Goal: Task Accomplishment & Management: Use online tool/utility

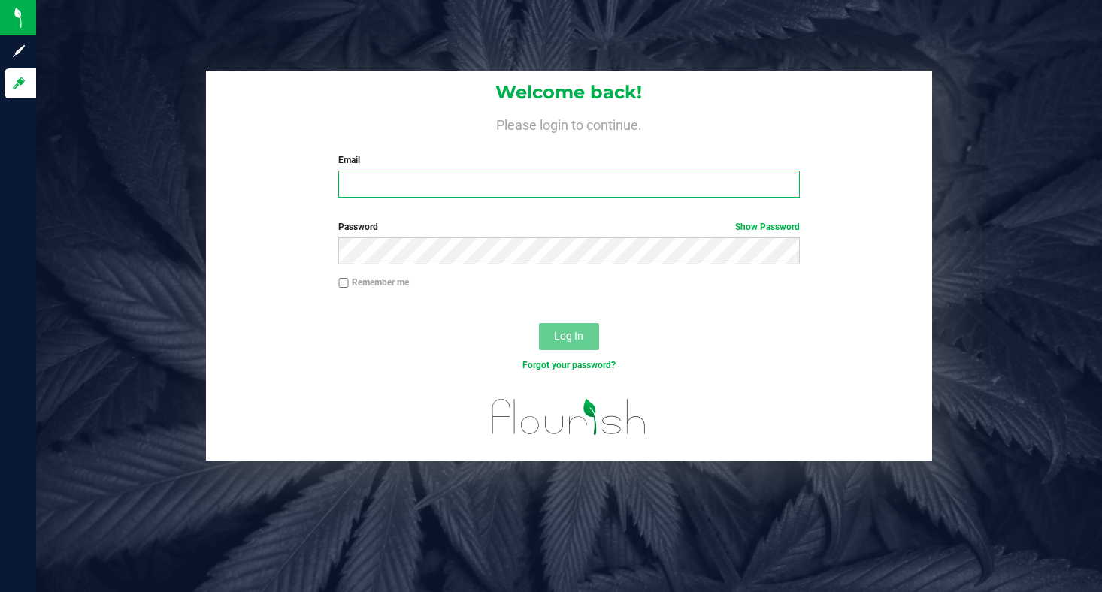
type input "[EMAIL_ADDRESS][DOMAIN_NAME]"
click at [425, 193] on input "[EMAIL_ADDRESS][DOMAIN_NAME]" at bounding box center [569, 184] width 462 height 27
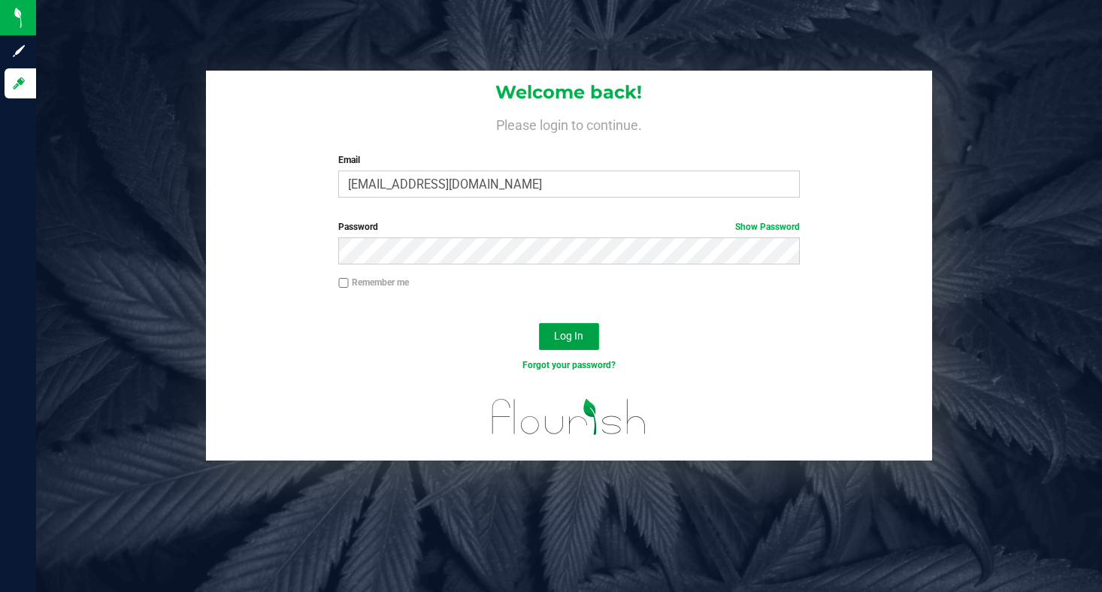
click at [564, 338] on span "Log In" at bounding box center [568, 336] width 29 height 12
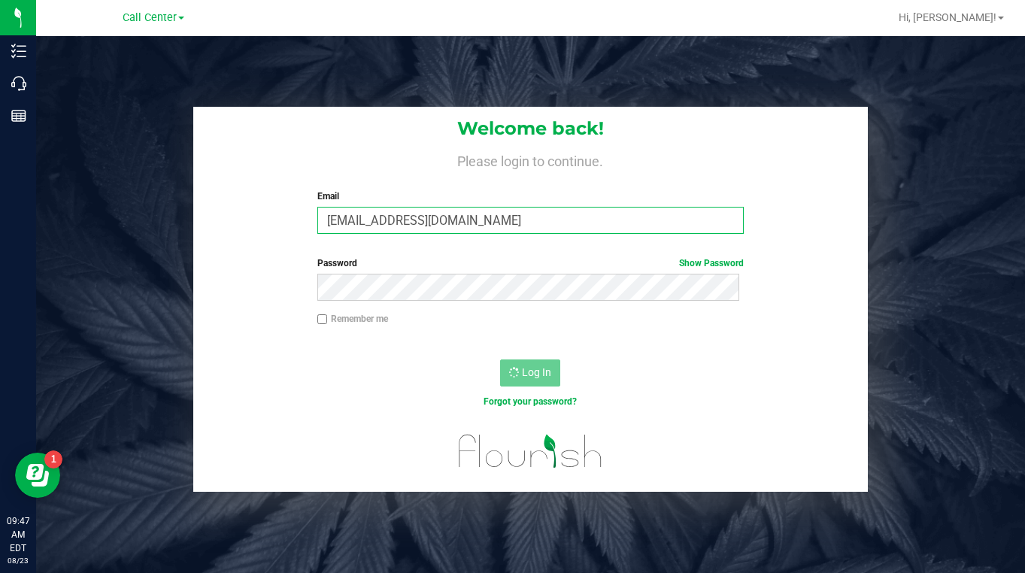
click at [398, 229] on input "[EMAIL_ADDRESS][DOMAIN_NAME]" at bounding box center [530, 220] width 427 height 27
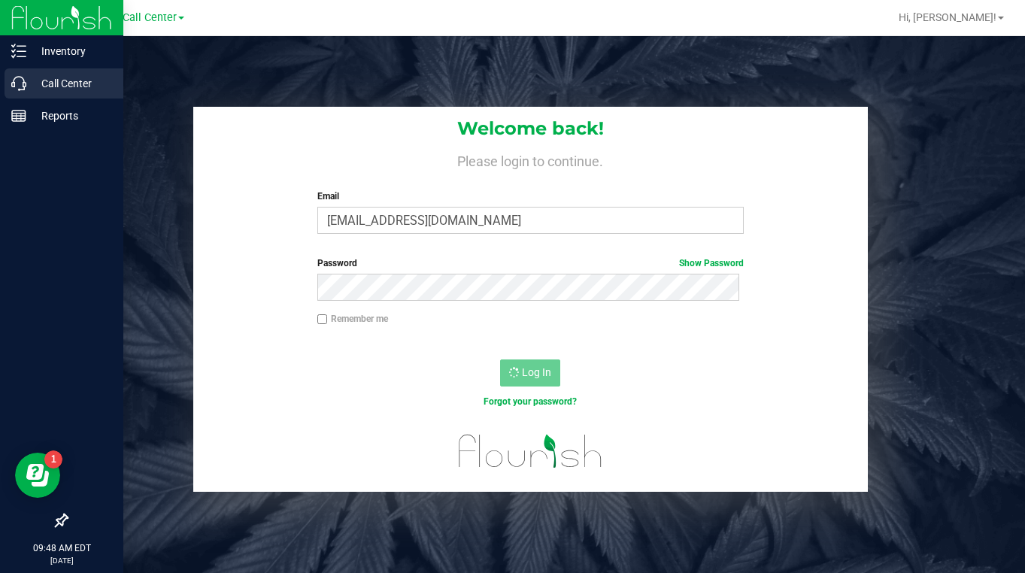
click at [50, 88] on p "Call Center" at bounding box center [71, 83] width 90 height 18
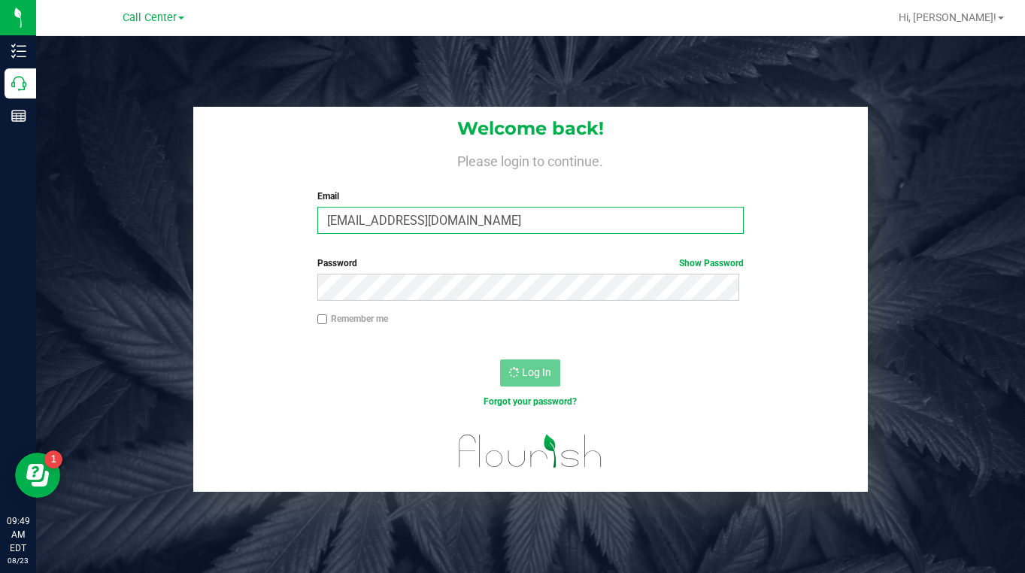
click at [396, 214] on input "[EMAIL_ADDRESS][DOMAIN_NAME]" at bounding box center [530, 220] width 427 height 27
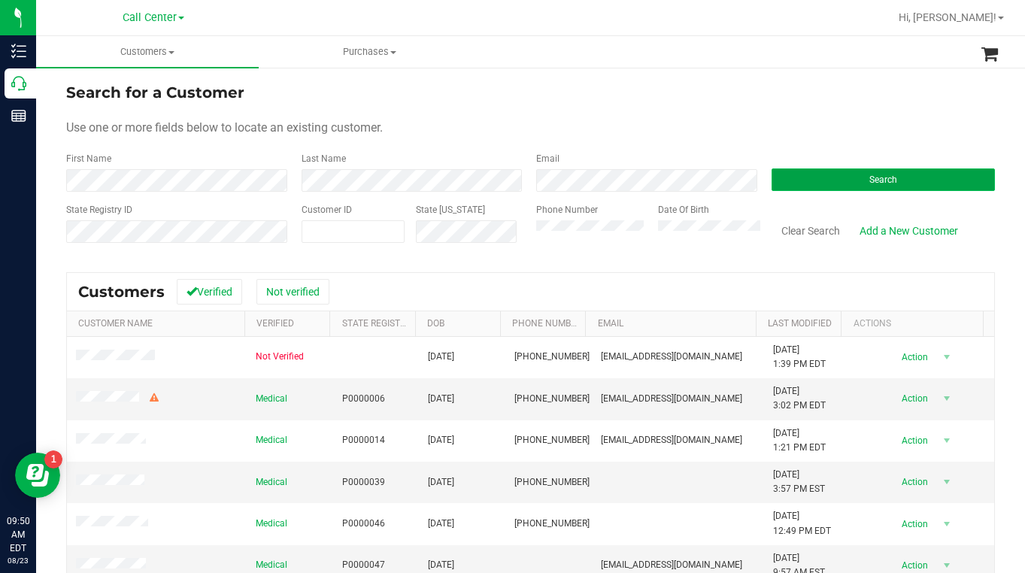
click at [814, 184] on button "Search" at bounding box center [883, 179] width 224 height 23
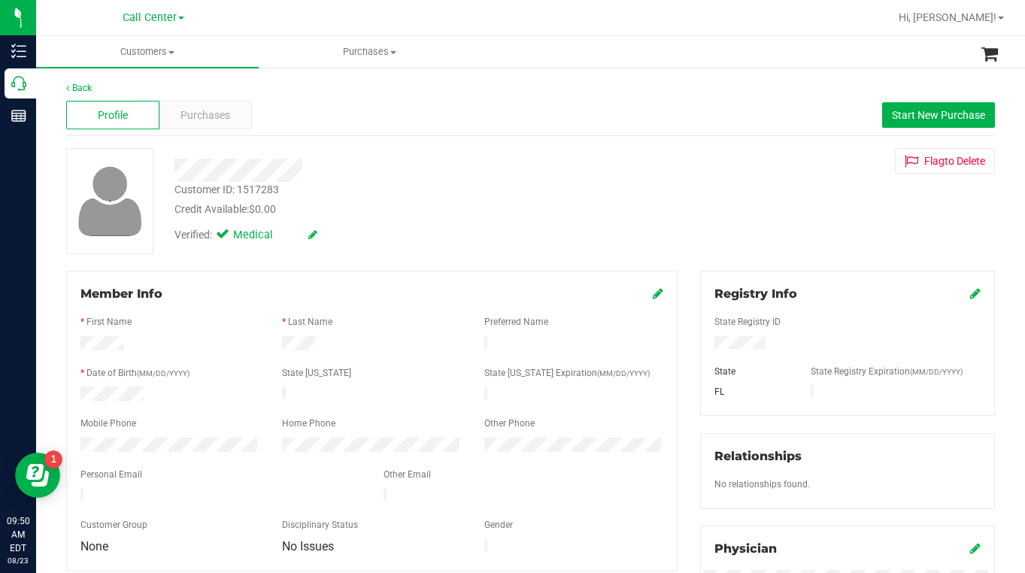
click at [816, 178] on div "Customer ID: 1517283 Credit Available: $0.00 Verified: Medical Flag to [GEOGRAP…" at bounding box center [530, 201] width 951 height 106
click at [751, 210] on div "Customer ID: 1517283 Credit Available: $0.00 Verified: Medical Flag to [GEOGRAP…" at bounding box center [530, 201] width 951 height 106
click at [226, 121] on span "Purchases" at bounding box center [205, 116] width 50 height 16
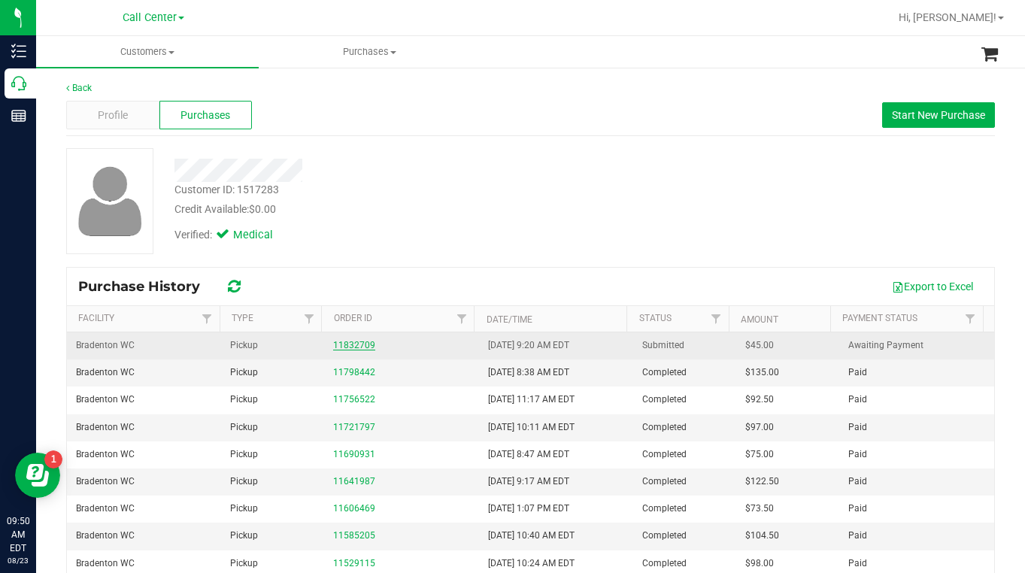
click at [342, 347] on link "11832709" at bounding box center [354, 345] width 42 height 11
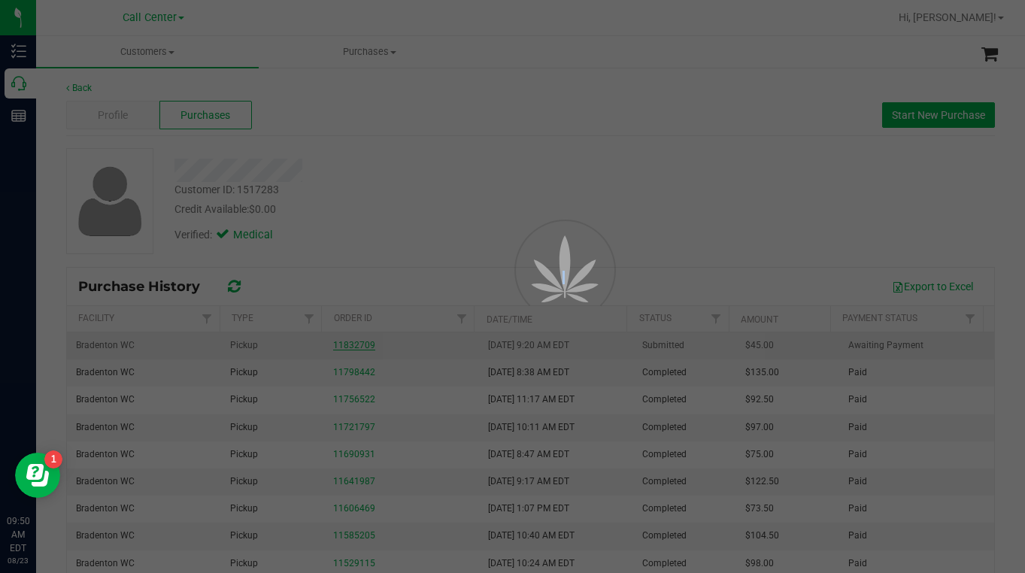
click at [342, 347] on div at bounding box center [512, 286] width 1025 height 573
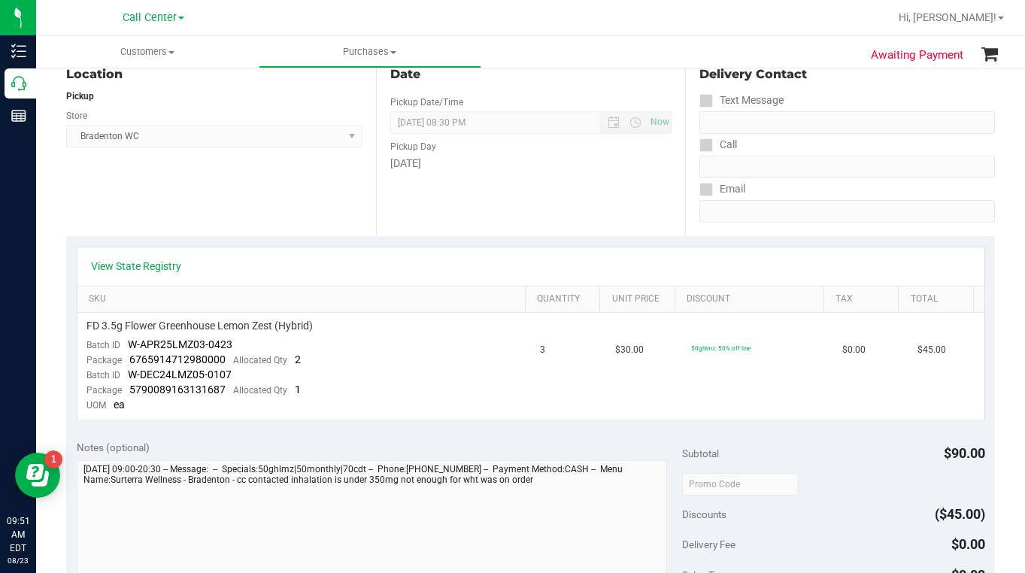
scroll to position [75, 0]
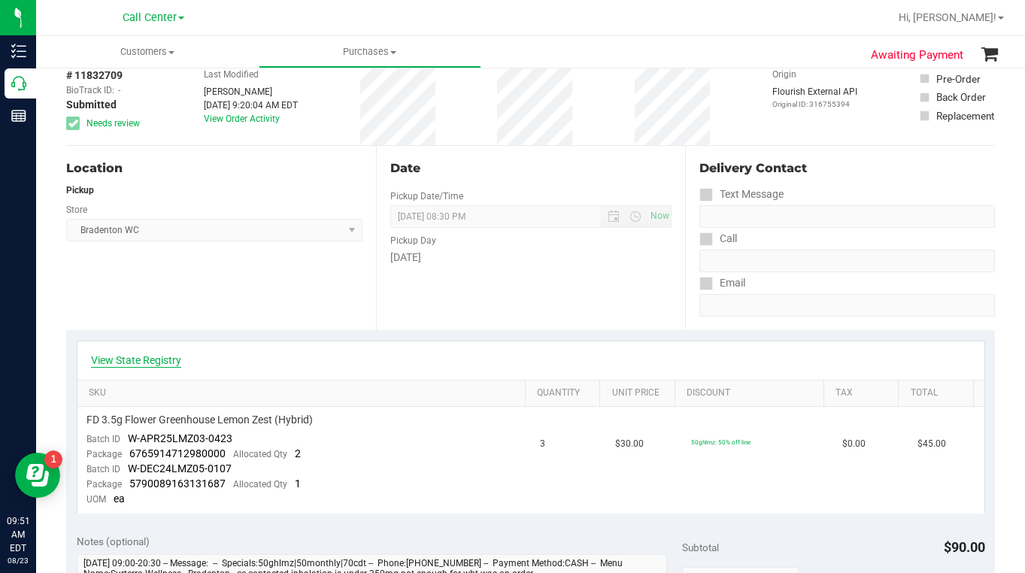
click at [161, 364] on link "View State Registry" at bounding box center [136, 360] width 90 height 15
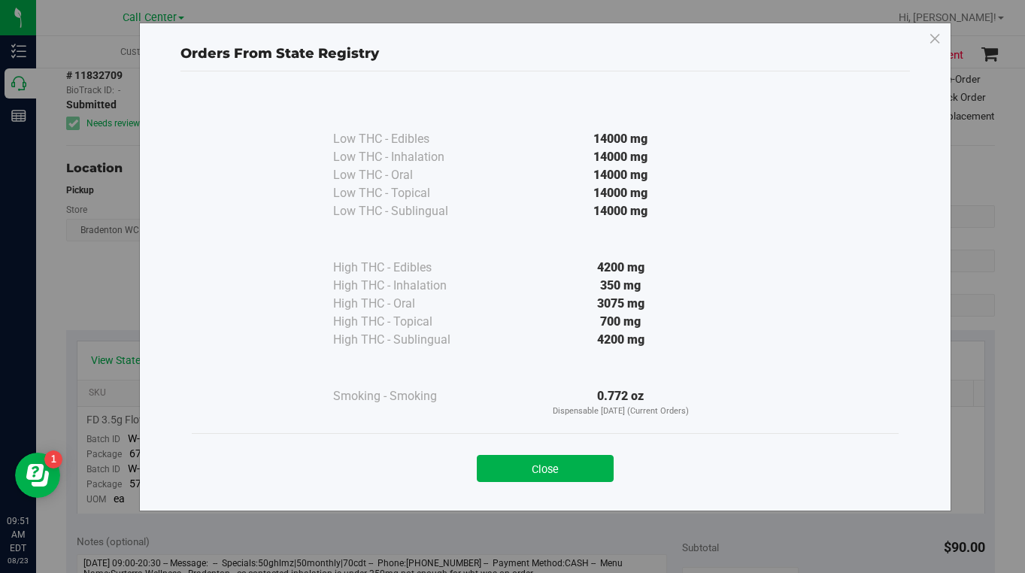
click at [516, 468] on button "Close" at bounding box center [545, 468] width 137 height 27
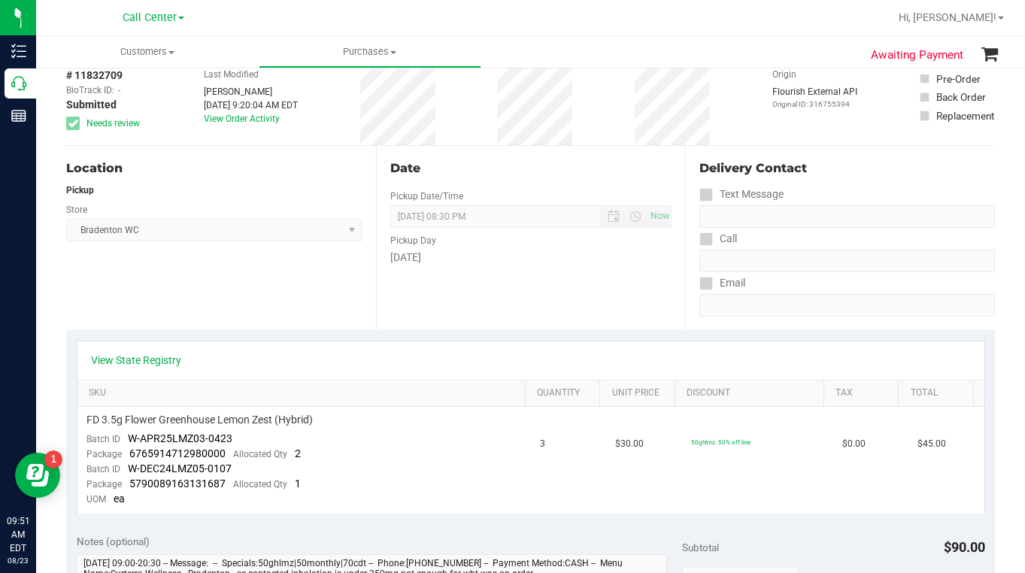
click at [815, 171] on div "Delivery Contact" at bounding box center [846, 168] width 295 height 18
click at [217, 293] on div "Location Pickup Store Bradenton WC Select Store [PERSON_NAME][GEOGRAPHIC_DATA] …" at bounding box center [221, 238] width 310 height 184
click at [814, 142] on div "Origin Flourish External API Original ID: 316755394" at bounding box center [814, 100] width 85 height 89
click at [129, 365] on link "View State Registry" at bounding box center [136, 360] width 90 height 15
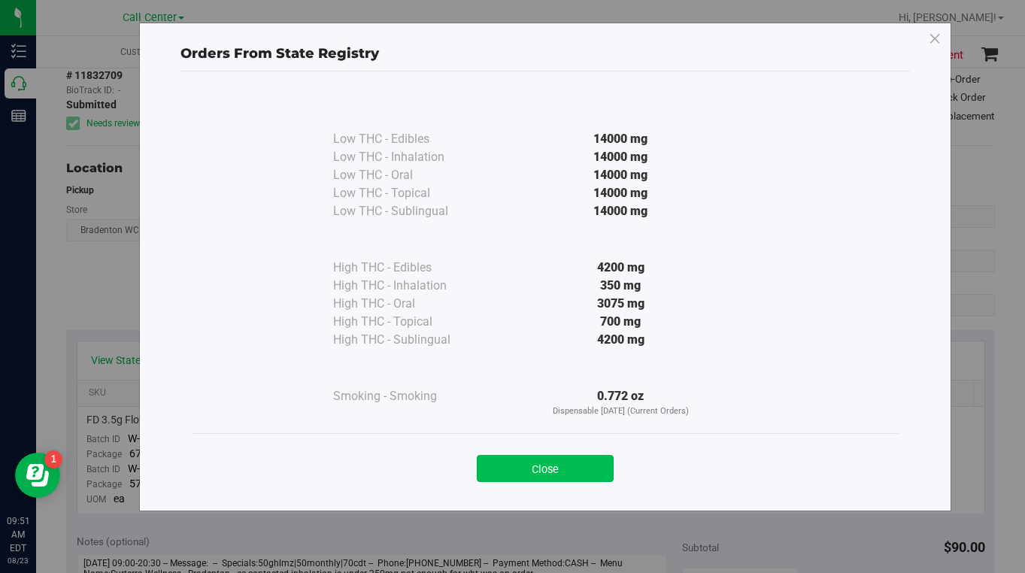
click at [500, 475] on button "Close" at bounding box center [545, 468] width 137 height 27
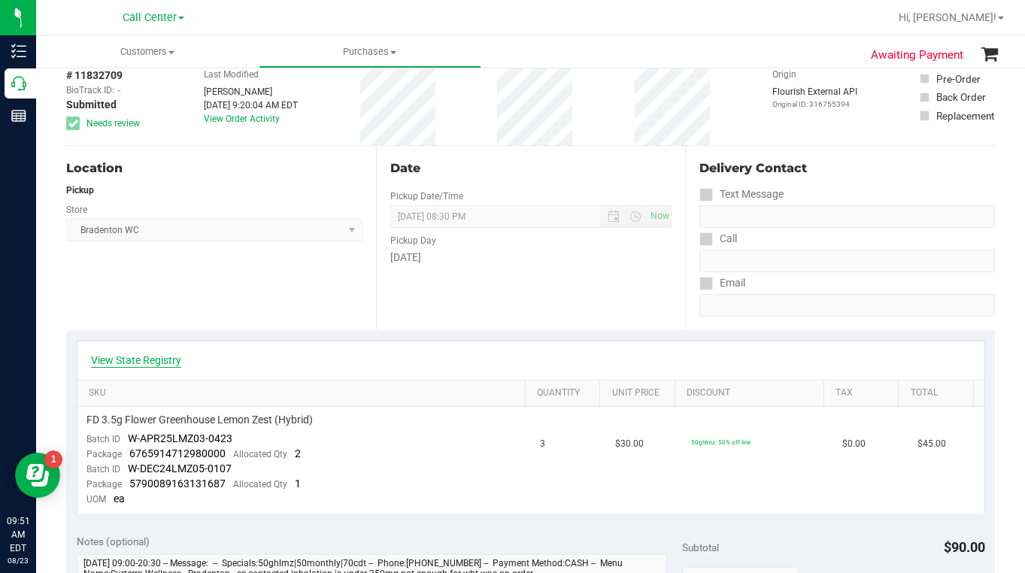
click at [133, 365] on link "View State Registry" at bounding box center [136, 360] width 90 height 15
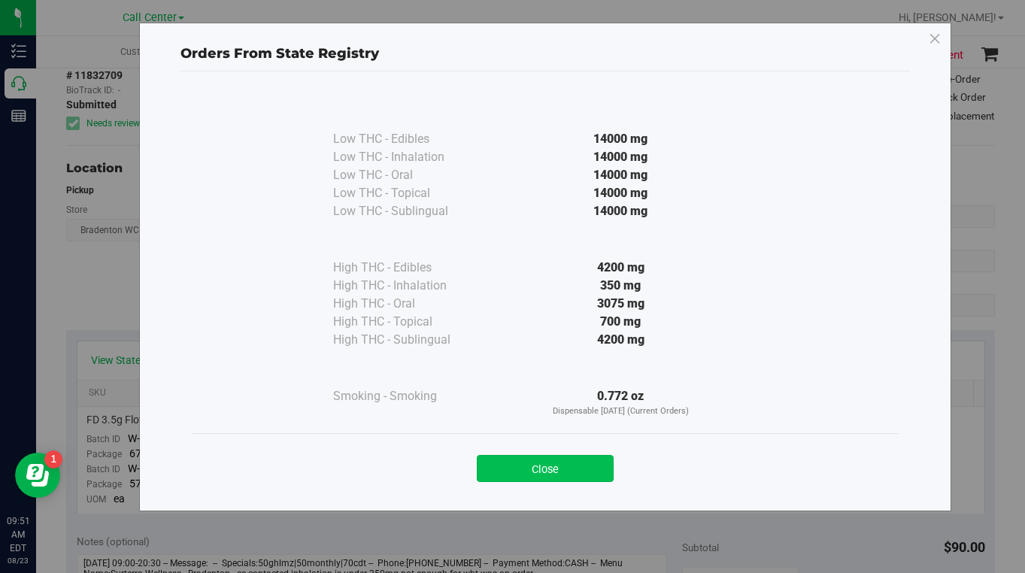
click at [500, 480] on button "Close" at bounding box center [545, 468] width 137 height 27
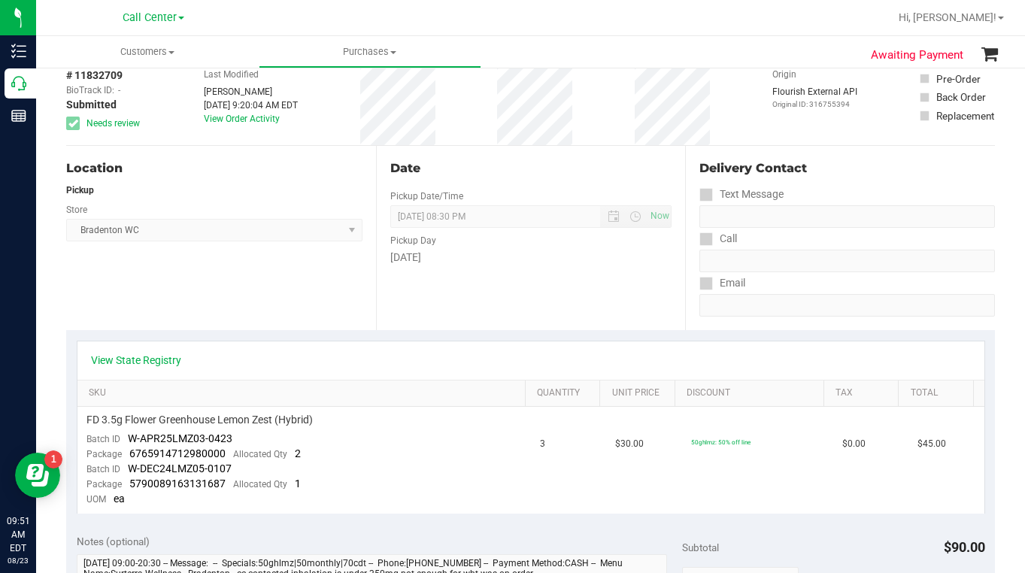
click at [753, 113] on div "# 11832709 BioTrack ID: - Submitted Needs review Last Modified [PERSON_NAME] [D…" at bounding box center [530, 100] width 928 height 89
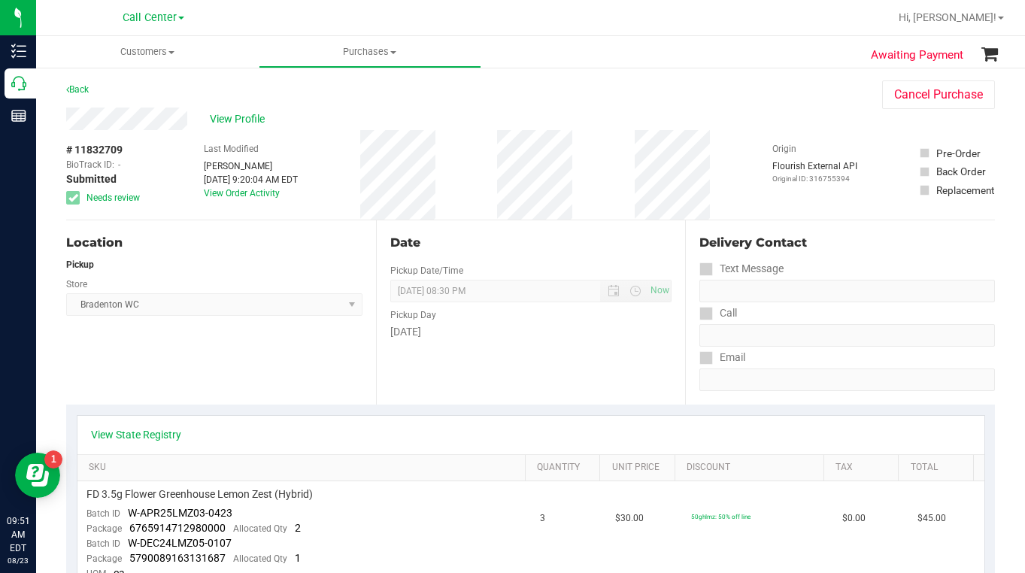
scroll to position [0, 0]
drag, startPoint x: 792, startPoint y: 108, endPoint x: 663, endPoint y: 130, distance: 130.4
click at [173, 52] on span at bounding box center [171, 52] width 6 height 3
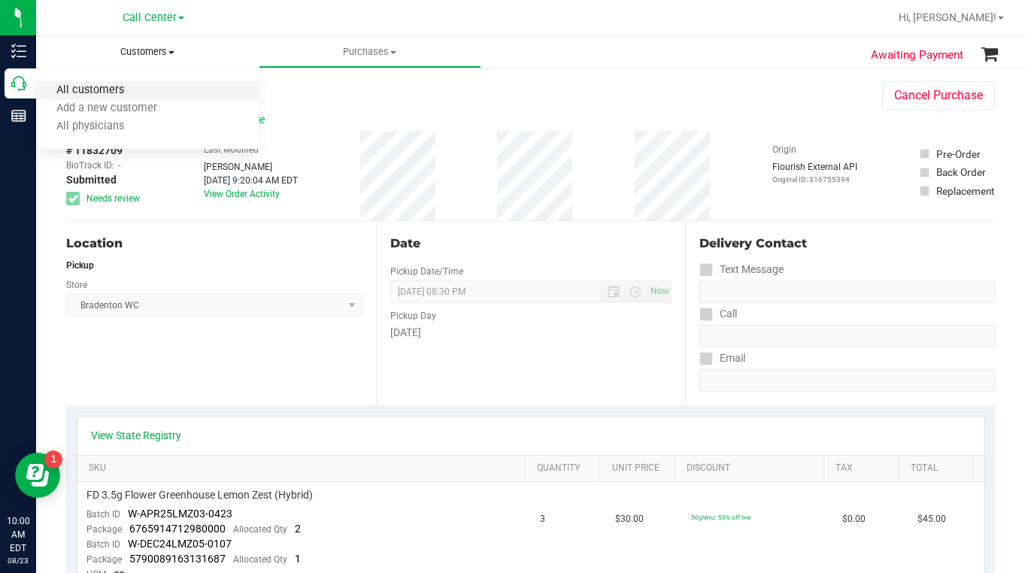
click at [120, 91] on span "All customers" at bounding box center [90, 90] width 108 height 13
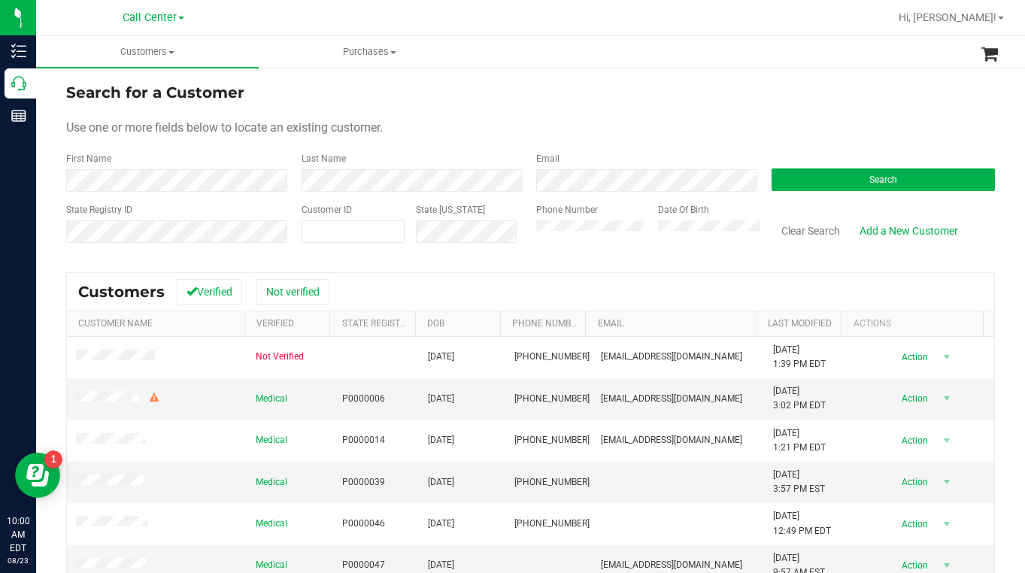
click at [879, 116] on form "Search for a Customer Use one or more fields below to locate an existing custom…" at bounding box center [530, 168] width 928 height 175
click at [798, 117] on form "Search for a Customer Use one or more fields below to locate an existing custom…" at bounding box center [530, 168] width 928 height 175
click at [813, 104] on form "Search for a Customer Use one or more fields below to locate an existing custom…" at bounding box center [530, 168] width 928 height 175
click at [809, 173] on button "Search" at bounding box center [883, 179] width 224 height 23
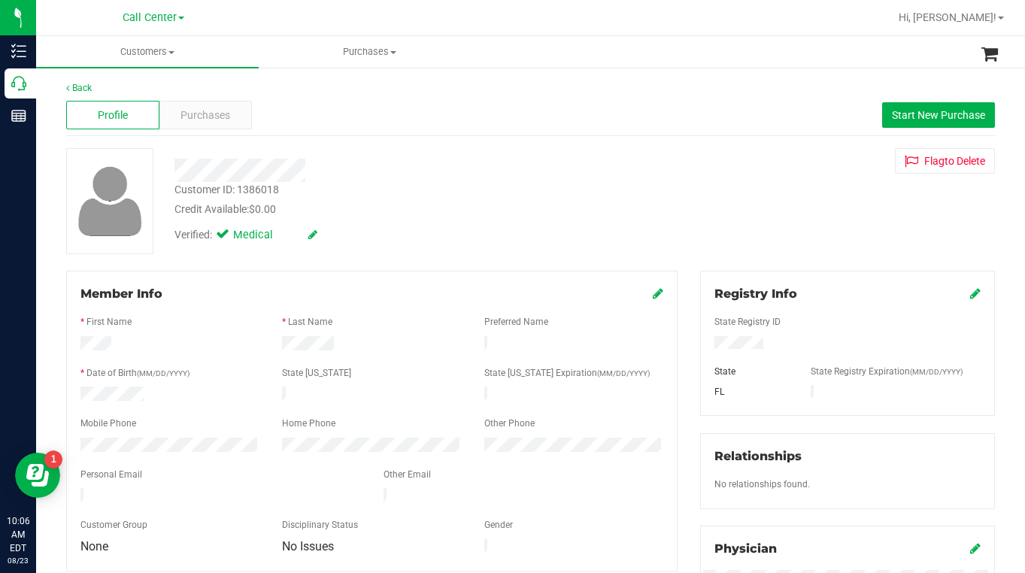
click at [377, 229] on div "Verified: Medical" at bounding box center [401, 233] width 476 height 33
click at [775, 201] on div "Customer ID: 1386018 Credit Available: $0.00 Verified: Medical Flag to [GEOGRAP…" at bounding box center [530, 201] width 951 height 106
click at [790, 248] on div "Customer ID: 1386018 Credit Available: $0.00 Verified: Medical Flag to [GEOGRAP…" at bounding box center [530, 201] width 951 height 106
click at [770, 222] on div "Customer ID: 1386018 Credit Available: $0.00 Verified: Medical Flag to [GEOGRAP…" at bounding box center [530, 201] width 951 height 106
click at [194, 116] on span "Purchases" at bounding box center [205, 116] width 50 height 16
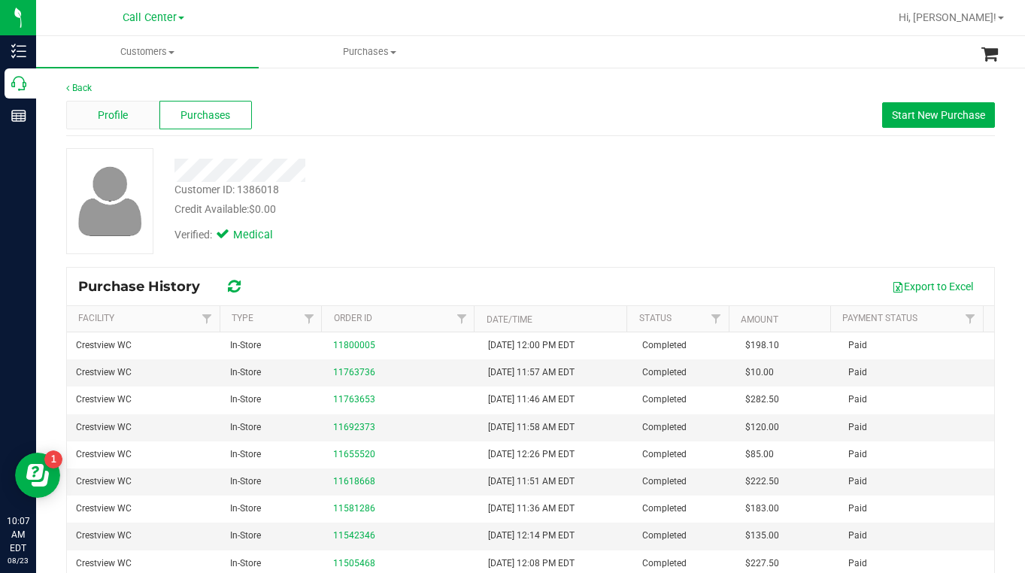
click at [107, 120] on span "Profile" at bounding box center [113, 116] width 30 height 16
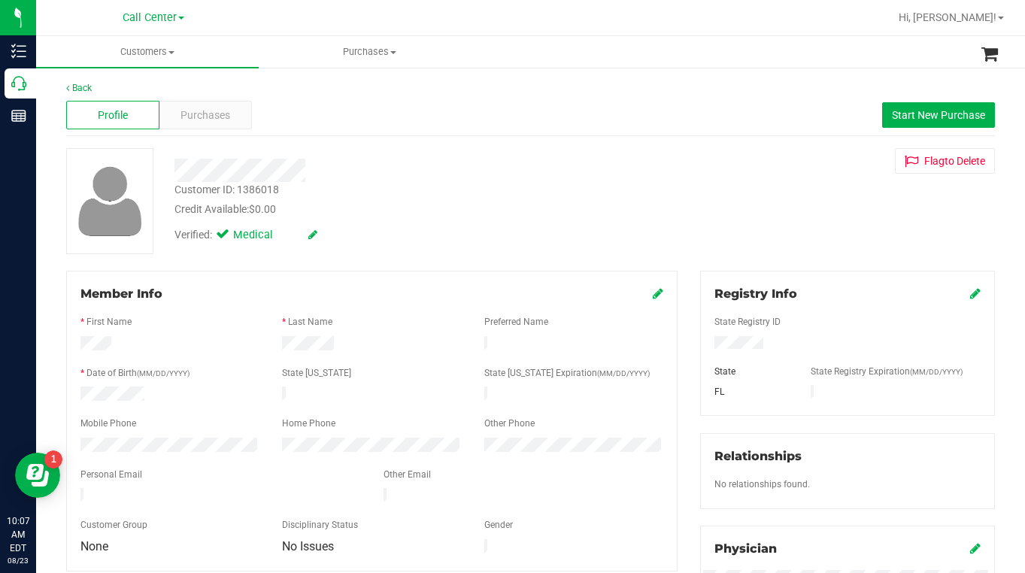
click at [409, 255] on div "Back Profile Purchases Start New Purchase Customer ID: 1386018 Credit Available…" at bounding box center [530, 560] width 928 height 958
click at [422, 217] on div "Verified: Medical" at bounding box center [401, 233] width 476 height 33
click at [831, 216] on div "Customer ID: 1386018 Credit Available: $0.00 Verified: Medical Flag to [GEOGRAP…" at bounding box center [530, 201] width 951 height 106
click at [818, 225] on div "Customer ID: 1386018 Credit Available: $0.00 Verified: Medical Flag to [GEOGRAP…" at bounding box center [530, 201] width 951 height 106
click at [171, 54] on span "Customers" at bounding box center [147, 52] width 223 height 14
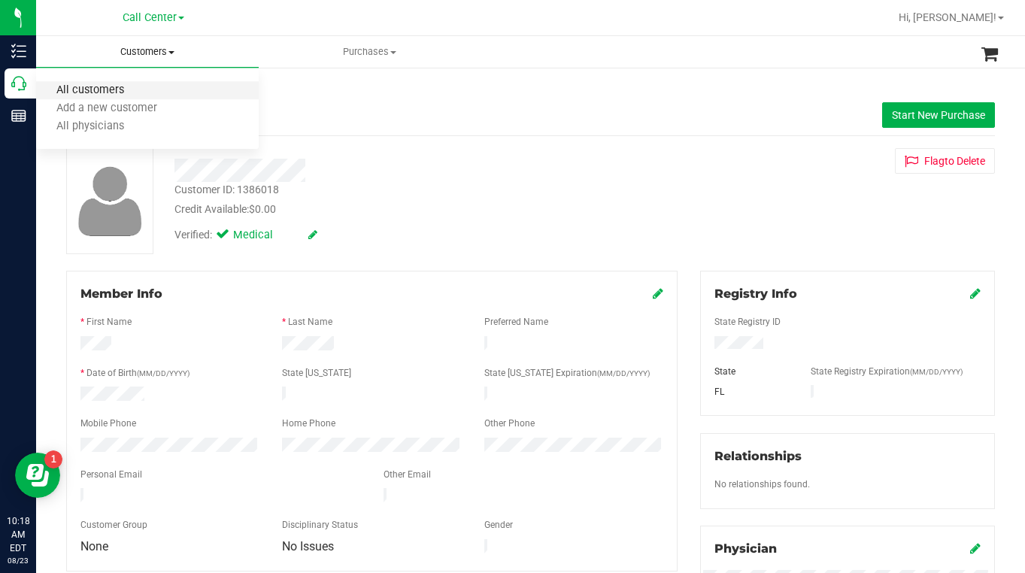
click at [105, 87] on span "All customers" at bounding box center [90, 90] width 108 height 13
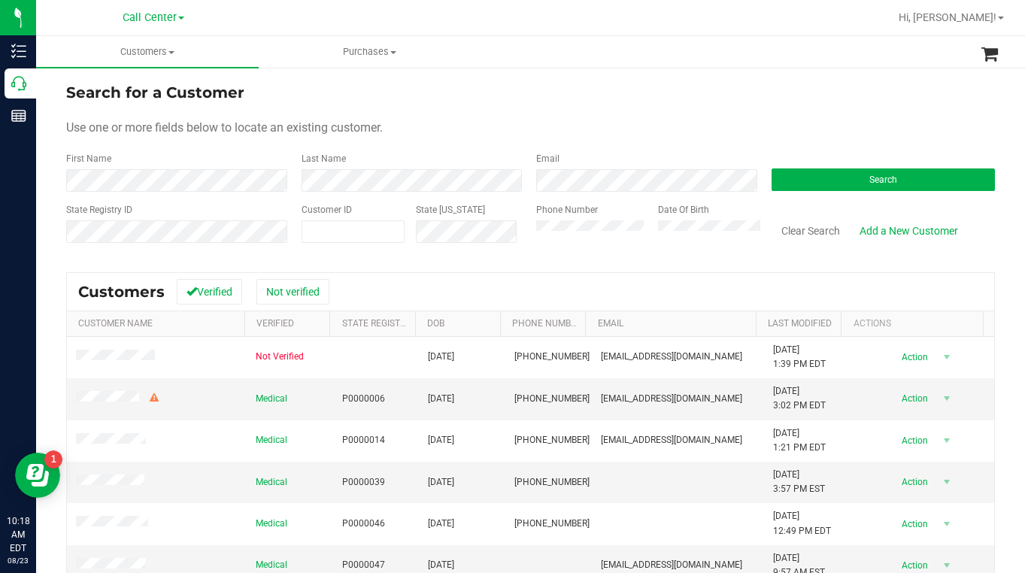
click at [484, 123] on div "Use one or more fields below to locate an existing customer." at bounding box center [530, 128] width 928 height 18
click at [841, 129] on div "Use one or more fields below to locate an existing customer." at bounding box center [530, 128] width 928 height 18
click at [785, 127] on div "Use one or more fields below to locate an existing customer." at bounding box center [530, 128] width 928 height 18
click at [772, 183] on button "Search" at bounding box center [883, 179] width 224 height 23
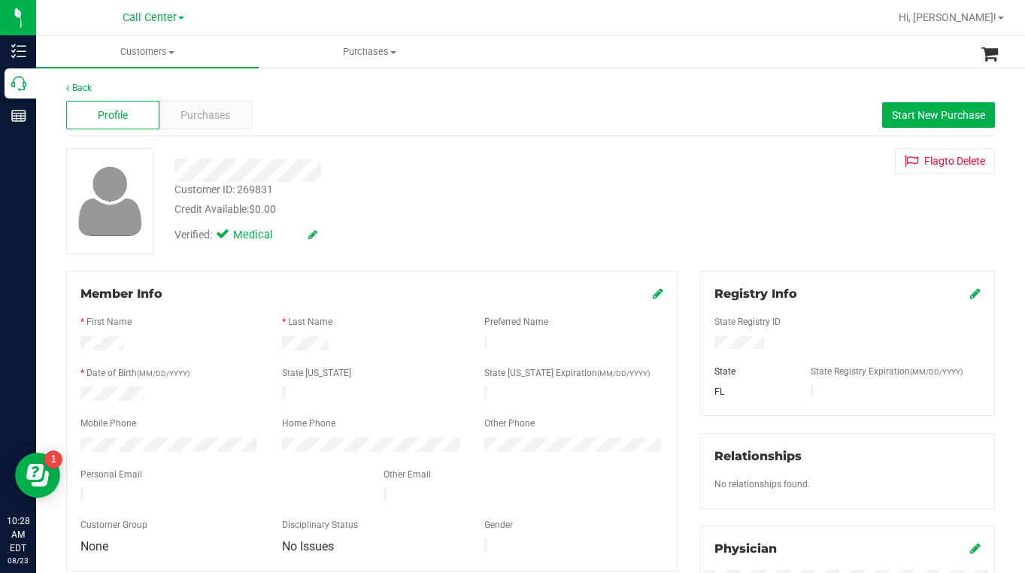
click at [653, 293] on icon at bounding box center [658, 293] width 11 height 12
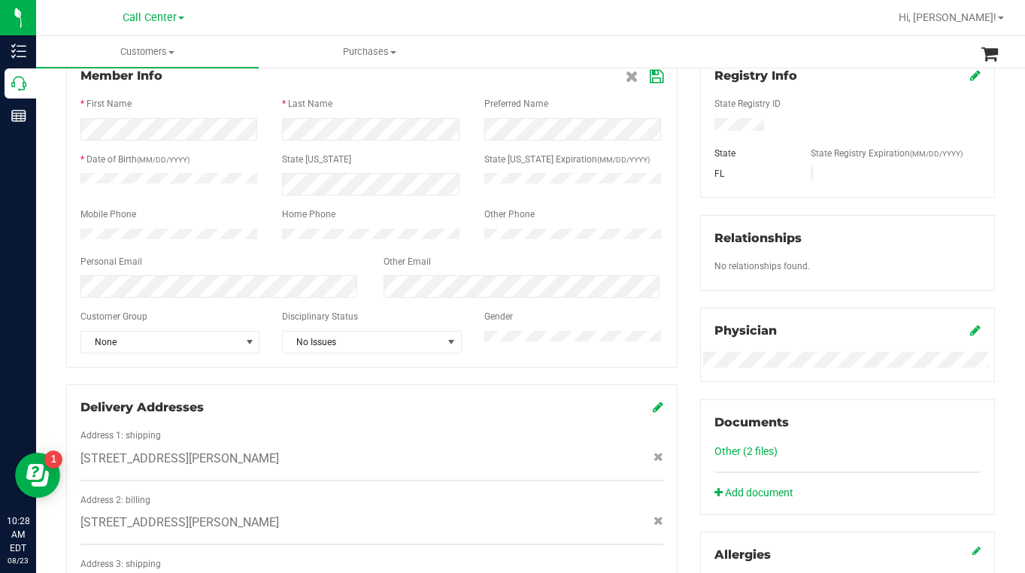
scroll to position [226, 0]
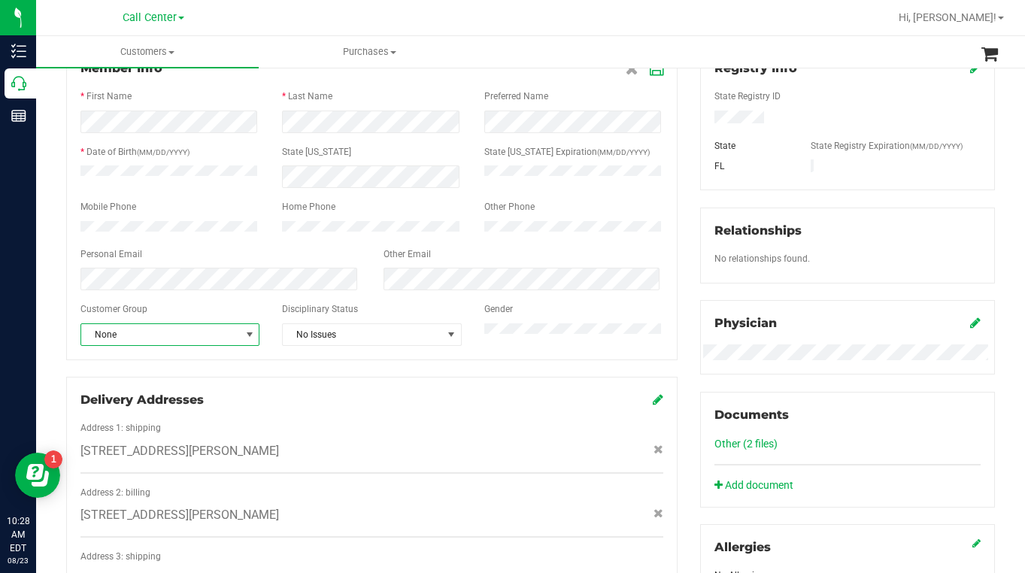
click at [245, 341] on span "select" at bounding box center [250, 335] width 12 height 12
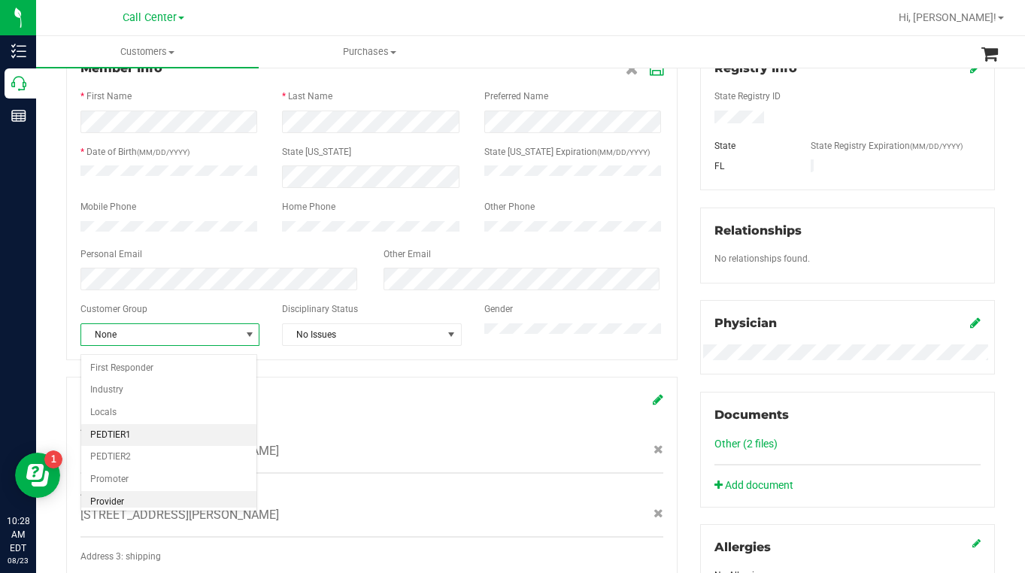
scroll to position [150, 0]
click at [119, 449] on li "Seniors" at bounding box center [168, 442] width 175 height 23
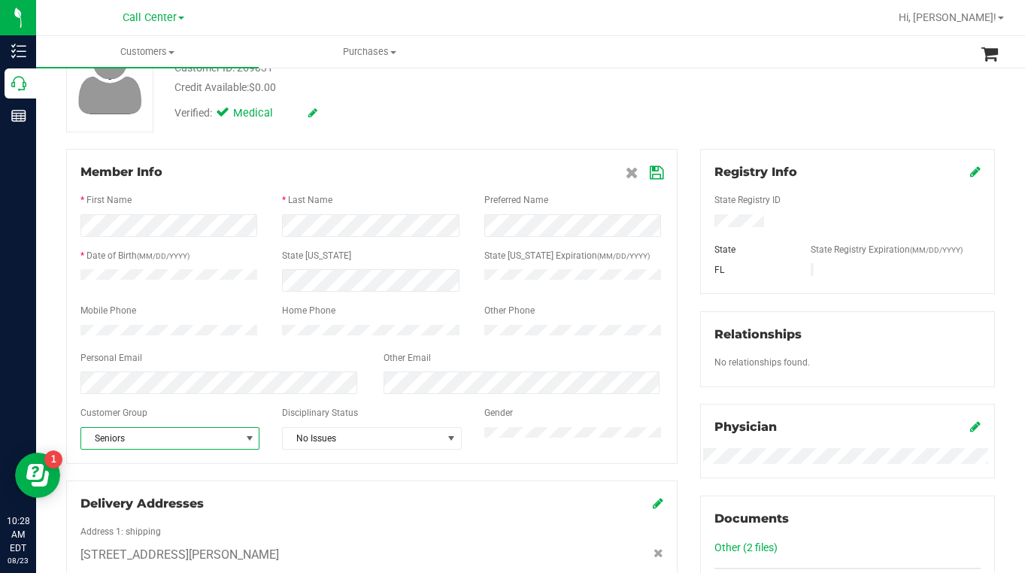
scroll to position [0, 0]
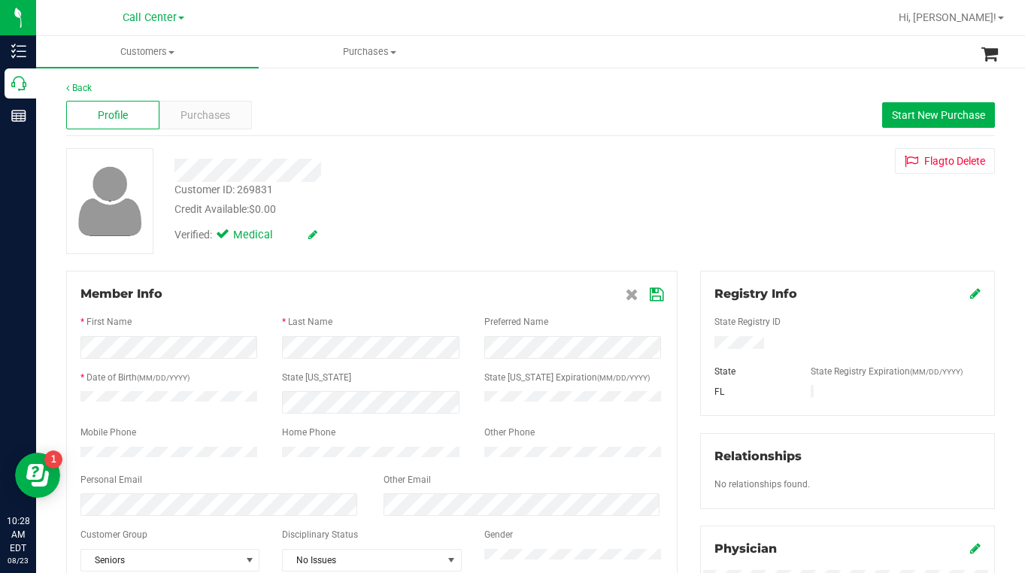
click at [650, 299] on icon at bounding box center [657, 295] width 14 height 12
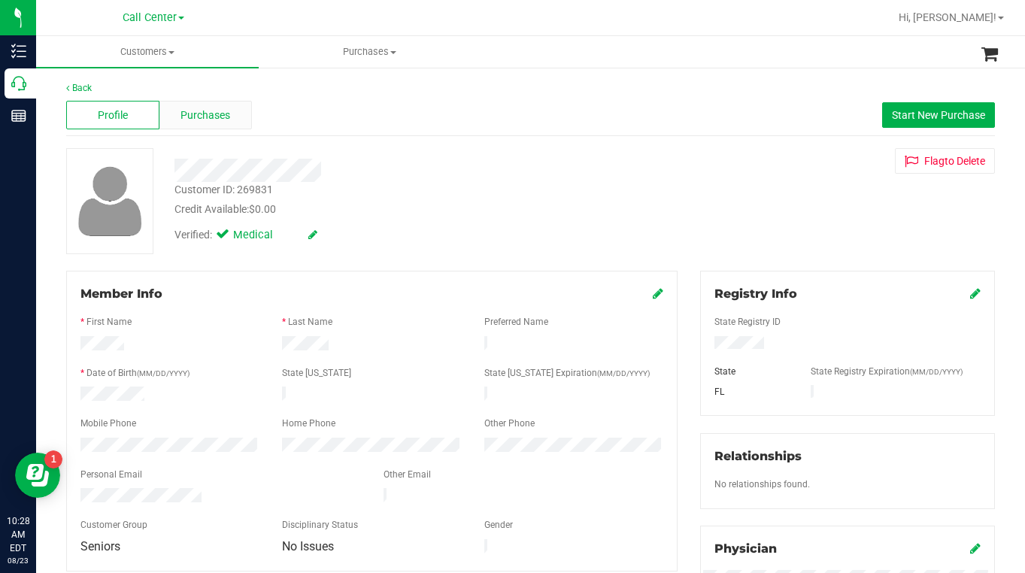
click at [204, 113] on span "Purchases" at bounding box center [205, 116] width 50 height 16
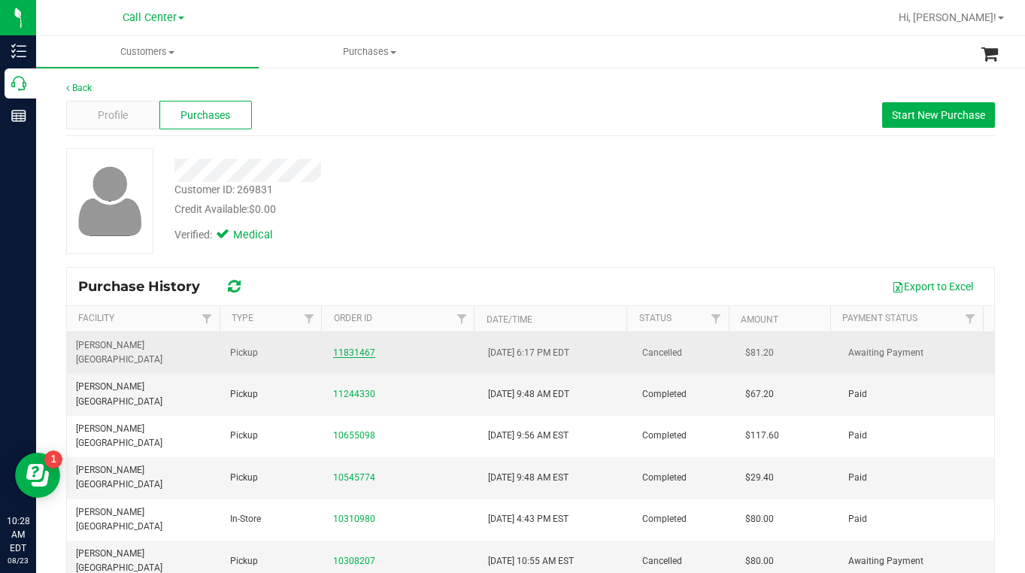
click at [347, 347] on link "11831467" at bounding box center [354, 352] width 42 height 11
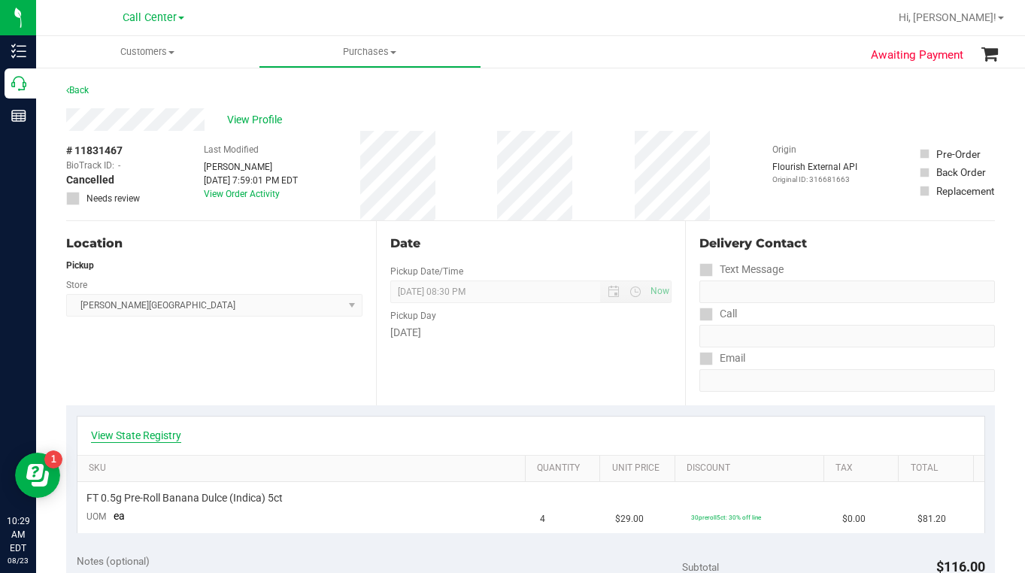
click at [144, 434] on link "View State Registry" at bounding box center [136, 435] width 90 height 15
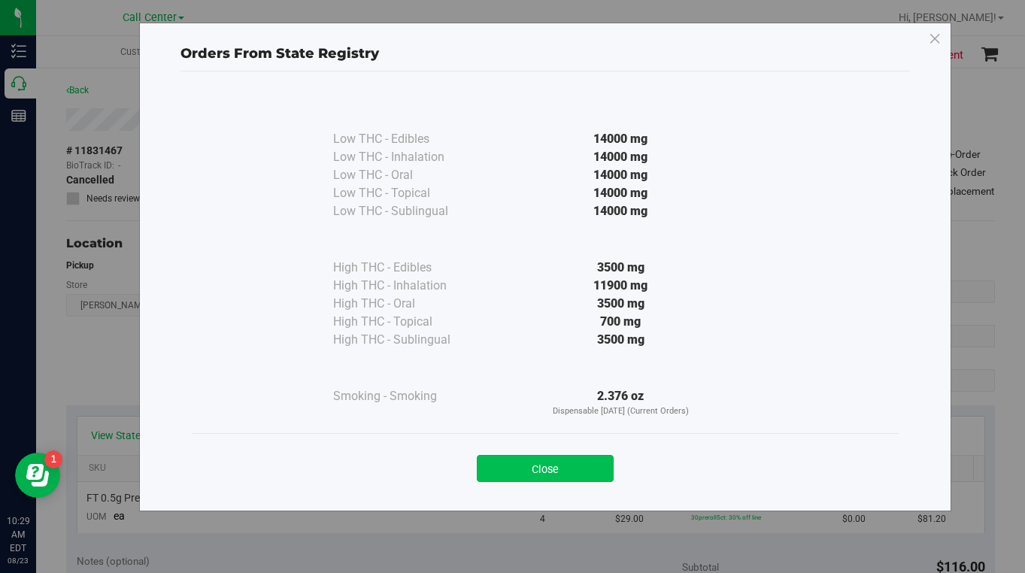
click at [523, 466] on button "Close" at bounding box center [545, 468] width 137 height 27
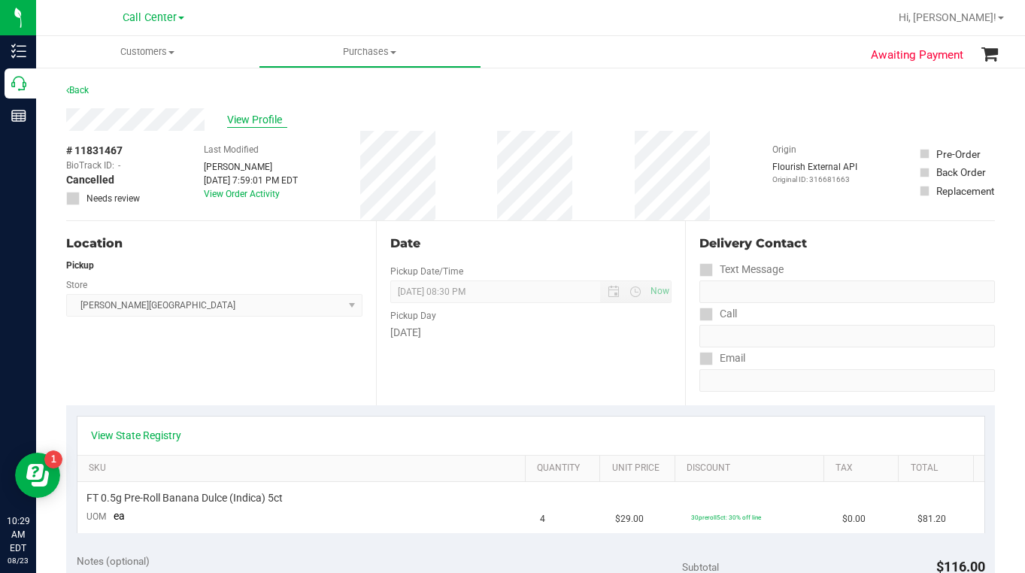
click at [259, 118] on span "View Profile" at bounding box center [257, 120] width 60 height 16
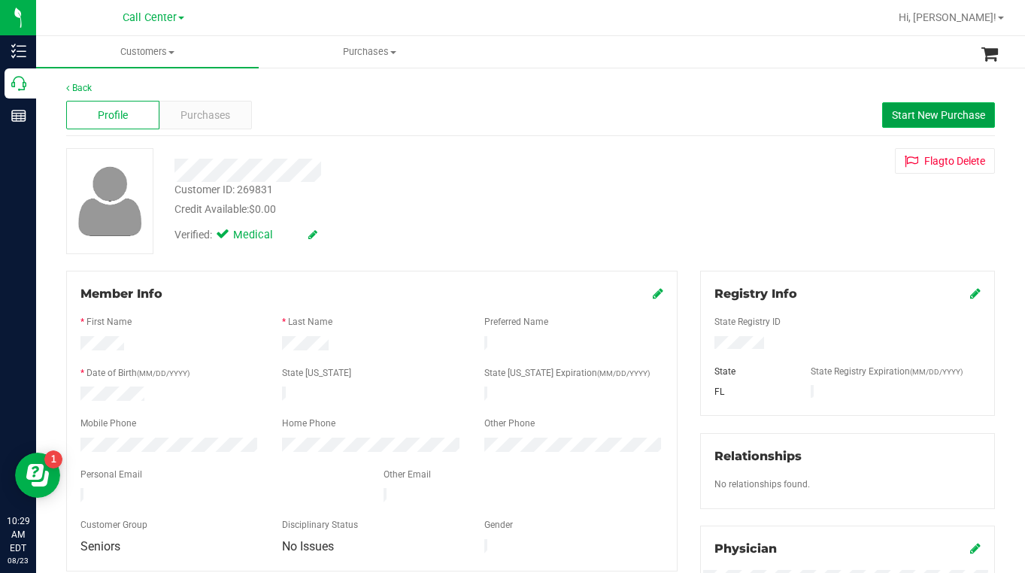
click at [897, 114] on span "Start New Purchase" at bounding box center [938, 115] width 93 height 12
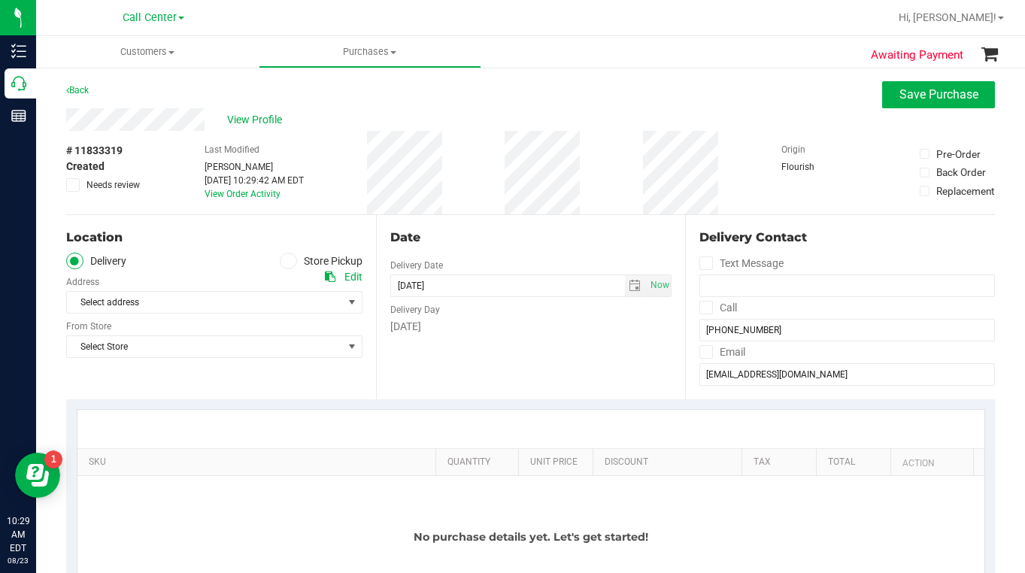
click at [283, 261] on icon at bounding box center [287, 261] width 9 height 0
click at [0, 0] on input "Store Pickup" at bounding box center [0, 0] width 0 height 0
click at [102, 306] on span "Select Store" at bounding box center [205, 302] width 276 height 21
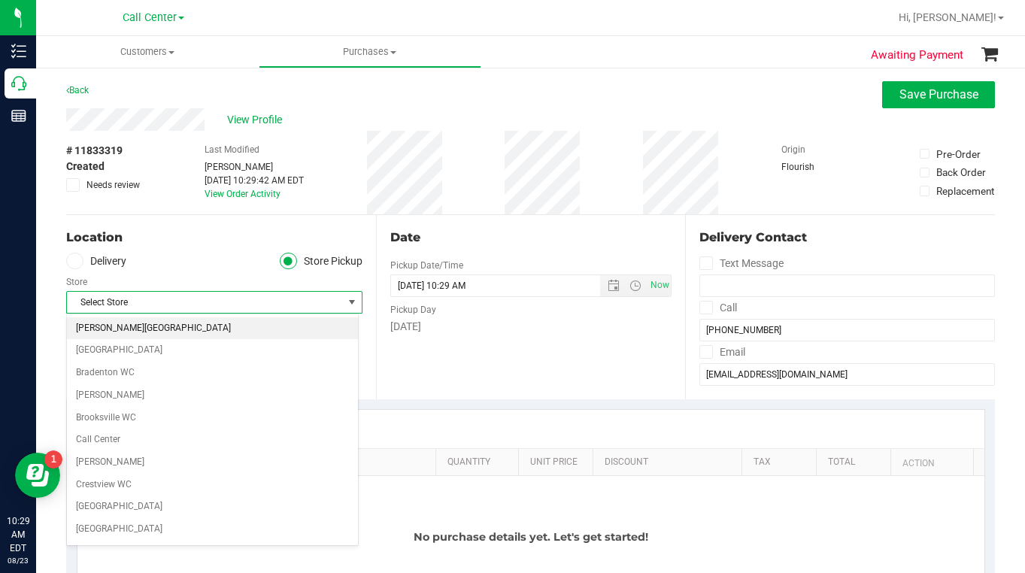
click at [80, 323] on li "[PERSON_NAME][GEOGRAPHIC_DATA]" at bounding box center [212, 328] width 291 height 23
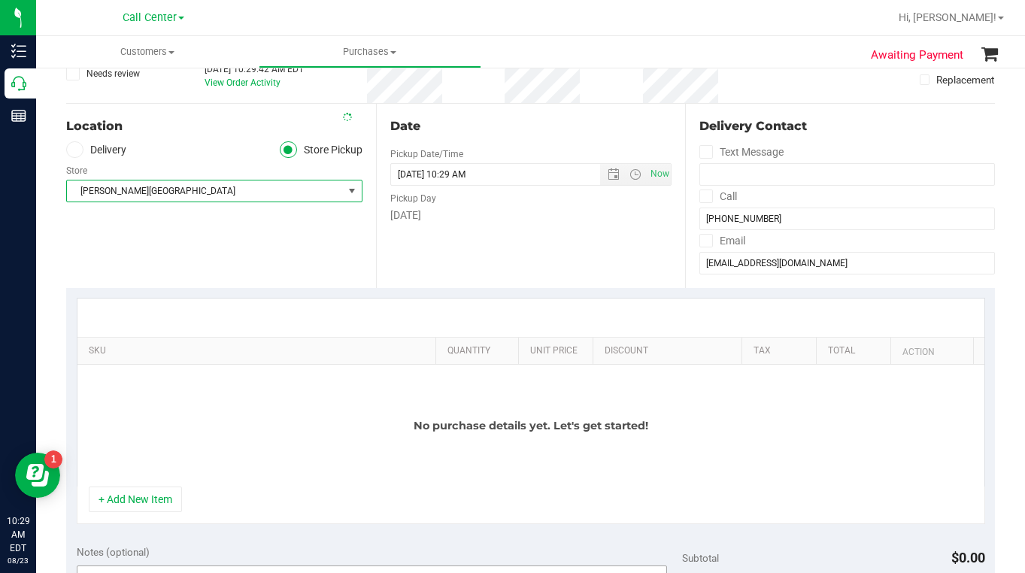
scroll to position [226, 0]
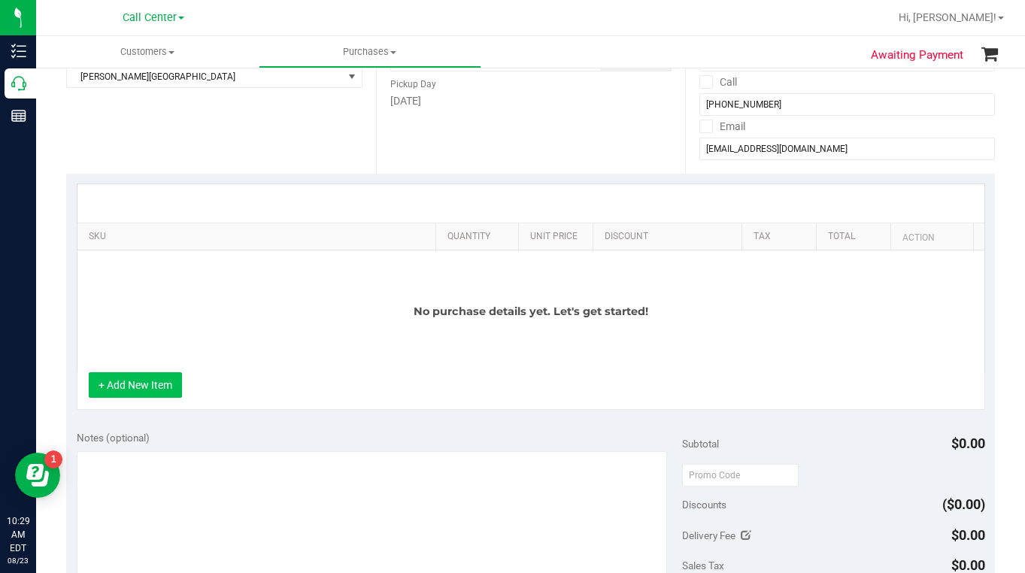
click at [125, 391] on button "+ Add New Item" at bounding box center [135, 385] width 93 height 26
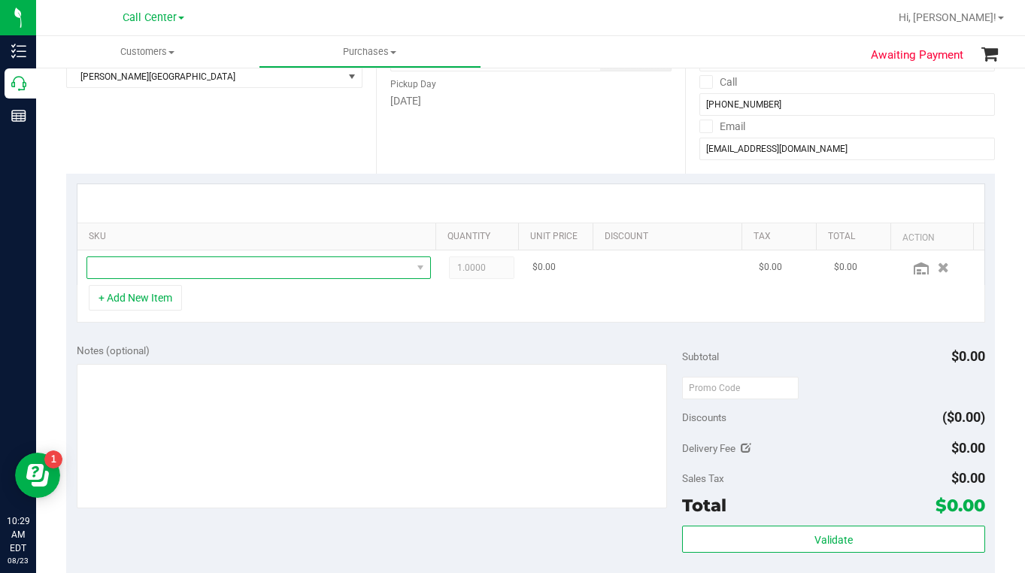
click at [145, 268] on span "NO DATA FOUND" at bounding box center [249, 267] width 324 height 21
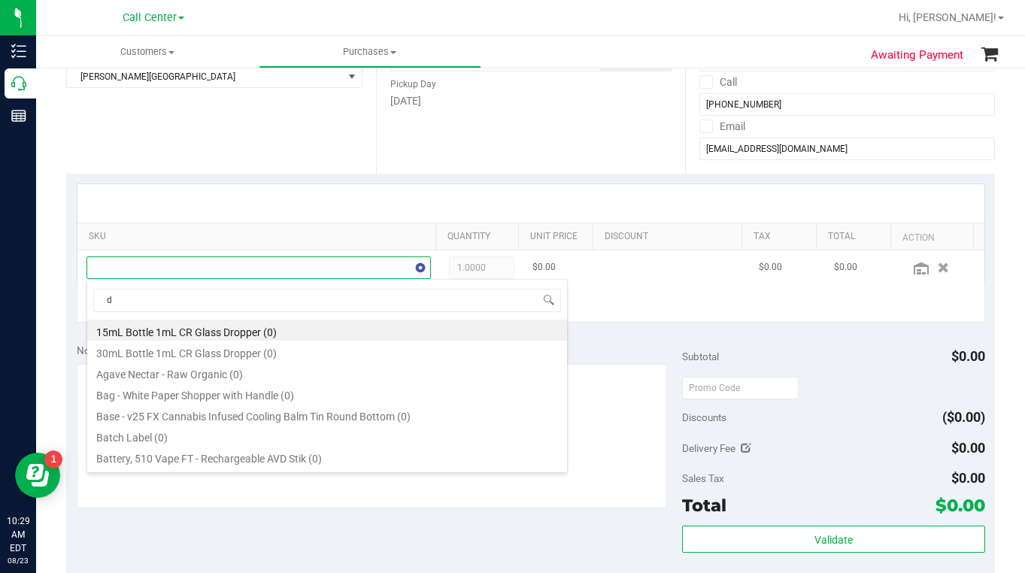
scroll to position [23, 332]
type input "dulce"
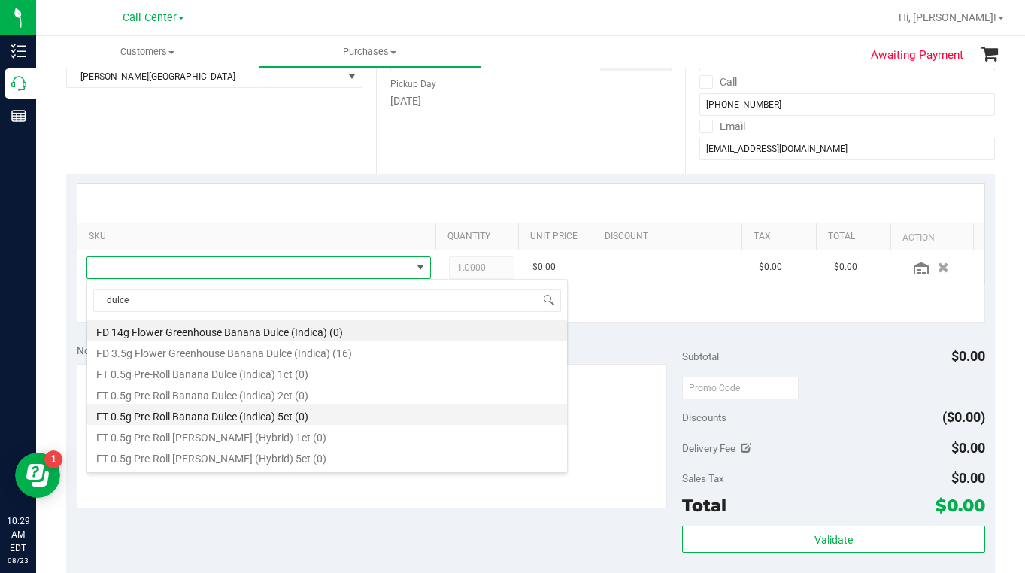
click at [181, 420] on li "FT 0.5g Pre-Roll Banana Dulce (Indica) 5ct (0)" at bounding box center [327, 414] width 480 height 21
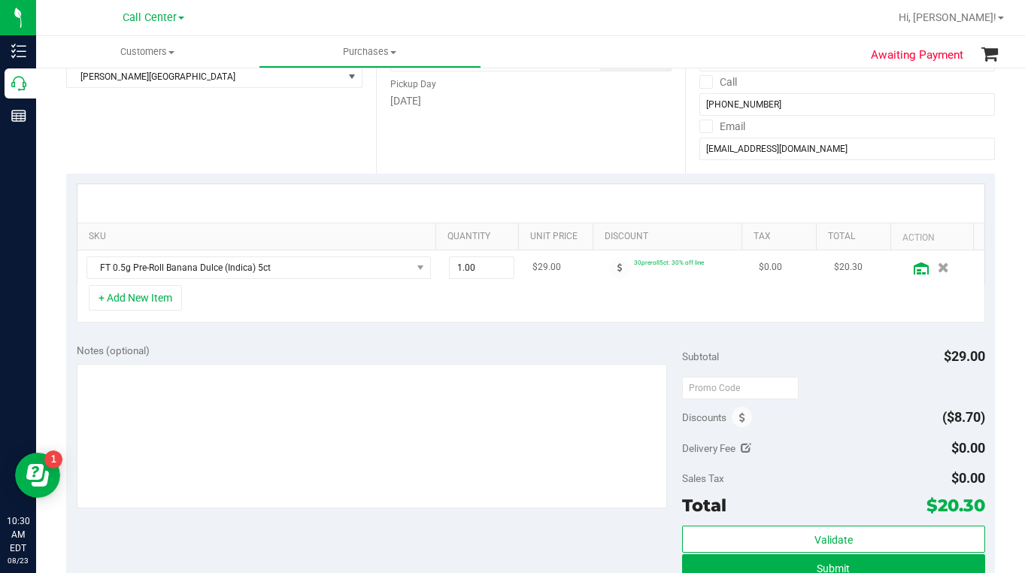
click at [913, 271] on icon at bounding box center [920, 268] width 15 height 12
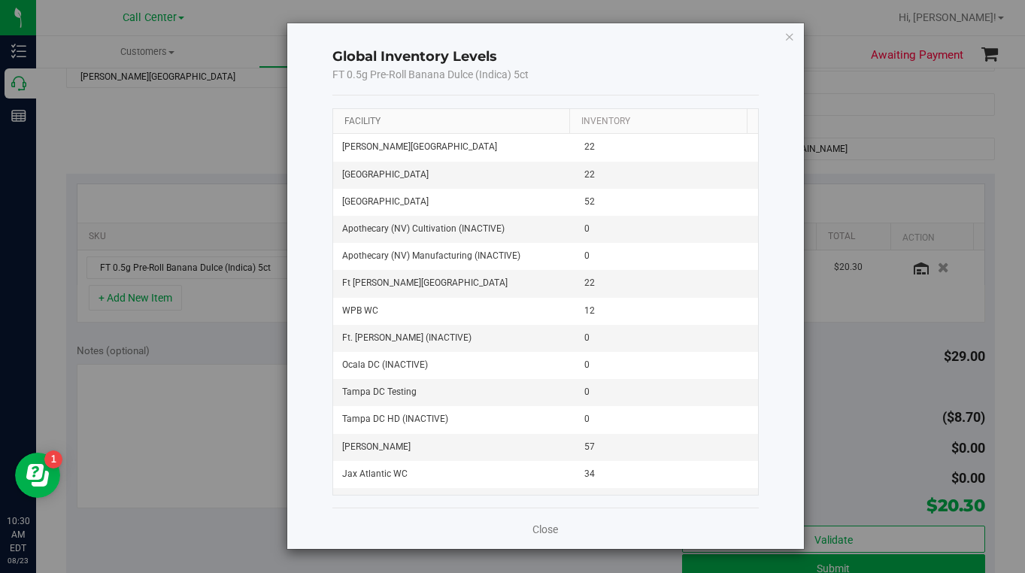
click at [362, 118] on link "Facility" at bounding box center [362, 121] width 36 height 11
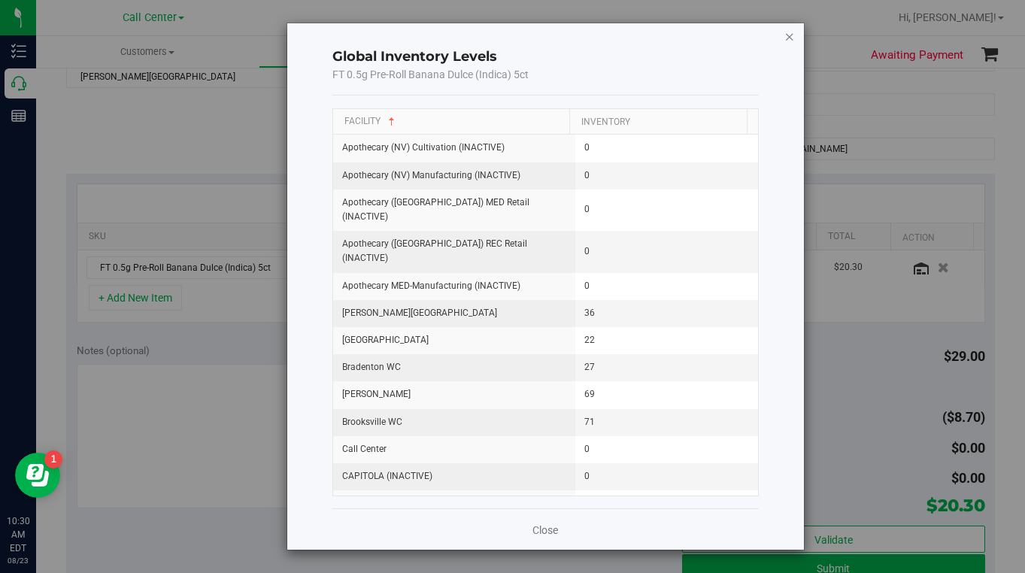
click at [792, 35] on icon "button" at bounding box center [789, 36] width 11 height 18
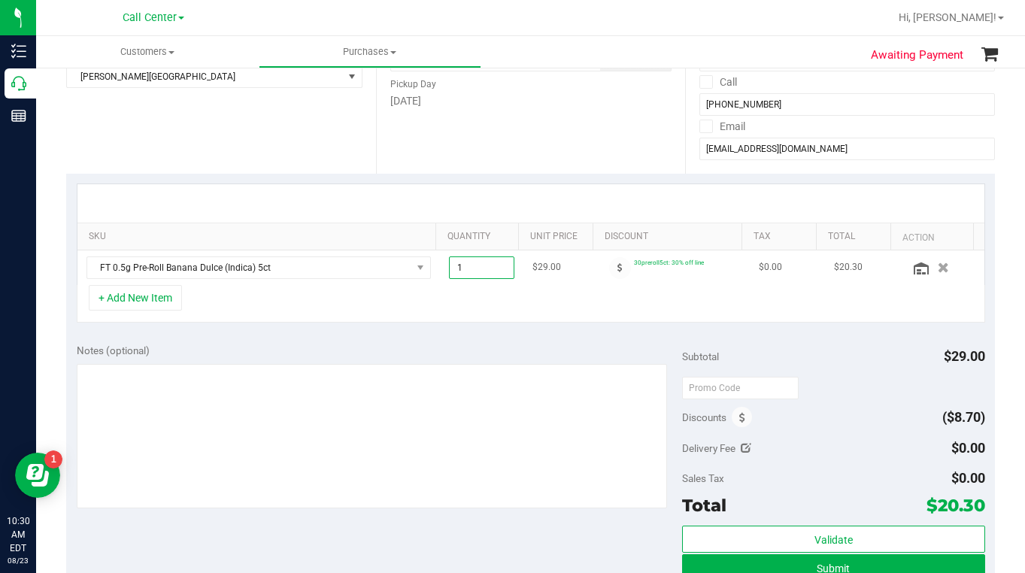
click at [453, 265] on span "1.00 1" at bounding box center [481, 267] width 65 height 23
type input "4"
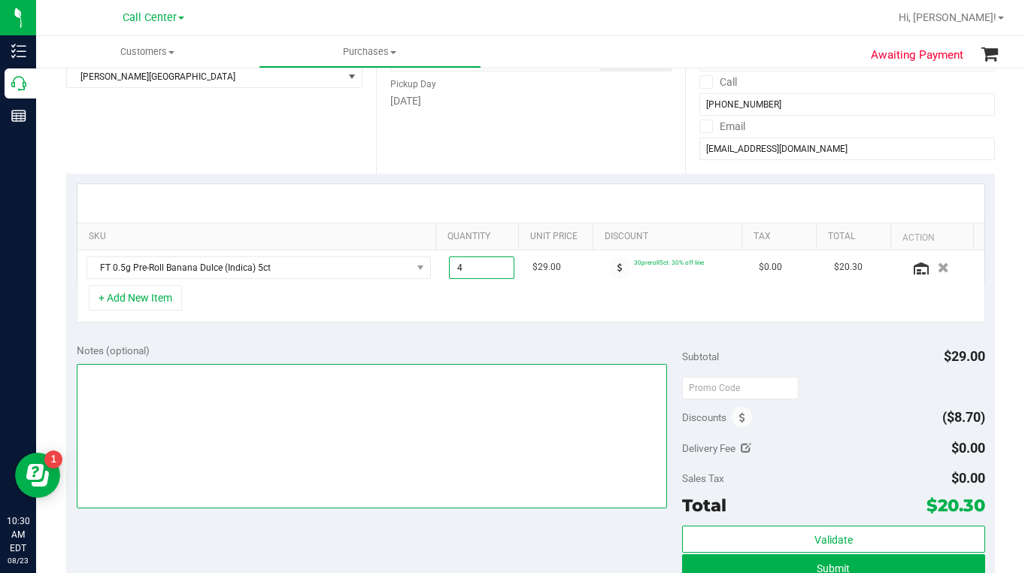
type input "4.00"
click at [357, 476] on textarea at bounding box center [372, 436] width 590 height 144
click at [347, 425] on textarea at bounding box center [372, 436] width 590 height 144
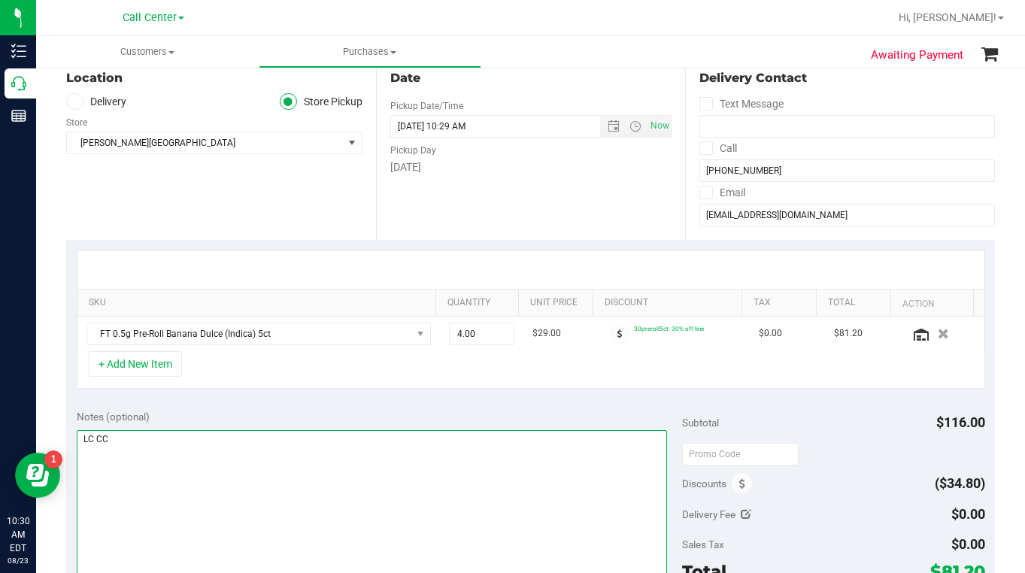
scroll to position [301, 0]
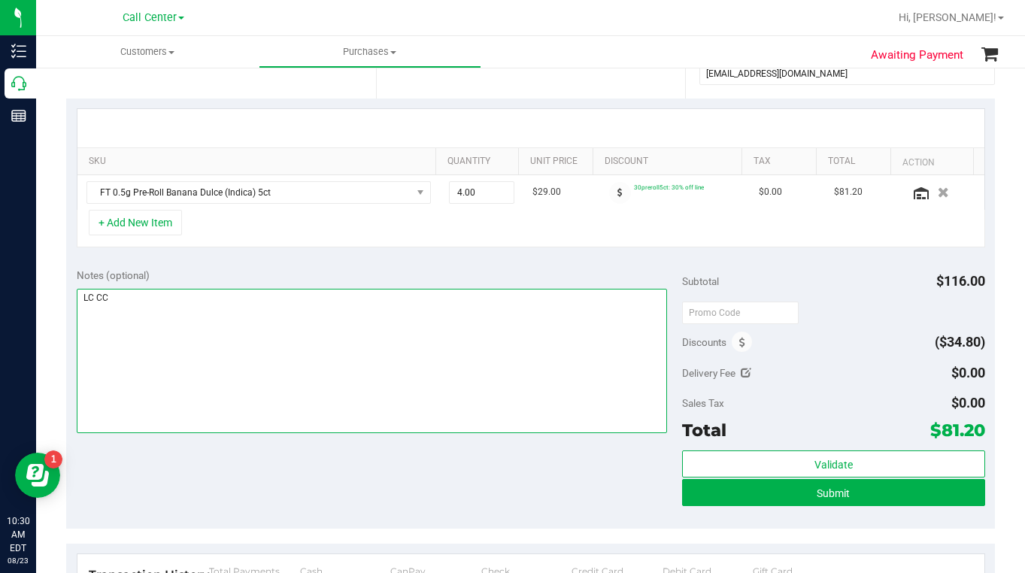
type textarea "LC CC"
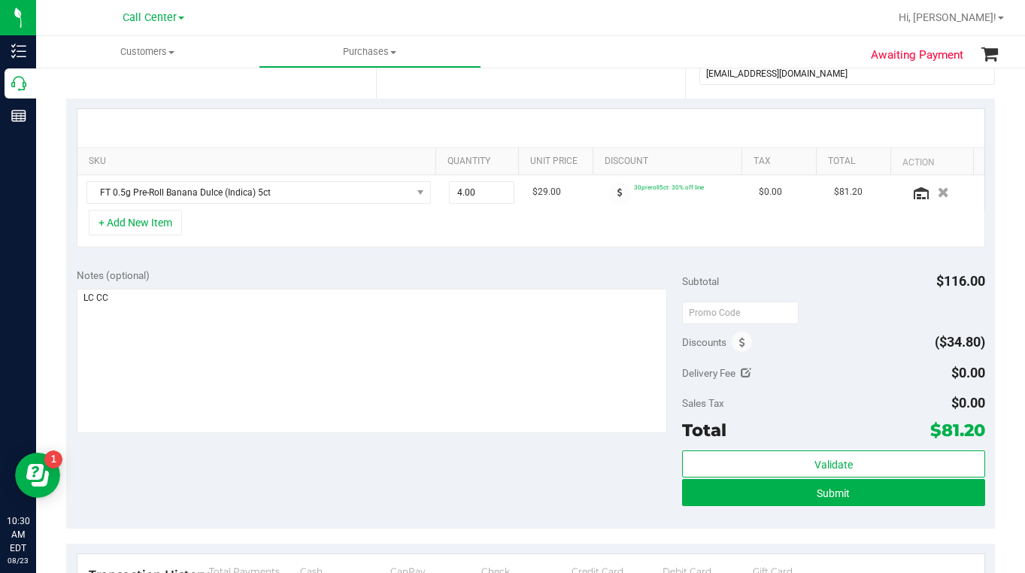
click at [535, 494] on div "Notes (optional) Subtotal $116.00 Discounts ($34.80) Delivery Fee $0.00 Sales T…" at bounding box center [530, 393] width 928 height 271
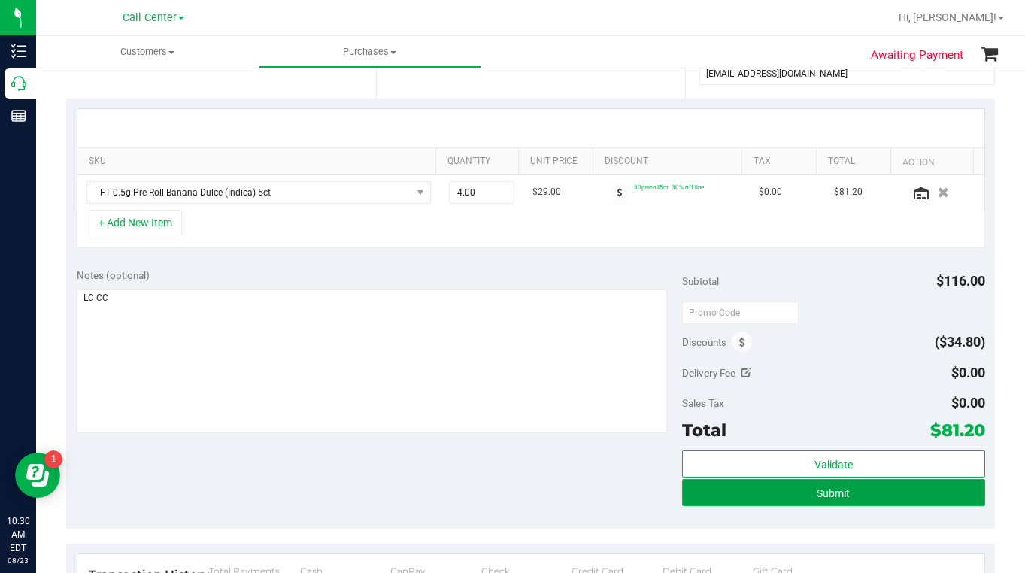
click at [718, 495] on button "Submit" at bounding box center [833, 492] width 303 height 27
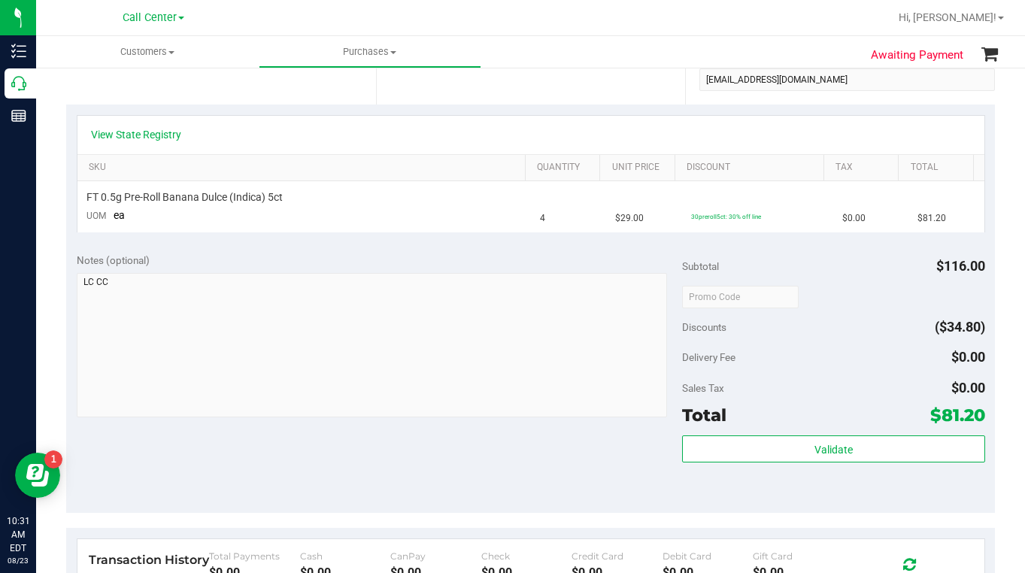
click at [374, 460] on div "Notes (optional) Subtotal $116.00 Discounts ($34.80) Delivery Fee $0.00 Sales T…" at bounding box center [530, 377] width 928 height 271
click at [354, 469] on div "Notes (optional) Subtotal $116.00 Discounts ($34.80) Delivery Fee $0.00 Sales T…" at bounding box center [530, 377] width 928 height 271
click at [314, 447] on div "Notes (optional) Subtotal $116.00 Discounts ($34.80) Delivery Fee $0.00 Sales T…" at bounding box center [530, 377] width 928 height 271
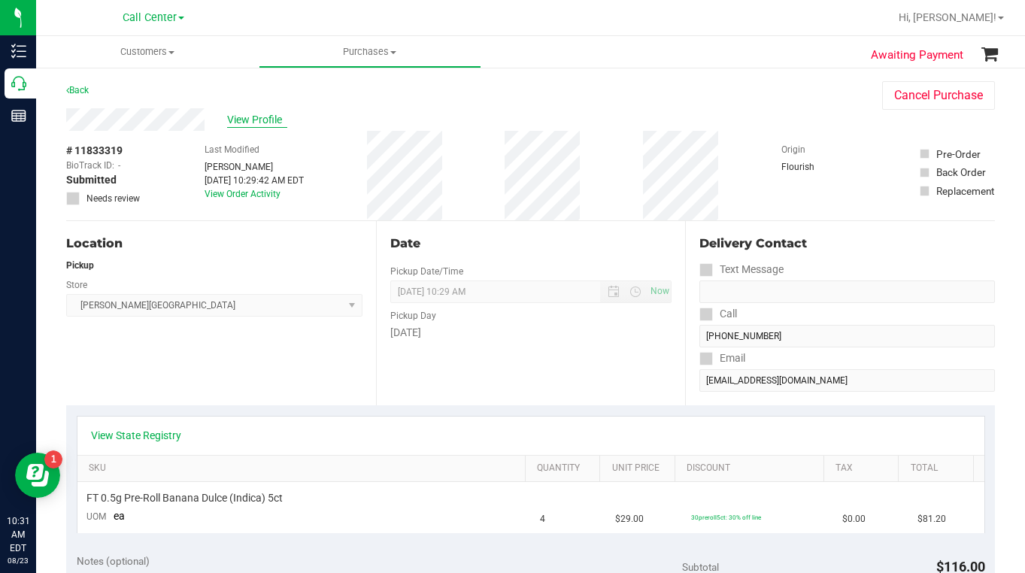
click at [247, 120] on span "View Profile" at bounding box center [257, 120] width 60 height 16
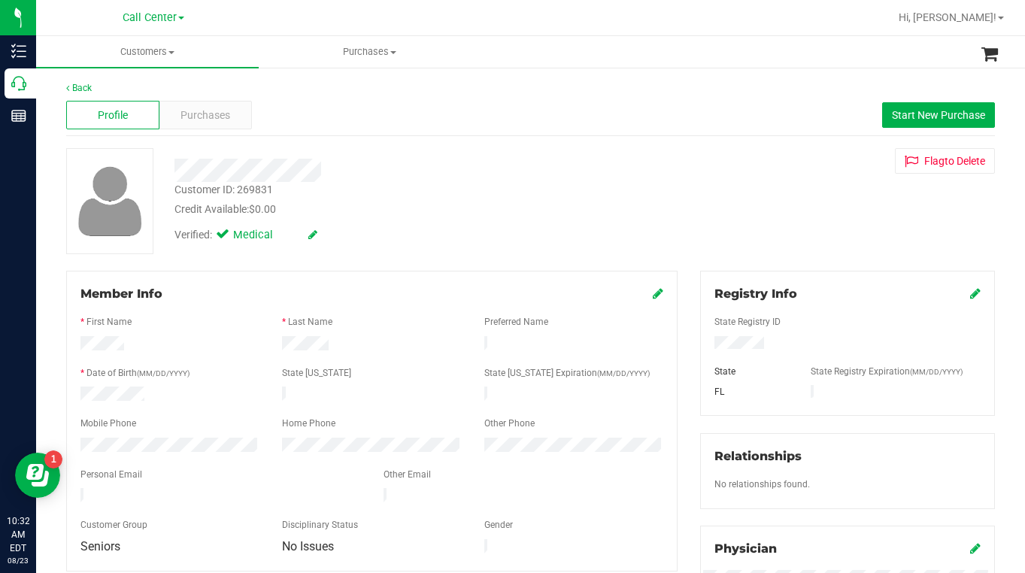
click at [196, 116] on span "Purchases" at bounding box center [205, 116] width 50 height 16
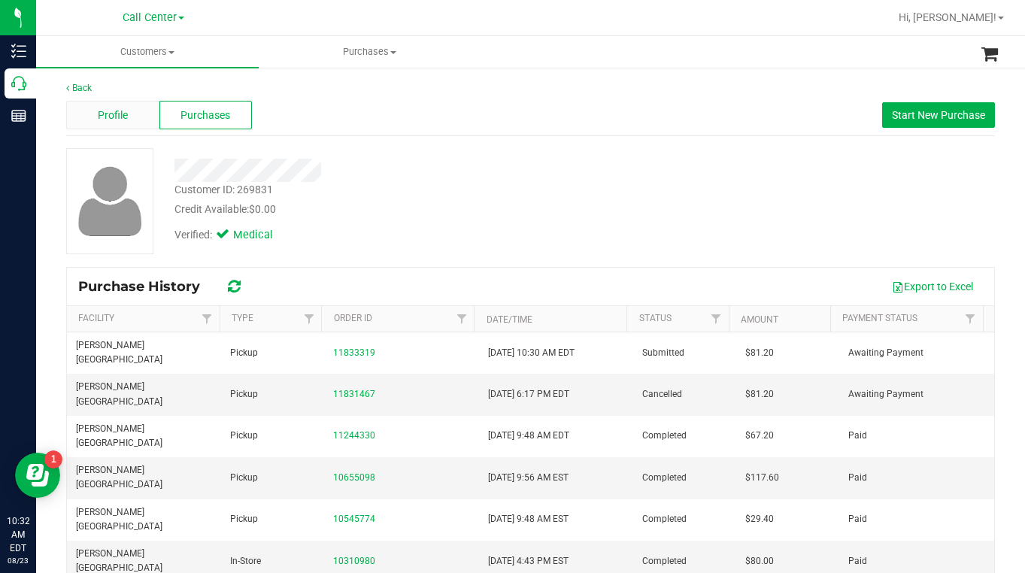
click at [108, 124] on div "Profile" at bounding box center [112, 115] width 93 height 29
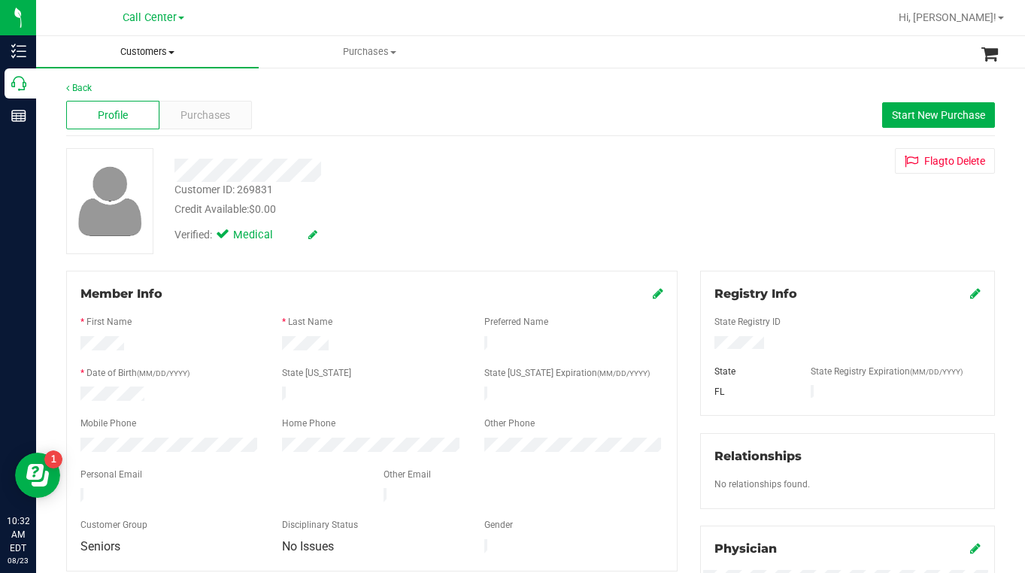
click at [173, 54] on span "Customers" at bounding box center [147, 52] width 223 height 14
click at [107, 89] on span "All customers" at bounding box center [90, 90] width 108 height 13
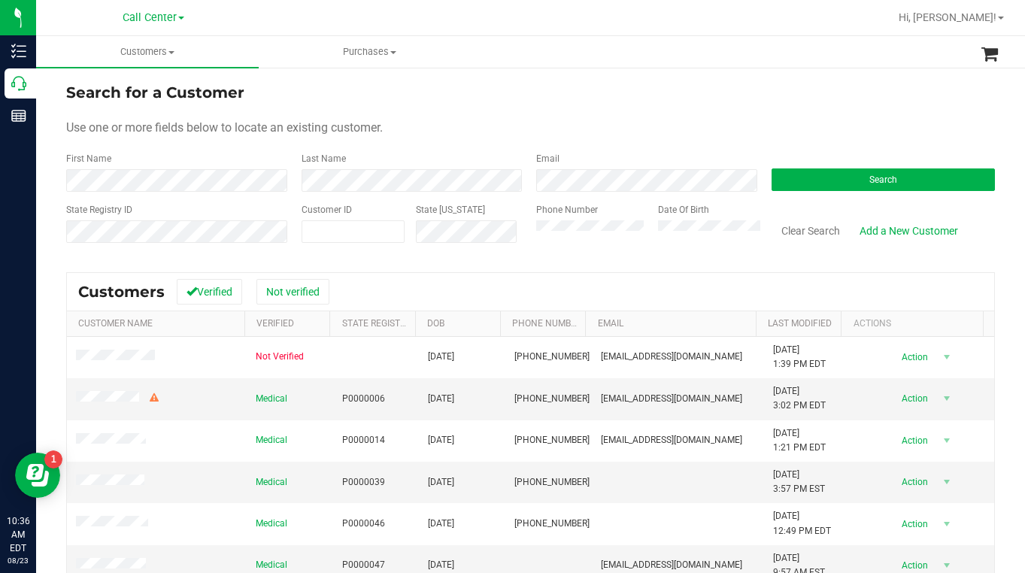
click at [830, 132] on div "Use one or more fields below to locate an existing customer." at bounding box center [530, 128] width 928 height 18
click at [795, 118] on form "Search for a Customer Use one or more fields below to locate an existing custom…" at bounding box center [530, 168] width 928 height 175
click at [335, 238] on span at bounding box center [353, 231] width 104 height 23
type input "67791"
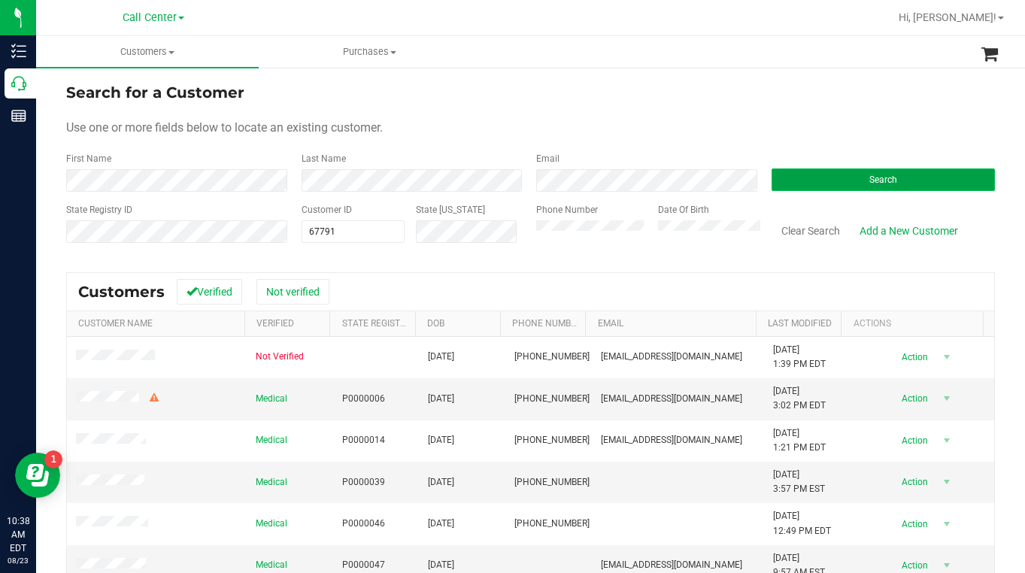
drag, startPoint x: 834, startPoint y: 182, endPoint x: 803, endPoint y: 189, distance: 31.6
click at [831, 182] on button "Search" at bounding box center [883, 179] width 224 height 23
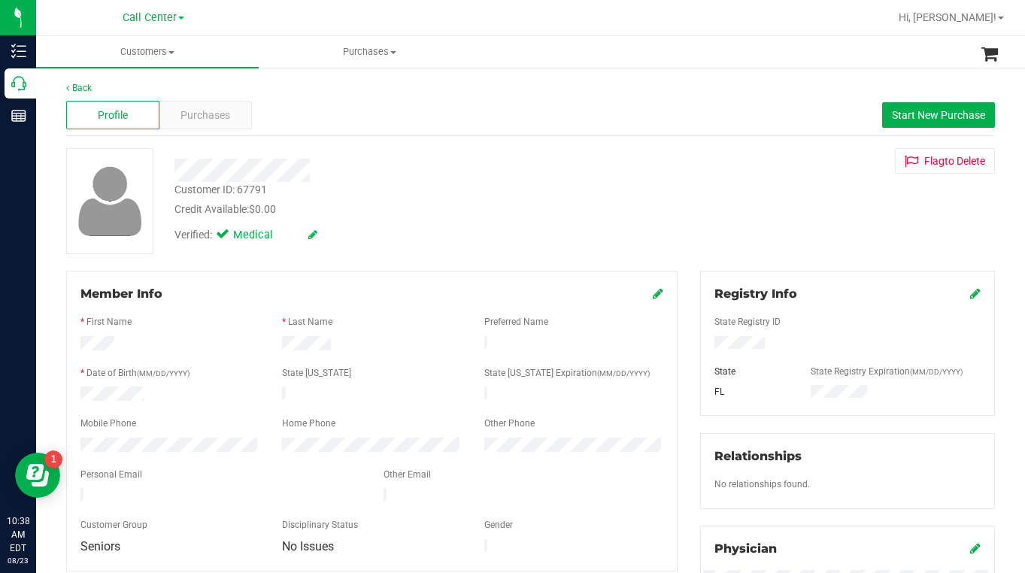
drag, startPoint x: 810, startPoint y: 205, endPoint x: 786, endPoint y: 198, distance: 24.3
click at [807, 205] on div "Customer ID: 67791 Credit Available: $0.00 Verified: Medical Flag to [GEOGRAPHI…" at bounding box center [530, 201] width 951 height 106
click at [215, 116] on span "Purchases" at bounding box center [205, 116] width 50 height 16
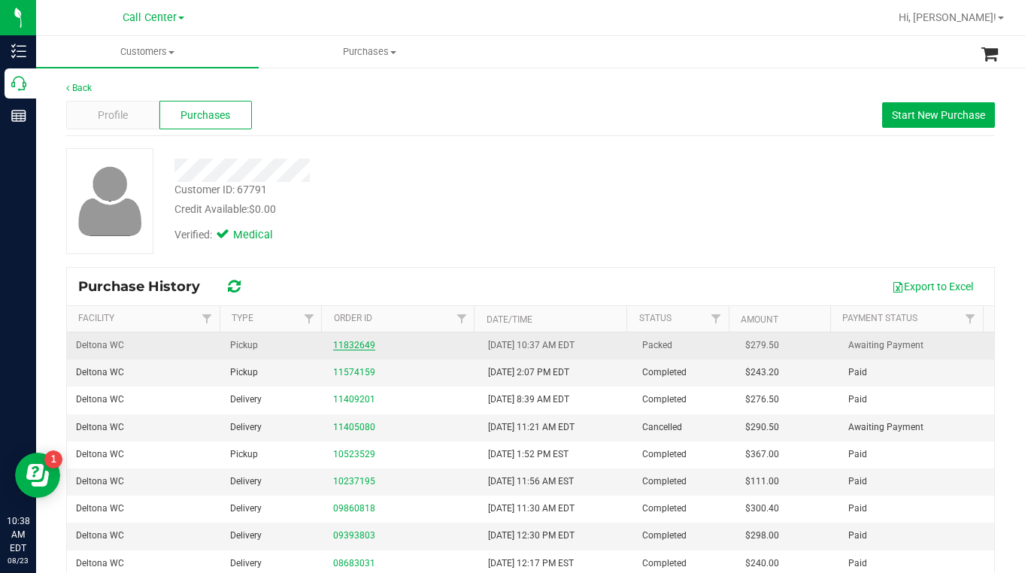
click at [345, 341] on link "11832649" at bounding box center [354, 345] width 42 height 11
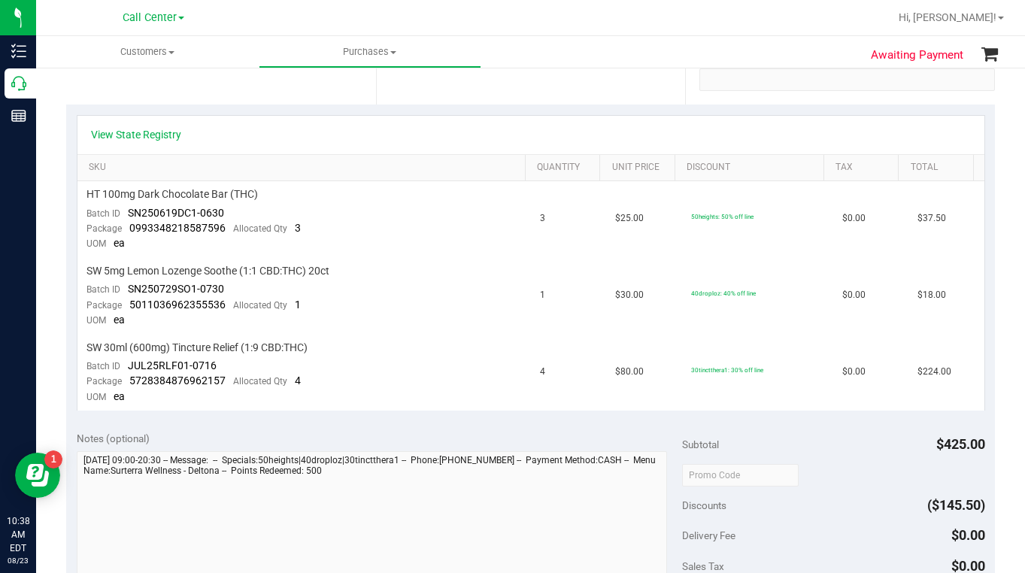
scroll to position [75, 0]
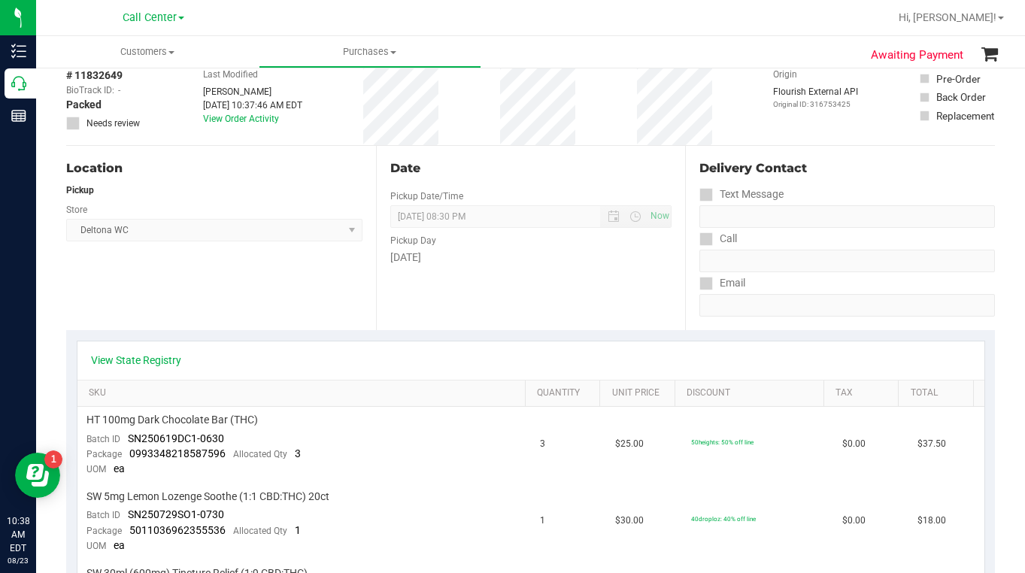
click at [787, 130] on div "Origin Flourish External API Original ID: 316753425" at bounding box center [815, 100] width 85 height 89
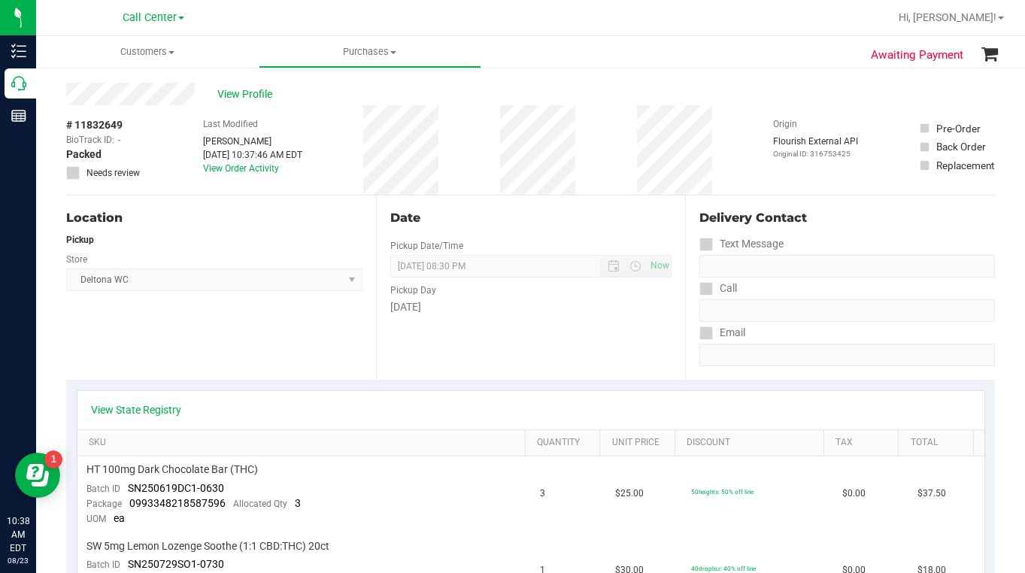
scroll to position [0, 0]
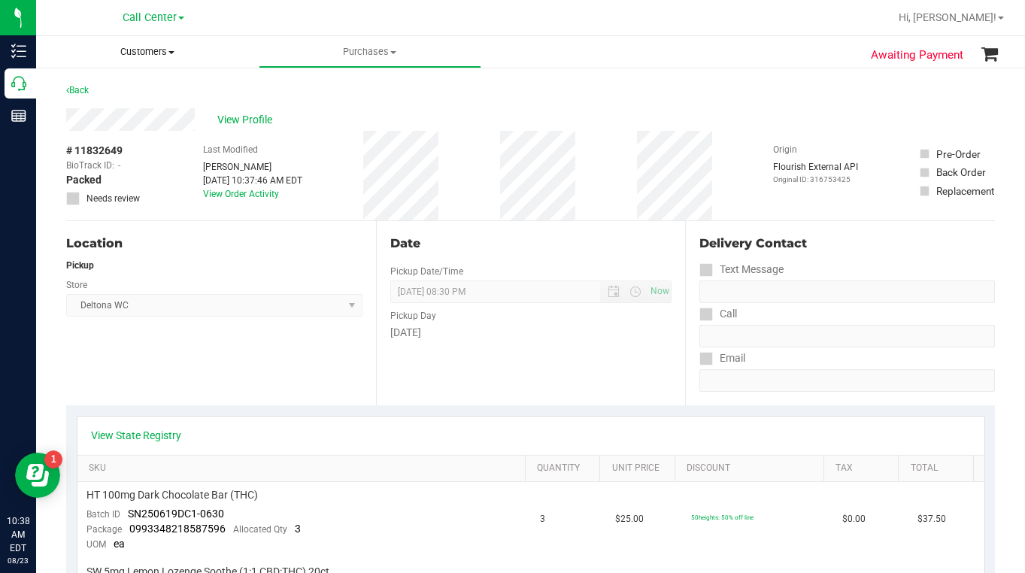
click at [173, 56] on span "Customers" at bounding box center [147, 52] width 223 height 14
click at [108, 92] on span "All customers" at bounding box center [90, 90] width 108 height 13
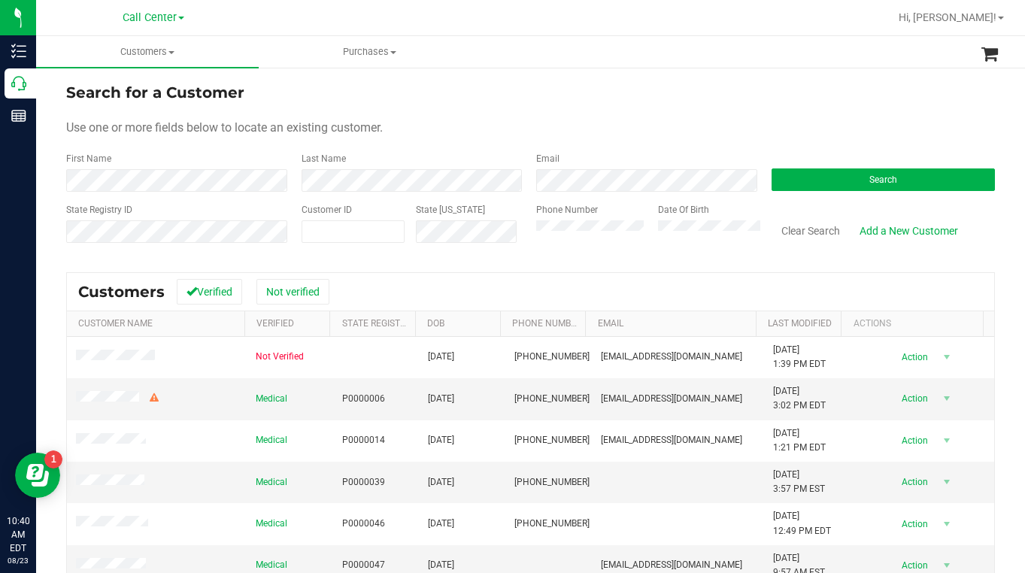
click at [470, 102] on div "Search for a Customer" at bounding box center [530, 92] width 928 height 23
click at [491, 120] on div "Use one or more fields below to locate an existing customer." at bounding box center [530, 128] width 928 height 18
click at [809, 133] on div "Use one or more fields below to locate an existing customer." at bounding box center [530, 128] width 928 height 18
click at [465, 120] on div "Use one or more fields below to locate an existing customer." at bounding box center [530, 128] width 928 height 18
click at [804, 111] on form "Search for a Customer Use one or more fields below to locate an existing custom…" at bounding box center [530, 168] width 928 height 175
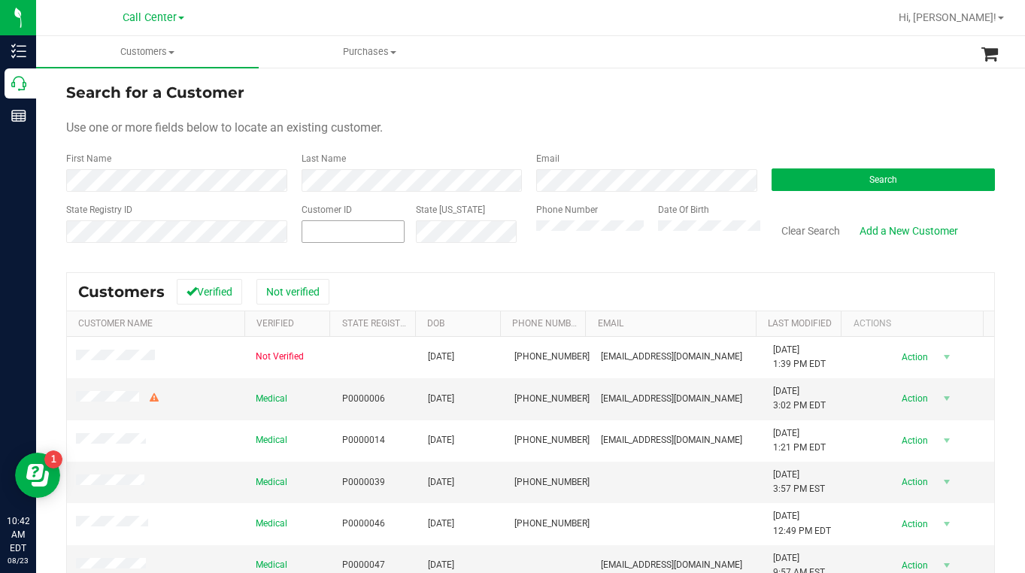
click at [351, 226] on span at bounding box center [353, 231] width 104 height 23
type input "636061"
click at [859, 174] on button "Search" at bounding box center [883, 179] width 224 height 23
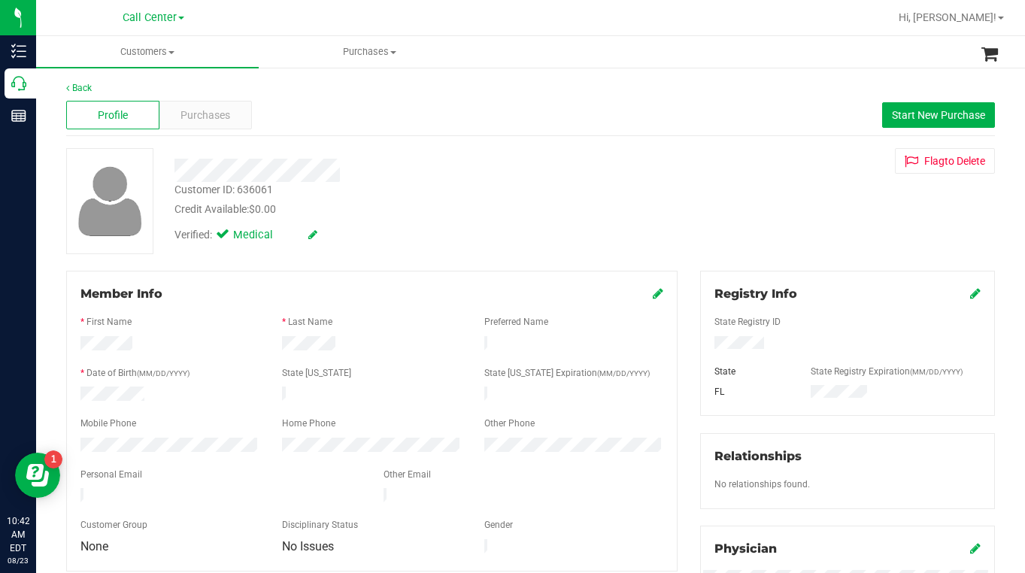
drag, startPoint x: 773, startPoint y: 249, endPoint x: 740, endPoint y: 244, distance: 33.5
click at [773, 249] on div "Customer ID: 636061 Credit Available: $0.00 Verified: Medical Flag to [GEOGRAPH…" at bounding box center [530, 201] width 951 height 106
click at [210, 114] on span "Purchases" at bounding box center [205, 116] width 50 height 16
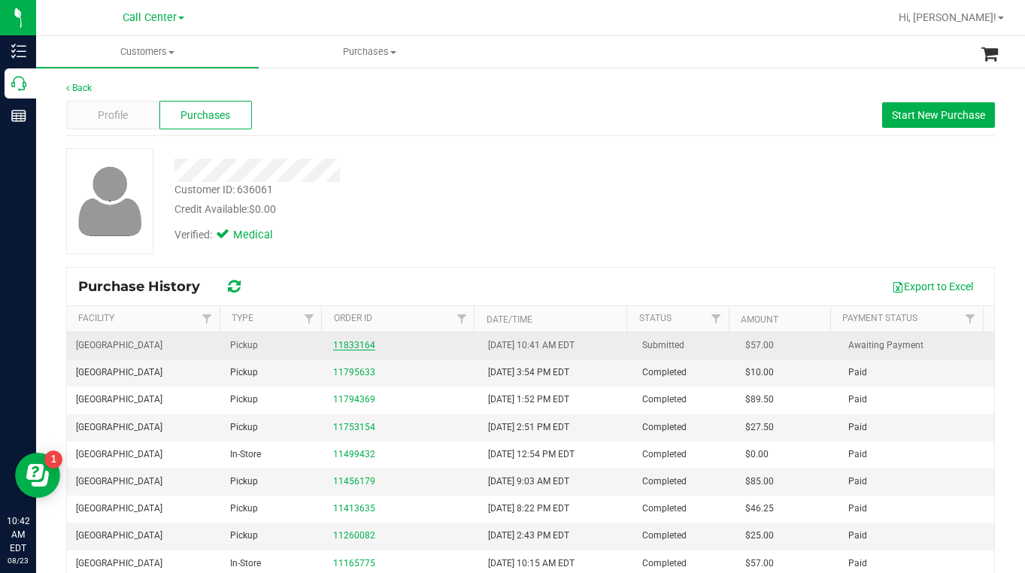
click at [349, 349] on link "11833164" at bounding box center [354, 345] width 42 height 11
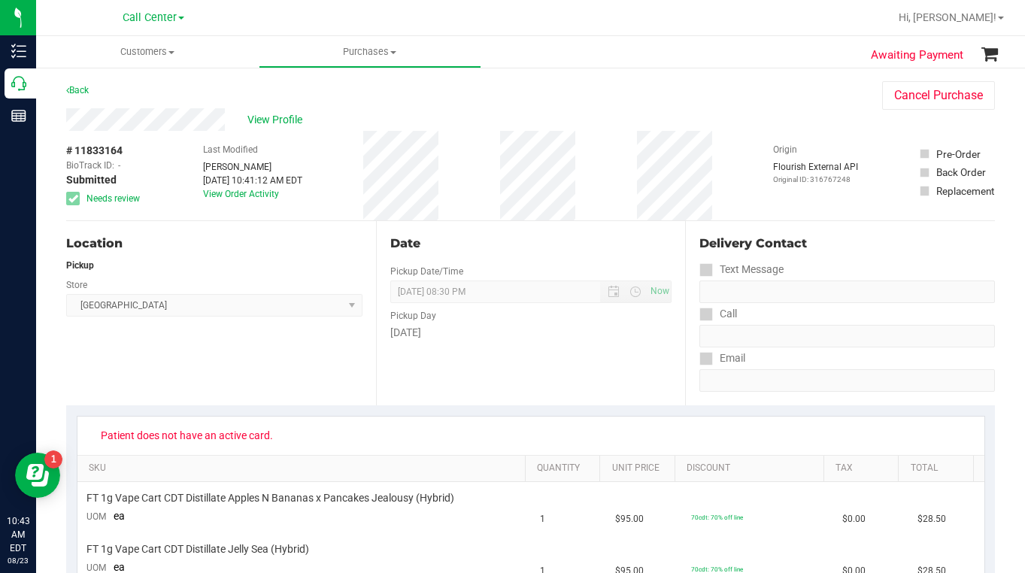
click at [749, 87] on div "Back Cancel Purchase" at bounding box center [530, 94] width 928 height 27
click at [803, 111] on div "View Profile" at bounding box center [459, 119] width 786 height 23
click at [807, 128] on div "View Profile" at bounding box center [459, 119] width 786 height 23
click at [171, 51] on span at bounding box center [171, 52] width 6 height 3
click at [109, 94] on span "All customers" at bounding box center [90, 90] width 108 height 13
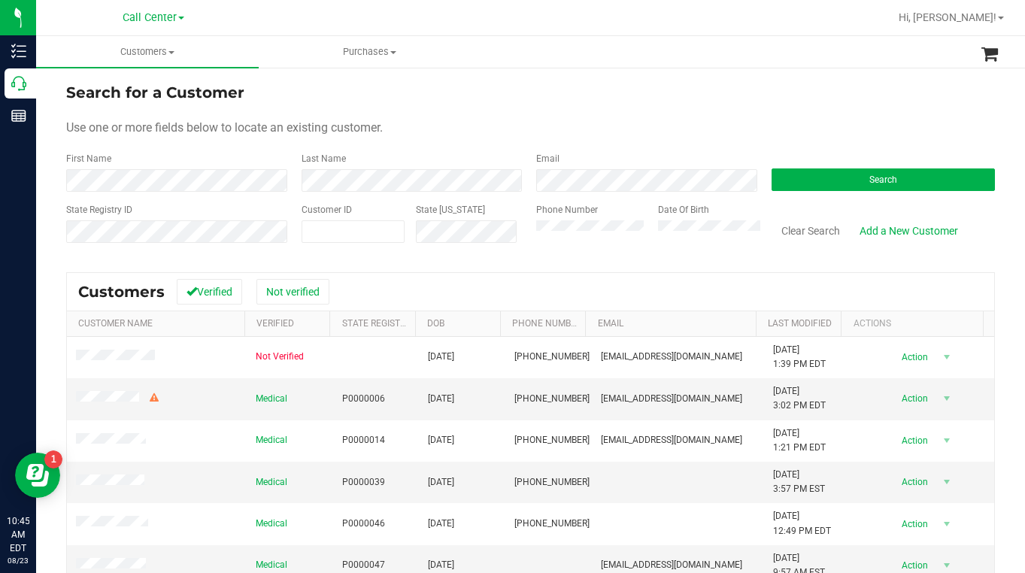
click at [510, 126] on div "Use one or more fields below to locate an existing customer." at bounding box center [530, 128] width 928 height 18
click at [812, 132] on div "Use one or more fields below to locate an existing customer." at bounding box center [530, 128] width 928 height 18
click at [798, 188] on button "Search" at bounding box center [883, 179] width 224 height 23
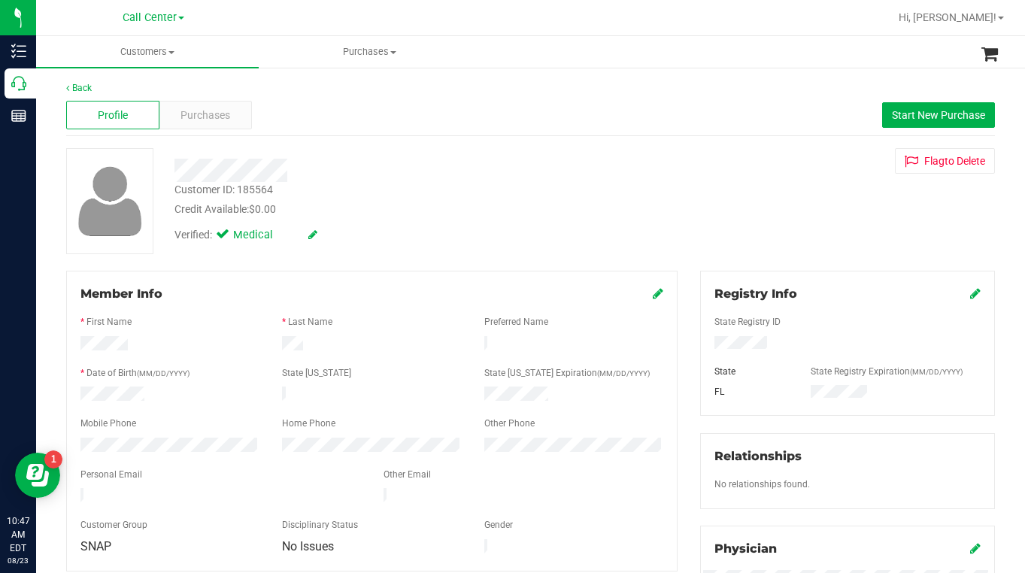
drag, startPoint x: 834, startPoint y: 214, endPoint x: 816, endPoint y: 237, distance: 28.4
click at [832, 216] on div "Customer ID: 185564 Credit Available: $0.00 Verified: Medical Flag to [GEOGRAPH…" at bounding box center [530, 201] width 951 height 106
click at [844, 238] on div "Customer ID: 185564 Credit Available: $0.00 Verified: Medical Flag to [GEOGRAPH…" at bounding box center [530, 201] width 951 height 106
click at [802, 218] on div "Customer ID: 185564 Credit Available: $0.00 Verified: Medical Flag to [GEOGRAPH…" at bounding box center [530, 201] width 951 height 106
click at [807, 193] on div "Customer ID: 185564 Credit Available: $0.00 Verified: Medical Flag to [GEOGRAPH…" at bounding box center [530, 201] width 951 height 106
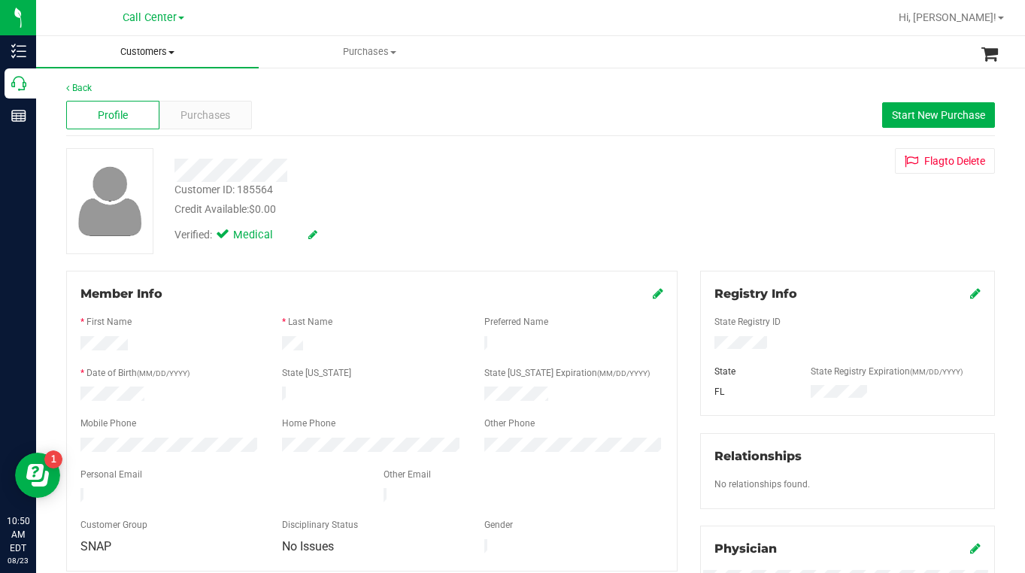
click at [170, 53] on span "Customers" at bounding box center [147, 52] width 223 height 14
click at [96, 94] on span "All customers" at bounding box center [90, 90] width 108 height 13
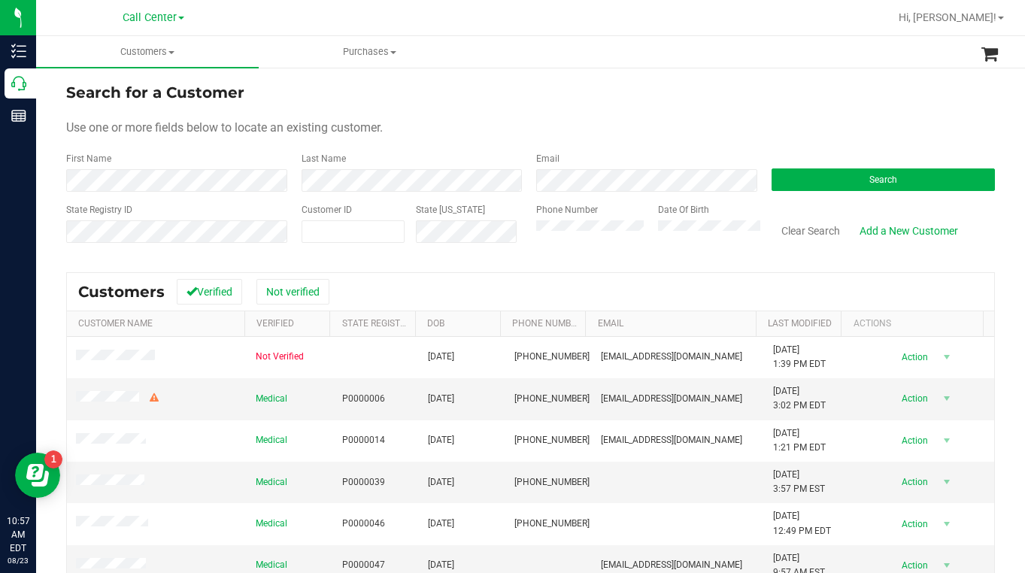
click at [787, 114] on form "Search for a Customer Use one or more fields below to locate an existing custom…" at bounding box center [530, 168] width 928 height 175
click at [818, 177] on button "Search" at bounding box center [883, 179] width 224 height 23
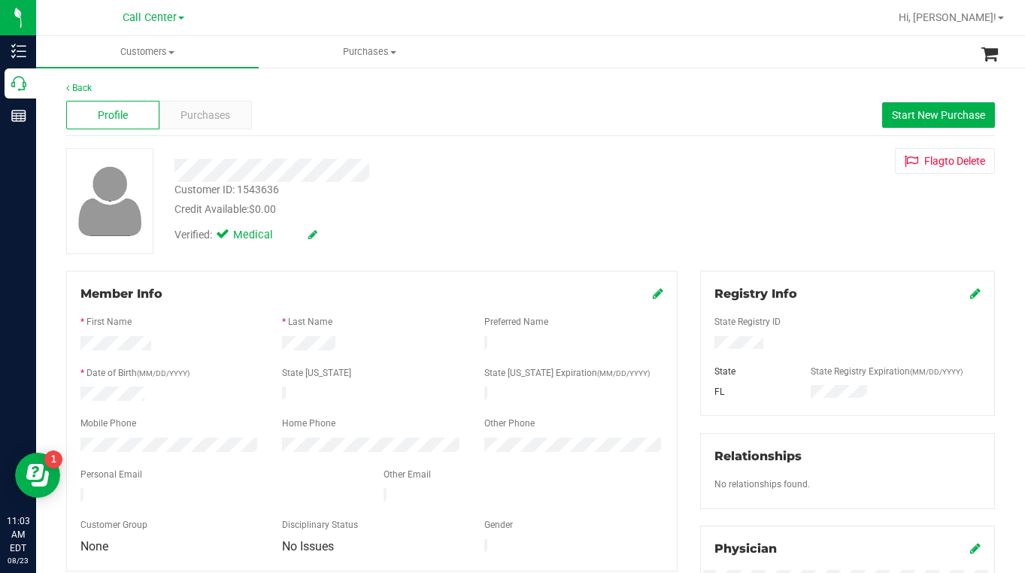
click at [767, 234] on div "Customer ID: 1543636 Credit Available: $0.00 Verified: Medical Flag to [GEOGRAP…" at bounding box center [530, 201] width 951 height 106
click at [169, 55] on span "Customers" at bounding box center [147, 52] width 223 height 14
click at [110, 89] on span "All customers" at bounding box center [90, 90] width 108 height 13
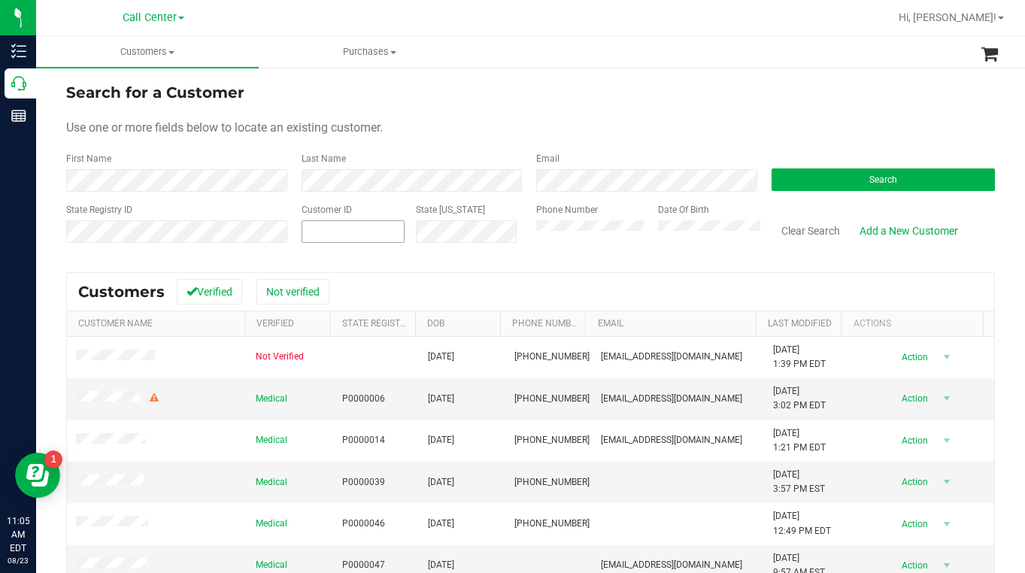
click at [344, 229] on span at bounding box center [353, 231] width 104 height 23
type input "622767"
click at [801, 186] on button "Search" at bounding box center [883, 179] width 224 height 23
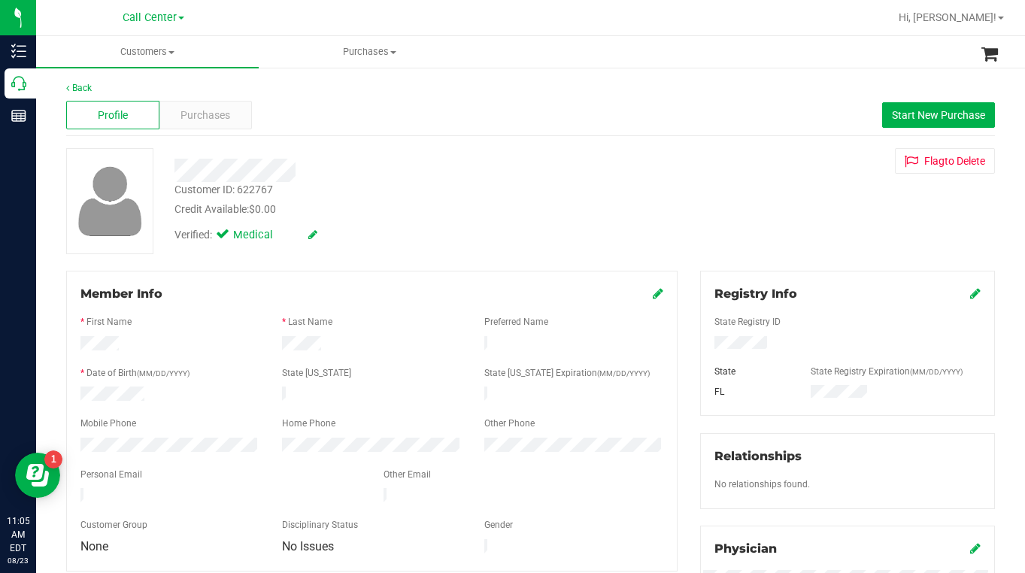
click at [794, 210] on div "Customer ID: 622767 Credit Available: $0.00 Verified: Medical Flag to [GEOGRAPH…" at bounding box center [530, 201] width 951 height 106
click at [207, 117] on span "Purchases" at bounding box center [205, 116] width 50 height 16
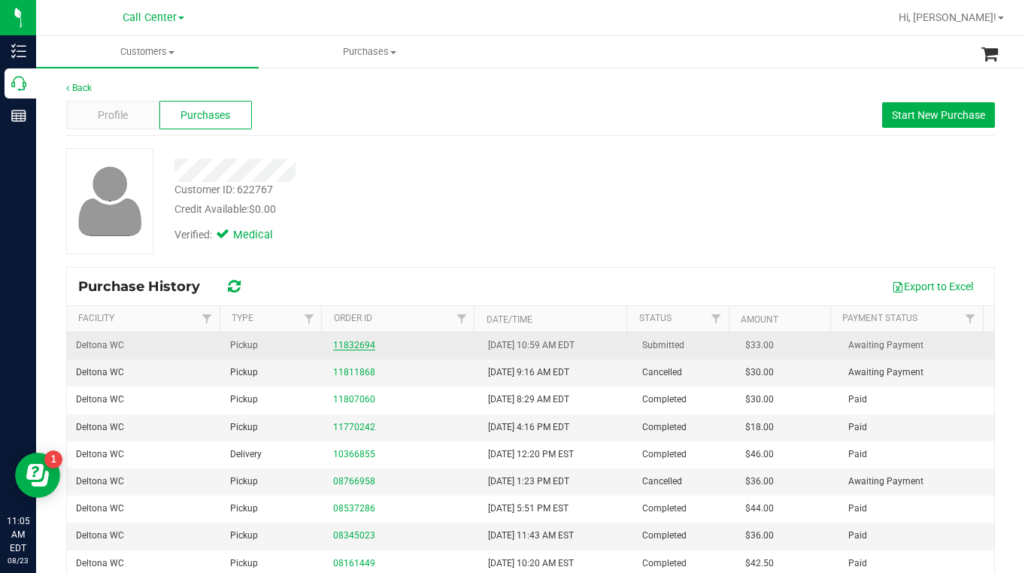
click at [348, 341] on link "11832694" at bounding box center [354, 345] width 42 height 11
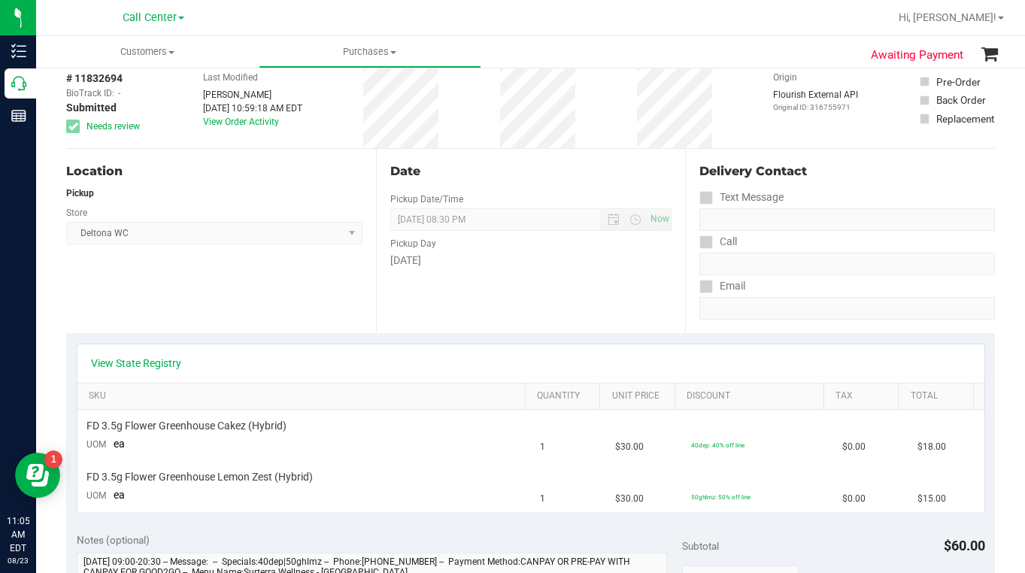
scroll to position [226, 0]
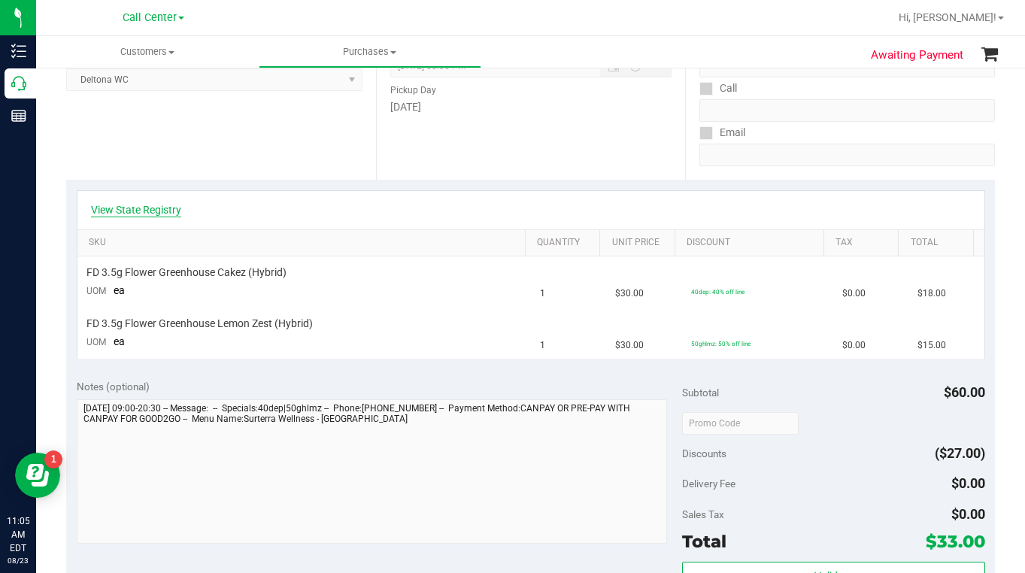
click at [123, 208] on link "View State Registry" at bounding box center [136, 209] width 90 height 15
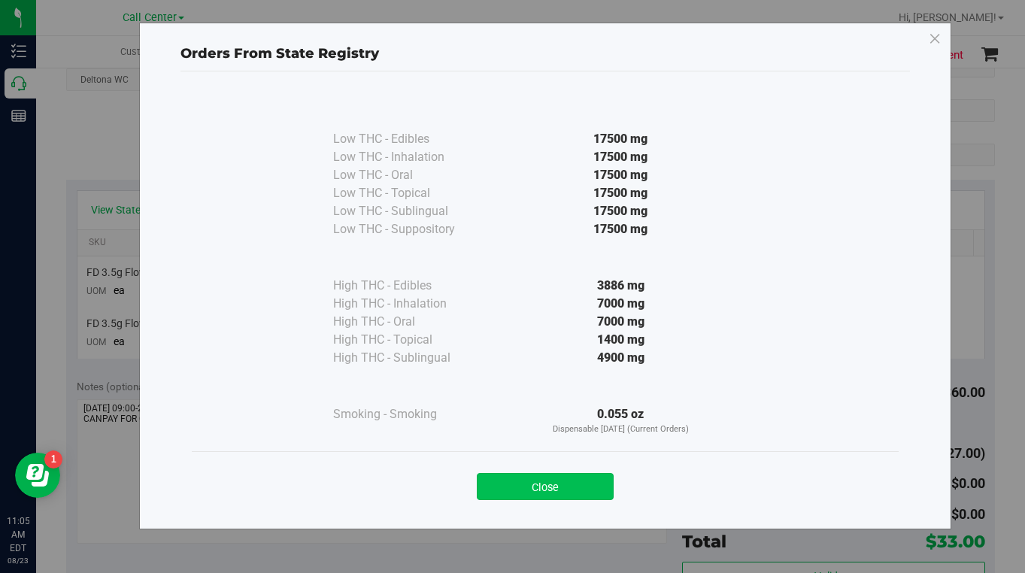
click at [543, 493] on button "Close" at bounding box center [545, 486] width 137 height 27
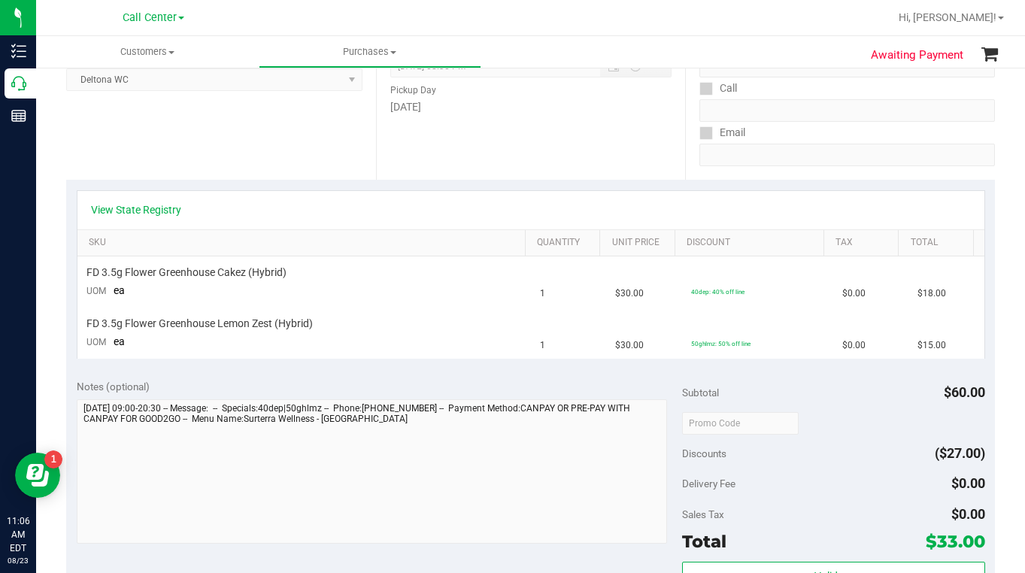
click at [807, 216] on div "View State Registry" at bounding box center [531, 209] width 880 height 15
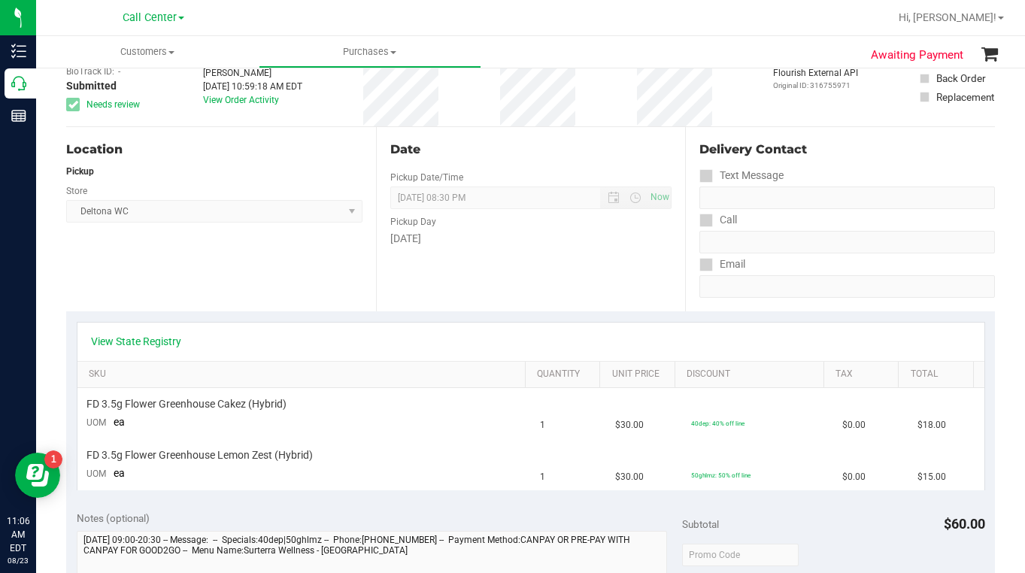
scroll to position [0, 0]
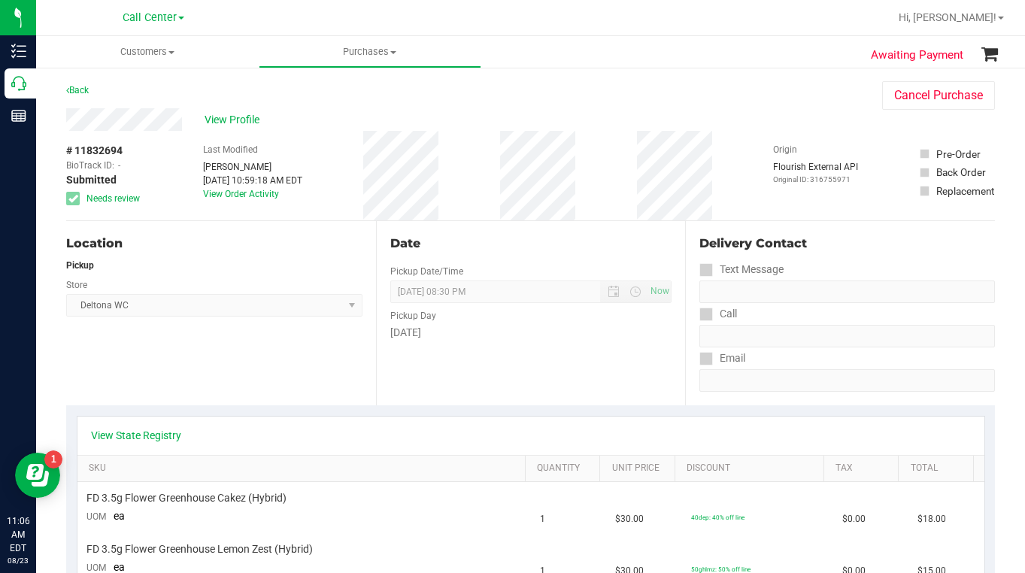
click at [782, 112] on div "View Profile" at bounding box center [459, 119] width 786 height 23
click at [803, 132] on div "Origin Flourish External API Original ID: 316755971" at bounding box center [815, 175] width 85 height 89
click at [168, 435] on link "View State Registry" at bounding box center [136, 435] width 90 height 15
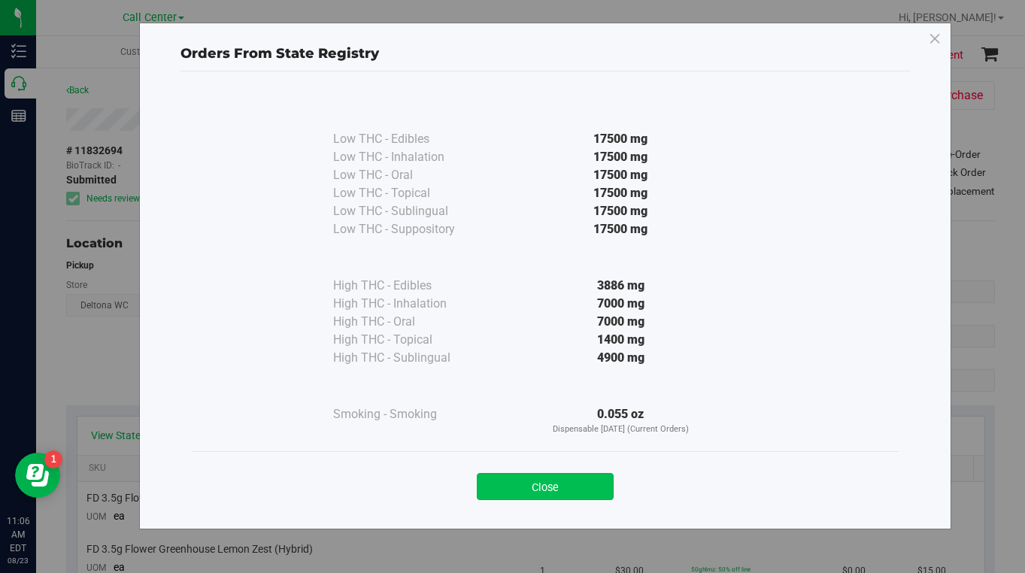
click at [504, 486] on button "Close" at bounding box center [545, 486] width 137 height 27
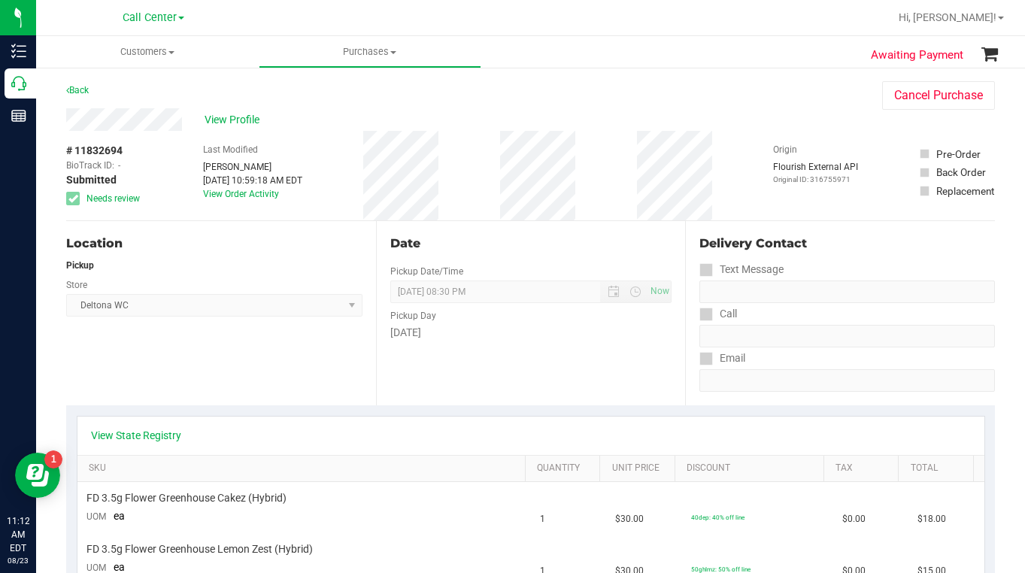
click at [798, 100] on div "Back Cancel Purchase" at bounding box center [530, 94] width 928 height 27
click at [174, 51] on span at bounding box center [171, 52] width 6 height 3
click at [113, 96] on span "All customers" at bounding box center [90, 90] width 108 height 13
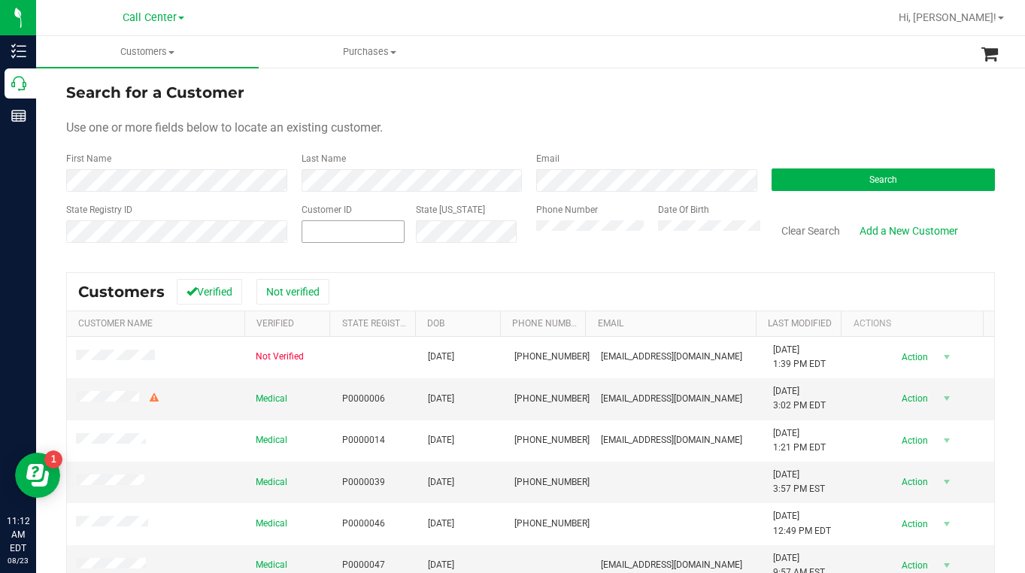
click at [338, 234] on span at bounding box center [353, 231] width 104 height 23
type input "586220"
click at [795, 186] on button "Search" at bounding box center [883, 179] width 224 height 23
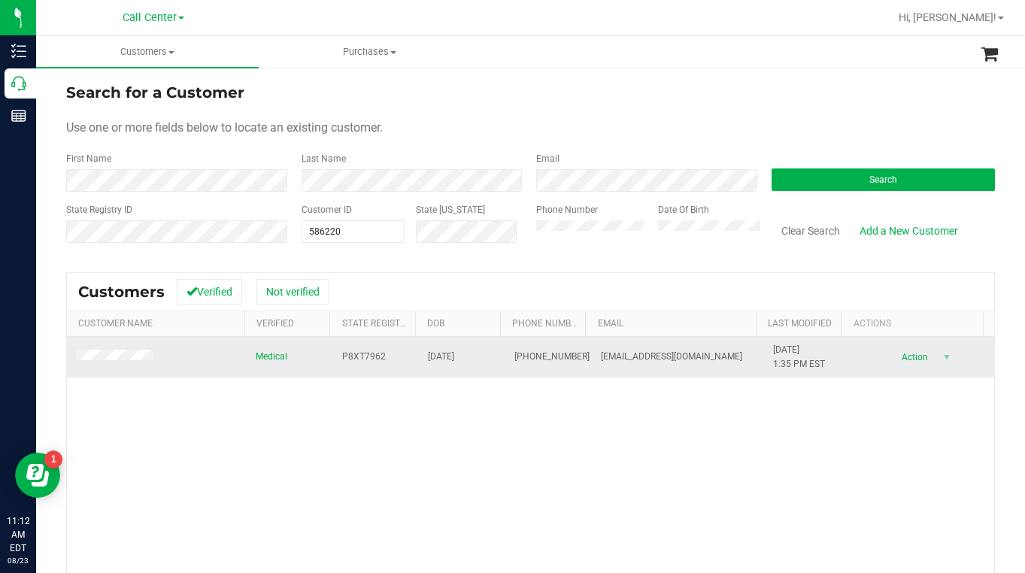
click at [128, 363] on span at bounding box center [117, 357] width 82 height 15
click at [117, 367] on td at bounding box center [157, 357] width 180 height 41
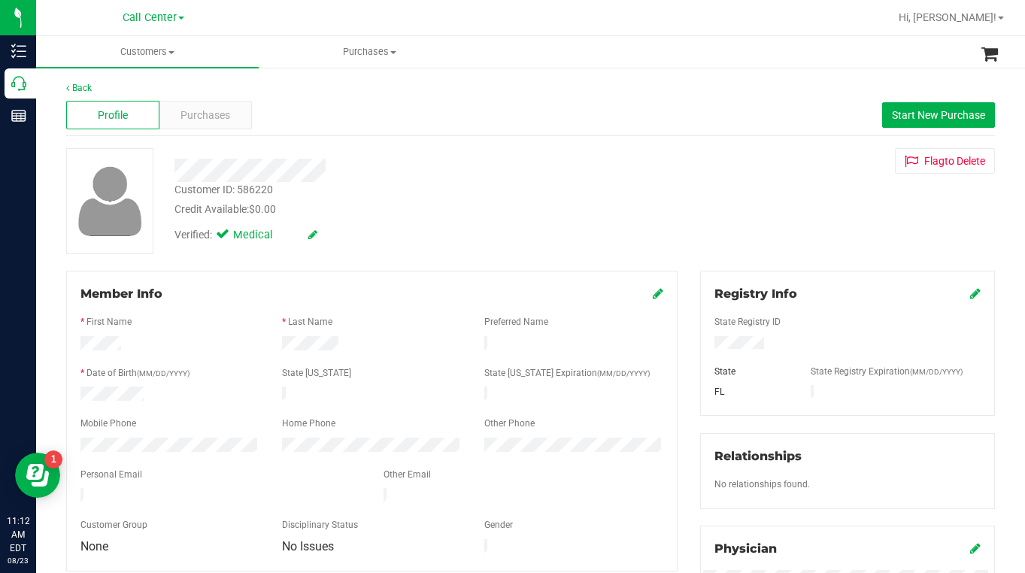
click at [789, 245] on div "Customer ID: 586220 Credit Available: $0.00 Verified: Medical Flag to [GEOGRAPH…" at bounding box center [530, 201] width 951 height 106
click at [212, 116] on span "Purchases" at bounding box center [205, 116] width 50 height 16
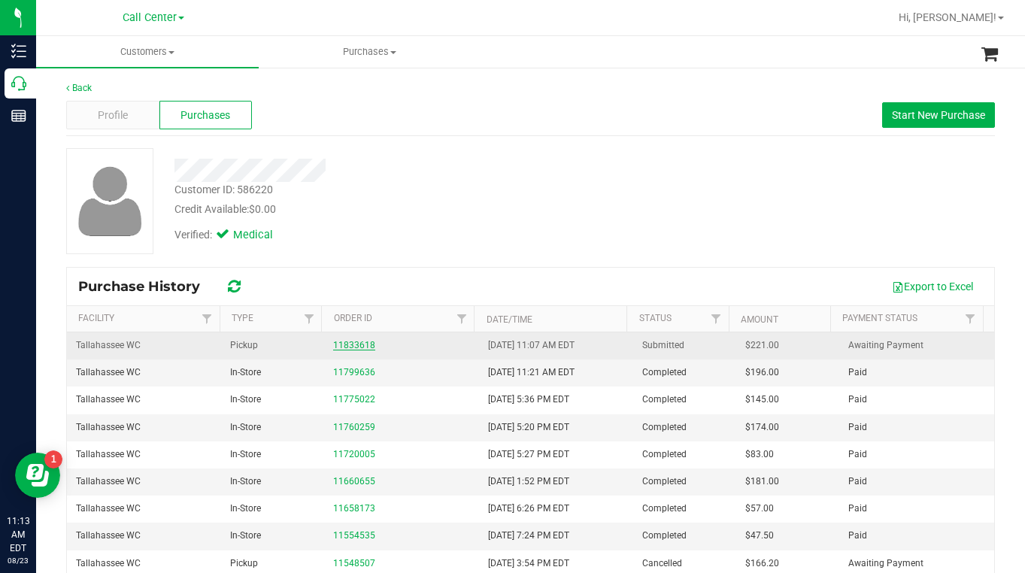
click at [355, 347] on link "11833618" at bounding box center [354, 345] width 42 height 11
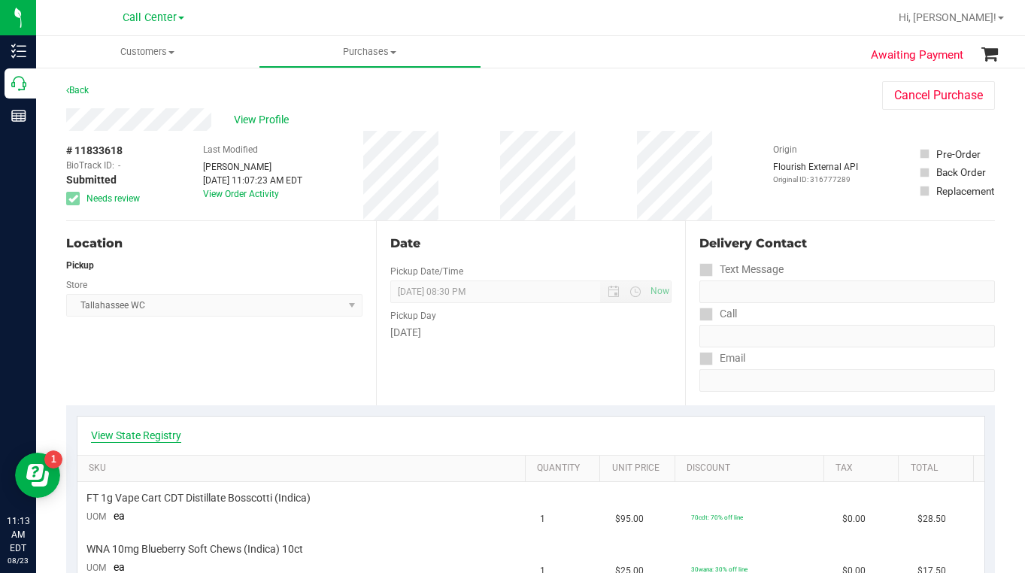
click at [147, 442] on link "View State Registry" at bounding box center [136, 435] width 90 height 15
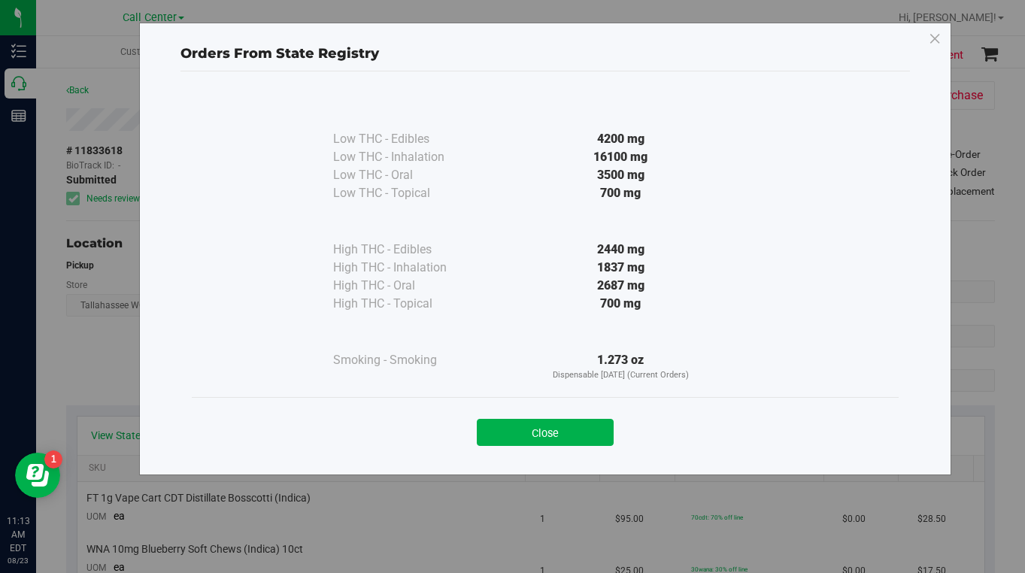
click at [512, 435] on button "Close" at bounding box center [545, 432] width 137 height 27
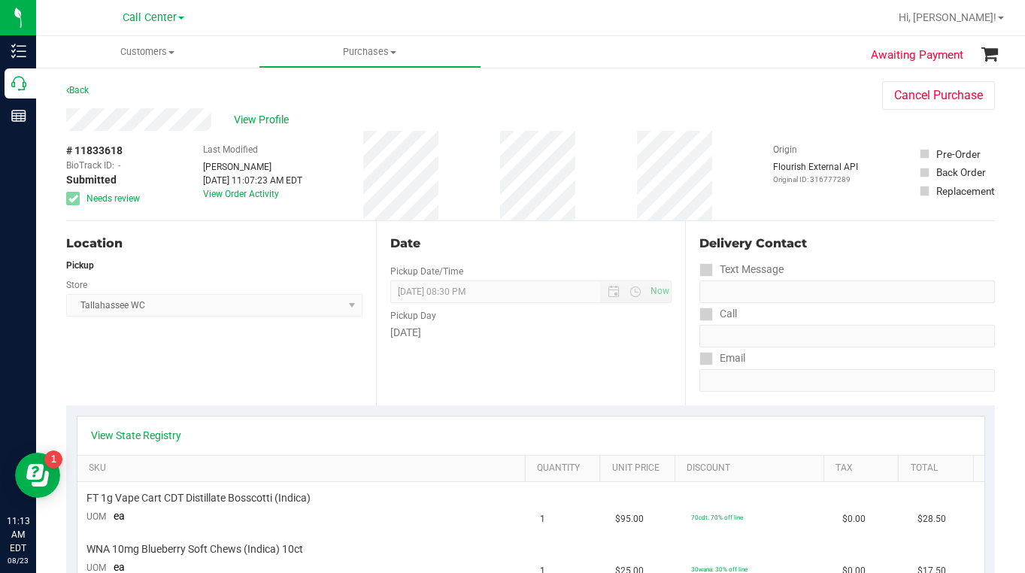
click at [794, 135] on div "Origin Flourish External API Original ID: 316777289" at bounding box center [815, 175] width 85 height 89
click at [755, 104] on div "Back Cancel Purchase" at bounding box center [530, 94] width 928 height 27
click at [171, 50] on span "Customers" at bounding box center [147, 52] width 223 height 14
click at [115, 89] on span "All customers" at bounding box center [90, 90] width 108 height 13
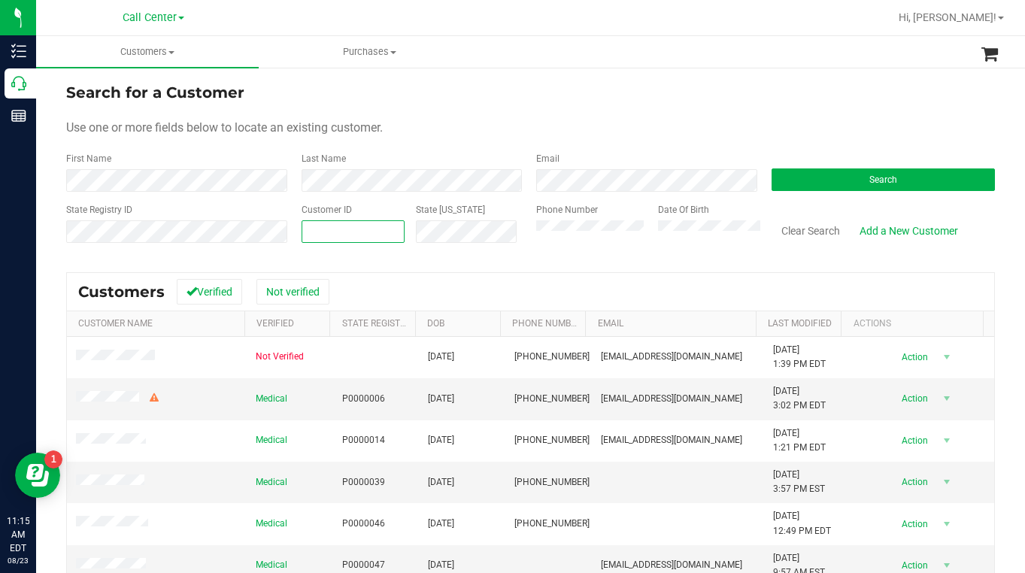
click at [359, 233] on span at bounding box center [353, 231] width 104 height 23
type input "1584094"
click at [818, 180] on button "Search" at bounding box center [883, 179] width 224 height 23
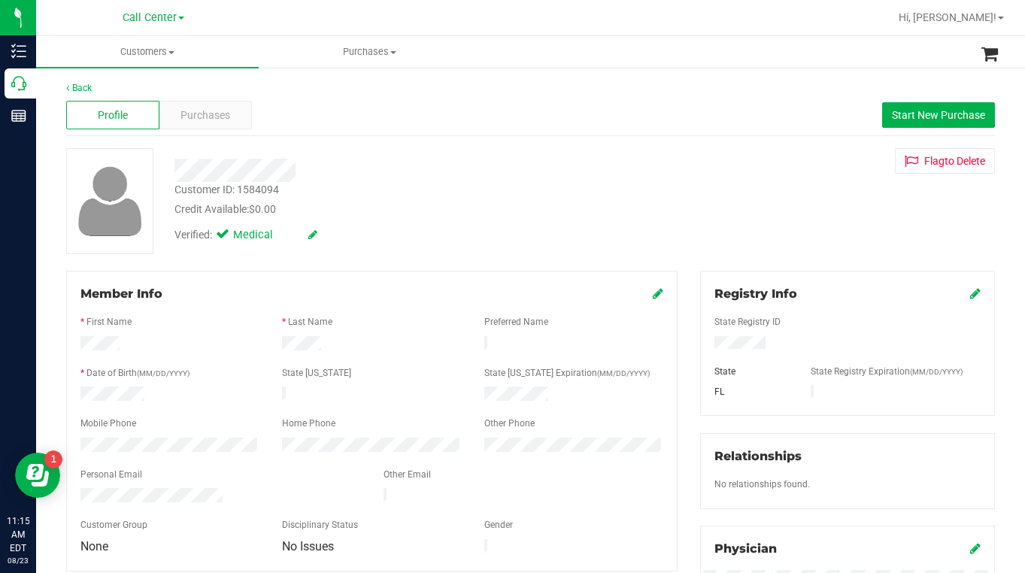
click at [826, 226] on div "Customer ID: 1584094 Credit Available: $0.00 Verified: Medical Flag to [GEOGRAP…" at bounding box center [530, 201] width 951 height 106
click at [199, 112] on span "Purchases" at bounding box center [205, 116] width 50 height 16
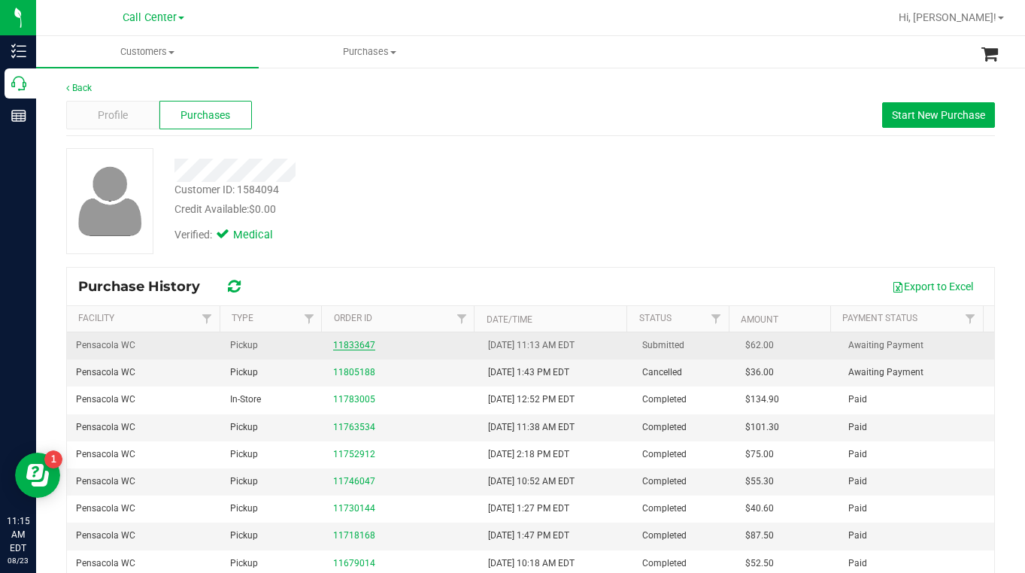
click at [351, 341] on link "11833647" at bounding box center [354, 345] width 42 height 11
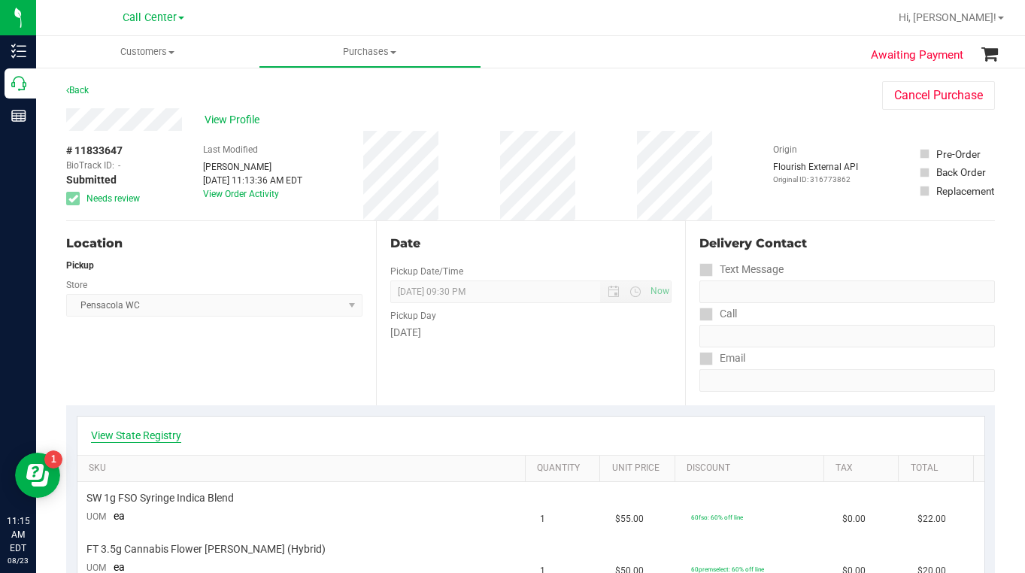
click at [160, 434] on link "View State Registry" at bounding box center [136, 435] width 90 height 15
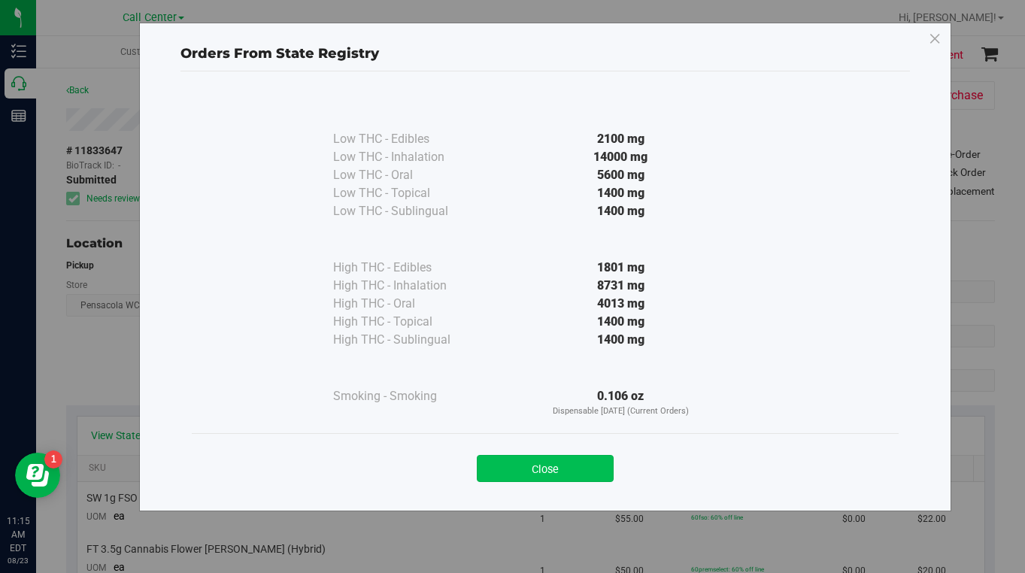
click at [507, 468] on button "Close" at bounding box center [545, 468] width 137 height 27
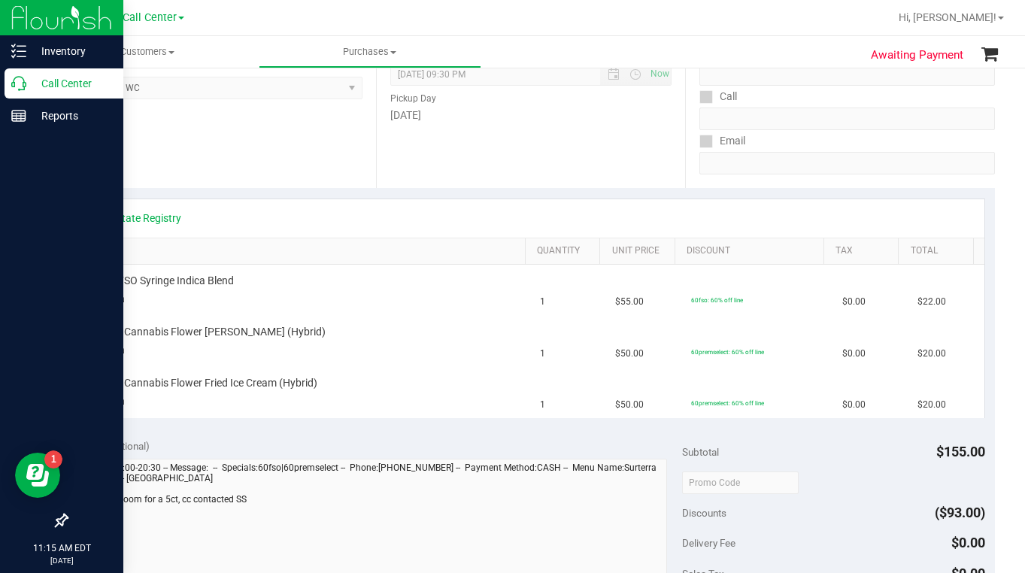
scroll to position [226, 0]
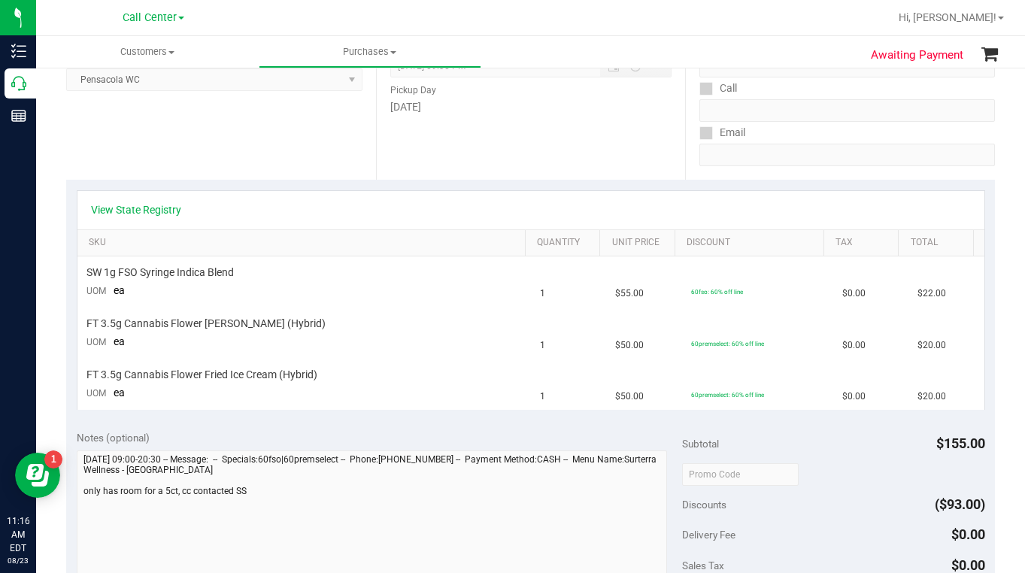
click at [813, 500] on div "Discounts ($93.00)" at bounding box center [833, 504] width 303 height 27
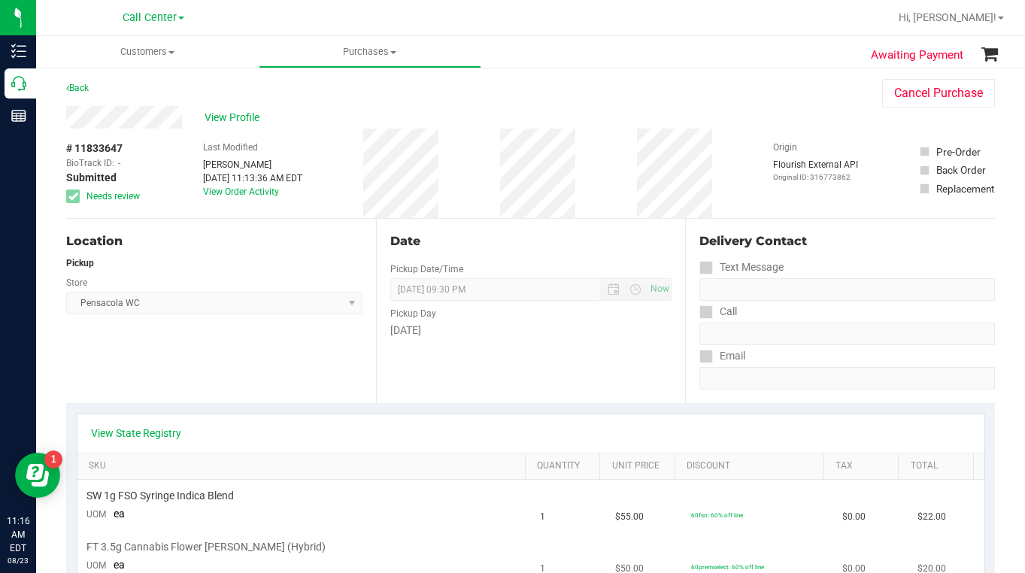
scroll to position [0, 0]
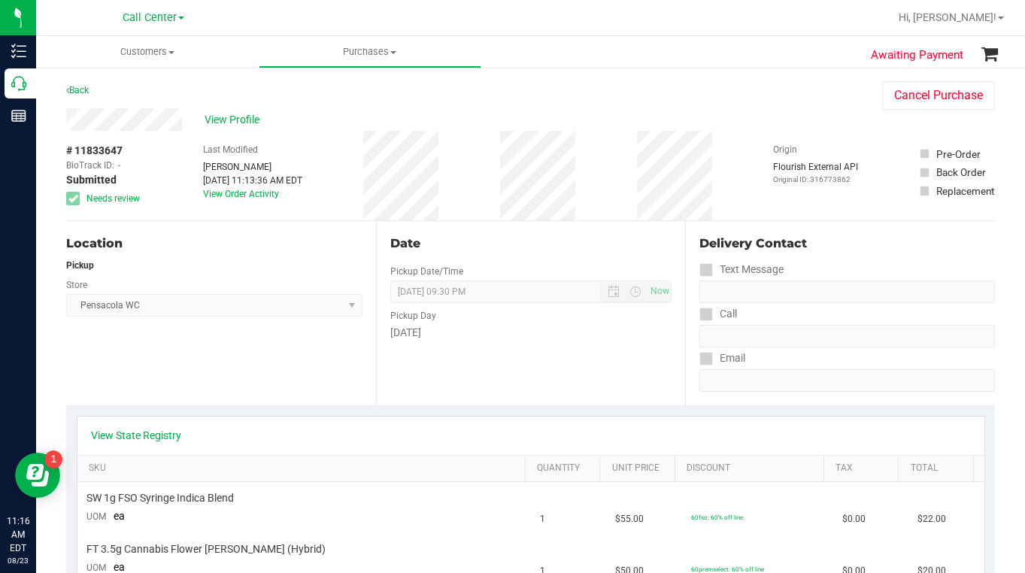
click at [822, 106] on div "Back Cancel Purchase" at bounding box center [530, 94] width 928 height 27
drag, startPoint x: 504, startPoint y: 145, endPoint x: 503, endPoint y: 172, distance: 27.1
click at [503, 172] on div "# 11833647 BioTrack ID: - Submitted Needs review Last Modified [PERSON_NAME] [D…" at bounding box center [530, 175] width 928 height 89
click at [504, 172] on div "# 11833647 BioTrack ID: - Submitted Needs review Last Modified [PERSON_NAME] [D…" at bounding box center [530, 175] width 928 height 89
click at [803, 101] on div "Back Cancel Purchase" at bounding box center [530, 94] width 928 height 27
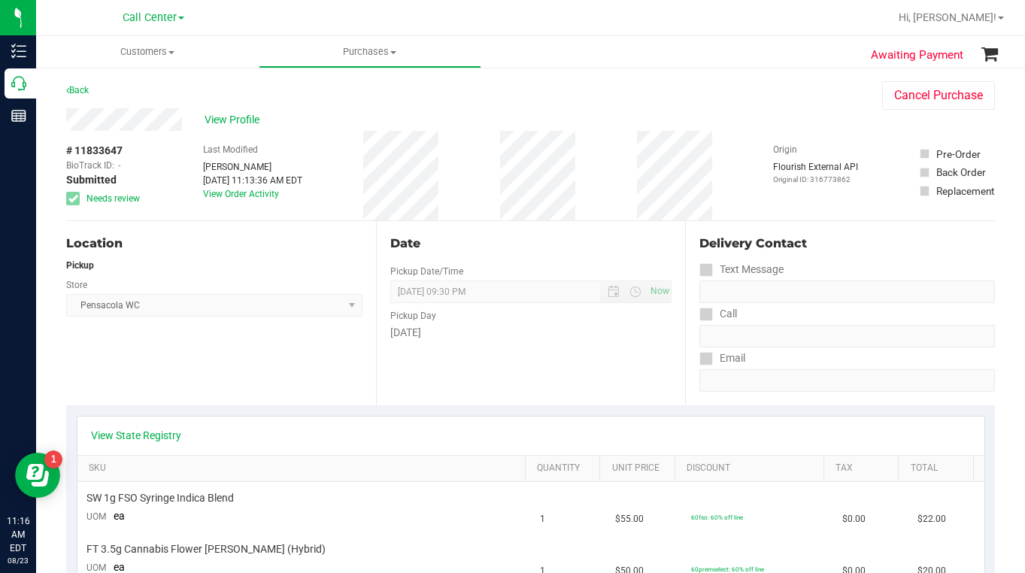
click at [241, 361] on div "Location Pickup Store Pensacola WC Select Store [PERSON_NAME][GEOGRAPHIC_DATA] …" at bounding box center [221, 313] width 310 height 184
click at [804, 102] on div "Back Cancel Purchase" at bounding box center [530, 94] width 928 height 27
click at [171, 56] on span "Customers" at bounding box center [147, 52] width 223 height 14
click at [98, 84] on span "All customers" at bounding box center [90, 90] width 108 height 13
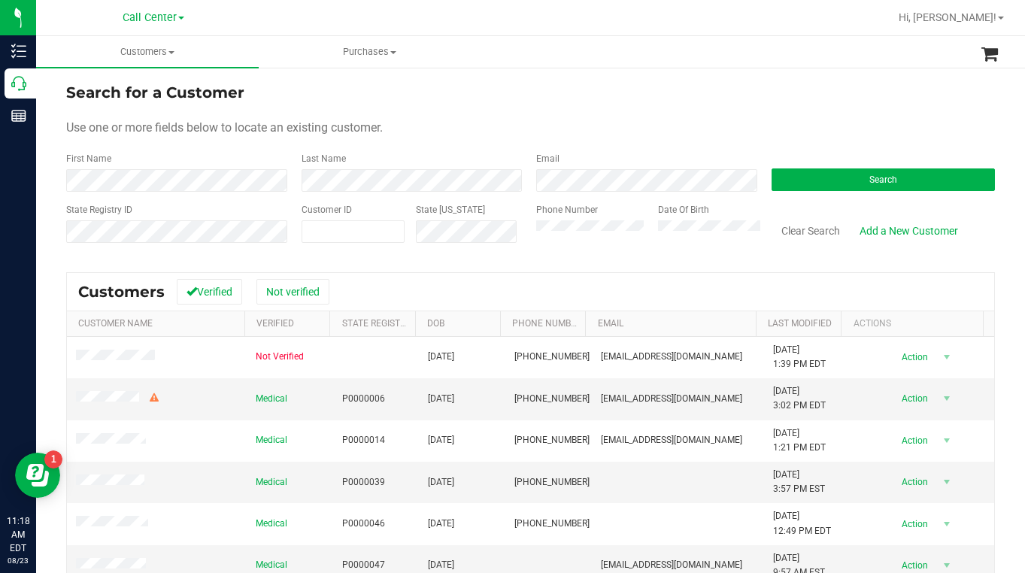
drag, startPoint x: 490, startPoint y: 117, endPoint x: 473, endPoint y: 138, distance: 27.8
click at [490, 117] on form "Search for a Customer Use one or more fields below to locate an existing custom…" at bounding box center [530, 168] width 928 height 175
click at [324, 221] on span at bounding box center [353, 231] width 104 height 23
type input "185564"
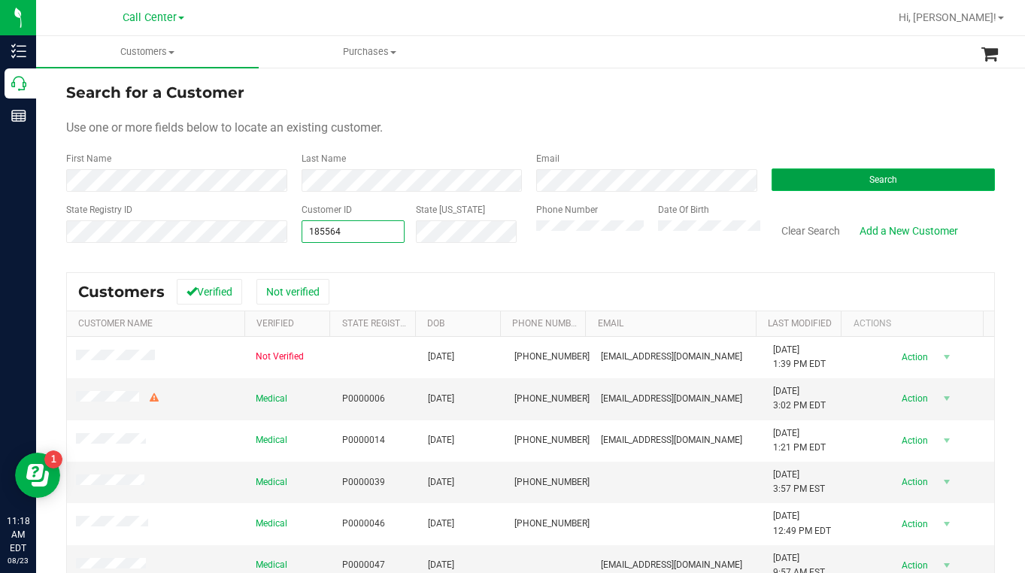
click at [843, 183] on button "Search" at bounding box center [883, 179] width 224 height 23
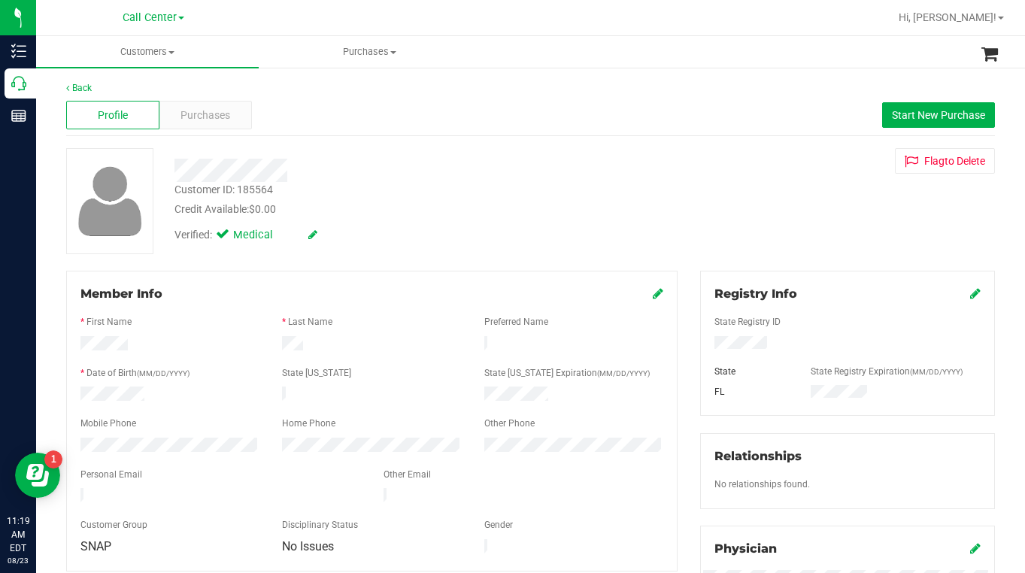
click at [816, 259] on div "Back Profile Purchases Start New Purchase Customer ID: 185564 Credit Available:…" at bounding box center [530, 572] width 928 height 982
click at [170, 51] on span at bounding box center [171, 52] width 6 height 3
click at [109, 87] on span "All customers" at bounding box center [90, 90] width 108 height 13
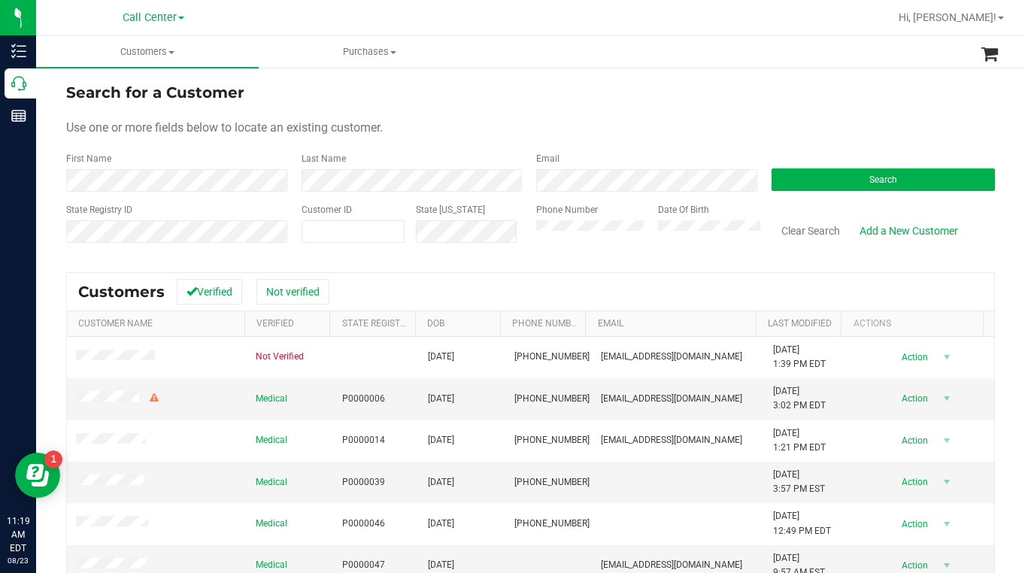
click at [477, 120] on div "Use one or more fields below to locate an existing customer." at bounding box center [530, 128] width 928 height 18
click at [821, 184] on button "Search" at bounding box center [883, 179] width 224 height 23
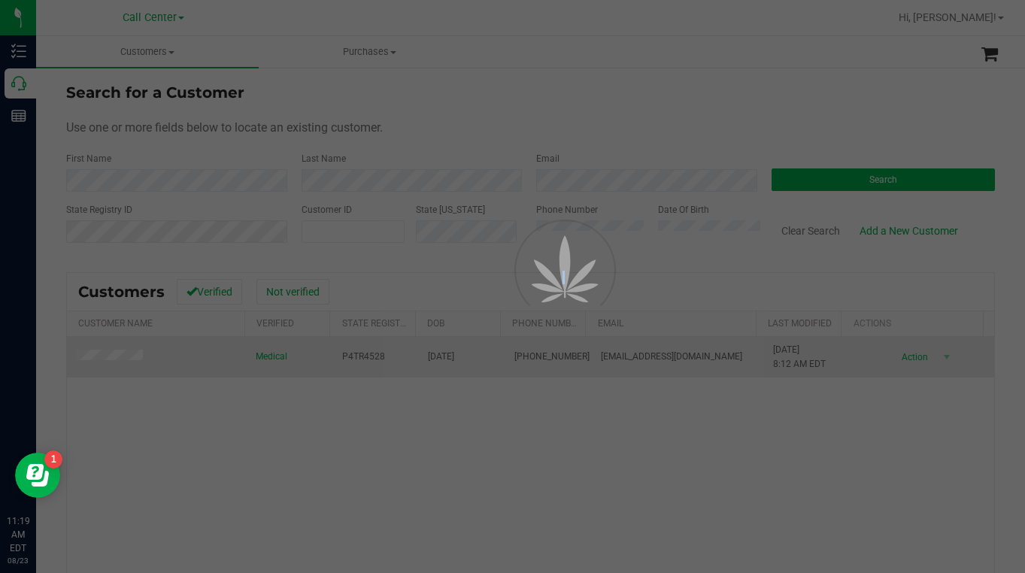
click at [115, 359] on div at bounding box center [512, 286] width 1025 height 573
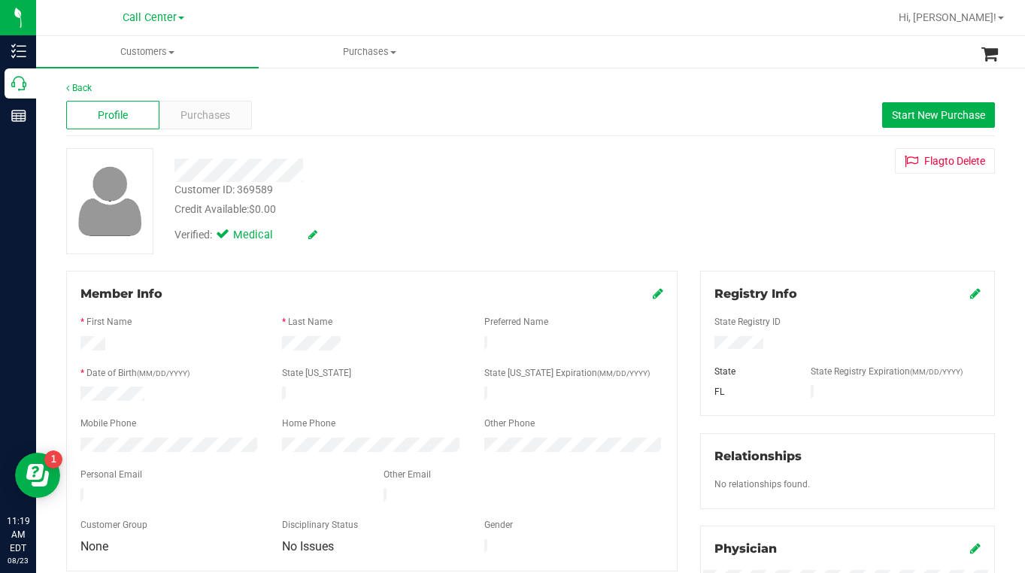
click at [654, 293] on icon at bounding box center [658, 293] width 11 height 12
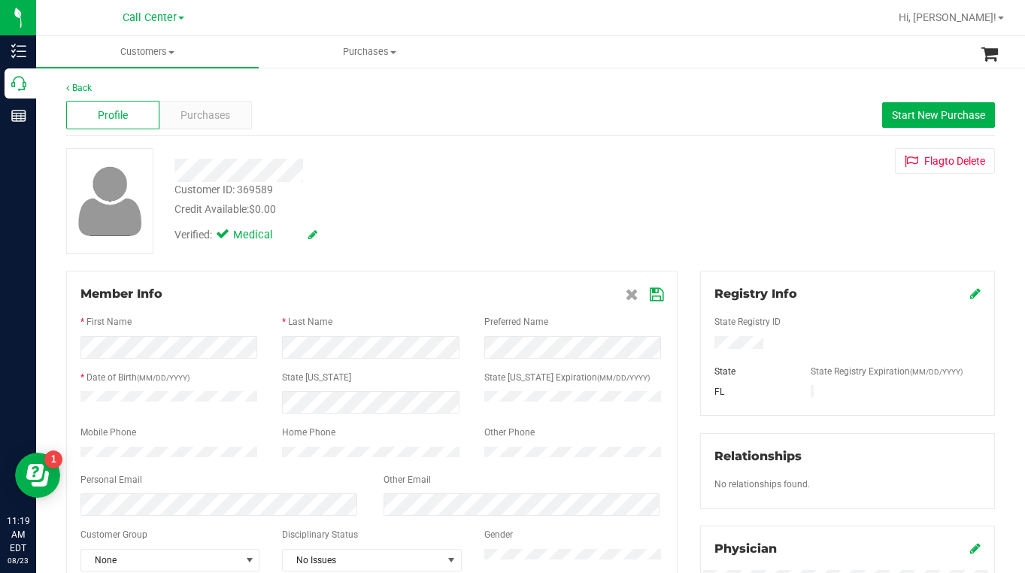
scroll to position [150, 0]
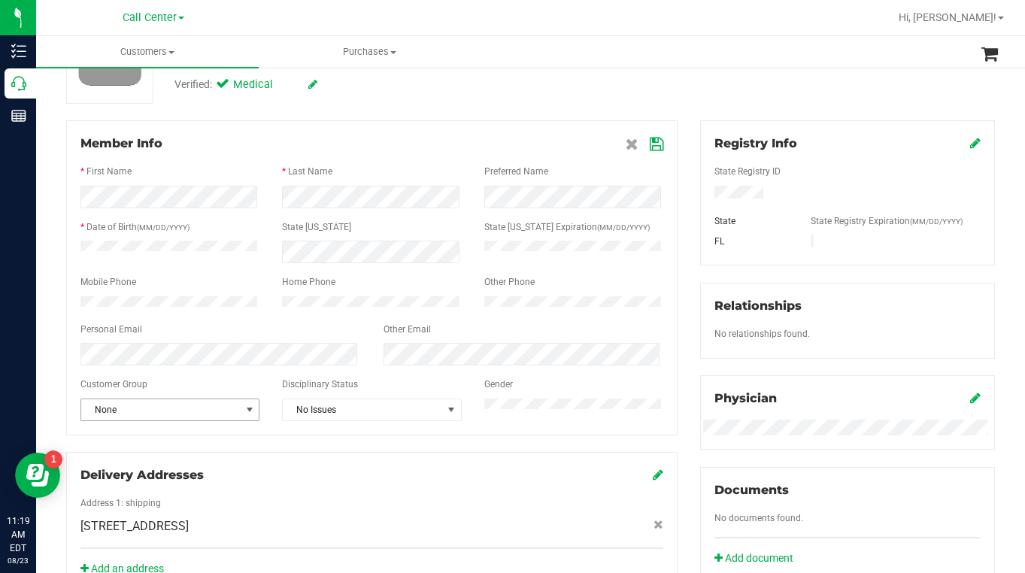
click at [250, 416] on span "select" at bounding box center [250, 410] width 12 height 12
click at [109, 344] on li "Seniors" at bounding box center [168, 337] width 175 height 23
click at [650, 146] on icon at bounding box center [657, 144] width 14 height 12
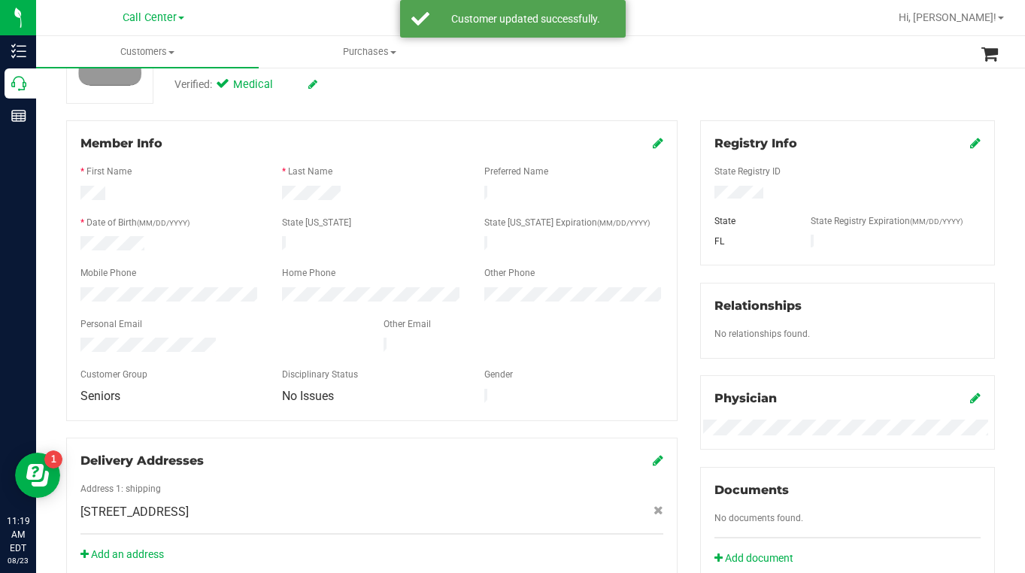
scroll to position [0, 0]
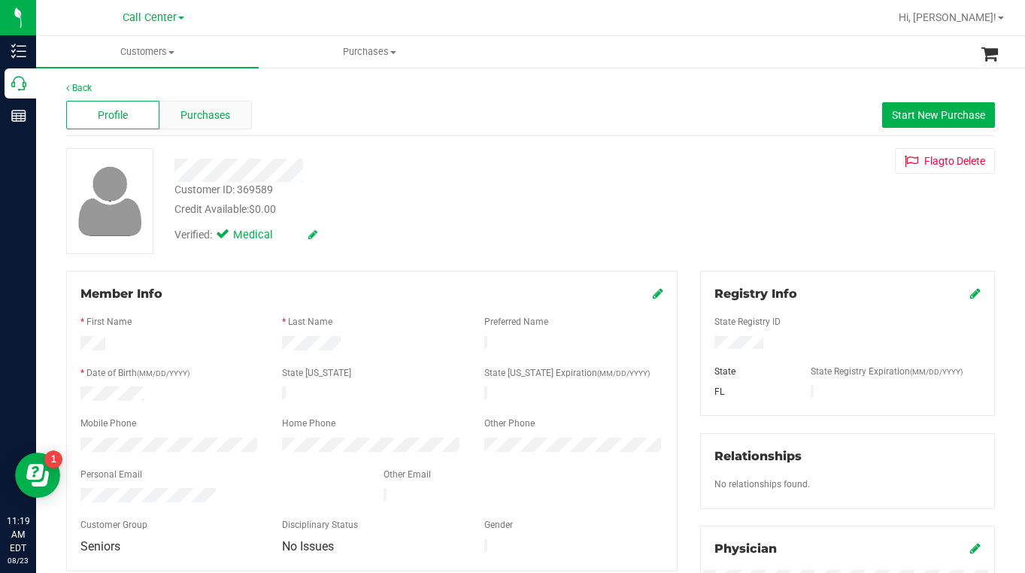
click at [202, 105] on div "Purchases" at bounding box center [205, 115] width 93 height 29
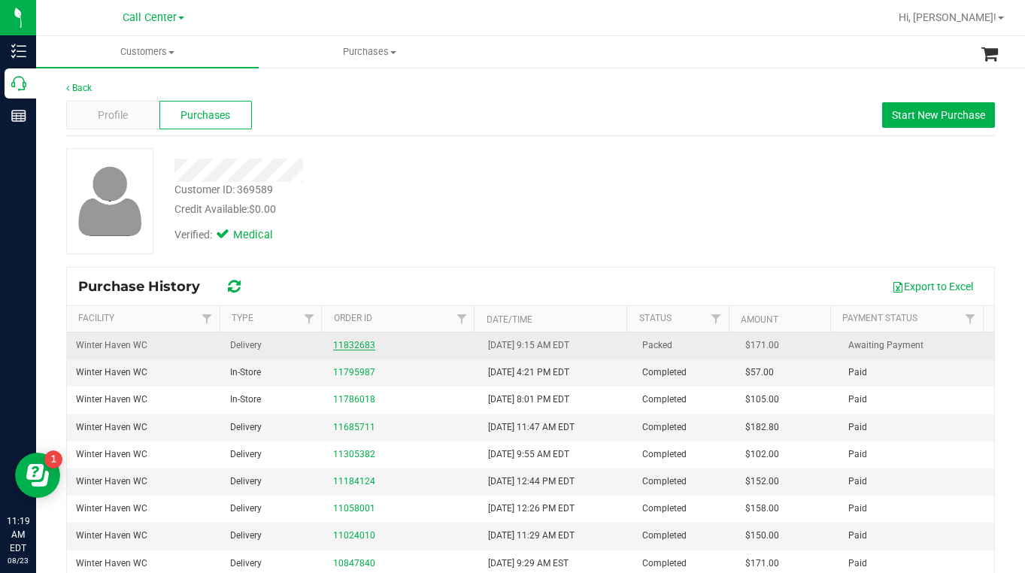
click at [353, 347] on link "11832683" at bounding box center [354, 345] width 42 height 11
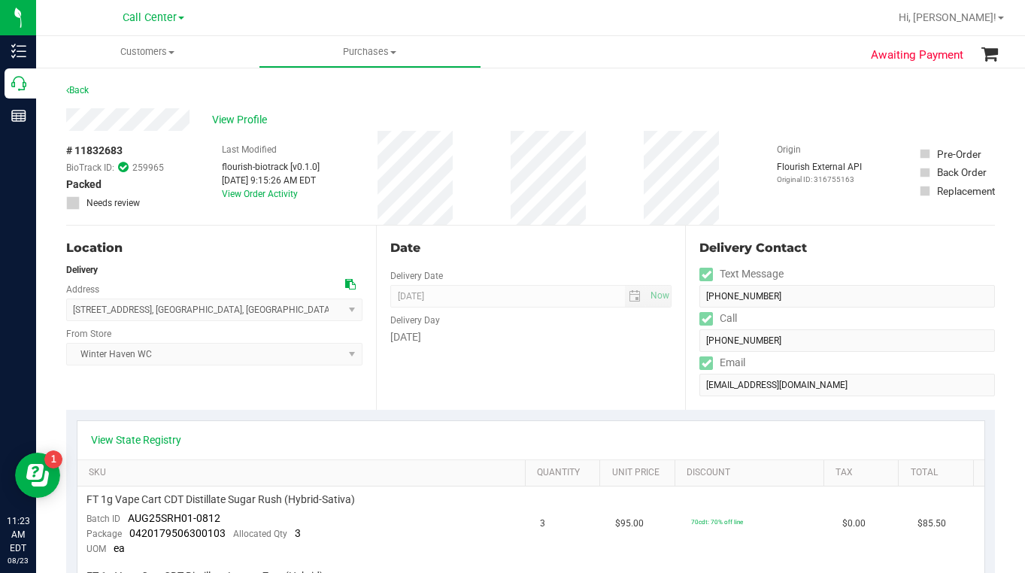
click at [816, 117] on div "View Profile" at bounding box center [530, 119] width 928 height 23
click at [100, 150] on span "# 11832683" at bounding box center [94, 151] width 56 height 16
copy div "# 11832683"
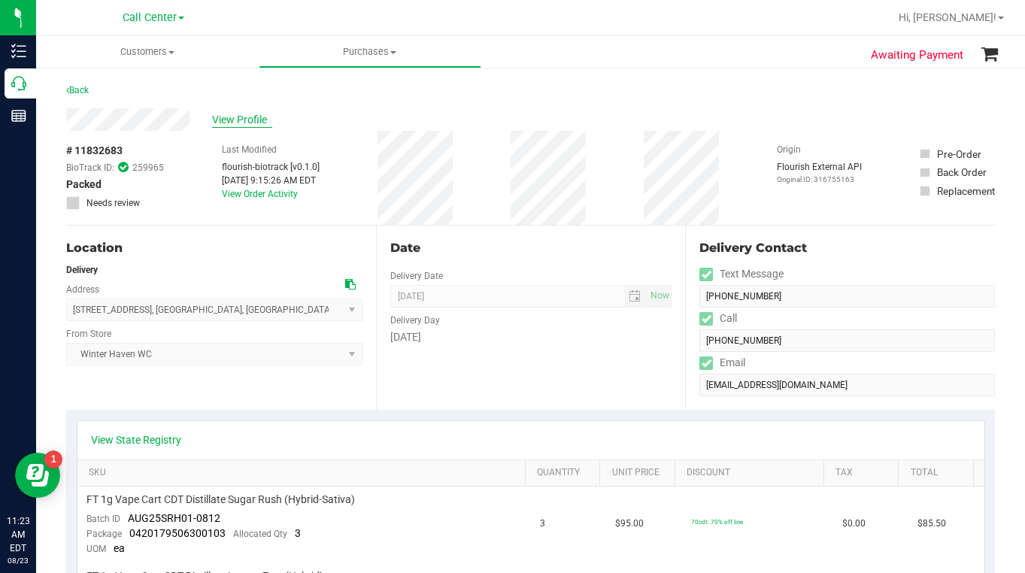
click at [238, 120] on span "View Profile" at bounding box center [242, 120] width 60 height 16
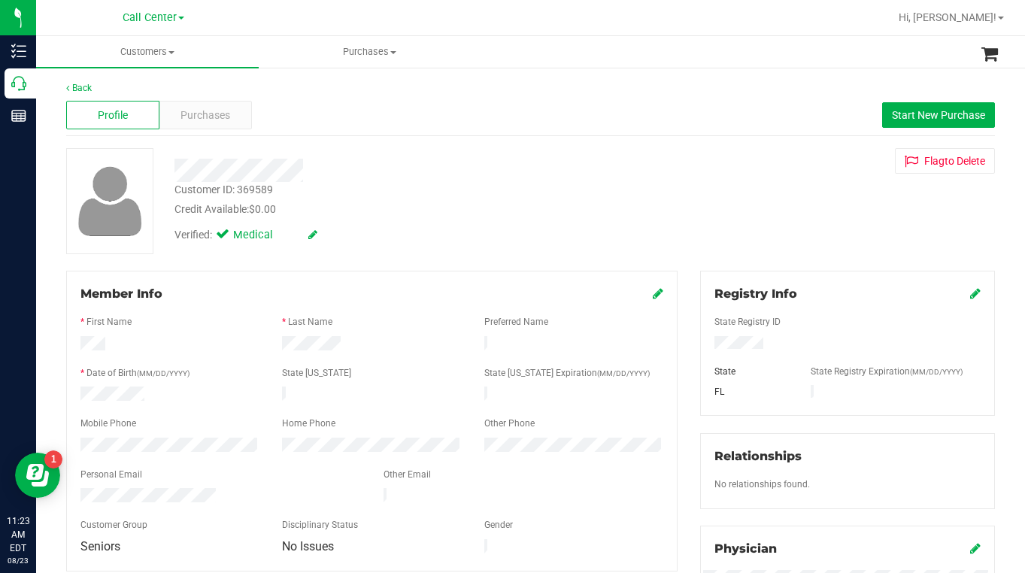
click at [250, 185] on div "Customer ID: 369589" at bounding box center [223, 190] width 98 height 16
copy div "Customer ID: 369589"
click at [194, 117] on span "Purchases" at bounding box center [205, 116] width 50 height 16
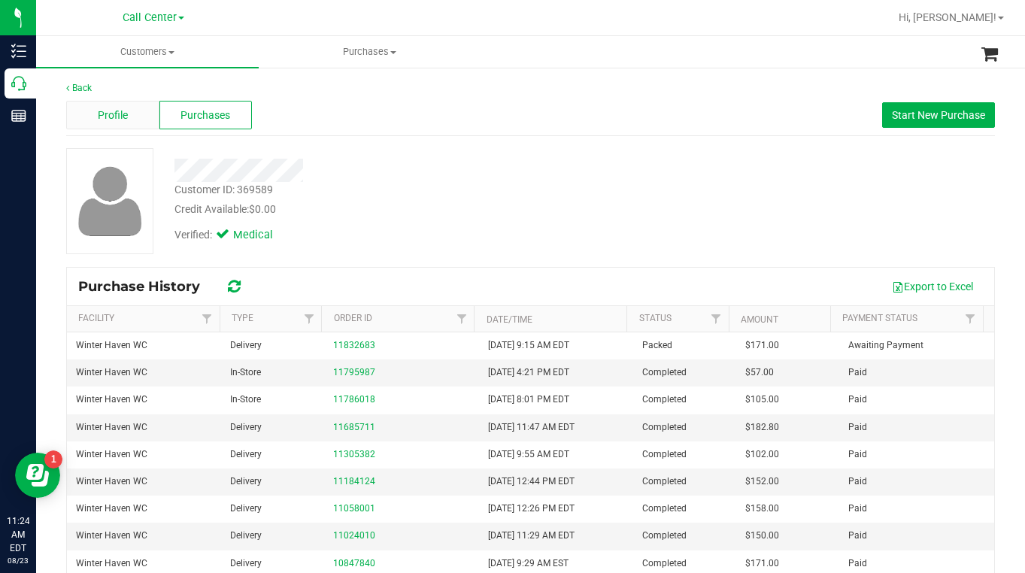
click at [131, 111] on div "Profile" at bounding box center [112, 115] width 93 height 29
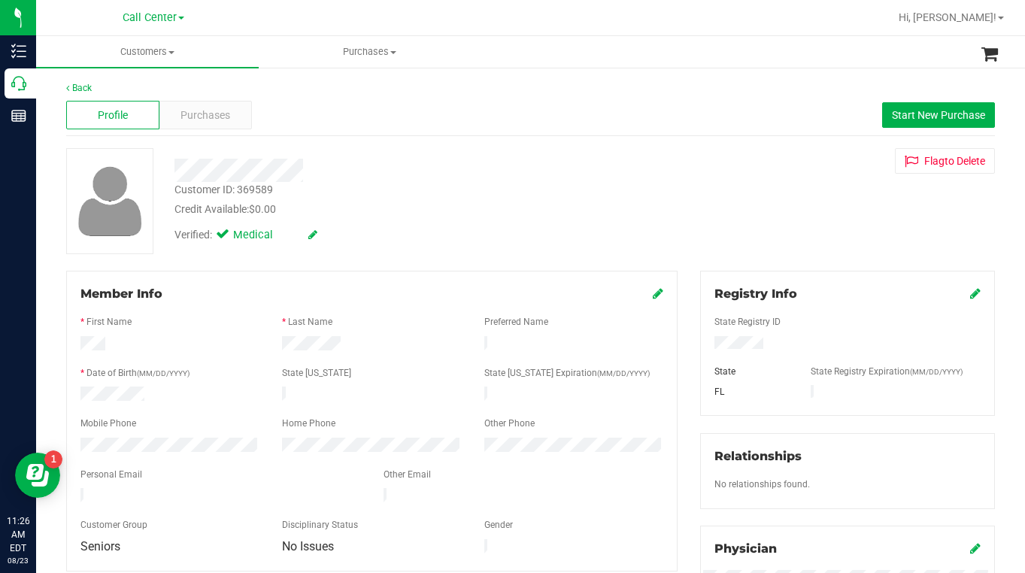
click at [795, 235] on div "Customer ID: 369589 Credit Available: $0.00 Verified: Medical Flag to [GEOGRAPH…" at bounding box center [530, 201] width 951 height 106
click at [169, 54] on span "Customers" at bounding box center [147, 52] width 223 height 14
click at [113, 93] on span "All customers" at bounding box center [90, 90] width 108 height 13
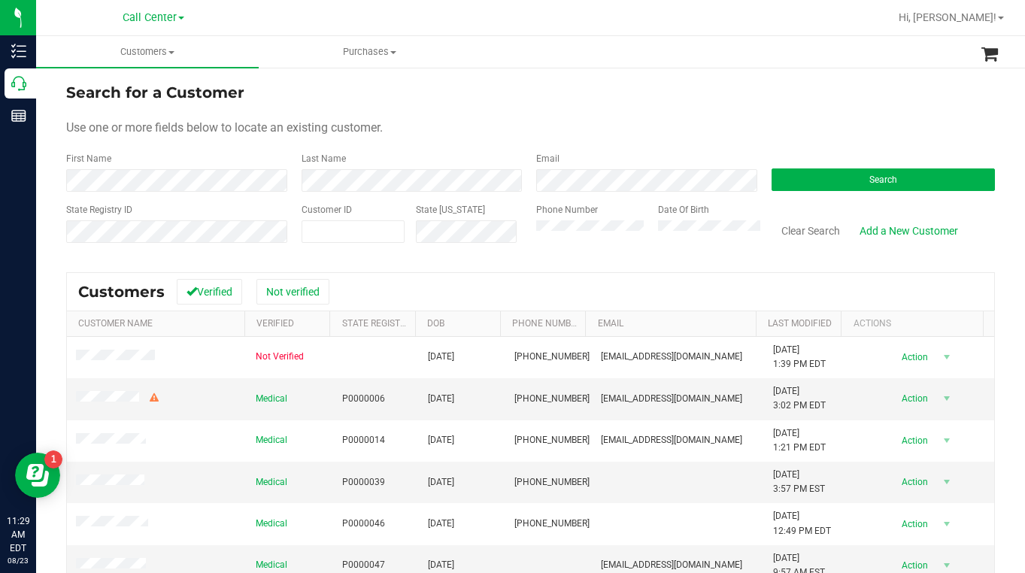
click at [496, 123] on div "Use one or more fields below to locate an existing customer." at bounding box center [530, 128] width 928 height 18
click at [636, 126] on div "Use one or more fields below to locate an existing customer." at bounding box center [530, 128] width 928 height 18
click at [801, 125] on div "Use one or more fields below to locate an existing customer." at bounding box center [530, 128] width 928 height 18
click at [819, 186] on button "Search" at bounding box center [883, 179] width 224 height 23
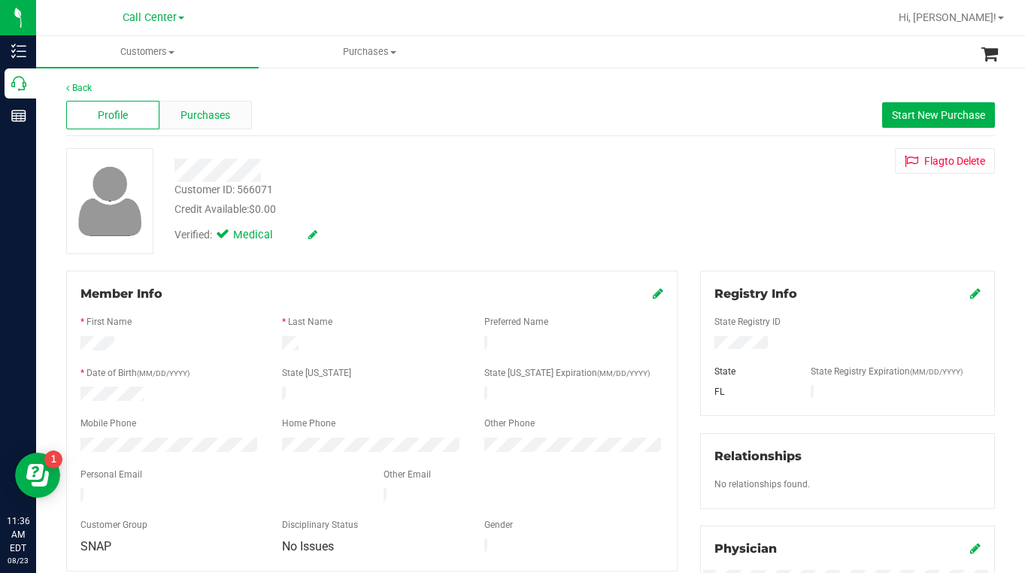
click at [195, 113] on span "Purchases" at bounding box center [205, 116] width 50 height 16
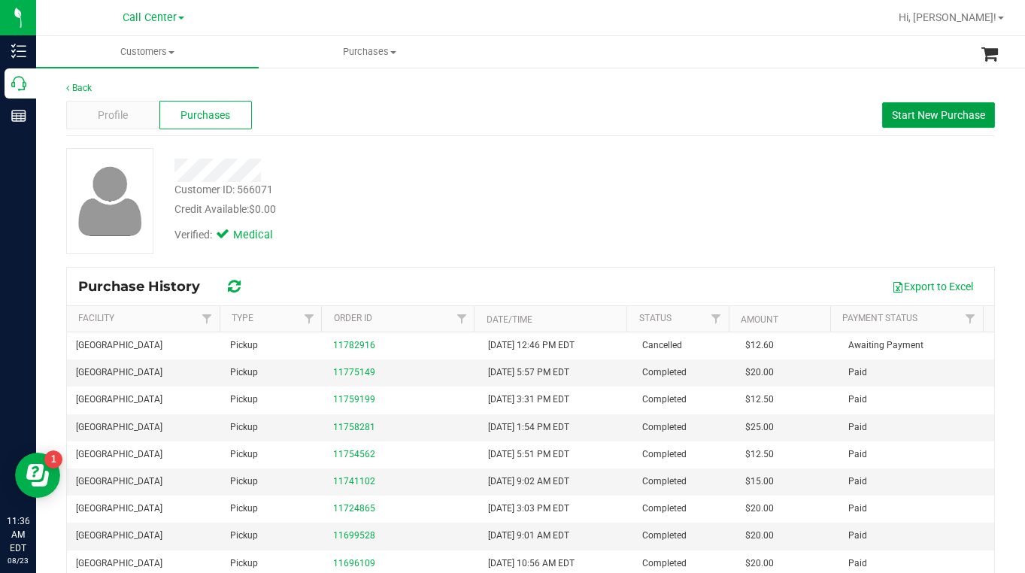
click at [928, 120] on span "Start New Purchase" at bounding box center [938, 115] width 93 height 12
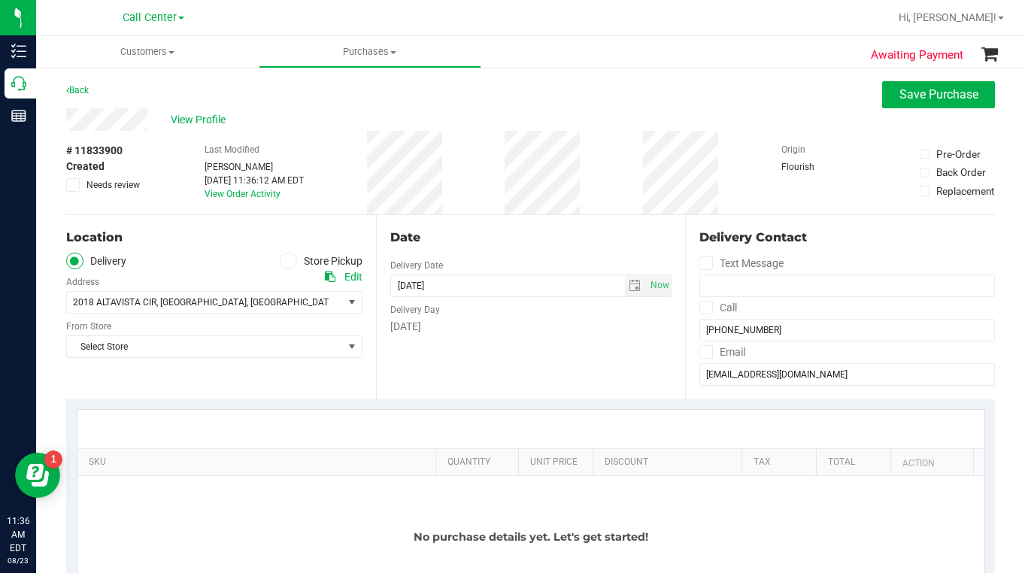
click at [280, 257] on span at bounding box center [288, 261] width 17 height 17
click at [0, 0] on input "Store Pickup" at bounding box center [0, 0] width 0 height 0
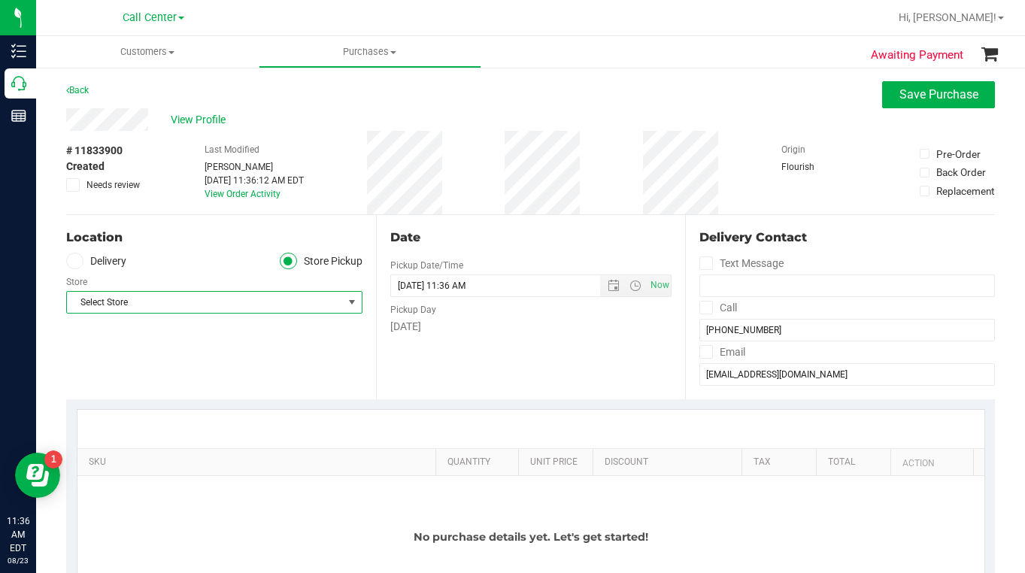
click at [141, 295] on span "Select Store" at bounding box center [205, 302] width 276 height 21
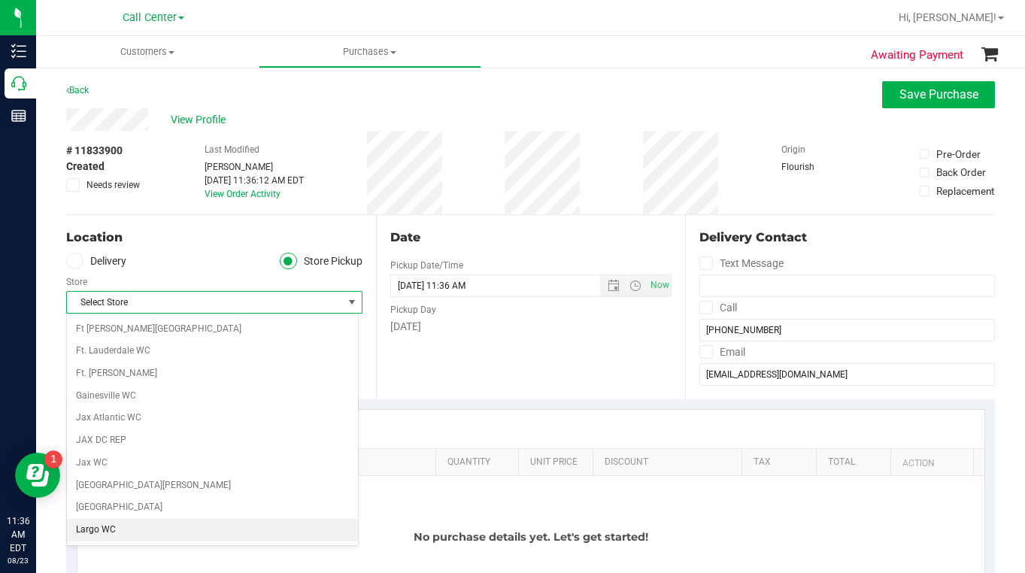
scroll to position [376, 0]
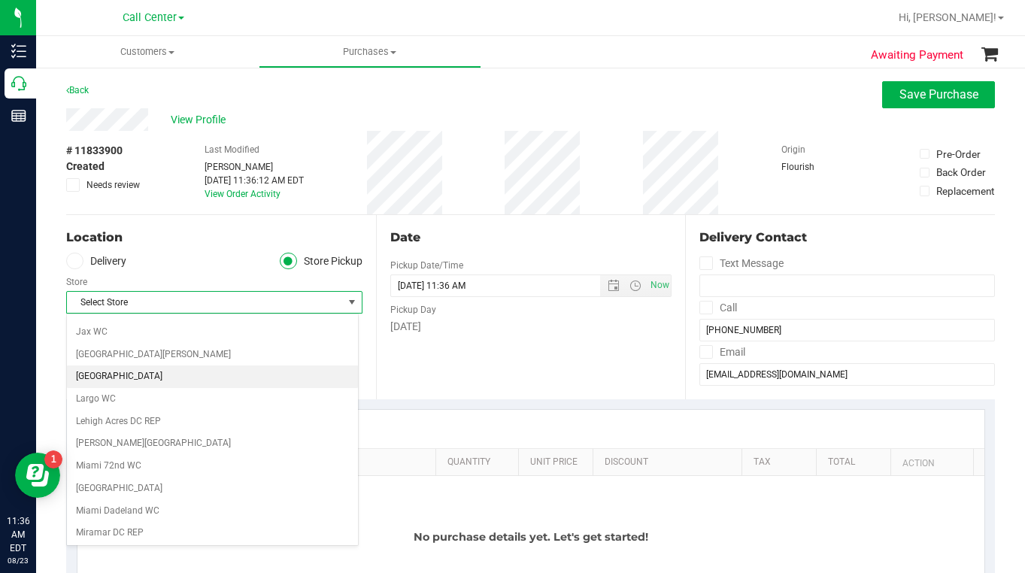
click at [103, 369] on li "[GEOGRAPHIC_DATA]" at bounding box center [212, 376] width 291 height 23
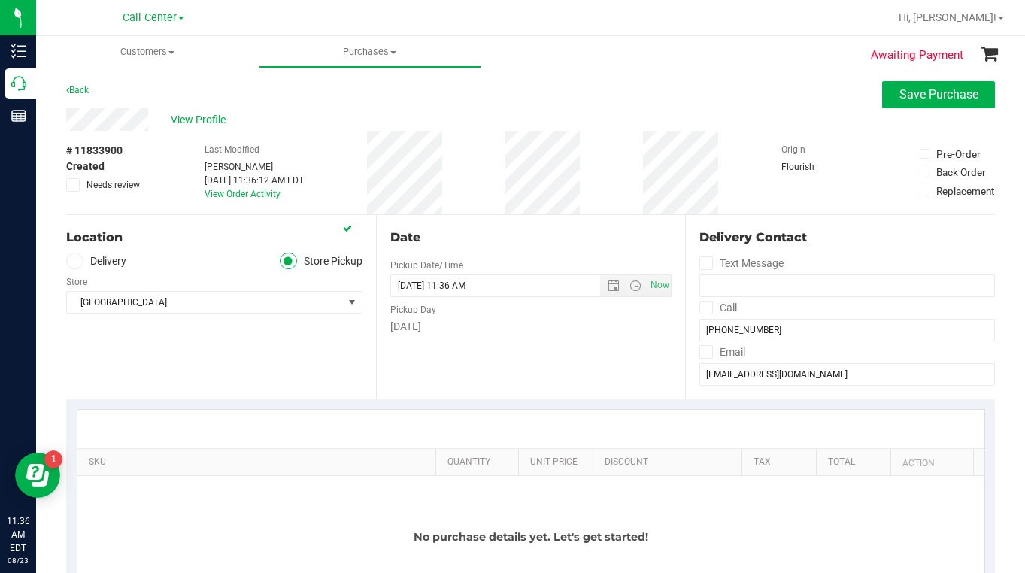
click at [167, 351] on div "Location Delivery Store Pickup Store Lakeland WC Select Store [PERSON_NAME][GEO…" at bounding box center [221, 307] width 310 height 184
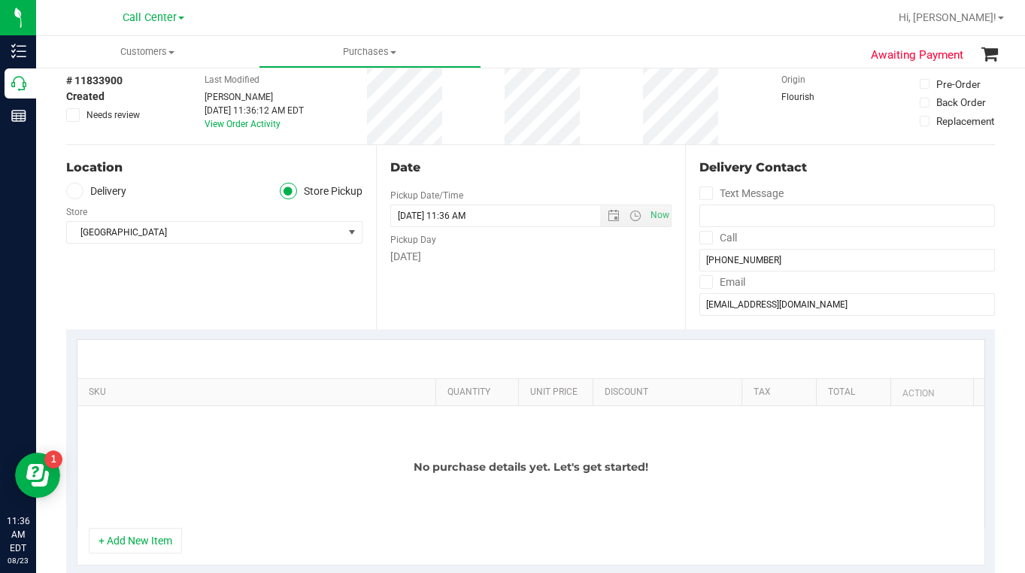
scroll to position [150, 0]
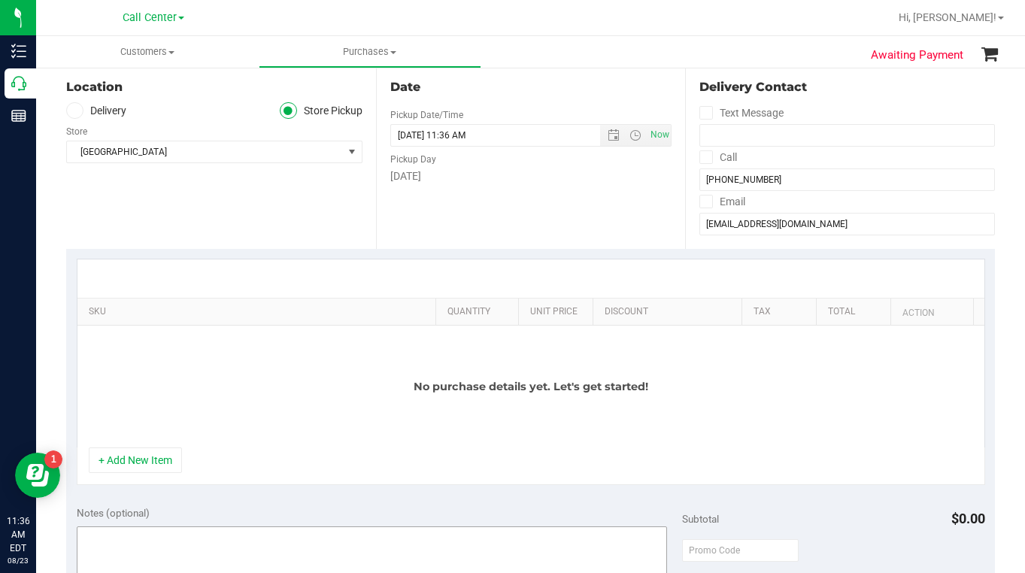
click at [171, 457] on button "+ Add New Item" at bounding box center [135, 460] width 93 height 26
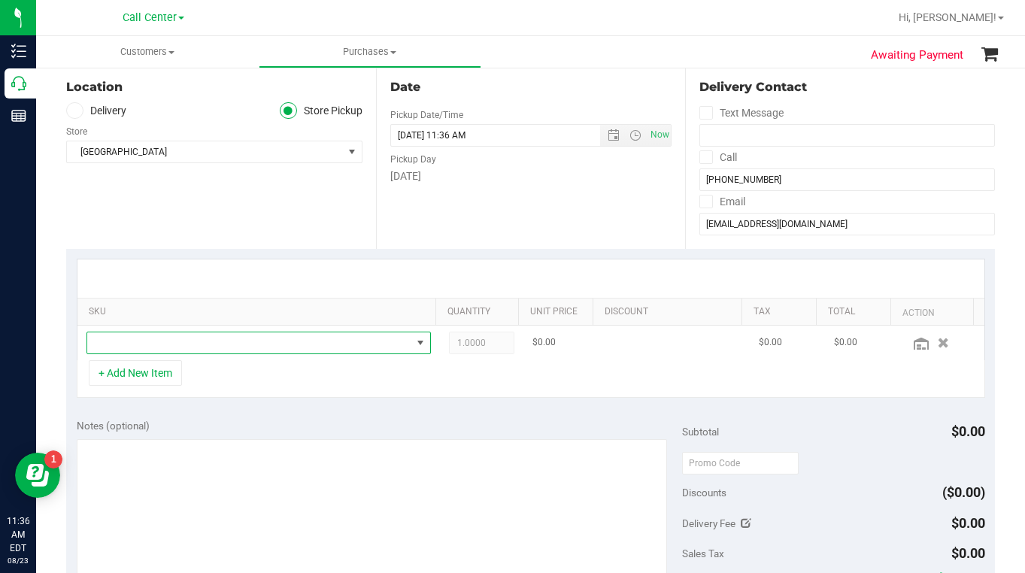
click at [132, 342] on span "NO DATA FOUND" at bounding box center [249, 342] width 324 height 21
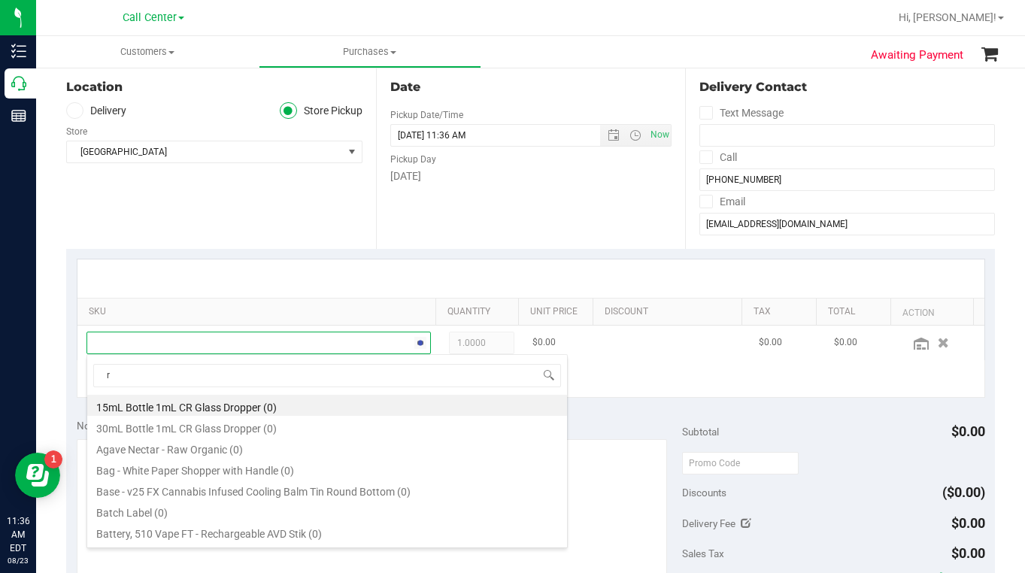
scroll to position [23, 332]
type input "rush"
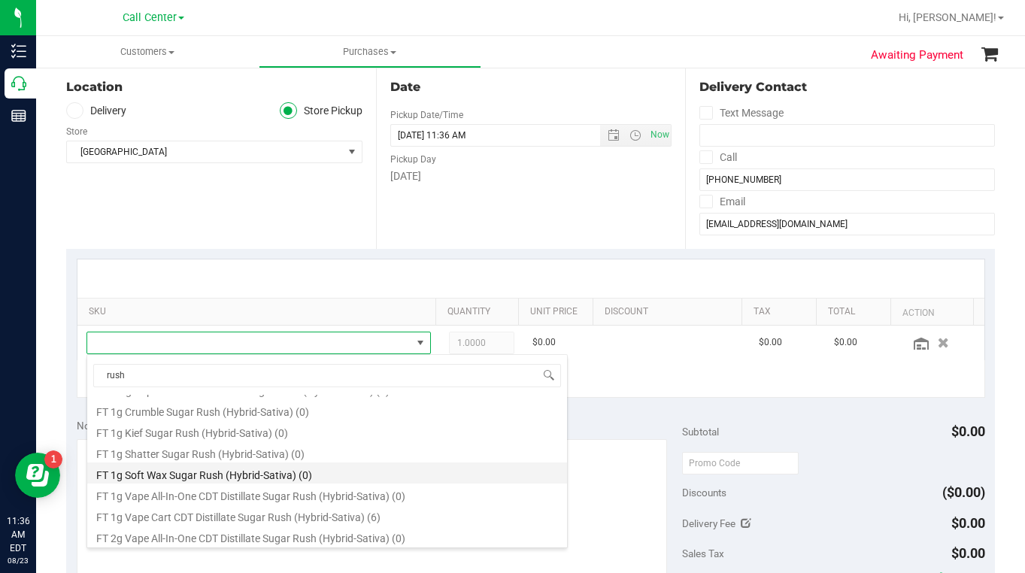
scroll to position [75, 0]
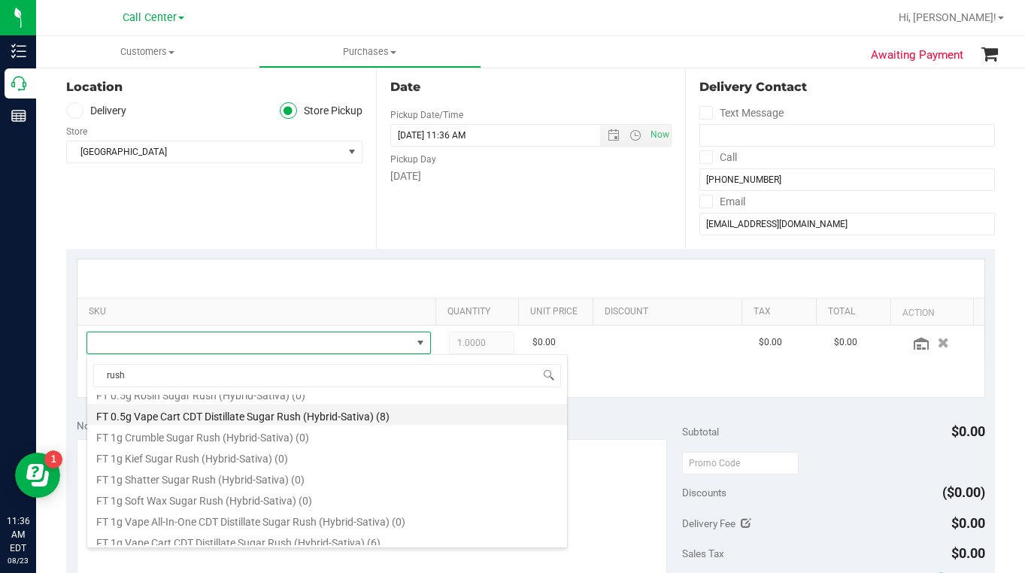
click at [205, 416] on li "FT 0.5g Vape Cart CDT Distillate Sugar Rush (Hybrid-Sativa) (8)" at bounding box center [327, 414] width 480 height 21
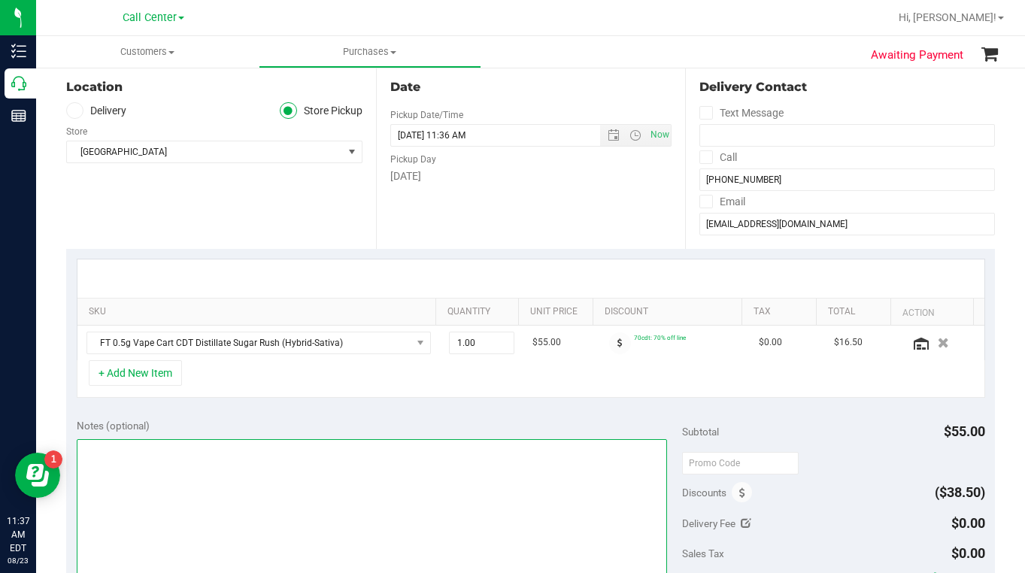
click at [142, 476] on textarea at bounding box center [372, 511] width 590 height 144
click at [204, 507] on textarea at bounding box center [372, 511] width 590 height 144
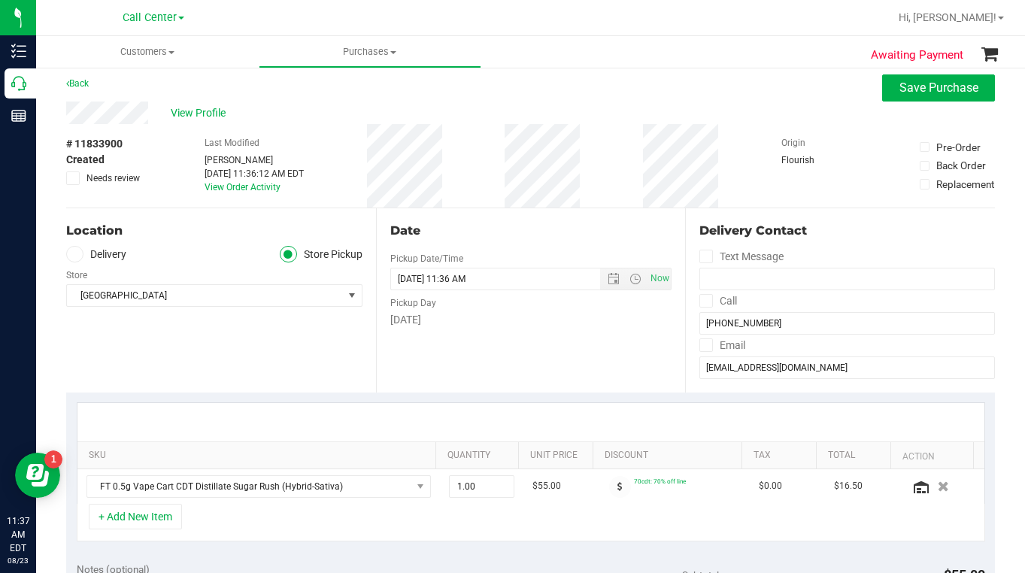
scroll to position [0, 0]
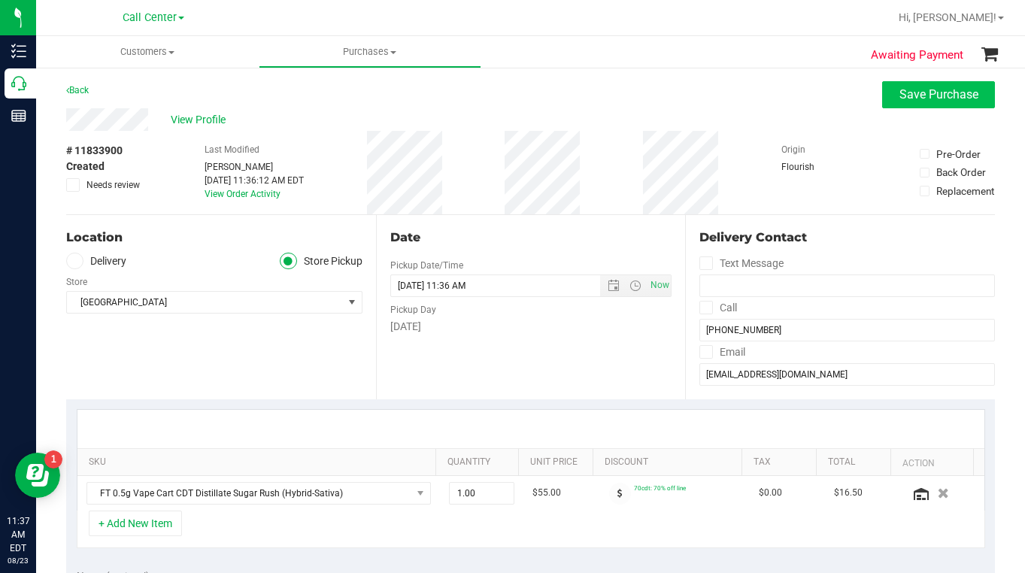
type textarea "LC CC"
click at [899, 90] on span "Save Purchase" at bounding box center [938, 94] width 79 height 14
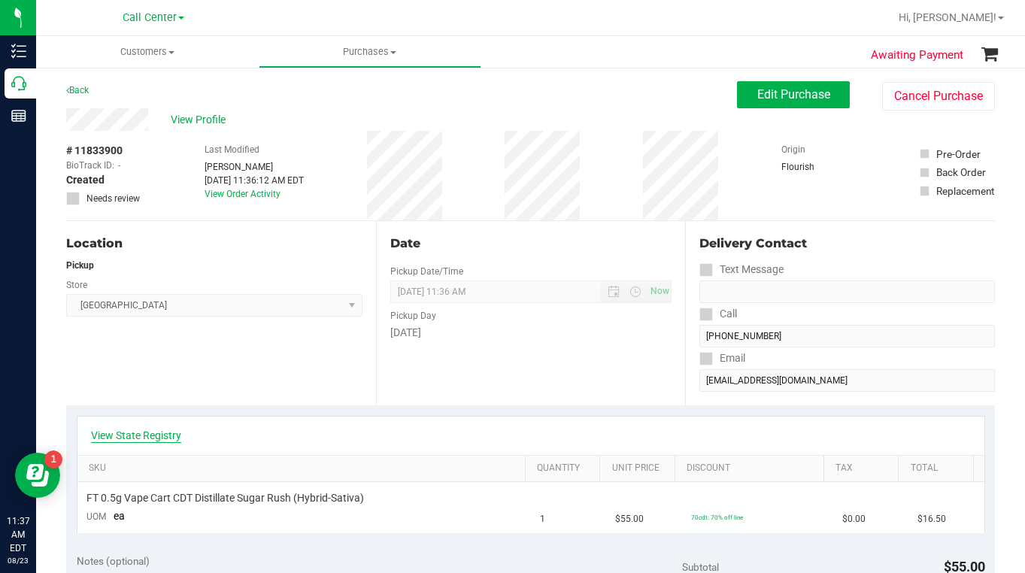
click at [150, 436] on link "View State Registry" at bounding box center [136, 435] width 90 height 15
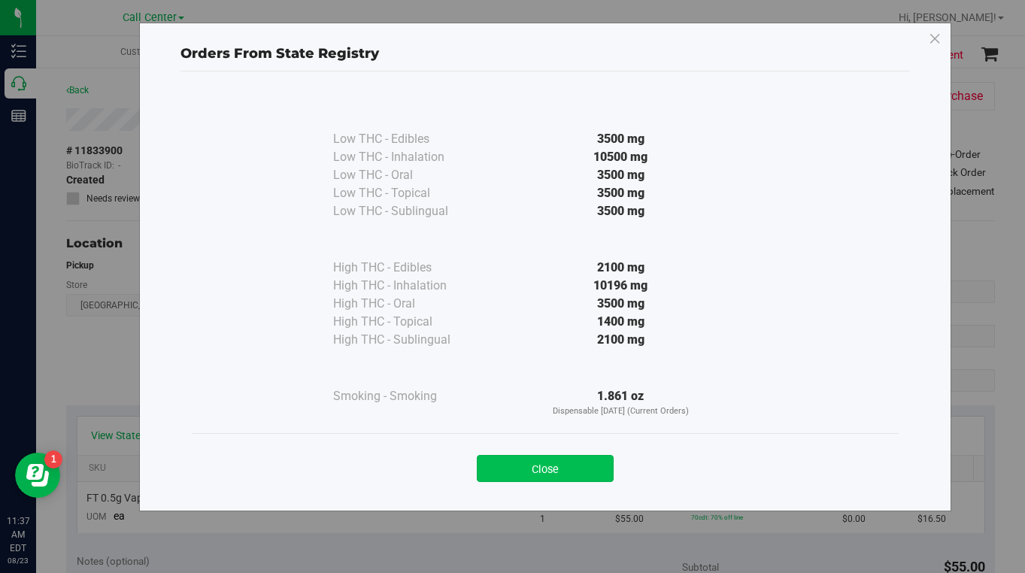
click at [547, 471] on button "Close" at bounding box center [545, 468] width 137 height 27
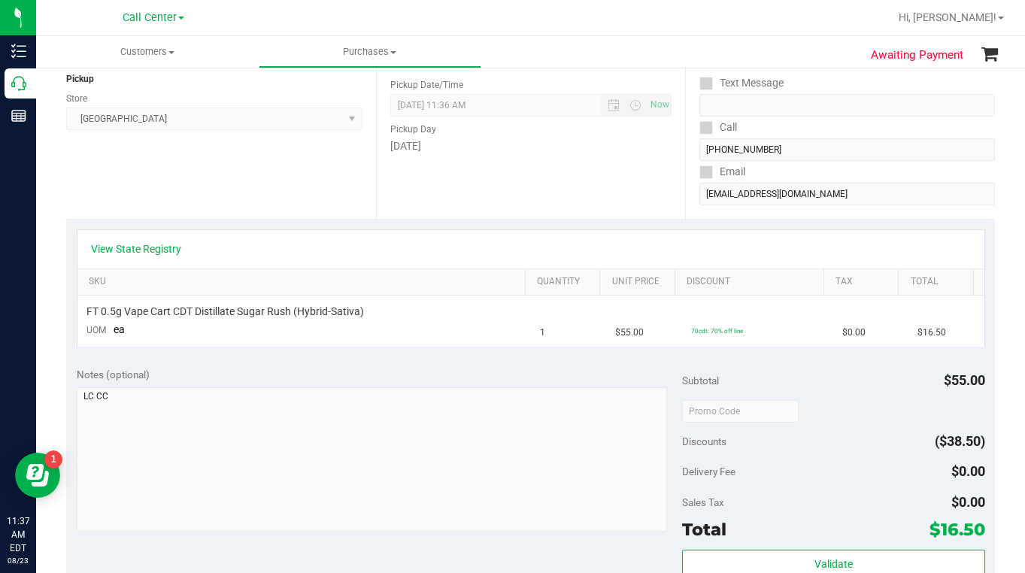
scroll to position [226, 0]
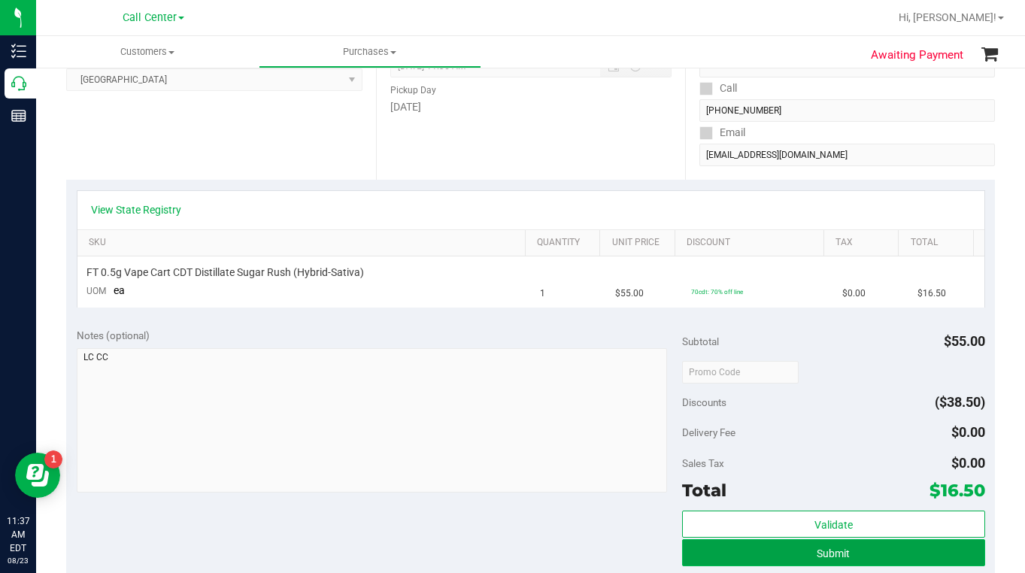
click at [696, 552] on button "Submit" at bounding box center [833, 552] width 303 height 27
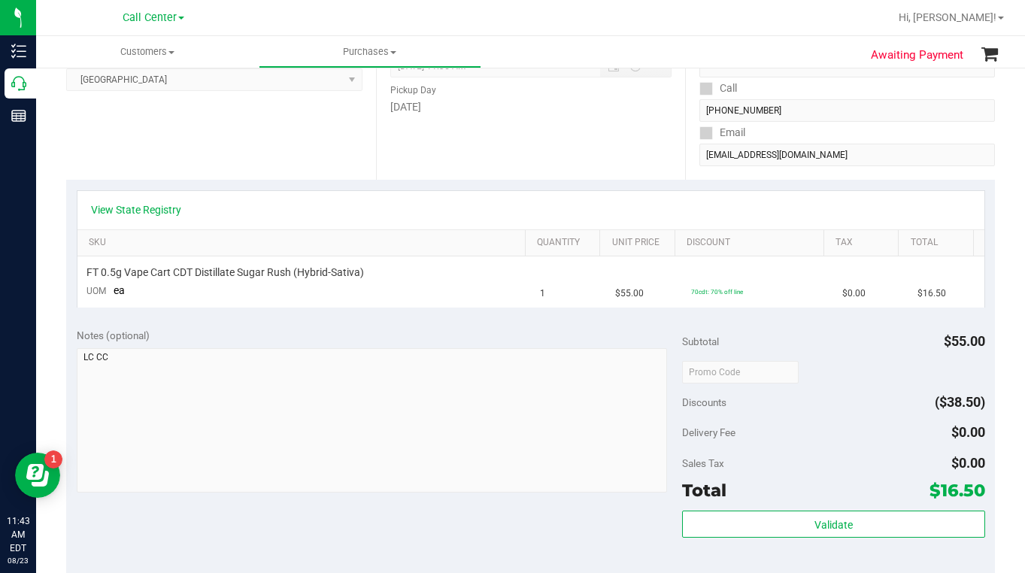
click at [801, 430] on div "Delivery Fee $0.00" at bounding box center [833, 432] width 303 height 27
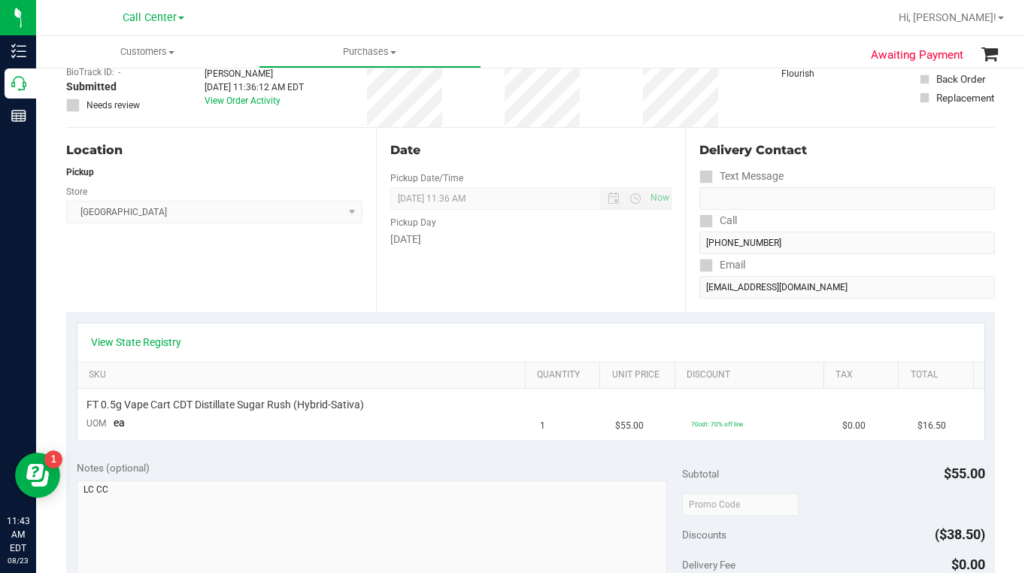
scroll to position [0, 0]
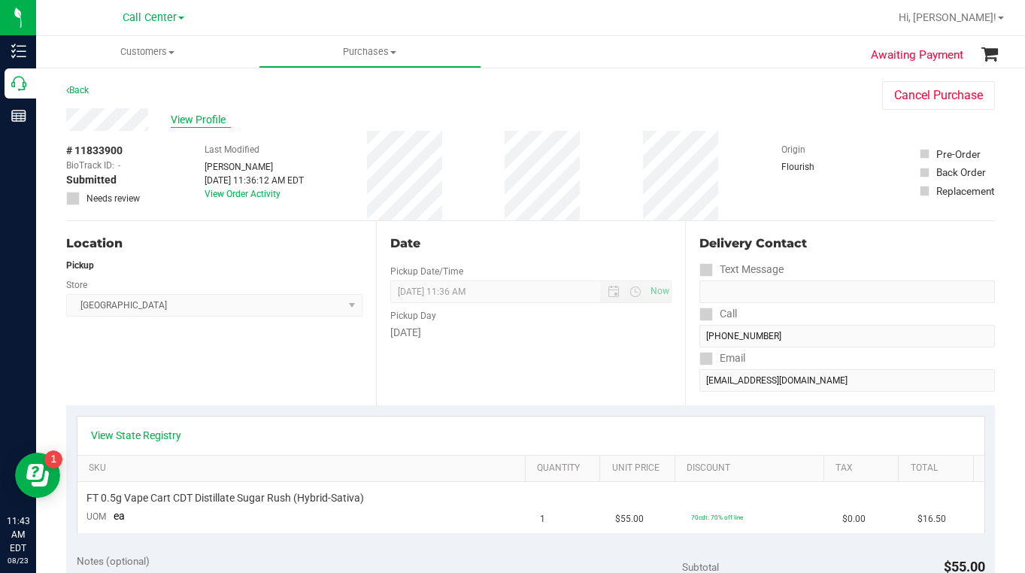
click at [195, 117] on span "View Profile" at bounding box center [201, 120] width 60 height 16
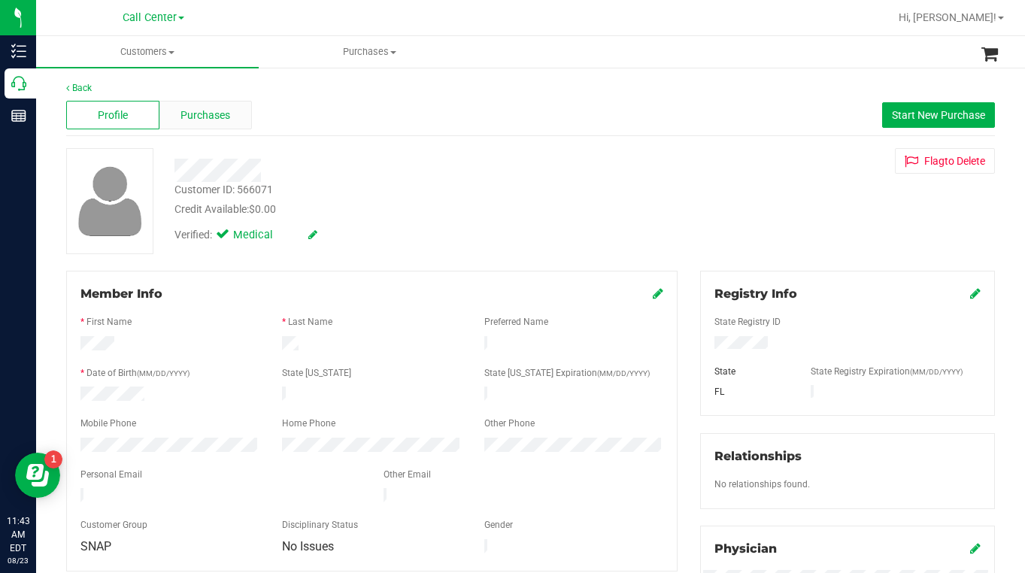
click at [190, 121] on span "Purchases" at bounding box center [205, 116] width 50 height 16
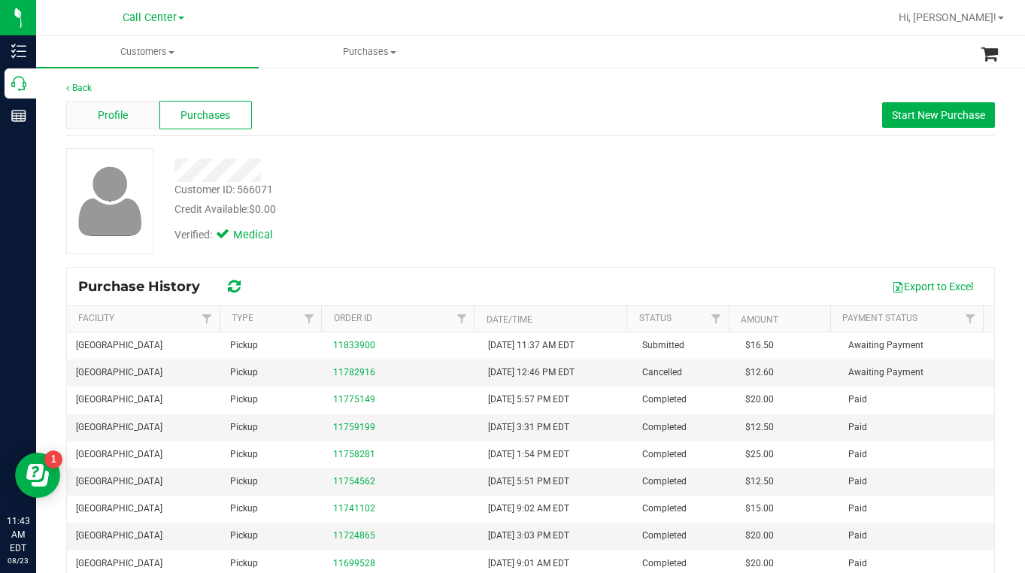
click at [116, 113] on span "Profile" at bounding box center [113, 116] width 30 height 16
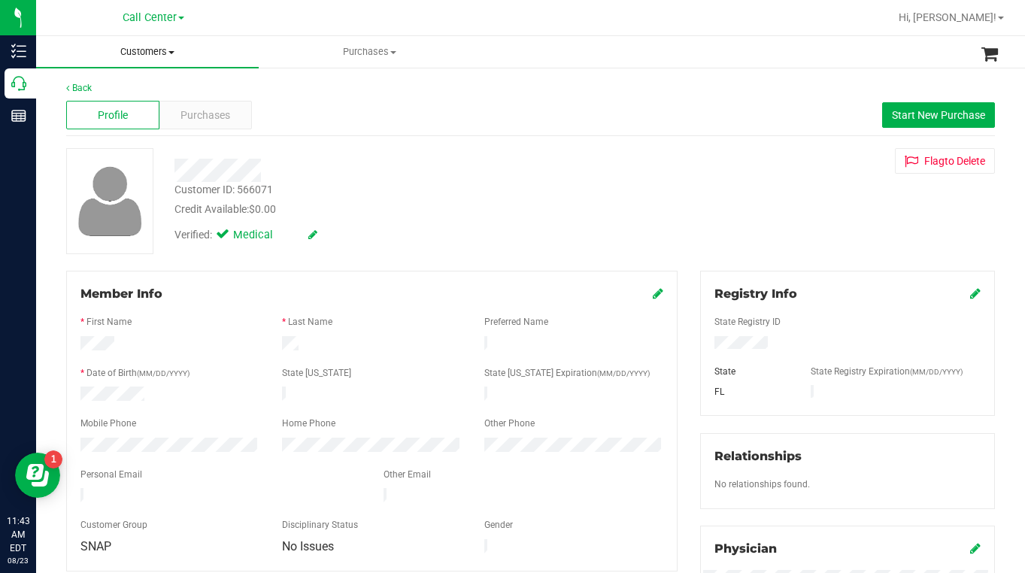
click at [172, 56] on span "Customers" at bounding box center [147, 52] width 223 height 14
drag, startPoint x: 813, startPoint y: 234, endPoint x: 798, endPoint y: 232, distance: 15.2
click at [812, 234] on div "Customer ID: 566071 Credit Available: $0.00 Verified: Medical Flag to [GEOGRAPH…" at bounding box center [530, 201] width 951 height 106
click at [169, 53] on span at bounding box center [171, 52] width 6 height 3
click at [90, 94] on span "All customers" at bounding box center [90, 90] width 108 height 13
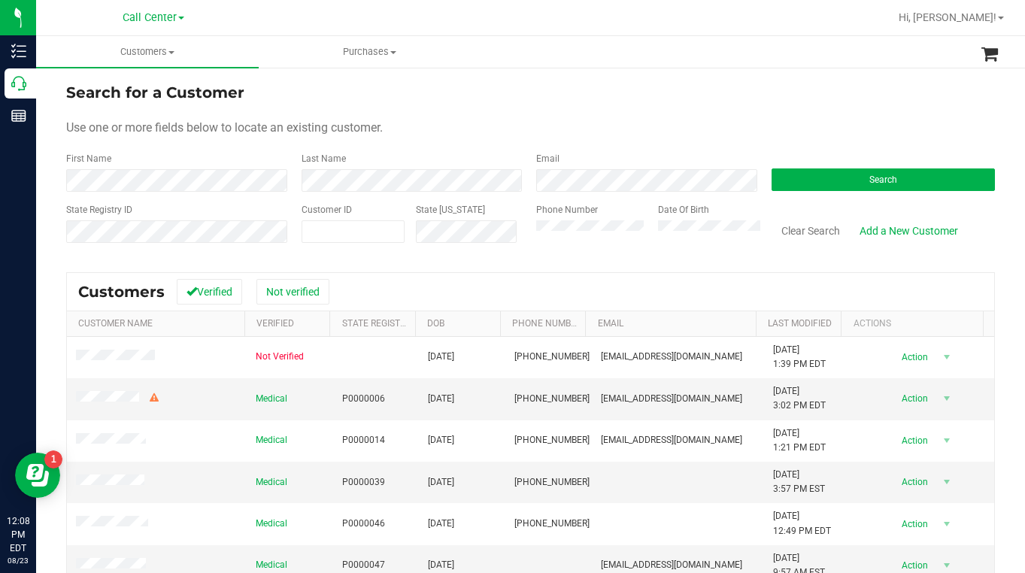
click at [802, 106] on form "Search for a Customer Use one or more fields below to locate an existing custom…" at bounding box center [530, 168] width 928 height 175
click at [782, 182] on button "Search" at bounding box center [883, 179] width 224 height 23
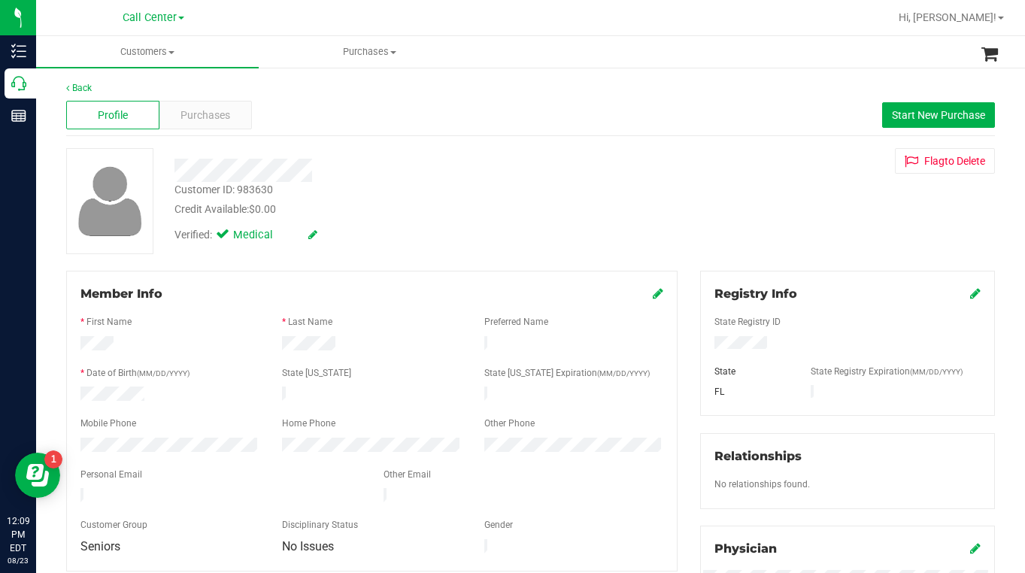
click at [423, 237] on div "Verified: Medical" at bounding box center [401, 233] width 476 height 33
drag, startPoint x: 783, startPoint y: 225, endPoint x: 763, endPoint y: 270, distance: 49.2
click at [783, 224] on div "Customer ID: 983630 Credit Available: $0.00 Verified: Medical Flag to [GEOGRAPH…" at bounding box center [530, 201] width 951 height 106
click at [762, 232] on div "Customer ID: 983630 Credit Available: $0.00 Verified: Medical Flag to [GEOGRAPH…" at bounding box center [530, 201] width 951 height 106
click at [784, 236] on div "Customer ID: 983630 Credit Available: $0.00 Verified: Medical Flag to [GEOGRAPH…" at bounding box center [530, 201] width 951 height 106
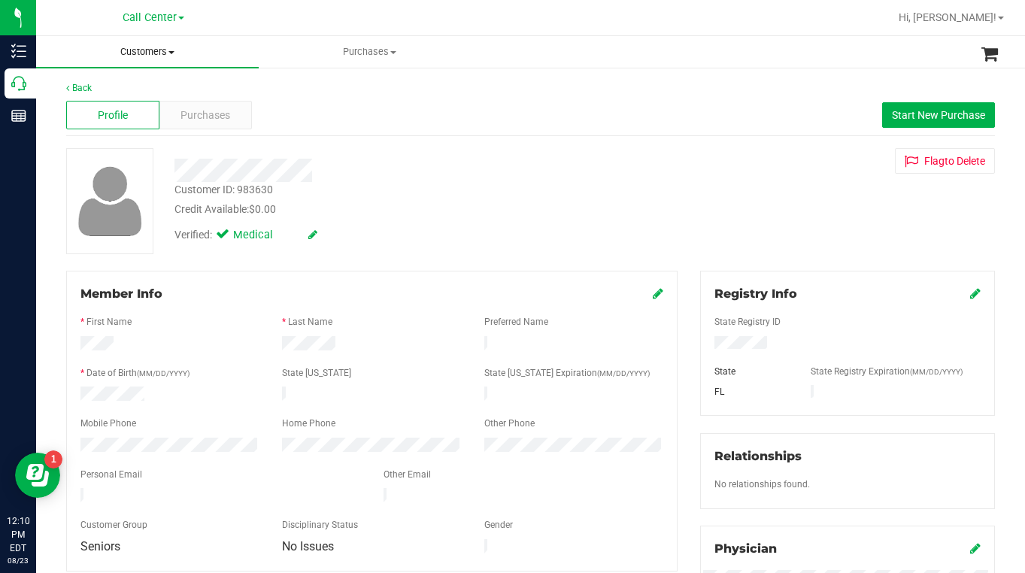
click at [174, 52] on span at bounding box center [171, 52] width 6 height 3
click at [114, 98] on li "All customers" at bounding box center [147, 91] width 223 height 18
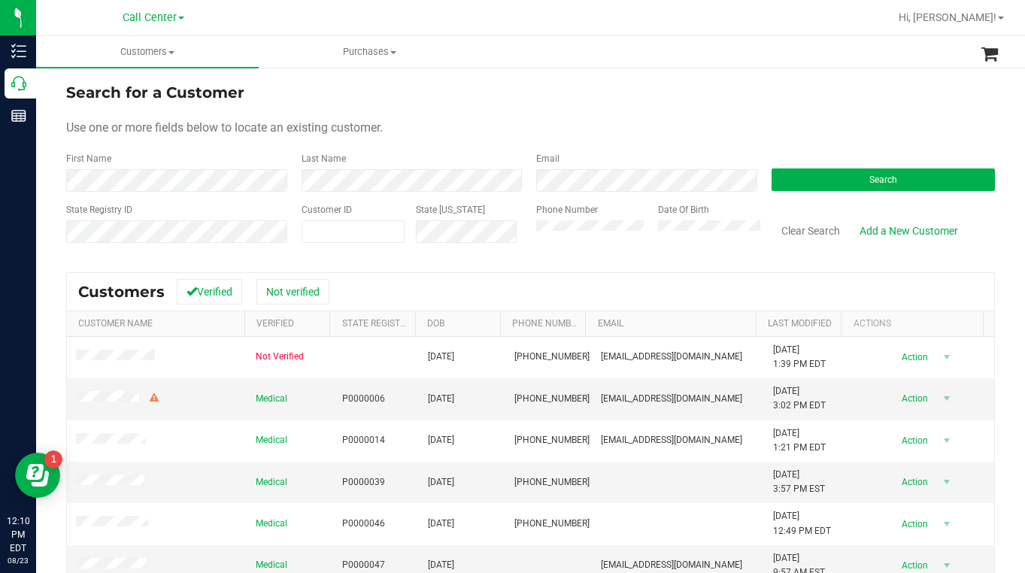
click at [516, 123] on div "Use one or more fields below to locate an existing customer." at bounding box center [530, 128] width 928 height 18
click at [846, 132] on div "Use one or more fields below to locate an existing customer." at bounding box center [530, 128] width 928 height 18
click at [808, 184] on button "Search" at bounding box center [883, 179] width 224 height 23
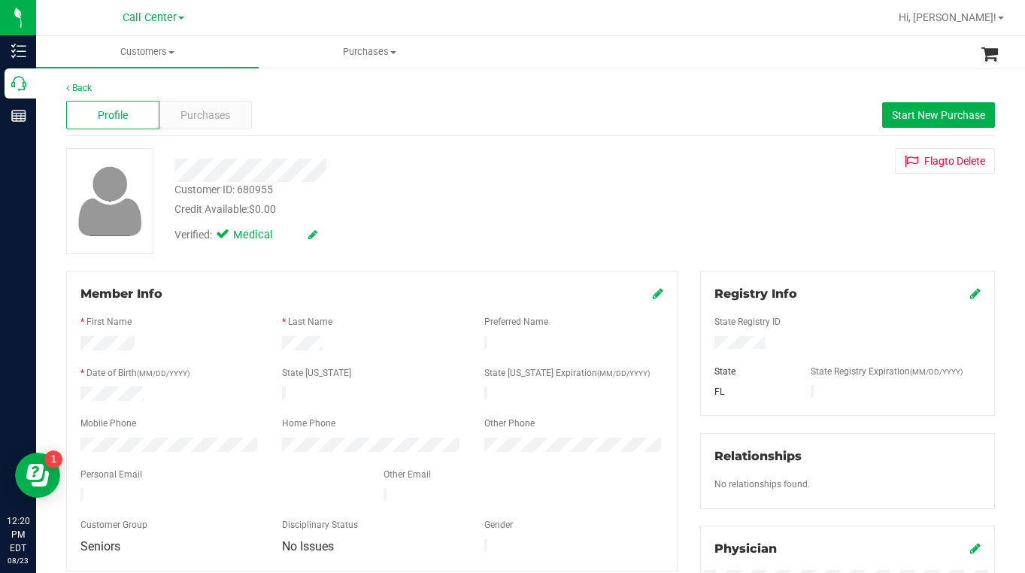
click at [394, 237] on div "Verified: Medical" at bounding box center [401, 233] width 476 height 33
click at [348, 219] on div "Verified: Medical" at bounding box center [401, 233] width 476 height 33
click at [768, 217] on div "Customer ID: 680955 Credit Available: $0.00 Verified: Medical Flag to [GEOGRAPH…" at bounding box center [530, 201] width 951 height 106
click at [785, 206] on div "Customer ID: 680955 Credit Available: $0.00 Verified: Medical Flag to [GEOGRAPH…" at bounding box center [530, 201] width 951 height 106
drag, startPoint x: 783, startPoint y: 245, endPoint x: 765, endPoint y: 245, distance: 17.3
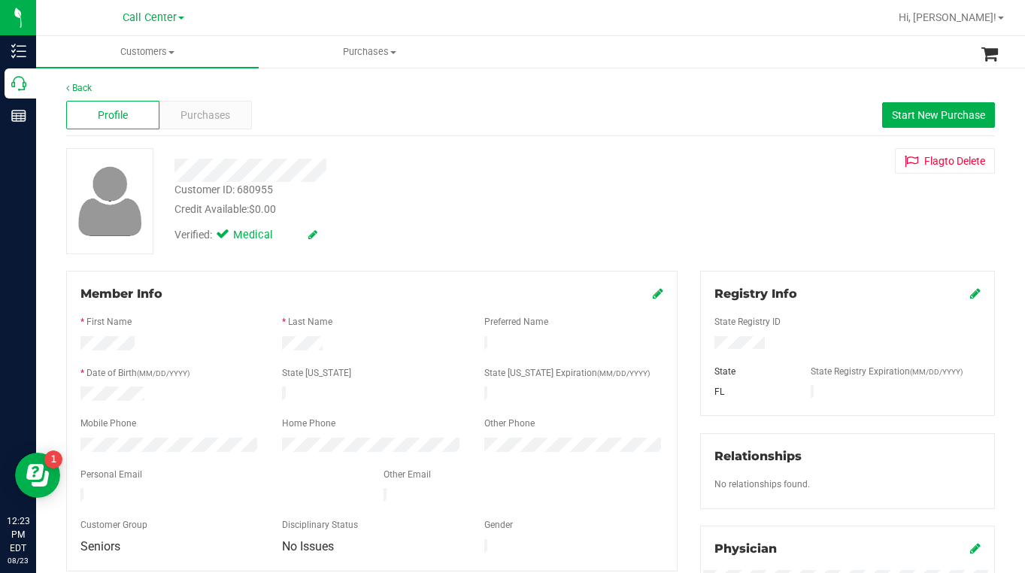
click at [783, 245] on div "Customer ID: 680955 Credit Available: $0.00 Verified: Medical Flag to [GEOGRAPH…" at bounding box center [530, 201] width 951 height 106
click at [171, 56] on span "Customers" at bounding box center [147, 52] width 223 height 14
click at [104, 86] on span "All customers" at bounding box center [90, 90] width 108 height 13
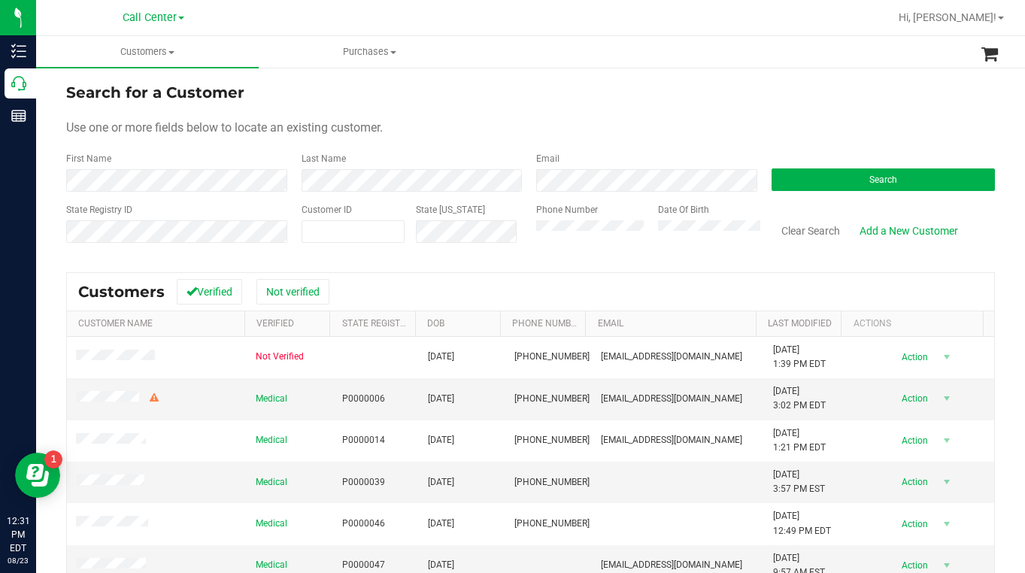
click at [621, 131] on div "Use one or more fields below to locate an existing customer." at bounding box center [530, 128] width 928 height 18
click at [782, 132] on div "Use one or more fields below to locate an existing customer." at bounding box center [530, 128] width 928 height 18
click at [834, 186] on button "Search" at bounding box center [883, 179] width 224 height 23
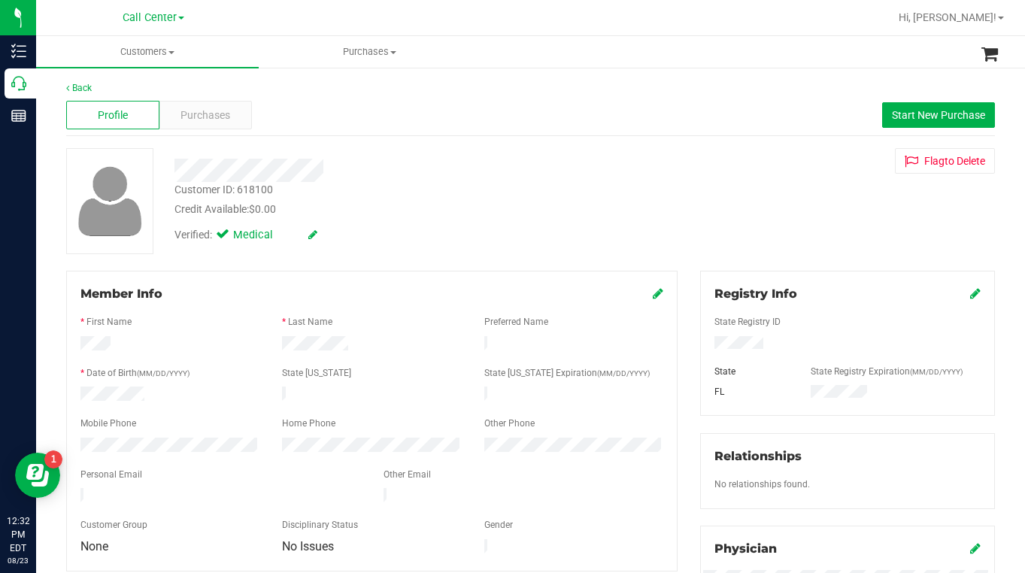
click at [346, 226] on div "Verified: Medical" at bounding box center [401, 233] width 476 height 33
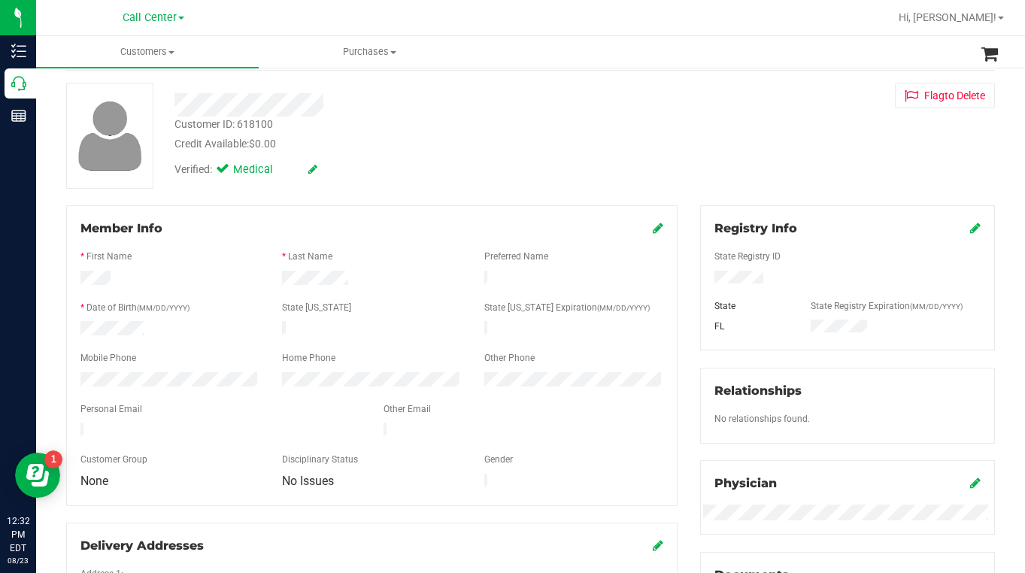
scroll to position [150, 0]
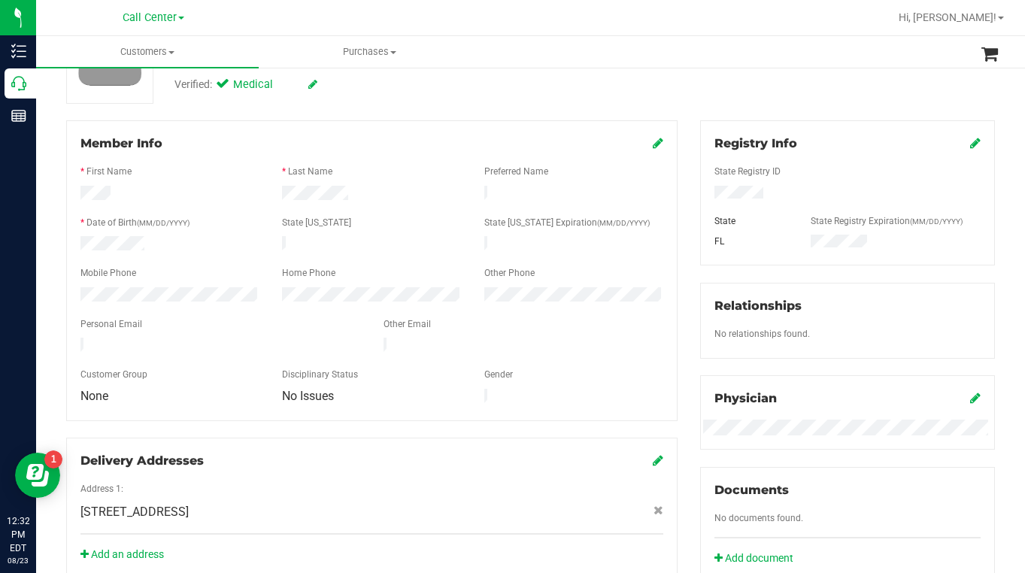
click at [643, 145] on div "Member Info" at bounding box center [371, 144] width 583 height 18
click at [654, 147] on icon at bounding box center [658, 143] width 11 height 12
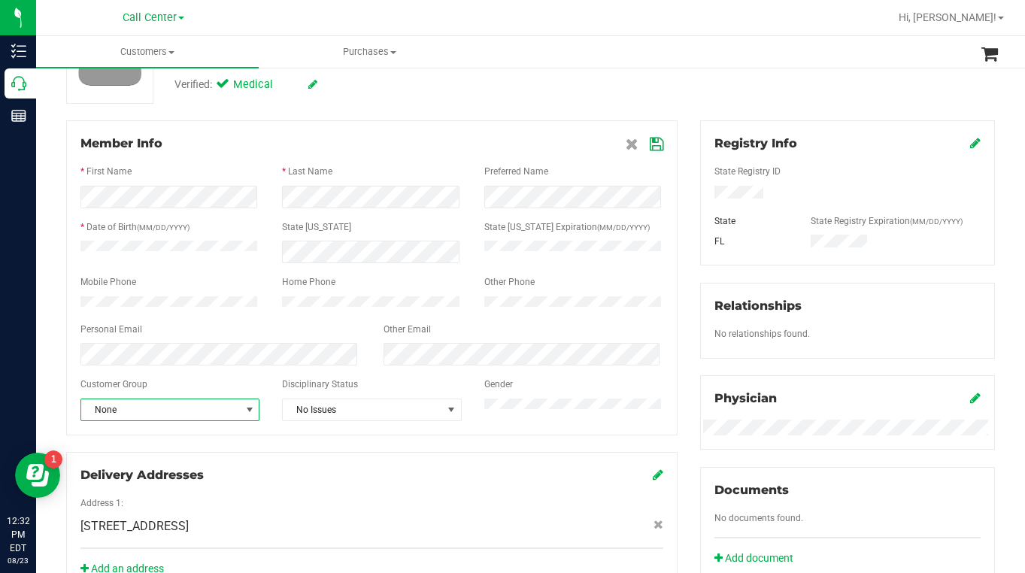
click at [248, 413] on span "select" at bounding box center [250, 410] width 12 height 12
click at [130, 340] on li "Seniors" at bounding box center [168, 337] width 175 height 23
click at [650, 146] on icon at bounding box center [657, 144] width 14 height 12
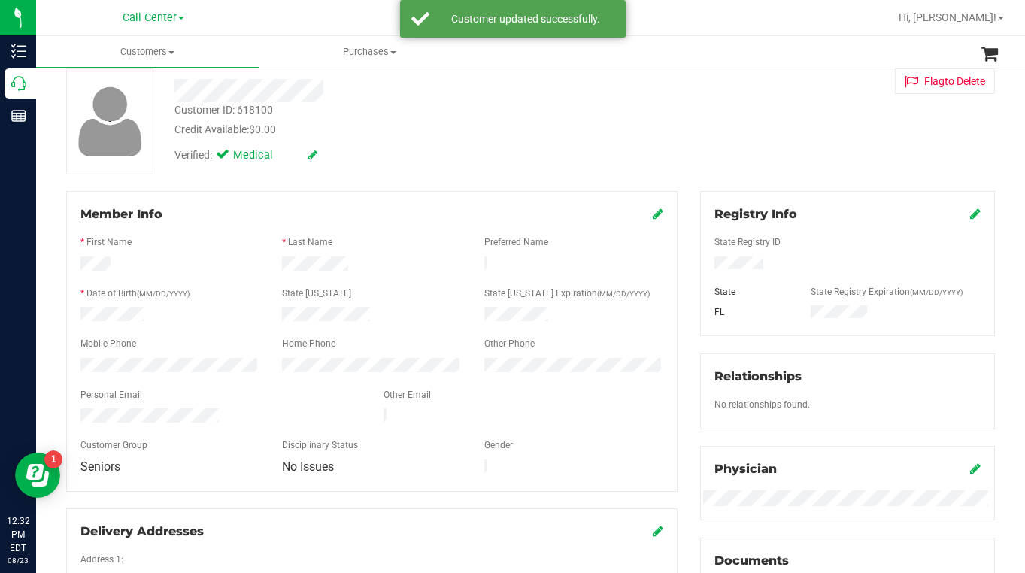
scroll to position [0, 0]
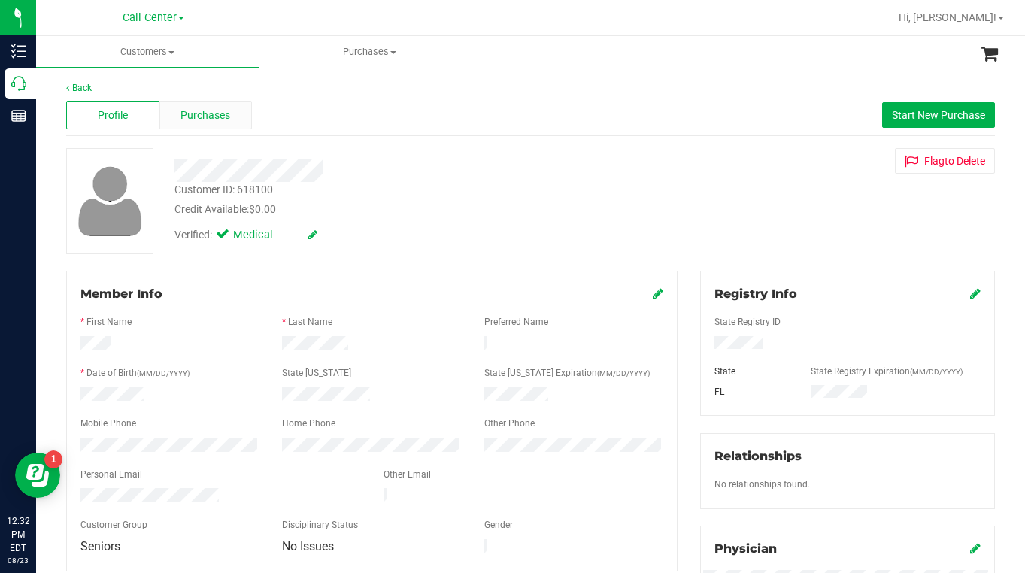
click at [202, 117] on span "Purchases" at bounding box center [205, 116] width 50 height 16
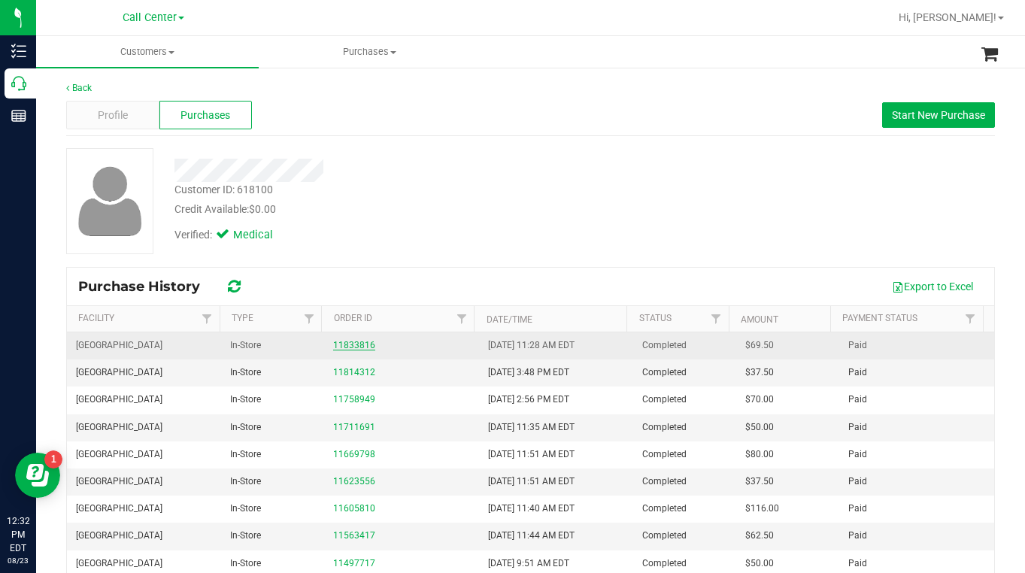
click at [354, 347] on link "11833816" at bounding box center [354, 345] width 42 height 11
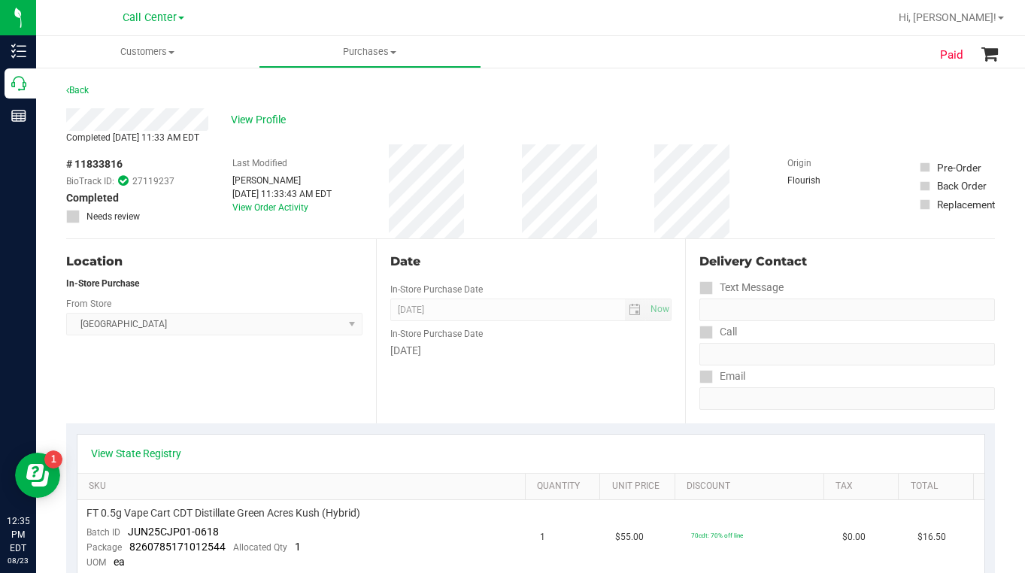
click at [310, 392] on div "Location In-Store Purchase From Store [GEOGRAPHIC_DATA] WC Select Store [PERSON…" at bounding box center [221, 331] width 310 height 184
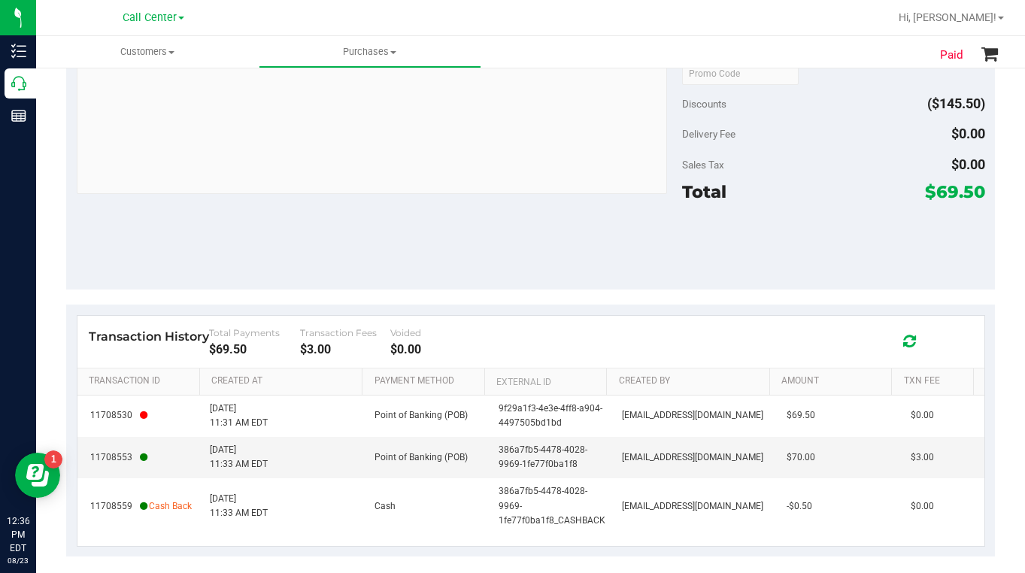
scroll to position [742, 0]
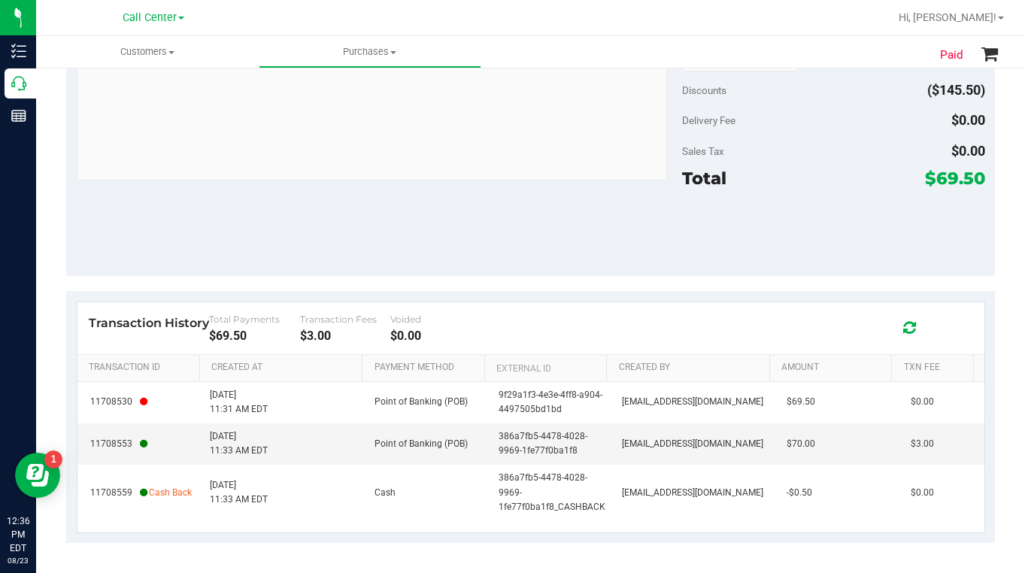
click at [344, 254] on div "Notes (optional) Subtotal $215.00 Discounts ($145.50) Delivery Fee $0.00 Sales …" at bounding box center [530, 140] width 928 height 271
click at [394, 242] on div "Notes (optional) Subtotal $215.00 Discounts ($145.50) Delivery Fee $0.00 Sales …" at bounding box center [530, 140] width 928 height 271
click at [802, 232] on div at bounding box center [833, 232] width 303 height 68
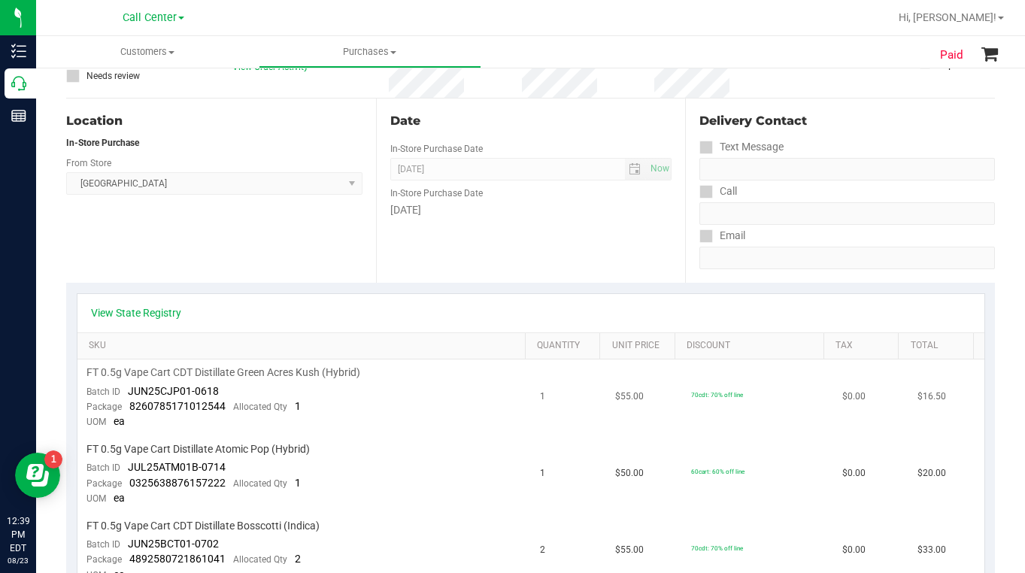
scroll to position [0, 0]
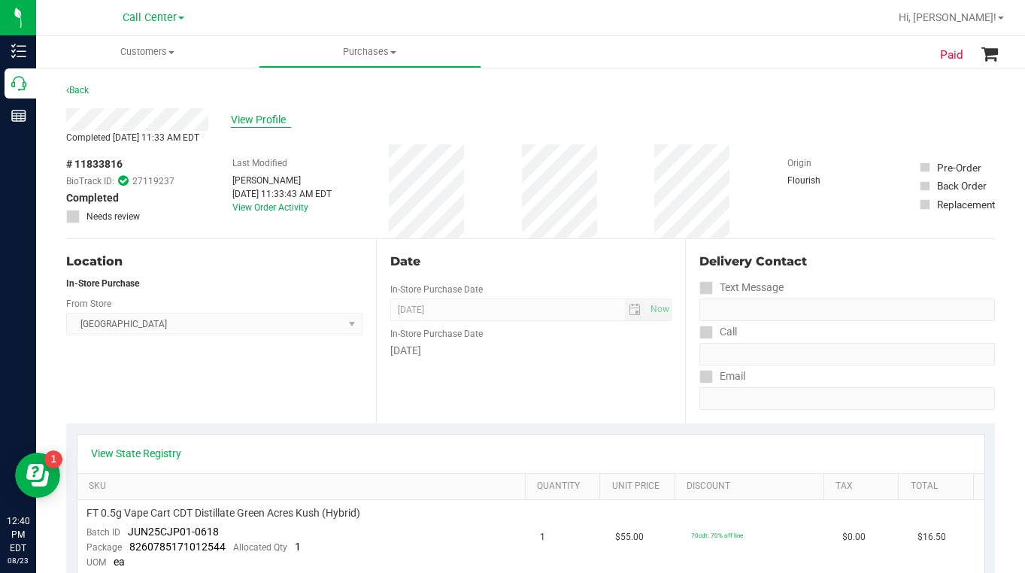
click at [253, 126] on span "View Profile" at bounding box center [261, 120] width 60 height 16
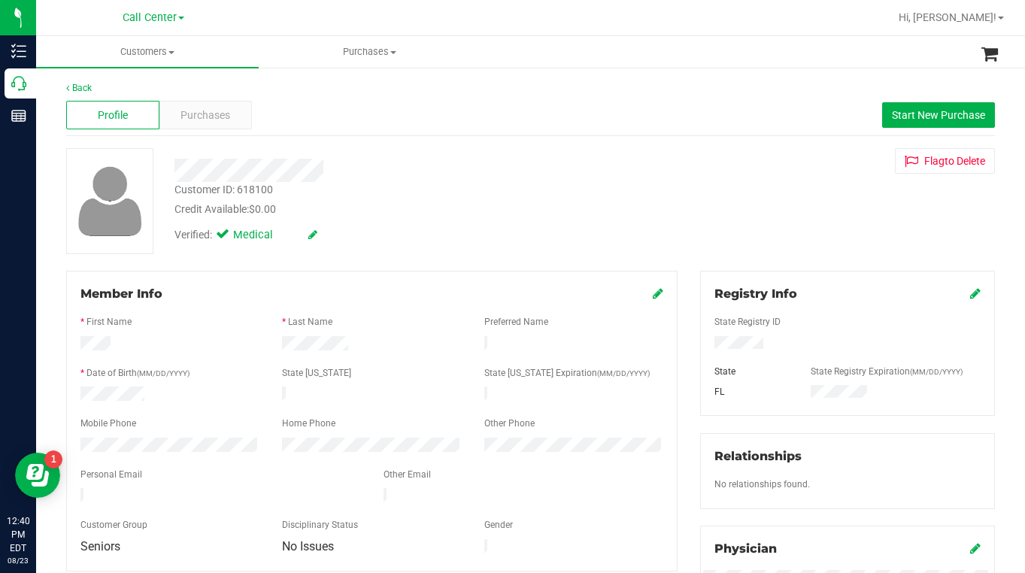
click at [221, 188] on div "Customer ID: 618100" at bounding box center [223, 190] width 98 height 16
copy div "Customer ID: 618100"
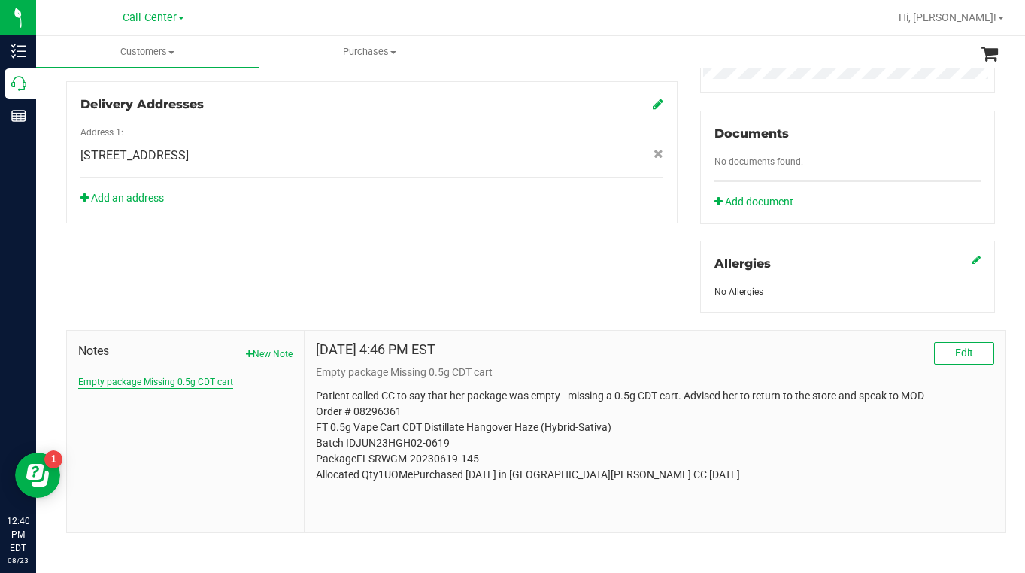
scroll to position [514, 0]
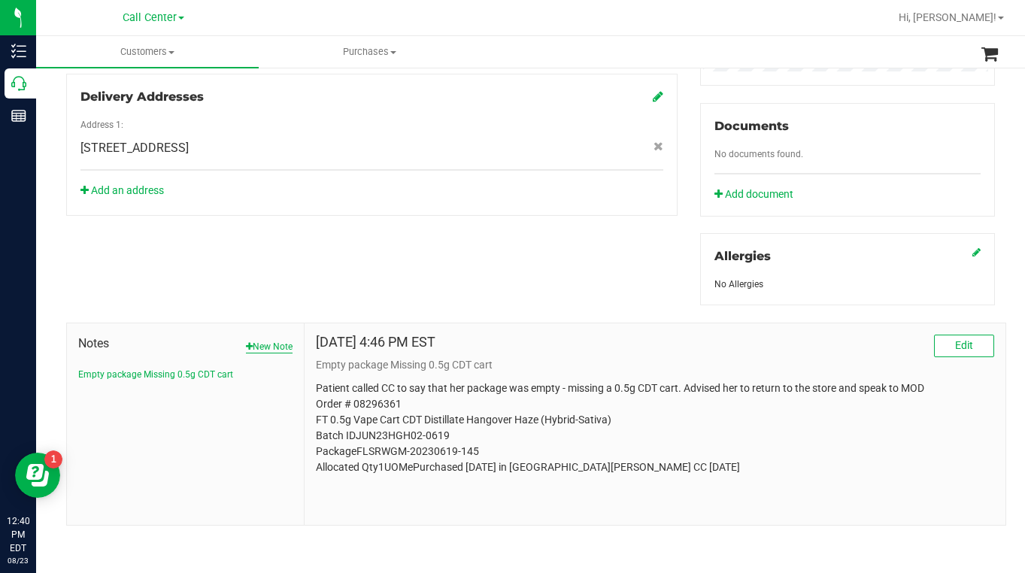
click at [273, 347] on button "New Note" at bounding box center [269, 347] width 47 height 14
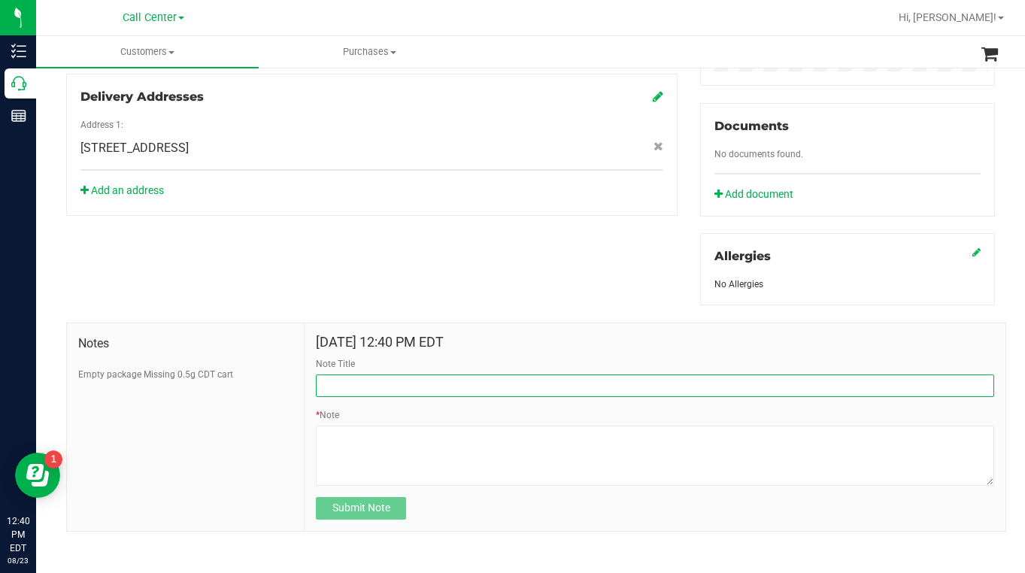
click at [343, 391] on input "Note Title" at bounding box center [655, 385] width 678 height 23
click at [476, 393] on input "Possible Double Charge Follow Up" at bounding box center [655, 385] width 678 height 23
type input "Possible Double Charge"
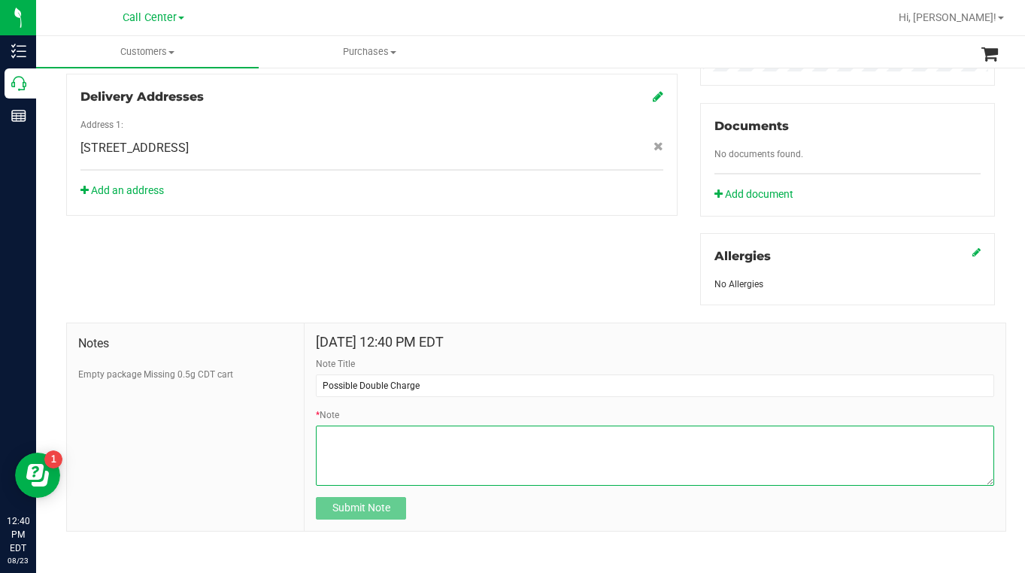
click at [362, 426] on textarea "* Note" at bounding box center [655, 455] width 678 height 60
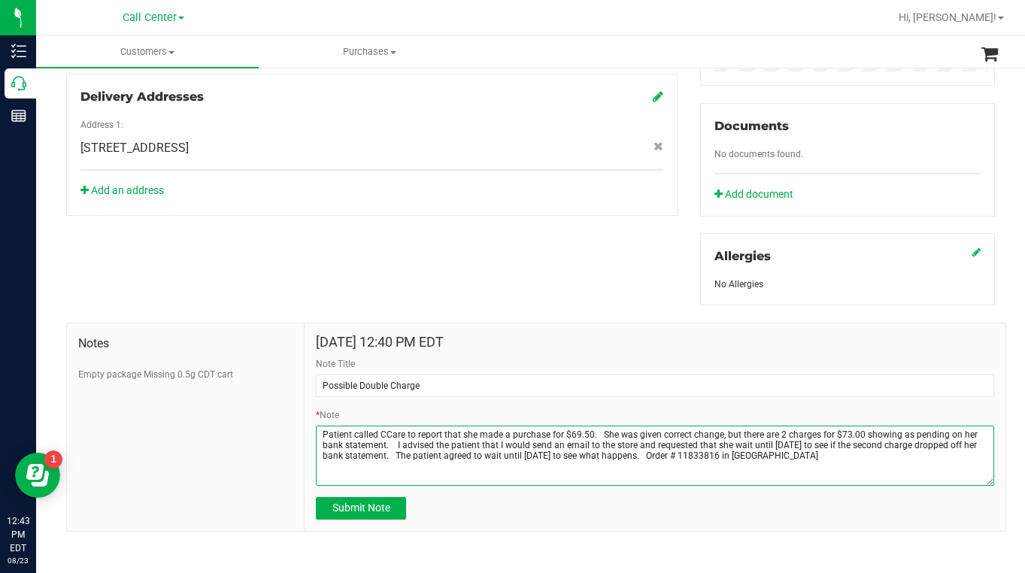
click at [642, 457] on textarea "* Note" at bounding box center [655, 455] width 678 height 60
click at [428, 468] on textarea "* Note" at bounding box center [655, 455] width 678 height 60
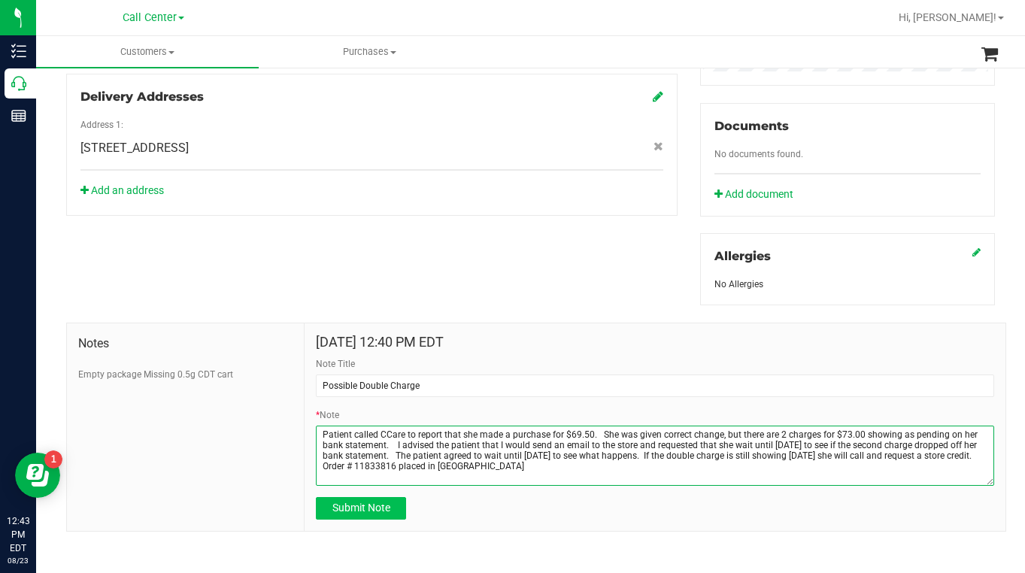
type textarea "Patient called CCare to report that she made a purchase for $69.50. She was giv…"
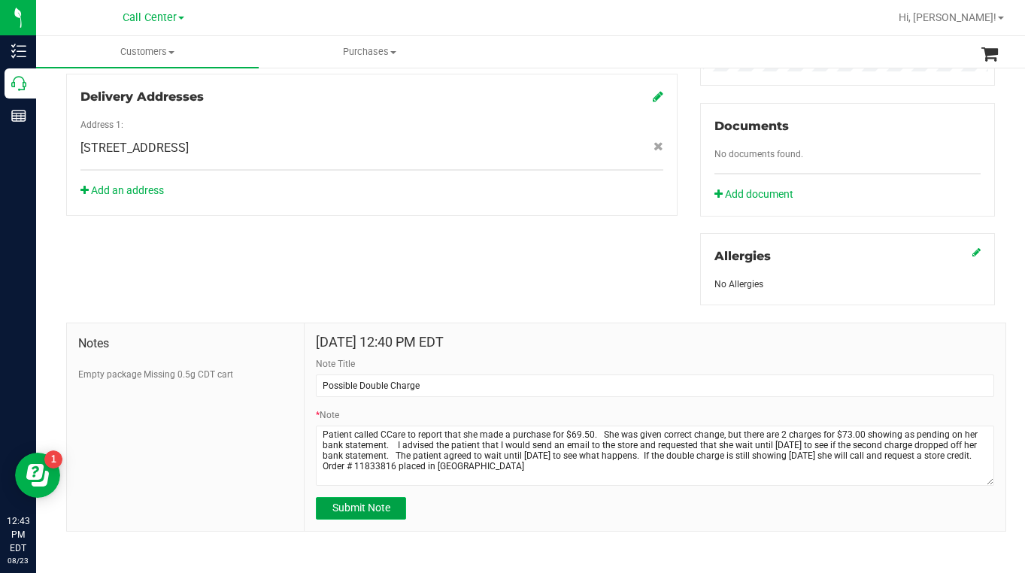
click at [340, 506] on span "Submit Note" at bounding box center [361, 507] width 58 height 12
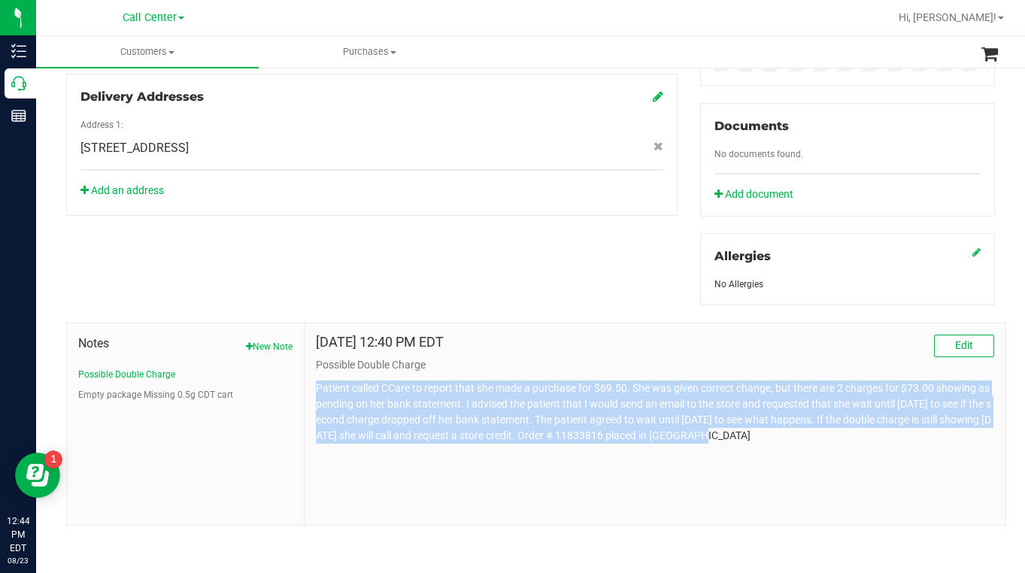
drag, startPoint x: 316, startPoint y: 386, endPoint x: 697, endPoint y: 425, distance: 383.1
click at [762, 444] on div "[DATE] 12:40 PM EDT Edit Possible Double Charge Patient called CCare to report …" at bounding box center [654, 423] width 701 height 201
copy p "Patient called CCare to report that she made a purchase for $69.50. She was giv…"
click at [875, 486] on div "[DATE] 12:40 PM EDT Edit Possible Double Charge Patient called CCare to report …" at bounding box center [654, 423] width 701 height 201
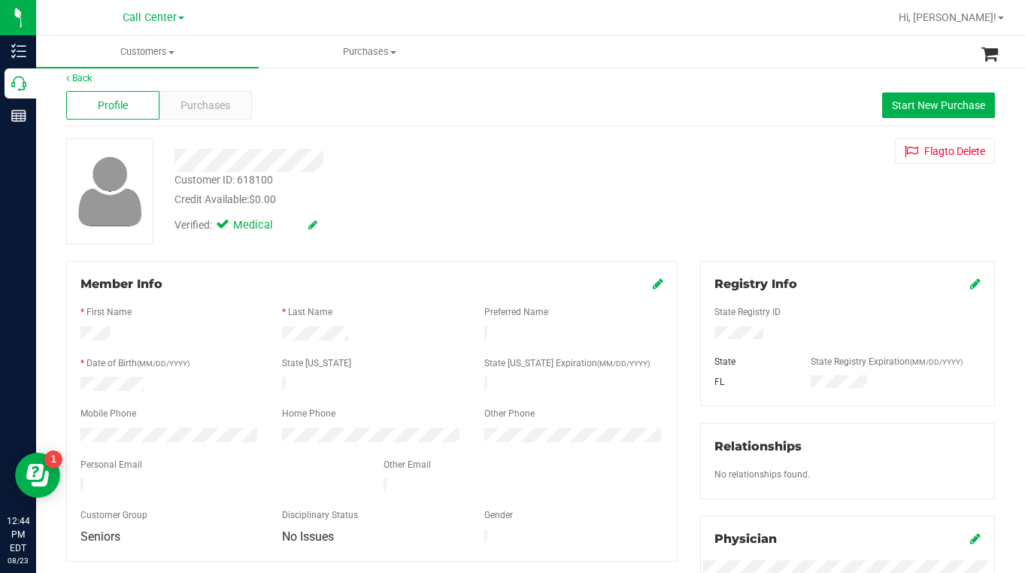
scroll to position [0, 0]
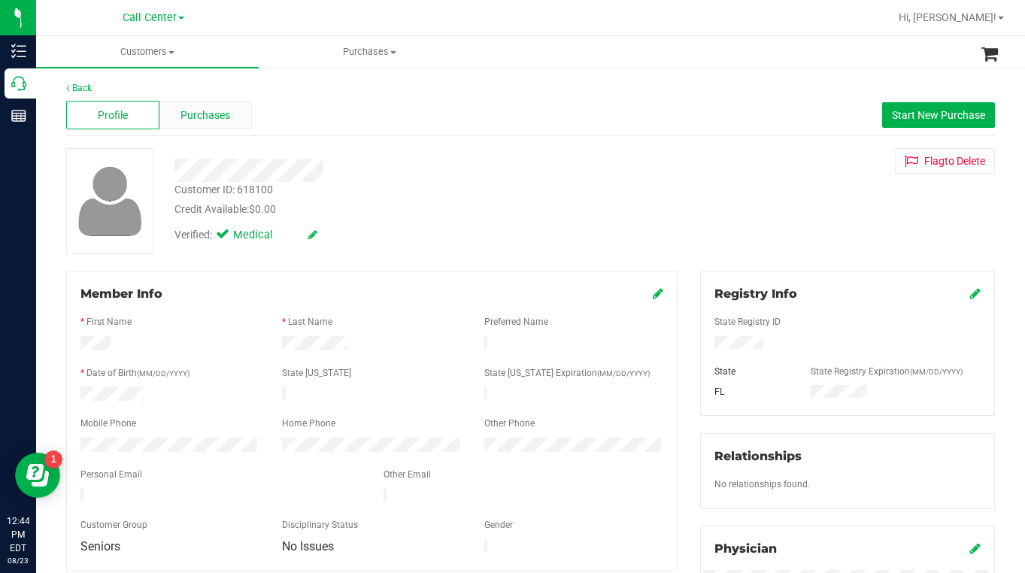
click at [220, 116] on span "Purchases" at bounding box center [205, 116] width 50 height 16
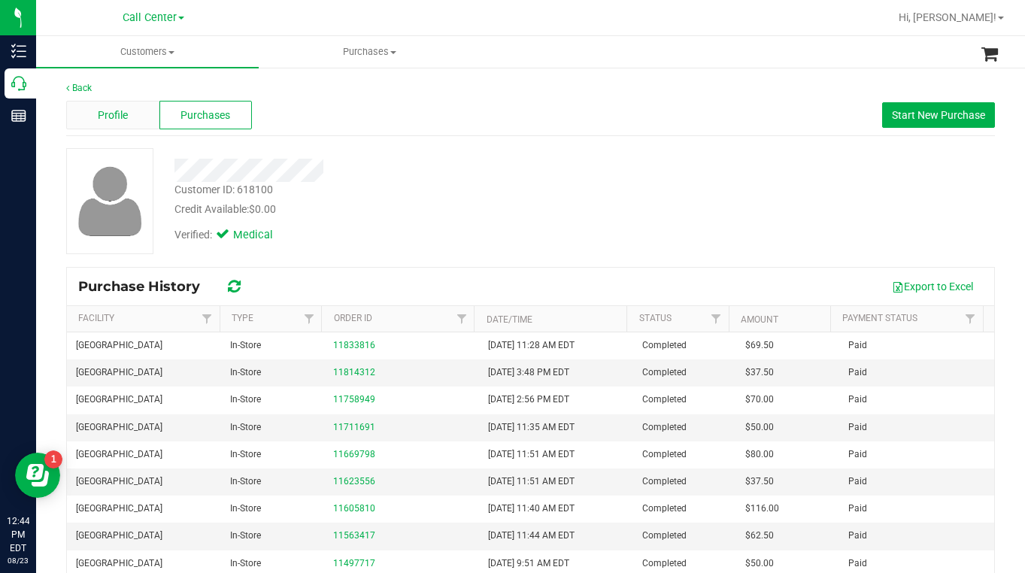
click at [126, 117] on span "Profile" at bounding box center [113, 116] width 30 height 16
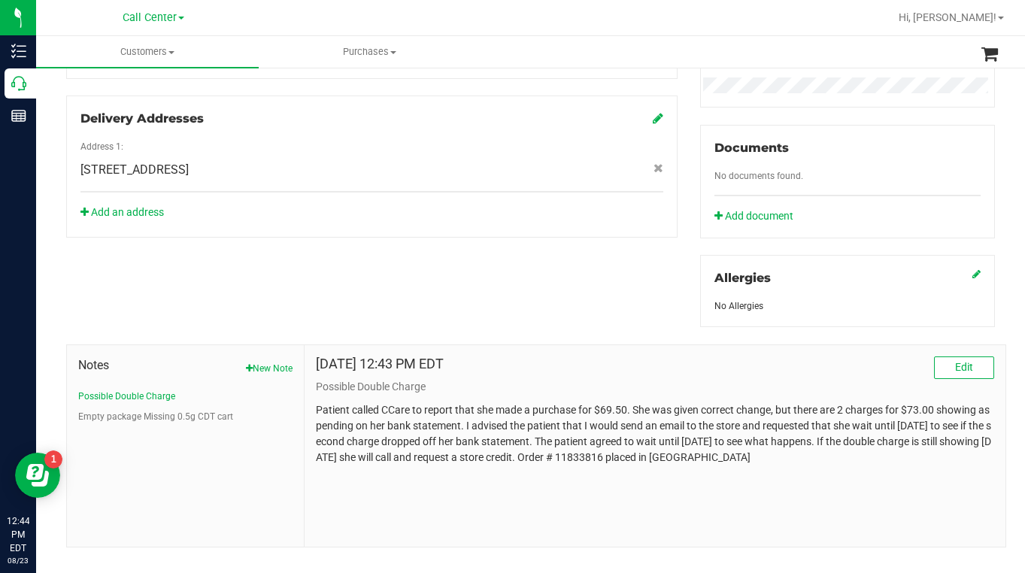
scroll to position [514, 0]
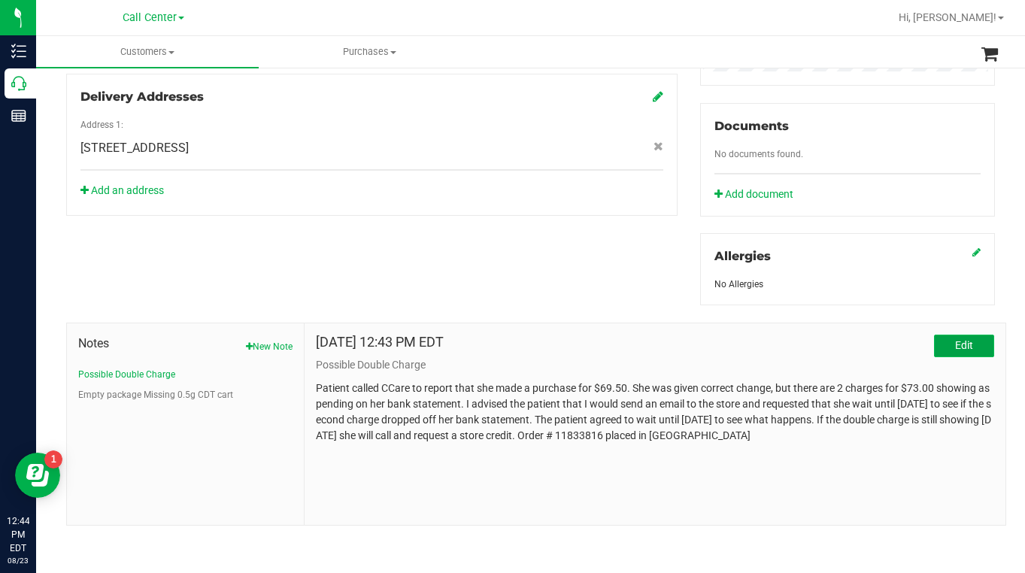
click at [958, 350] on span "Edit" at bounding box center [964, 345] width 18 height 12
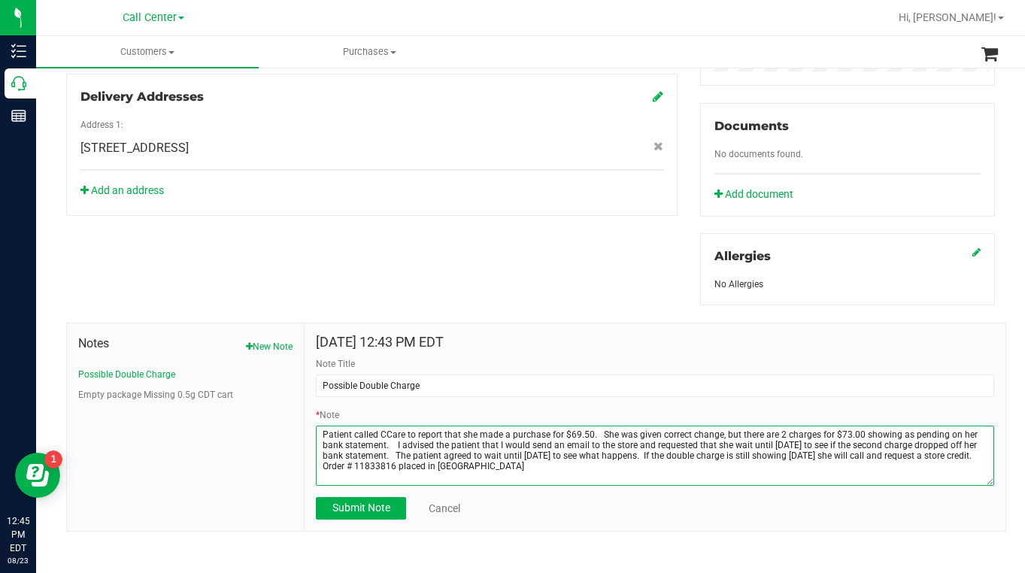
click at [499, 468] on textarea "* Note" at bounding box center [655, 455] width 678 height 60
type textarea "Patient called CCare to report that she made a purchase for $69.50. She was giv…"
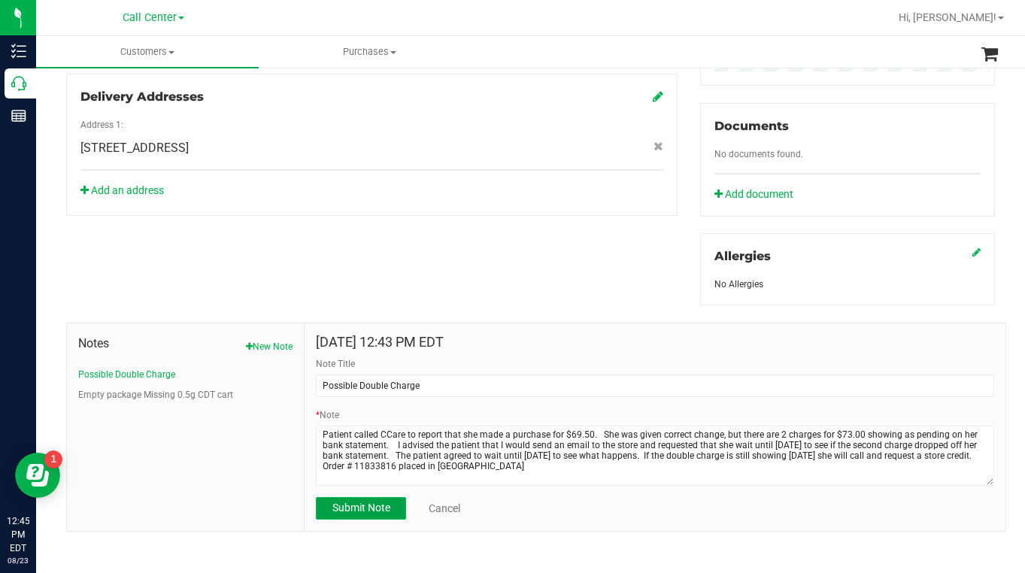
click at [362, 510] on span "Submit Note" at bounding box center [361, 507] width 58 height 12
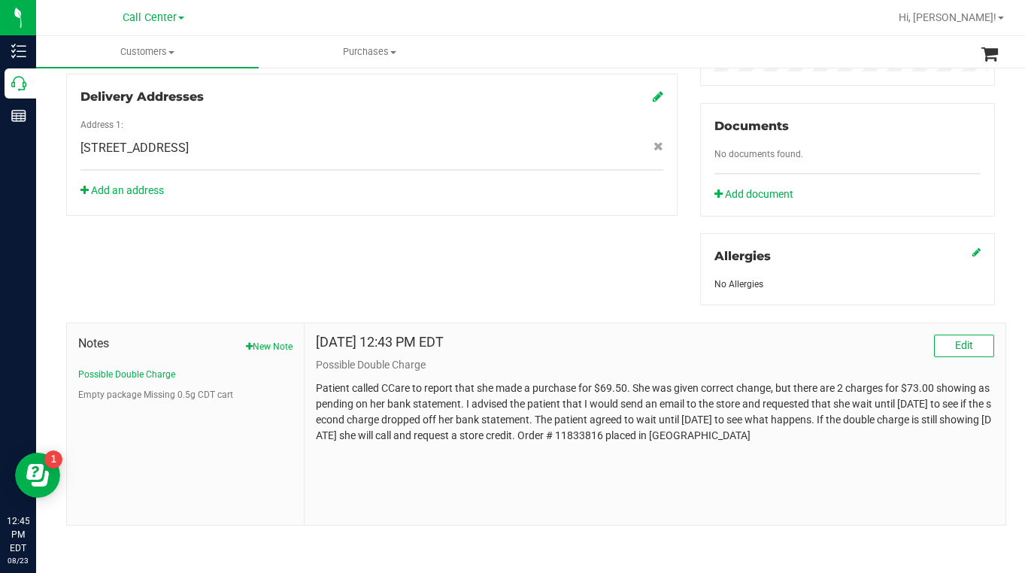
click at [822, 368] on p "Possible Double Charge" at bounding box center [655, 365] width 678 height 16
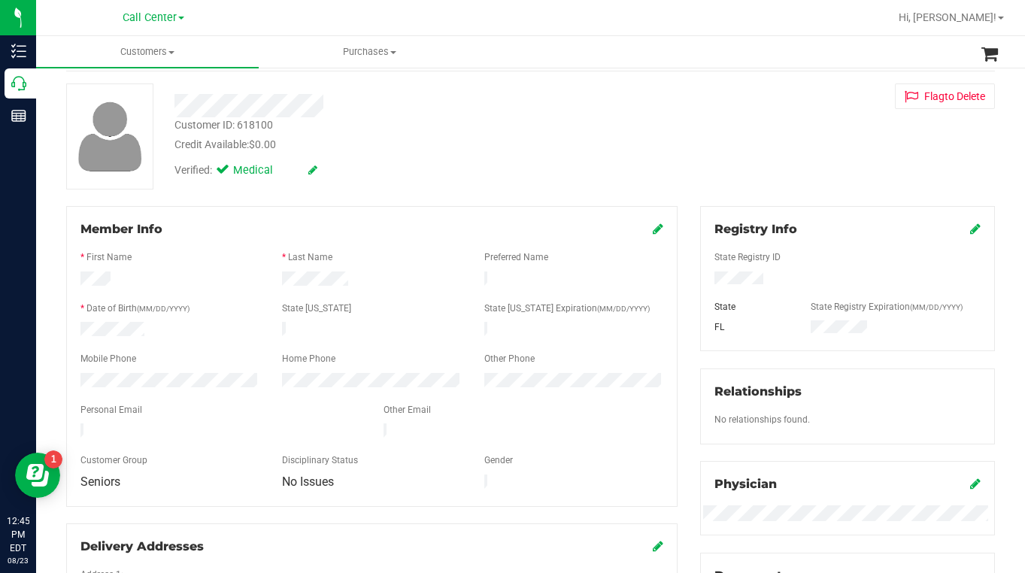
scroll to position [0, 0]
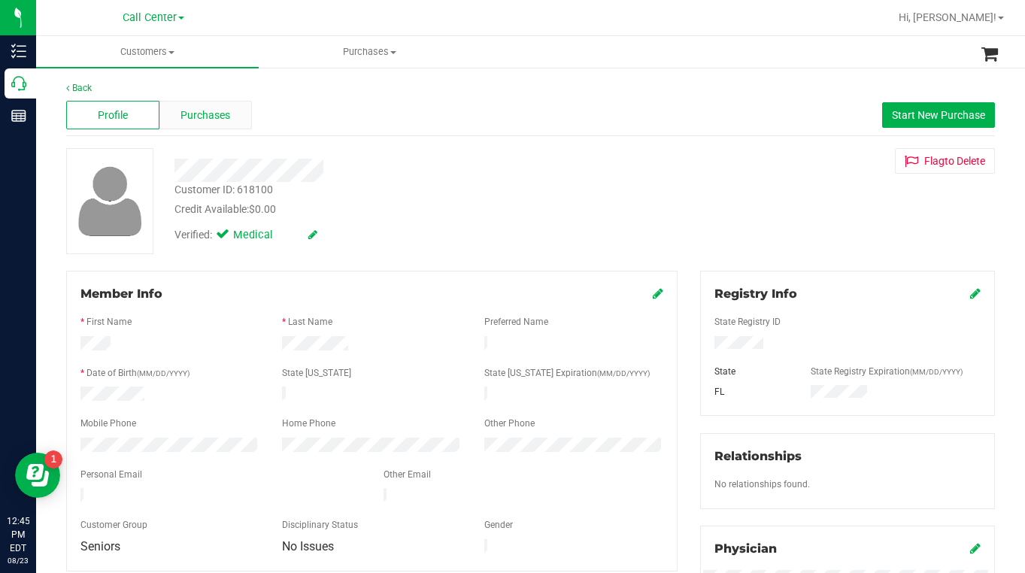
click at [195, 117] on span "Purchases" at bounding box center [205, 116] width 50 height 16
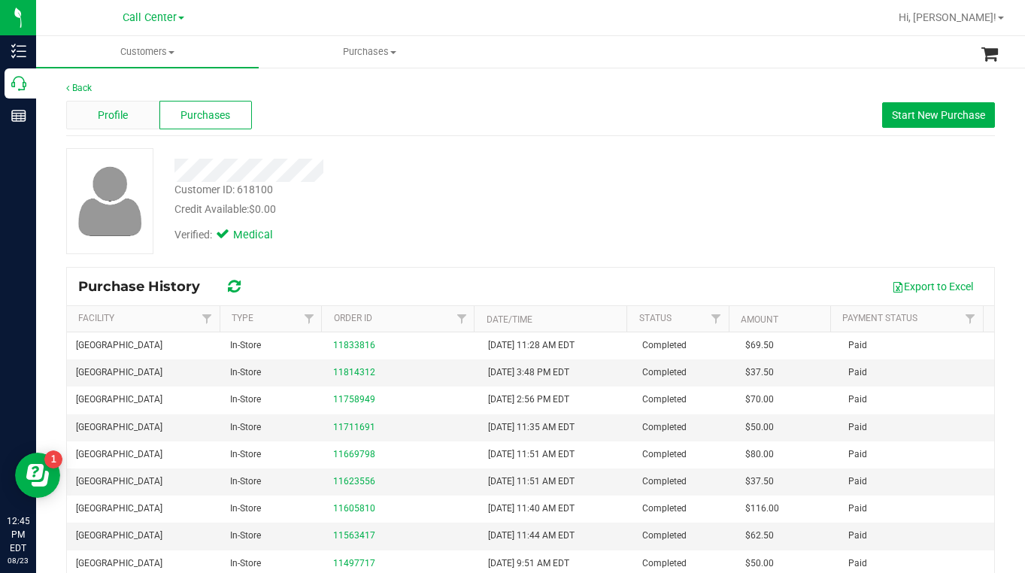
click at [115, 112] on span "Profile" at bounding box center [113, 116] width 30 height 16
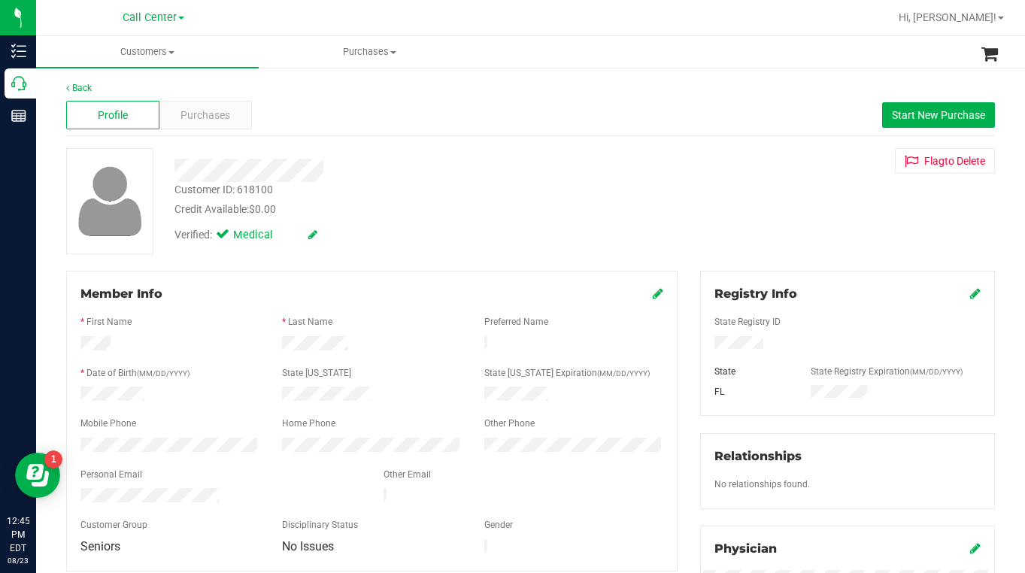
click at [437, 212] on div "Credit Available: $0.00" at bounding box center [400, 209] width 453 height 16
click at [767, 401] on div "Registry Info State Registry ID State State Registry Expiration (MM/DD/YYYY) [G…" at bounding box center [847, 343] width 295 height 145
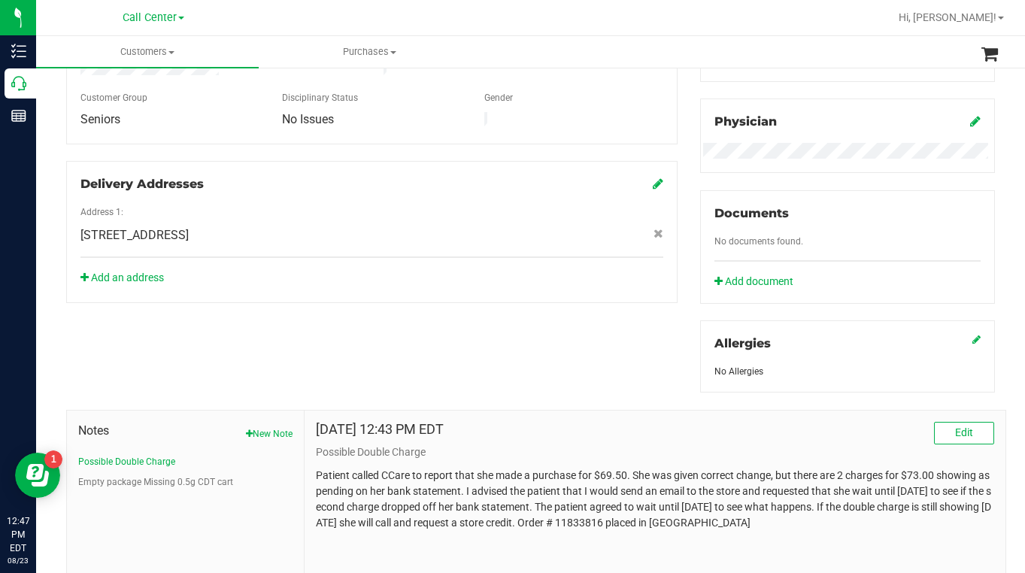
scroll to position [514, 0]
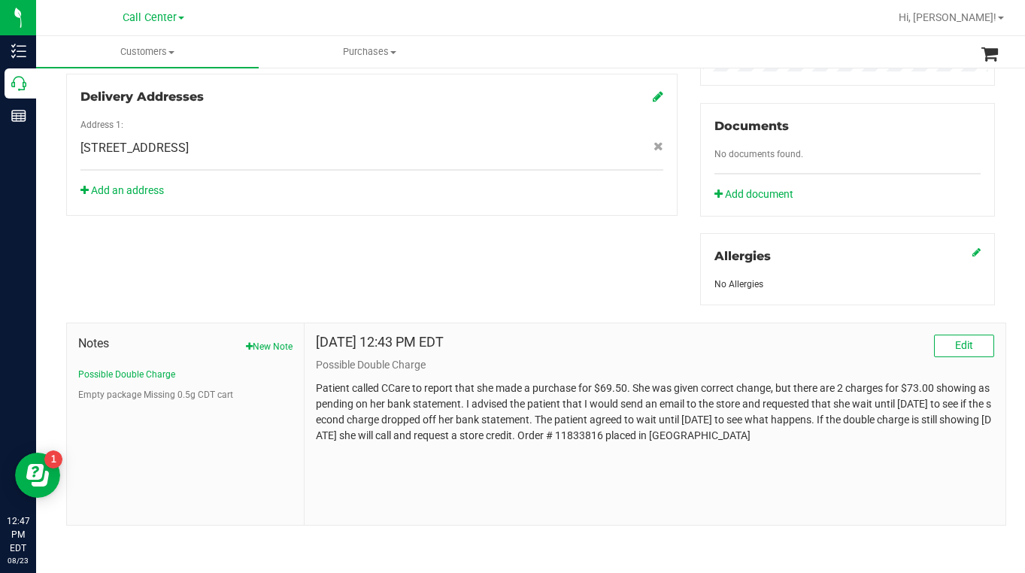
click at [480, 499] on div "[DATE] 12:43 PM EDT Edit Possible Double Charge Patient called CCare to report …" at bounding box center [654, 423] width 701 height 201
click at [793, 353] on div "[DATE] 12:43 PM EDT Edit" at bounding box center [655, 346] width 678 height 23
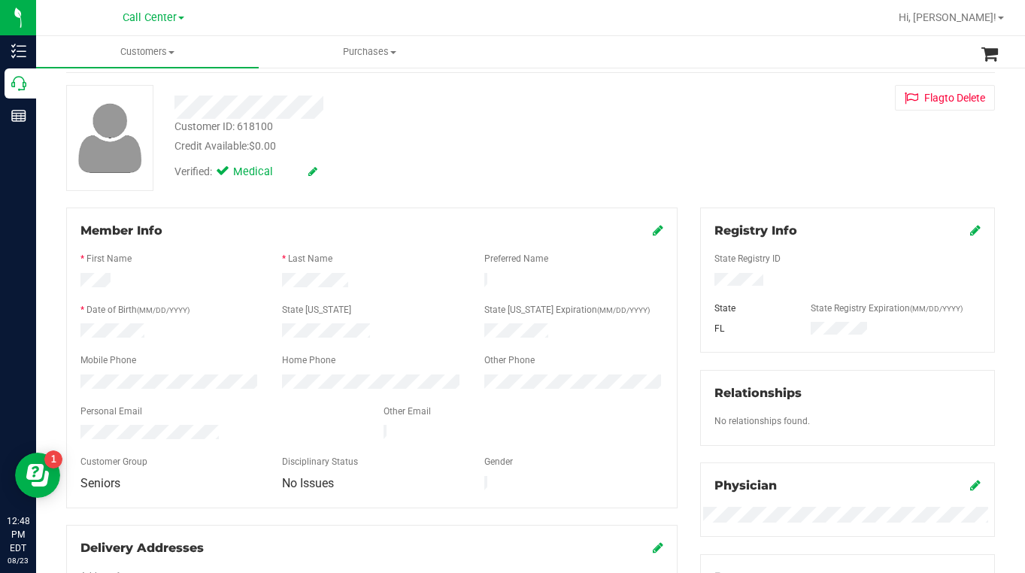
scroll to position [0, 0]
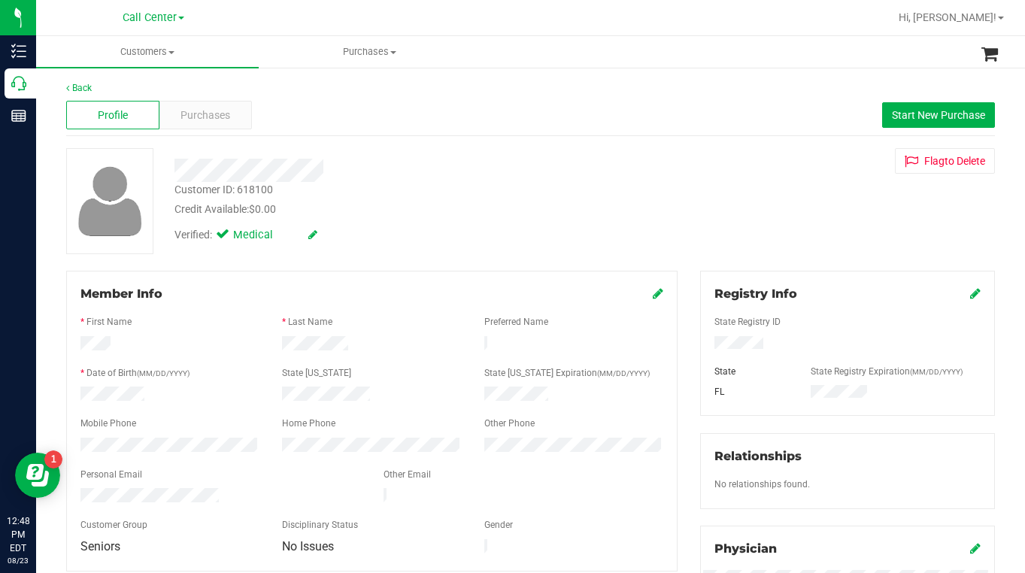
click at [223, 189] on div "Customer ID: 618100" at bounding box center [223, 190] width 98 height 16
copy div "Customer ID: 618100"
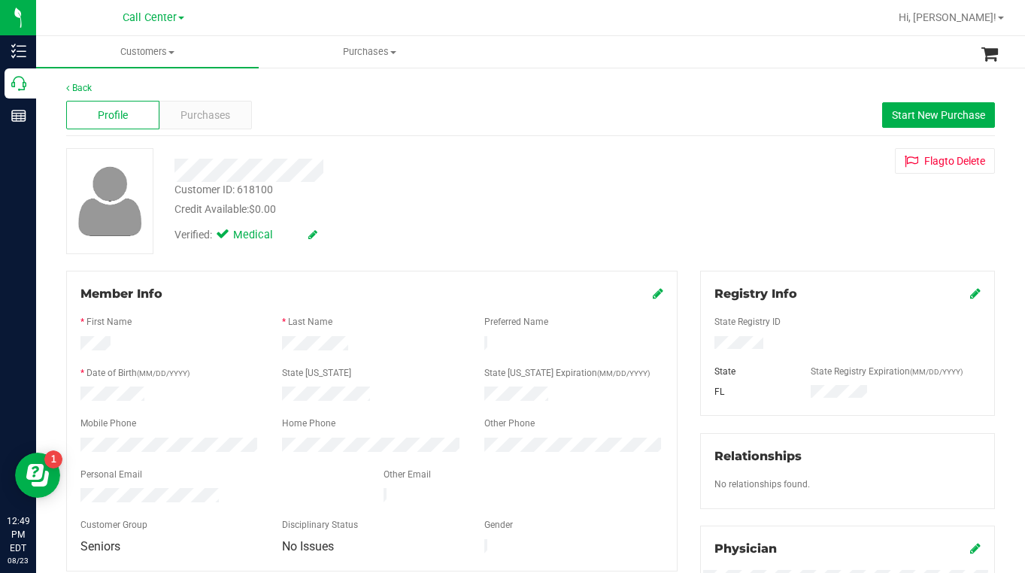
click at [780, 232] on div "Customer ID: 618100 Credit Available: $0.00 Verified: Medical Flag to [GEOGRAPH…" at bounding box center [530, 201] width 951 height 106
click at [846, 313] on div at bounding box center [847, 309] width 266 height 12
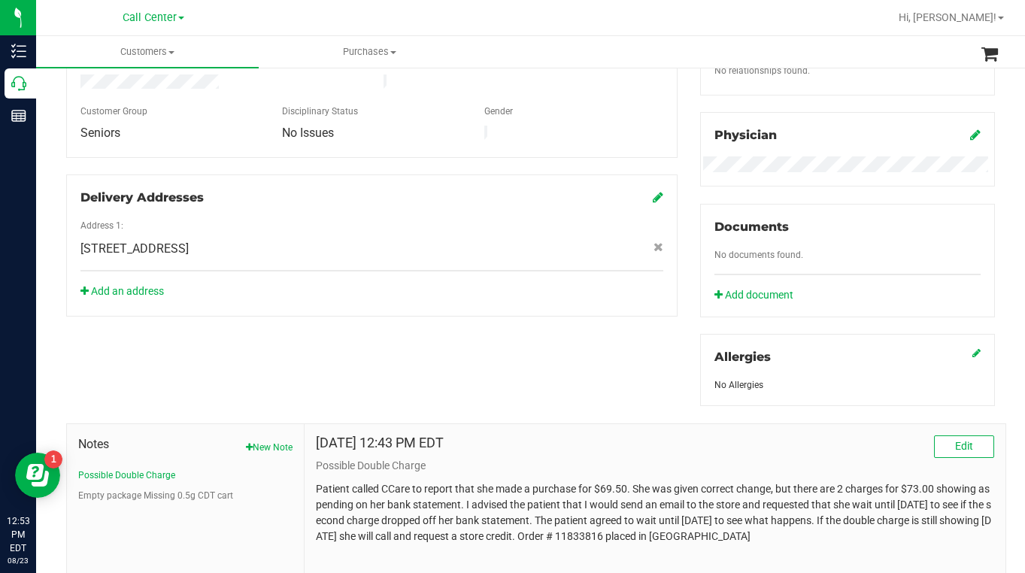
scroll to position [451, 0]
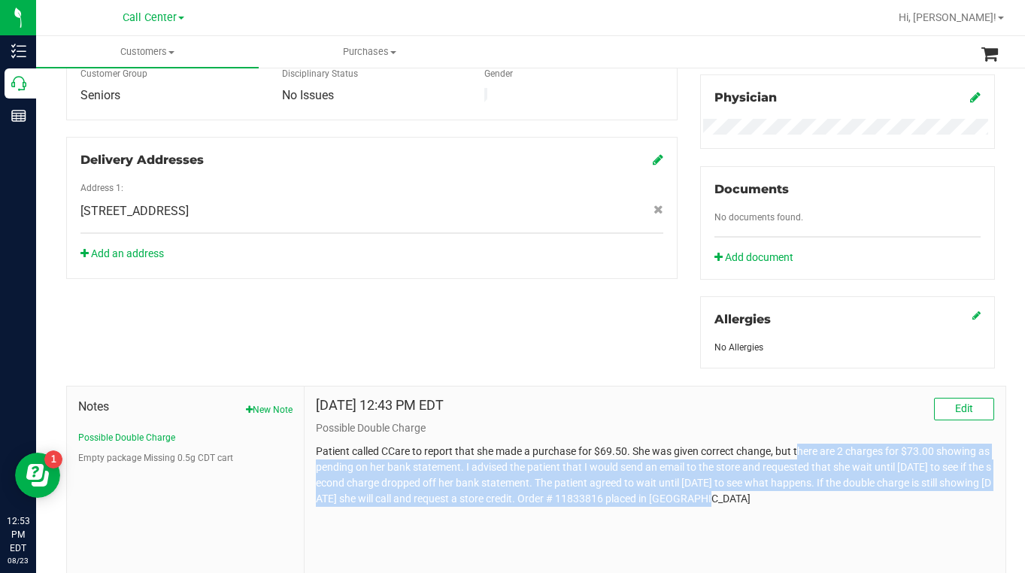
drag, startPoint x: 798, startPoint y: 453, endPoint x: 815, endPoint y: 489, distance: 39.7
click at [815, 492] on p "Patient called CCare to report that she made a purchase for $69.50. She was giv…" at bounding box center [655, 475] width 678 height 63
copy p "here are 2 charges for $73.00 showing as pending on her bank statement. I advis…"
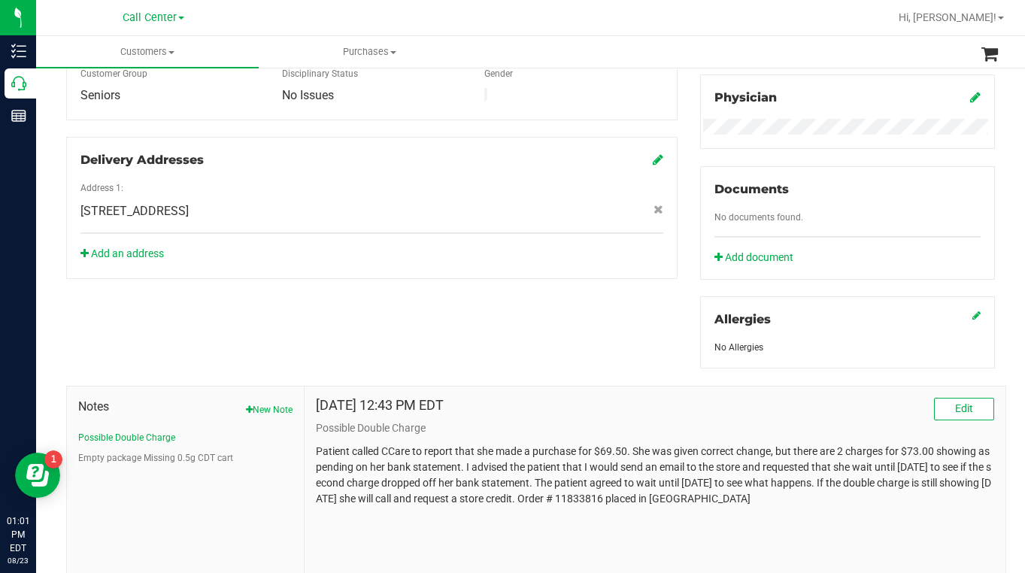
drag, startPoint x: 865, startPoint y: 301, endPoint x: 858, endPoint y: 295, distance: 10.1
click at [864, 301] on div "Allergies No Allergies" at bounding box center [847, 332] width 295 height 72
click at [852, 316] on div "Allergies" at bounding box center [847, 325] width 266 height 30
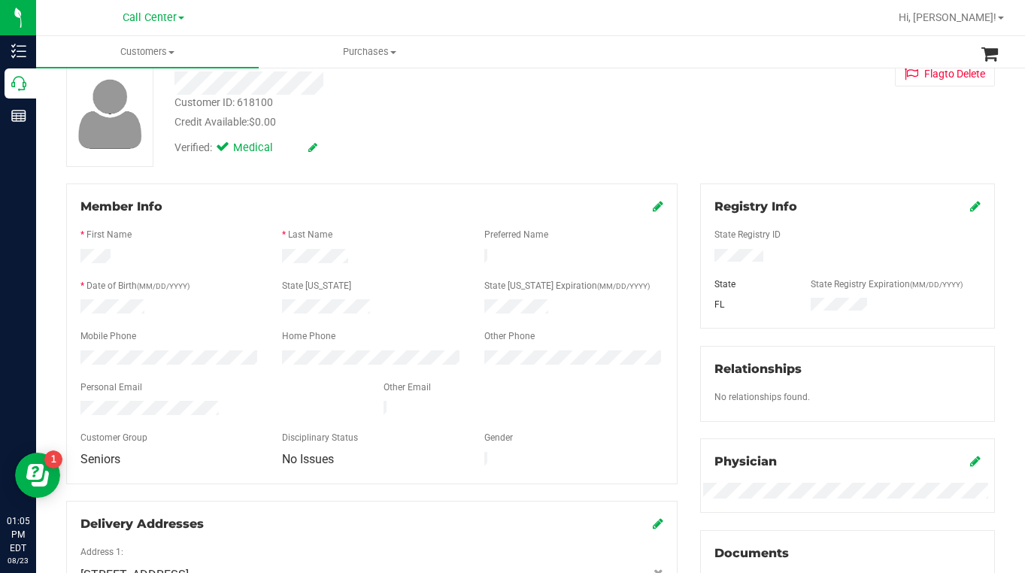
scroll to position [0, 0]
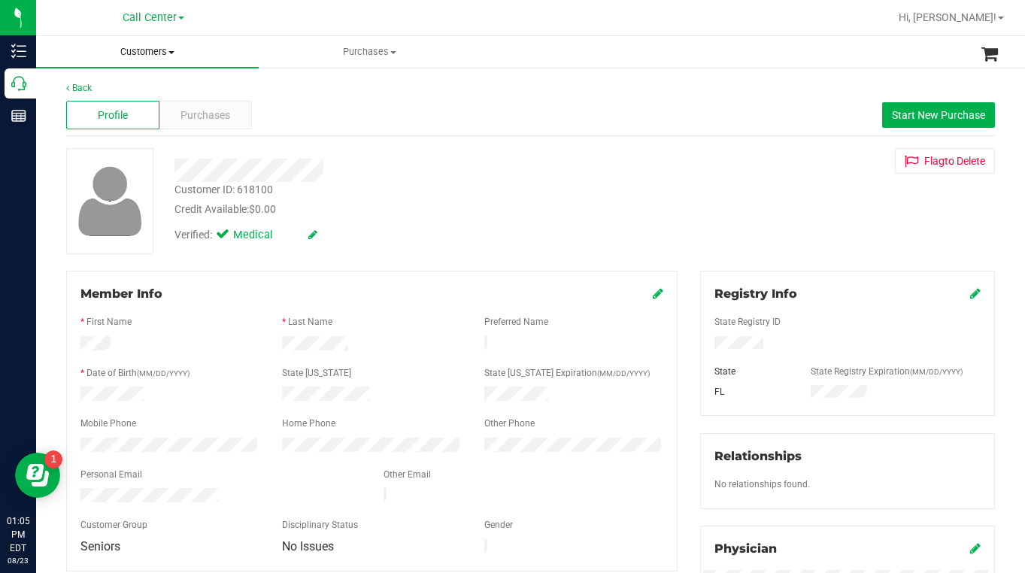
click at [169, 53] on span at bounding box center [171, 52] width 6 height 3
click at [106, 94] on span "All customers" at bounding box center [90, 90] width 108 height 13
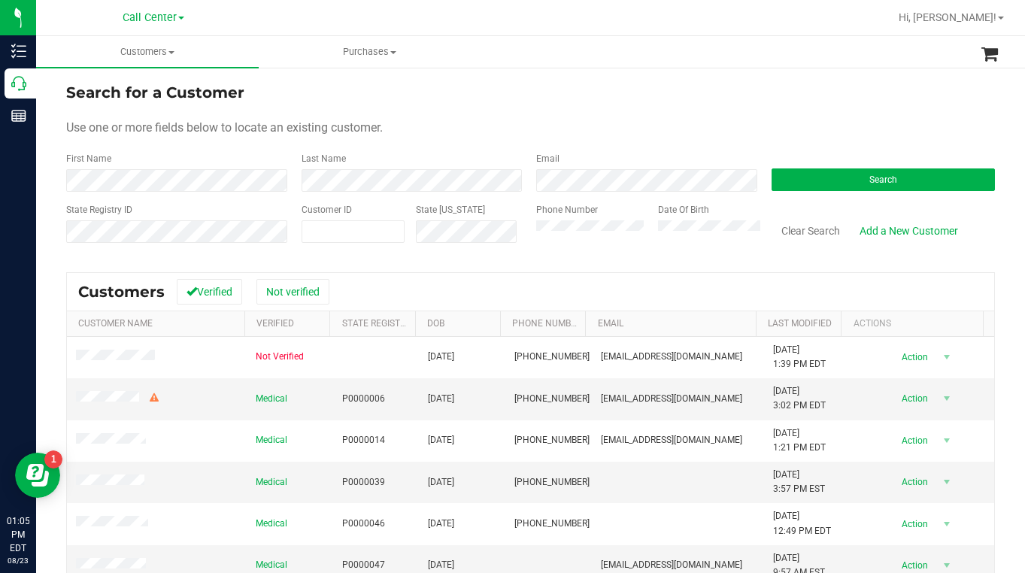
click at [550, 220] on div "Phone Number" at bounding box center [591, 229] width 111 height 53
click at [803, 183] on button "Search" at bounding box center [883, 179] width 224 height 23
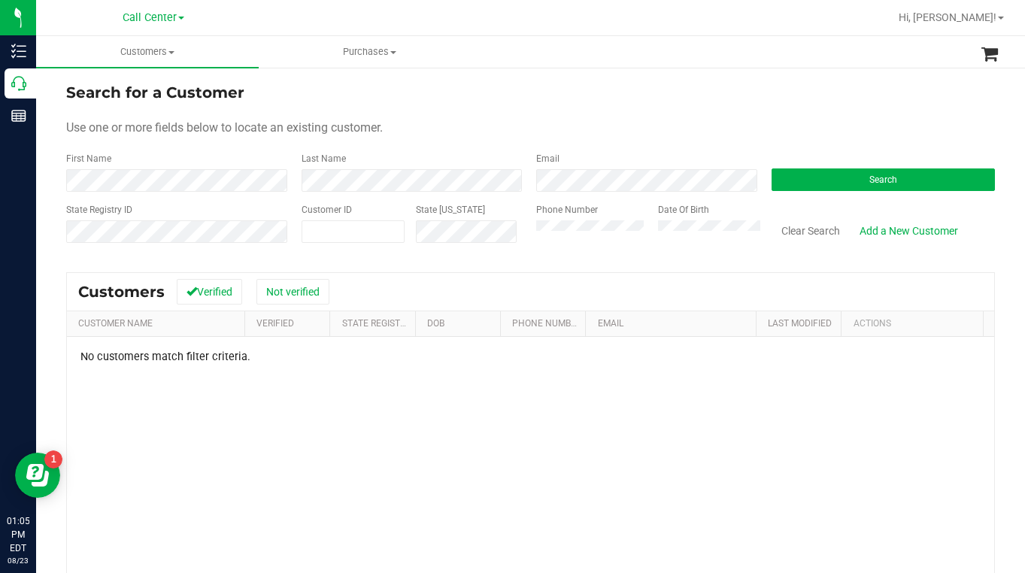
click at [698, 137] on form "Search for a Customer Use one or more fields below to locate an existing custom…" at bounding box center [530, 168] width 928 height 175
click at [701, 138] on form "Search for a Customer Use one or more fields below to locate an existing custom…" at bounding box center [530, 168] width 928 height 175
click at [701, 139] on form "Search for a Customer Use one or more fields below to locate an existing custom…" at bounding box center [530, 168] width 928 height 175
click at [571, 136] on div "Use one or more fields below to locate an existing customer." at bounding box center [530, 128] width 928 height 18
click at [564, 138] on form "Search for a Customer Use one or more fields below to locate an existing custom…" at bounding box center [530, 168] width 928 height 175
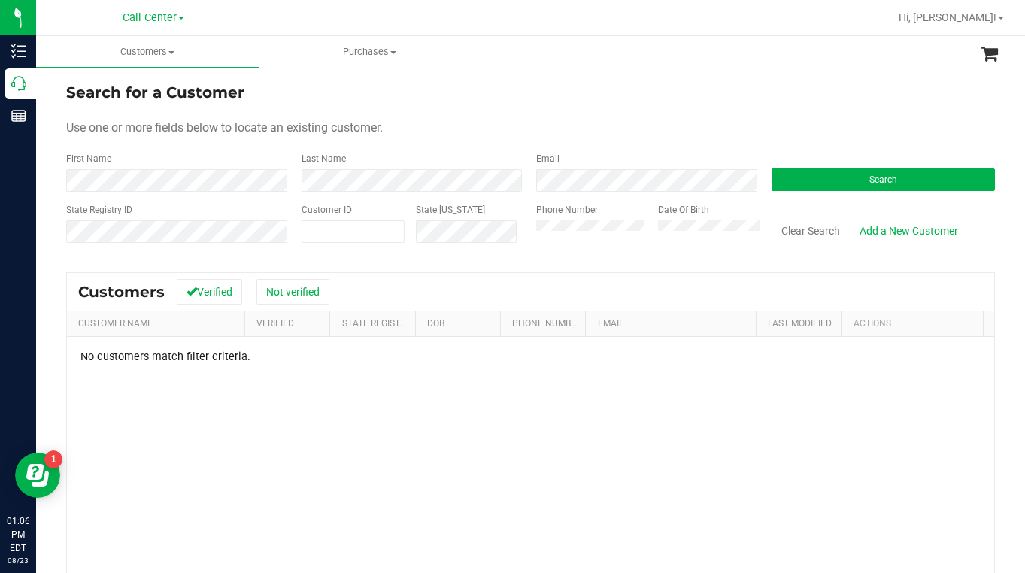
click at [497, 157] on div "Last Name" at bounding box center [407, 172] width 235 height 40
click at [873, 176] on span "Search" at bounding box center [883, 179] width 28 height 11
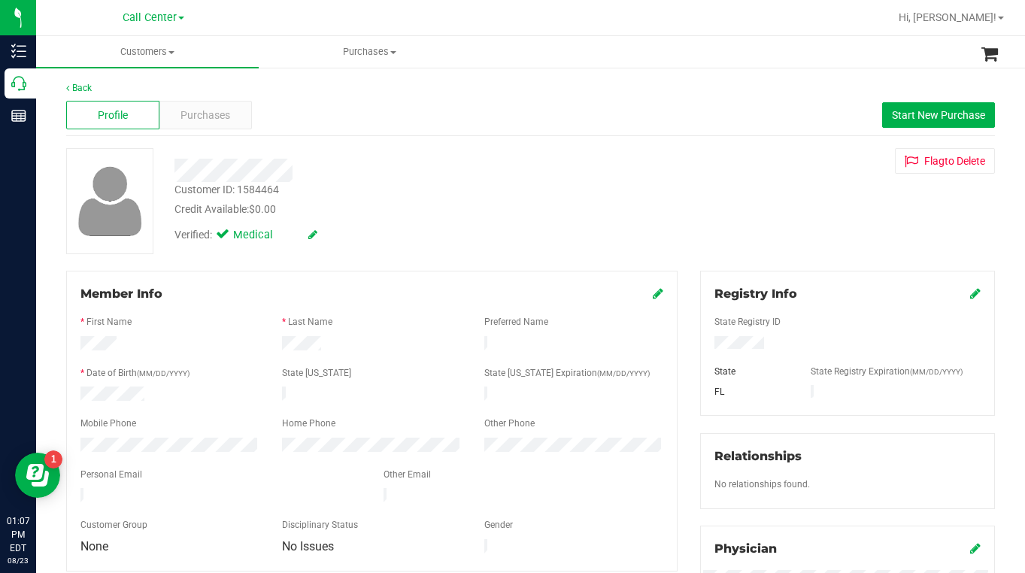
click at [386, 217] on div "Verified: Medical" at bounding box center [401, 233] width 476 height 33
click at [655, 295] on icon at bounding box center [658, 293] width 11 height 12
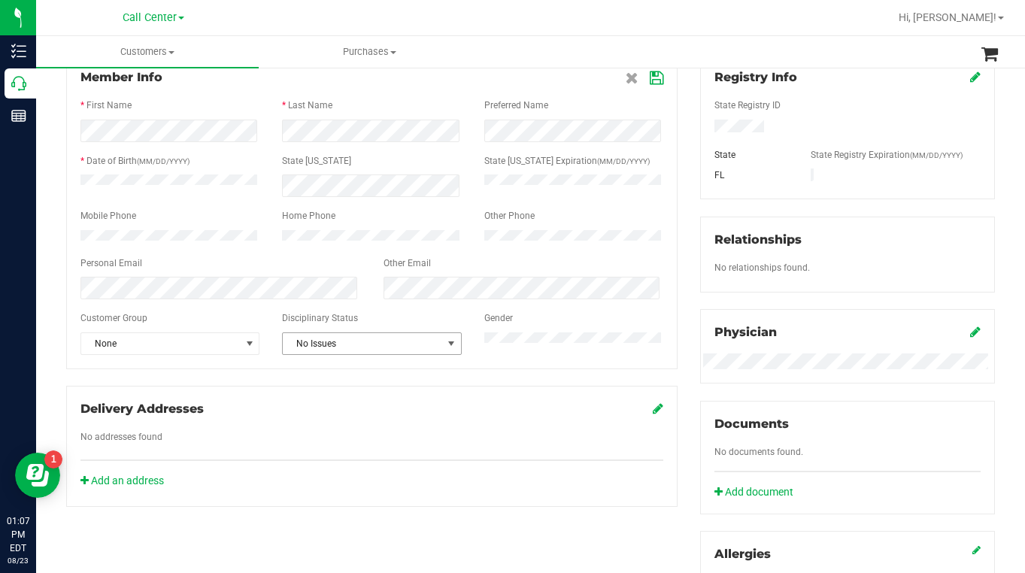
scroll to position [226, 0]
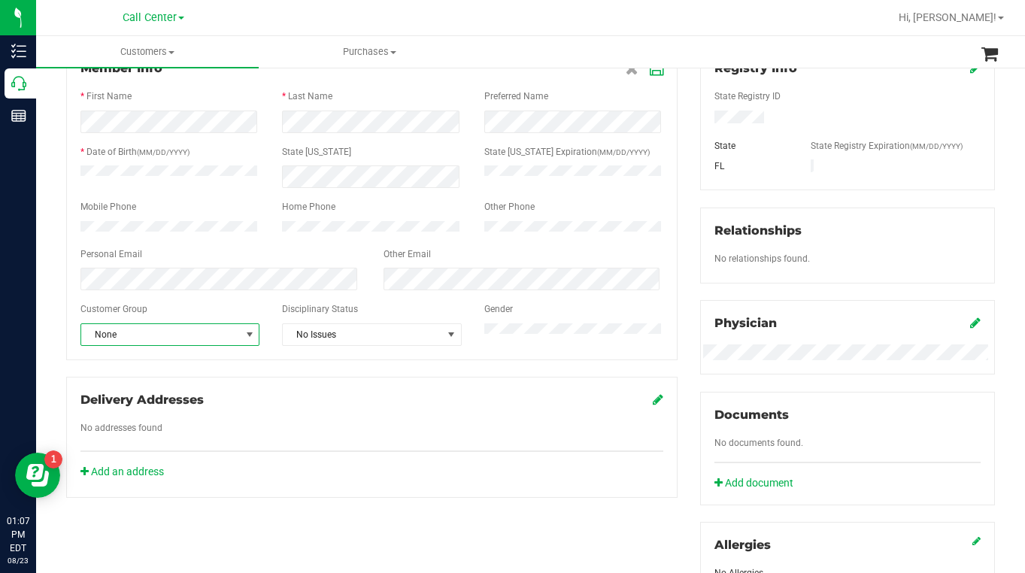
click at [250, 341] on span "select" at bounding box center [250, 335] width 12 height 12
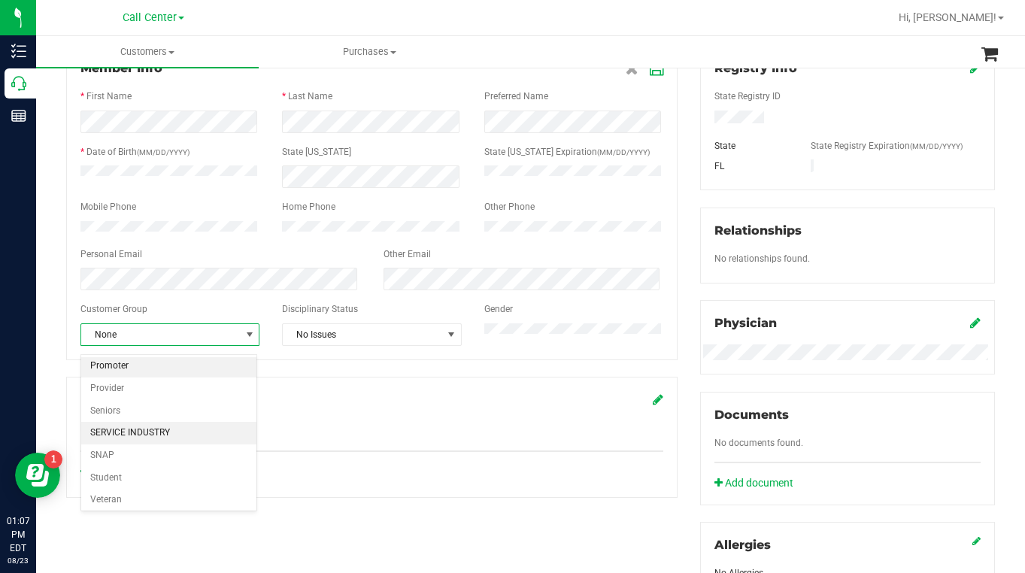
scroll to position [185, 0]
click at [119, 413] on li "Seniors" at bounding box center [168, 407] width 175 height 23
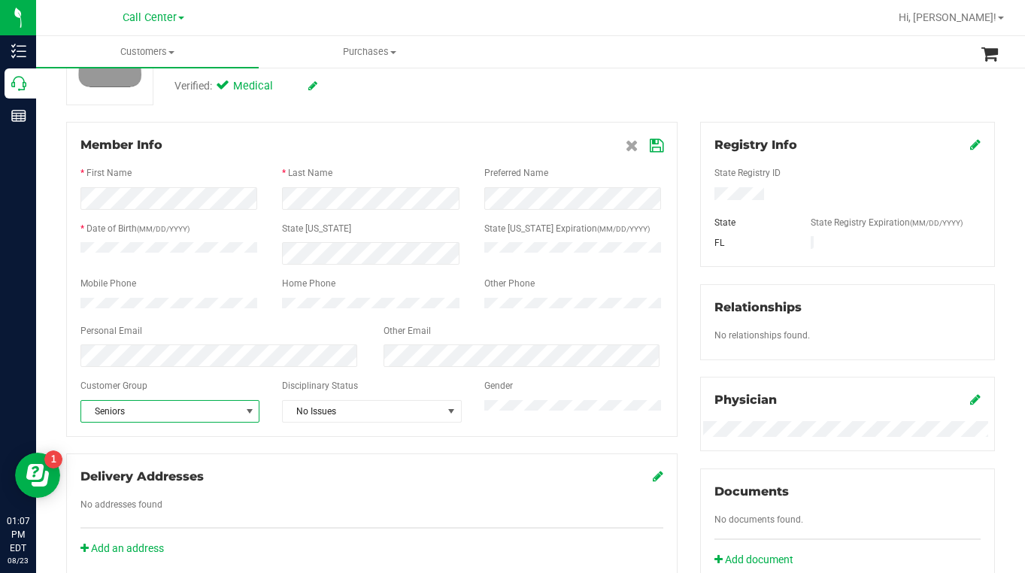
scroll to position [0, 0]
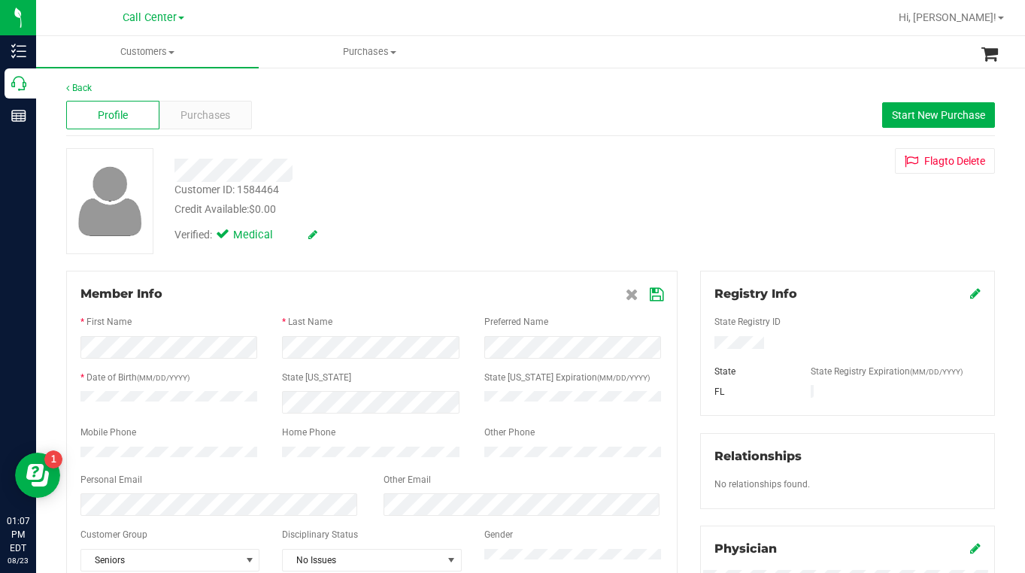
click at [650, 301] on icon at bounding box center [657, 295] width 14 height 12
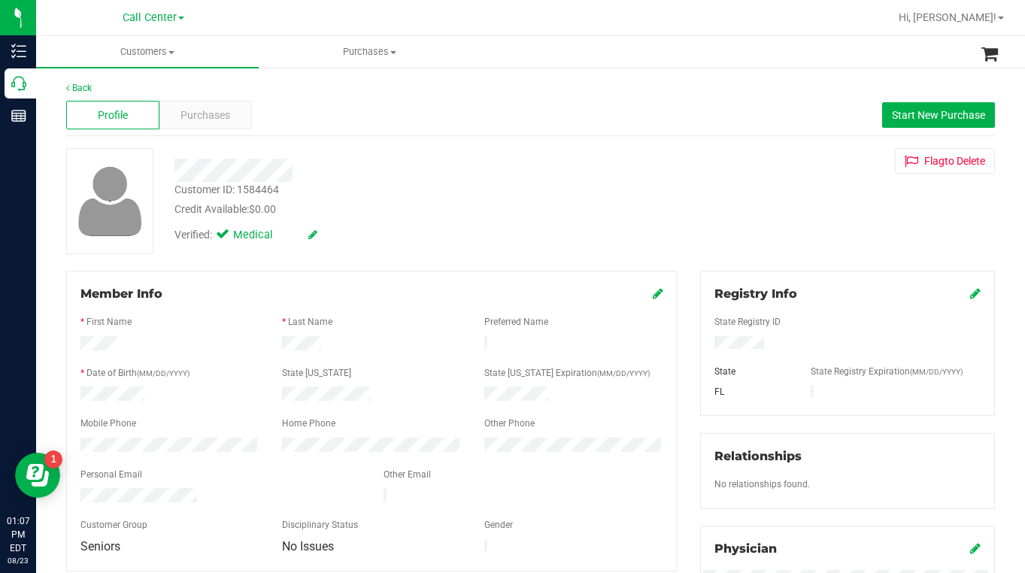
click at [443, 238] on div "Verified: Medical" at bounding box center [401, 233] width 476 height 33
click at [445, 241] on div "Verified: Medical" at bounding box center [401, 233] width 476 height 33
click at [198, 111] on span "Purchases" at bounding box center [205, 116] width 50 height 16
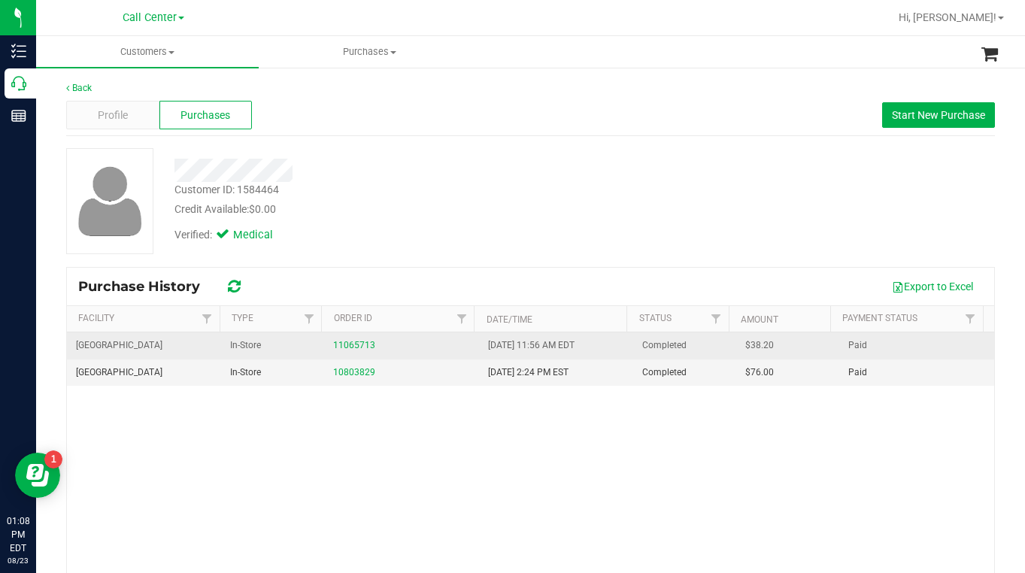
click at [343, 351] on div "11065713" at bounding box center [401, 345] width 136 height 14
click at [342, 349] on link "11065713" at bounding box center [354, 345] width 42 height 11
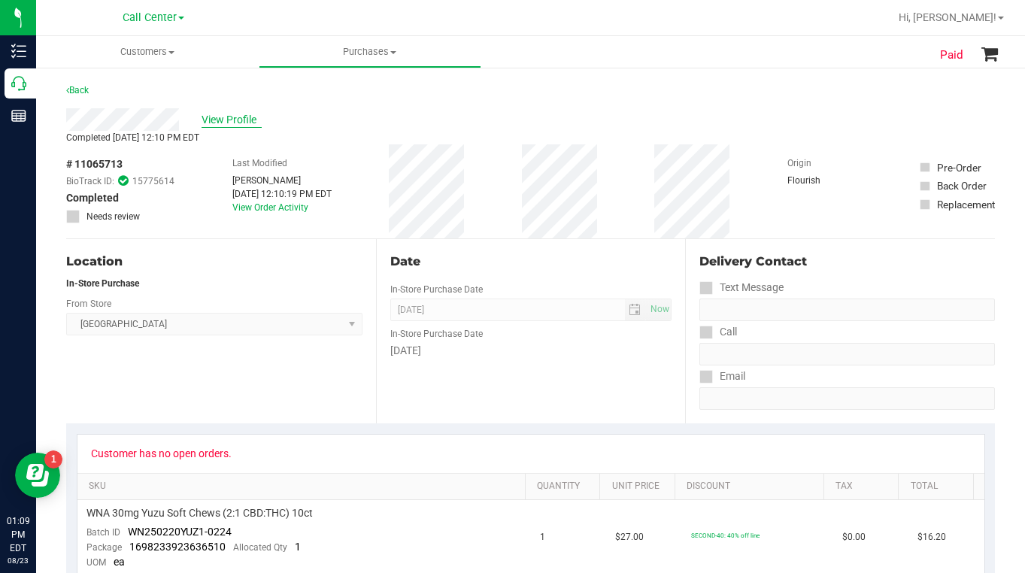
click at [231, 116] on span "View Profile" at bounding box center [231, 120] width 60 height 16
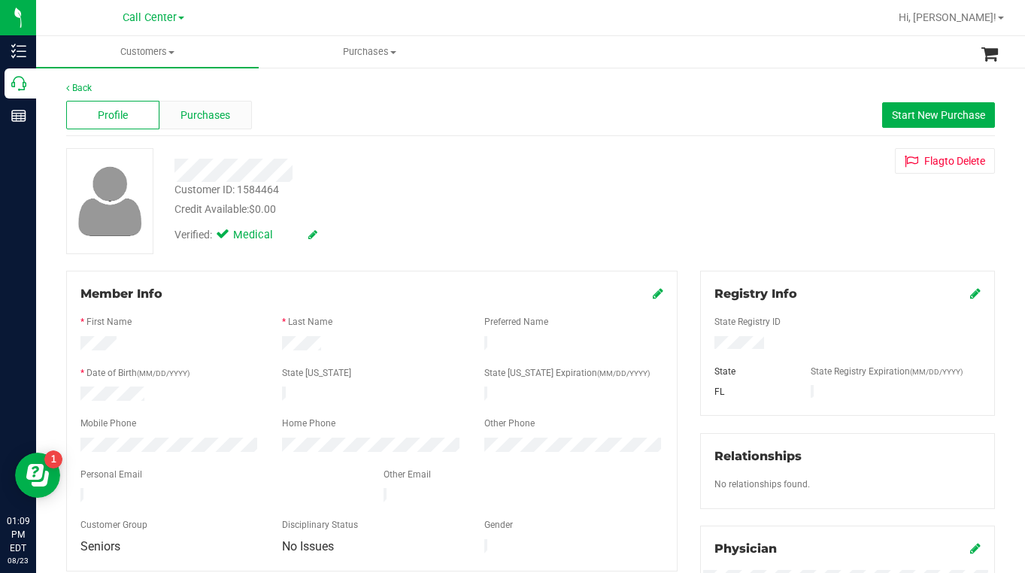
click at [204, 115] on span "Purchases" at bounding box center [205, 116] width 50 height 16
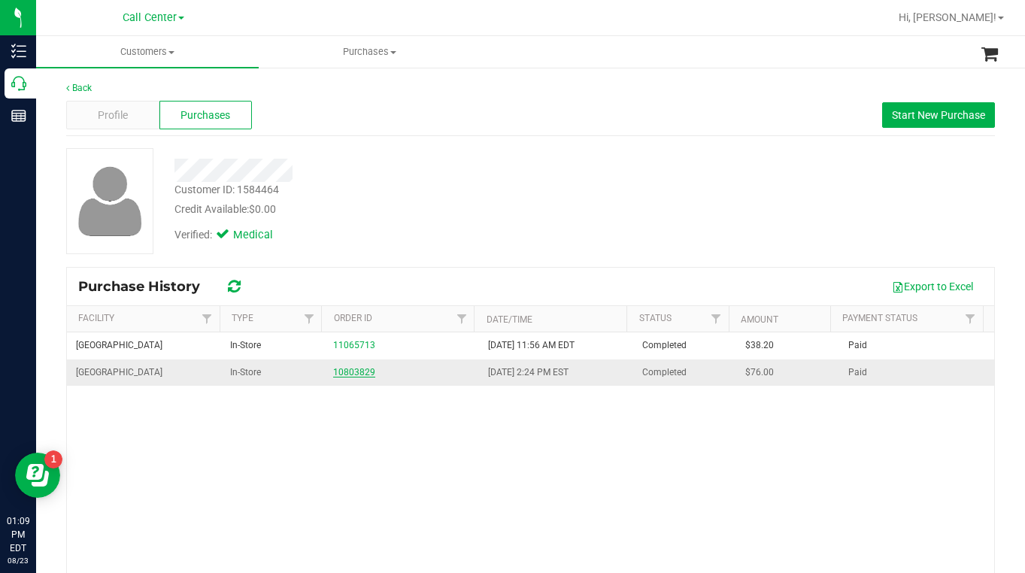
click at [347, 374] on link "10803829" at bounding box center [354, 372] width 42 height 11
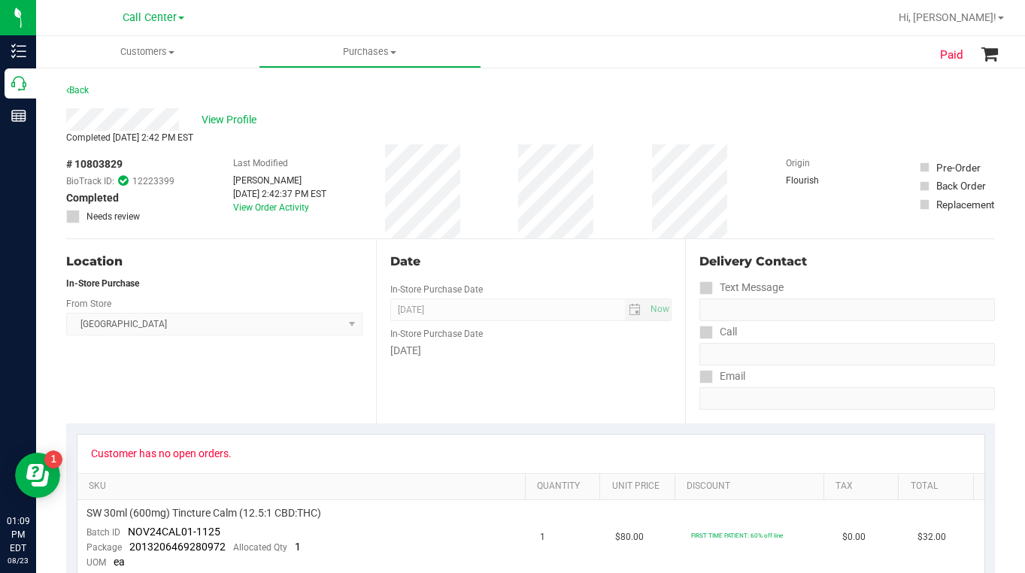
click at [202, 366] on div "Location In-Store Purchase From Store [GEOGRAPHIC_DATA] WC Select Store [PERSON…" at bounding box center [221, 331] width 310 height 184
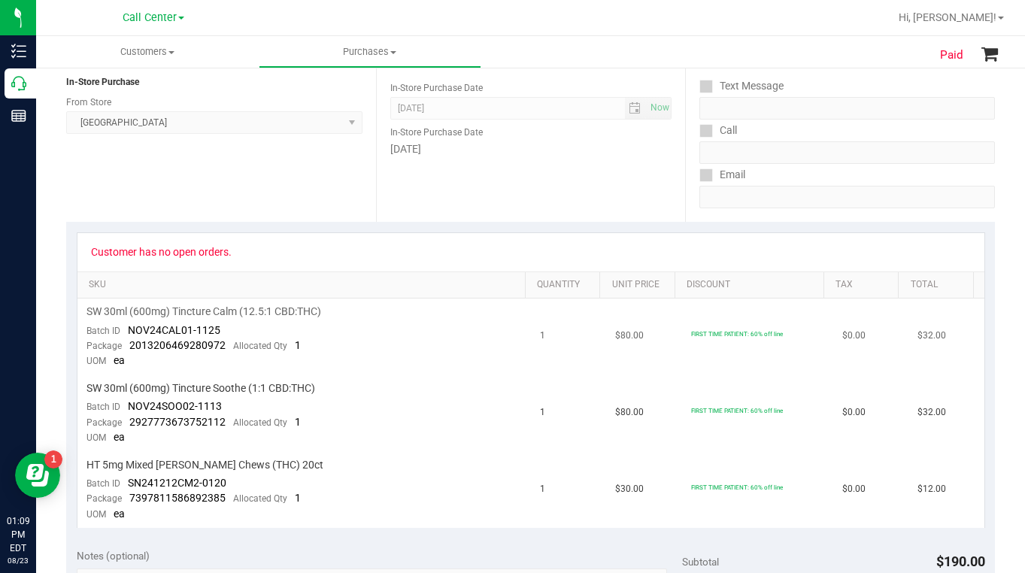
scroll to position [226, 0]
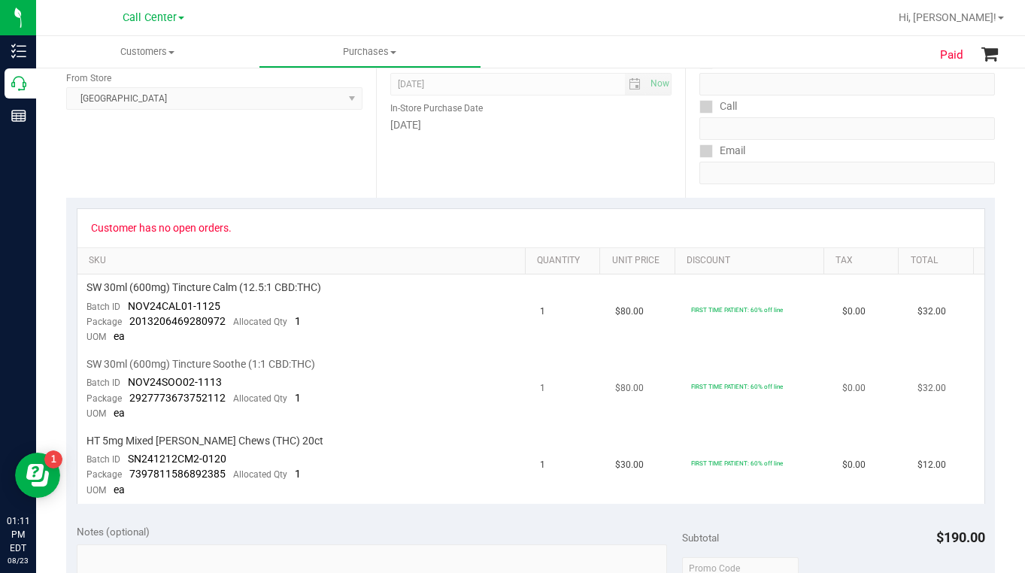
click at [804, 358] on td "FIRST TIME PATIENT: 60% off line" at bounding box center [757, 389] width 151 height 77
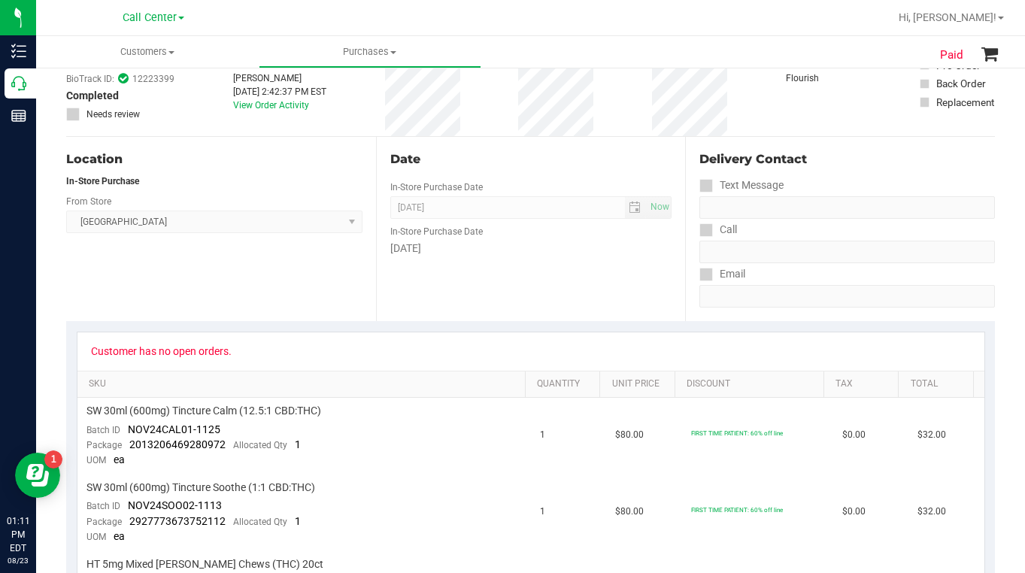
scroll to position [0, 0]
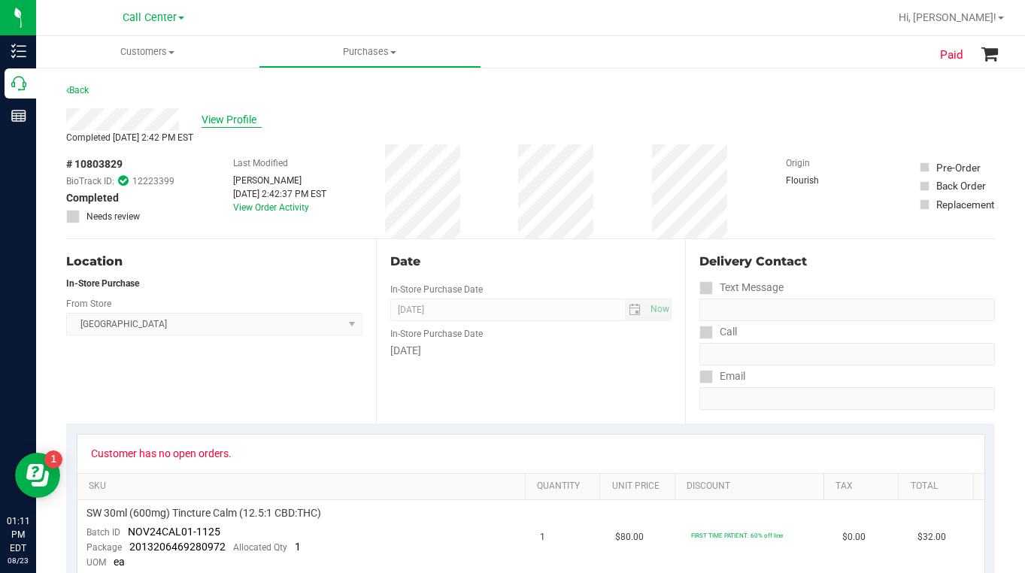
click at [234, 119] on span "View Profile" at bounding box center [231, 120] width 60 height 16
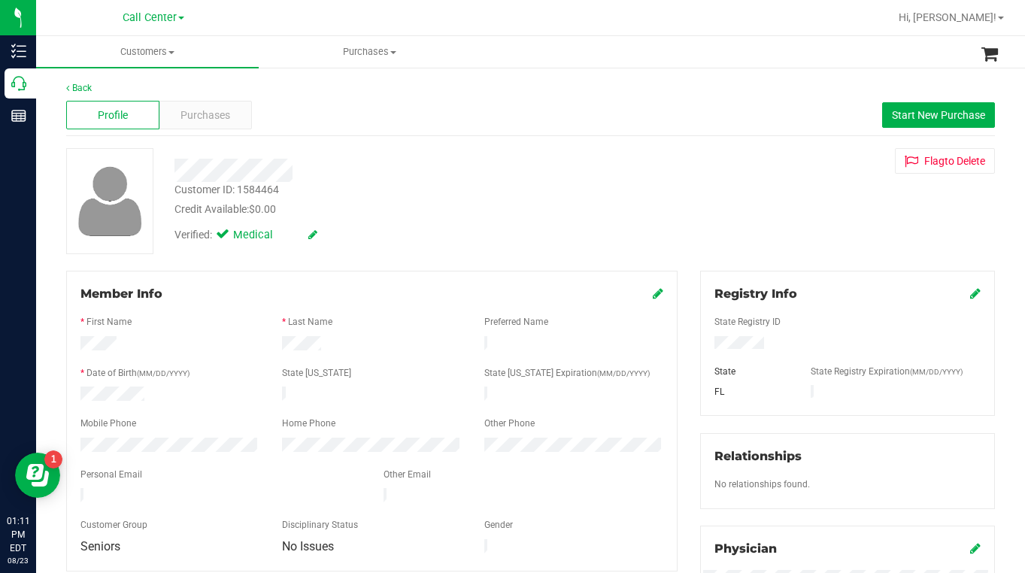
click at [238, 192] on div "Customer ID: 1584464" at bounding box center [226, 190] width 104 height 16
click at [235, 191] on div "Customer ID: 1584464" at bounding box center [226, 190] width 104 height 16
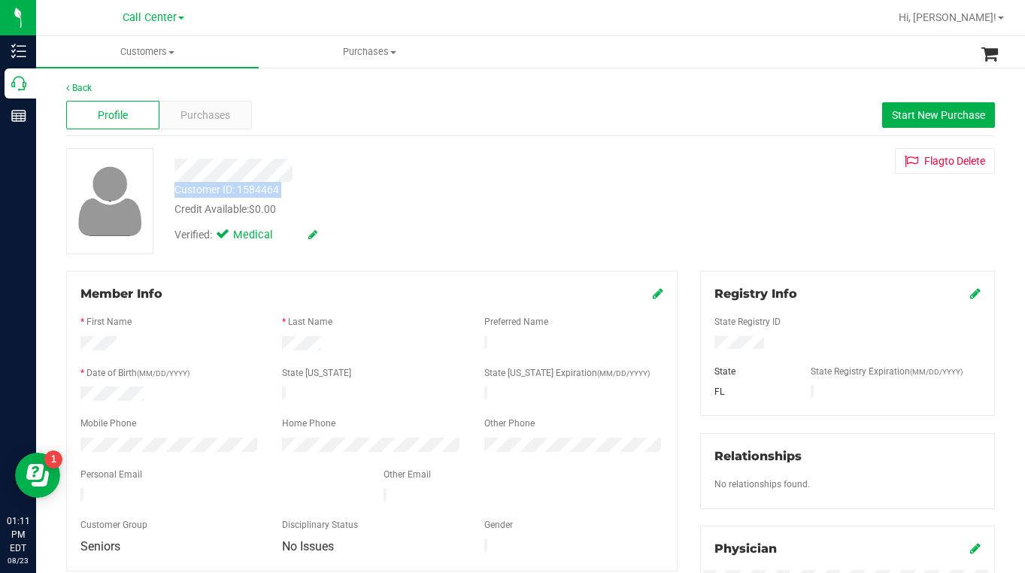
click at [235, 191] on div "Customer ID: 1584464" at bounding box center [226, 190] width 104 height 16
copy div "Customer ID: 1584464"
click at [824, 224] on div "Customer ID: 1584464 Credit Available: $0.00 Verified: Medical Flag to [GEOGRAP…" at bounding box center [530, 201] width 951 height 106
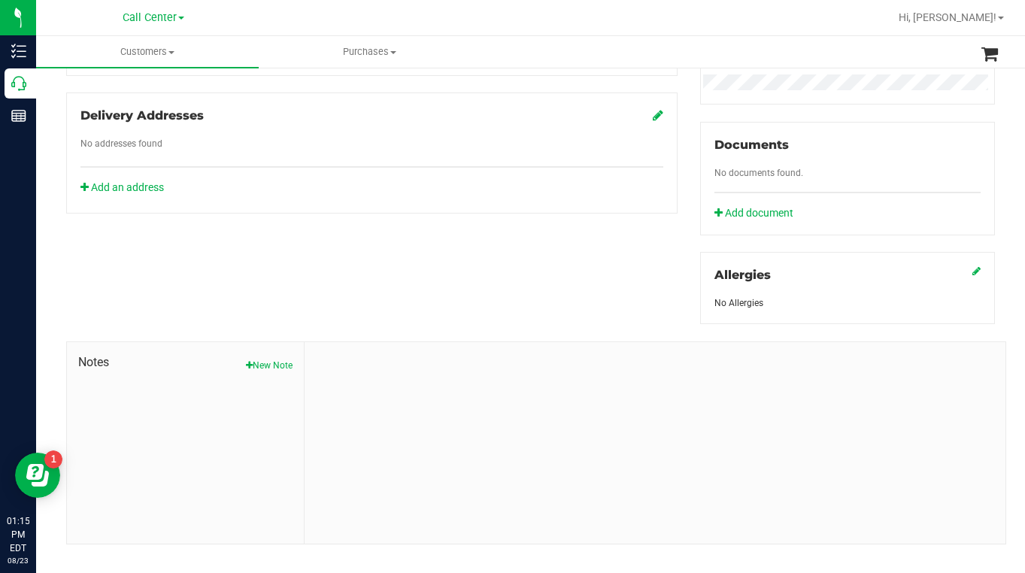
scroll to position [514, 0]
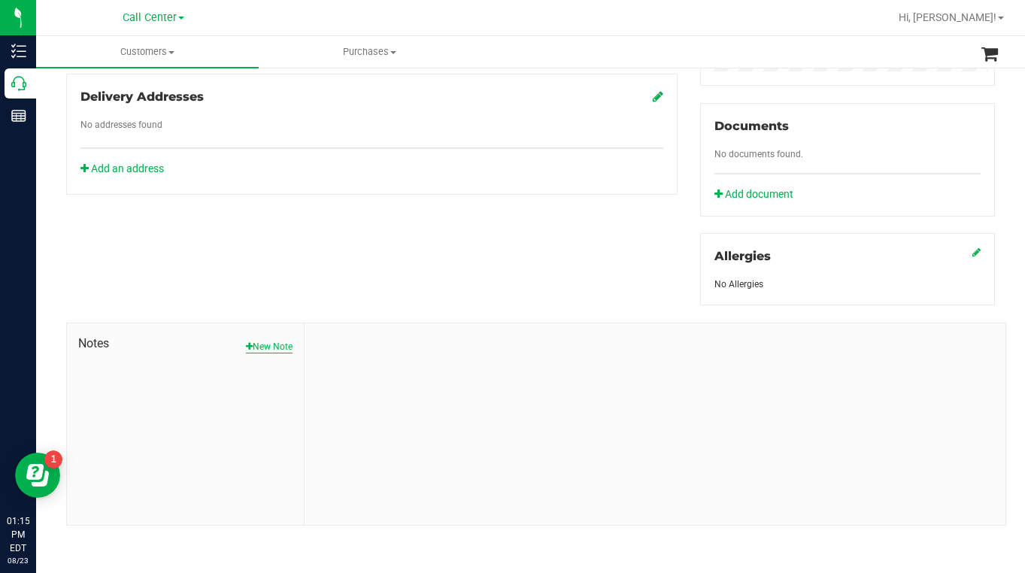
click at [263, 350] on button "New Note" at bounding box center [269, 347] width 47 height 14
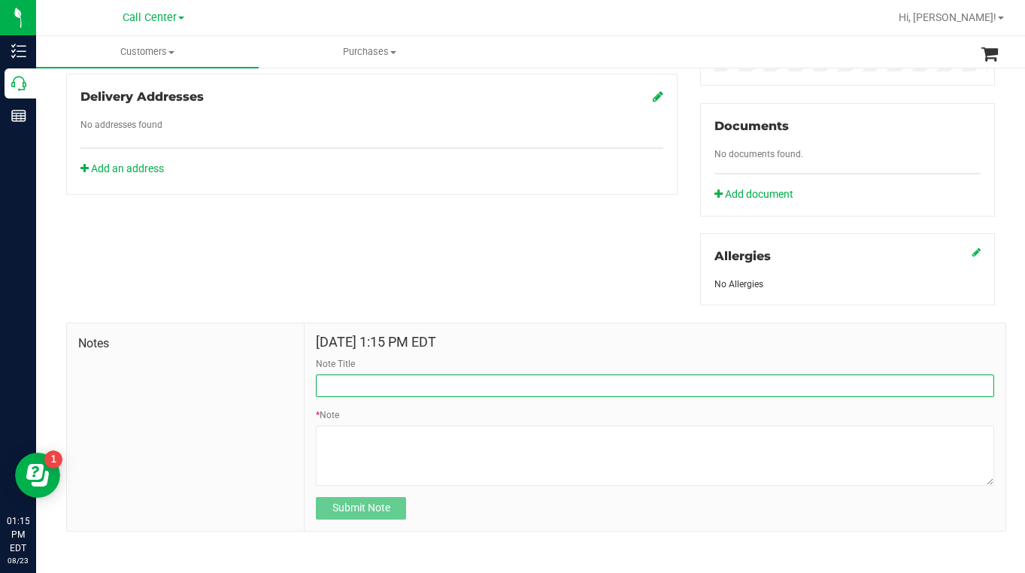
click at [338, 390] on input "Note Title" at bounding box center [655, 385] width 678 height 23
type input "Adverse reaction to products"
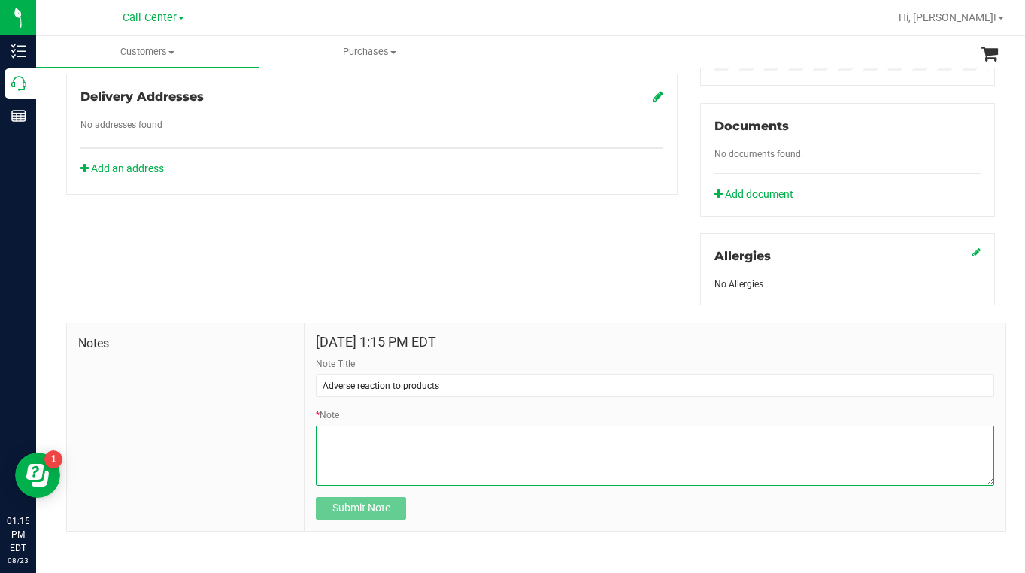
click at [361, 440] on textarea "* Note" at bounding box center [655, 455] width 678 height 60
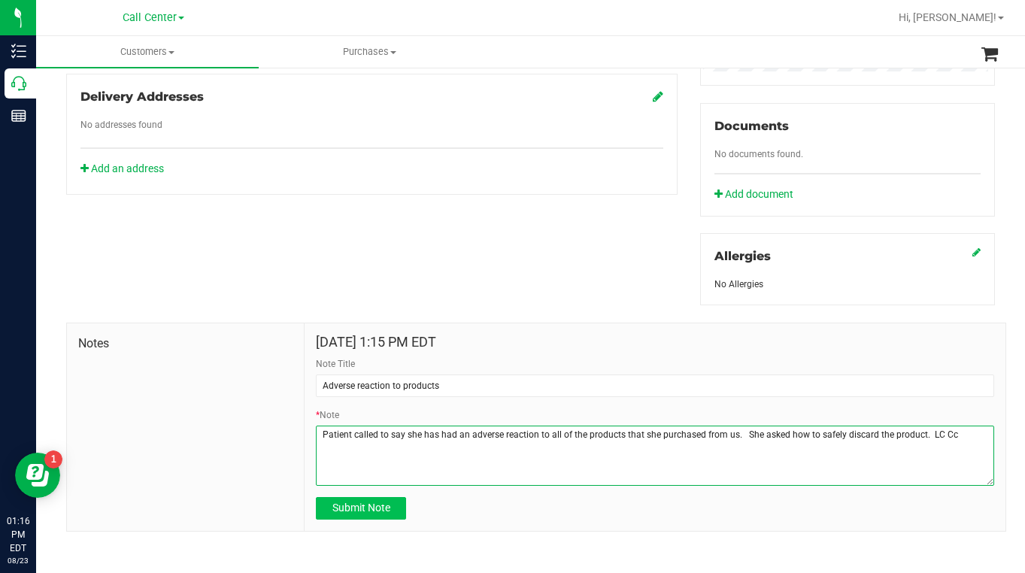
type textarea "Patient called to say she has had an adverse reaction to all of the products th…"
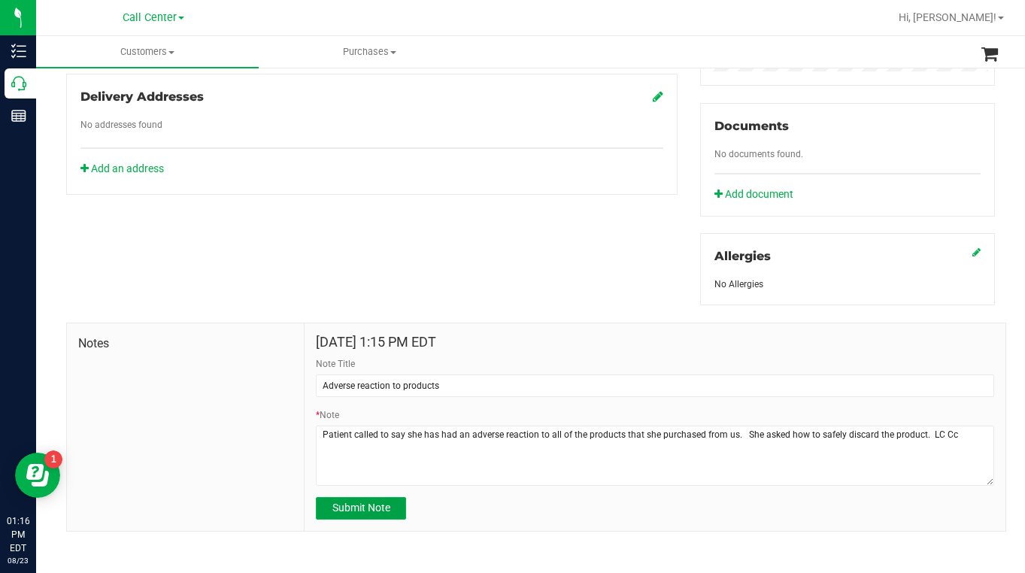
click at [368, 513] on button "Submit Note" at bounding box center [361, 508] width 90 height 23
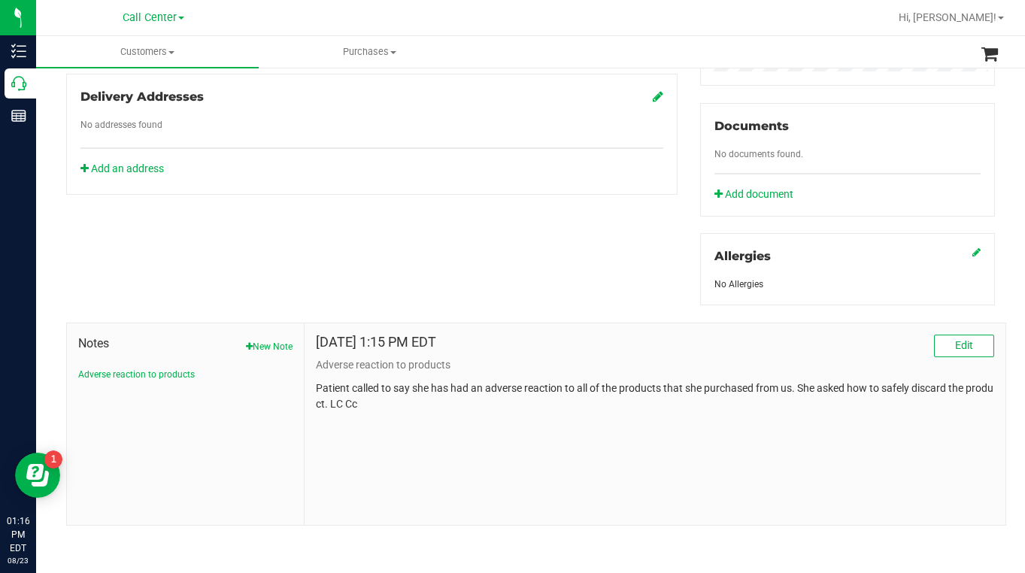
click at [201, 255] on div "Member Info * First Name * Last Name Preferred Name * Date of Birth (MM/DD/YYYY…" at bounding box center [530, 140] width 951 height 769
click at [817, 455] on div "[DATE] 1:15 PM EDT Edit Adverse reaction to products Patient called to say she …" at bounding box center [654, 423] width 701 height 201
click at [830, 466] on div "[DATE] 1:15 PM EDT Edit Adverse reaction to products Patient called to say she …" at bounding box center [654, 423] width 701 height 201
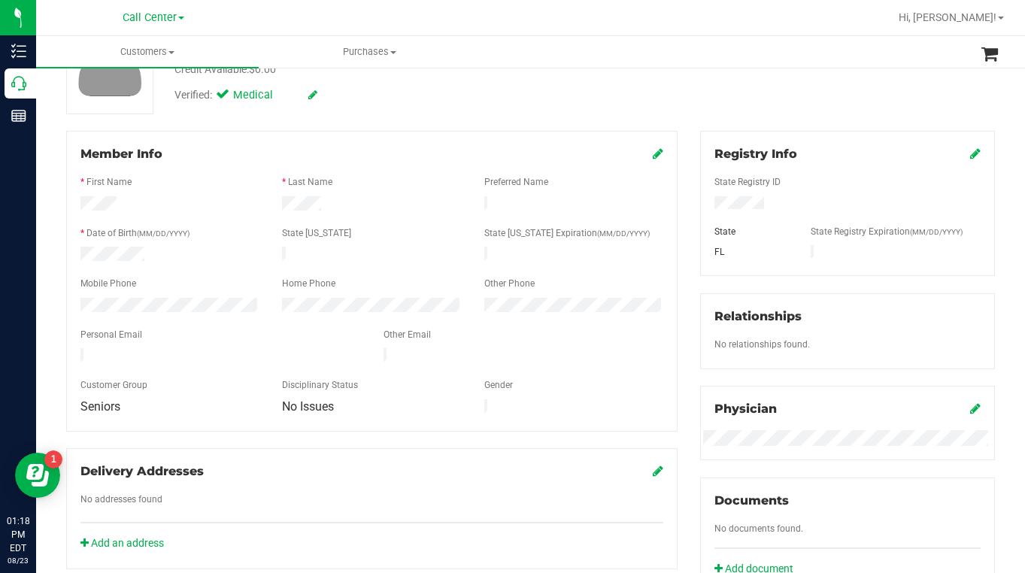
scroll to position [0, 0]
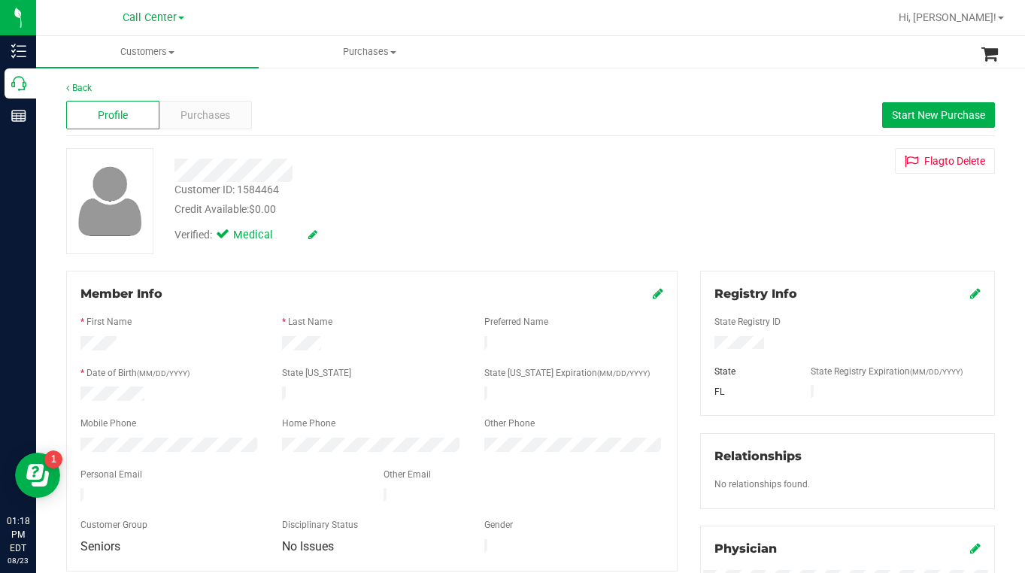
click at [804, 232] on div "Customer ID: 1584464 Credit Available: $0.00 Verified: Medical Flag to [GEOGRAP…" at bounding box center [530, 201] width 951 height 106
click at [198, 120] on span "Purchases" at bounding box center [205, 116] width 50 height 16
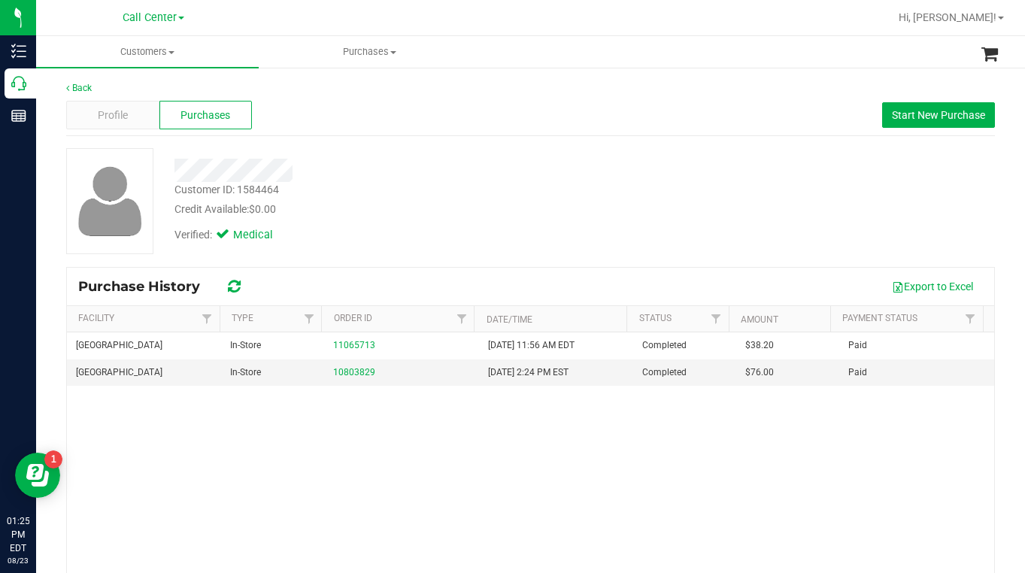
click at [796, 235] on div "Customer ID: 1584464 Credit Available: $0.00 Verified: Medical" at bounding box center [530, 201] width 951 height 106
click at [126, 117] on span "Profile" at bounding box center [113, 116] width 30 height 16
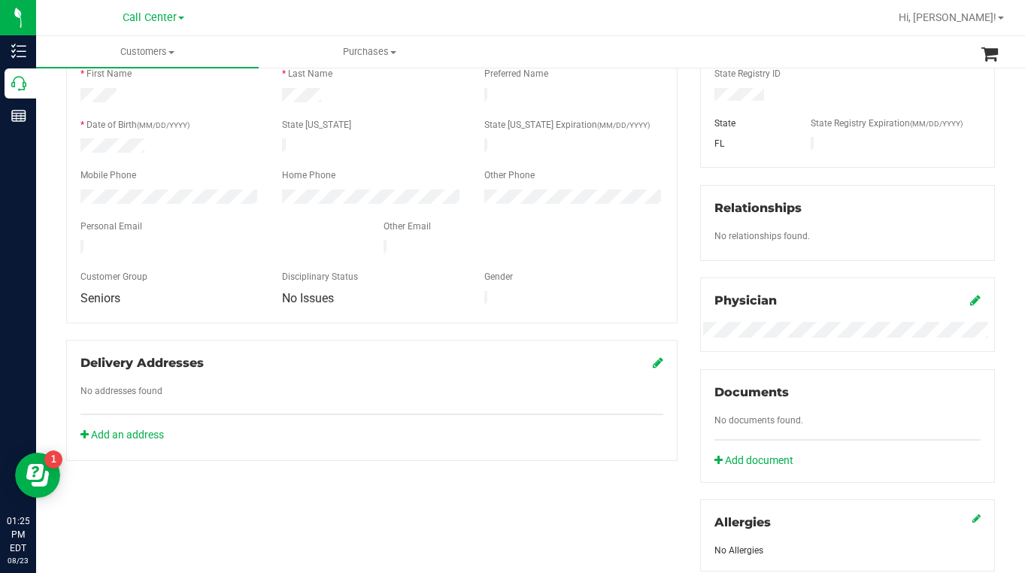
scroll to position [451, 0]
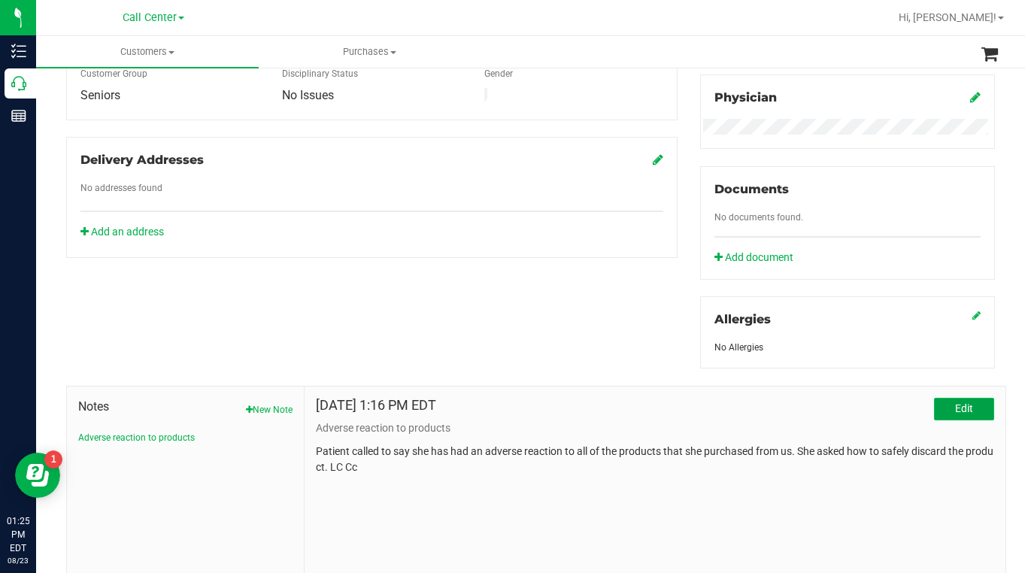
click at [941, 411] on button "Edit" at bounding box center [964, 409] width 60 height 23
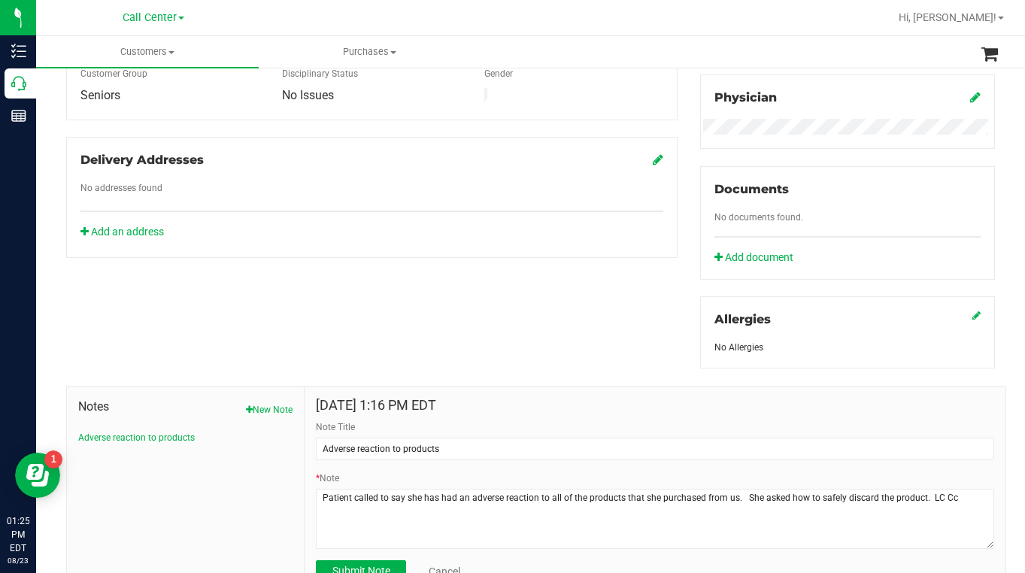
scroll to position [520, 0]
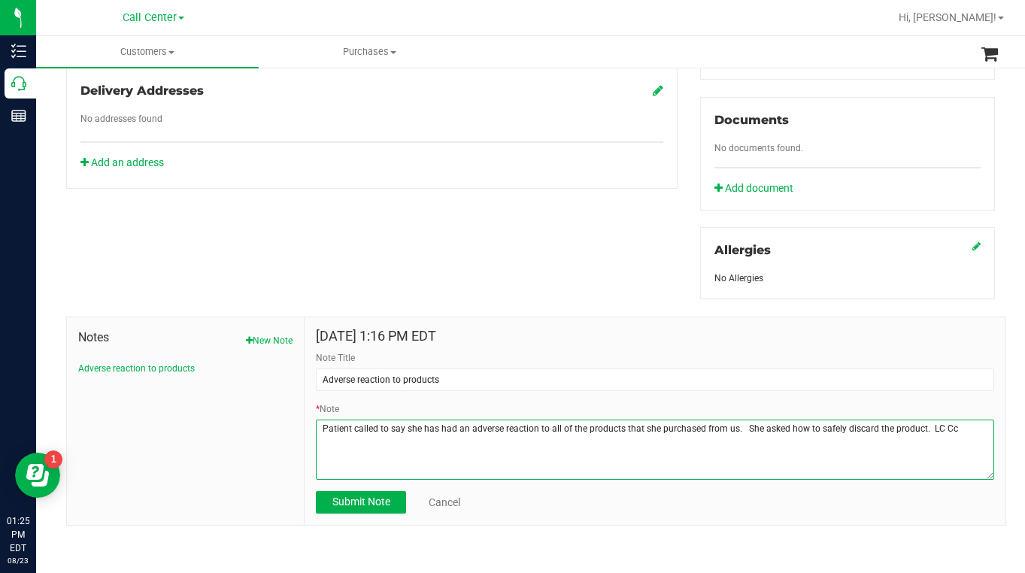
click at [946, 427] on textarea "* Note" at bounding box center [655, 449] width 678 height 60
type textarea "Patient called to say she has had an adverse reaction to all of the products th…"
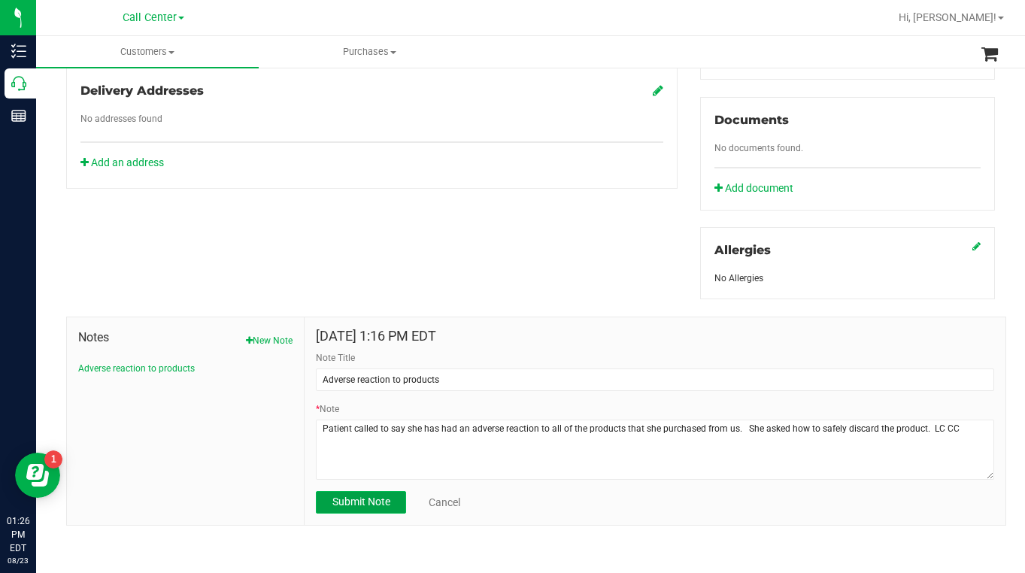
click at [357, 501] on span "Submit Note" at bounding box center [361, 501] width 58 height 12
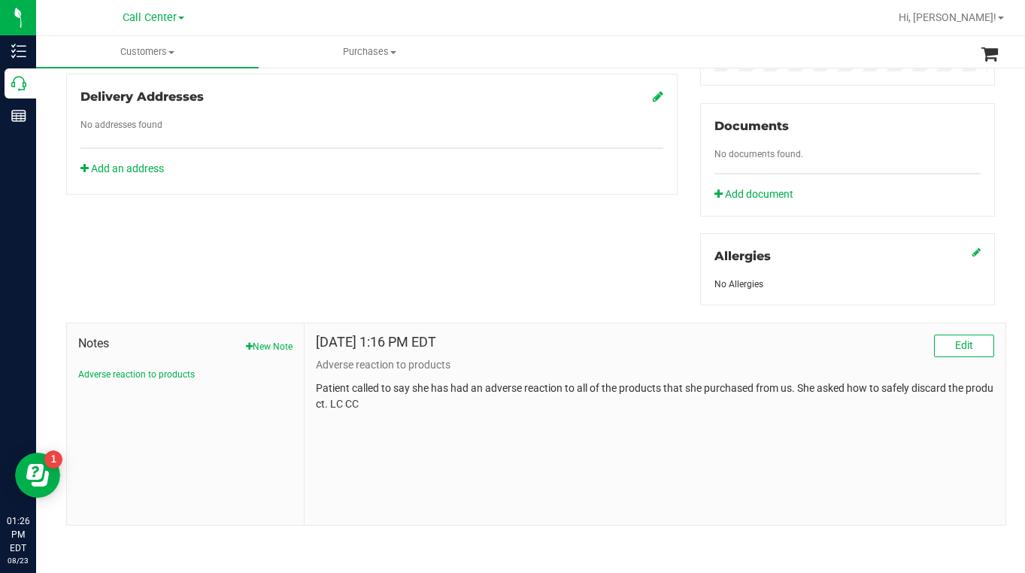
click at [870, 253] on div "Allergies" at bounding box center [847, 262] width 266 height 30
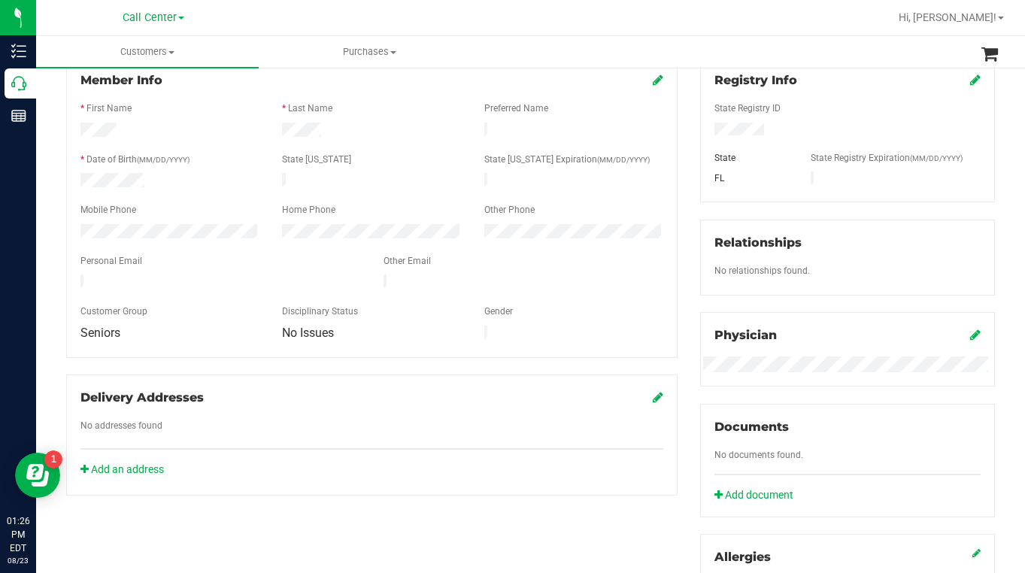
scroll to position [63, 0]
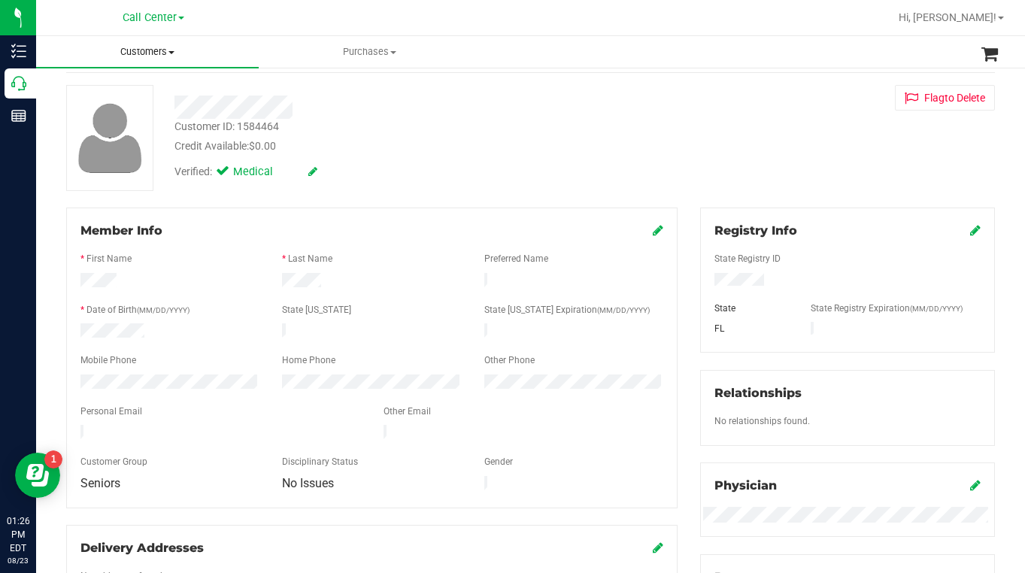
click at [170, 54] on span "Customers" at bounding box center [147, 52] width 223 height 14
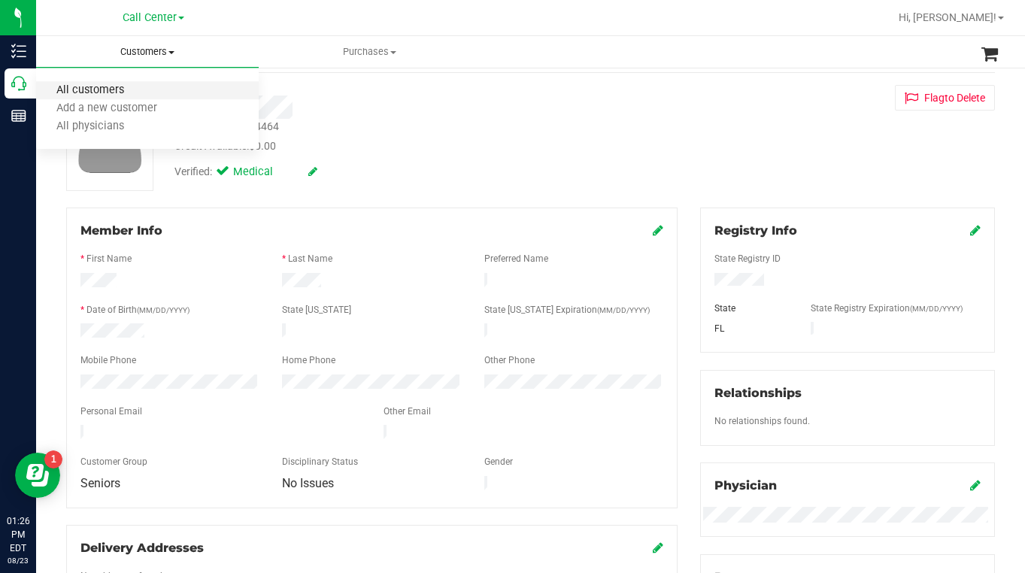
click at [130, 90] on span "All customers" at bounding box center [90, 90] width 108 height 13
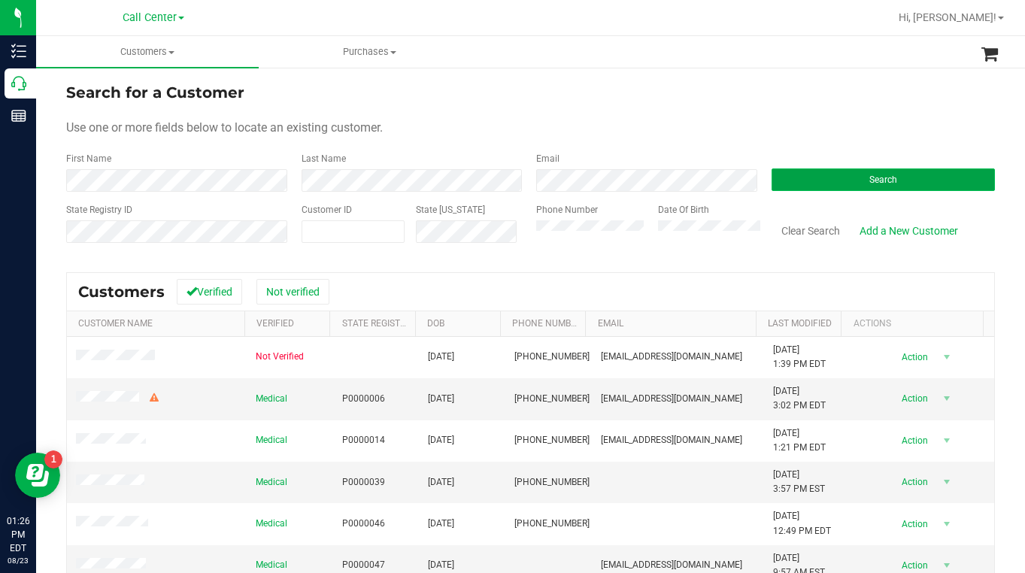
click at [800, 175] on button "Search" at bounding box center [883, 179] width 224 height 23
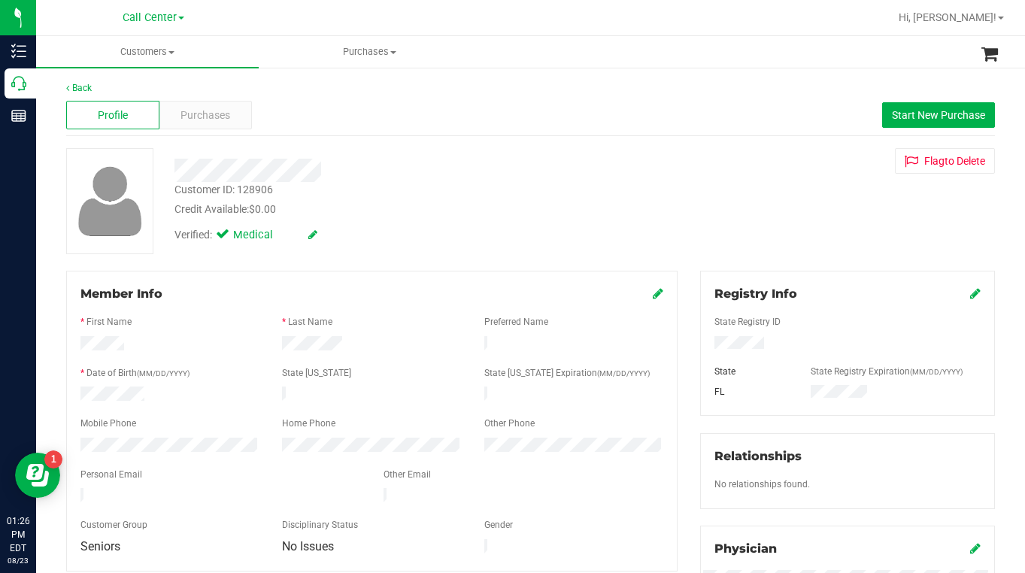
click at [426, 247] on div "Verified: Medical" at bounding box center [401, 233] width 476 height 33
click at [206, 120] on span "Purchases" at bounding box center [205, 116] width 50 height 16
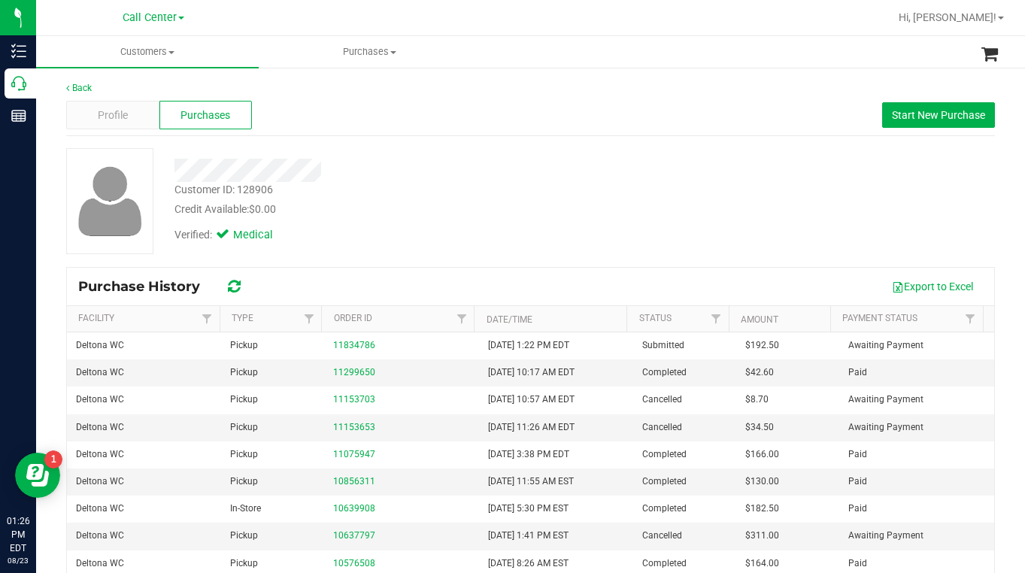
click at [413, 249] on div "Verified: Medical" at bounding box center [401, 233] width 476 height 33
click at [798, 217] on div "Customer ID: 128906 Credit Available: $0.00 Verified: Medical" at bounding box center [530, 201] width 951 height 106
click at [774, 226] on div "Customer ID: 128906 Credit Available: $0.00 Verified: Medical" at bounding box center [530, 201] width 951 height 106
click at [120, 120] on span "Profile" at bounding box center [113, 116] width 30 height 16
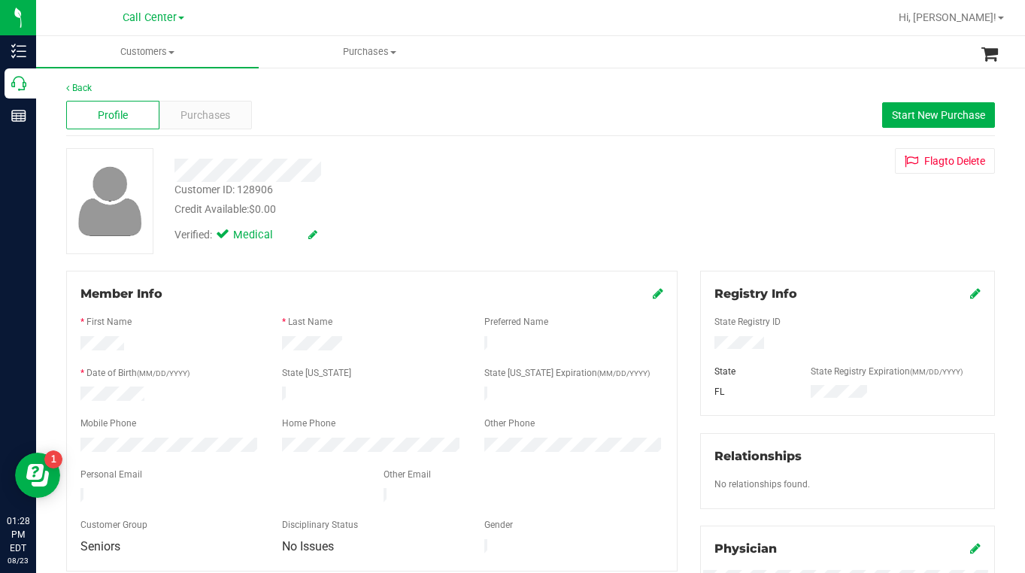
click at [786, 229] on div "Customer ID: 128906 Credit Available: $0.00 Verified: Medical Flag to [GEOGRAPH…" at bounding box center [530, 201] width 951 height 106
click at [484, 233] on div "Verified: Medical" at bounding box center [401, 233] width 476 height 33
click at [816, 250] on div "Customer ID: 128906 Credit Available: $0.00 Verified: Medical Flag to [GEOGRAPH…" at bounding box center [530, 201] width 951 height 106
click at [602, 232] on div "Verified: Medical" at bounding box center [401, 233] width 476 height 33
click at [778, 241] on div "Customer ID: 128906 Credit Available: $0.00 Verified: Medical Flag to [GEOGRAPH…" at bounding box center [530, 201] width 951 height 106
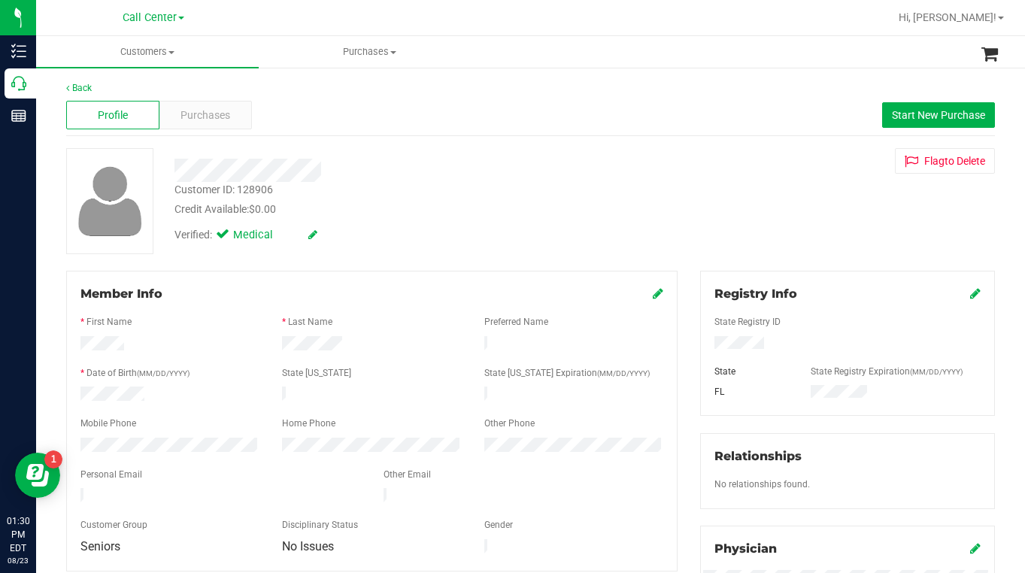
click at [529, 252] on div "Customer ID: 128906 Credit Available: $0.00 Verified: Medical Flag to [GEOGRAPH…" at bounding box center [530, 201] width 951 height 106
click at [528, 228] on div "Verified: Medical" at bounding box center [401, 233] width 476 height 33
click at [516, 239] on div "Verified: Medical" at bounding box center [401, 233] width 476 height 33
click at [195, 118] on span "Purchases" at bounding box center [205, 116] width 50 height 16
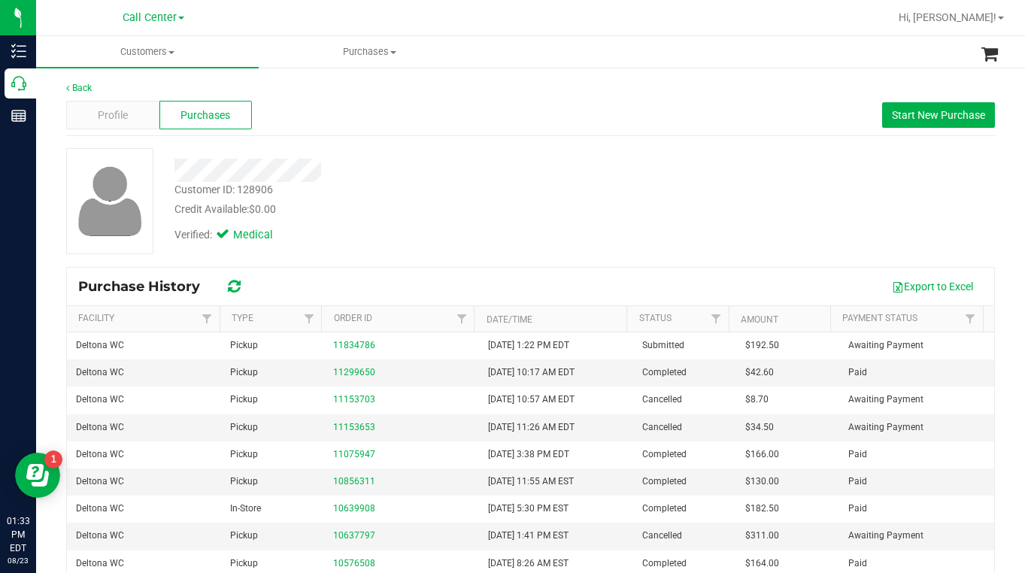
click at [820, 223] on div "Customer ID: 128906 Credit Available: $0.00 Verified: Medical" at bounding box center [530, 201] width 951 height 106
click at [253, 194] on div "Customer ID: 128906" at bounding box center [223, 190] width 98 height 16
copy div "Customer ID: 128906"
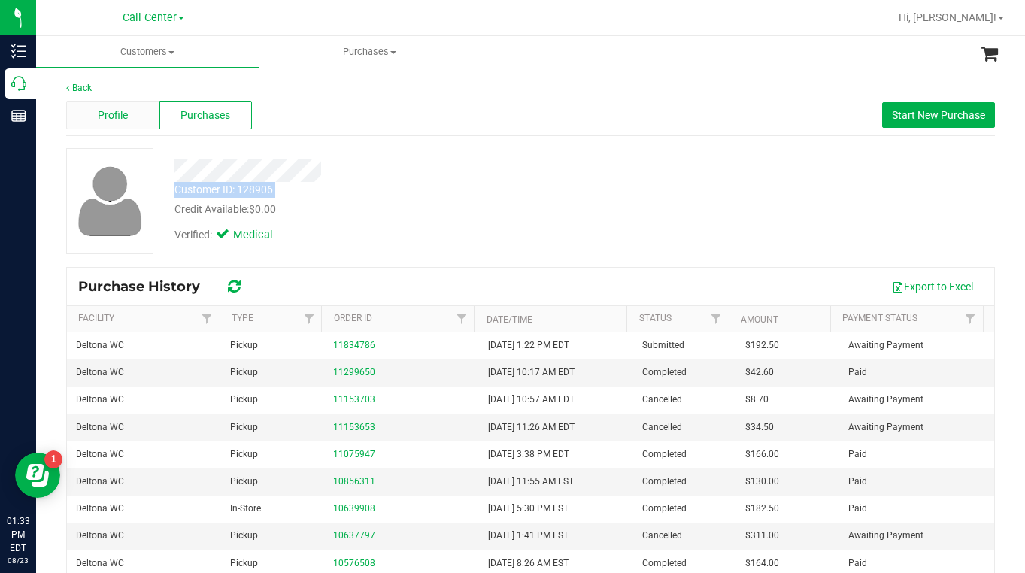
click at [132, 112] on div "Profile" at bounding box center [112, 115] width 93 height 29
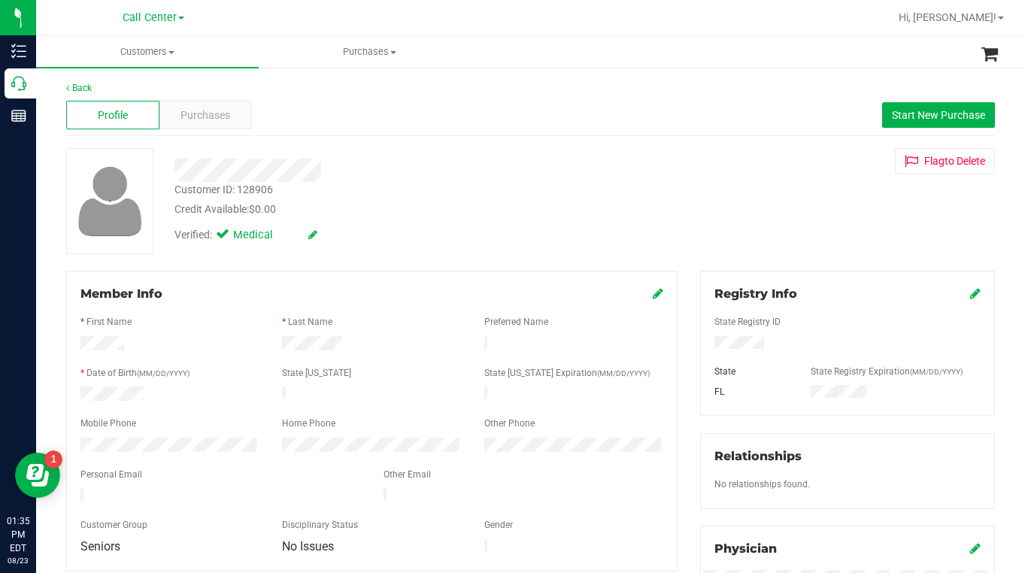
click at [756, 229] on div "Customer ID: 128906 Credit Available: $0.00 Verified: Medical Flag to [GEOGRAPH…" at bounding box center [530, 201] width 951 height 106
click at [204, 113] on span "Purchases" at bounding box center [205, 116] width 50 height 16
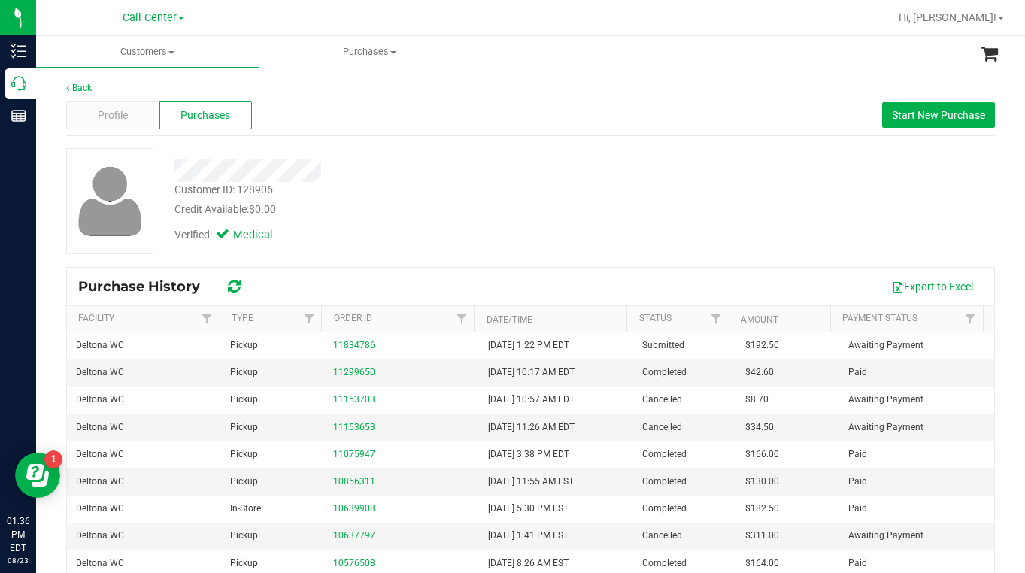
click at [790, 238] on div "Customer ID: 128906 Credit Available: $0.00 Verified: Medical" at bounding box center [530, 201] width 951 height 106
click at [814, 208] on div "Customer ID: 128906 Credit Available: $0.00 Verified: Medical" at bounding box center [530, 201] width 951 height 106
click at [171, 51] on span at bounding box center [171, 52] width 6 height 3
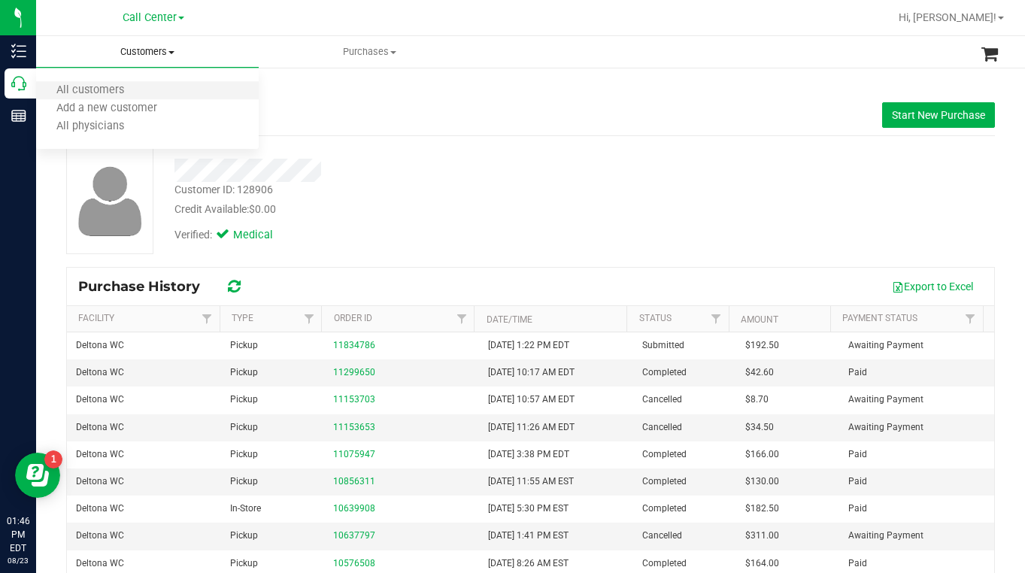
click at [146, 89] on li "All customers" at bounding box center [147, 91] width 223 height 18
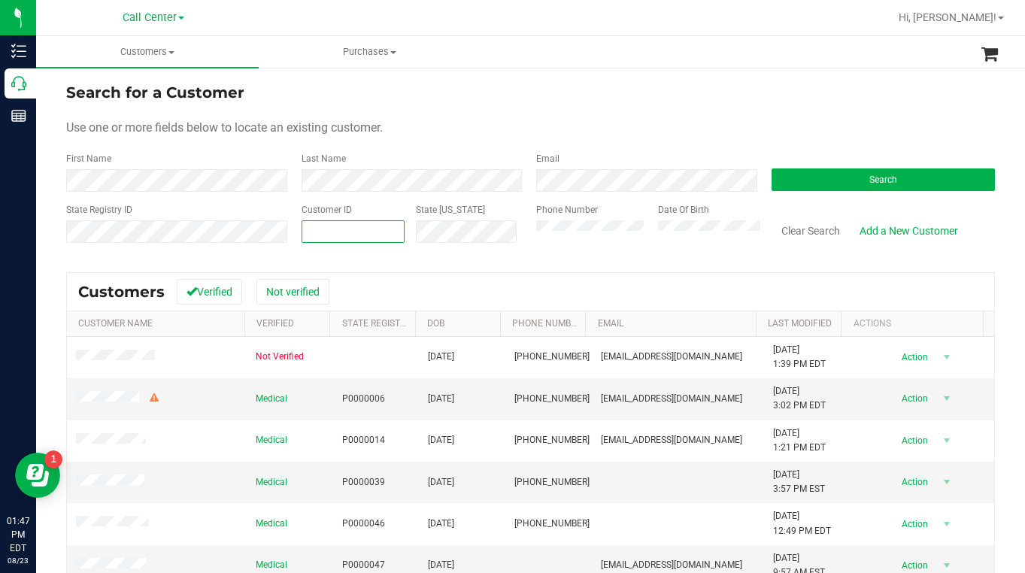
click at [316, 229] on span at bounding box center [353, 231] width 104 height 23
type input "33128"
click at [782, 188] on button "Search" at bounding box center [883, 179] width 224 height 23
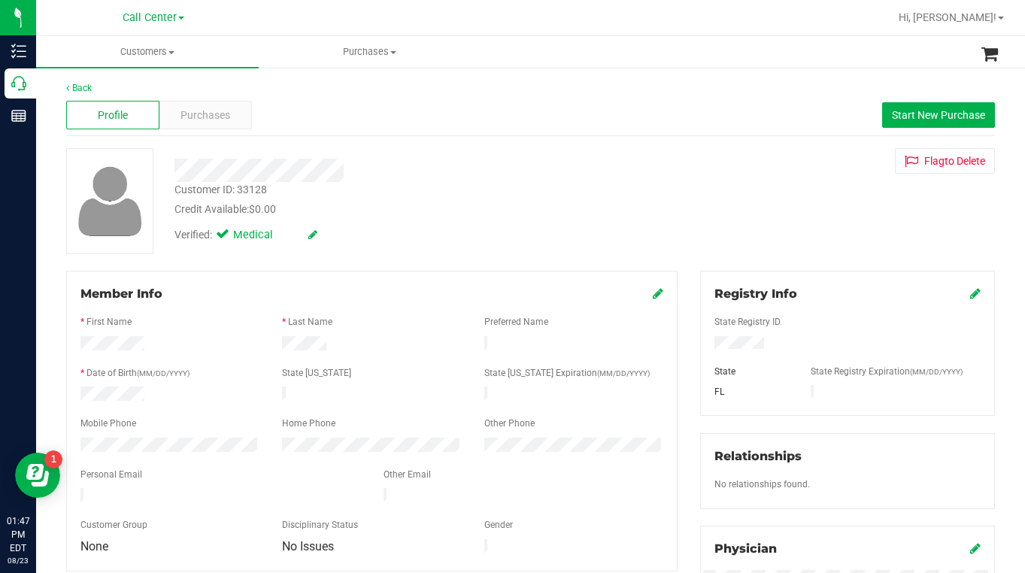
click at [759, 204] on div "Customer ID: 33128 Credit Available: $0.00 Verified: Medical Flag to [GEOGRAPHI…" at bounding box center [530, 201] width 951 height 106
click at [197, 116] on span "Purchases" at bounding box center [205, 116] width 50 height 16
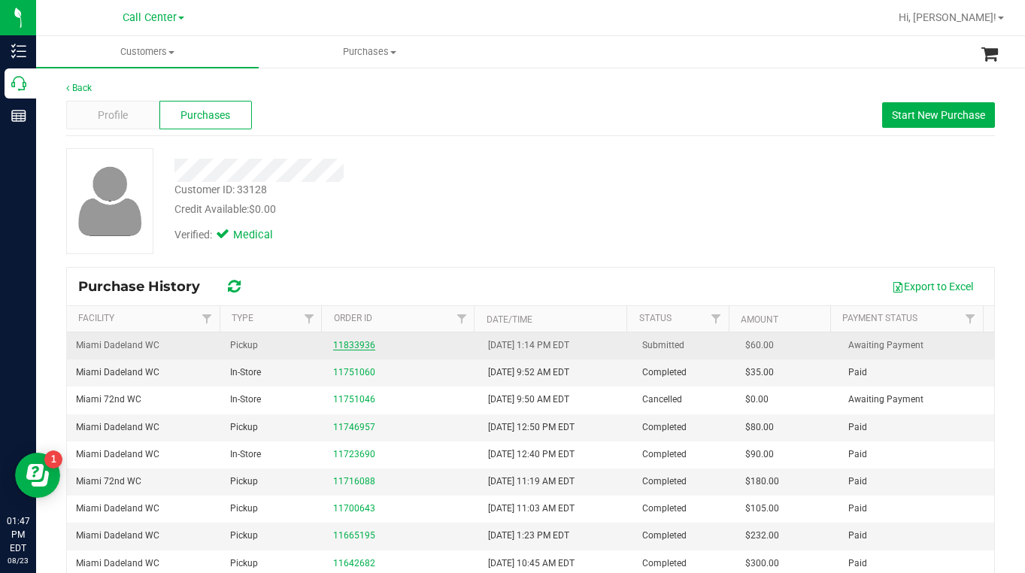
click at [335, 350] on link "11833936" at bounding box center [354, 345] width 42 height 11
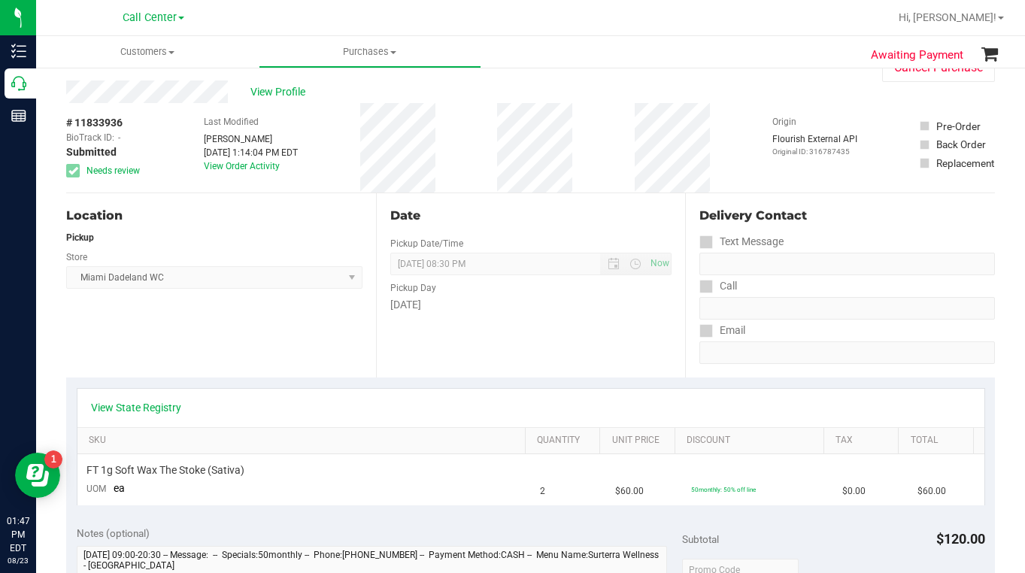
scroll to position [75, 0]
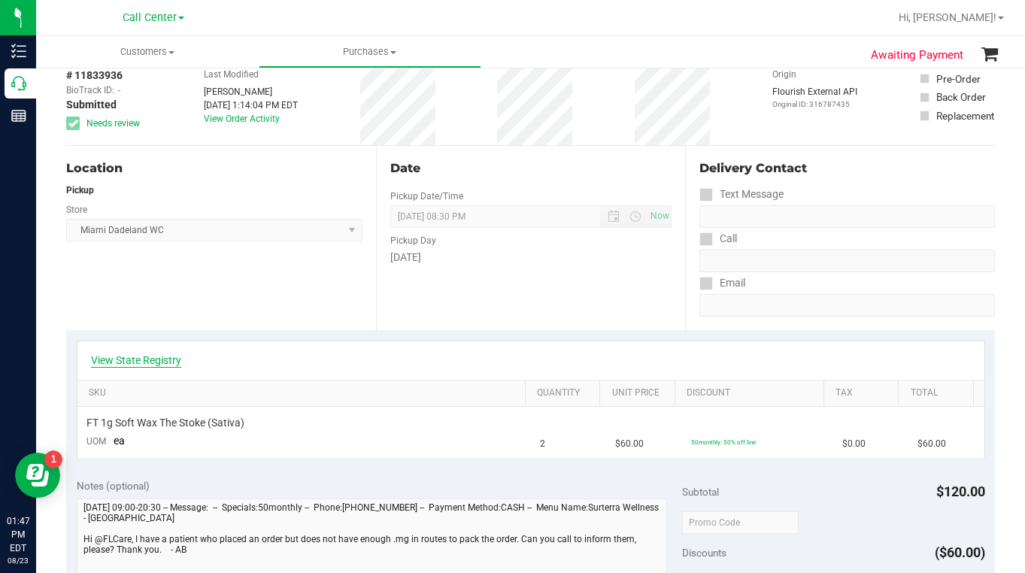
click at [152, 367] on link "View State Registry" at bounding box center [136, 360] width 90 height 15
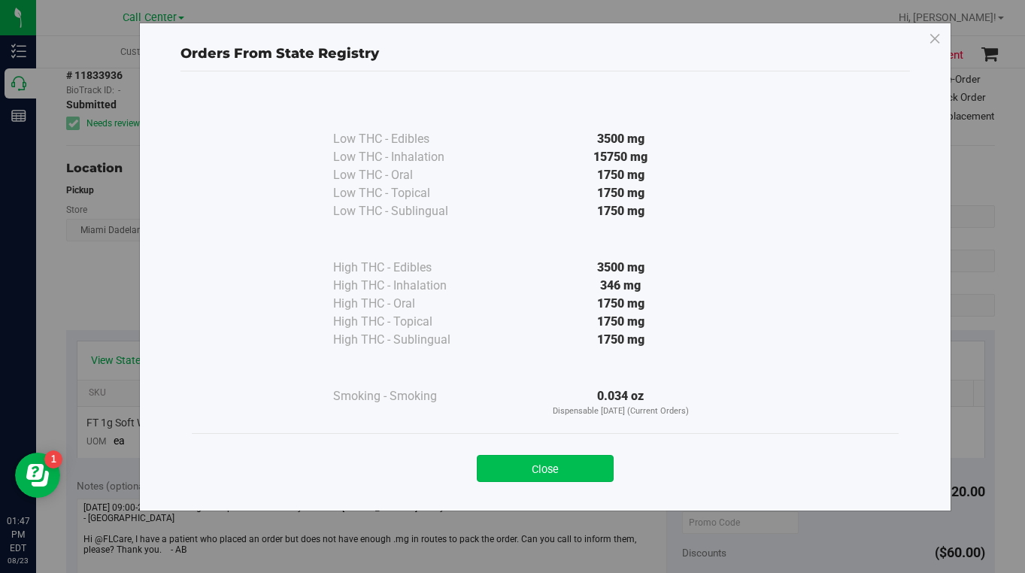
click at [527, 462] on button "Close" at bounding box center [545, 468] width 137 height 27
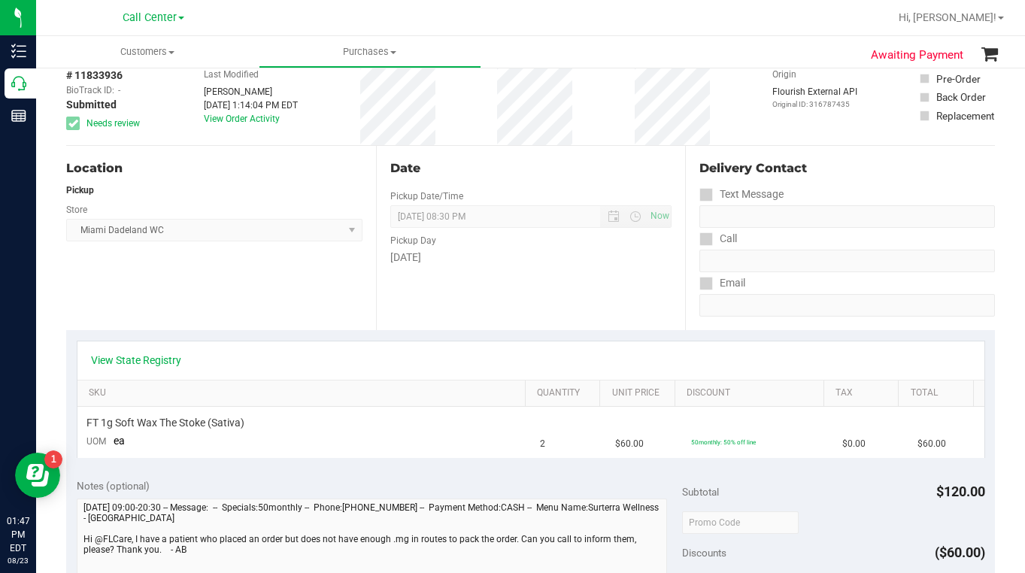
click at [786, 325] on div "Delivery Contact Text Message Call Email" at bounding box center [840, 238] width 310 height 184
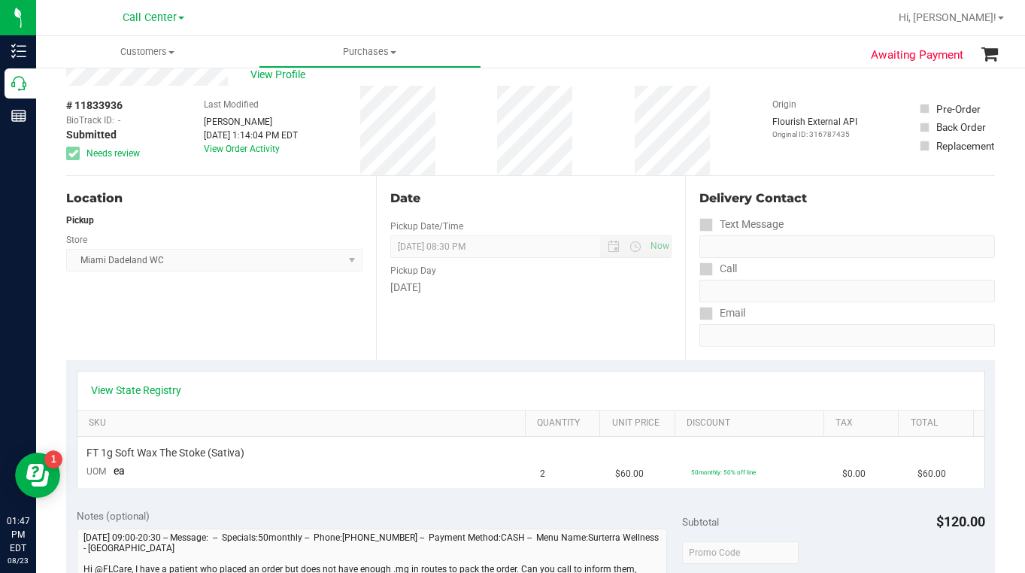
scroll to position [0, 0]
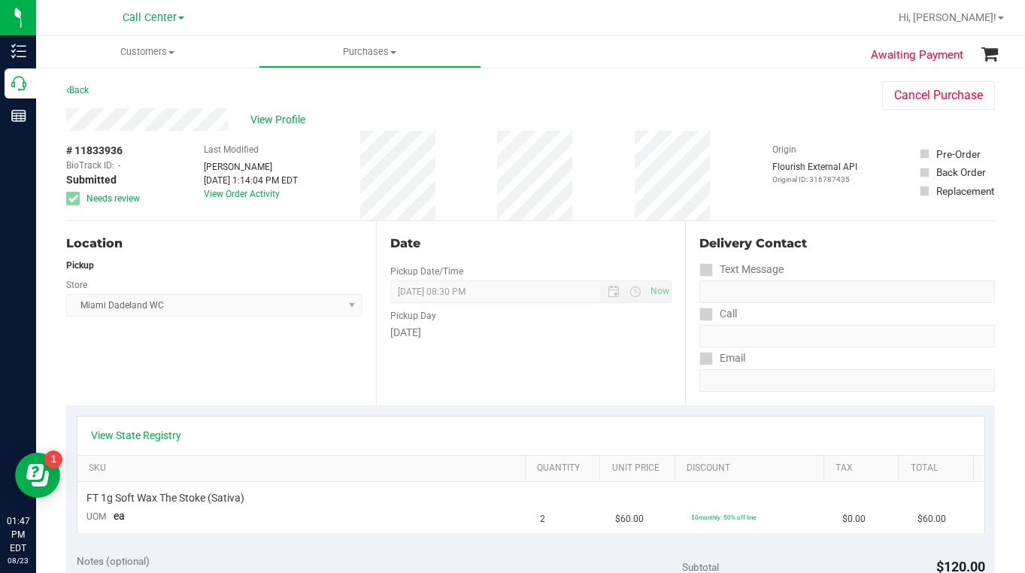
click at [155, 386] on div "Location Pickup Store [GEOGRAPHIC_DATA] WC Select Store [PERSON_NAME][GEOGRAPHI…" at bounding box center [221, 313] width 310 height 184
click at [169, 51] on span at bounding box center [171, 52] width 6 height 3
click at [111, 86] on span "All customers" at bounding box center [90, 90] width 108 height 13
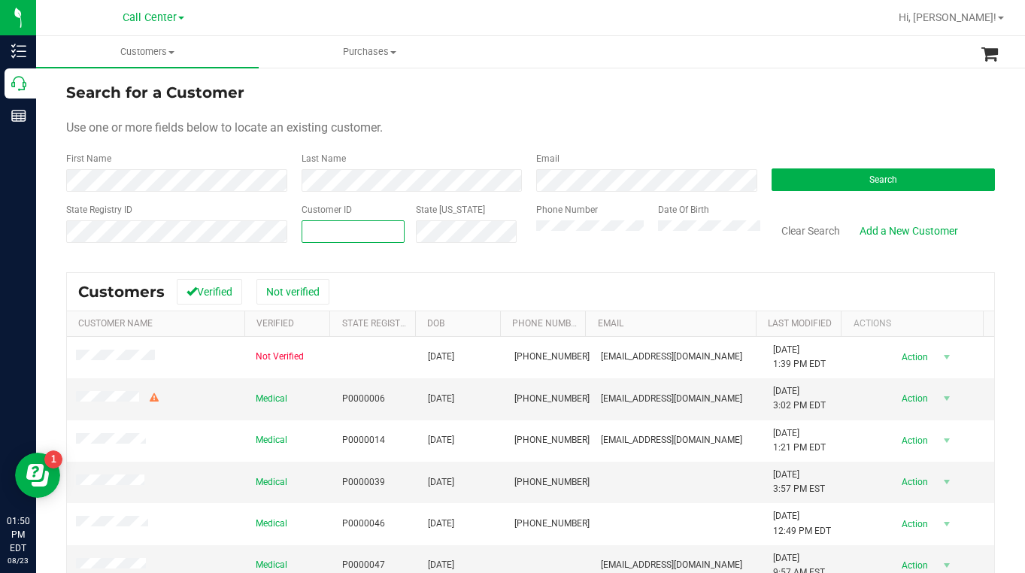
click at [341, 223] on span at bounding box center [353, 231] width 104 height 23
type input "1617683"
click at [807, 173] on button "Search" at bounding box center [883, 179] width 224 height 23
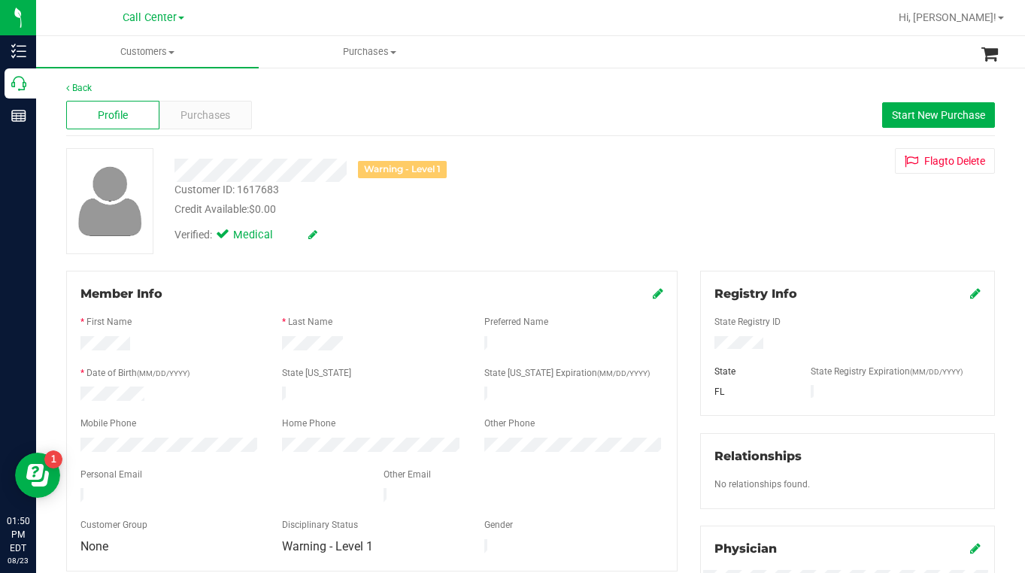
drag, startPoint x: 789, startPoint y: 191, endPoint x: 775, endPoint y: 193, distance: 13.7
click at [786, 191] on div "Warning - Level 1 Customer ID: 1617683 Credit Available: $0.00 Verified: Medica…" at bounding box center [530, 201] width 951 height 106
click at [829, 238] on div "Warning - Level 1 Customer ID: 1617683 Credit Available: $0.00 Verified: Medica…" at bounding box center [530, 201] width 951 height 106
click at [198, 110] on span "Purchases" at bounding box center [205, 116] width 50 height 16
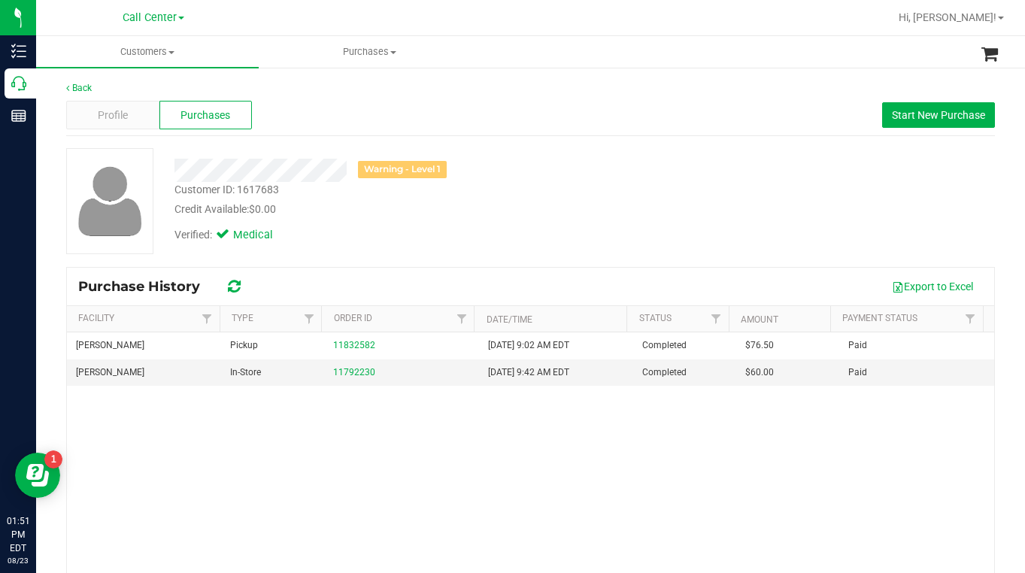
click at [383, 223] on div "Verified: Medical" at bounding box center [401, 233] width 476 height 33
click at [130, 113] on div "Profile" at bounding box center [112, 115] width 93 height 29
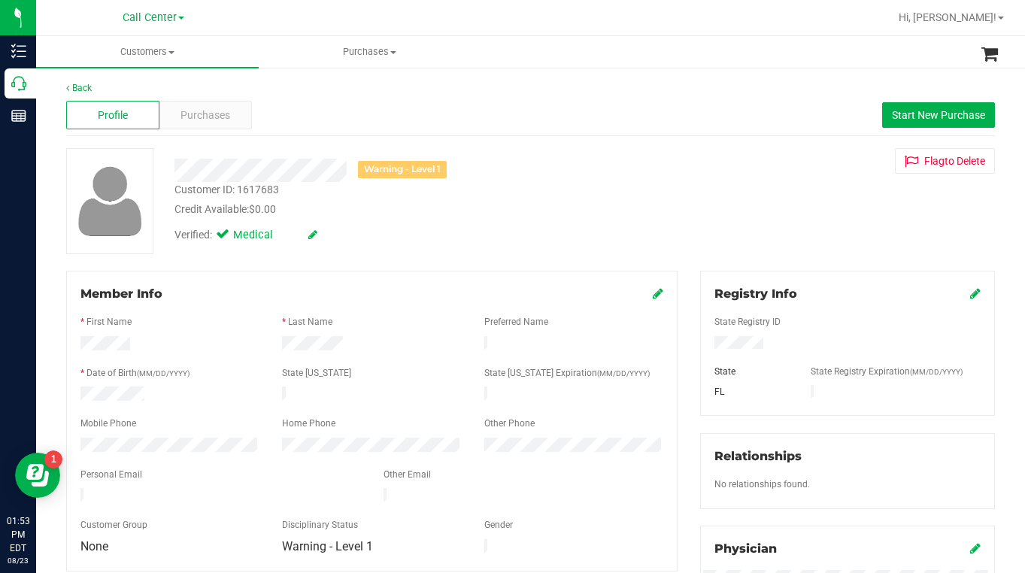
click at [768, 209] on div "Warning - Level 1 Customer ID: 1617683 Credit Available: $0.00 Verified: Medica…" at bounding box center [530, 201] width 951 height 106
click at [170, 54] on span "Customers" at bounding box center [147, 52] width 223 height 14
click at [117, 90] on span "All customers" at bounding box center [90, 90] width 108 height 13
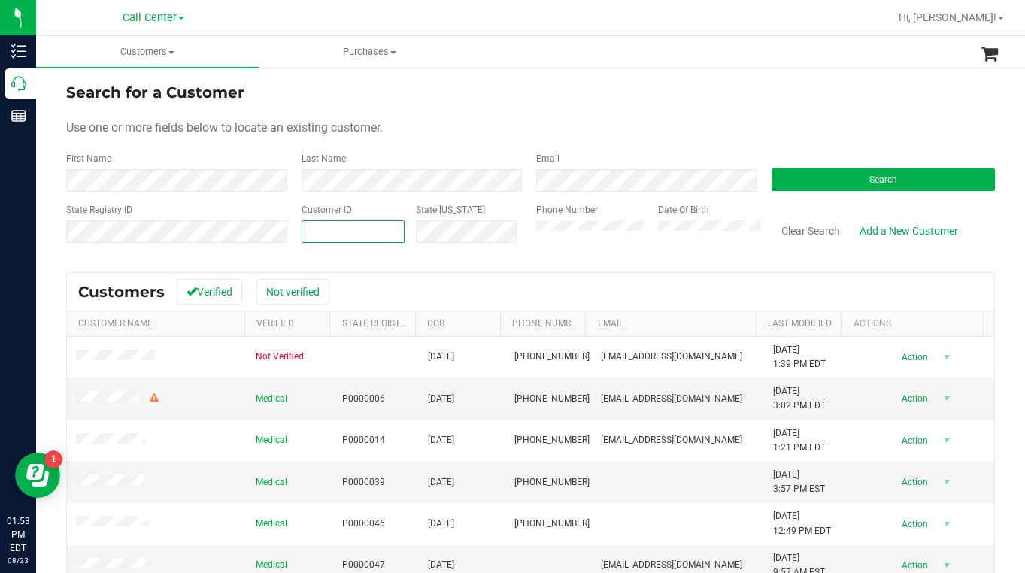
click at [321, 238] on span at bounding box center [353, 231] width 104 height 23
type input "369589"
click at [813, 189] on button "Search" at bounding box center [883, 179] width 224 height 23
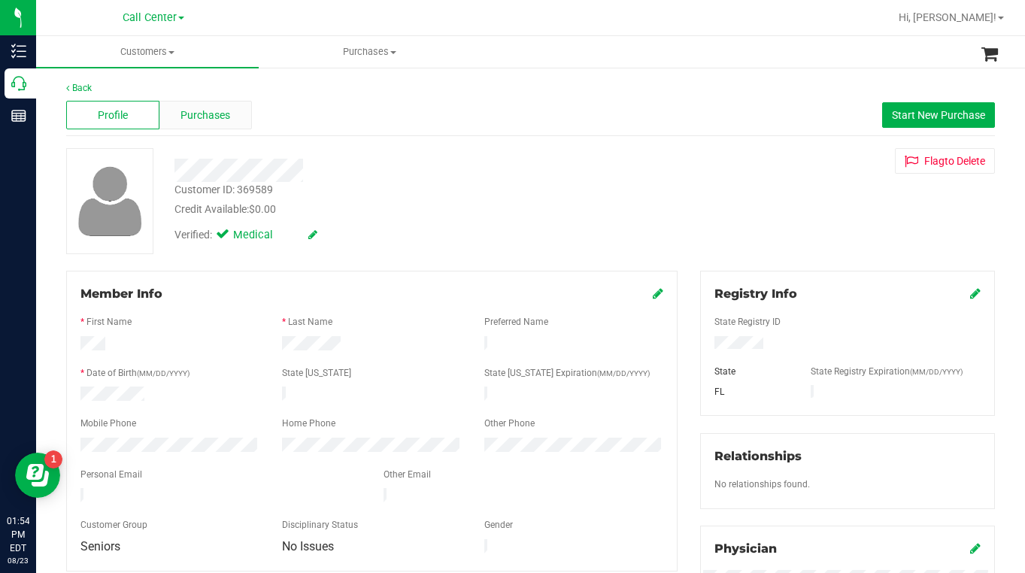
click at [189, 118] on span "Purchases" at bounding box center [205, 116] width 50 height 16
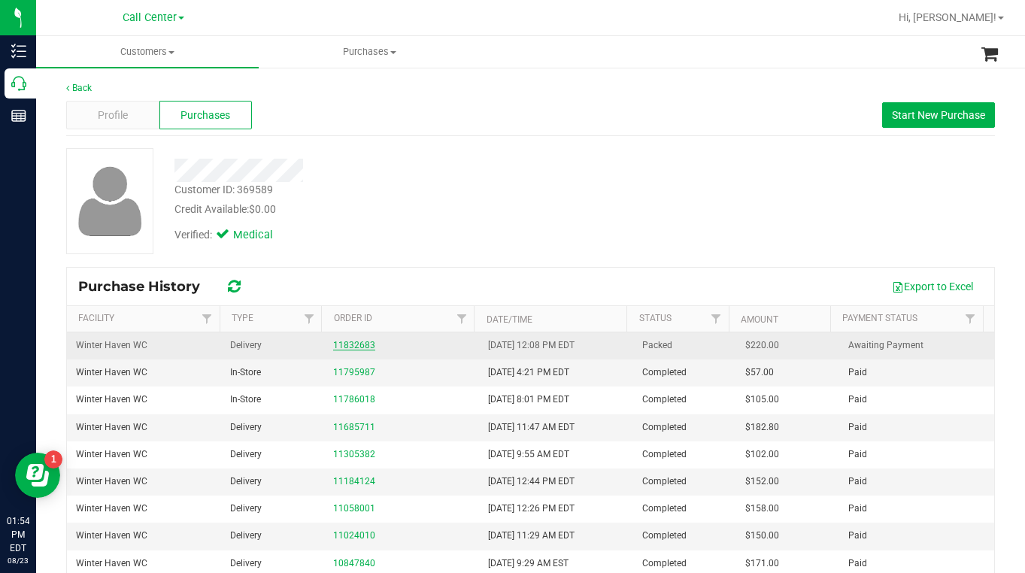
click at [342, 347] on link "11832683" at bounding box center [354, 345] width 42 height 11
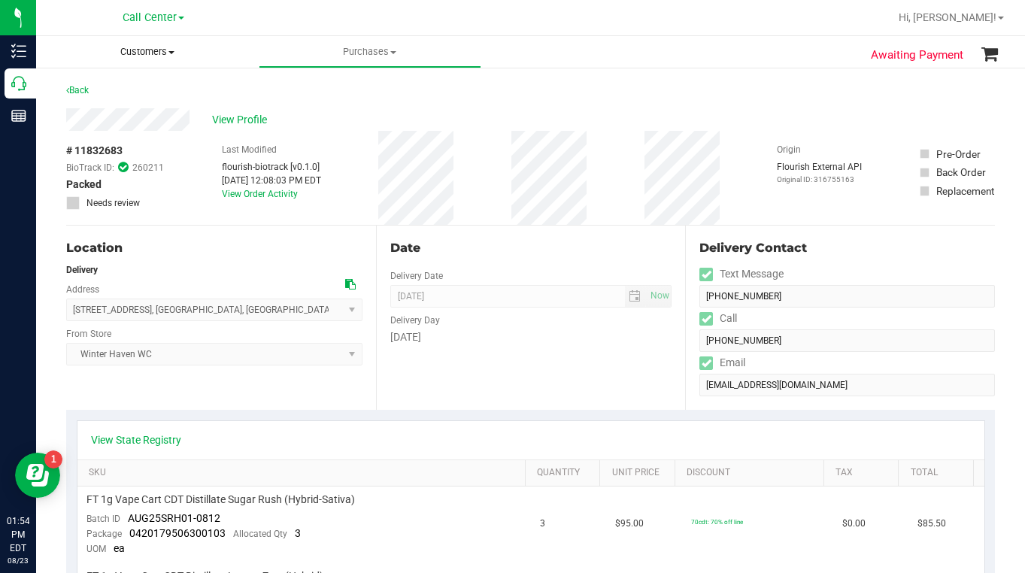
click at [174, 56] on span "Customers" at bounding box center [147, 52] width 223 height 14
click at [123, 95] on span "All customers" at bounding box center [90, 90] width 108 height 13
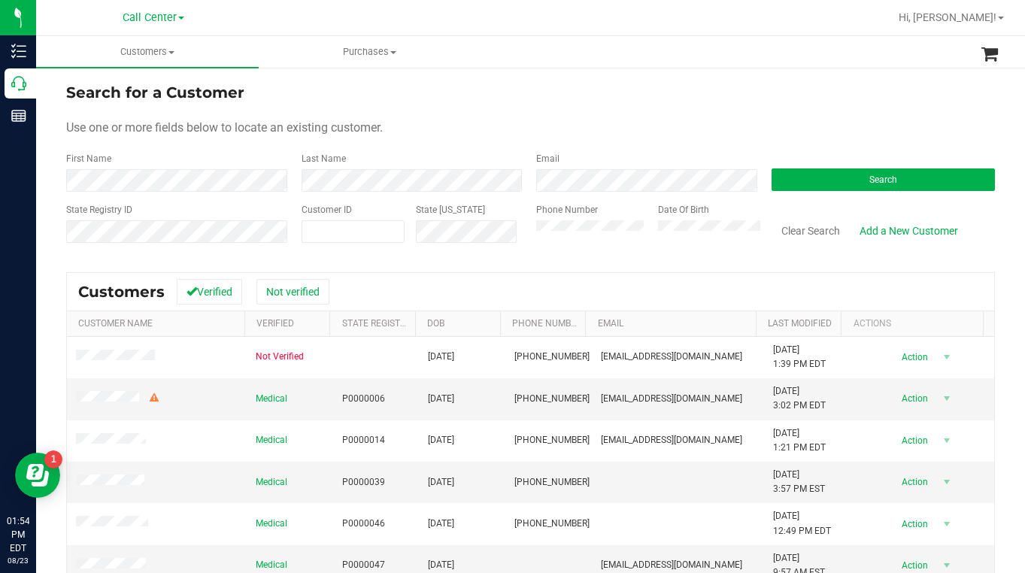
click at [497, 136] on div "Use one or more fields below to locate an existing customer." at bounding box center [530, 128] width 928 height 18
click at [806, 130] on div "Use one or more fields below to locate an existing customer." at bounding box center [530, 128] width 928 height 18
click at [813, 135] on div "Use one or more fields below to locate an existing customer." at bounding box center [530, 128] width 928 height 18
click at [843, 178] on button "Search" at bounding box center [883, 179] width 224 height 23
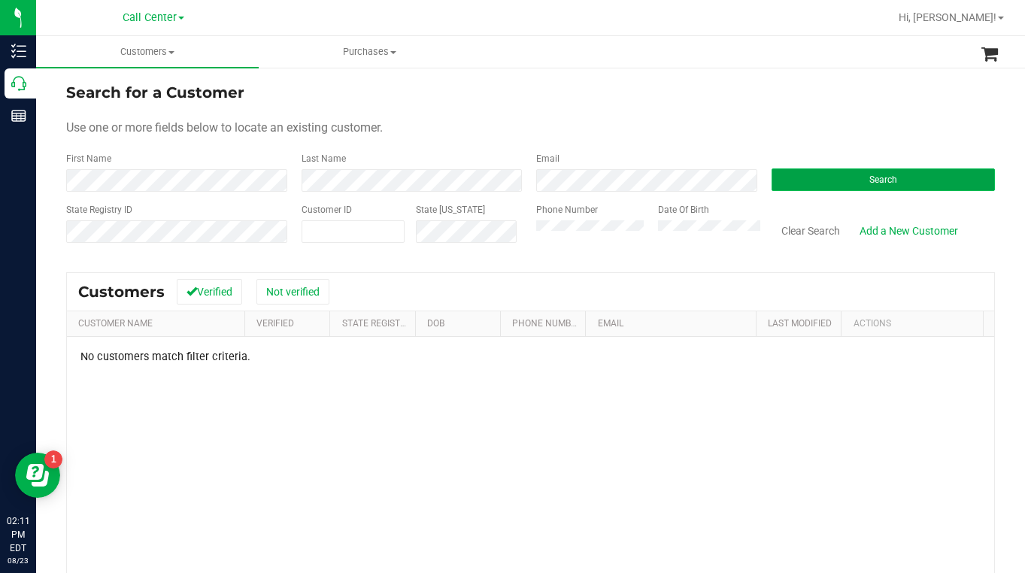
click at [786, 180] on button "Search" at bounding box center [883, 179] width 224 height 23
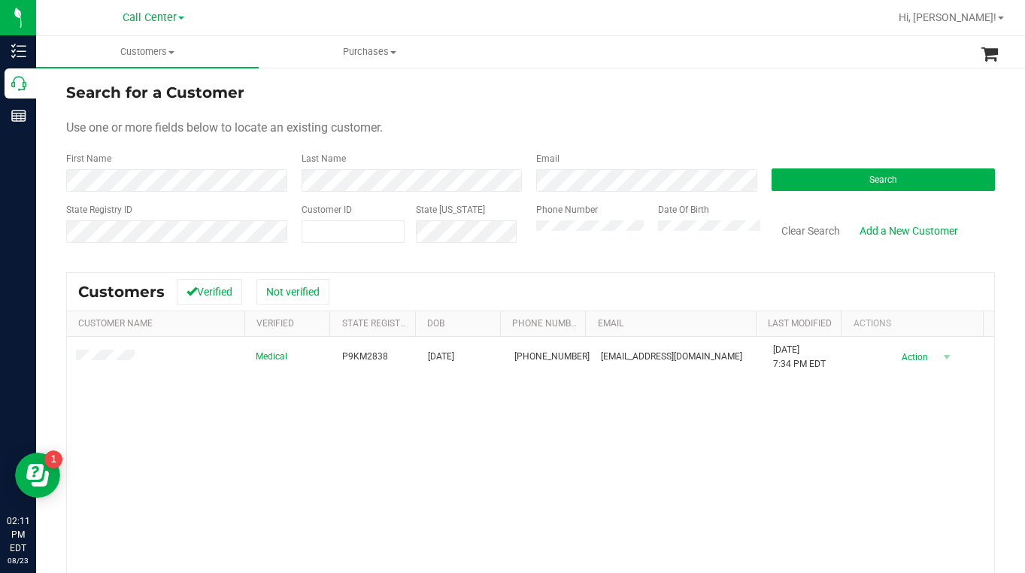
click at [803, 264] on div "Search for a Customer Use one or more fields below to locate an existing custom…" at bounding box center [530, 407] width 928 height 653
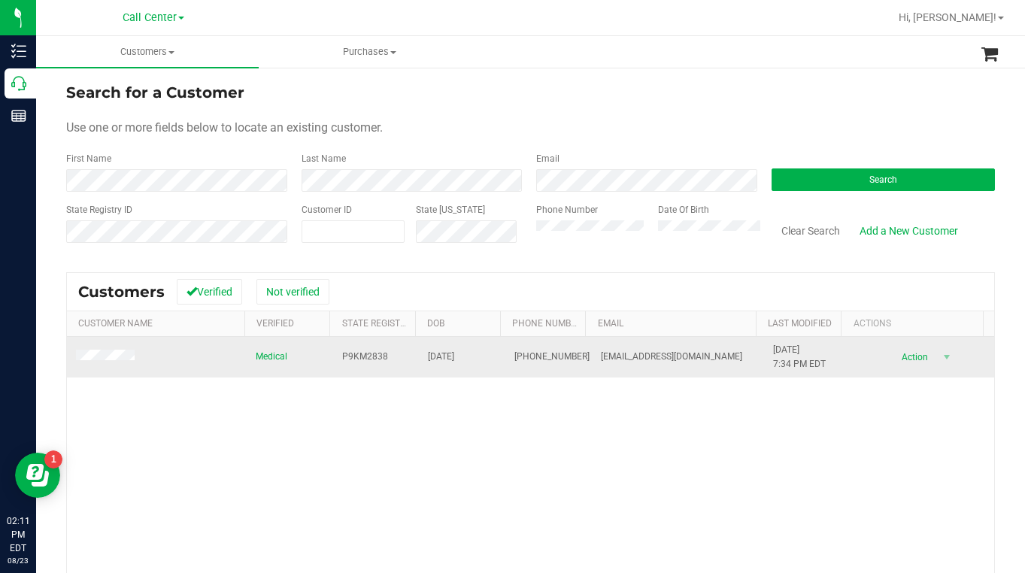
click at [103, 362] on span at bounding box center [107, 357] width 63 height 15
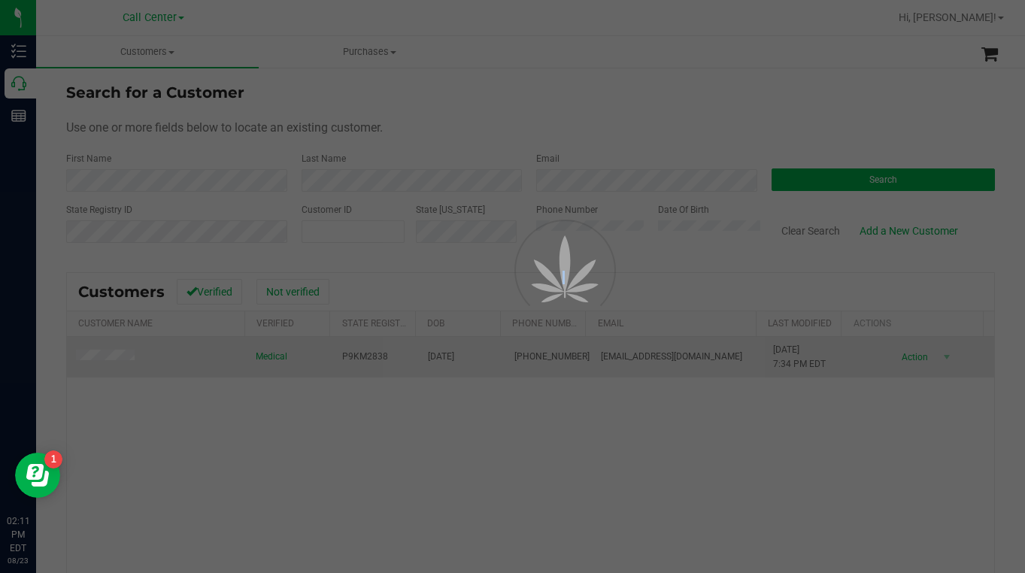
click at [89, 358] on div at bounding box center [512, 286] width 1025 height 573
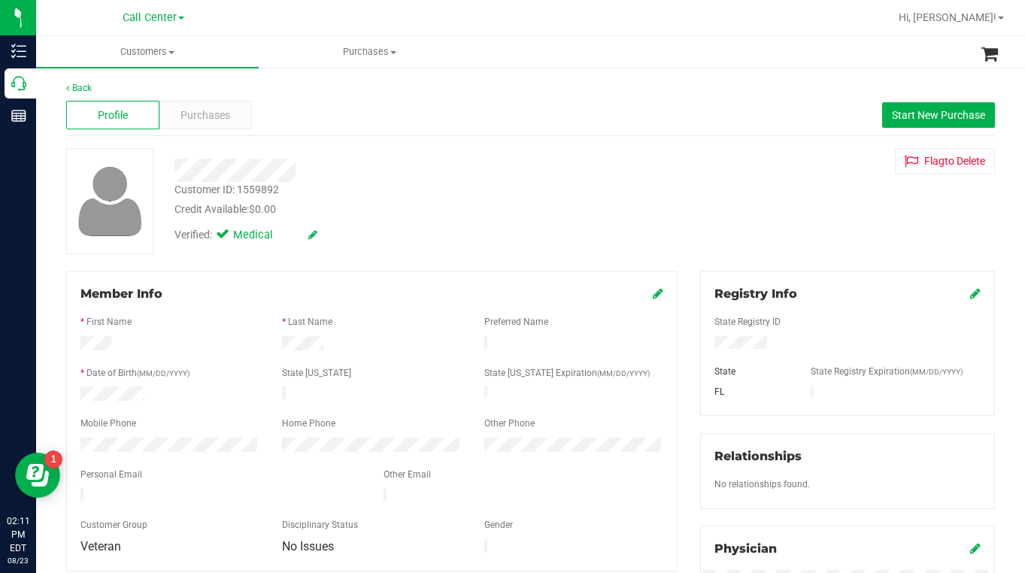
click at [192, 188] on div "Customer ID: 1559892" at bounding box center [226, 190] width 104 height 16
click at [192, 189] on div "Customer ID: 1559892" at bounding box center [226, 190] width 104 height 16
copy div "Customer ID: 1559892"
click at [776, 228] on div "Customer ID: 1559892 Credit Available: $0.00 Verified: Medical Flag to [GEOGRAP…" at bounding box center [530, 201] width 951 height 106
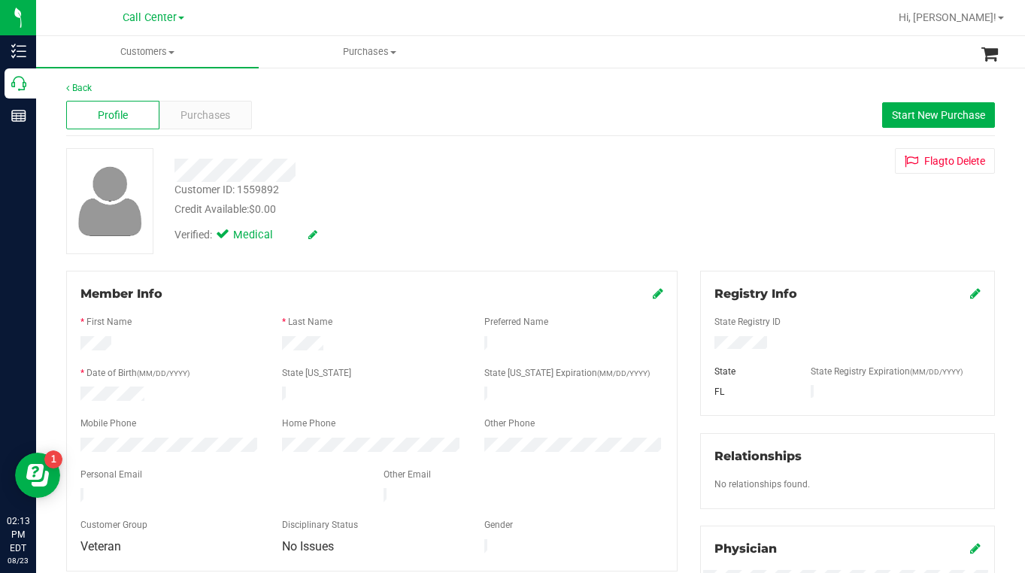
click at [777, 235] on div "Customer ID: 1559892 Credit Available: $0.00 Verified: Medical Flag to [GEOGRAP…" at bounding box center [530, 201] width 951 height 106
click at [171, 52] on span at bounding box center [171, 52] width 6 height 3
click at [86, 90] on span "All customers" at bounding box center [90, 90] width 108 height 13
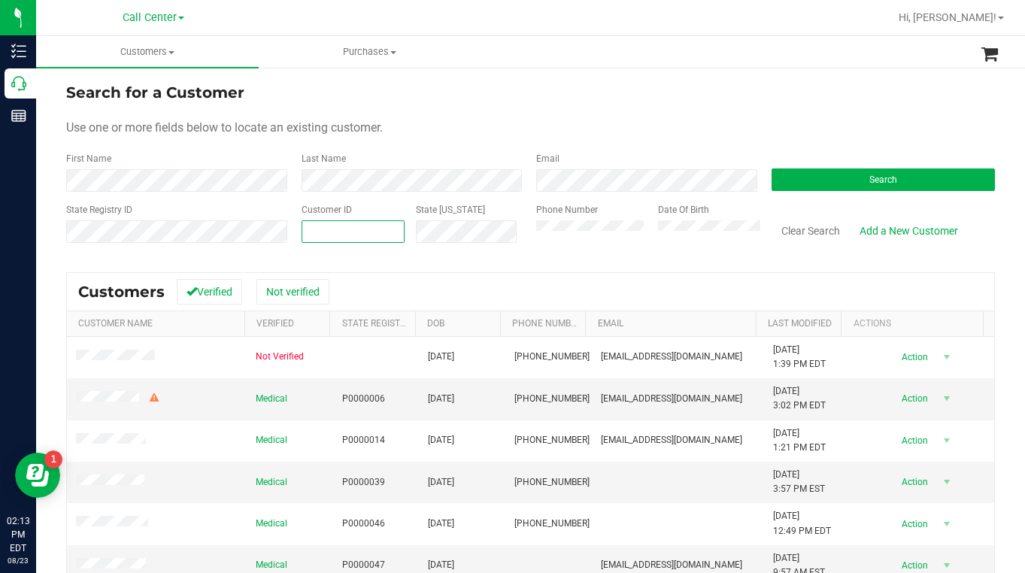
click at [333, 222] on span at bounding box center [353, 231] width 104 height 23
type input "468999"
click at [791, 186] on button "Search" at bounding box center [883, 179] width 224 height 23
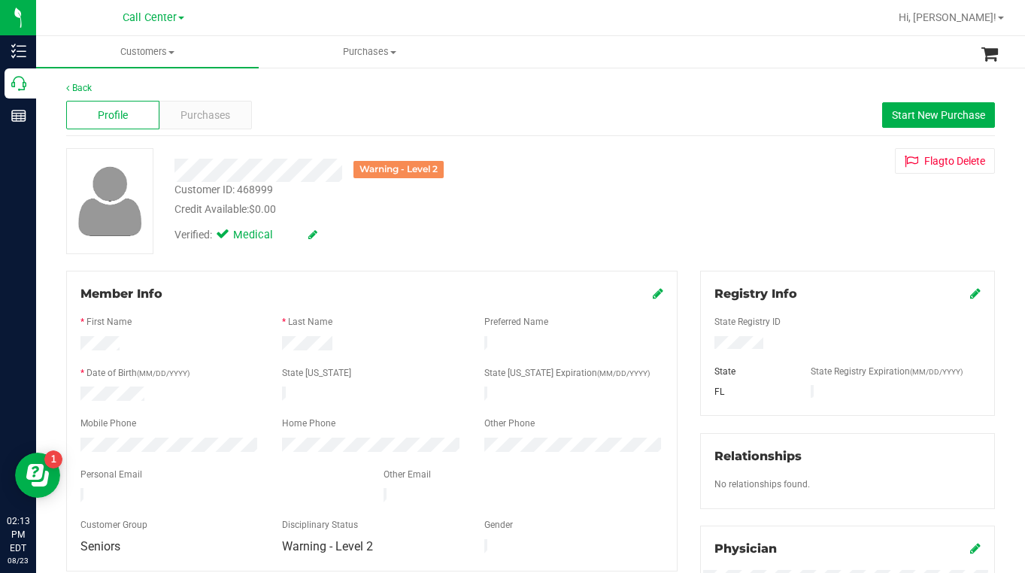
click at [780, 206] on div "Warning - Level 2 Customer ID: 468999 Credit Available: $0.00 Verified: Medical…" at bounding box center [530, 201] width 951 height 106
click at [210, 111] on span "Purchases" at bounding box center [205, 116] width 50 height 16
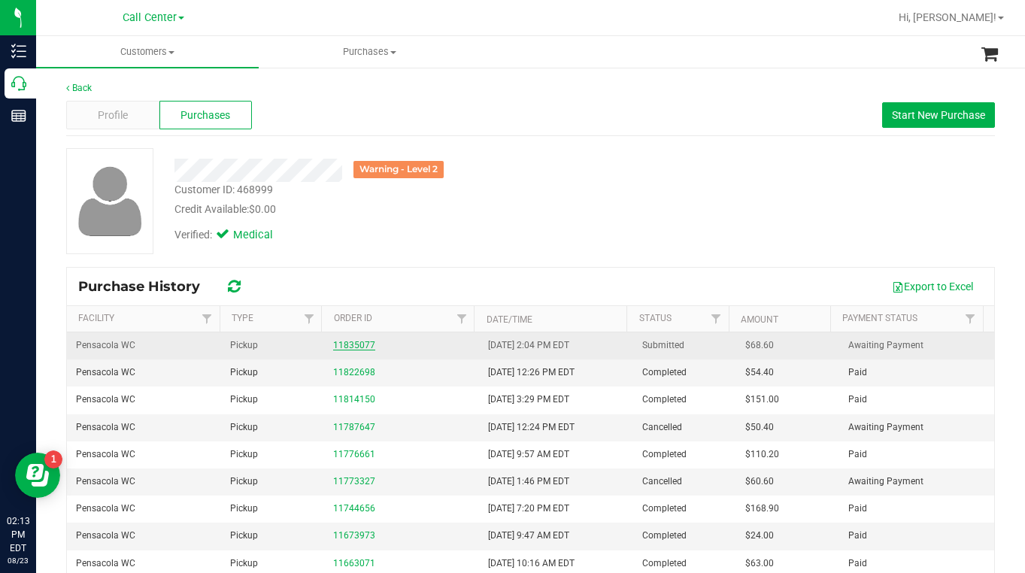
click at [338, 350] on link "11835077" at bounding box center [354, 345] width 42 height 11
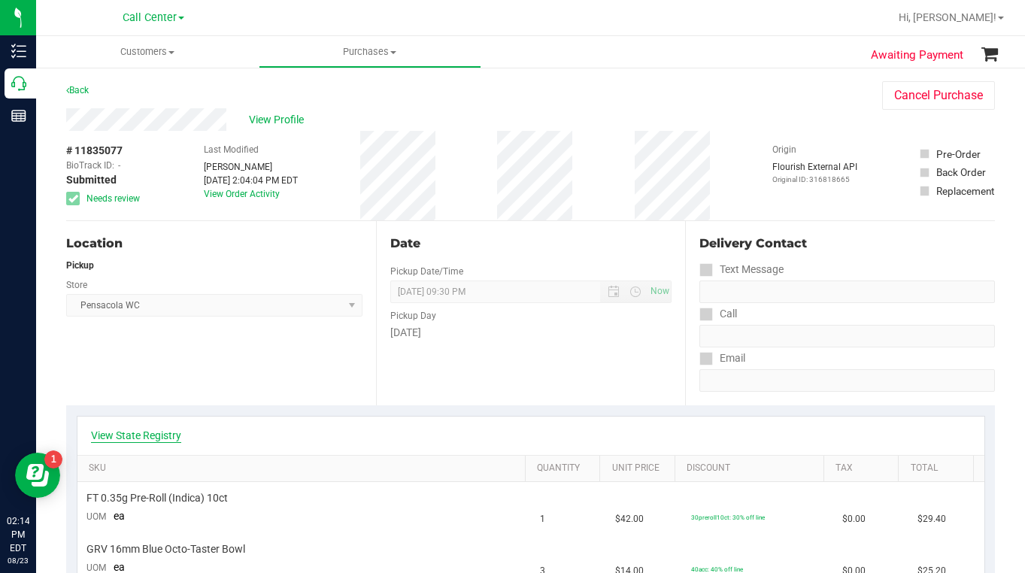
click at [149, 437] on link "View State Registry" at bounding box center [136, 435] width 90 height 15
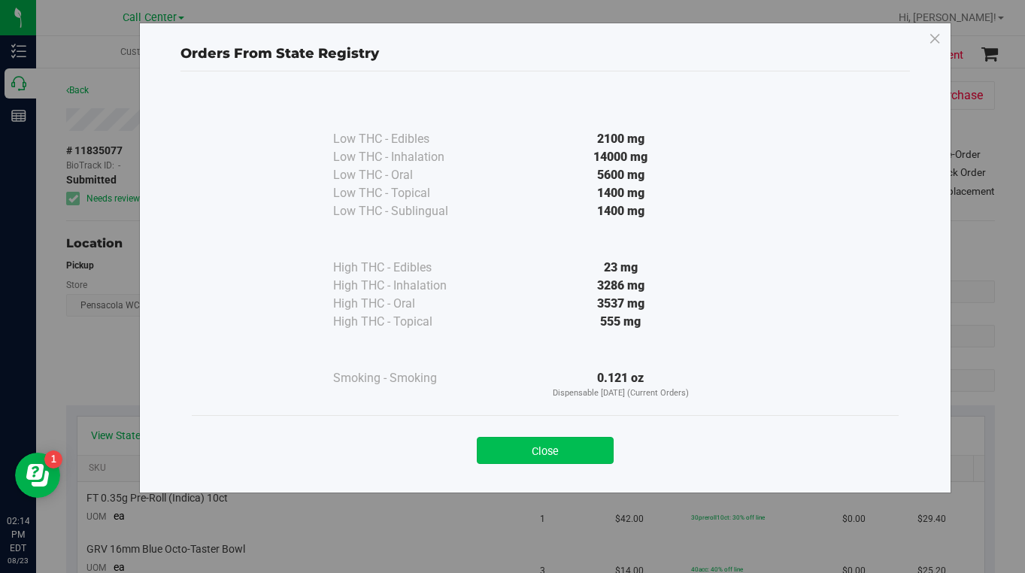
click at [518, 451] on button "Close" at bounding box center [545, 450] width 137 height 27
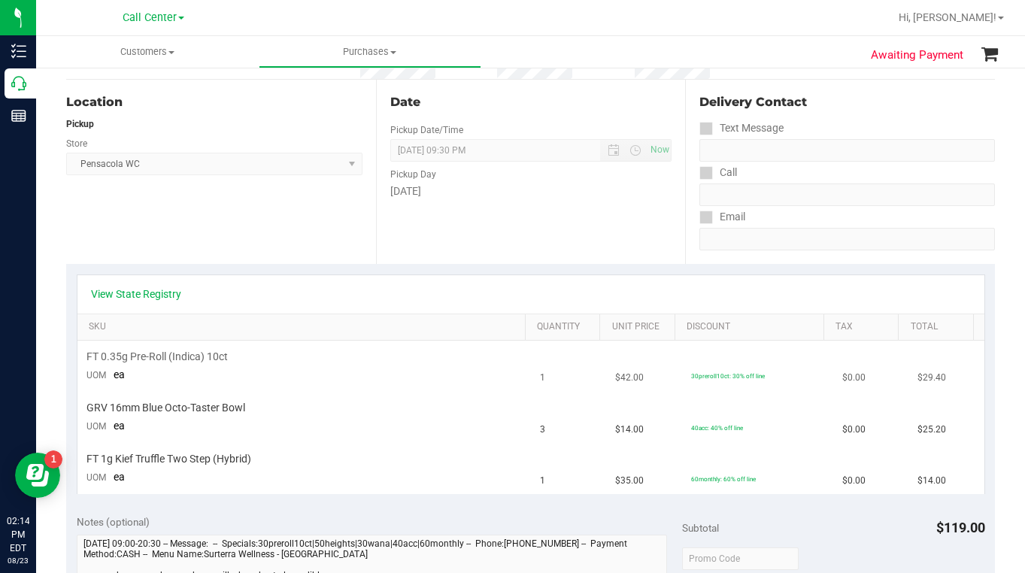
scroll to position [150, 0]
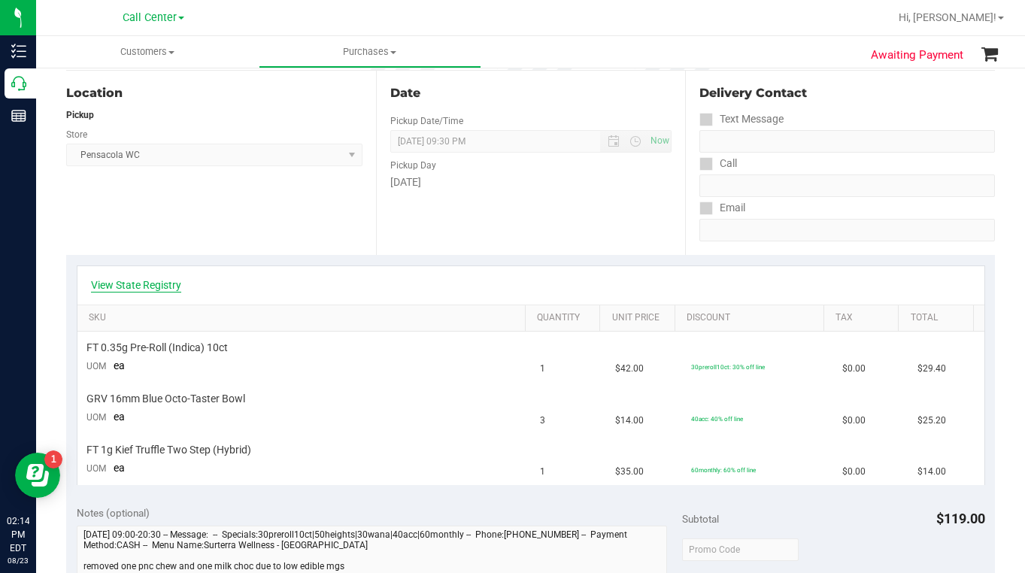
click at [153, 282] on link "View State Registry" at bounding box center [136, 284] width 90 height 15
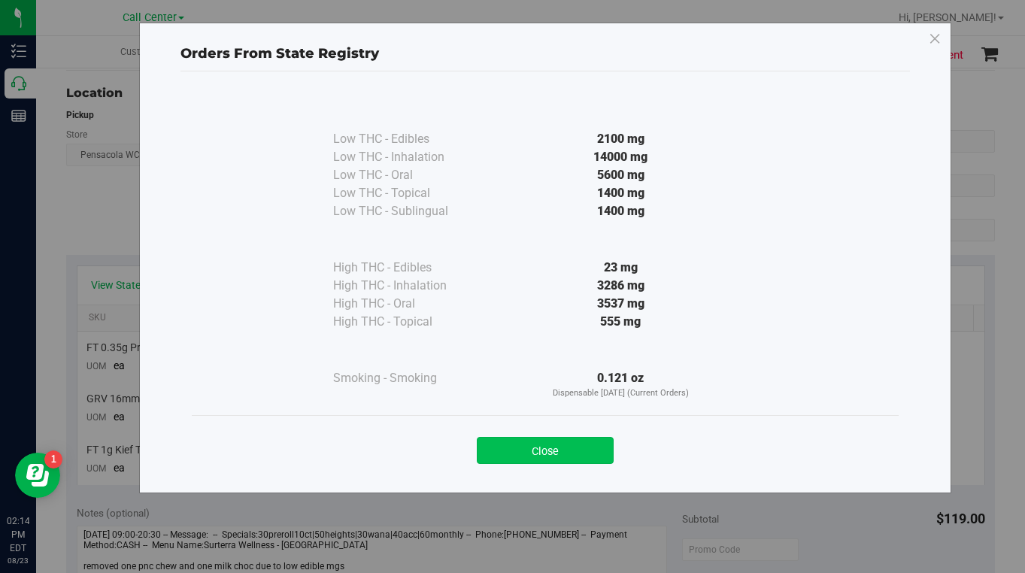
click at [536, 456] on button "Close" at bounding box center [545, 450] width 137 height 27
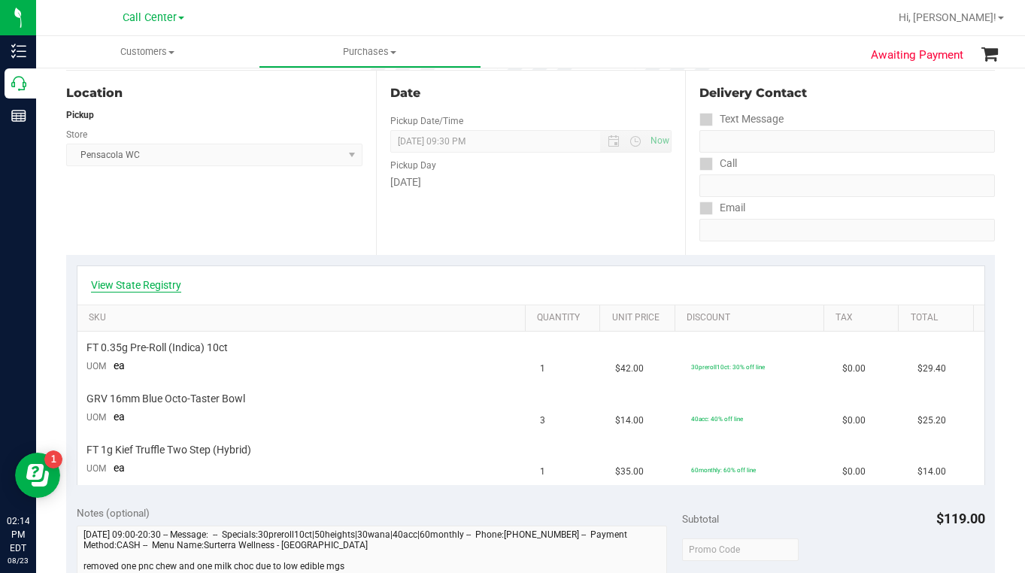
click at [147, 286] on link "View State Registry" at bounding box center [136, 284] width 90 height 15
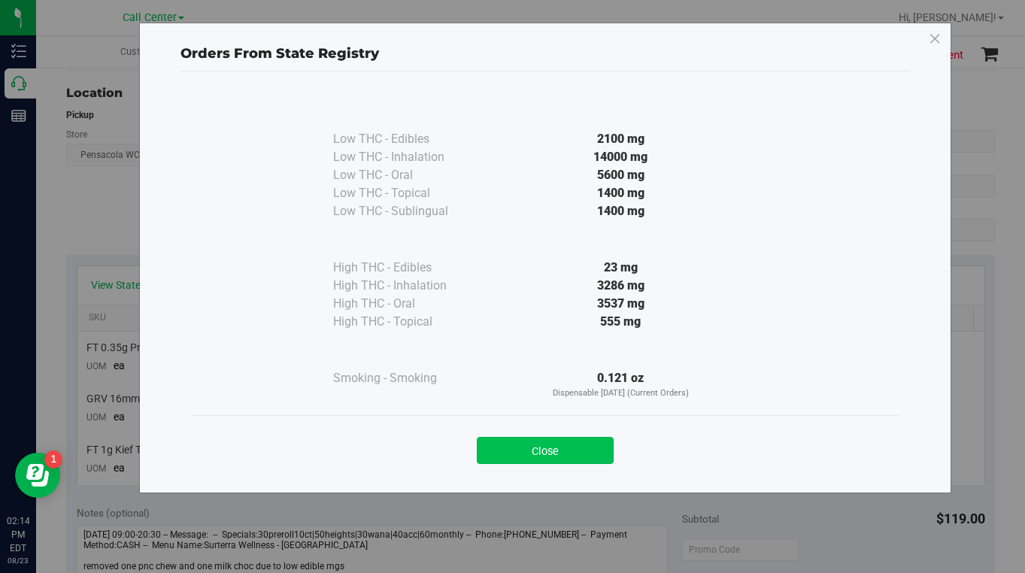
click at [528, 456] on button "Close" at bounding box center [545, 450] width 137 height 27
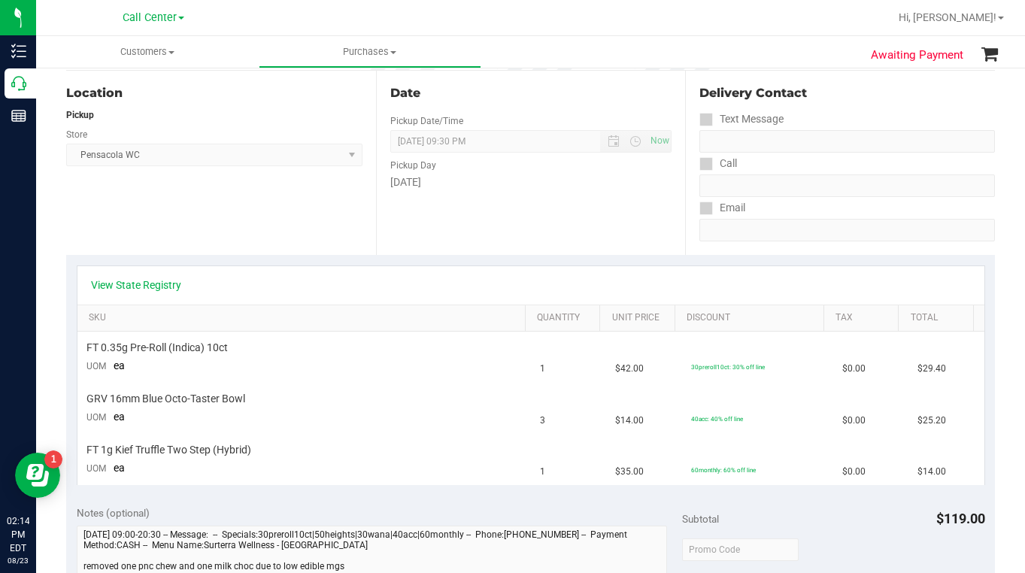
click at [776, 290] on div "View State Registry" at bounding box center [531, 284] width 880 height 15
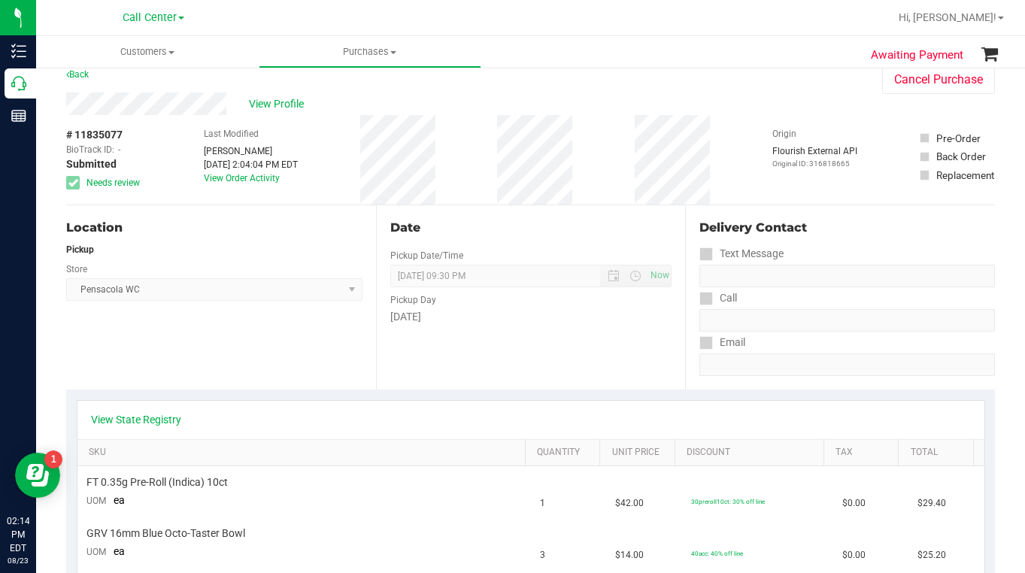
scroll to position [0, 0]
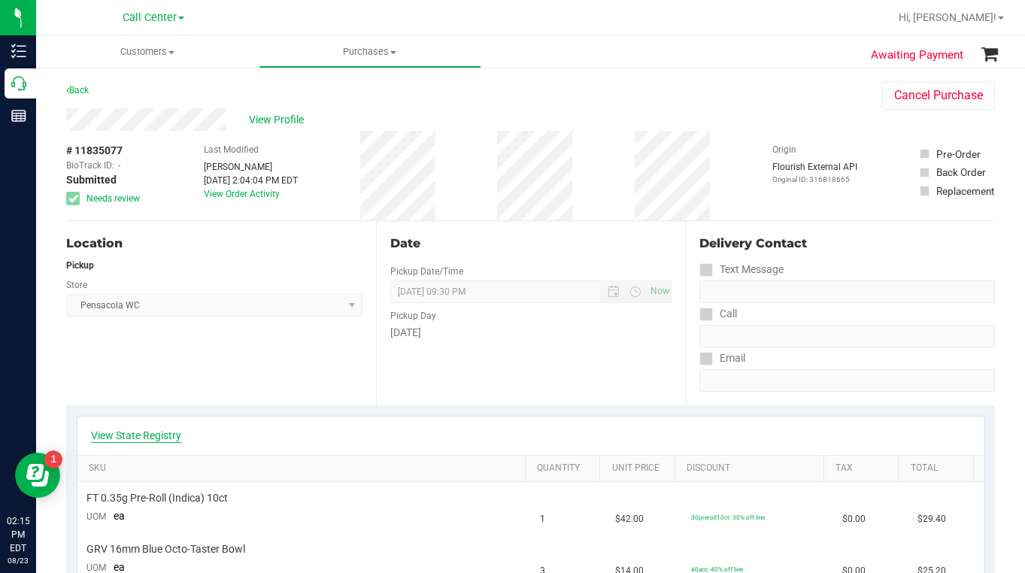
click at [147, 435] on link "View State Registry" at bounding box center [136, 435] width 90 height 15
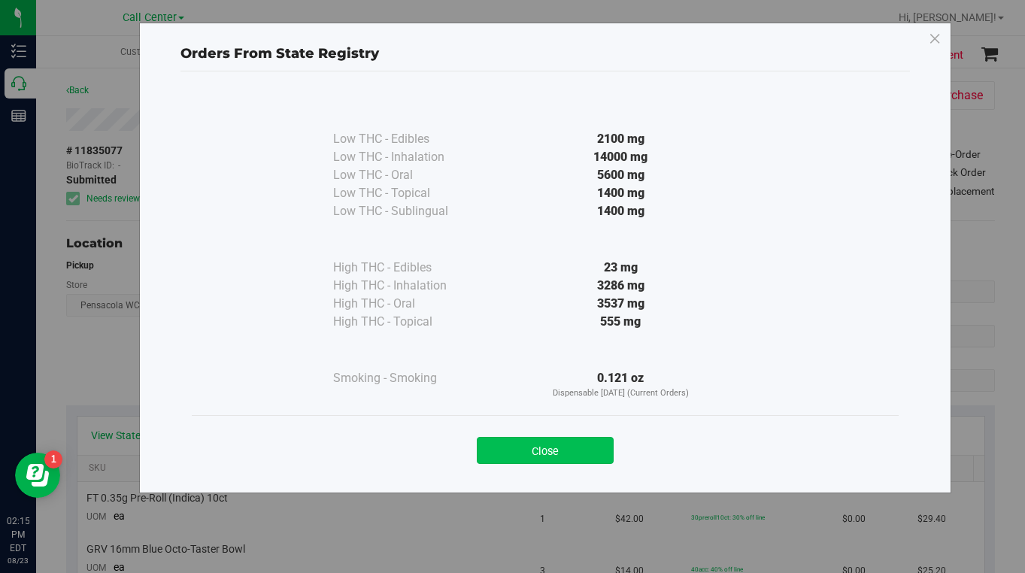
click at [520, 456] on button "Close" at bounding box center [545, 450] width 137 height 27
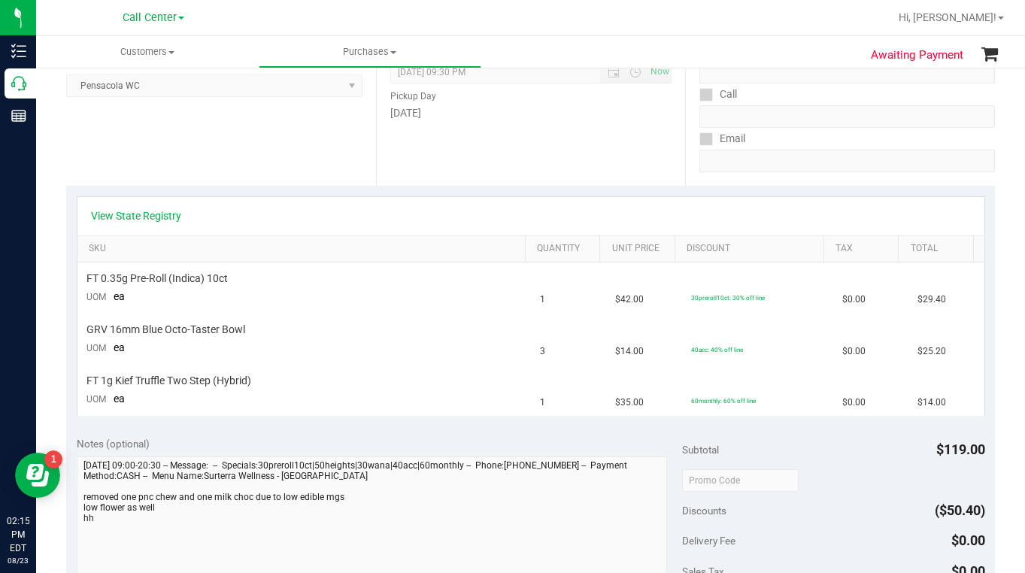
scroll to position [226, 0]
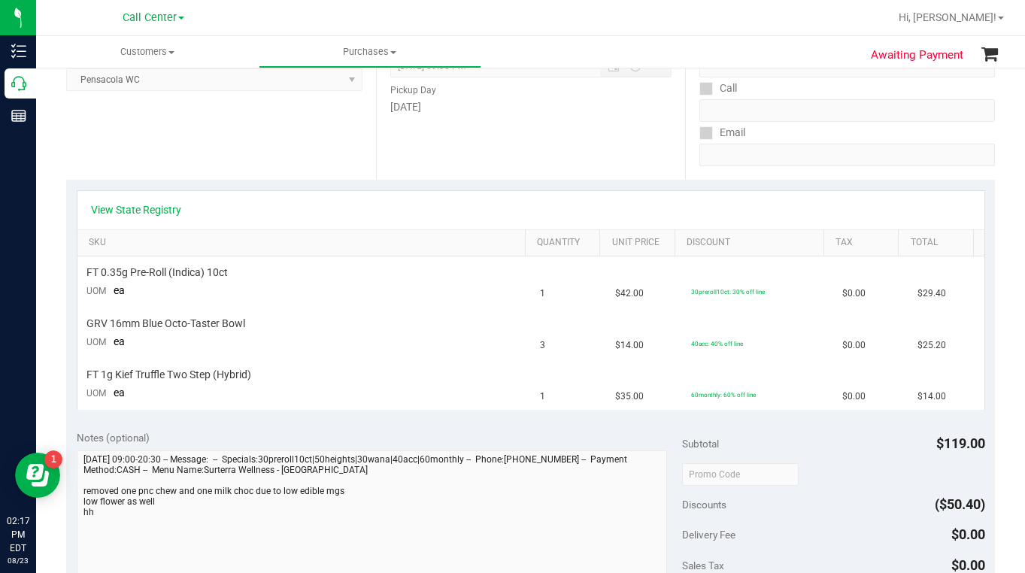
drag, startPoint x: 780, startPoint y: 419, endPoint x: 773, endPoint y: 416, distance: 8.1
click at [780, 419] on div "View State Registry SKU Quantity Unit Price Discount Tax Total FT 0.35g Pre-Rol…" at bounding box center [530, 300] width 928 height 240
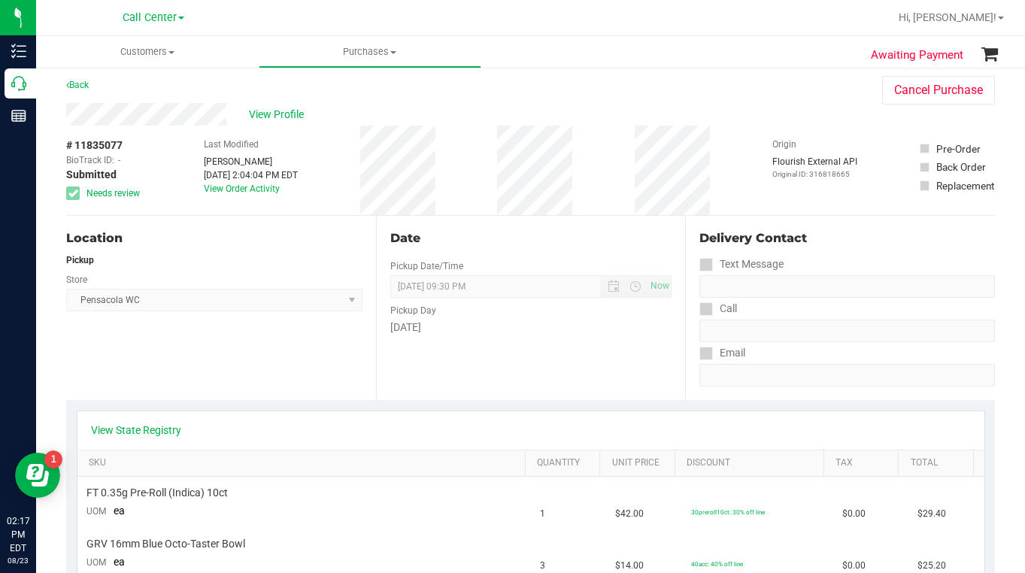
scroll to position [0, 0]
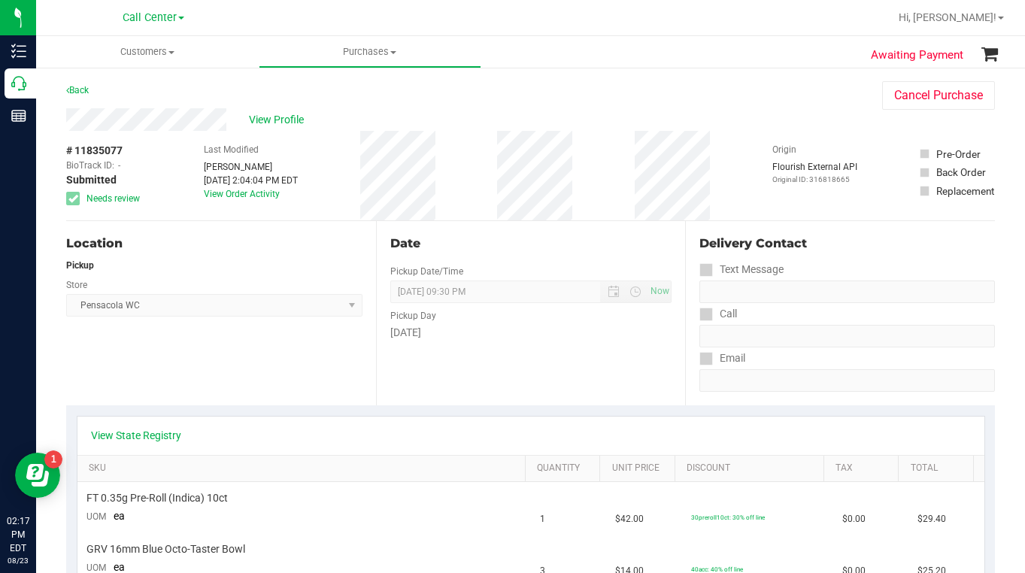
click at [784, 126] on div "View Profile" at bounding box center [459, 119] width 786 height 23
click at [799, 100] on div "Back Cancel Purchase" at bounding box center [530, 94] width 928 height 27
click at [169, 52] on span at bounding box center [171, 52] width 6 height 3
click at [95, 91] on span "All customers" at bounding box center [90, 90] width 108 height 13
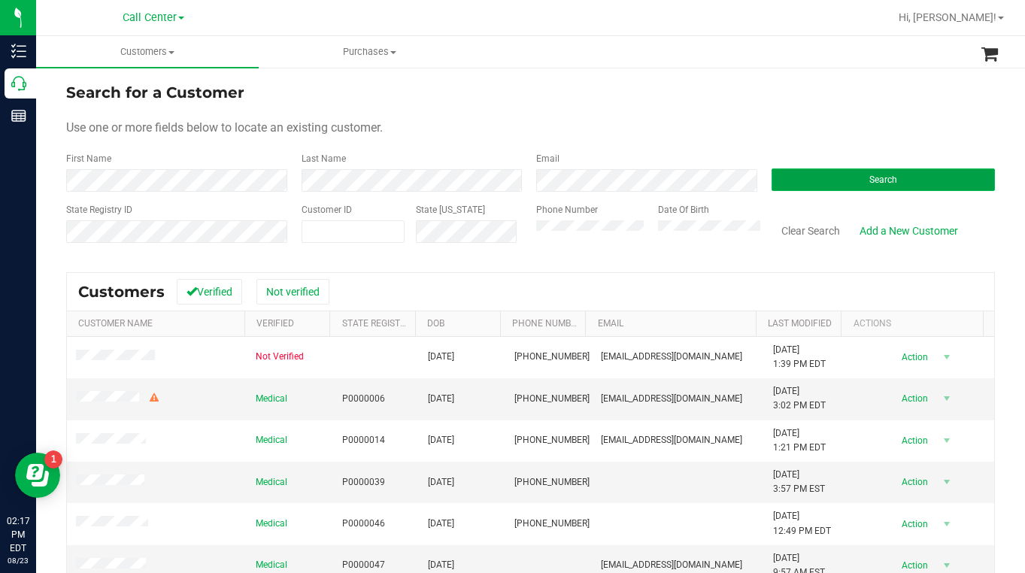
click at [810, 187] on button "Search" at bounding box center [883, 179] width 224 height 23
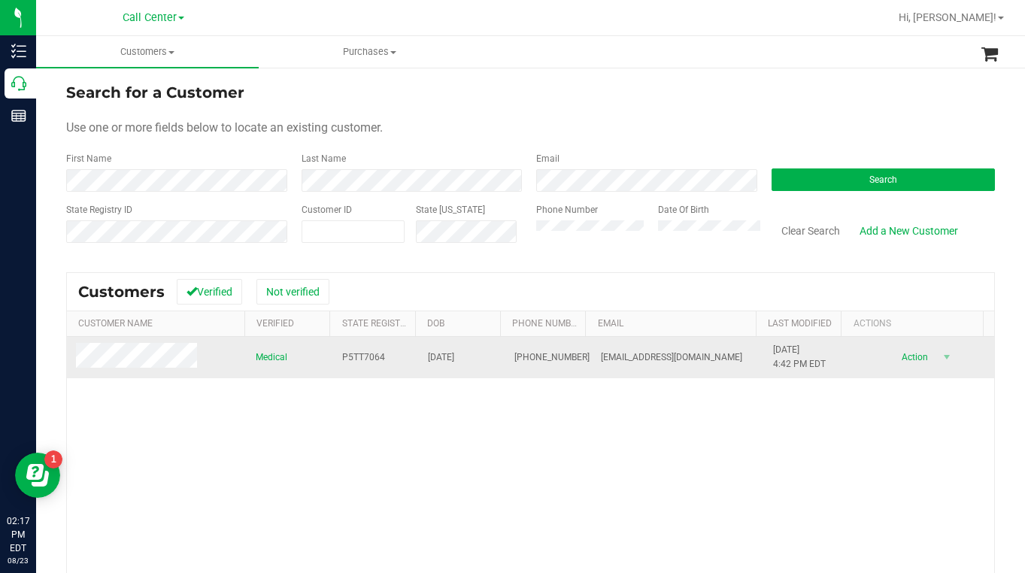
click at [144, 355] on span at bounding box center [139, 357] width 126 height 29
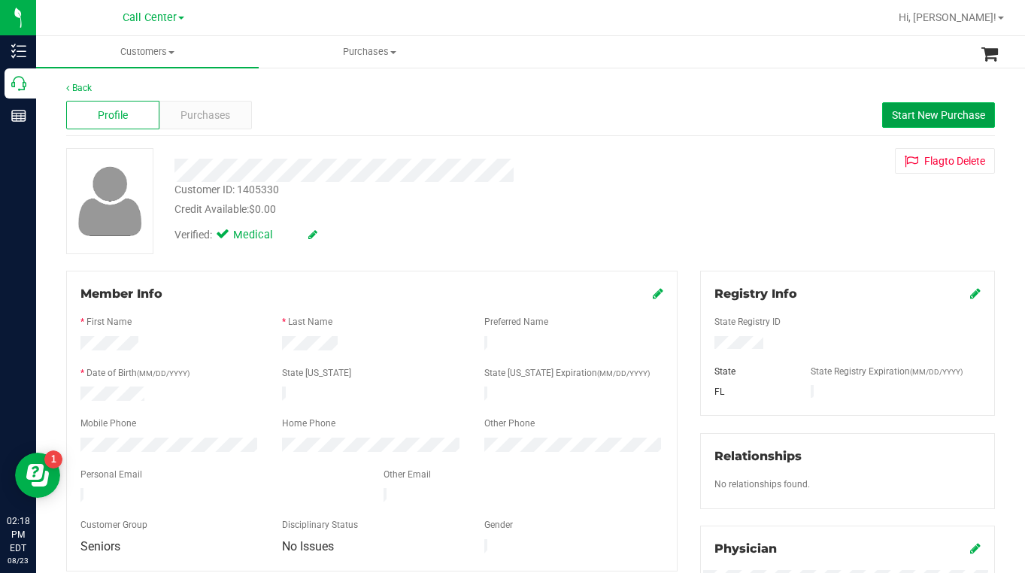
click at [939, 111] on span "Start New Purchase" at bounding box center [938, 115] width 93 height 12
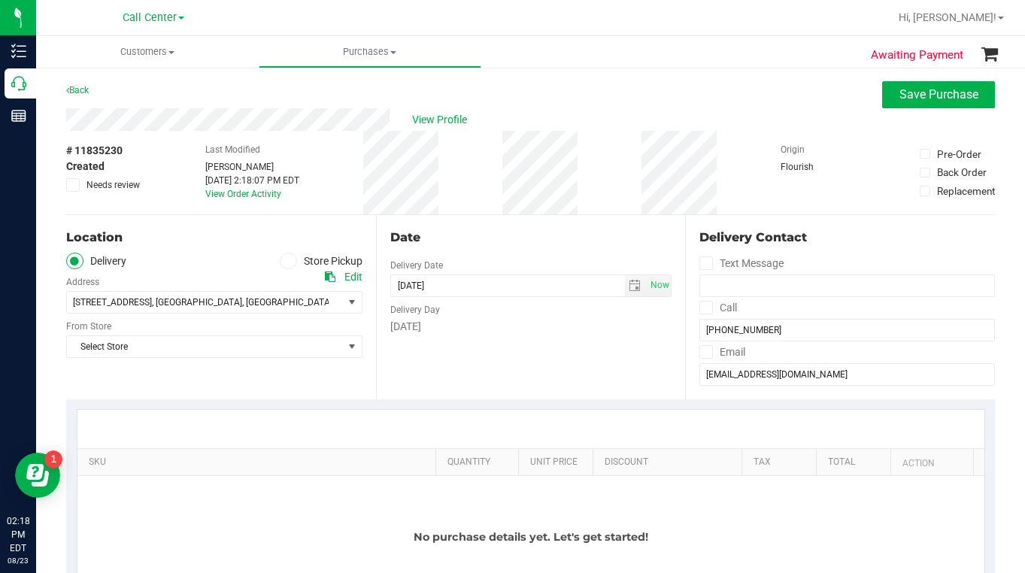
drag, startPoint x: 285, startPoint y: 258, endPoint x: 277, endPoint y: 266, distance: 11.2
click at [284, 261] on icon at bounding box center [287, 261] width 9 height 0
click at [0, 0] on input "Store Pickup" at bounding box center [0, 0] width 0 height 0
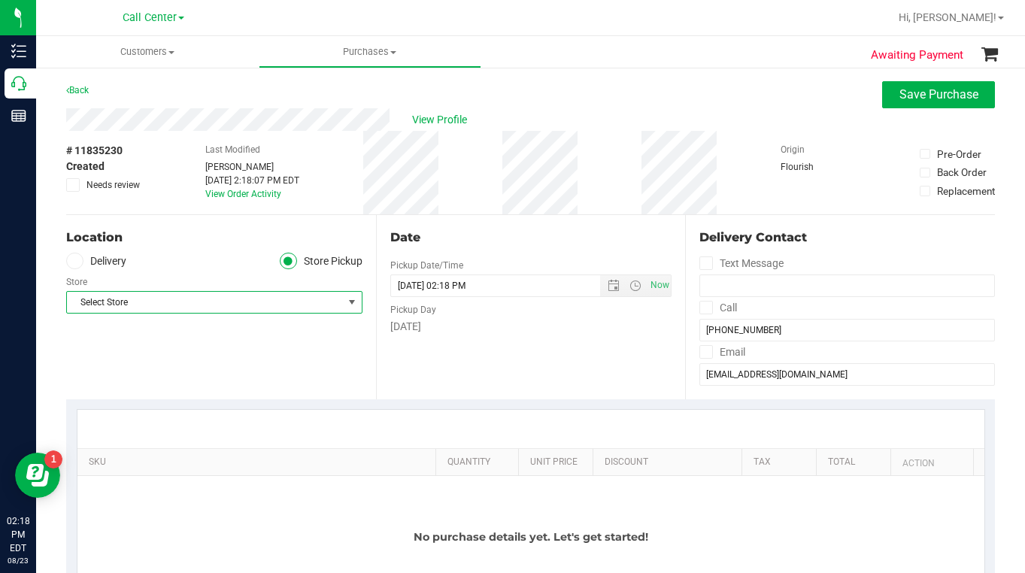
click at [135, 307] on span "Select Store" at bounding box center [205, 302] width 276 height 21
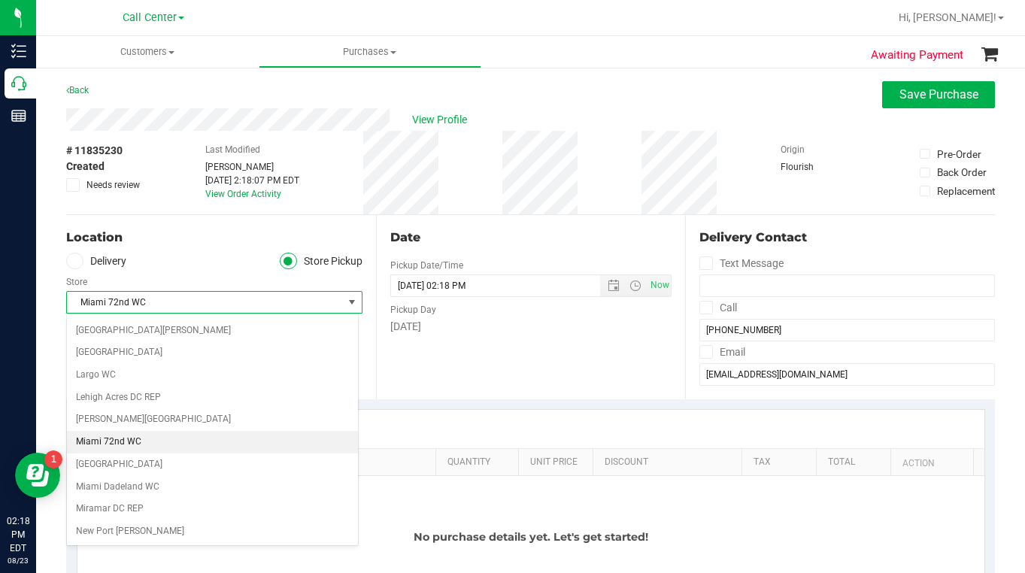
scroll to position [462, 0]
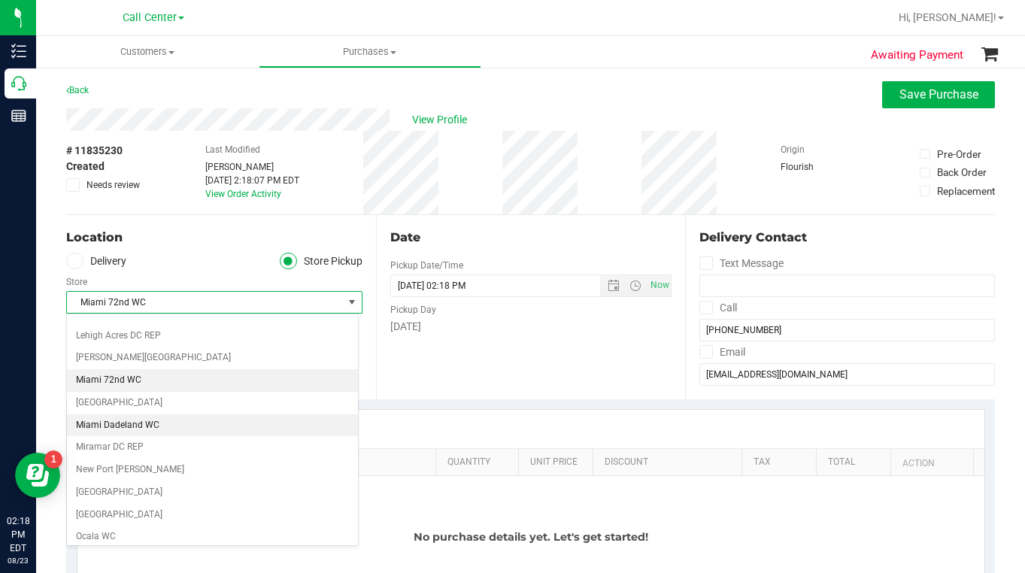
click at [126, 428] on li "Miami Dadeland WC" at bounding box center [212, 425] width 291 height 23
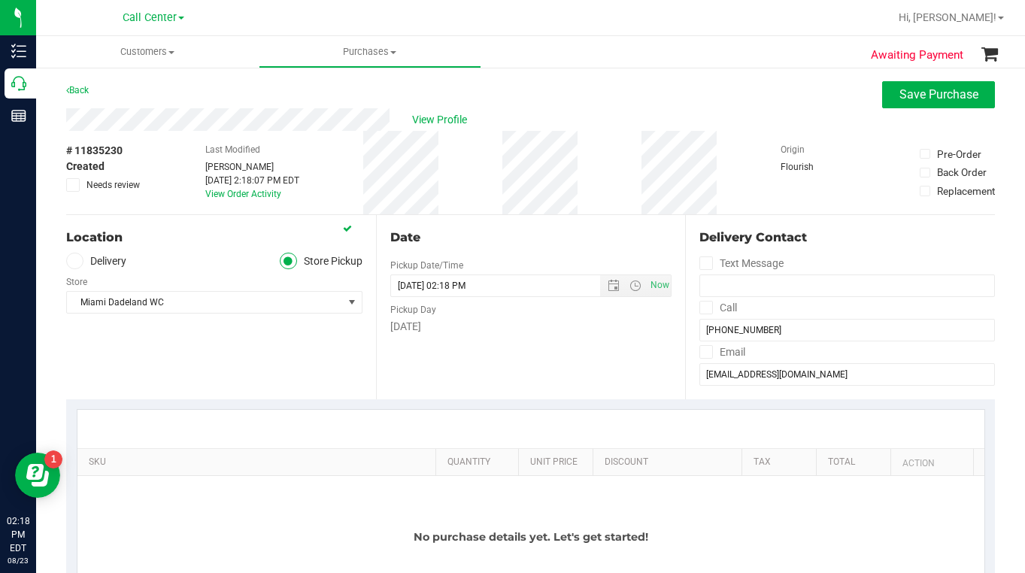
click at [155, 371] on div "Location Delivery Store Pickup Store [GEOGRAPHIC_DATA] WC Select Store [PERSON_…" at bounding box center [221, 307] width 310 height 184
click at [160, 371] on div "Location Delivery Store Pickup Store [GEOGRAPHIC_DATA] WC Select Store [PERSON_…" at bounding box center [221, 307] width 310 height 184
click at [203, 374] on div "Location Delivery Store Pickup Store [GEOGRAPHIC_DATA] WC Select Store [PERSON_…" at bounding box center [221, 307] width 310 height 184
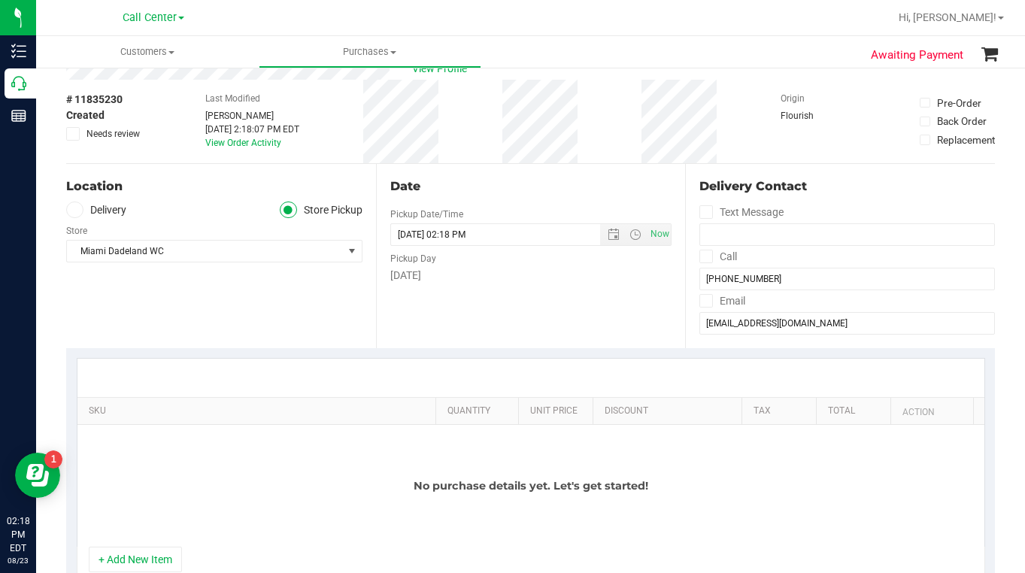
scroll to position [75, 0]
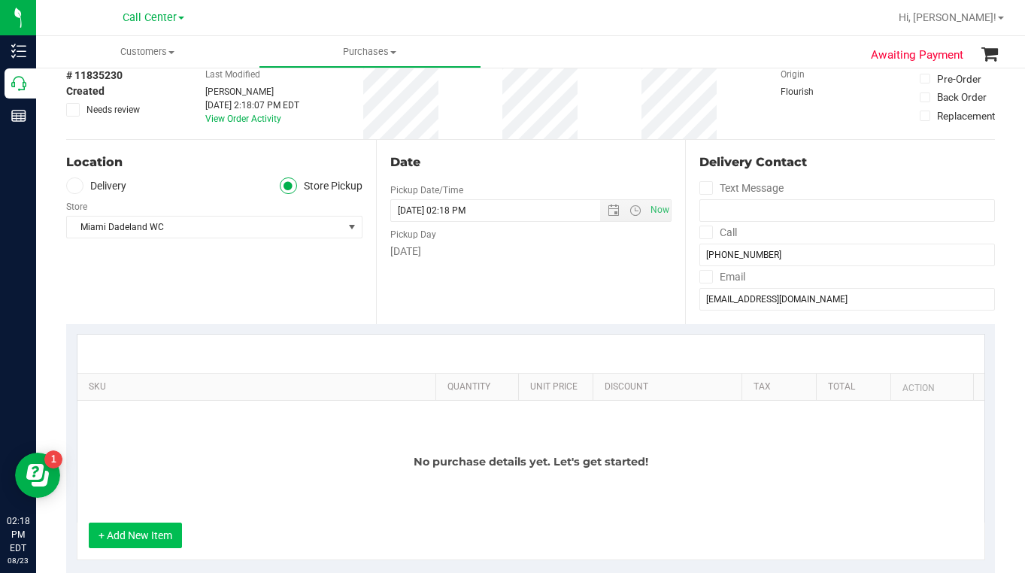
click at [138, 541] on button "+ Add New Item" at bounding box center [135, 535] width 93 height 26
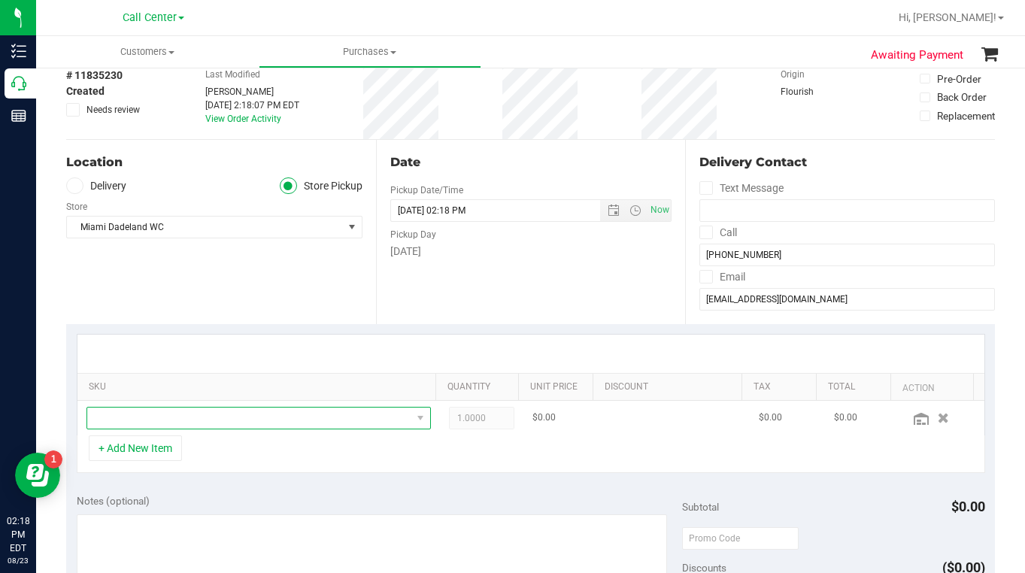
click at [148, 427] on span "NO DATA FOUND" at bounding box center [249, 417] width 324 height 21
drag, startPoint x: 137, startPoint y: 414, endPoint x: 129, endPoint y: 407, distance: 10.1
click at [136, 414] on span "NO DATA FOUND" at bounding box center [249, 417] width 324 height 21
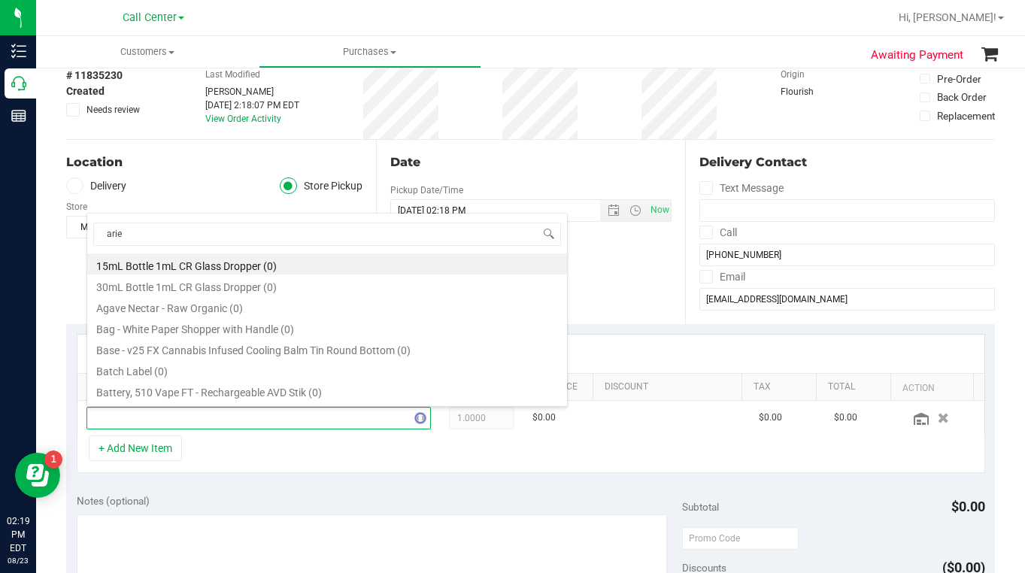
type input "aries"
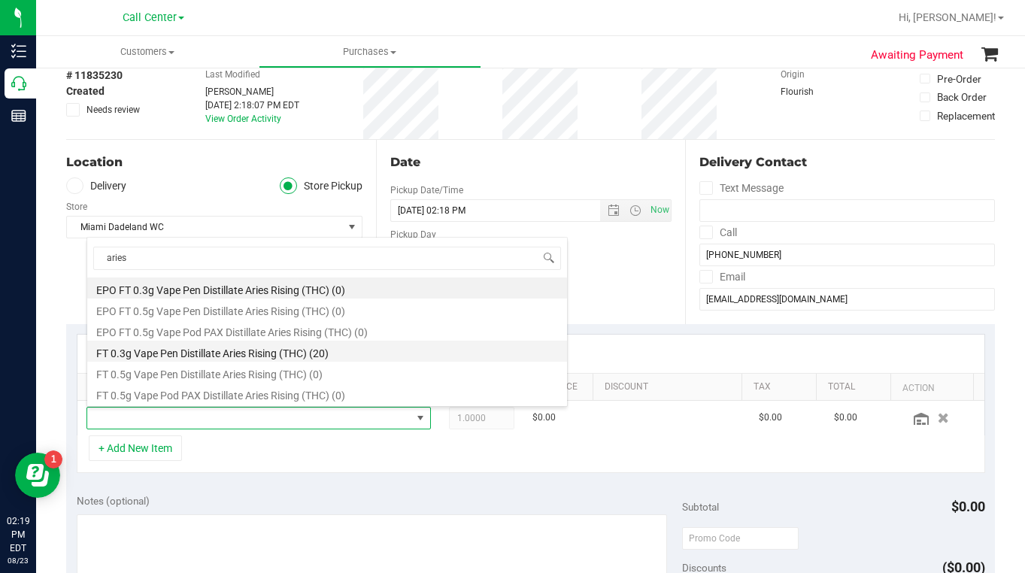
click at [131, 356] on li "FT 0.3g Vape Pen Distillate Aries Rising (THC) (20)" at bounding box center [327, 351] width 480 height 21
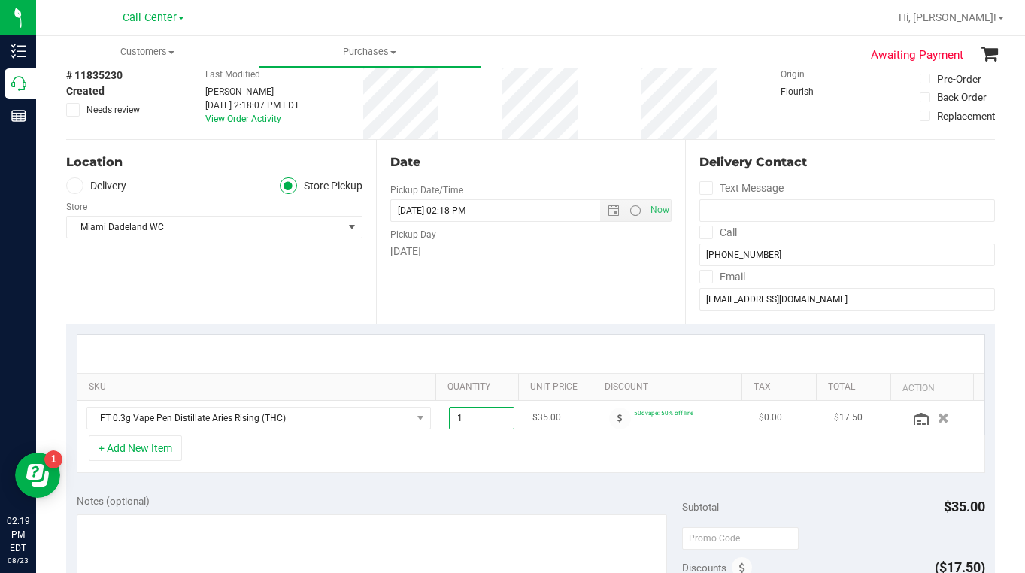
drag, startPoint x: 453, startPoint y: 422, endPoint x: 442, endPoint y: 422, distance: 10.5
click at [449, 422] on span "1.00 1" at bounding box center [481, 418] width 65 height 23
type input "2"
type input "2.00"
click at [342, 441] on div "+ Add New Item" at bounding box center [531, 454] width 908 height 38
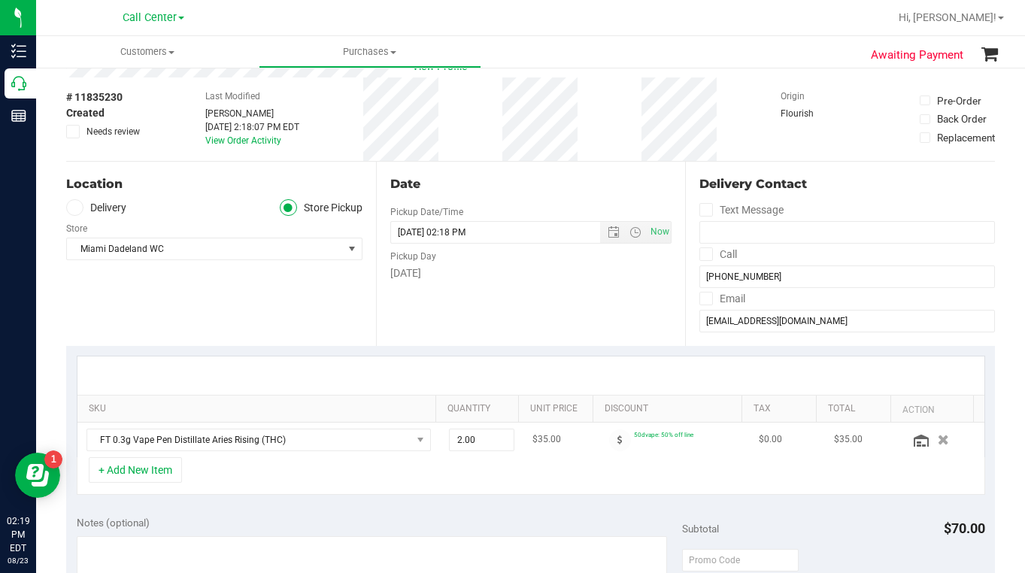
scroll to position [75, 0]
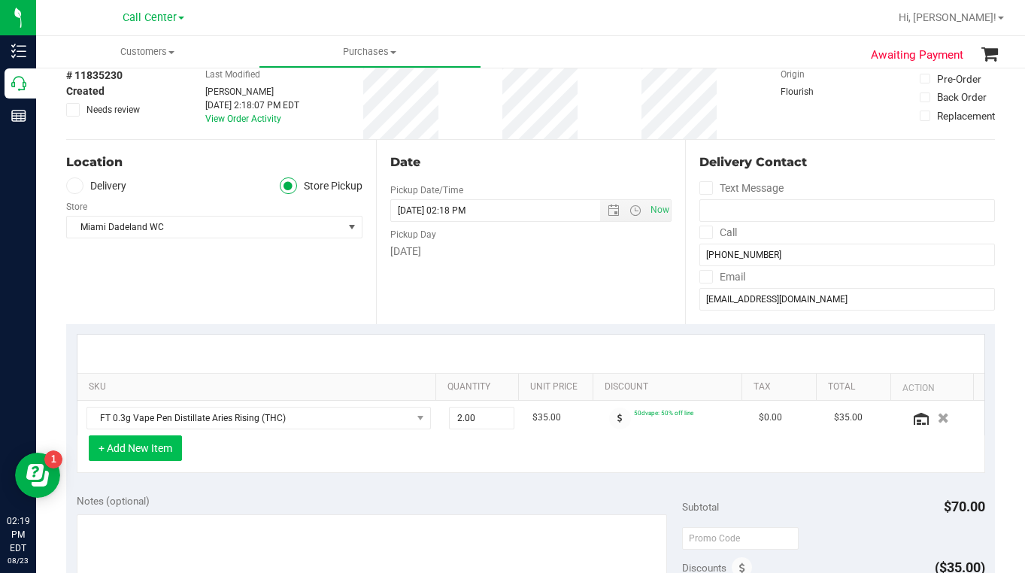
click at [135, 448] on button "+ Add New Item" at bounding box center [135, 448] width 93 height 26
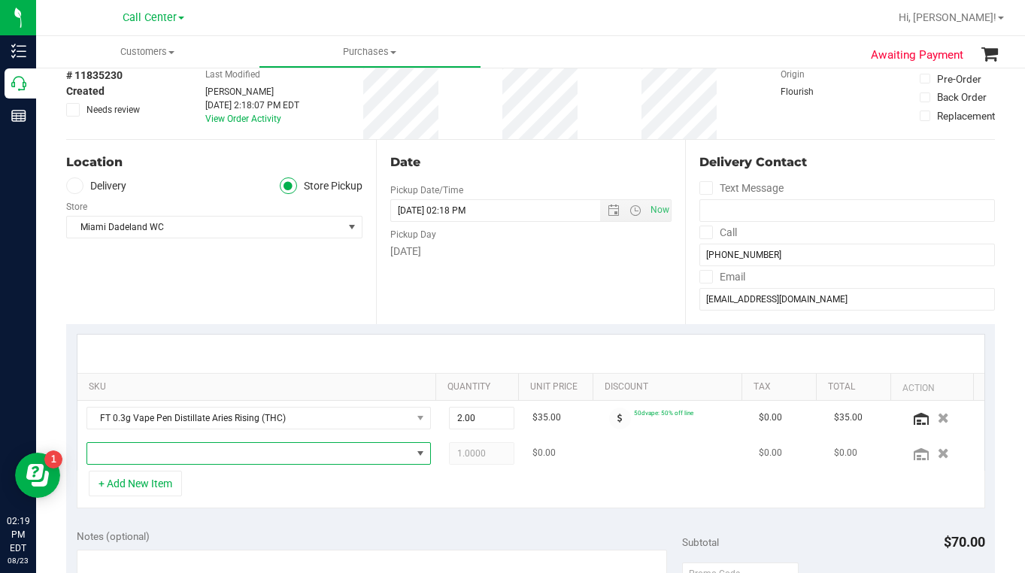
click at [141, 459] on span "NO DATA FOUND" at bounding box center [249, 453] width 324 height 21
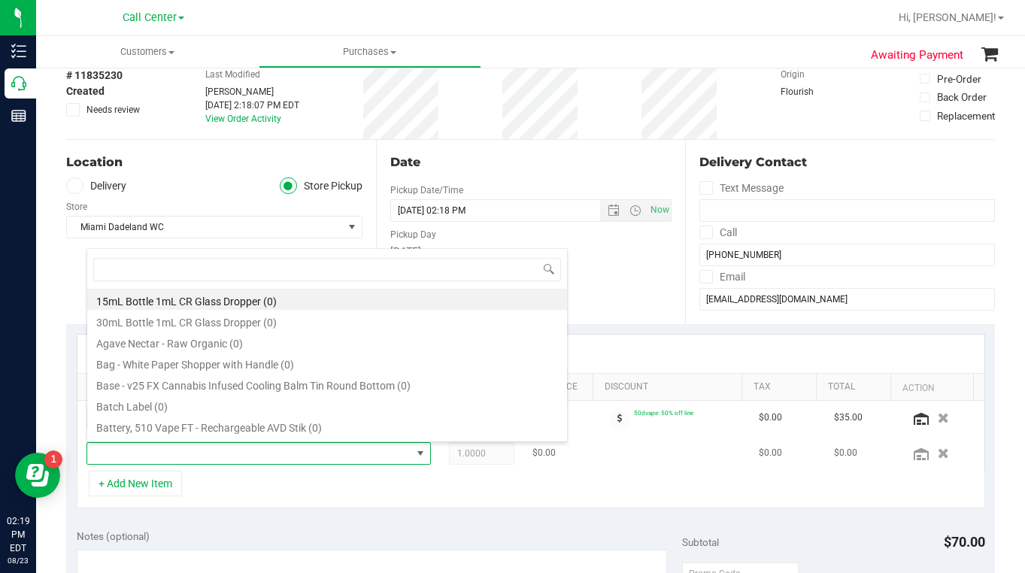
scroll to position [23, 332]
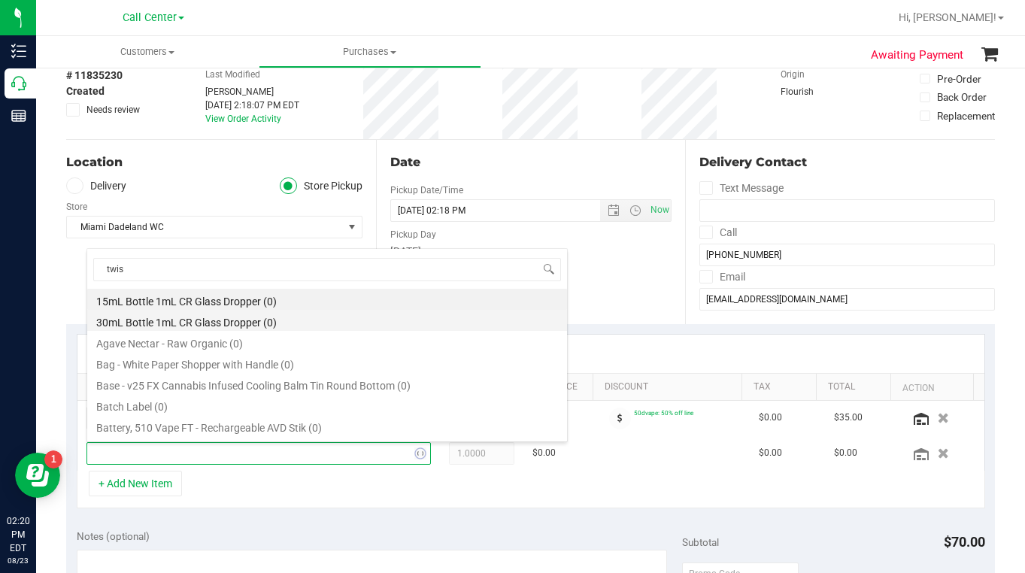
type input "twist"
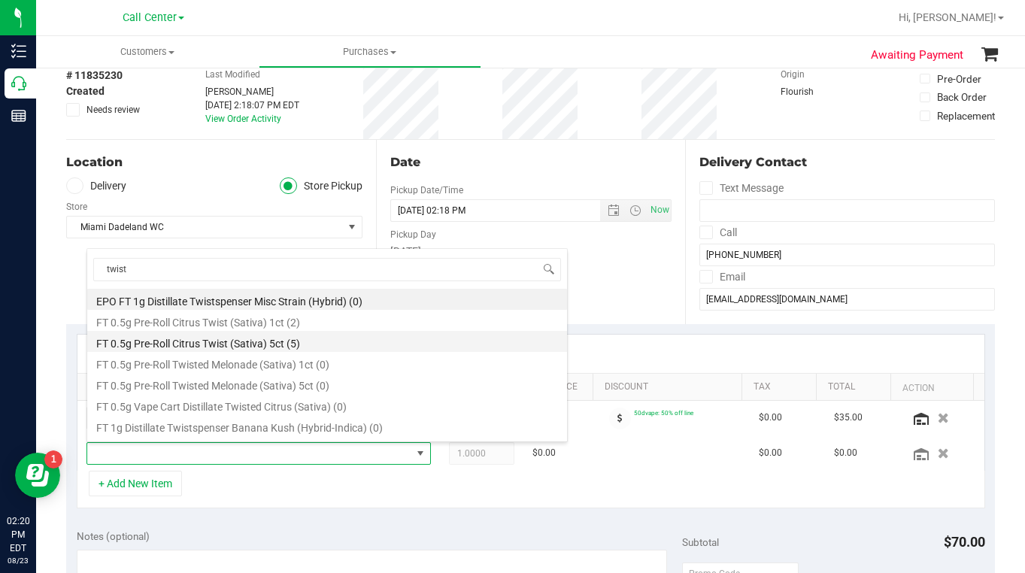
click at [205, 341] on li "FT 0.5g Pre-Roll Citrus Twist (Sativa) 5ct (5)" at bounding box center [327, 341] width 480 height 21
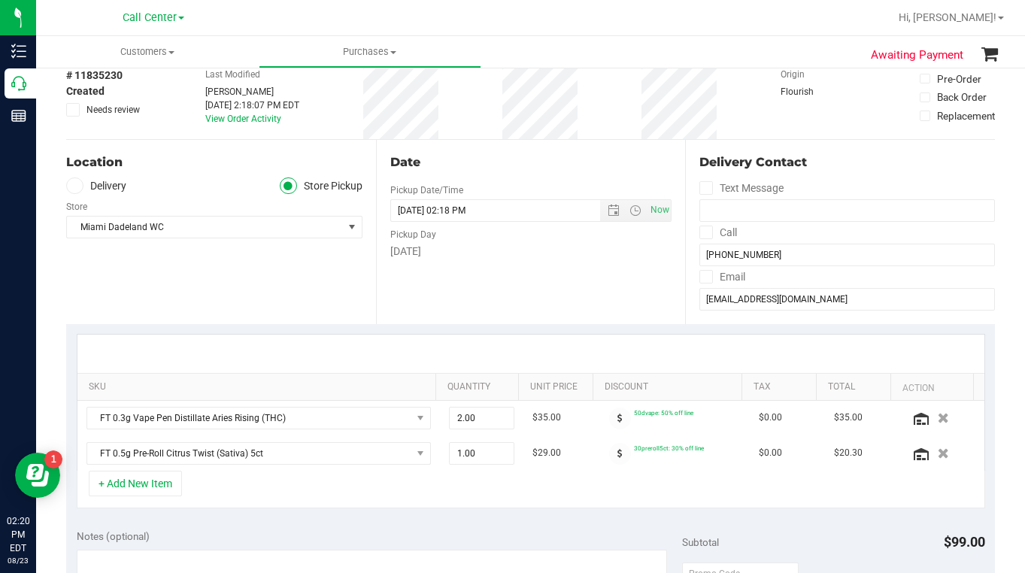
click at [183, 289] on div "Location Delivery Store Pickup Store [GEOGRAPHIC_DATA] WC Select Store [PERSON_…" at bounding box center [221, 232] width 310 height 184
click at [838, 168] on div "Delivery Contact" at bounding box center [846, 162] width 295 height 18
click at [292, 489] on div "+ Add New Item" at bounding box center [531, 490] width 908 height 38
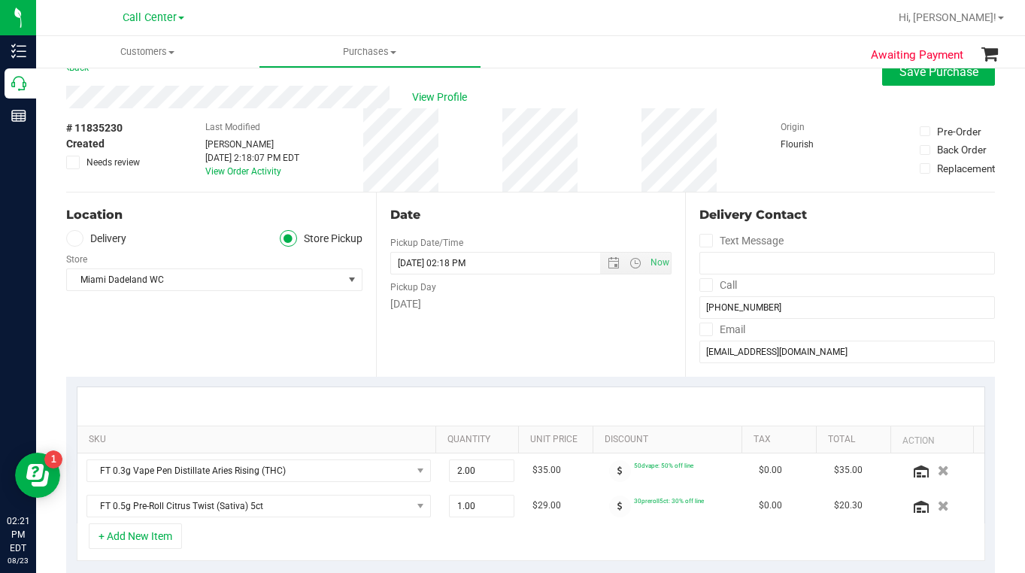
scroll to position [0, 0]
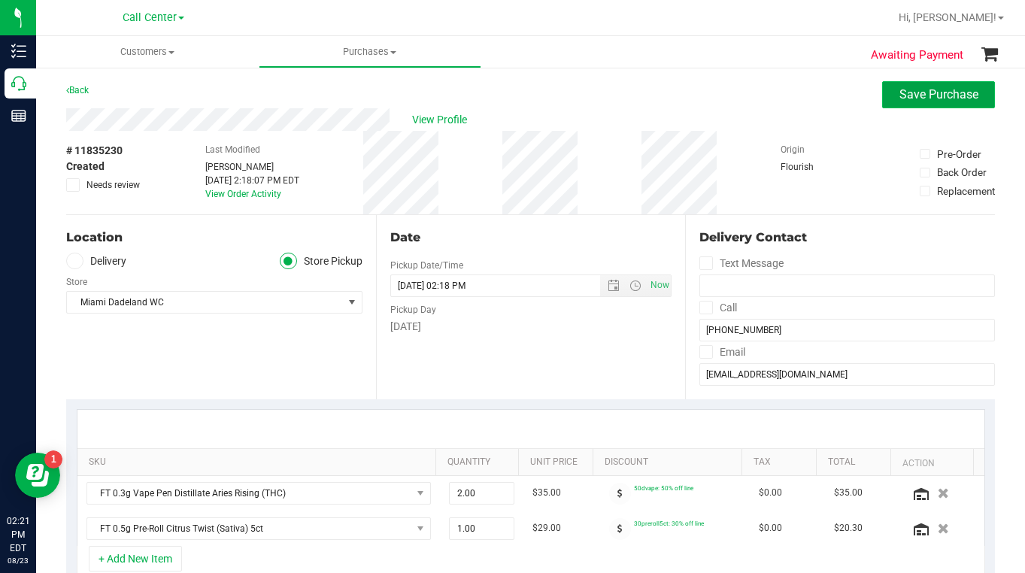
click at [899, 96] on span "Save Purchase" at bounding box center [938, 94] width 79 height 14
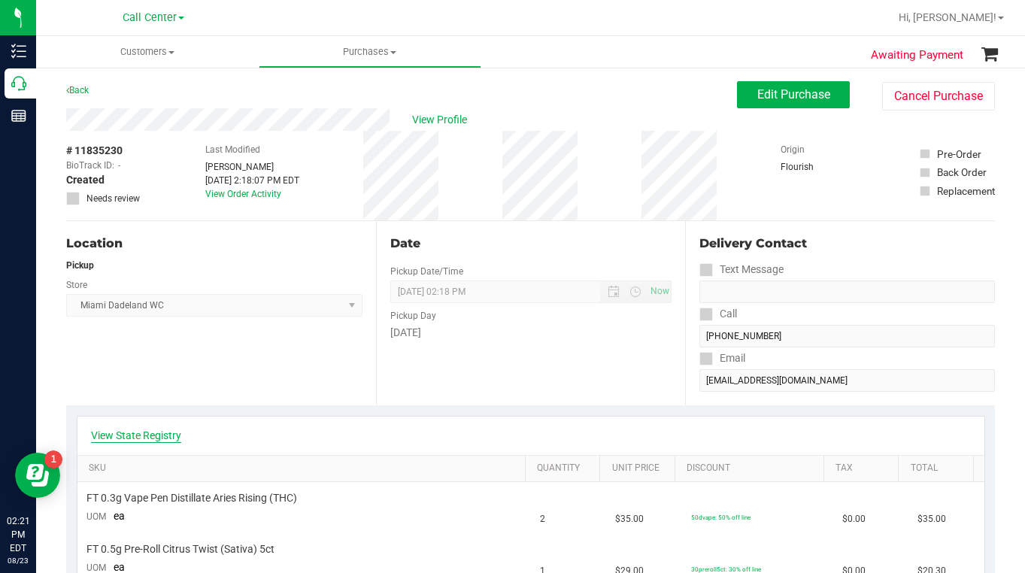
click at [128, 441] on link "View State Registry" at bounding box center [136, 435] width 90 height 15
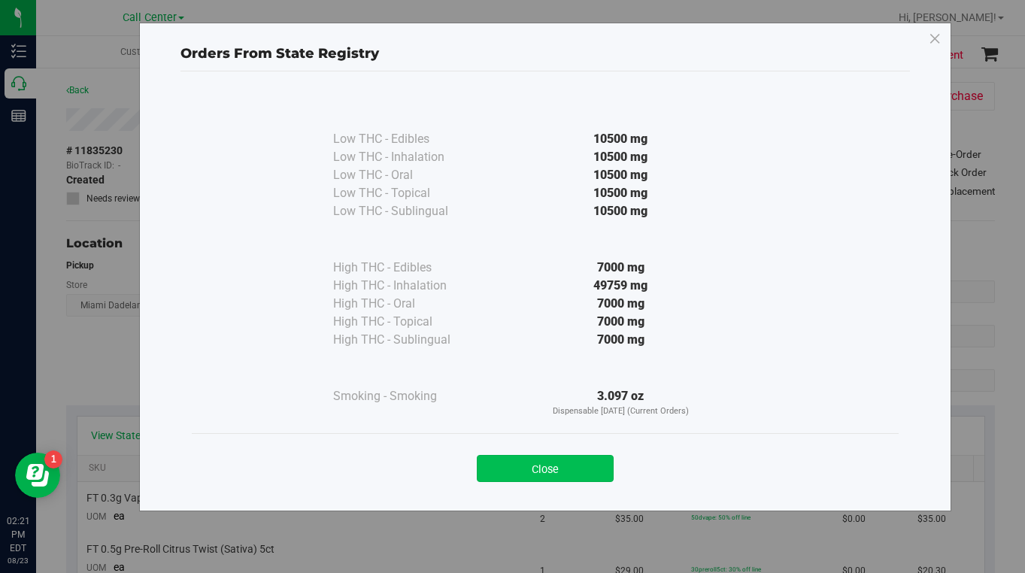
click at [525, 474] on button "Close" at bounding box center [545, 468] width 137 height 27
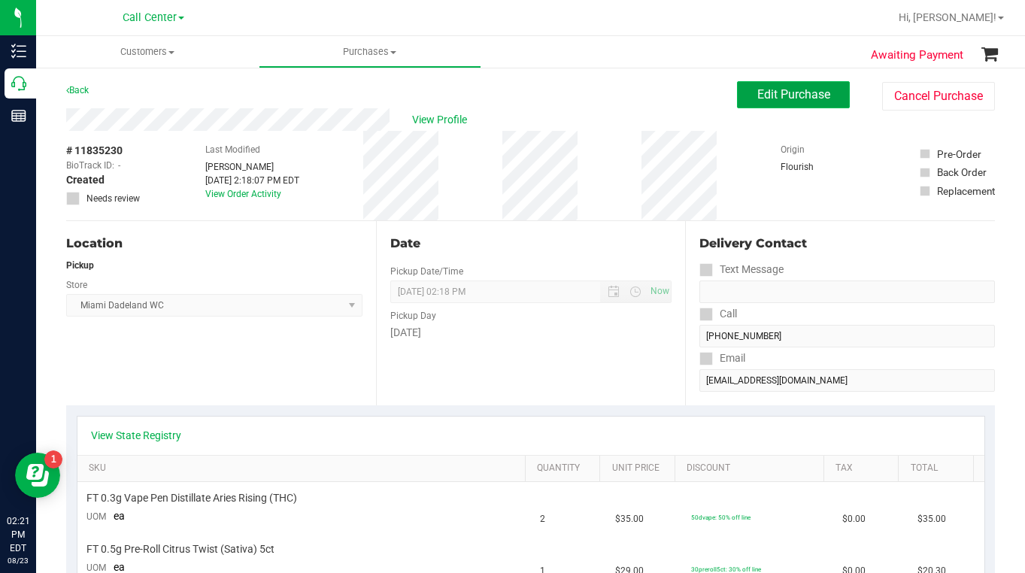
click at [773, 97] on span "Edit Purchase" at bounding box center [793, 94] width 73 height 14
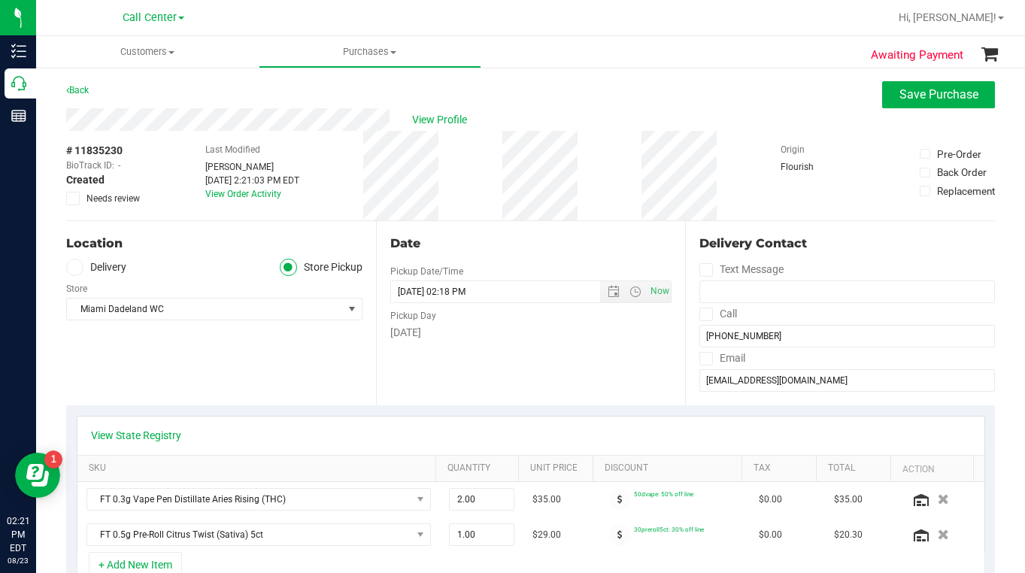
click at [286, 378] on div "Location Delivery Store Pickup Store [GEOGRAPHIC_DATA] WC Select Store [PERSON_…" at bounding box center [221, 313] width 310 height 184
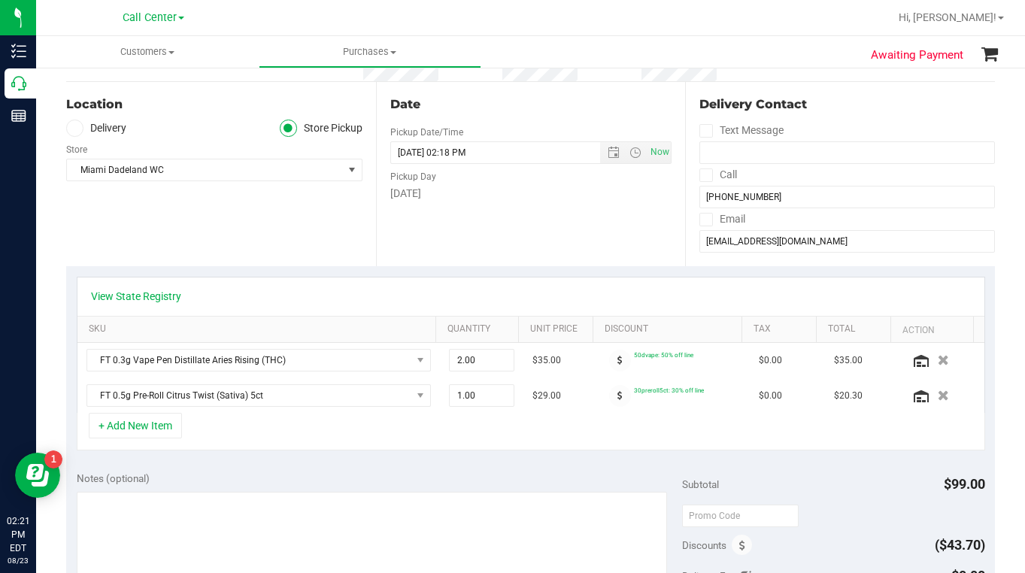
scroll to position [301, 0]
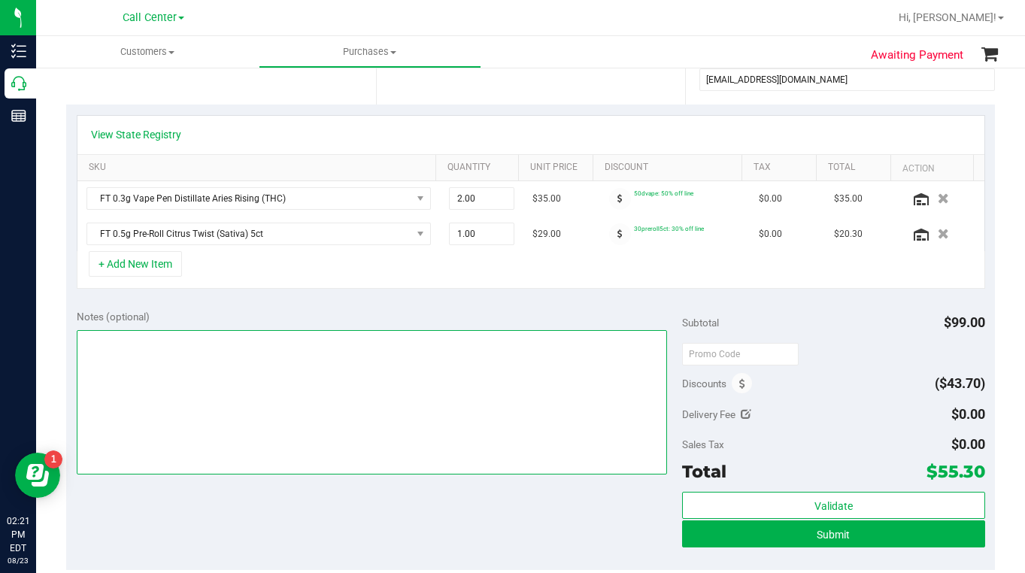
click at [110, 370] on textarea at bounding box center [372, 402] width 590 height 144
click at [274, 429] on textarea at bounding box center [372, 402] width 590 height 144
type textarea "LC CC"
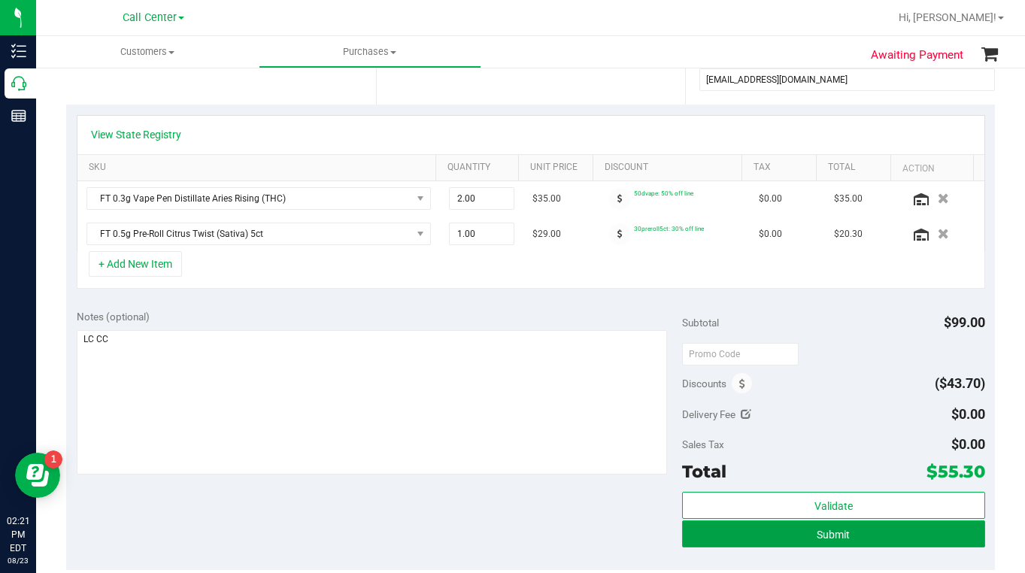
click at [749, 537] on button "Submit" at bounding box center [833, 533] width 303 height 27
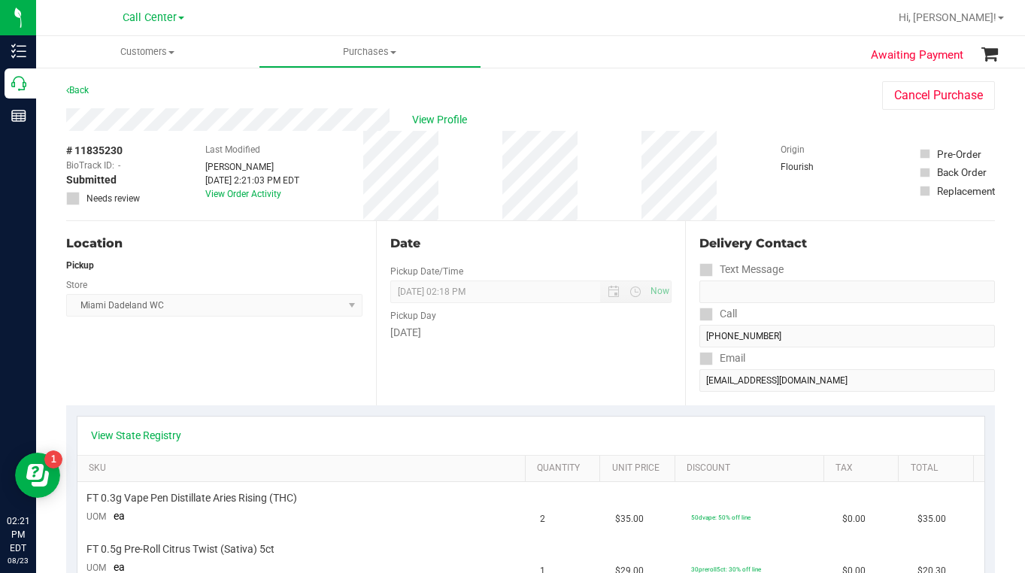
click at [831, 259] on div "Text Message" at bounding box center [846, 270] width 295 height 22
click at [425, 115] on span "View Profile" at bounding box center [442, 120] width 60 height 16
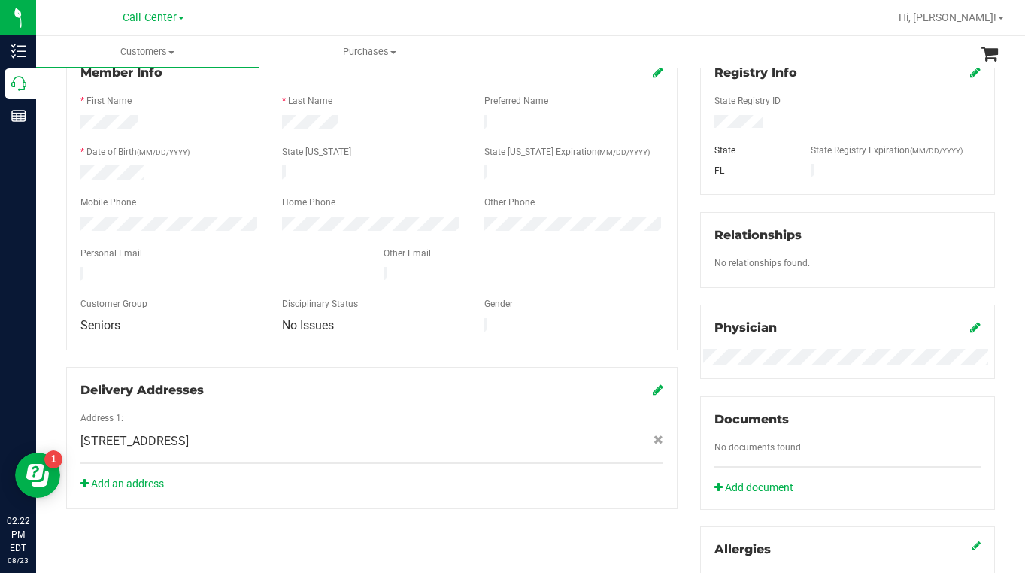
scroll to position [63, 0]
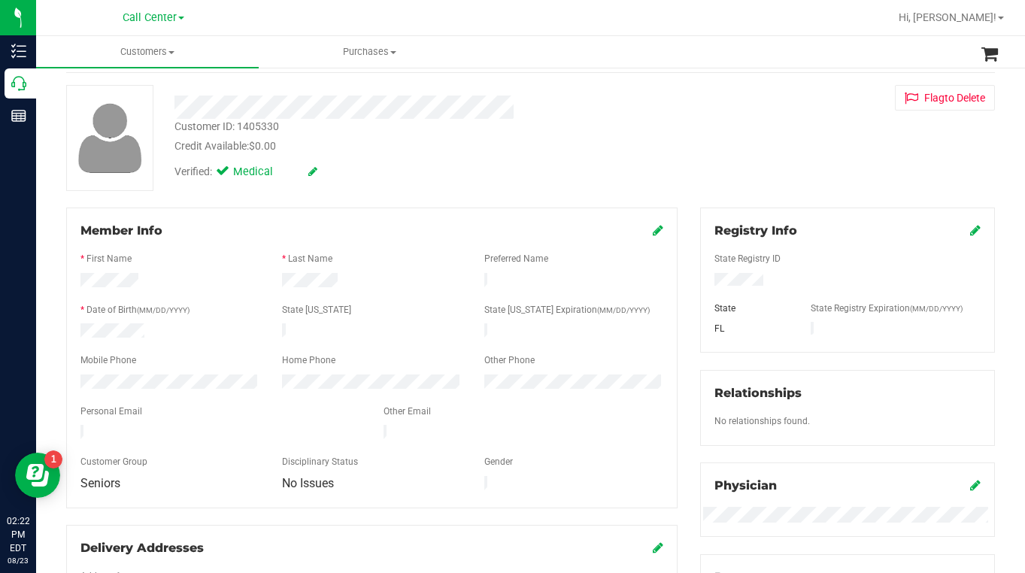
drag, startPoint x: 925, startPoint y: 431, endPoint x: 916, endPoint y: 428, distance: 10.0
click at [925, 432] on div "Relationships No relationships found." at bounding box center [847, 408] width 295 height 76
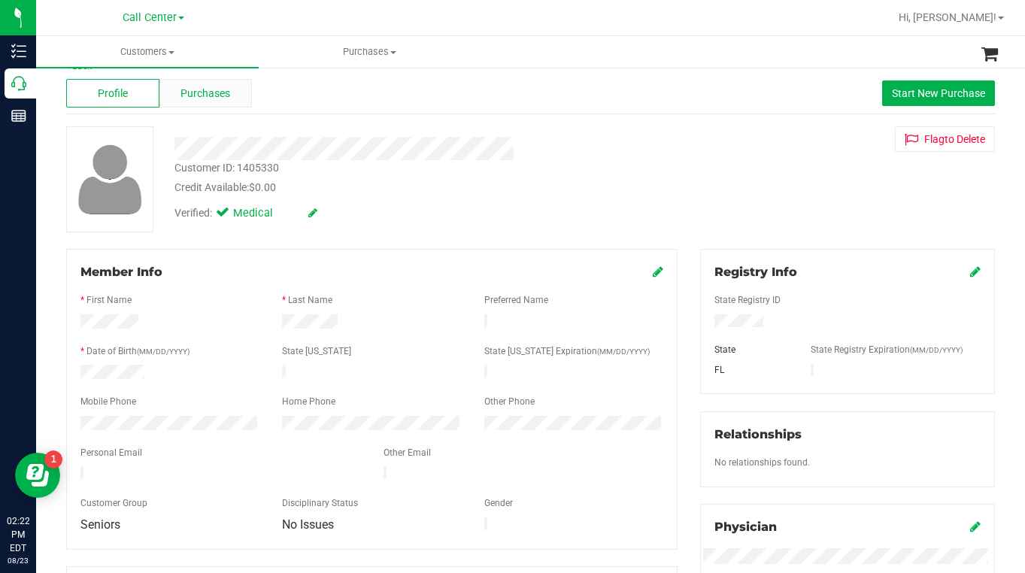
scroll to position [0, 0]
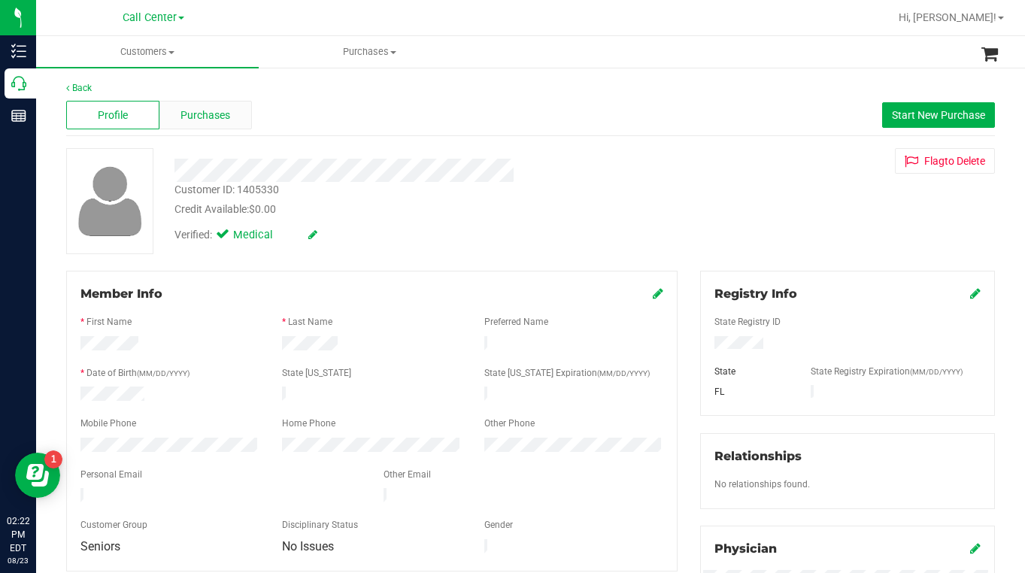
click at [199, 111] on span "Purchases" at bounding box center [205, 116] width 50 height 16
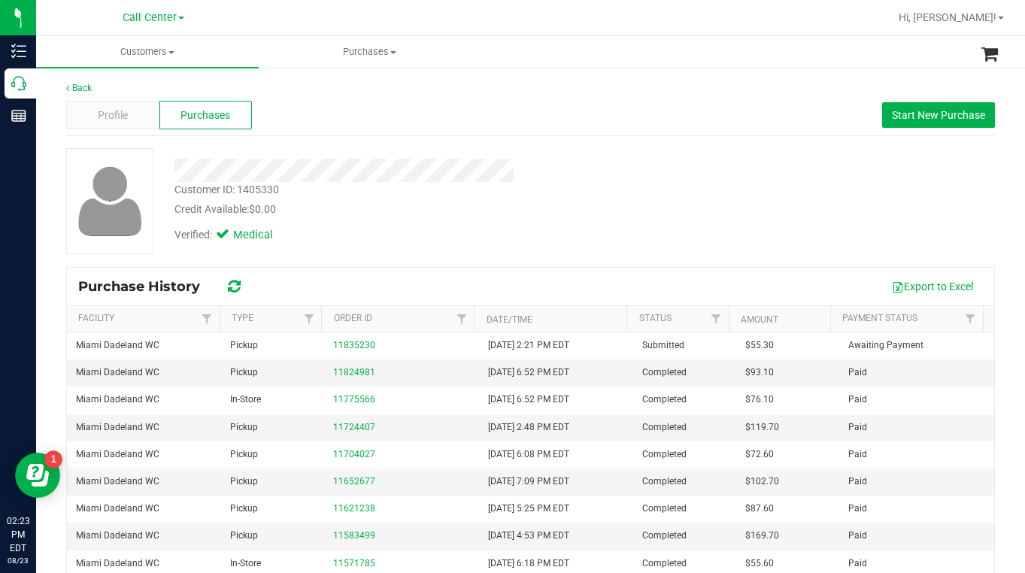
click at [803, 244] on div "Customer ID: 1405330 Credit Available: $0.00 Verified: Medical" at bounding box center [530, 201] width 951 height 106
click at [127, 114] on div "Profile" at bounding box center [112, 115] width 93 height 29
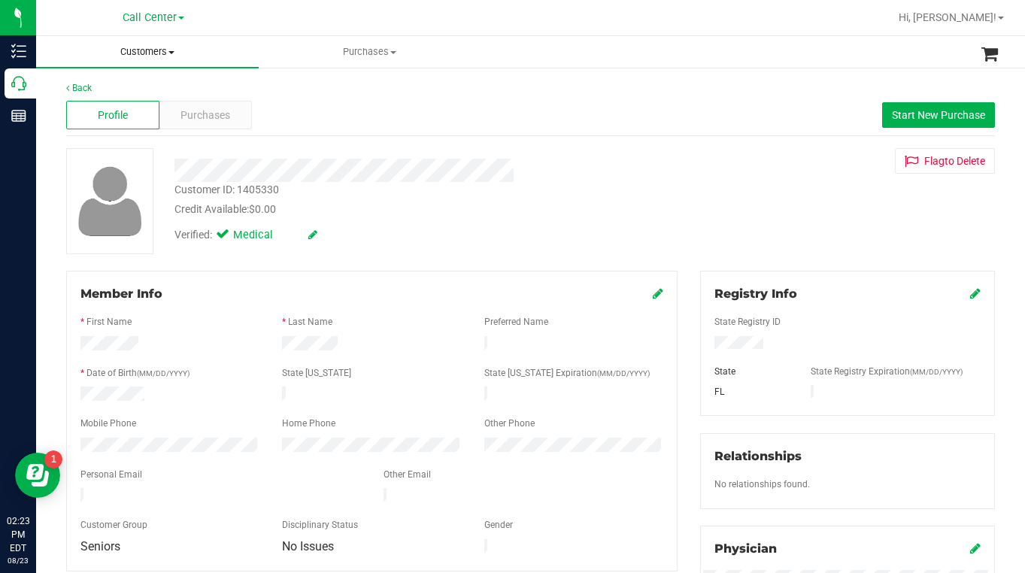
click at [174, 52] on span at bounding box center [171, 52] width 6 height 3
click at [135, 89] on span "All customers" at bounding box center [90, 90] width 108 height 13
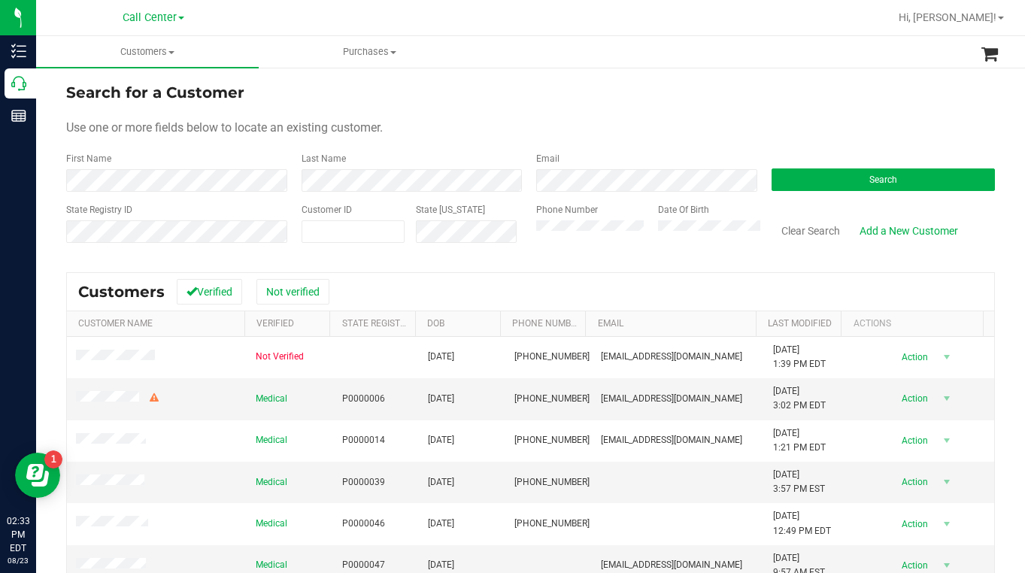
click at [804, 117] on form "Search for a Customer Use one or more fields below to locate an existing custom…" at bounding box center [530, 168] width 928 height 175
click at [814, 180] on button "Search" at bounding box center [883, 179] width 224 height 23
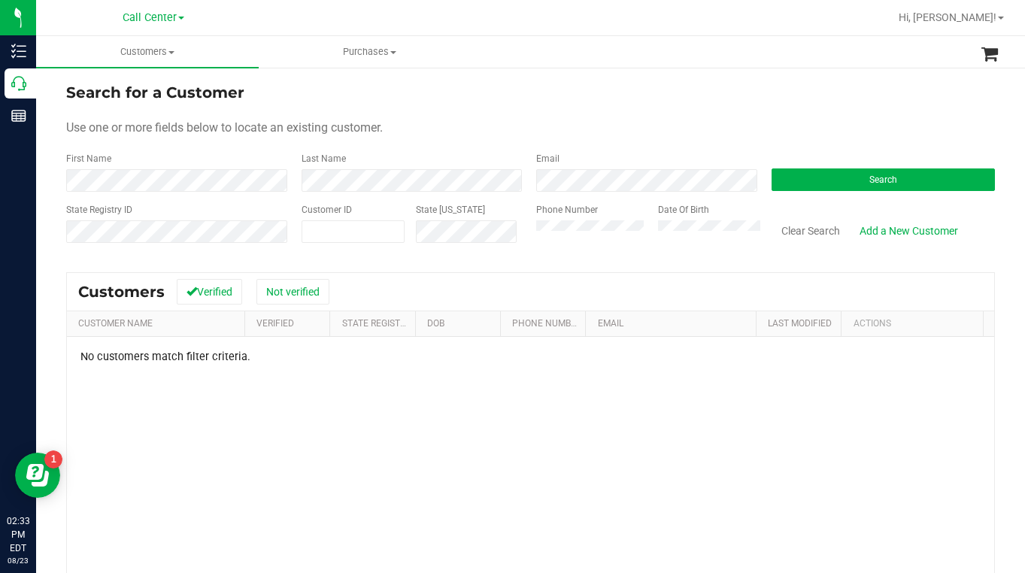
click at [831, 134] on div "Use one or more fields below to locate an existing customer." at bounding box center [530, 128] width 928 height 18
click at [798, 132] on div "Use one or more fields below to locate an existing customer." at bounding box center [530, 128] width 928 height 18
click at [553, 126] on div "Use one or more fields below to locate an existing customer." at bounding box center [530, 128] width 928 height 18
click at [804, 129] on div "Use one or more fields below to locate an existing customer." at bounding box center [530, 128] width 928 height 18
click at [772, 137] on form "Search for a Customer Use one or more fields below to locate an existing custom…" at bounding box center [530, 168] width 928 height 175
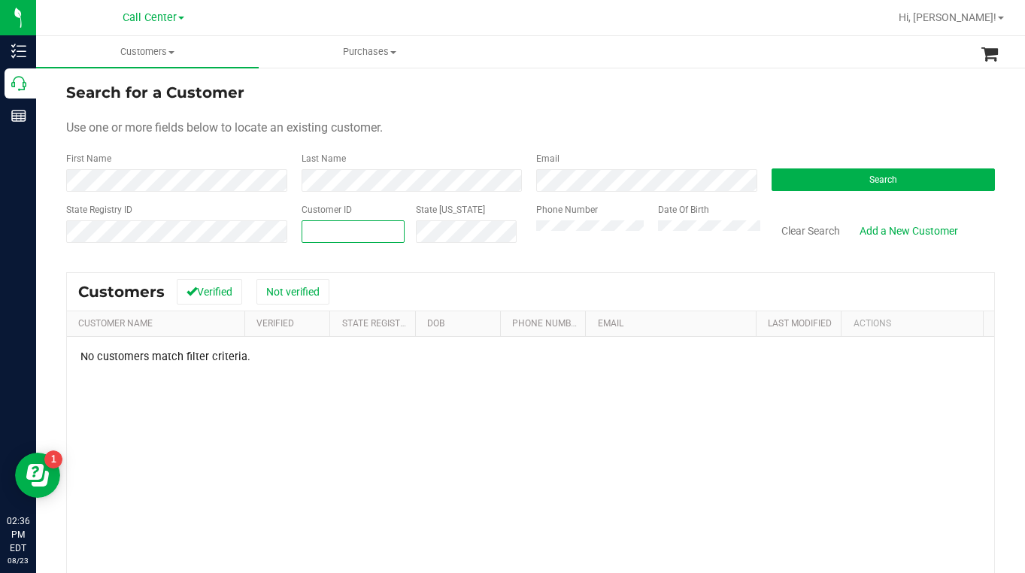
click at [349, 232] on span at bounding box center [353, 231] width 104 height 23
type input "1550341"
click at [810, 182] on button "Search" at bounding box center [883, 179] width 224 height 23
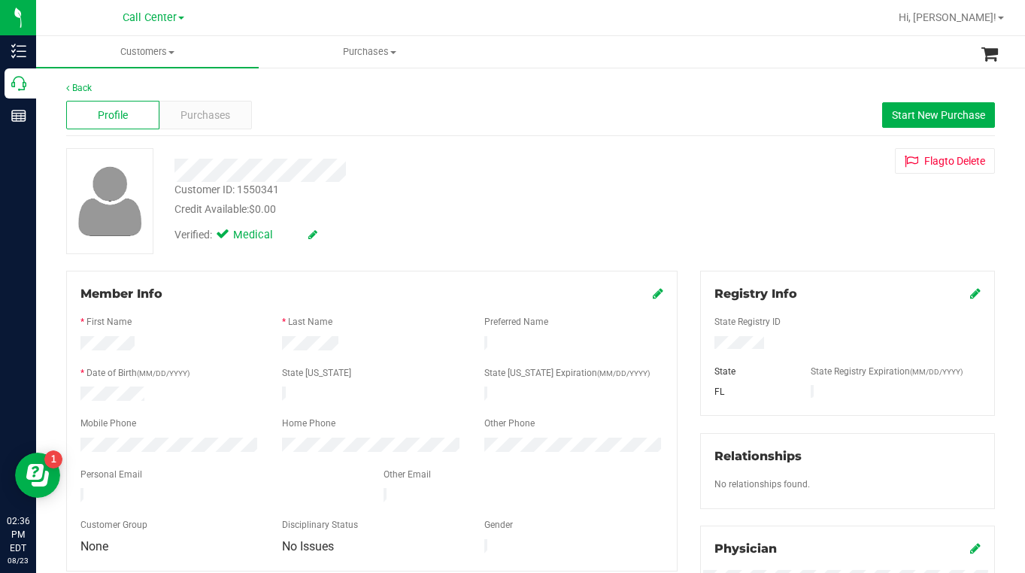
click at [375, 223] on div "Verified: Medical" at bounding box center [401, 233] width 476 height 33
click at [198, 127] on div "Purchases" at bounding box center [205, 115] width 93 height 29
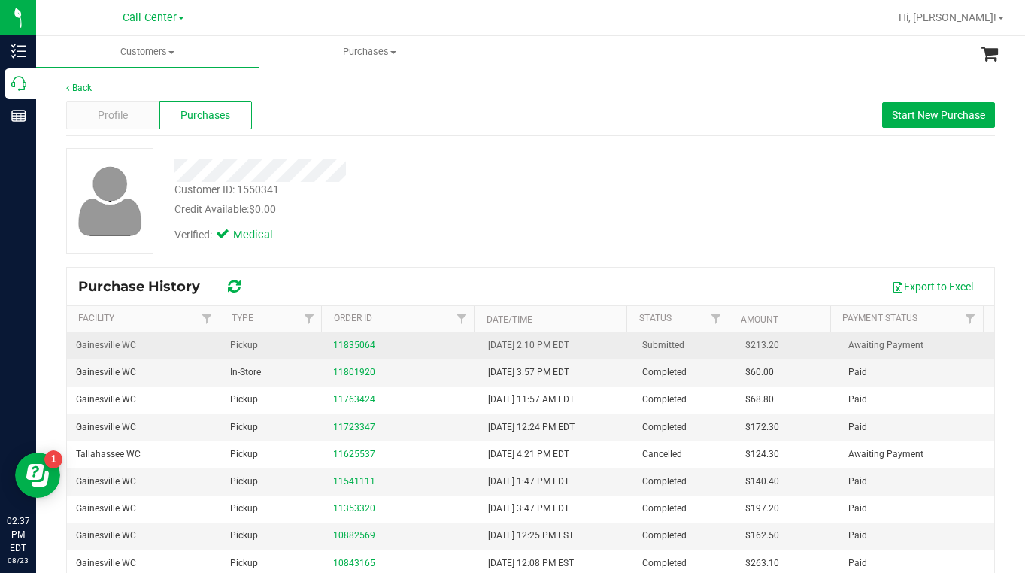
click at [353, 350] on div "11835064" at bounding box center [401, 345] width 136 height 14
click at [347, 348] on link "11835064" at bounding box center [354, 345] width 42 height 11
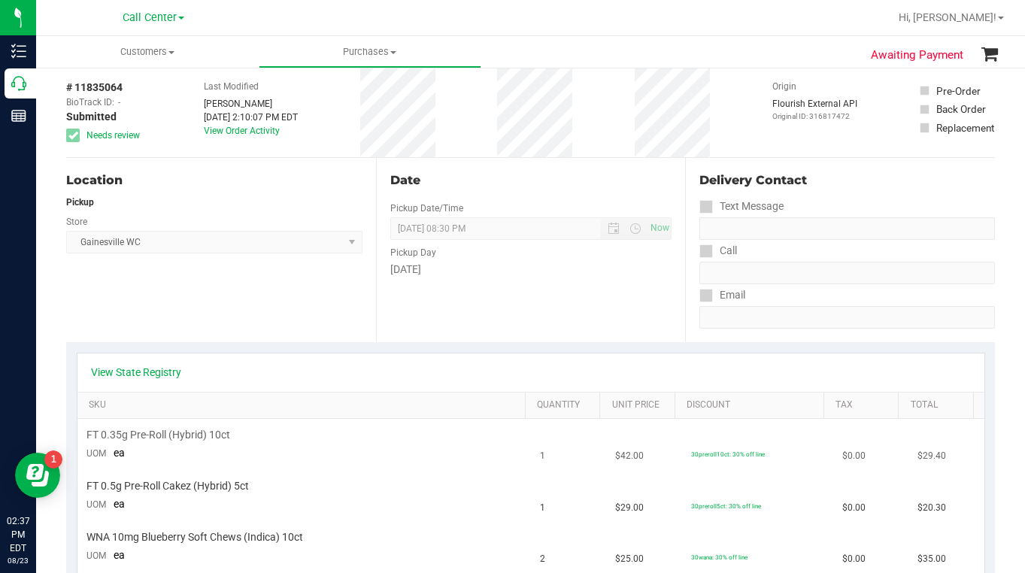
scroll to position [150, 0]
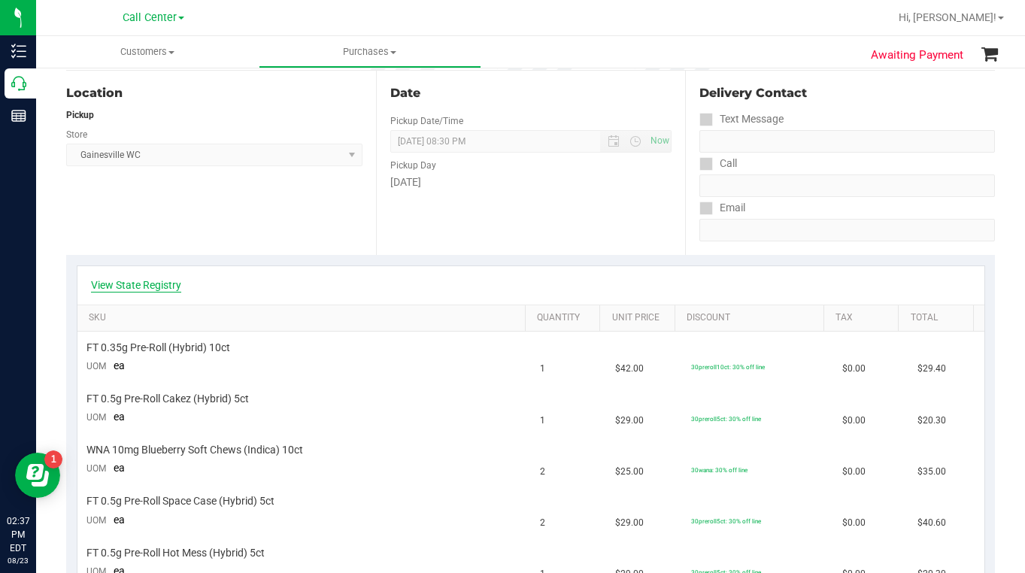
click at [155, 288] on link "View State Registry" at bounding box center [136, 284] width 90 height 15
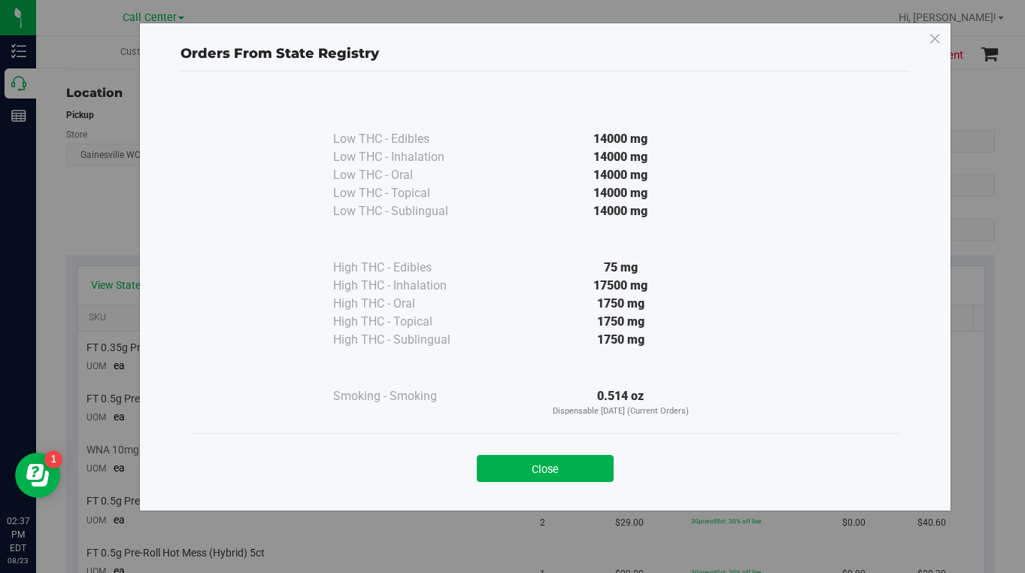
click at [544, 463] on button "Close" at bounding box center [545, 468] width 137 height 27
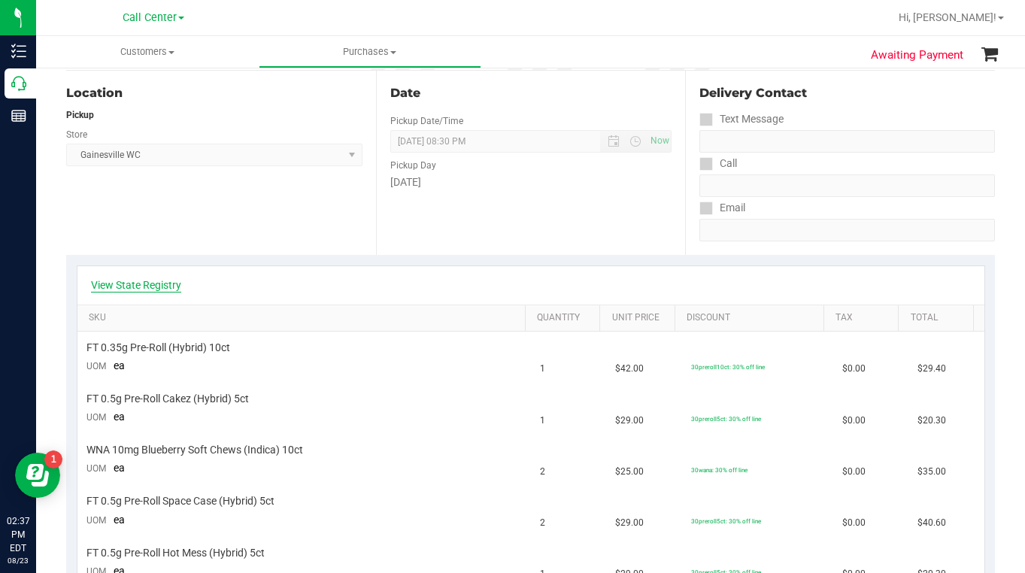
click at [156, 283] on link "View State Registry" at bounding box center [136, 284] width 90 height 15
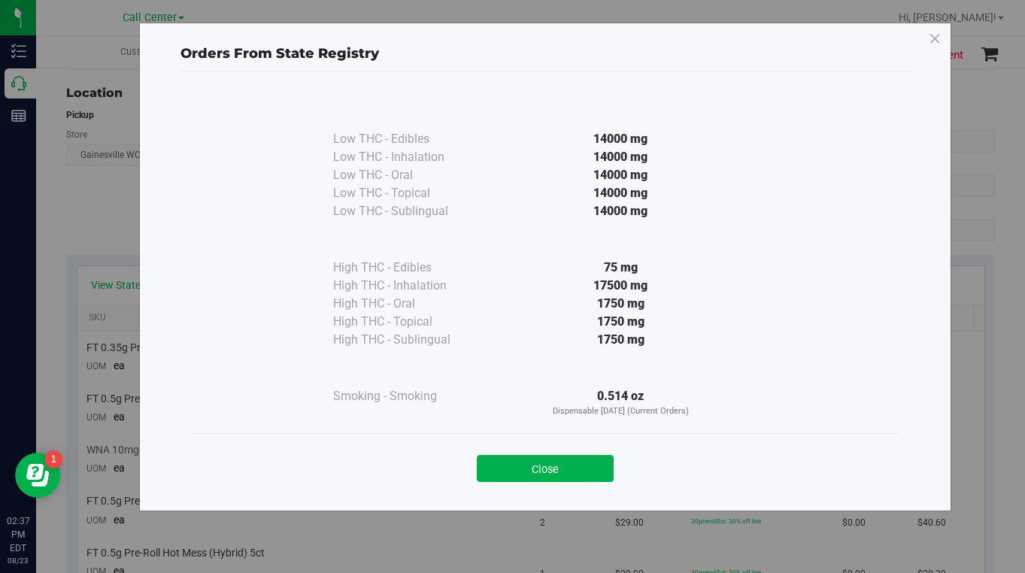
click at [552, 467] on button "Close" at bounding box center [545, 468] width 137 height 27
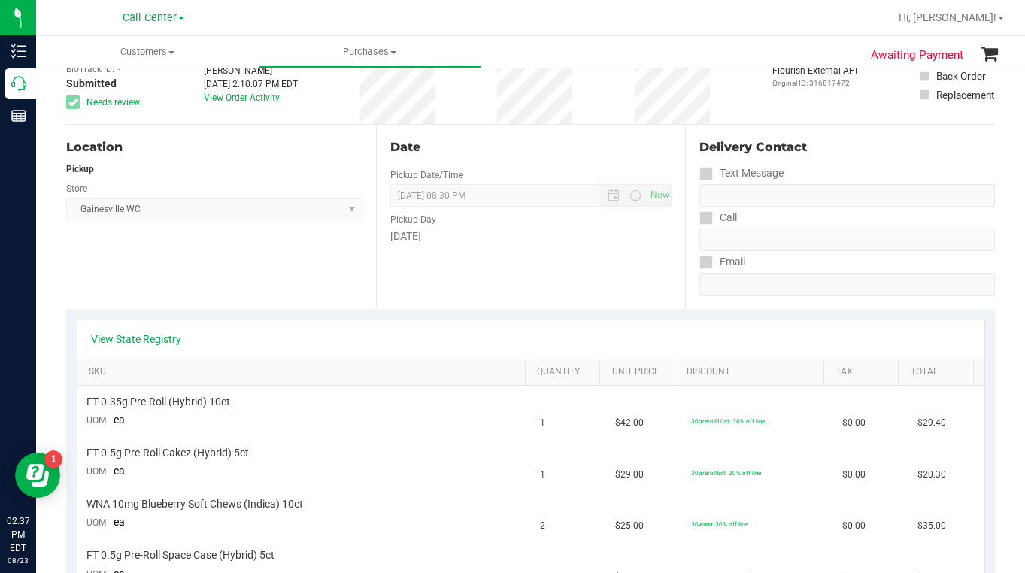
scroll to position [75, 0]
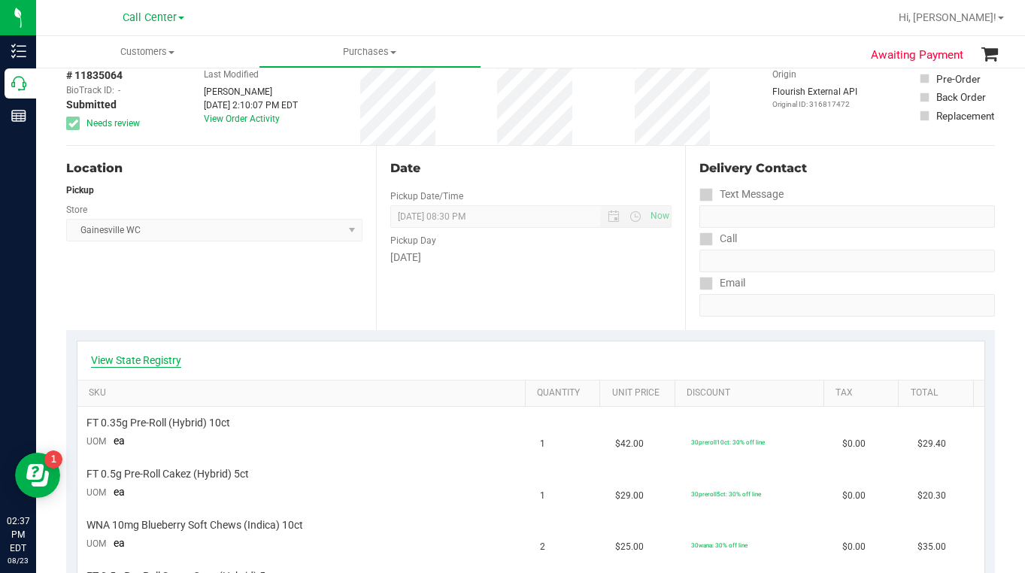
click at [141, 360] on link "View State Registry" at bounding box center [136, 360] width 90 height 15
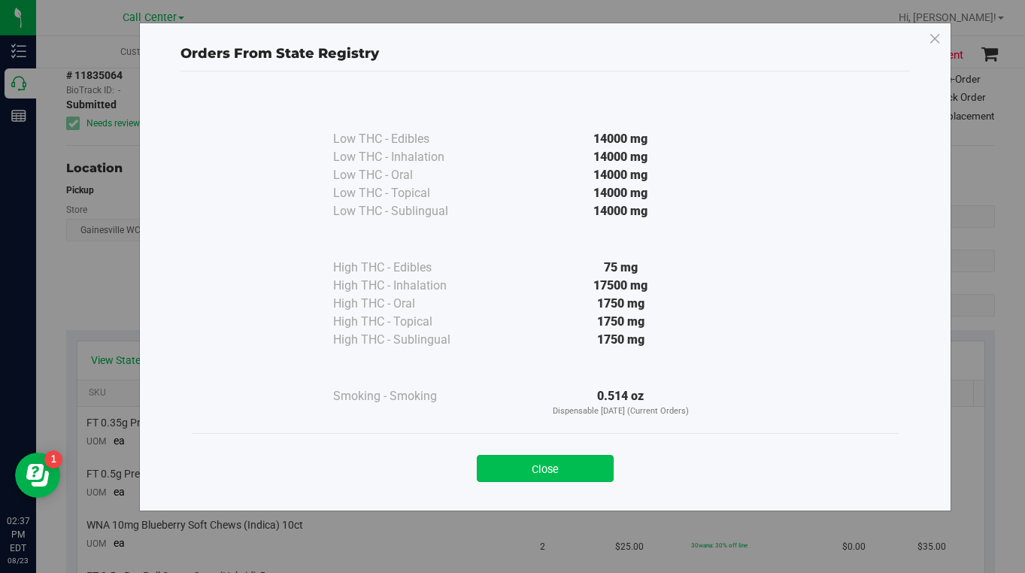
click at [513, 467] on button "Close" at bounding box center [545, 468] width 137 height 27
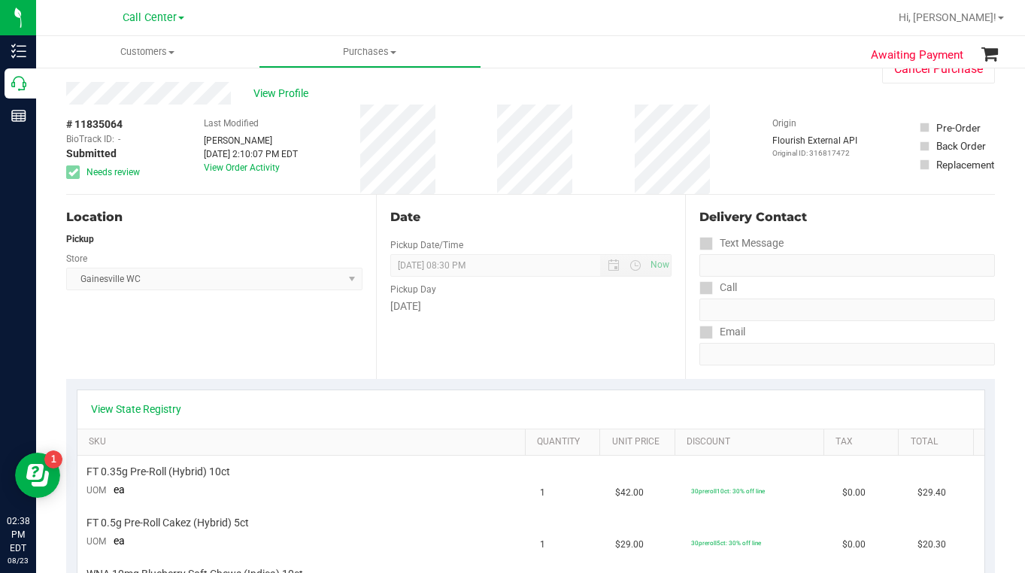
scroll to position [0, 0]
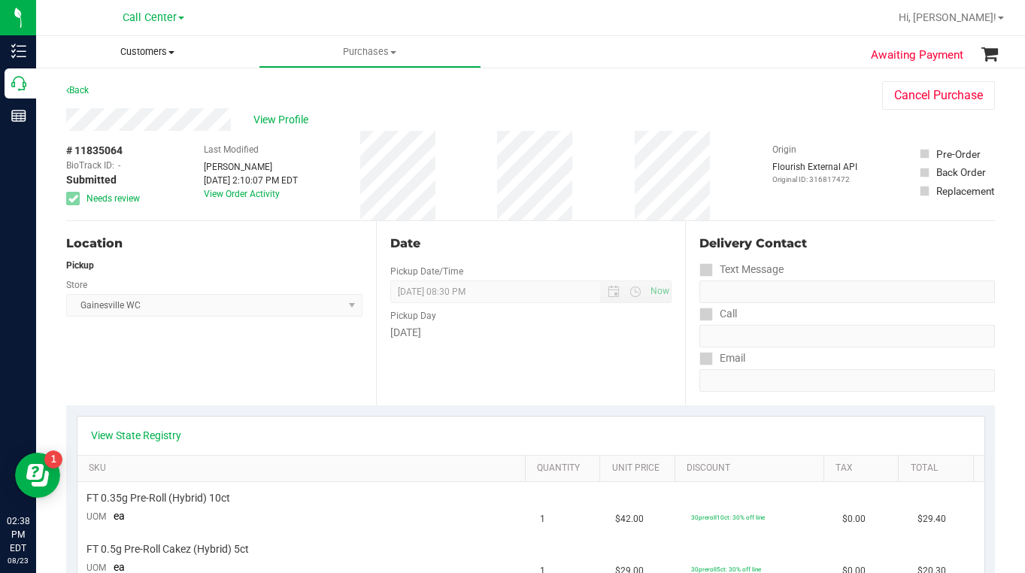
click at [173, 50] on span "Customers" at bounding box center [147, 52] width 223 height 14
click at [104, 94] on span "All customers" at bounding box center [90, 90] width 108 height 13
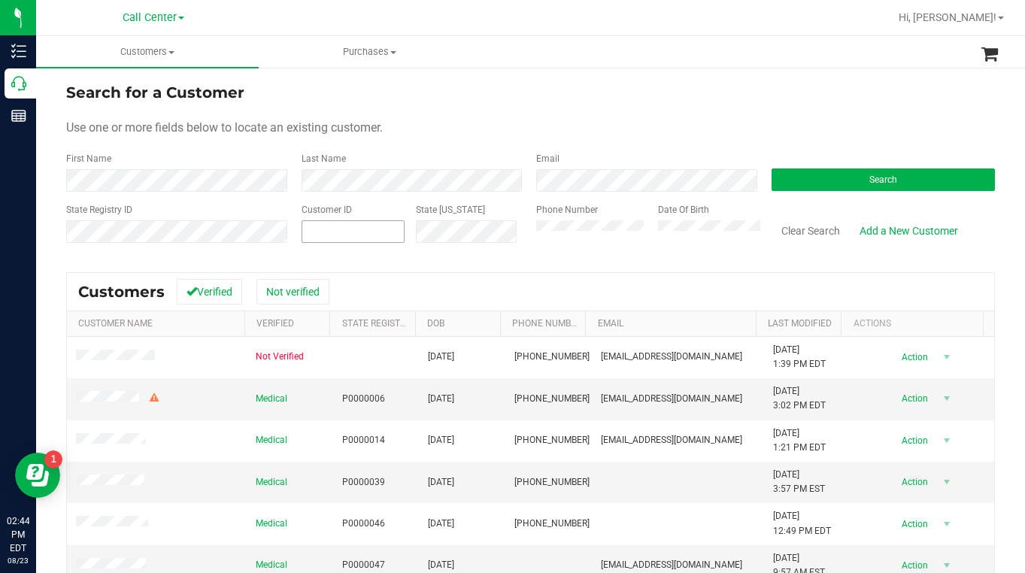
click at [321, 235] on span at bounding box center [353, 231] width 104 height 23
type input "128906"
click at [798, 180] on button "Search" at bounding box center [883, 179] width 224 height 23
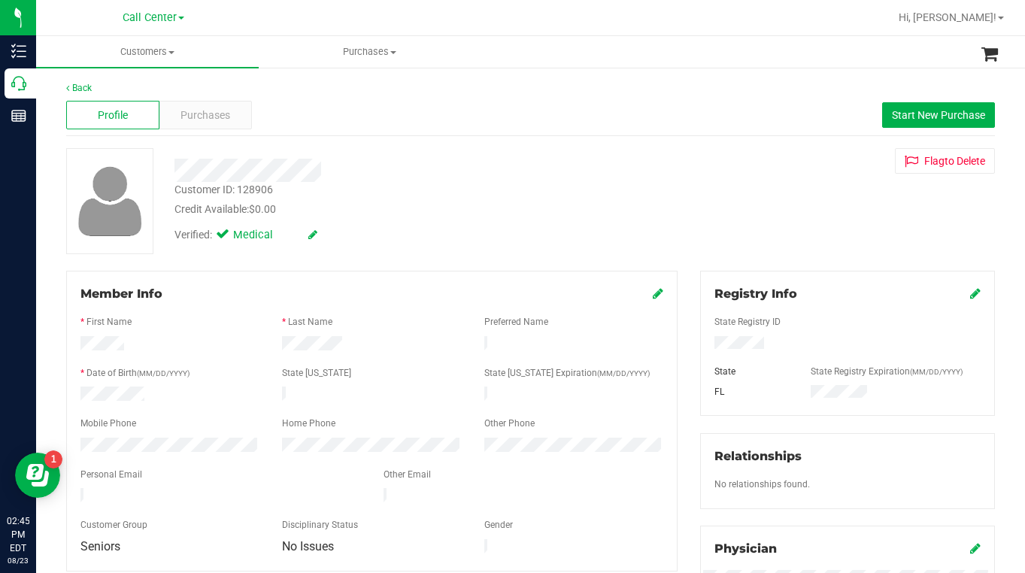
click at [792, 223] on div "Customer ID: 128906 Credit Available: $0.00 Verified: Medical Flag to [GEOGRAPH…" at bounding box center [530, 201] width 951 height 106
click at [177, 56] on span "Customers" at bounding box center [147, 52] width 223 height 14
click at [141, 88] on span "All customers" at bounding box center [90, 90] width 108 height 13
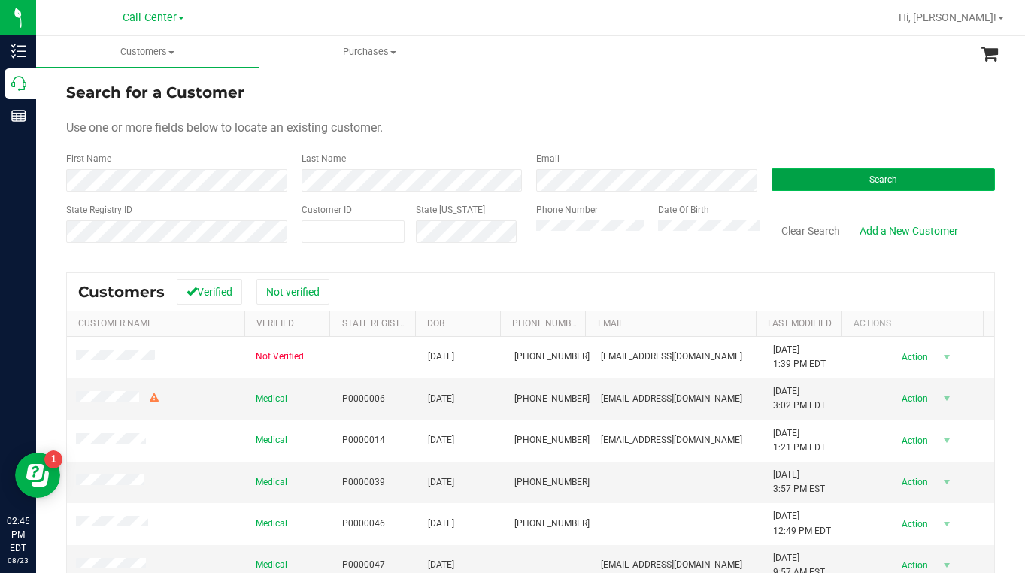
click at [847, 175] on button "Search" at bounding box center [883, 179] width 224 height 23
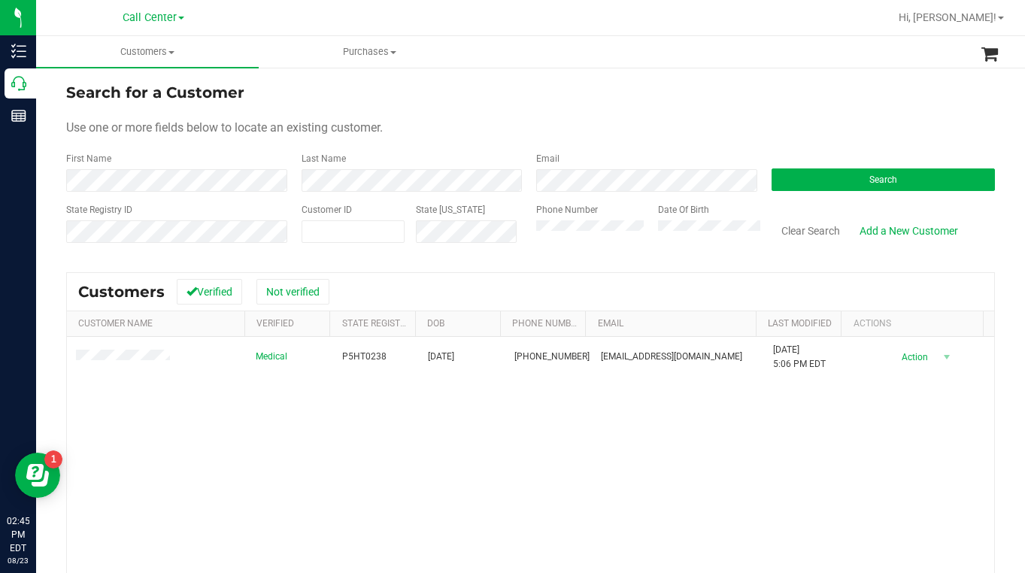
click at [695, 142] on form "Search for a Customer Use one or more fields below to locate an existing custom…" at bounding box center [530, 168] width 928 height 175
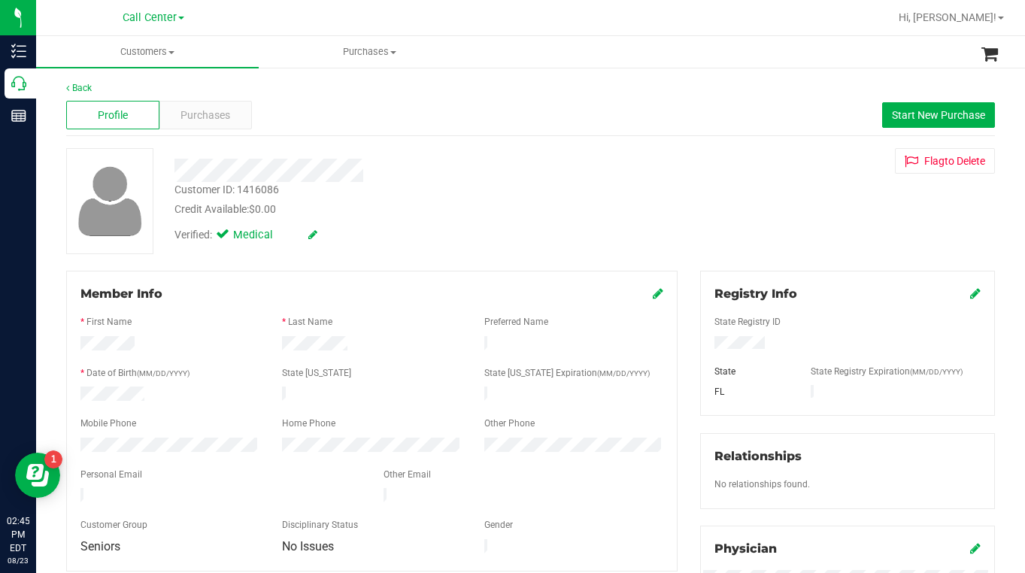
click at [462, 252] on div "Customer ID: 1416086 Credit Available: $0.00 Verified: Medical Flag to [GEOGRAP…" at bounding box center [530, 201] width 951 height 106
click at [825, 204] on div "Customer ID: 1416086 Credit Available: $0.00 Verified: Medical Flag to [GEOGRAP…" at bounding box center [530, 201] width 951 height 106
click at [170, 53] on span at bounding box center [171, 52] width 6 height 3
click at [115, 95] on span "All customers" at bounding box center [90, 90] width 108 height 13
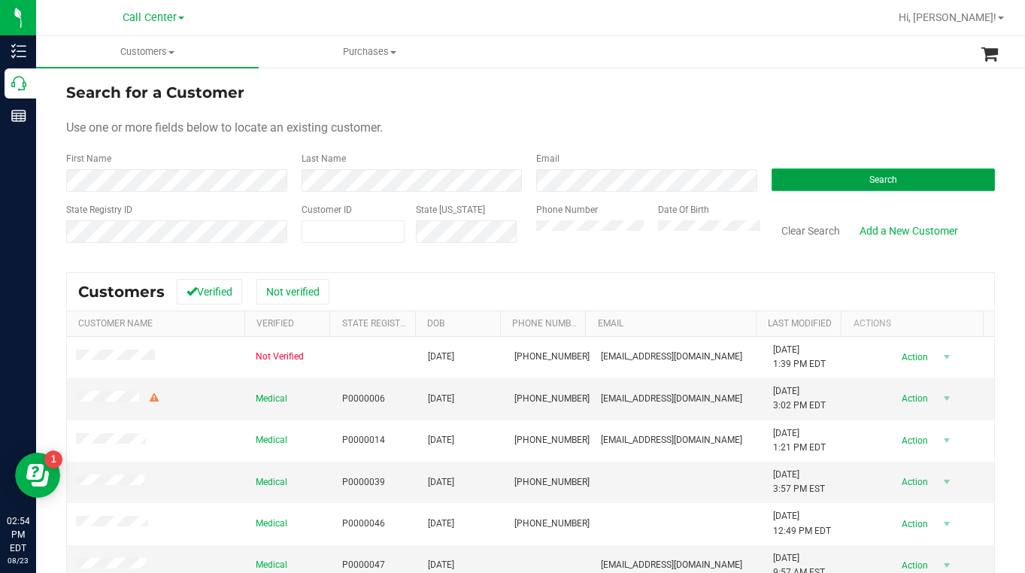
click at [807, 175] on button "Search" at bounding box center [883, 179] width 224 height 23
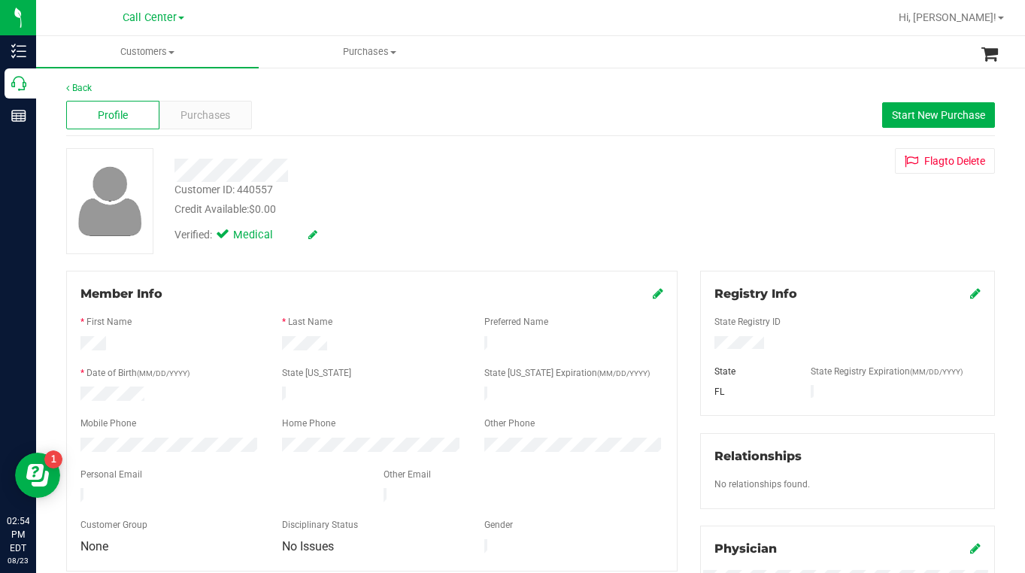
click at [404, 279] on div "Member Info * First Name * Last Name Preferred Name * Date of Birth (MM/DD/YYYY…" at bounding box center [371, 421] width 611 height 301
click at [653, 292] on icon at bounding box center [658, 293] width 11 height 12
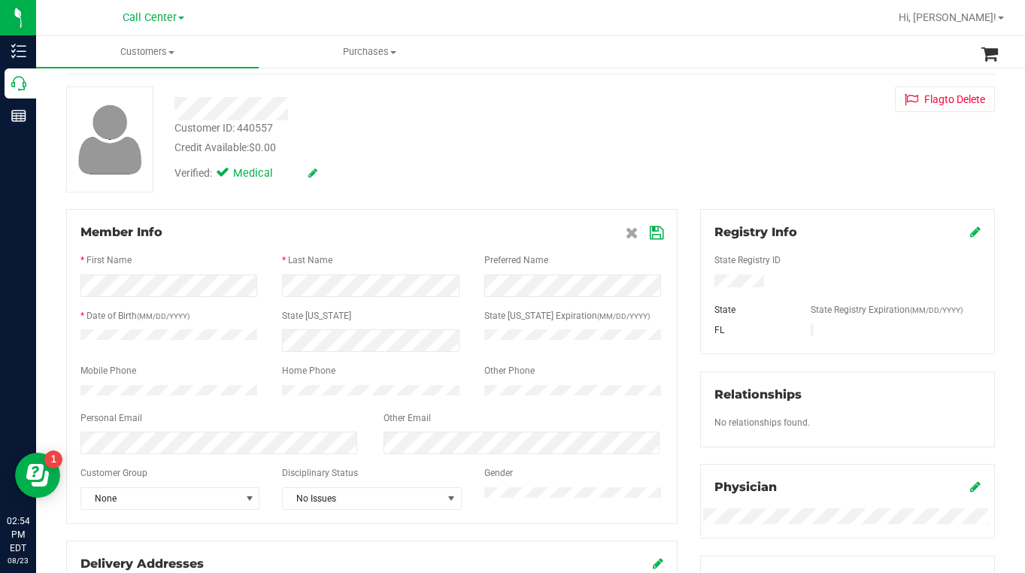
scroll to position [150, 0]
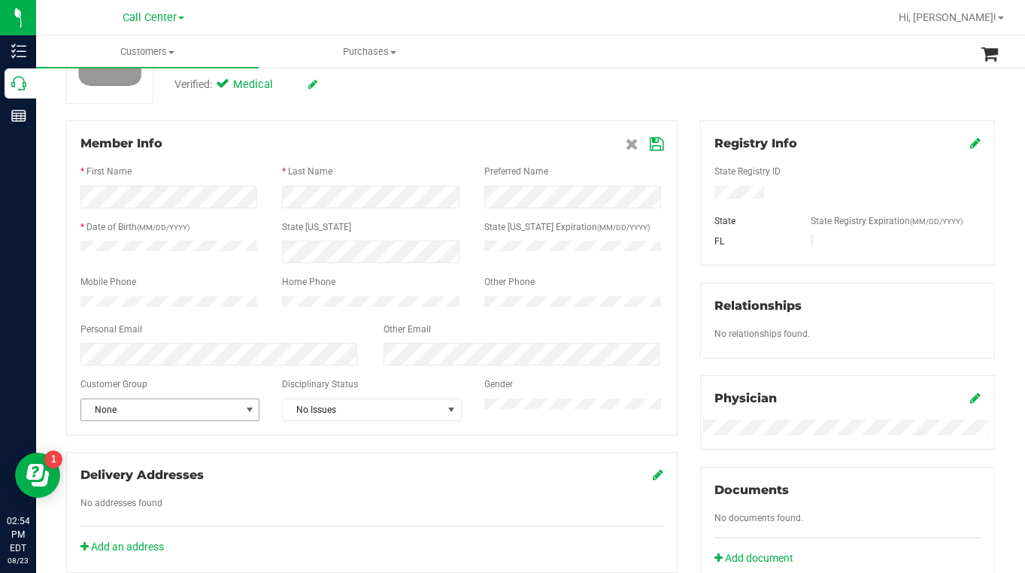
click at [250, 416] on span "select" at bounding box center [250, 410] width 12 height 12
click at [120, 339] on li "Seniors" at bounding box center [168, 337] width 175 height 23
click at [650, 150] on icon at bounding box center [657, 144] width 14 height 12
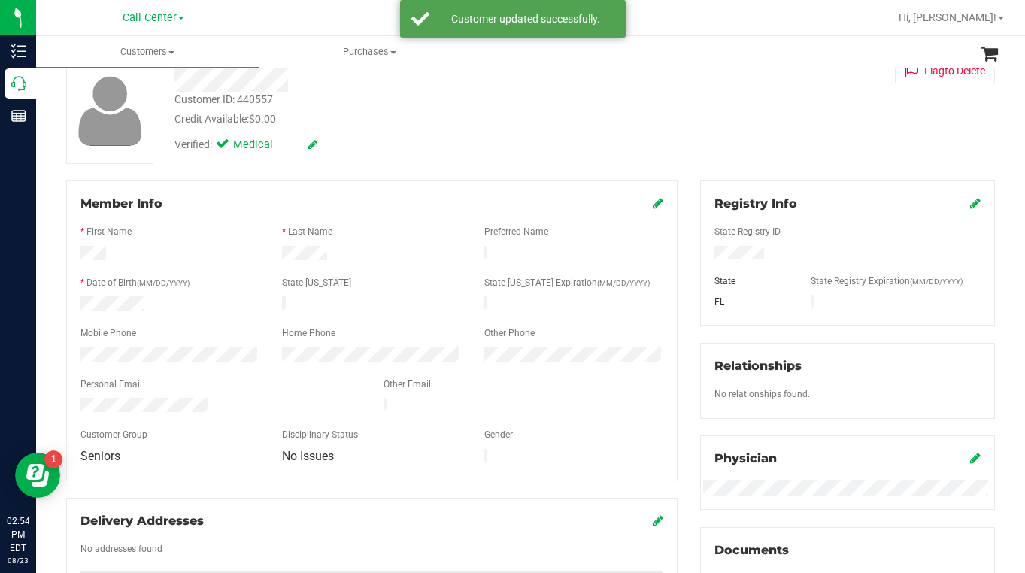
scroll to position [0, 0]
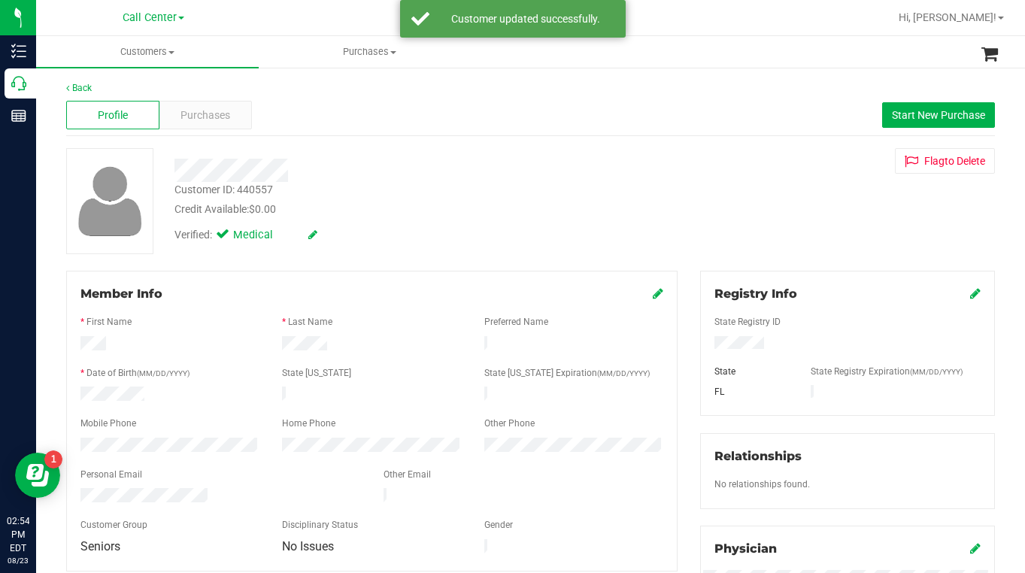
click at [398, 228] on div "Verified: Medical" at bounding box center [401, 233] width 476 height 33
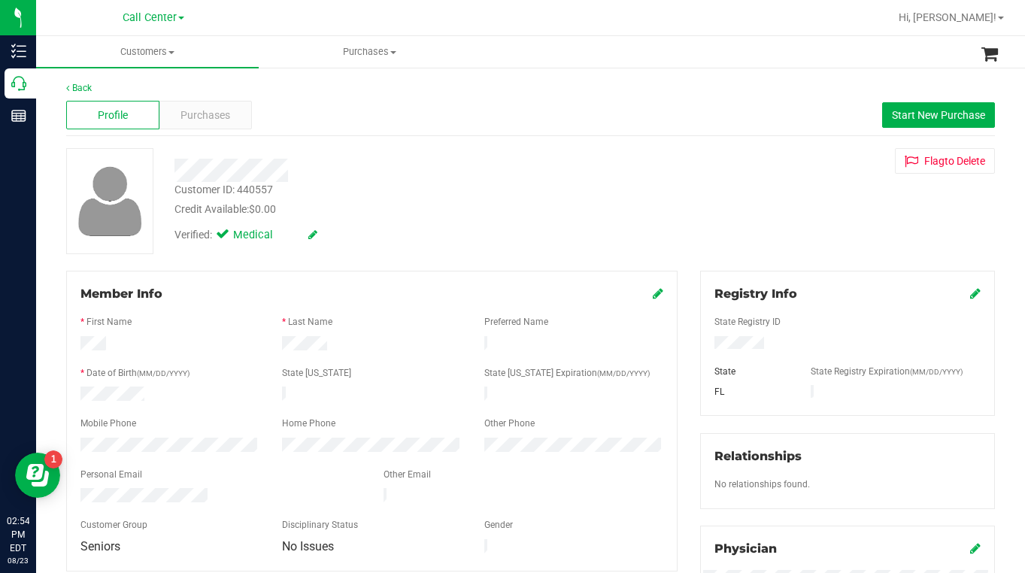
click at [765, 235] on div "Customer ID: 440557 Credit Available: $0.00 Verified: Medical Flag to [GEOGRAPH…" at bounding box center [530, 201] width 951 height 106
click at [817, 249] on div "Customer ID: 440557 Credit Available: $0.00 Verified: Medical Flag to [GEOGRAPH…" at bounding box center [530, 201] width 951 height 106
click at [825, 210] on div "Customer ID: 440557 Credit Available: $0.00 Verified: Medical Flag to [GEOGRAPH…" at bounding box center [530, 201] width 951 height 106
click at [568, 241] on div "Verified: Medical" at bounding box center [401, 233] width 476 height 33
click at [563, 244] on div "Verified: Medical" at bounding box center [401, 233] width 476 height 33
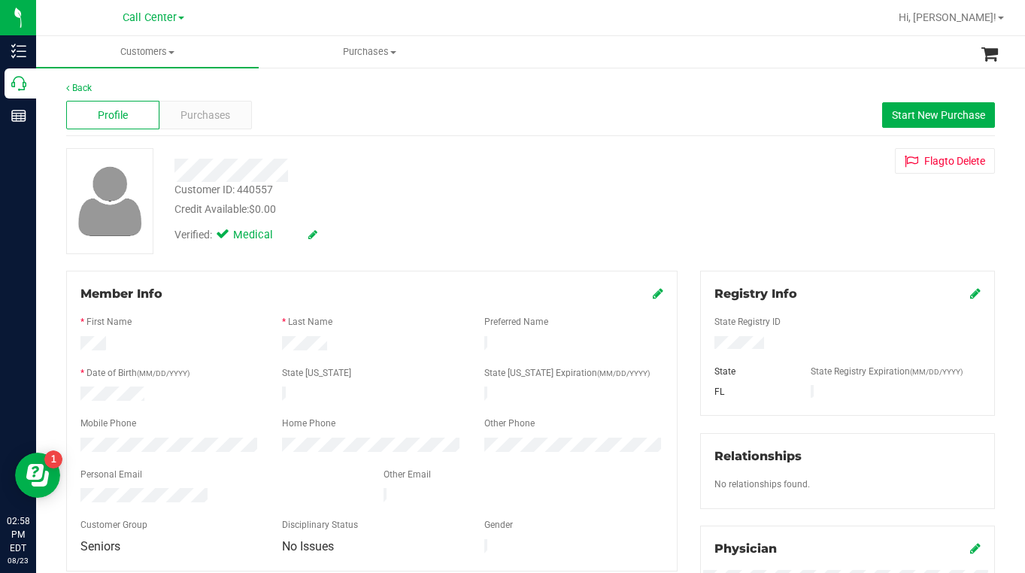
click at [822, 250] on div "Customer ID: 440557 Credit Available: $0.00 Verified: Medical Flag to [GEOGRAPH…" at bounding box center [530, 201] width 951 height 106
click at [174, 53] on span at bounding box center [171, 52] width 6 height 3
click at [137, 93] on span "All customers" at bounding box center [90, 90] width 108 height 13
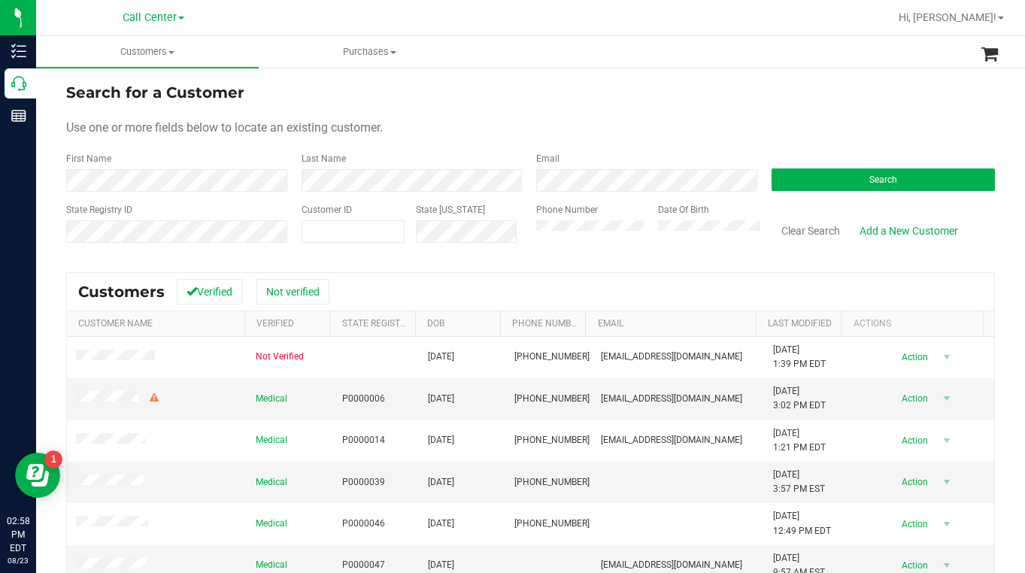
click at [793, 127] on div "Use one or more fields below to locate an existing customer." at bounding box center [530, 128] width 928 height 18
click at [336, 239] on span at bounding box center [353, 231] width 104 height 23
type input "128906"
click at [794, 188] on button "Search" at bounding box center [883, 179] width 224 height 23
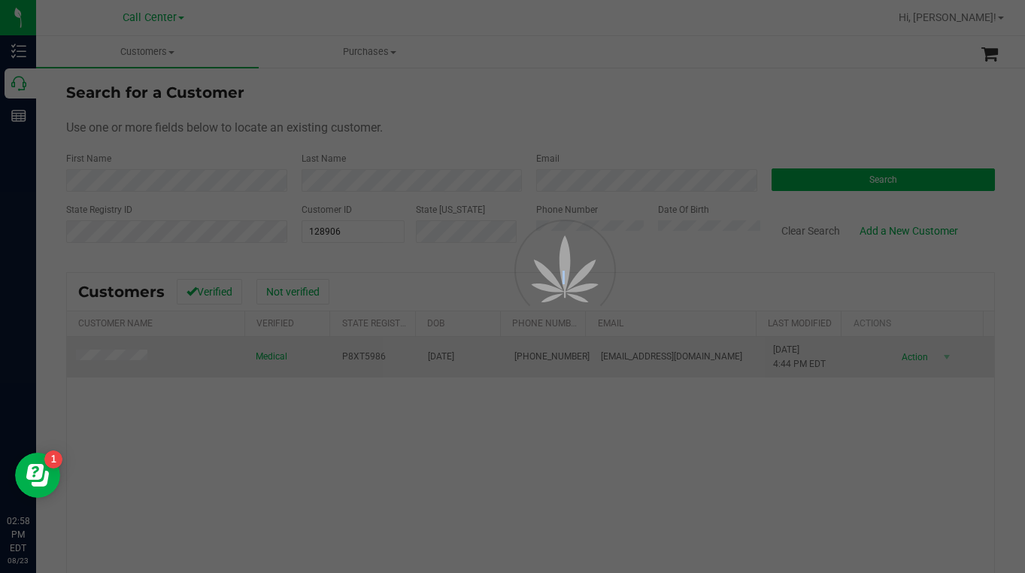
click at [111, 353] on div at bounding box center [512, 286] width 1025 height 573
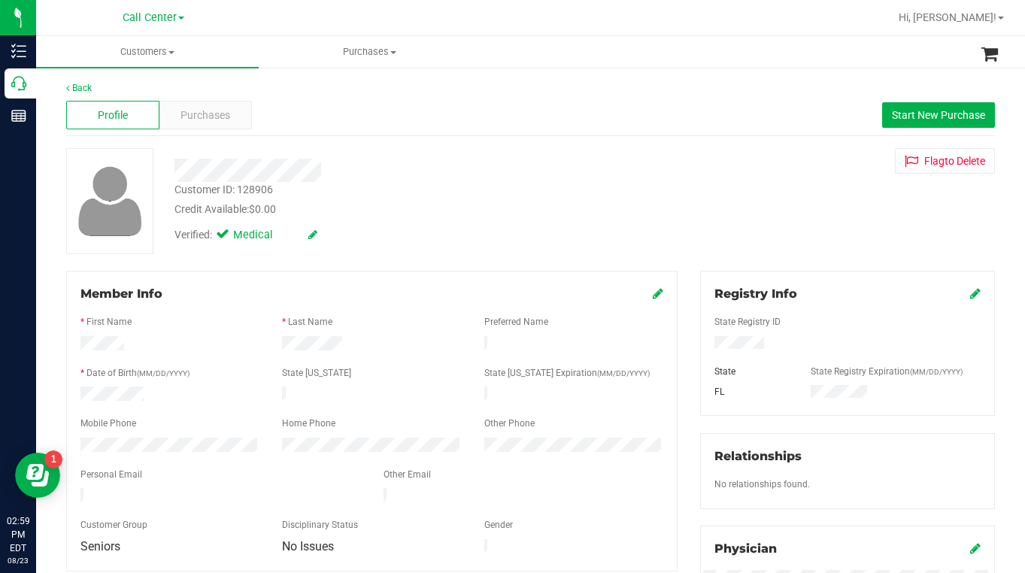
click at [809, 220] on div "Customer ID: 128906 Credit Available: $0.00 Verified: Medical Flag to [GEOGRAPH…" at bounding box center [530, 201] width 951 height 106
click at [829, 240] on div "Customer ID: 128906 Credit Available: $0.00 Verified: Medical Flag to [GEOGRAPH…" at bounding box center [530, 201] width 951 height 106
click at [201, 109] on span "Purchases" at bounding box center [205, 116] width 50 height 16
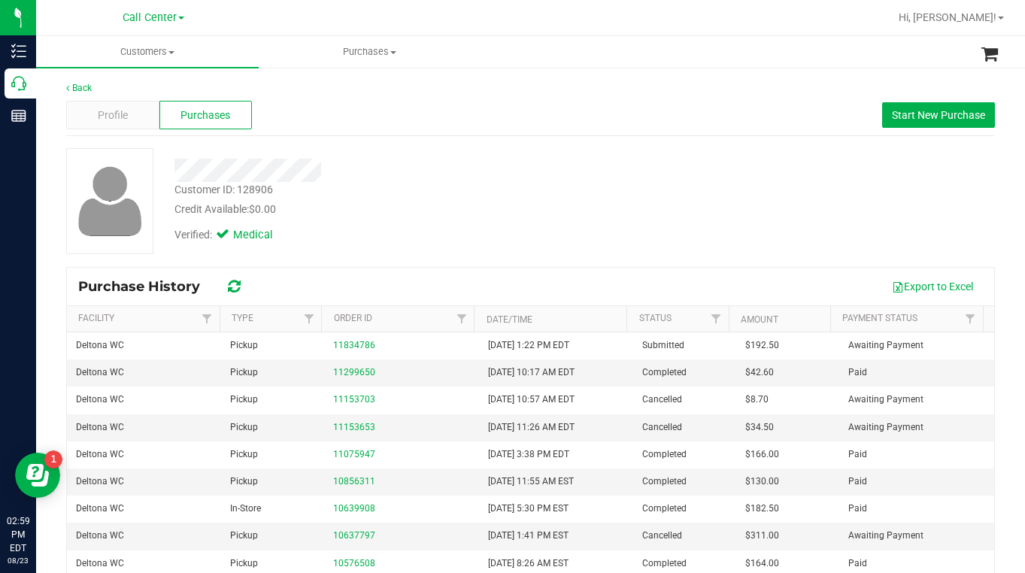
click at [449, 263] on div "Customer ID: 128906 Credit Available: $0.00 Verified: Medical" at bounding box center [530, 207] width 928 height 118
drag, startPoint x: 472, startPoint y: 233, endPoint x: 471, endPoint y: 241, distance: 8.4
click at [471, 240] on div "Verified: Medical" at bounding box center [401, 233] width 476 height 33
click at [471, 246] on div "Verified: Medical" at bounding box center [401, 233] width 476 height 33
click at [471, 244] on div "Verified: Medical" at bounding box center [401, 233] width 476 height 33
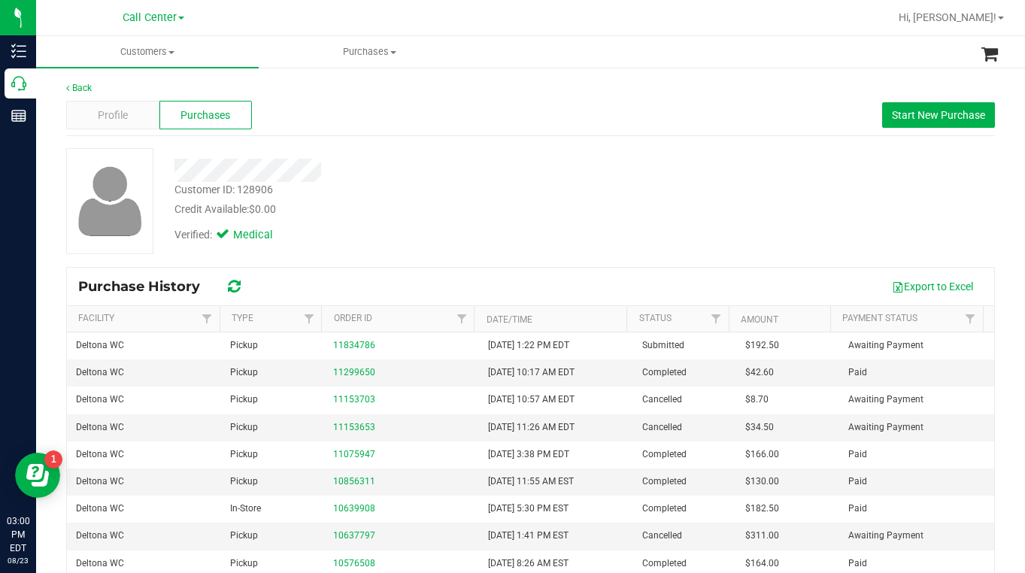
click at [800, 225] on div "Customer ID: 128906 Credit Available: $0.00 Verified: Medical" at bounding box center [530, 201] width 951 height 106
click at [143, 106] on div "Profile" at bounding box center [112, 115] width 93 height 29
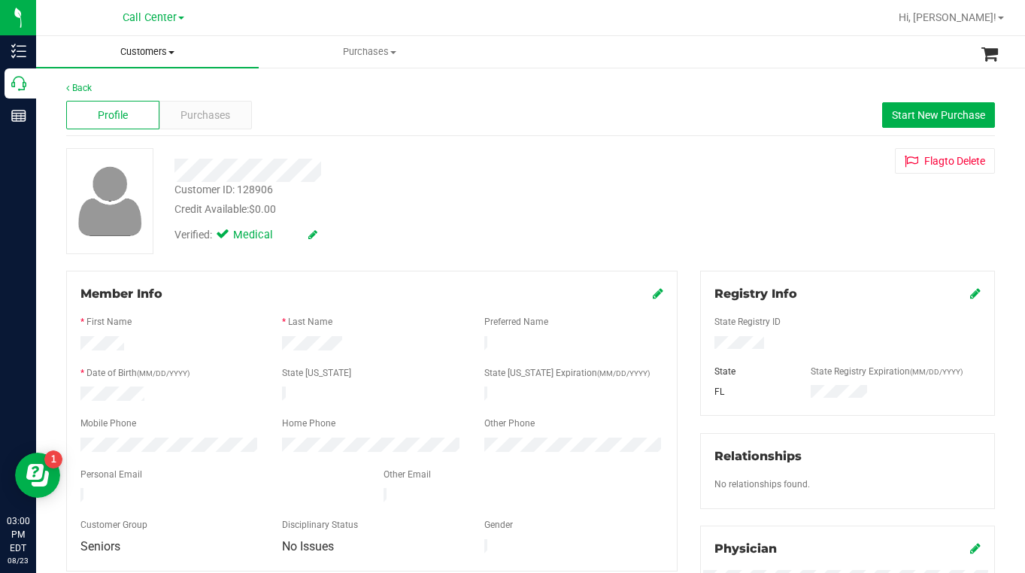
click at [171, 53] on span at bounding box center [171, 52] width 6 height 3
click at [128, 89] on span "All customers" at bounding box center [90, 90] width 108 height 13
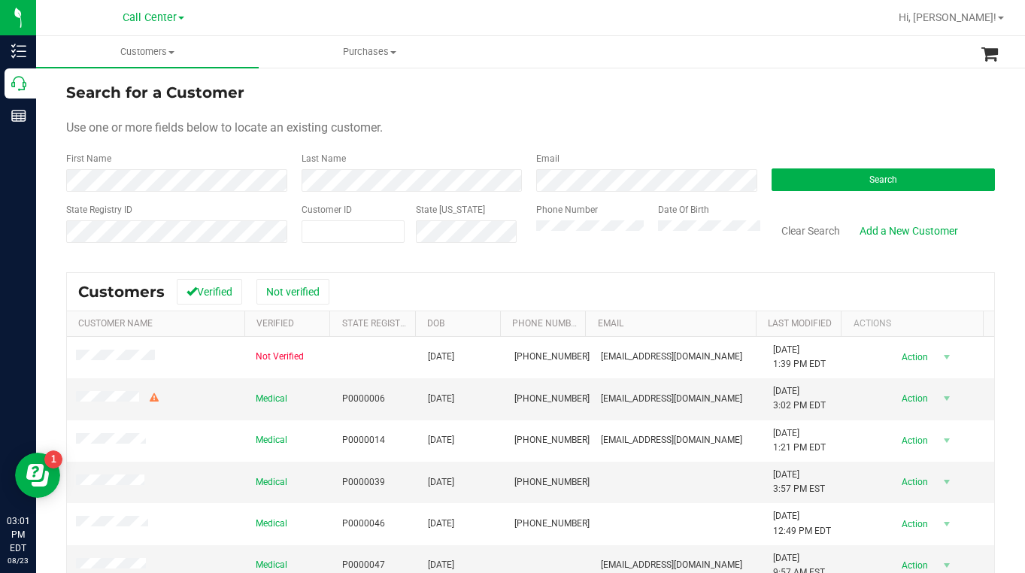
click at [659, 126] on div "Use one or more fields below to locate an existing customer." at bounding box center [530, 128] width 928 height 18
click at [828, 128] on div "Use one or more fields below to locate an existing customer." at bounding box center [530, 128] width 928 height 18
click at [356, 231] on span at bounding box center [353, 231] width 104 height 23
type input "91835"
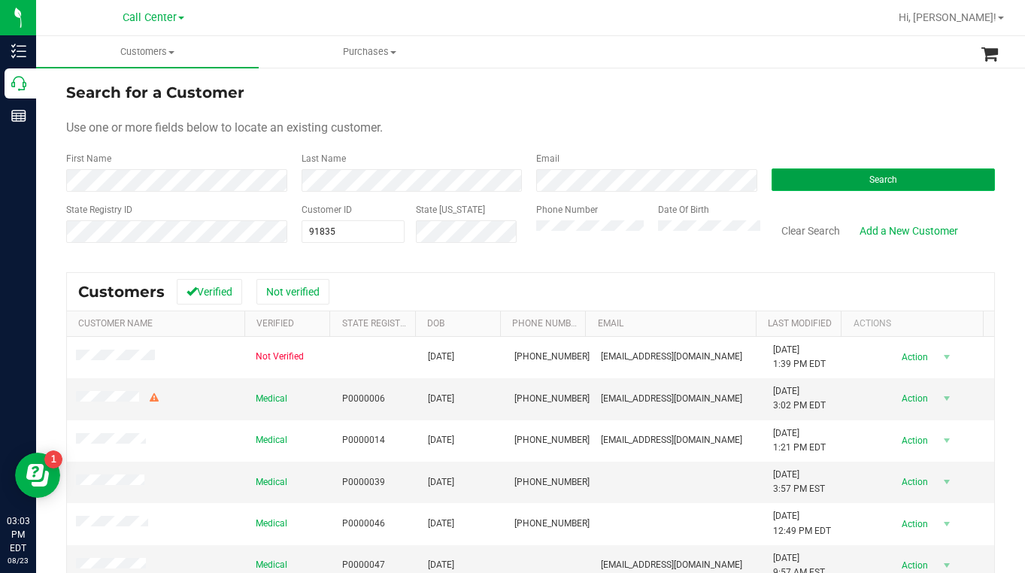
click at [797, 179] on button "Search" at bounding box center [883, 179] width 224 height 23
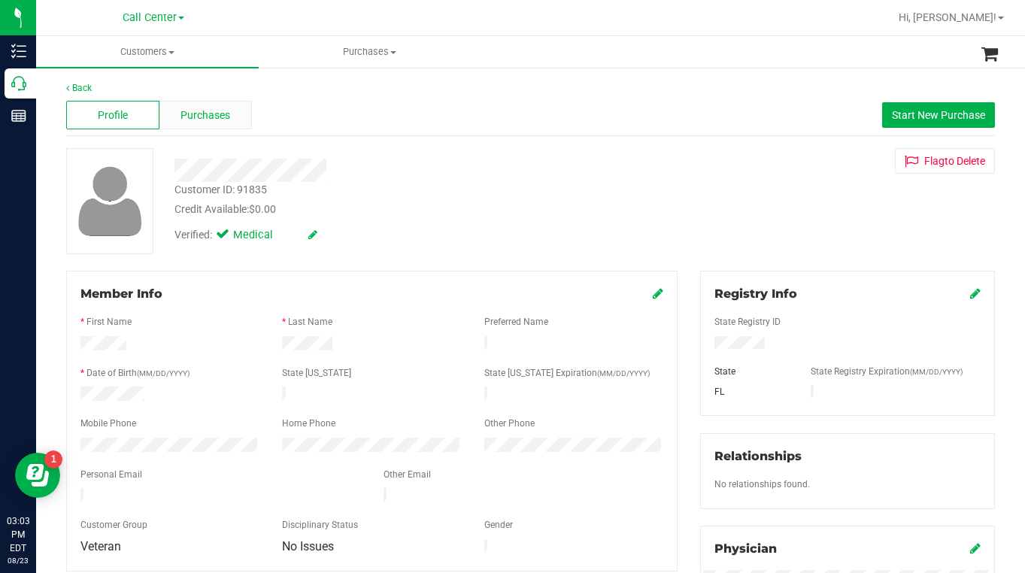
click at [210, 119] on span "Purchases" at bounding box center [205, 116] width 50 height 16
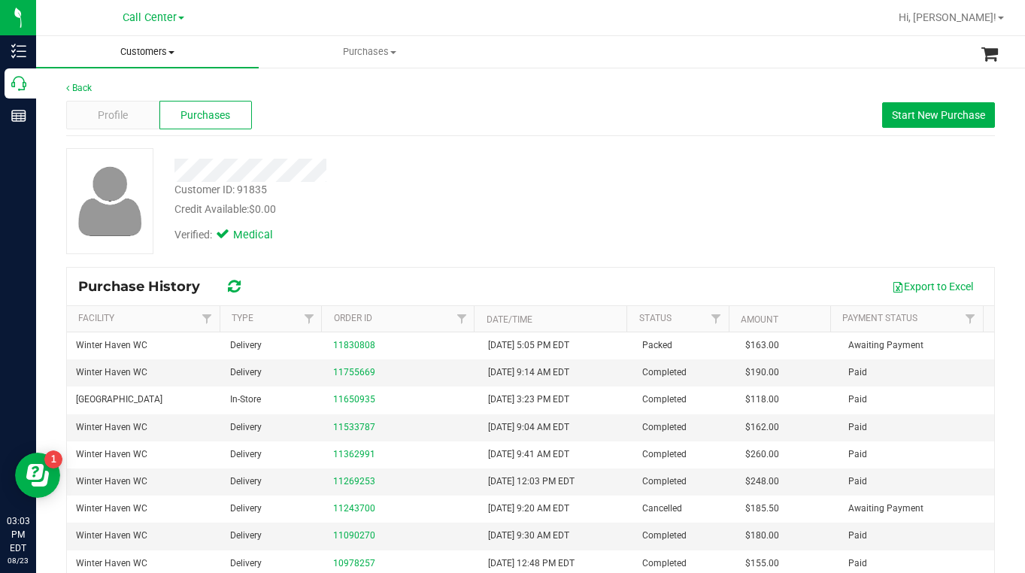
click at [171, 51] on span at bounding box center [171, 52] width 6 height 3
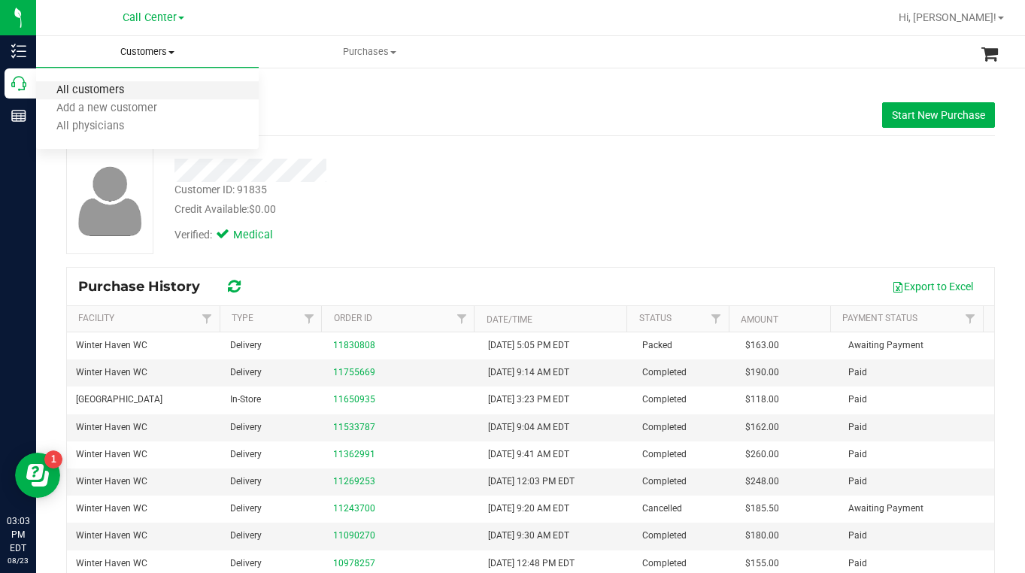
click at [136, 88] on span "All customers" at bounding box center [90, 90] width 108 height 13
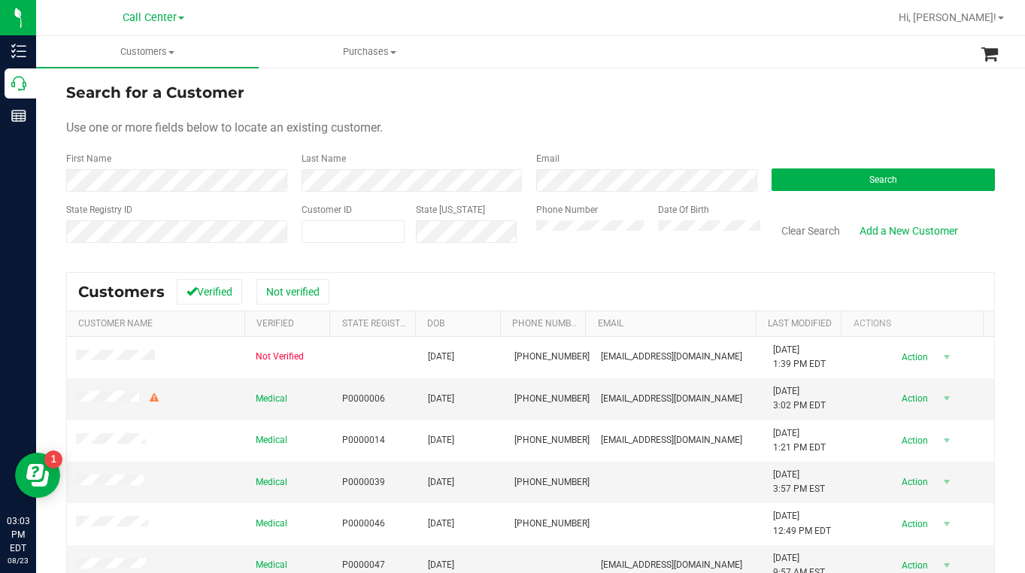
click at [479, 106] on form "Search for a Customer Use one or more fields below to locate an existing custom…" at bounding box center [530, 168] width 928 height 175
click at [361, 234] on span at bounding box center [353, 231] width 104 height 23
type input "296017"
click at [800, 171] on button "Search" at bounding box center [883, 179] width 224 height 23
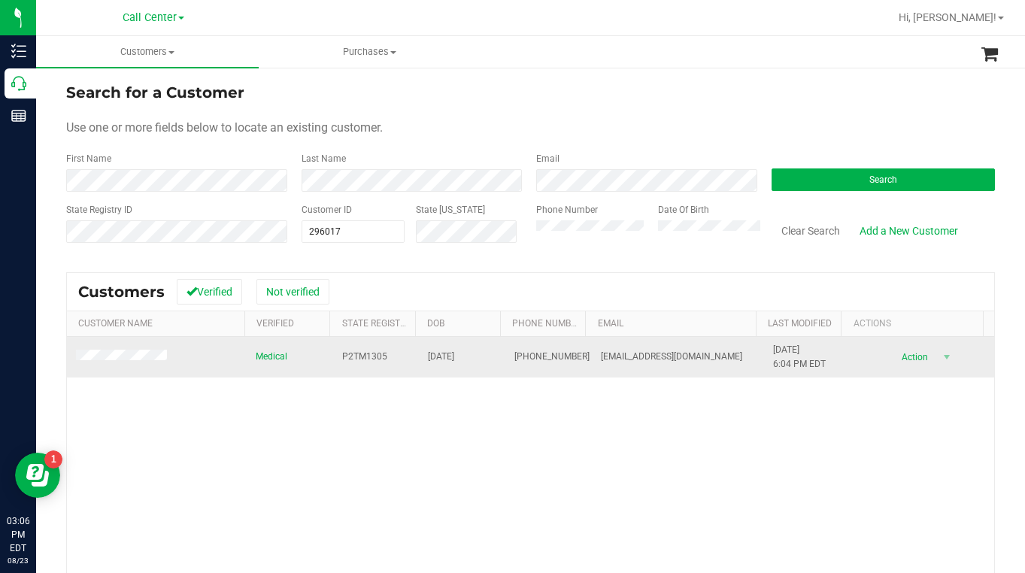
click at [126, 365] on td at bounding box center [157, 357] width 180 height 41
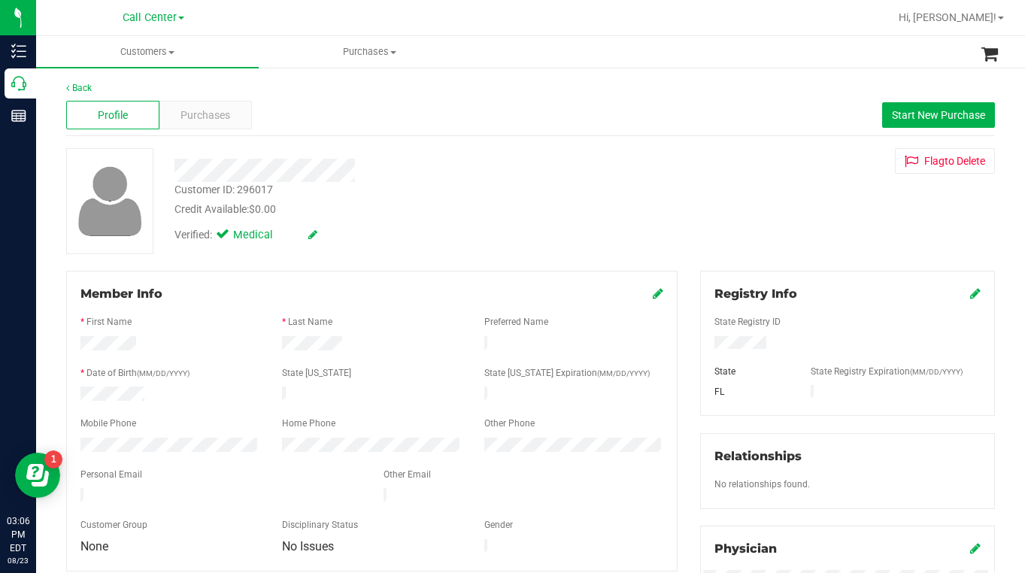
drag, startPoint x: 107, startPoint y: 447, endPoint x: 95, endPoint y: 447, distance: 12.1
click at [95, 456] on div at bounding box center [371, 462] width 583 height 12
drag, startPoint x: 808, startPoint y: 240, endPoint x: 772, endPoint y: 229, distance: 37.8
click at [809, 241] on div "Customer ID: 296017 Credit Available: $0.00 Verified: Medical Flag to [GEOGRAPH…" at bounding box center [530, 201] width 951 height 106
click at [198, 119] on span "Purchases" at bounding box center [205, 116] width 50 height 16
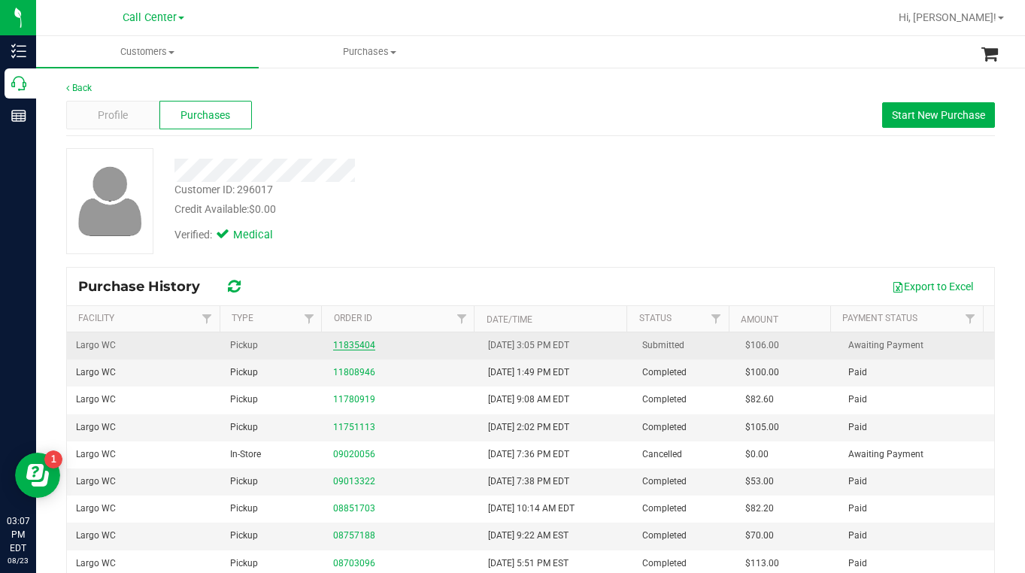
click at [350, 349] on link "11835404" at bounding box center [354, 345] width 42 height 11
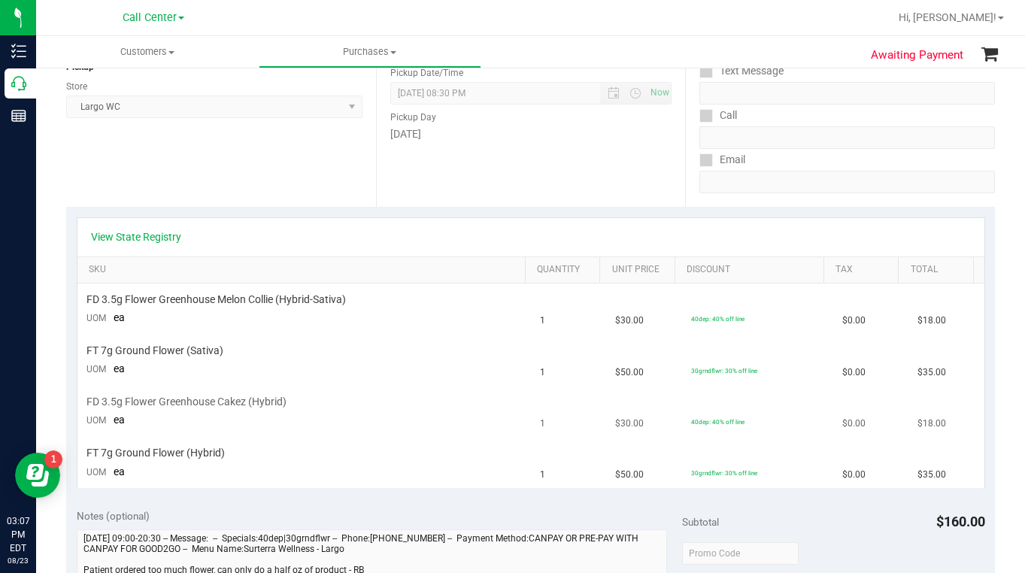
scroll to position [226, 0]
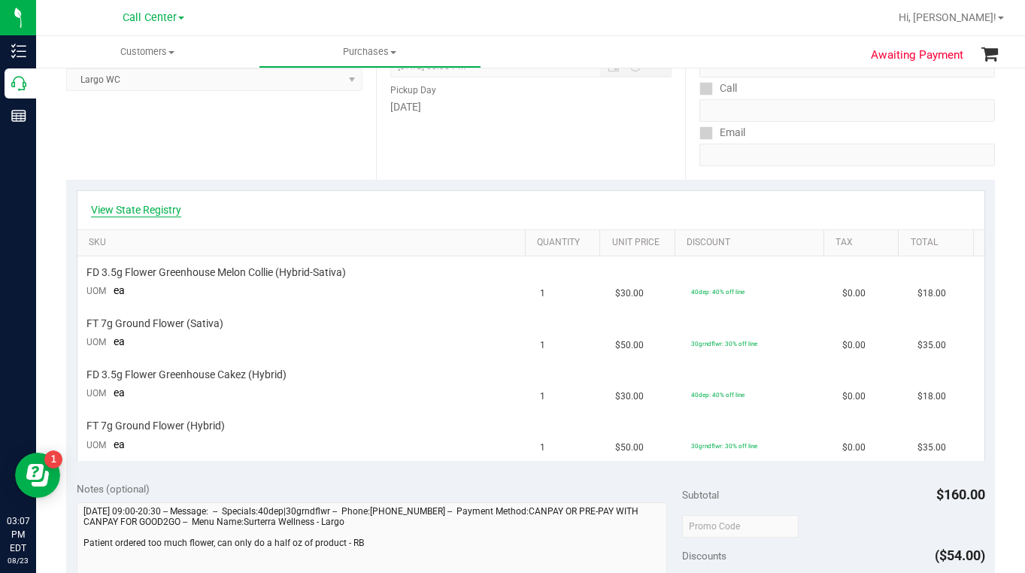
click at [171, 216] on link "View State Registry" at bounding box center [136, 209] width 90 height 15
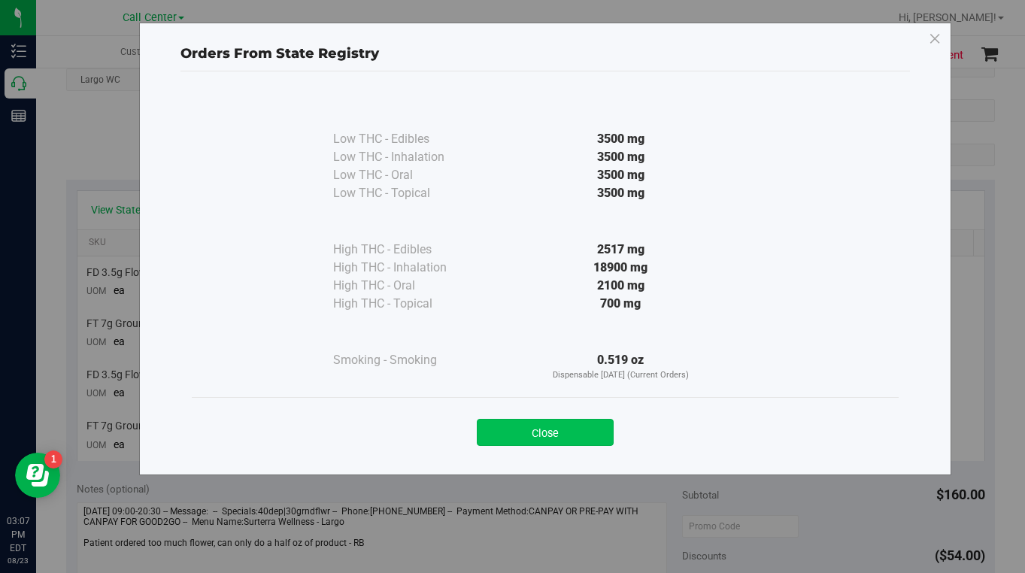
click at [507, 430] on button "Close" at bounding box center [545, 432] width 137 height 27
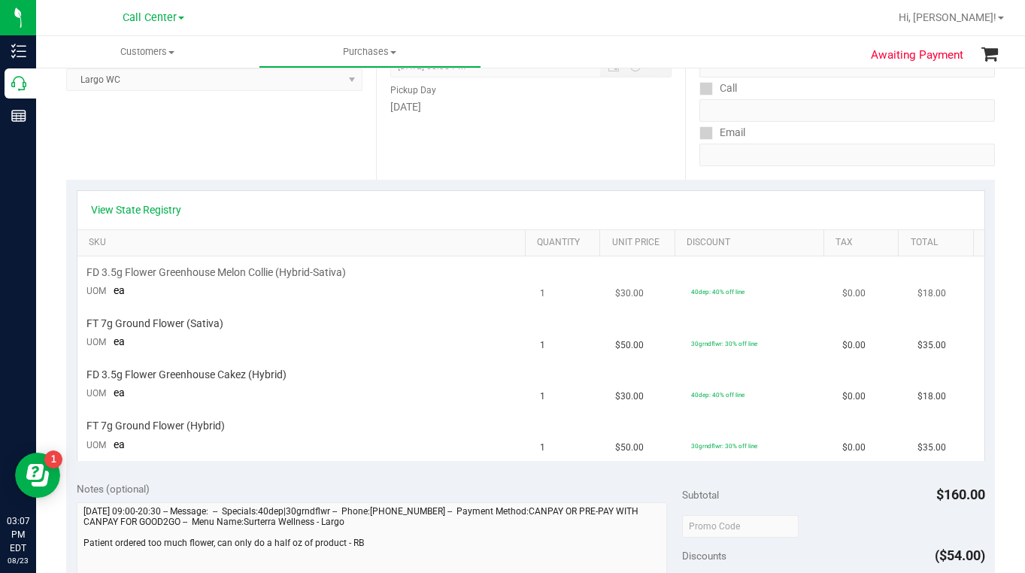
click at [778, 298] on td "40dep: 40% off line" at bounding box center [757, 281] width 151 height 51
click at [792, 323] on td "30grndflwr: 30% off line" at bounding box center [757, 333] width 151 height 51
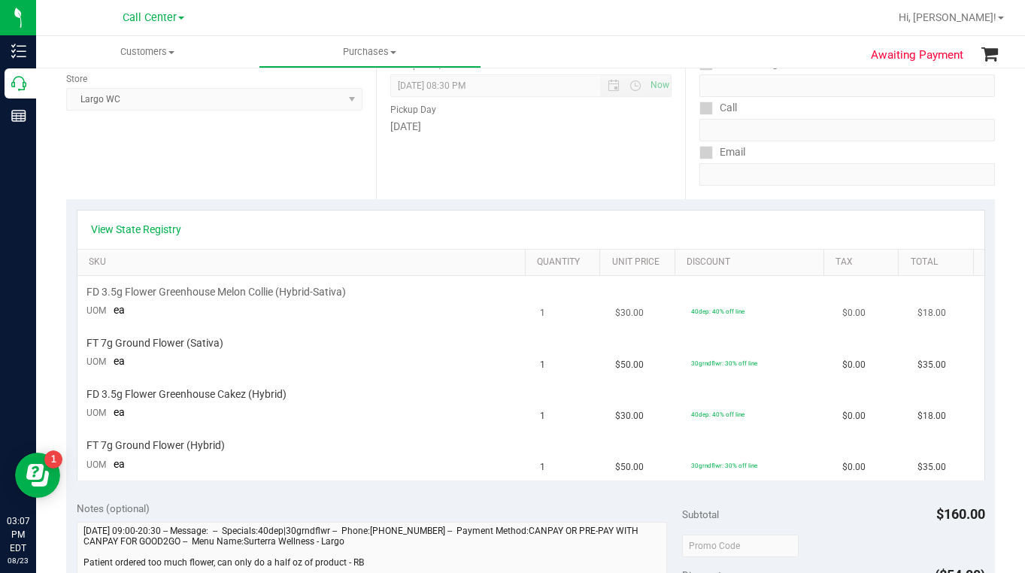
scroll to position [150, 0]
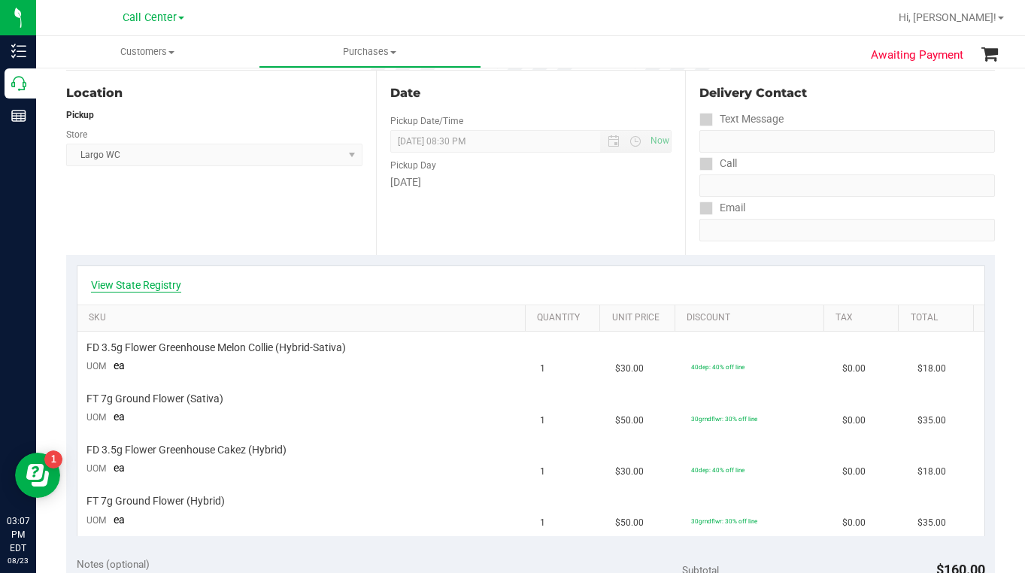
click at [171, 290] on link "View State Registry" at bounding box center [136, 284] width 90 height 15
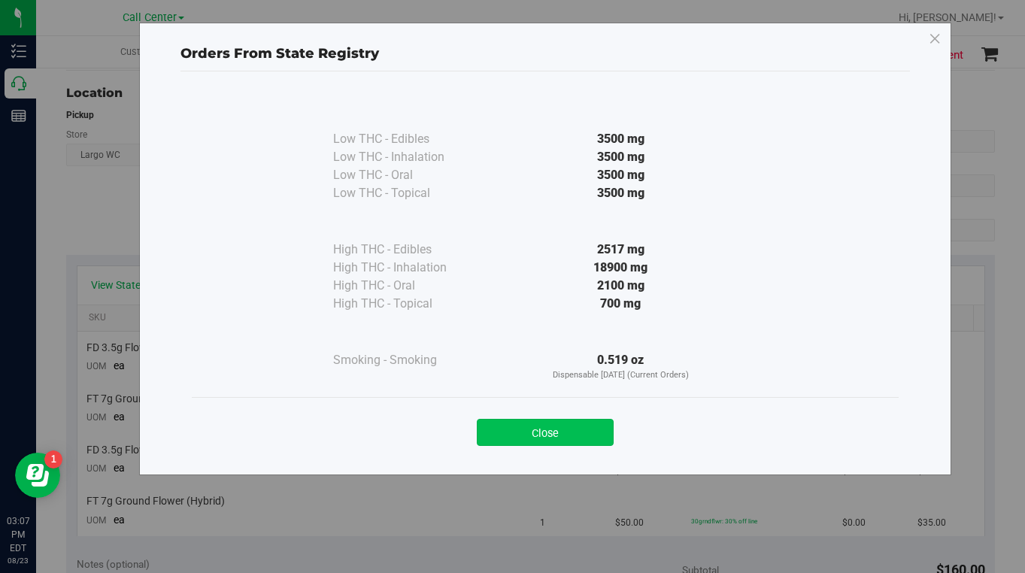
click at [521, 432] on button "Close" at bounding box center [545, 432] width 137 height 27
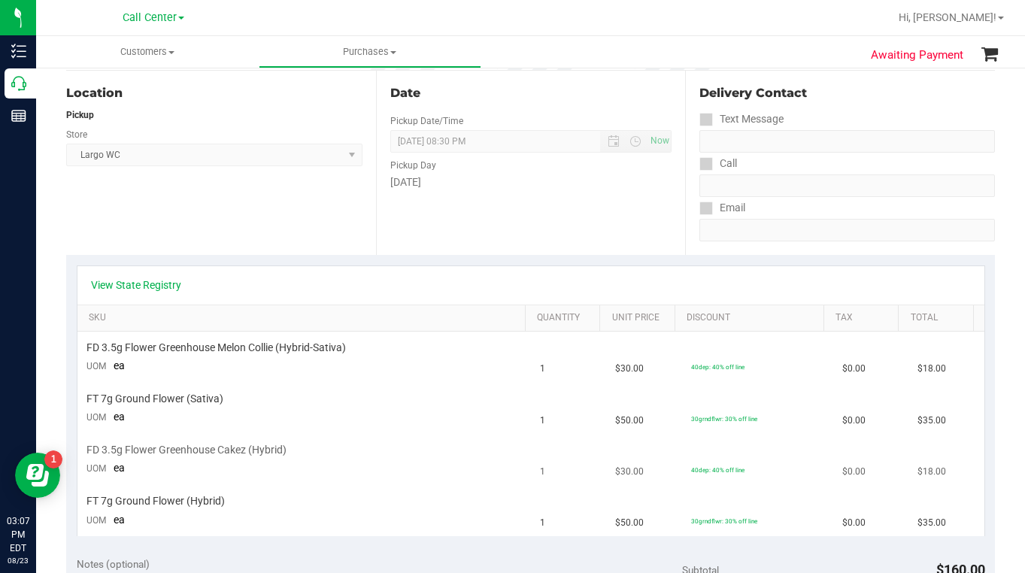
click at [389, 469] on td "FD 3.5g Flower Greenhouse Cakez (Hybrid) UOM ea" at bounding box center [303, 460] width 453 height 51
click at [773, 293] on div "View State Registry" at bounding box center [530, 285] width 907 height 38
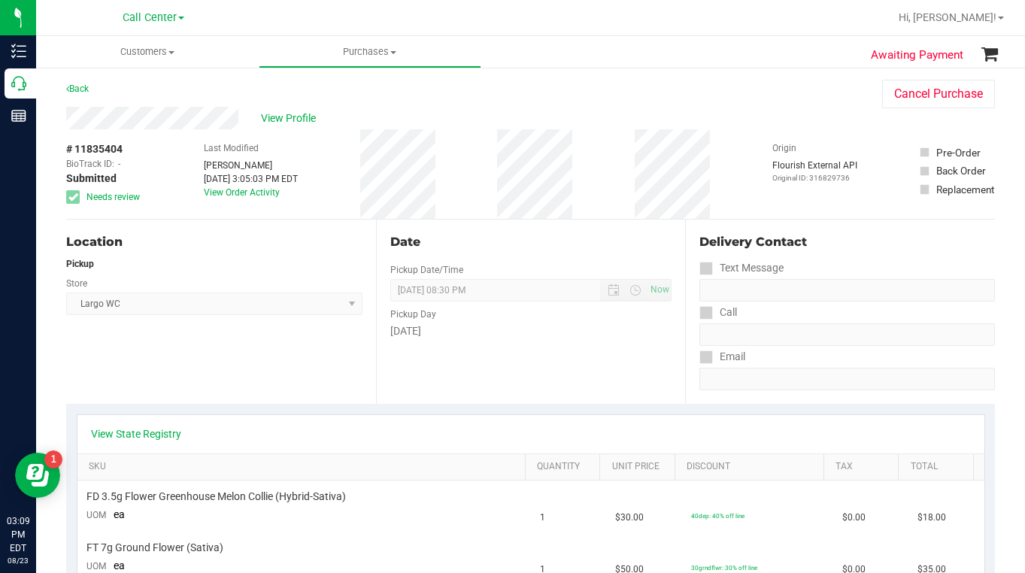
scroll to position [0, 0]
click at [173, 56] on span "Customers" at bounding box center [147, 52] width 223 height 14
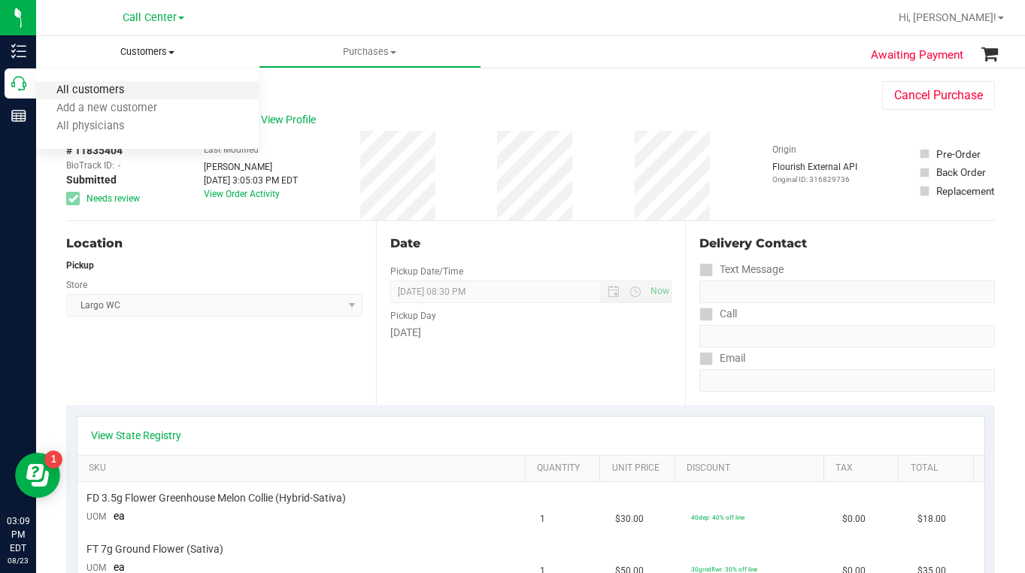
click at [92, 86] on span "All customers" at bounding box center [90, 90] width 108 height 13
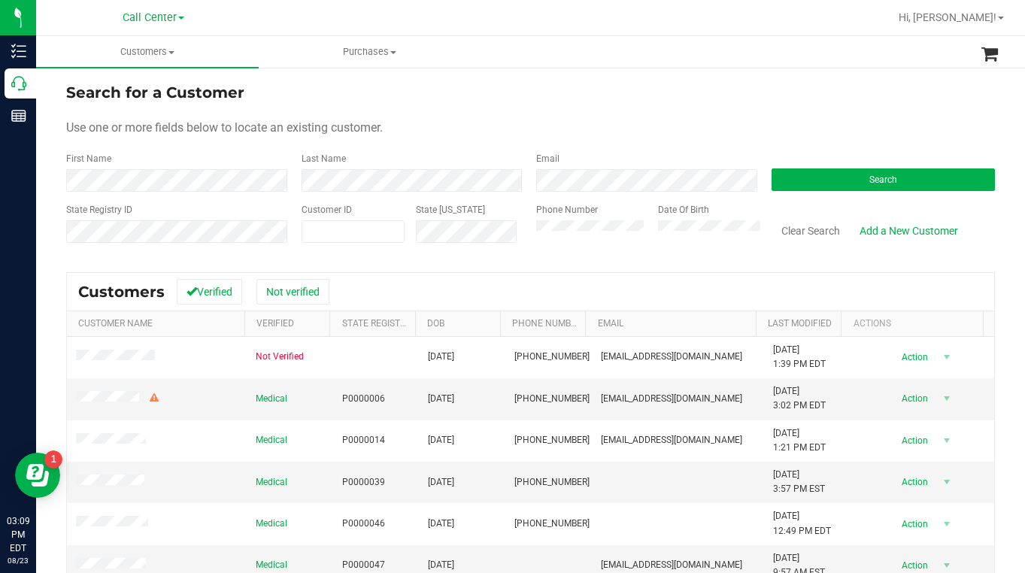
click at [544, 147] on form "Search for a Customer Use one or more fields below to locate an existing custom…" at bounding box center [530, 168] width 928 height 175
click at [834, 104] on form "Search for a Customer Use one or more fields below to locate an existing custom…" at bounding box center [530, 168] width 928 height 175
click at [784, 176] on button "Search" at bounding box center [883, 179] width 224 height 23
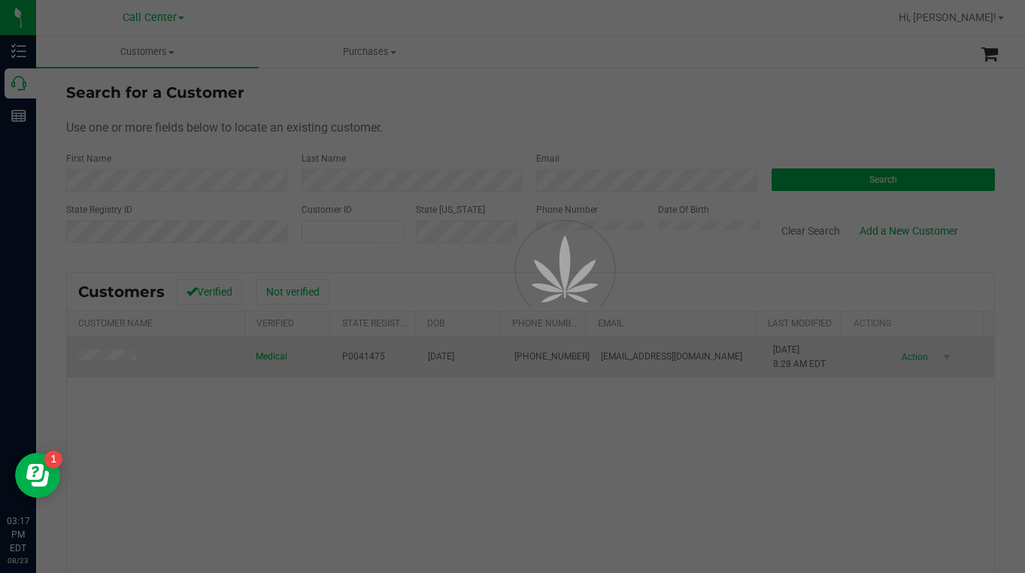
click at [117, 358] on div at bounding box center [512, 286] width 1025 height 573
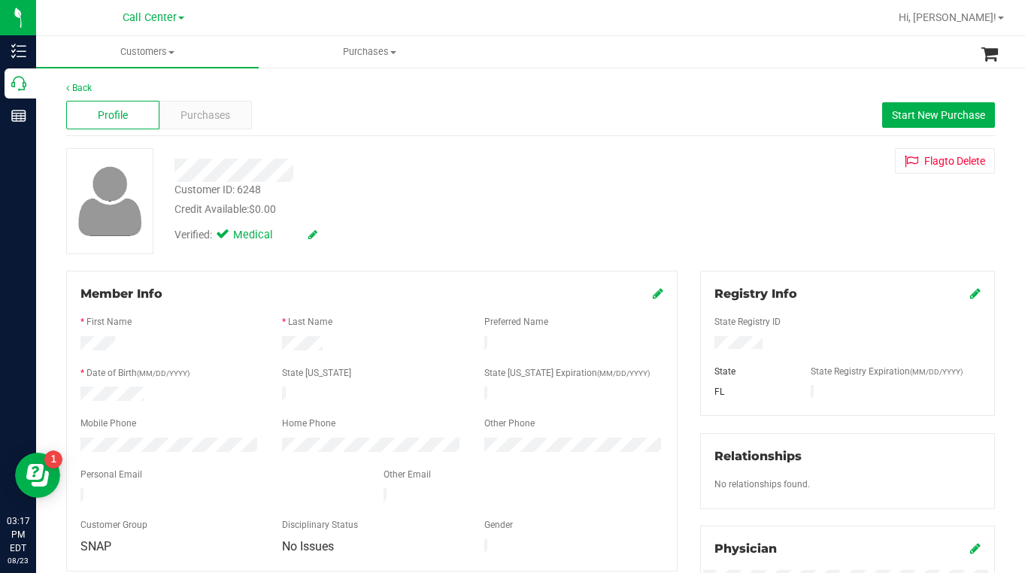
drag, startPoint x: 810, startPoint y: 232, endPoint x: 798, endPoint y: 254, distance: 24.9
click at [810, 232] on div "Customer ID: 6248 Credit Available: $0.00 Verified: Medical Flag to [GEOGRAPHIC…" at bounding box center [530, 201] width 951 height 106
click at [787, 213] on div "Customer ID: 6248 Credit Available: $0.00 Verified: Medical Flag to [GEOGRAPHIC…" at bounding box center [530, 201] width 951 height 106
click at [752, 247] on div "Customer ID: 6248 Credit Available: $0.00 Verified: Medical Flag to [GEOGRAPHIC…" at bounding box center [530, 201] width 951 height 106
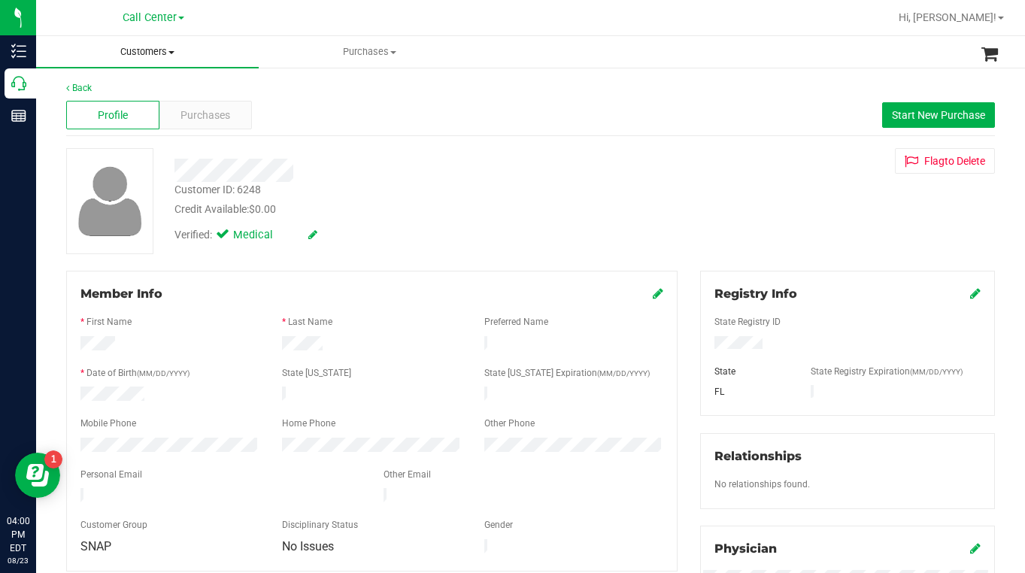
click at [169, 53] on span at bounding box center [171, 52] width 6 height 3
click at [120, 91] on span "All customers" at bounding box center [90, 90] width 108 height 13
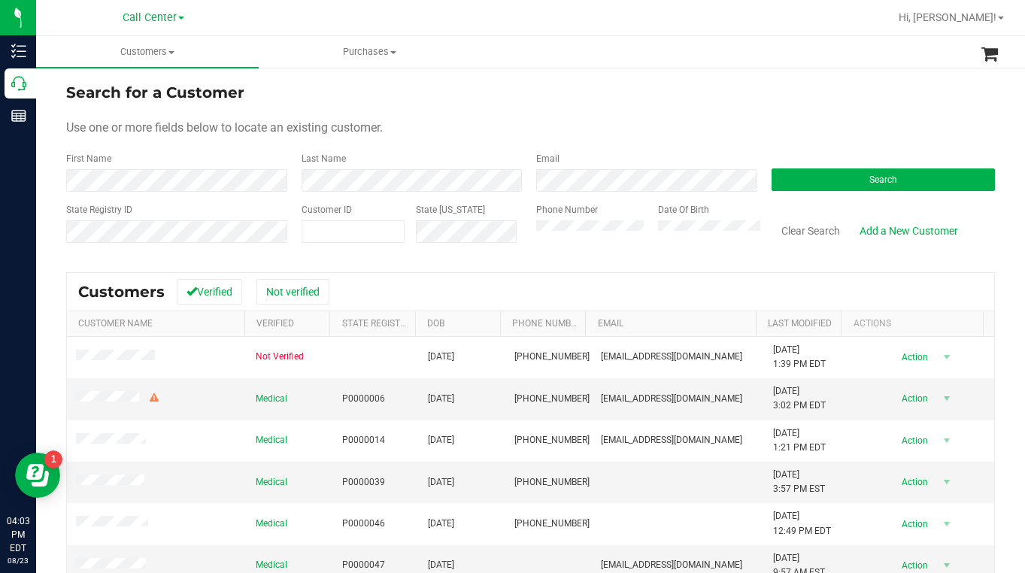
drag, startPoint x: 746, startPoint y: 128, endPoint x: 689, endPoint y: 92, distance: 67.2
click at [746, 129] on div "Use one or more fields below to locate an existing customer." at bounding box center [530, 128] width 928 height 18
click at [408, 157] on div "Last Name" at bounding box center [407, 172] width 235 height 40
click at [711, 147] on form "Search for a Customer Use one or more fields below to locate an existing custom…" at bounding box center [530, 168] width 928 height 175
click at [801, 117] on form "Search for a Customer Use one or more fields below to locate an existing custom…" at bounding box center [530, 168] width 928 height 175
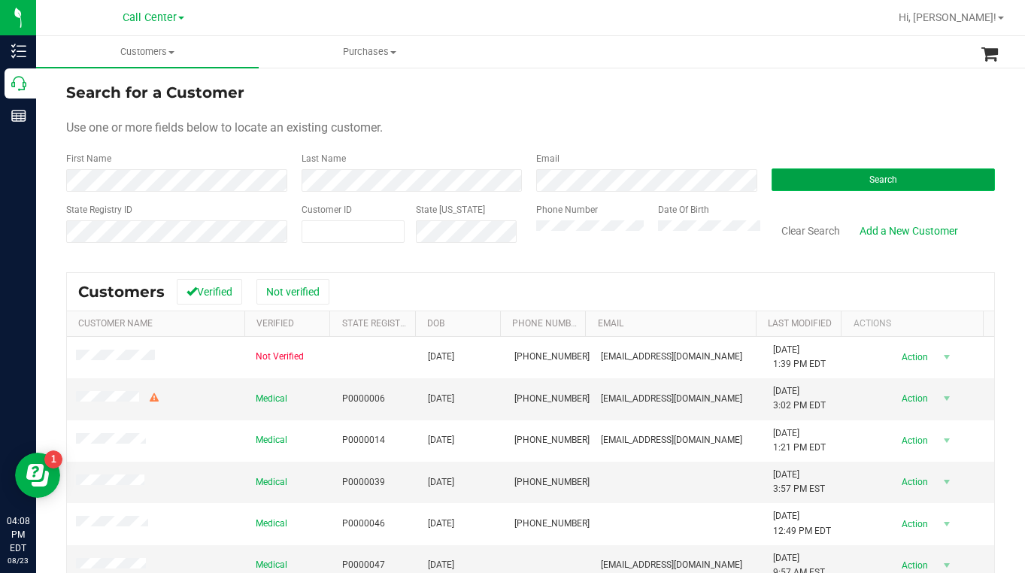
click at [805, 174] on button "Search" at bounding box center [883, 179] width 224 height 23
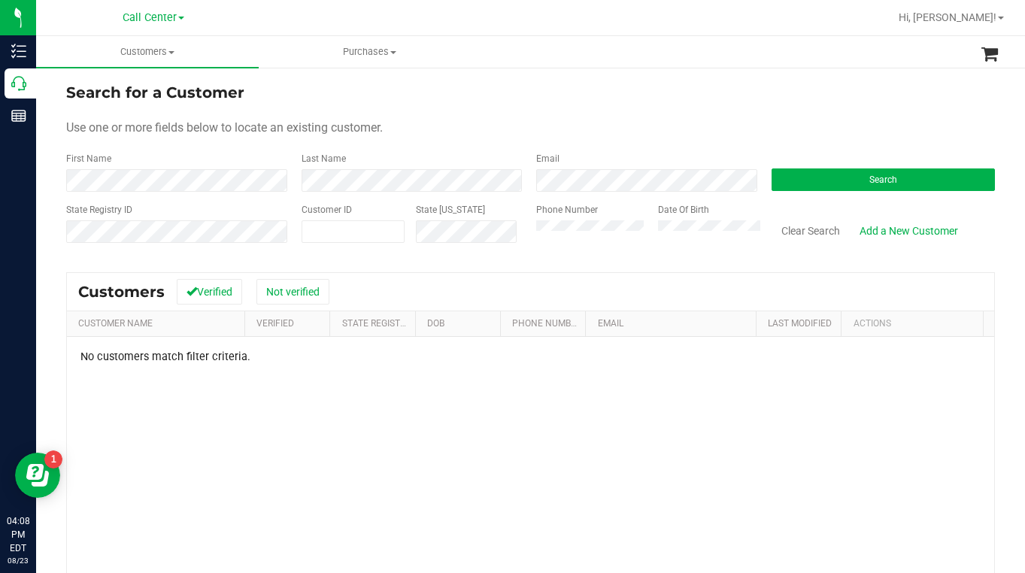
click at [481, 117] on form "Search for a Customer Use one or more fields below to locate an existing custom…" at bounding box center [530, 168] width 928 height 175
click at [803, 180] on button "Search" at bounding box center [883, 179] width 224 height 23
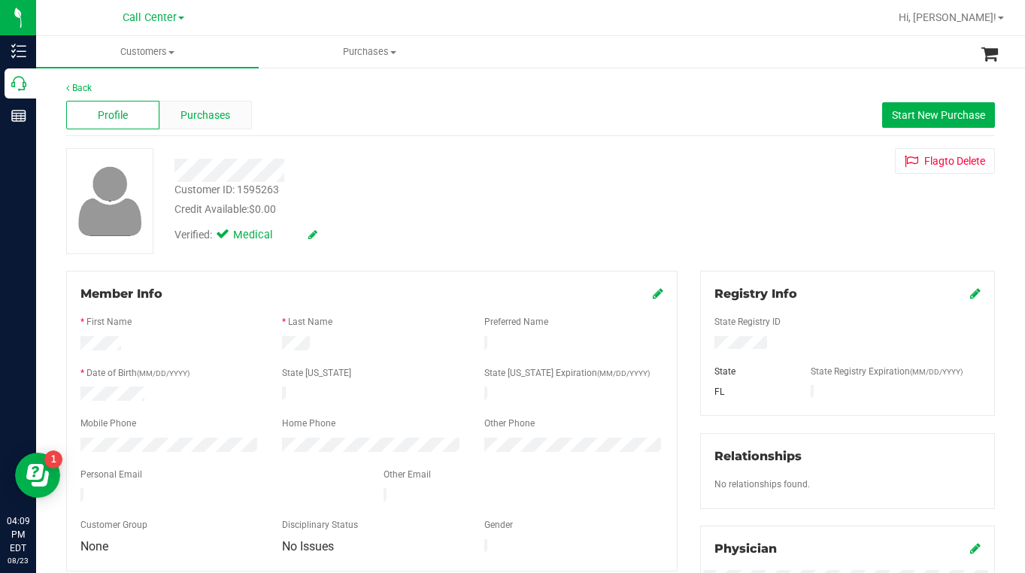
click at [210, 108] on span "Purchases" at bounding box center [205, 116] width 50 height 16
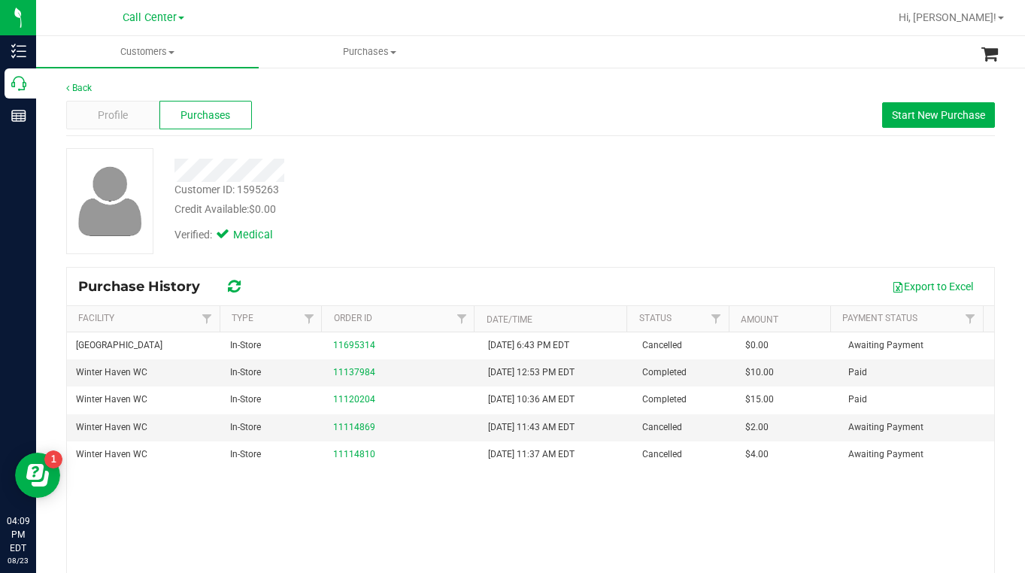
click at [384, 222] on div "Verified: Medical" at bounding box center [401, 233] width 476 height 33
click at [802, 217] on div "Customer ID: 1595263 Credit Available: $0.00 Verified: Medical" at bounding box center [530, 201] width 951 height 106
click at [128, 119] on div "Profile" at bounding box center [112, 115] width 93 height 29
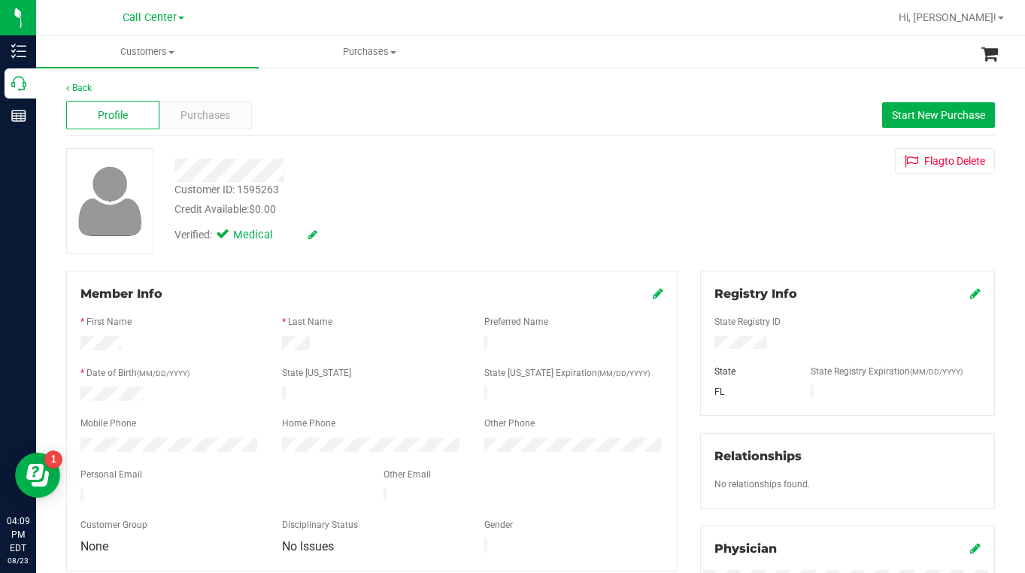
click at [807, 225] on div "Customer ID: 1595263 Credit Available: $0.00 Verified: Medical Flag to [GEOGRAP…" at bounding box center [530, 201] width 951 height 106
click at [813, 253] on div "Customer ID: 1595263 Credit Available: $0.00 Verified: Medical Flag to [GEOGRAP…" at bounding box center [530, 201] width 951 height 106
click at [165, 53] on span "Customers" at bounding box center [147, 52] width 223 height 14
click at [142, 85] on span "All customers" at bounding box center [90, 90] width 108 height 13
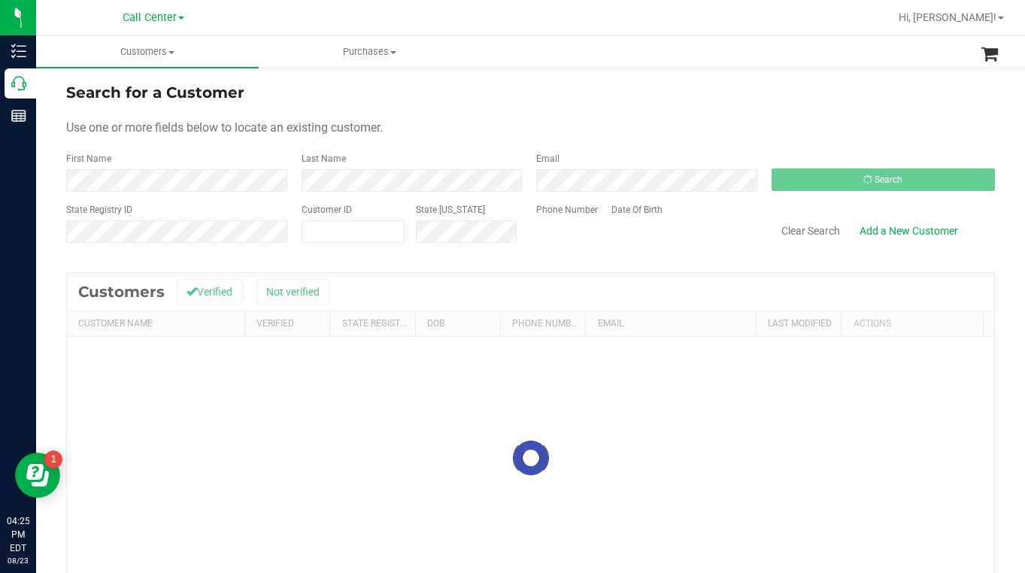
click at [451, 198] on form "Search for a Customer Use one or more fields below to locate an existing custom…" at bounding box center [530, 168] width 928 height 175
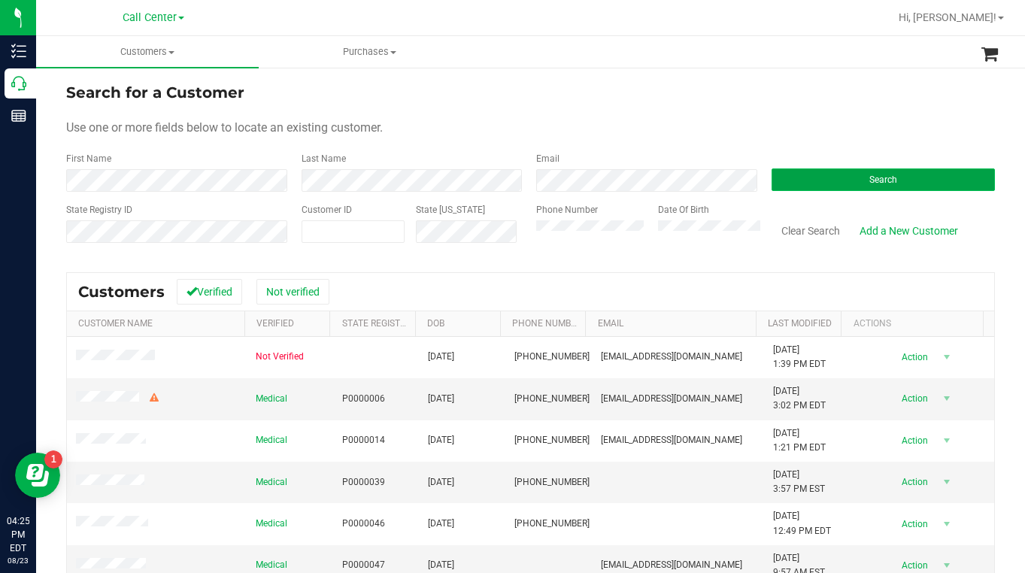
click at [825, 182] on button "Search" at bounding box center [883, 179] width 224 height 23
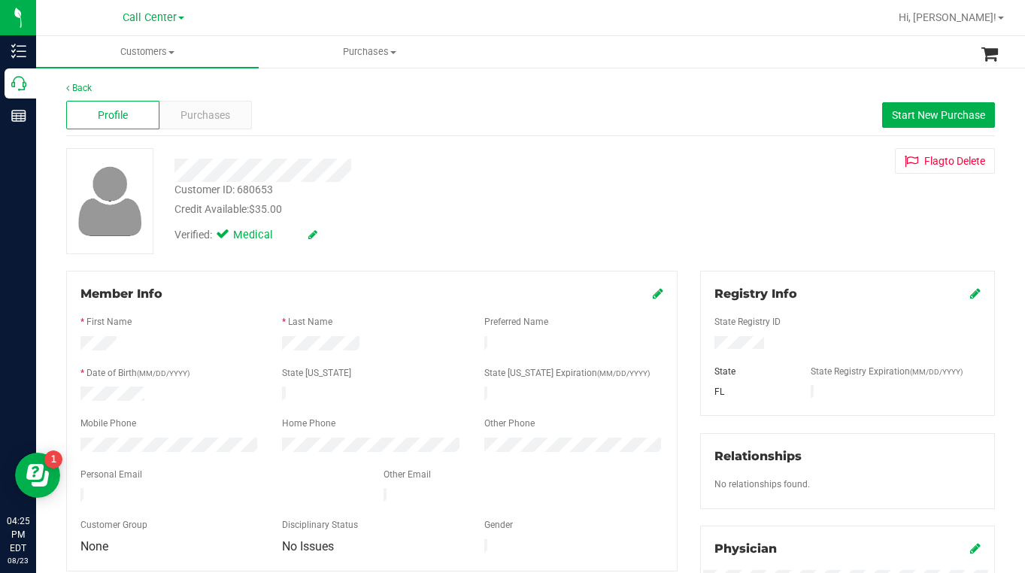
click at [538, 215] on div "Credit Available: $35.00" at bounding box center [400, 209] width 453 height 16
click at [186, 114] on span "Purchases" at bounding box center [205, 116] width 50 height 16
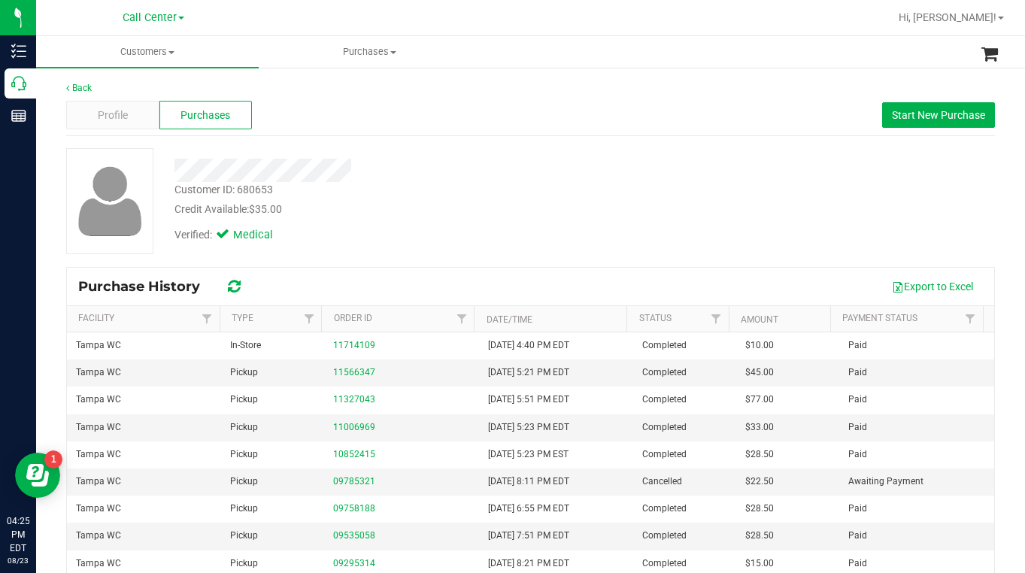
drag, startPoint x: 471, startPoint y: 208, endPoint x: 41, endPoint y: 6, distance: 475.2
click at [471, 209] on div "Credit Available: $35.00" at bounding box center [400, 209] width 453 height 16
click at [810, 204] on div "Customer ID: 680653 Credit Available: $35.00 Verified: Medical" at bounding box center [530, 201] width 951 height 106
click at [528, 255] on div "Customer ID: 680653 Credit Available: $35.00 Verified: Medical" at bounding box center [530, 207] width 928 height 118
click at [174, 56] on span "Customers" at bounding box center [147, 52] width 223 height 14
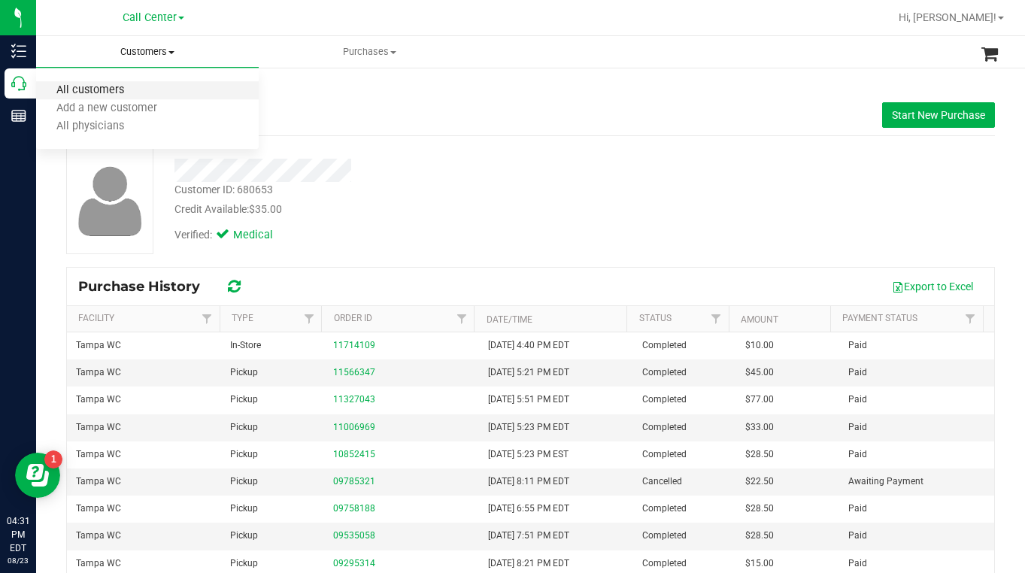
click at [115, 94] on span "All customers" at bounding box center [90, 90] width 108 height 13
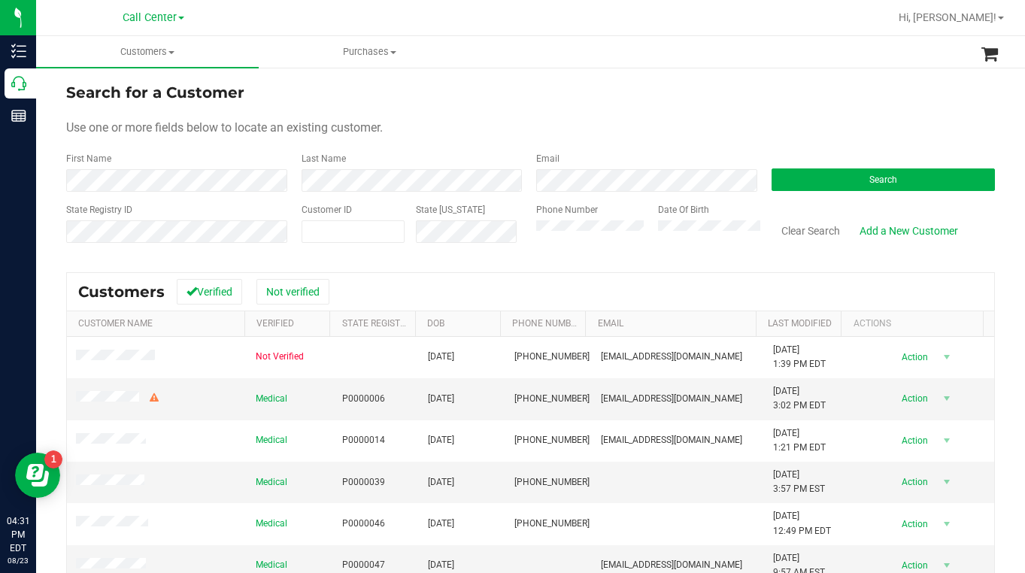
click at [582, 119] on form "Search for a Customer Use one or more fields below to locate an existing custom…" at bounding box center [530, 168] width 928 height 175
click at [749, 125] on div "Use one or more fields below to locate an existing customer." at bounding box center [530, 128] width 928 height 18
click at [756, 129] on div "Use one or more fields below to locate an existing customer." at bounding box center [530, 128] width 928 height 18
click at [861, 186] on button "Search" at bounding box center [883, 179] width 224 height 23
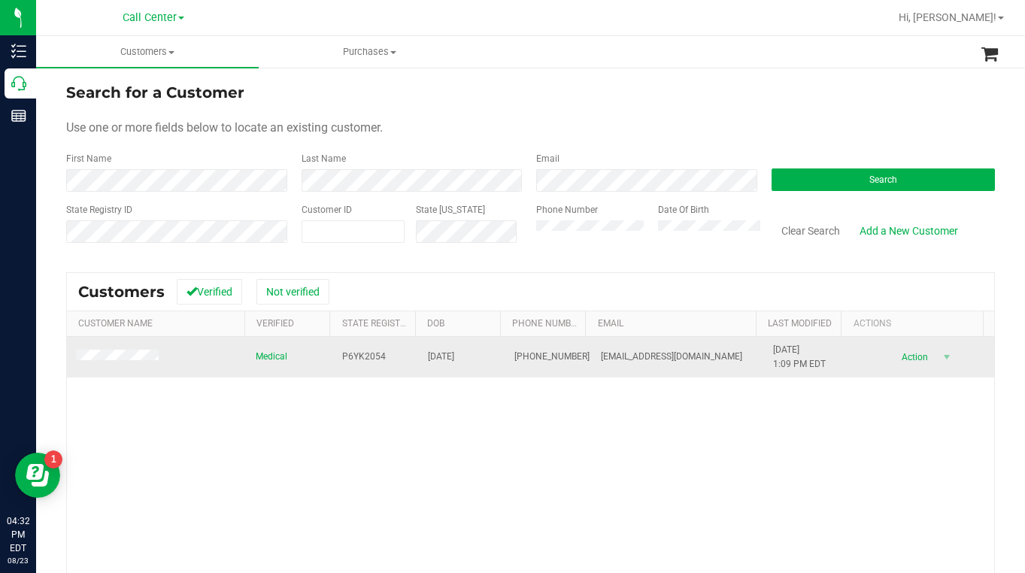
click at [138, 362] on span at bounding box center [119, 357] width 87 height 15
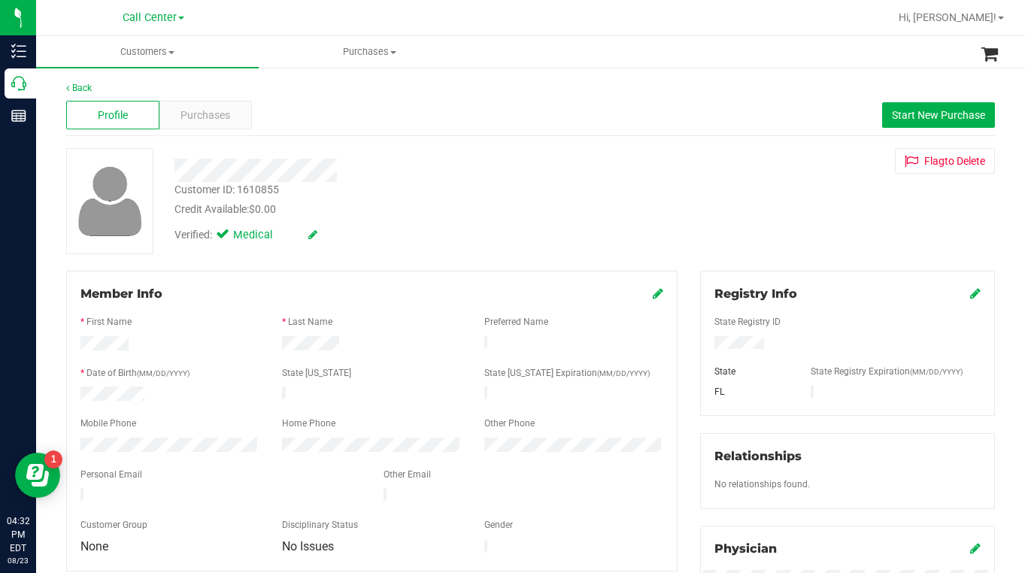
click at [450, 246] on div "Verified: Medical" at bounding box center [401, 233] width 476 height 33
click at [759, 246] on div "Customer ID: 1610855 Credit Available: $0.00 Verified: Medical Flag to [GEOGRAP…" at bounding box center [530, 201] width 951 height 106
click at [768, 218] on div "Customer ID: 1610855 Credit Available: $0.00 Verified: Medical Flag to [GEOGRAP…" at bounding box center [530, 201] width 951 height 106
click at [756, 259] on div "Back Profile Purchases Start New Purchase Customer ID: 1610855 Credit Available…" at bounding box center [530, 560] width 928 height 958
click at [173, 55] on span "Customers" at bounding box center [147, 52] width 223 height 14
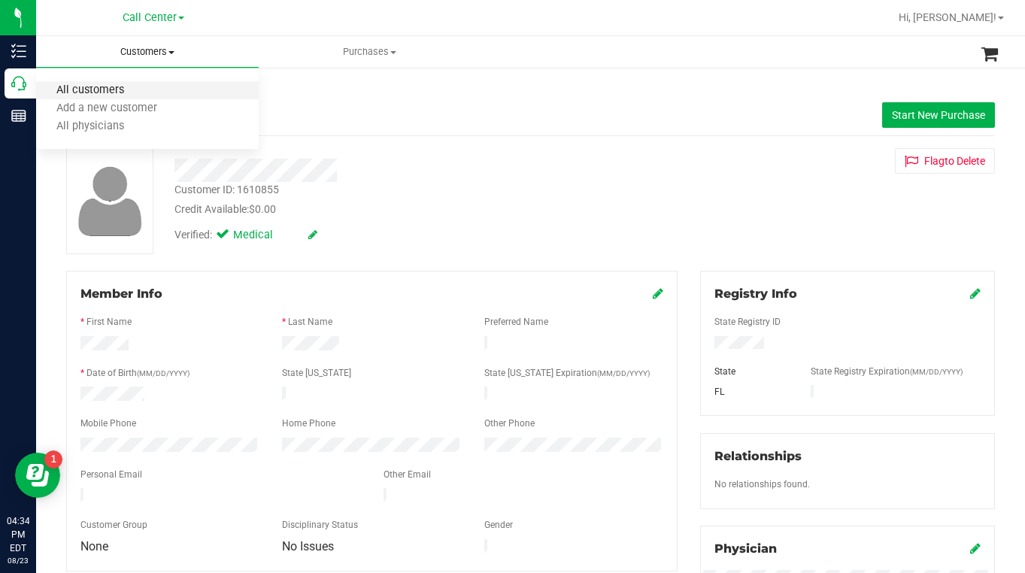
click at [116, 86] on span "All customers" at bounding box center [90, 90] width 108 height 13
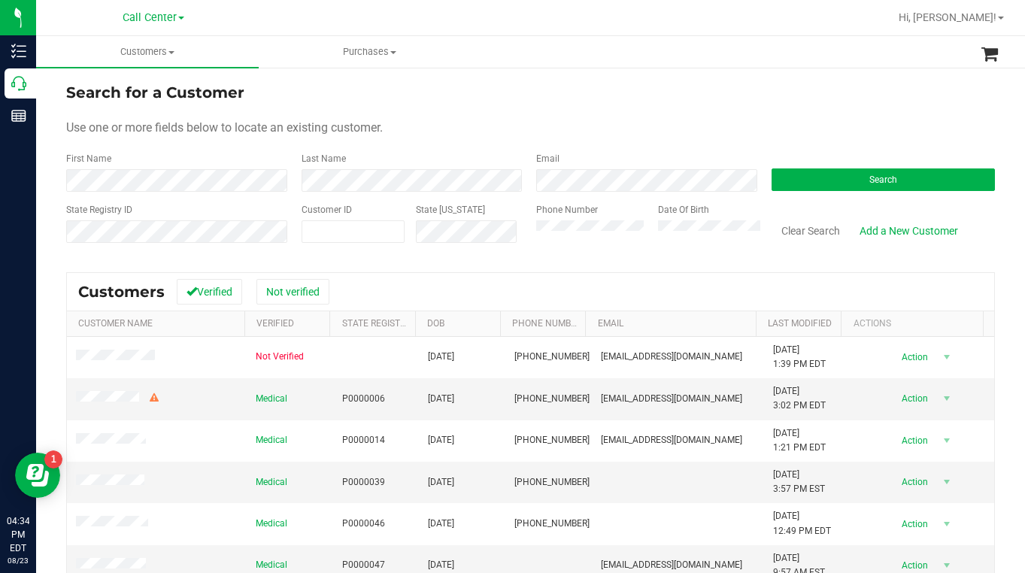
click at [827, 117] on form "Search for a Customer Use one or more fields below to locate an existing custom…" at bounding box center [530, 168] width 928 height 175
click at [589, 113] on form "Search for a Customer Use one or more fields below to locate an existing custom…" at bounding box center [530, 168] width 928 height 175
click at [837, 101] on div "Search for a Customer" at bounding box center [530, 92] width 928 height 23
click at [804, 181] on button "Search" at bounding box center [883, 179] width 224 height 23
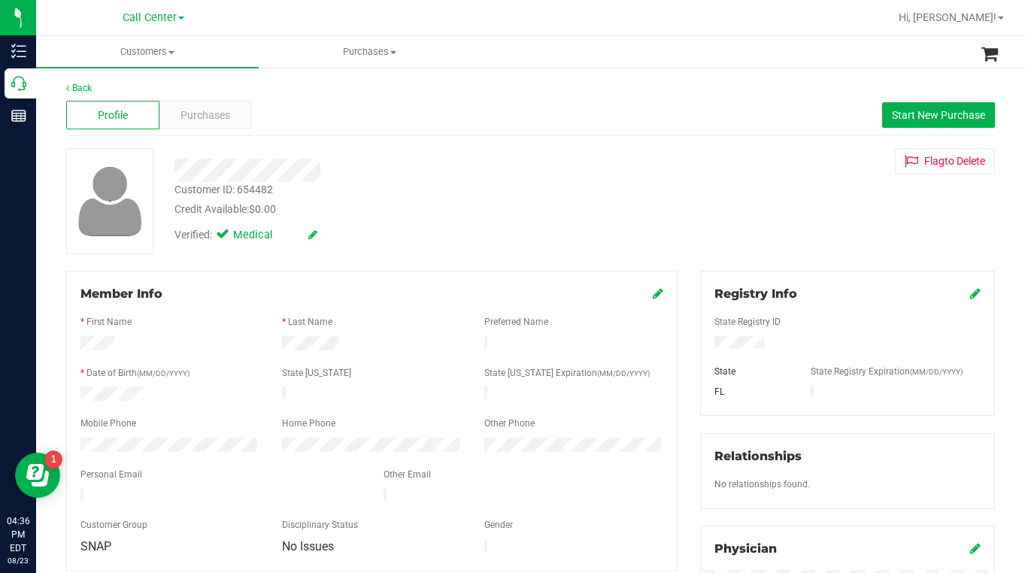
click at [459, 225] on div "Verified: Medical" at bounding box center [401, 233] width 476 height 33
click at [783, 217] on div "Customer ID: 654482 Credit Available: $0.00 Verified: Medical Flag to [GEOGRAPH…" at bounding box center [530, 201] width 951 height 106
click at [787, 237] on div "Customer ID: 654482 Credit Available: $0.00 Verified: Medical Flag to [GEOGRAPH…" at bounding box center [530, 201] width 951 height 106
click at [790, 241] on div "Customer ID: 654482 Credit Available: $0.00 Verified: Medical Flag to [GEOGRAPH…" at bounding box center [530, 201] width 951 height 106
click at [704, 230] on div "Customer ID: 654482 Credit Available: $0.00 Verified: Medical Flag to [GEOGRAPH…" at bounding box center [530, 201] width 951 height 106
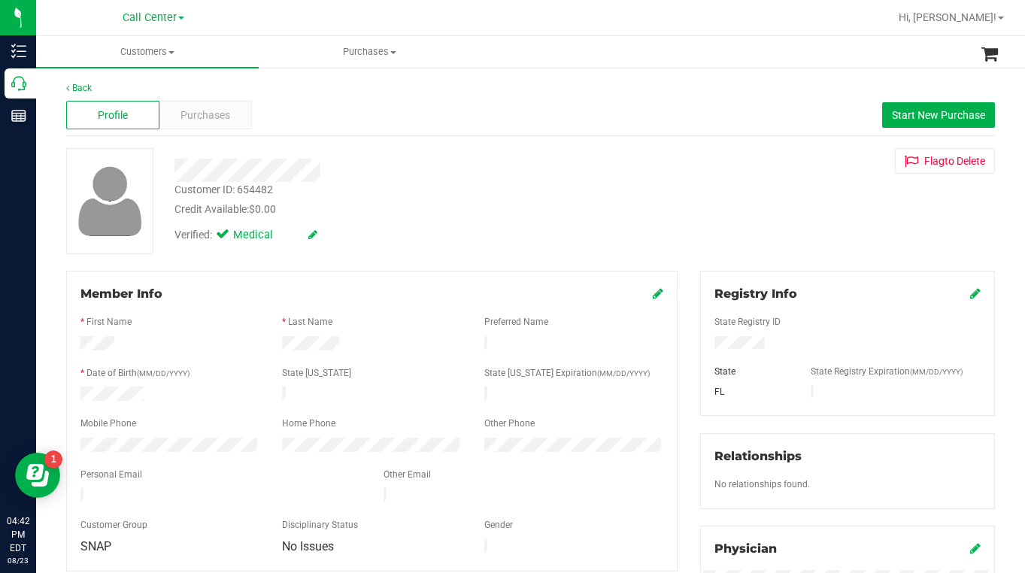
click at [788, 214] on div "Customer ID: 654482 Credit Available: $0.00 Verified: Medical Flag to [GEOGRAPH…" at bounding box center [530, 201] width 951 height 106
click at [678, 216] on div "Customer ID: 654482 Credit Available: $0.00 Verified: Medical Flag to [GEOGRAPH…" at bounding box center [530, 201] width 951 height 106
click at [607, 232] on div "Verified: Medical" at bounding box center [401, 233] width 476 height 33
click at [504, 235] on div "Verified: Medical" at bounding box center [401, 233] width 476 height 33
click at [486, 233] on div "Verified: Medical" at bounding box center [401, 233] width 476 height 33
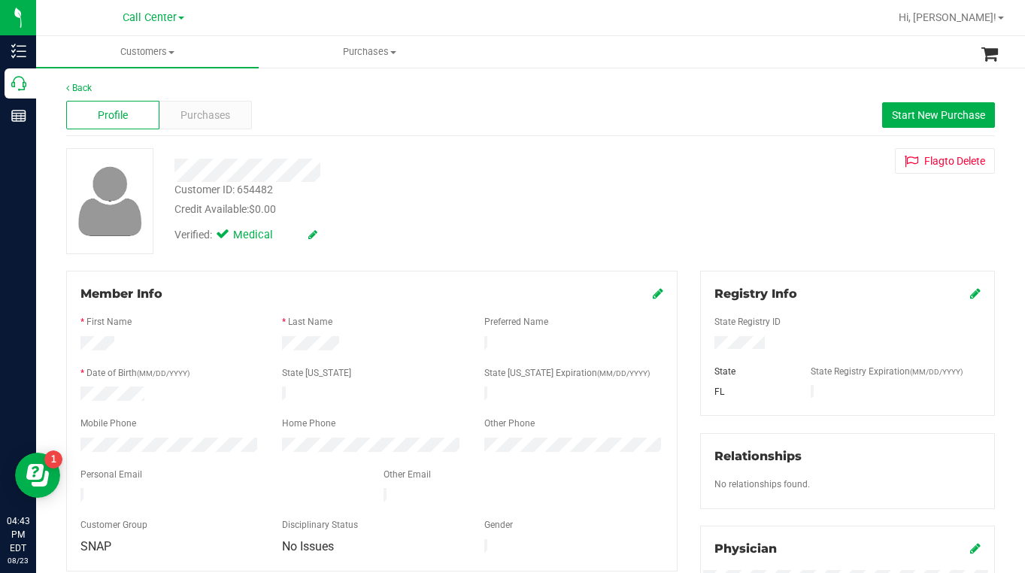
click at [475, 209] on div "Credit Available: $0.00" at bounding box center [400, 209] width 453 height 16
click at [476, 213] on div "Credit Available: $0.00" at bounding box center [400, 209] width 453 height 16
click at [619, 250] on div "Customer ID: 654482 Credit Available: $0.00 Verified: Medical Flag to [GEOGRAPH…" at bounding box center [530, 201] width 951 height 106
click at [646, 250] on div "Customer ID: 654482 Credit Available: $0.00 Verified: Medical Flag to [GEOGRAPH…" at bounding box center [530, 201] width 951 height 106
click at [556, 242] on div "Verified: Medical" at bounding box center [401, 233] width 476 height 33
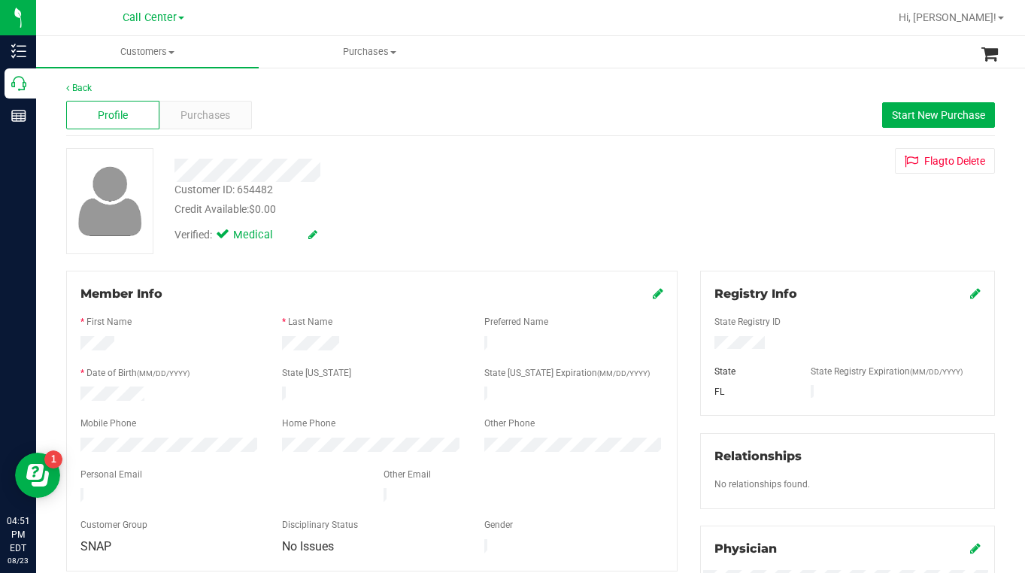
click at [608, 207] on div "Credit Available: $0.00" at bounding box center [400, 209] width 453 height 16
click at [610, 217] on div "Credit Available: $0.00" at bounding box center [400, 209] width 453 height 16
click at [595, 220] on div "Verified: Medical" at bounding box center [401, 233] width 476 height 33
click at [812, 234] on div "Customer ID: 654482 Credit Available: $0.00 Verified: Medical Flag to [GEOGRAPH…" at bounding box center [530, 201] width 951 height 106
click at [171, 56] on span "Customers" at bounding box center [147, 52] width 223 height 14
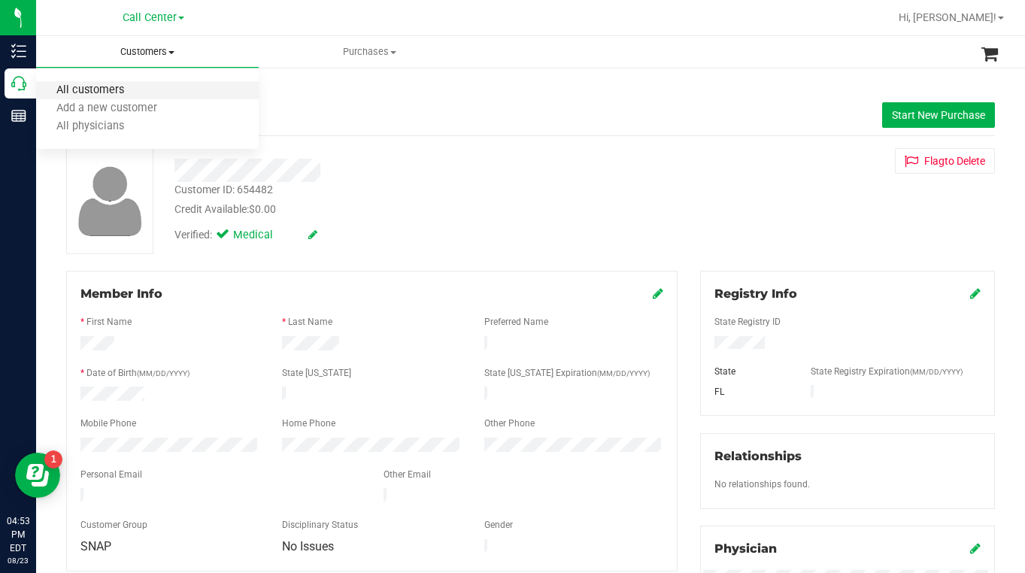
click at [132, 90] on span "All customers" at bounding box center [90, 90] width 108 height 13
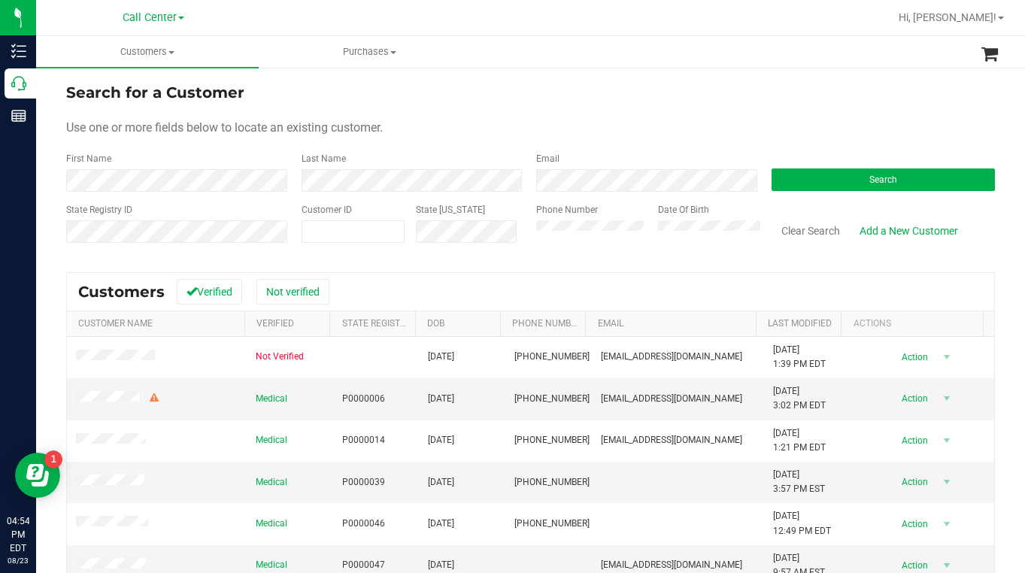
click at [573, 131] on div "Use one or more fields below to locate an existing customer." at bounding box center [530, 128] width 928 height 18
click at [786, 116] on form "Search for a Customer Use one or more fields below to locate an existing custom…" at bounding box center [530, 168] width 928 height 175
click at [854, 186] on button "Search" at bounding box center [883, 179] width 224 height 23
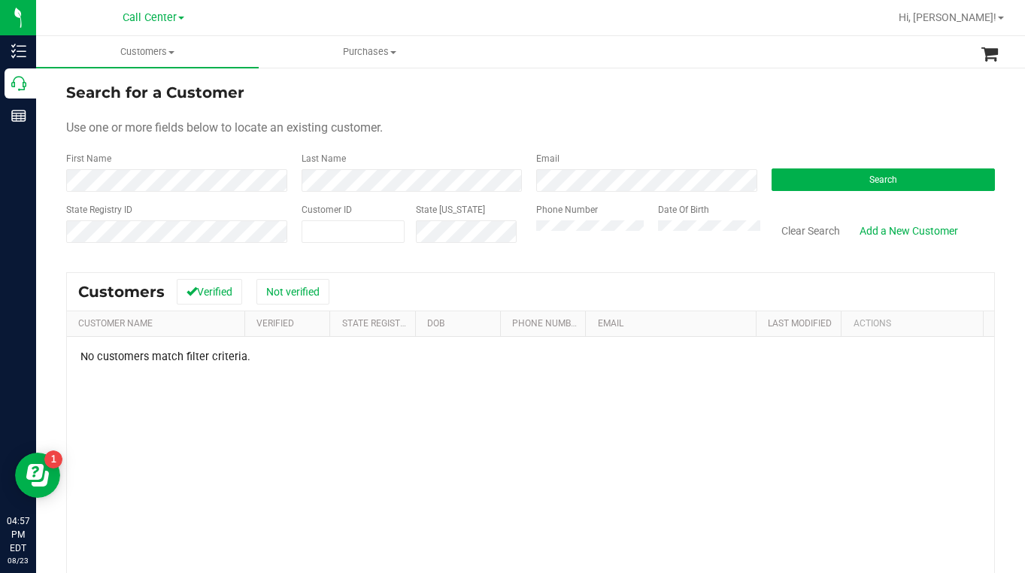
click at [792, 476] on div "No customers match filter criteria." at bounding box center [530, 524] width 927 height 374
click at [818, 134] on div "Use one or more fields below to locate an existing customer." at bounding box center [530, 128] width 928 height 18
click at [804, 133] on div "Use one or more fields below to locate an existing customer." at bounding box center [530, 128] width 928 height 18
click at [341, 234] on span at bounding box center [353, 231] width 104 height 23
type input "128906"
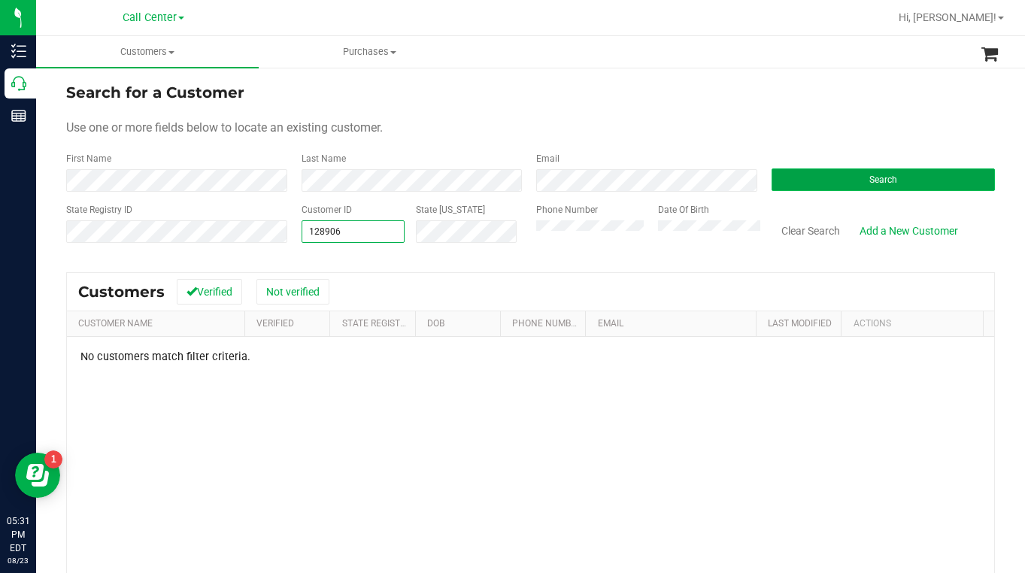
type input "128906"
click at [800, 184] on button "Search" at bounding box center [883, 179] width 224 height 23
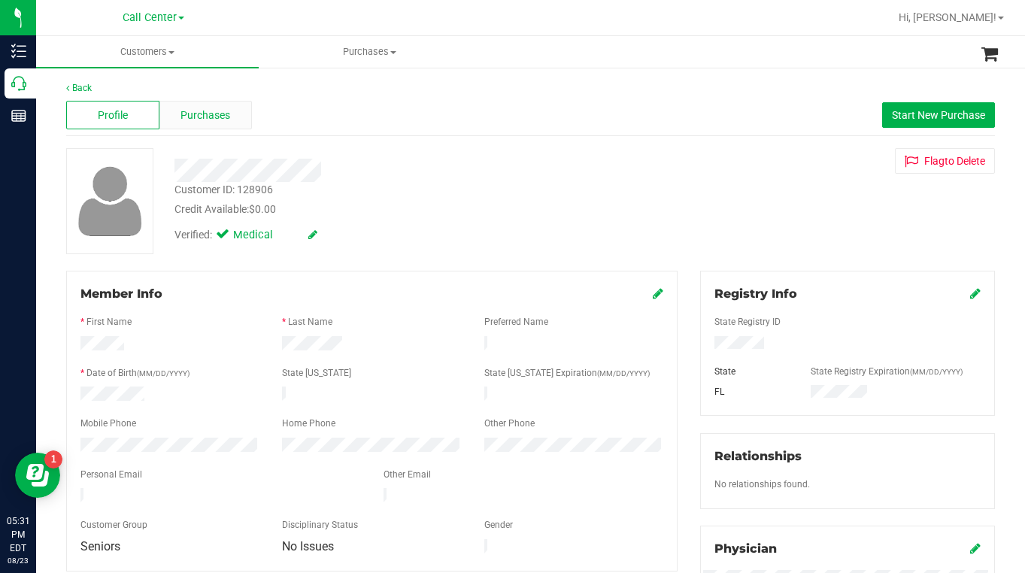
click at [198, 118] on span "Purchases" at bounding box center [205, 116] width 50 height 16
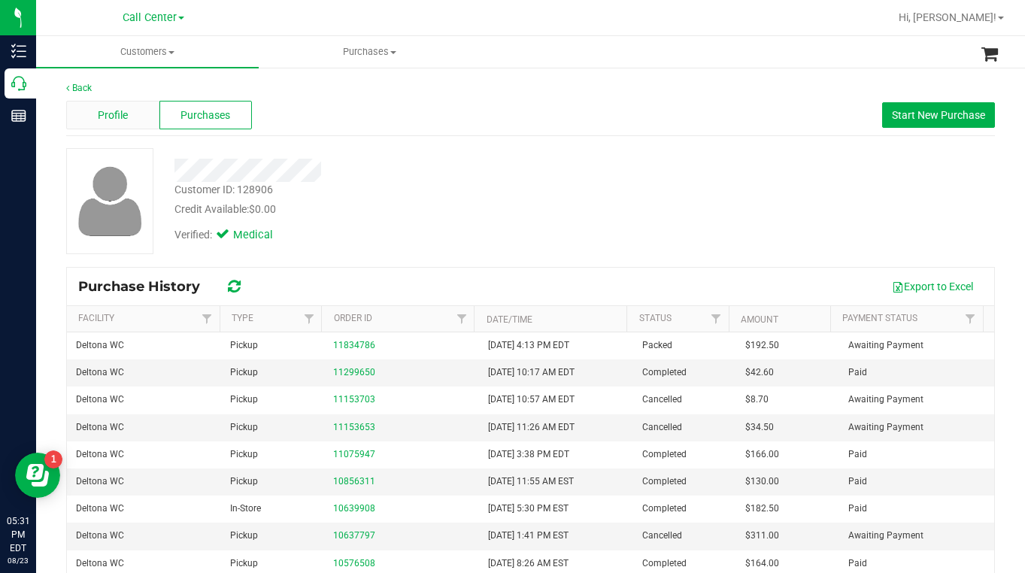
click at [119, 113] on span "Profile" at bounding box center [113, 116] width 30 height 16
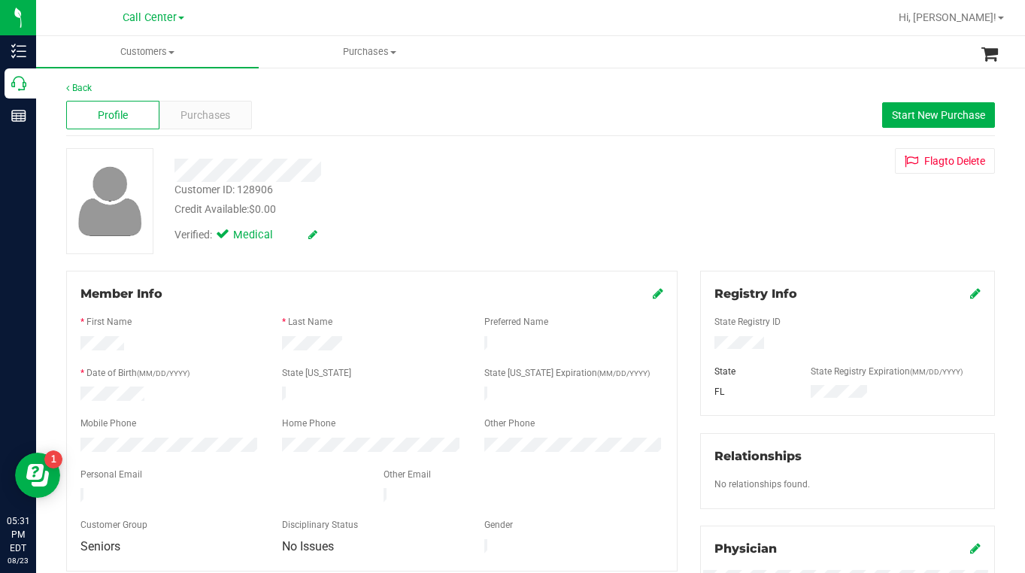
click at [798, 217] on div "Customer ID: 128906 Credit Available: $0.00 Verified: Medical Flag to [GEOGRAPH…" at bounding box center [530, 201] width 951 height 106
click at [819, 234] on div "Customer ID: 128906 Credit Available: $0.00 Verified: Medical Flag to [GEOGRAPH…" at bounding box center [530, 201] width 951 height 106
click at [813, 226] on div "Customer ID: 128906 Credit Available: $0.00 Verified: Medical Flag to [GEOGRAPH…" at bounding box center [530, 201] width 951 height 106
click at [777, 204] on div "Customer ID: 128906 Credit Available: $0.00 Verified: Medical Flag to [GEOGRAPH…" at bounding box center [530, 201] width 951 height 106
click at [170, 51] on span at bounding box center [171, 52] width 6 height 3
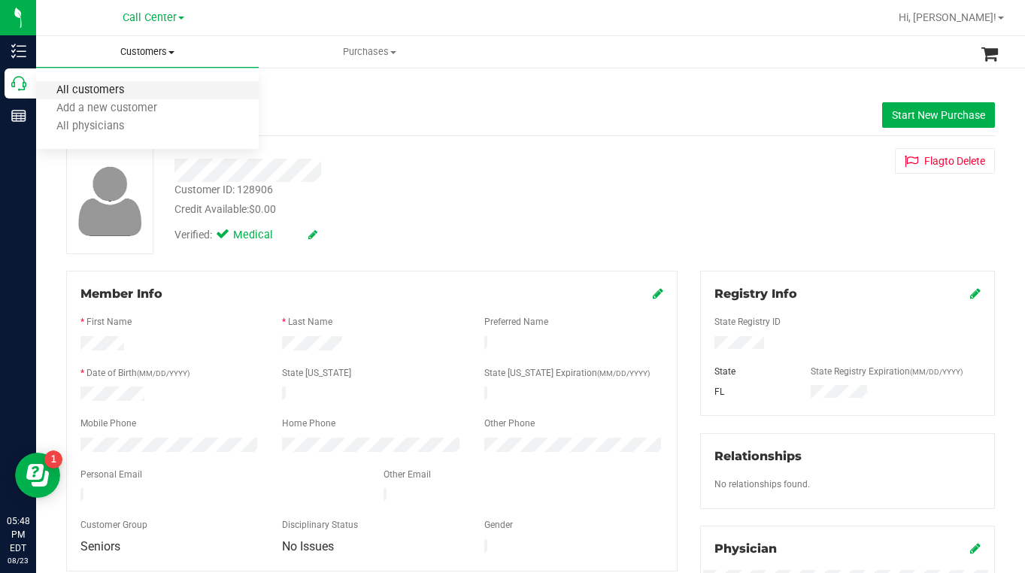
click at [111, 91] on span "All customers" at bounding box center [90, 90] width 108 height 13
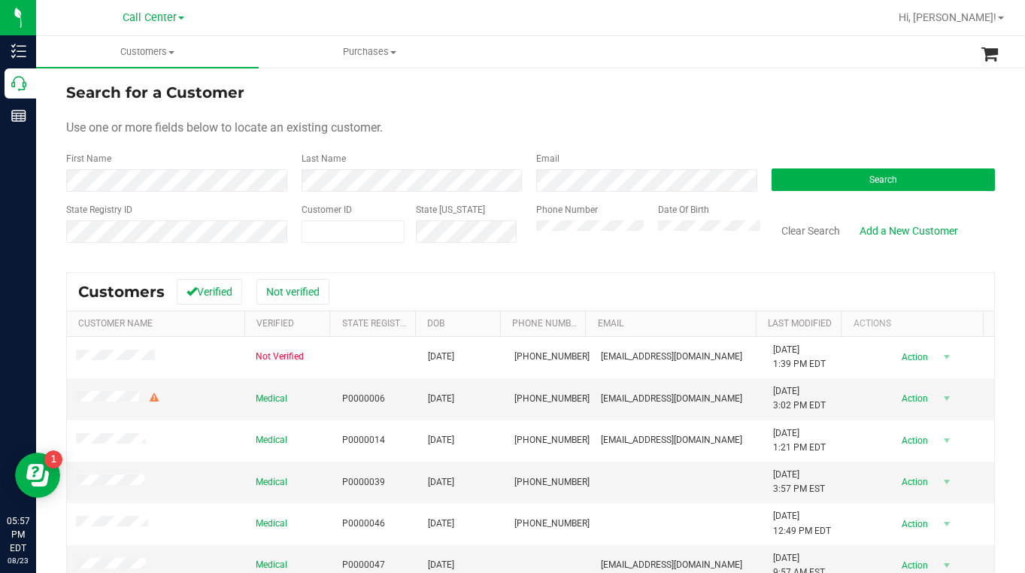
click at [831, 135] on div "Use one or more fields below to locate an existing customer." at bounding box center [530, 128] width 928 height 18
click at [353, 232] on span at bounding box center [353, 231] width 104 height 23
click at [816, 182] on button "Search" at bounding box center [883, 179] width 224 height 23
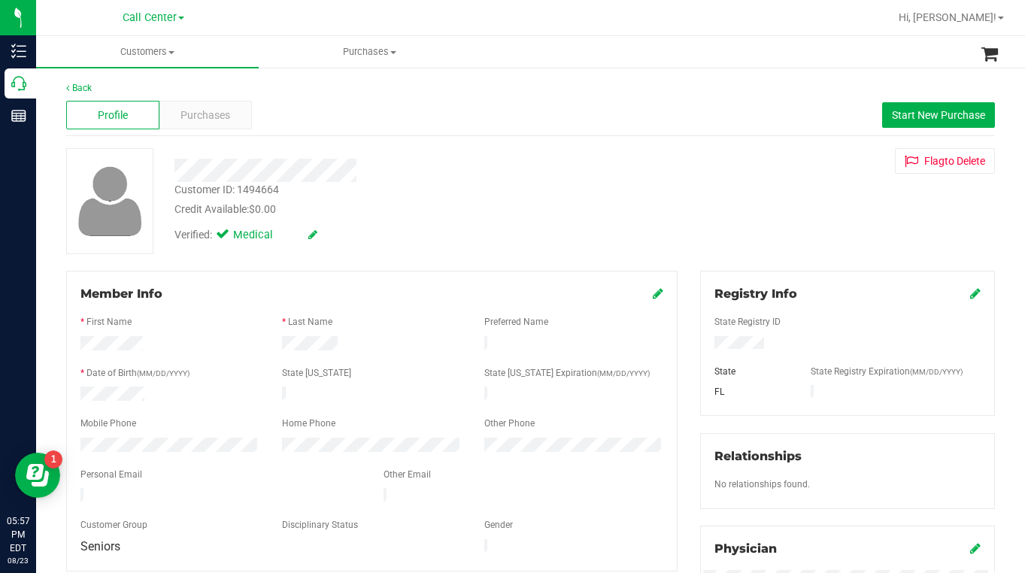
click at [814, 239] on div "Customer ID: 1494664 Credit Available: $0.00 Verified: Medical Flag to [GEOGRAP…" at bounding box center [530, 201] width 951 height 106
drag, startPoint x: 701, startPoint y: 344, endPoint x: 740, endPoint y: 356, distance: 40.9
click at [783, 338] on div at bounding box center [847, 344] width 289 height 17
click at [795, 218] on div "Customer ID: 1494664 Credit Available: $0.00 Verified: Medical Flag to [GEOGRAP…" at bounding box center [530, 201] width 951 height 106
click at [804, 239] on div "Customer ID: 1494664 Credit Available: $0.00 Verified: Medical Flag to [GEOGRAP…" at bounding box center [530, 201] width 951 height 106
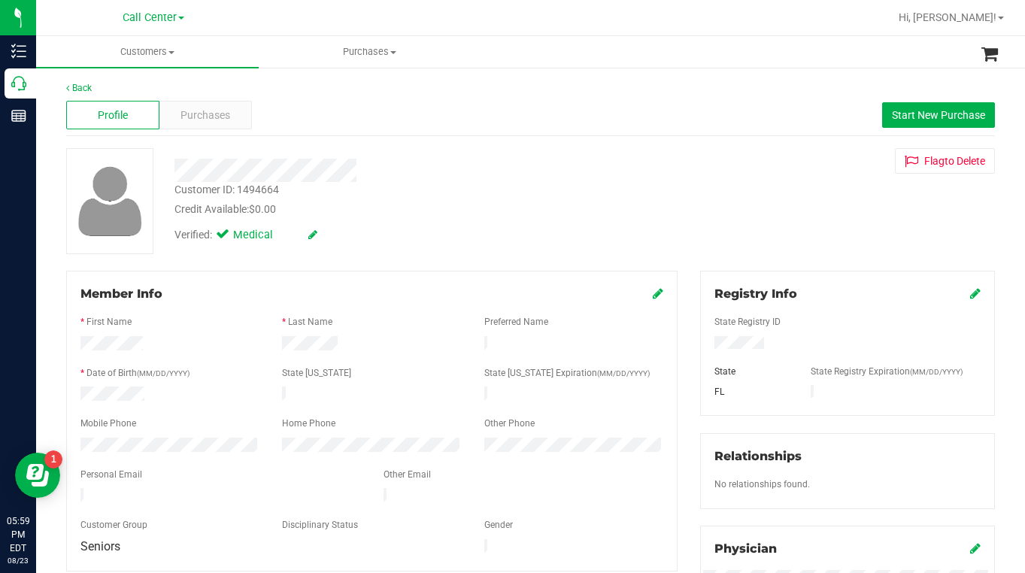
drag, startPoint x: 797, startPoint y: 256, endPoint x: 786, endPoint y: 258, distance: 11.4
click at [796, 256] on div "Back Profile Purchases Start New Purchase Customer ID: 1494664 Credit Available…" at bounding box center [530, 560] width 928 height 958
click at [821, 240] on div "Customer ID: 1494664 Credit Available: $0.00 Verified: Medical Flag to [GEOGRAP…" at bounding box center [530, 201] width 951 height 106
drag, startPoint x: 1001, startPoint y: 17, endPoint x: 997, endPoint y: 29, distance: 12.8
click at [1001, 17] on span at bounding box center [1001, 18] width 6 height 3
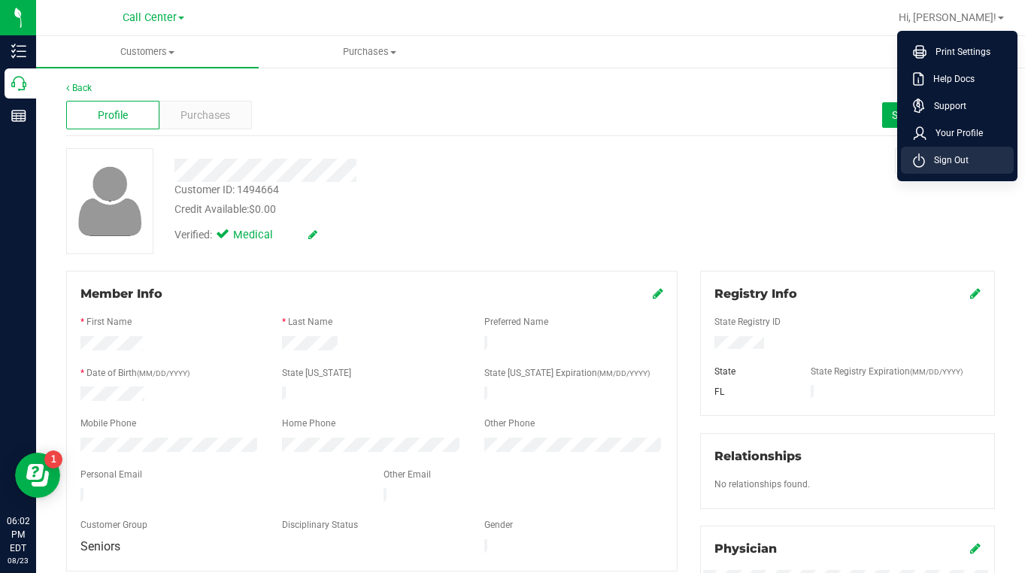
click at [944, 163] on span "Sign Out" at bounding box center [947, 160] width 44 height 15
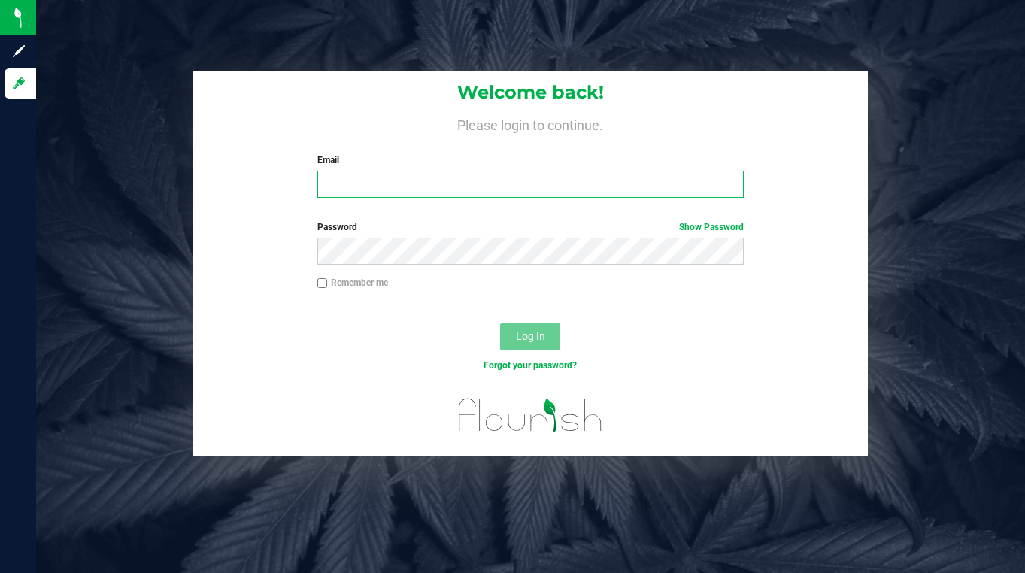
type input "[EMAIL_ADDRESS][DOMAIN_NAME]"
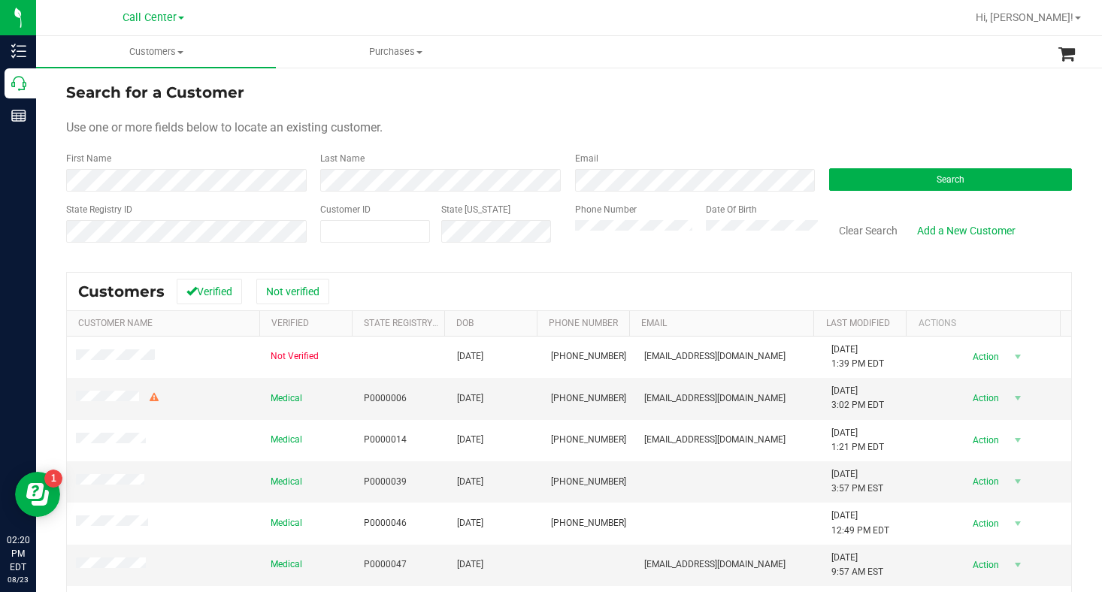
click at [184, 17] on span at bounding box center [181, 18] width 6 height 3
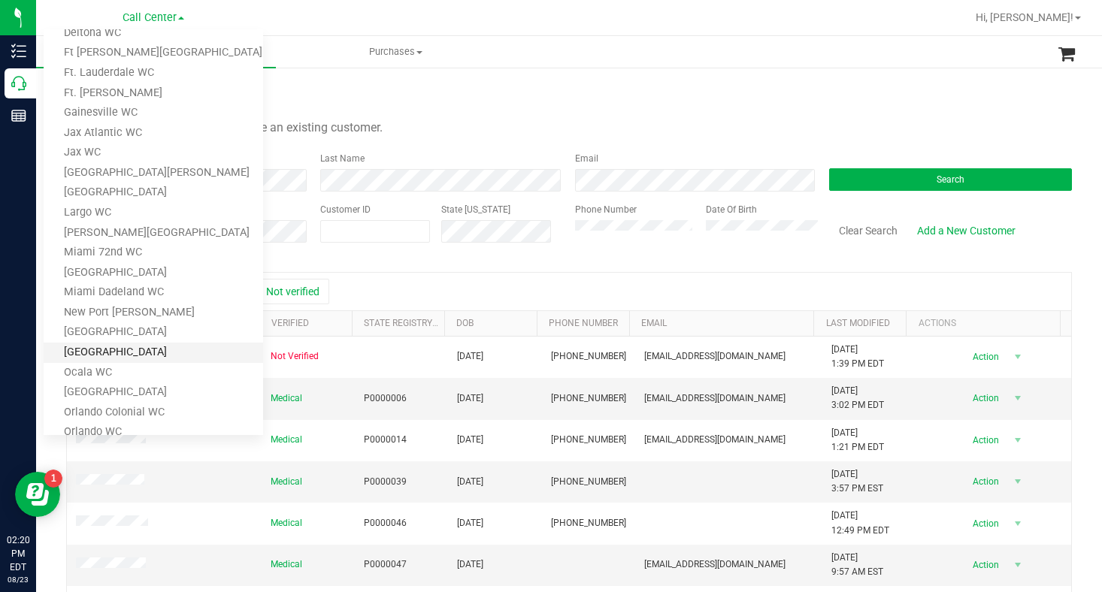
scroll to position [226, 0]
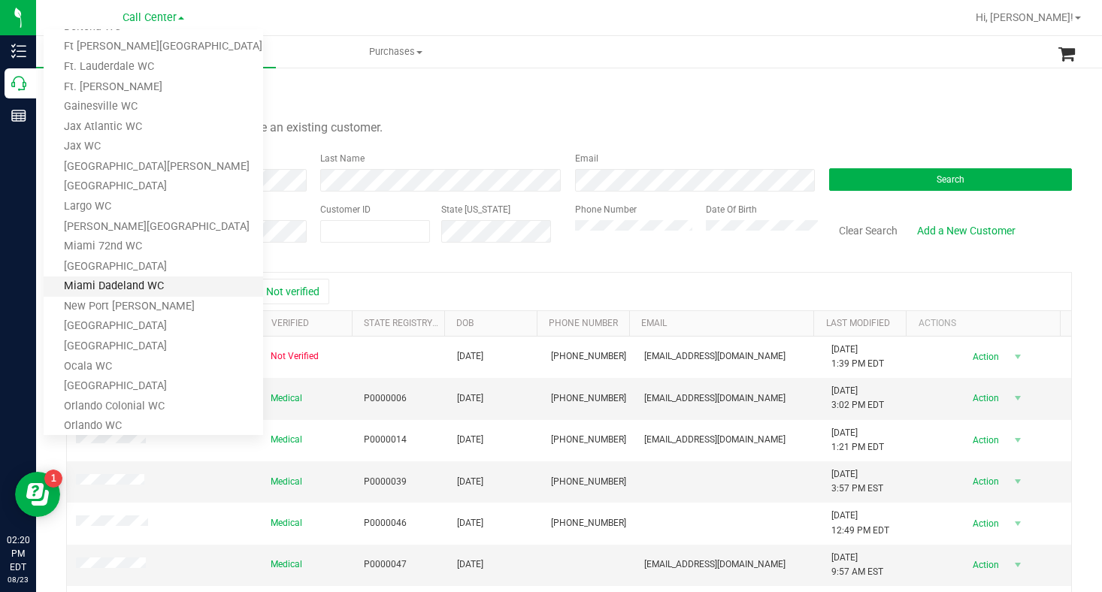
click at [105, 285] on link "Miami Dadeland WC" at bounding box center [154, 287] width 220 height 20
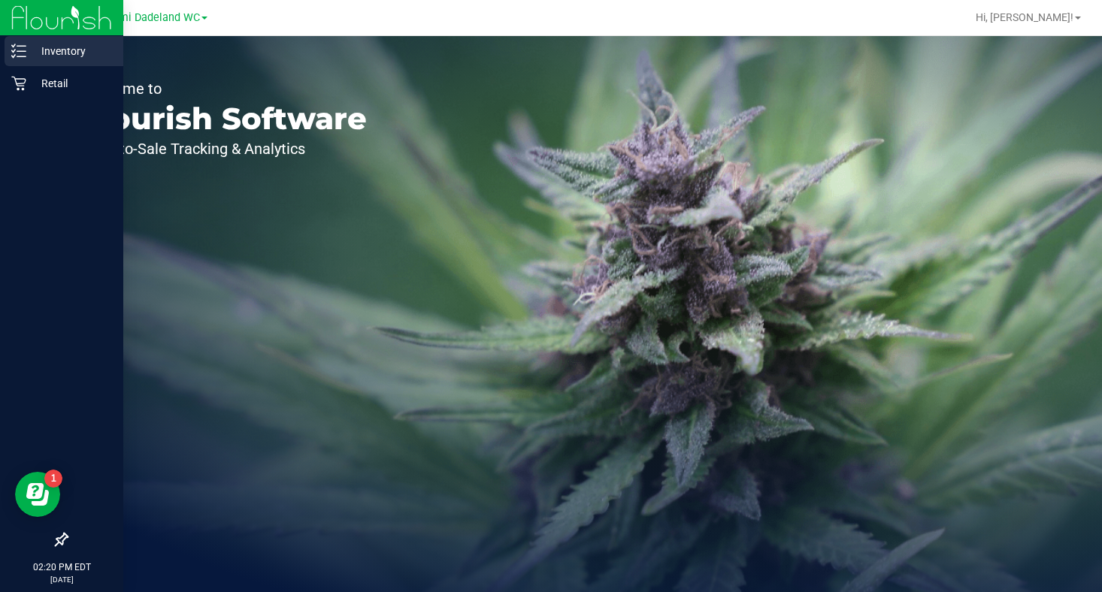
click at [61, 50] on p "Inventory" at bounding box center [71, 51] width 90 height 18
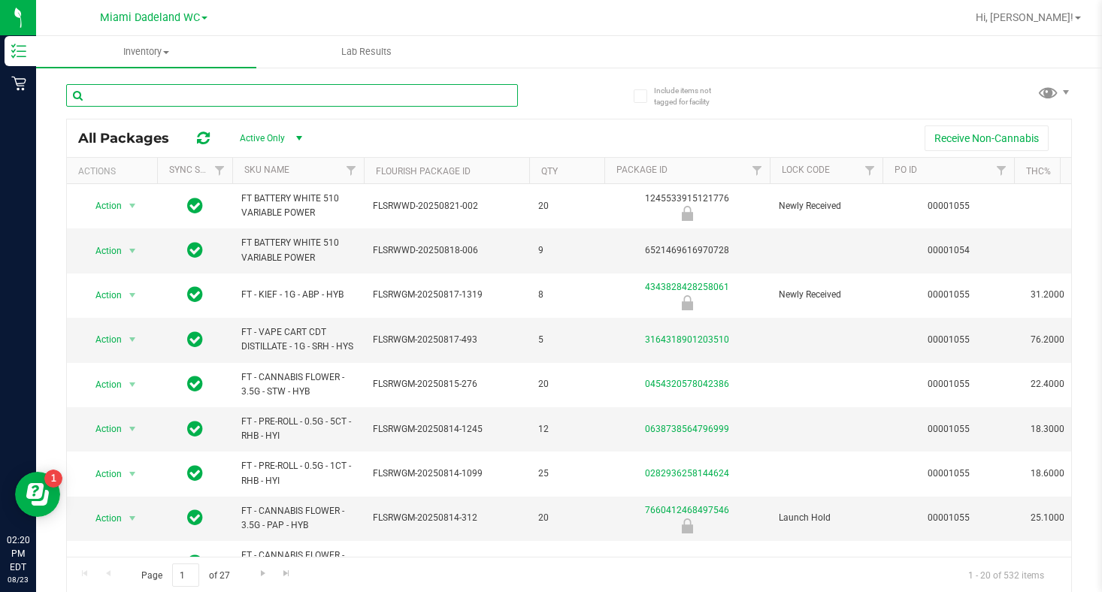
click at [153, 98] on input "text" at bounding box center [292, 95] width 452 height 23
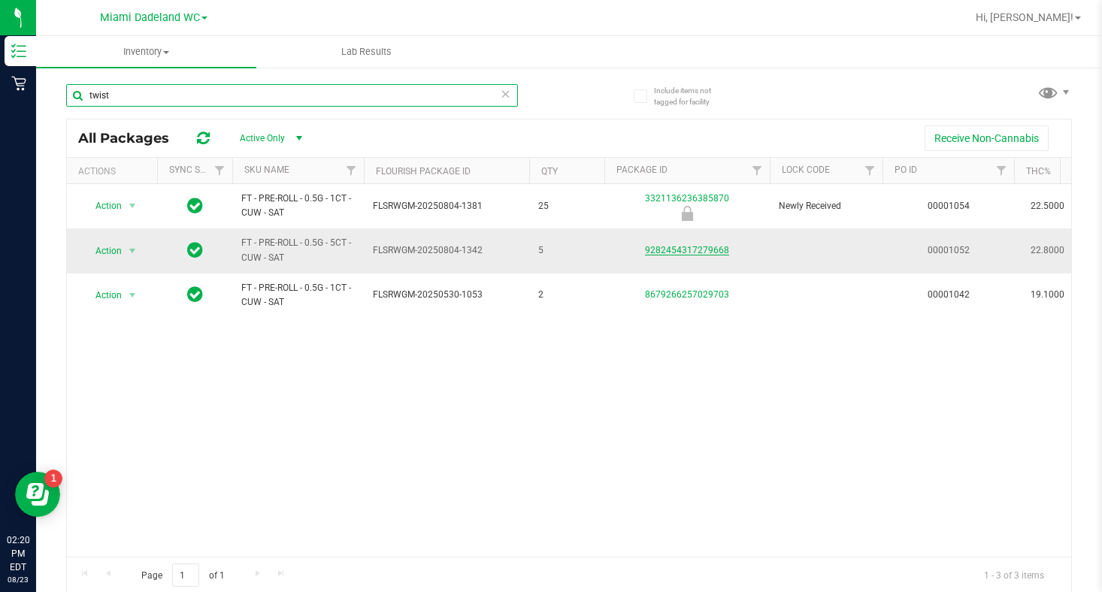
type input "twist"
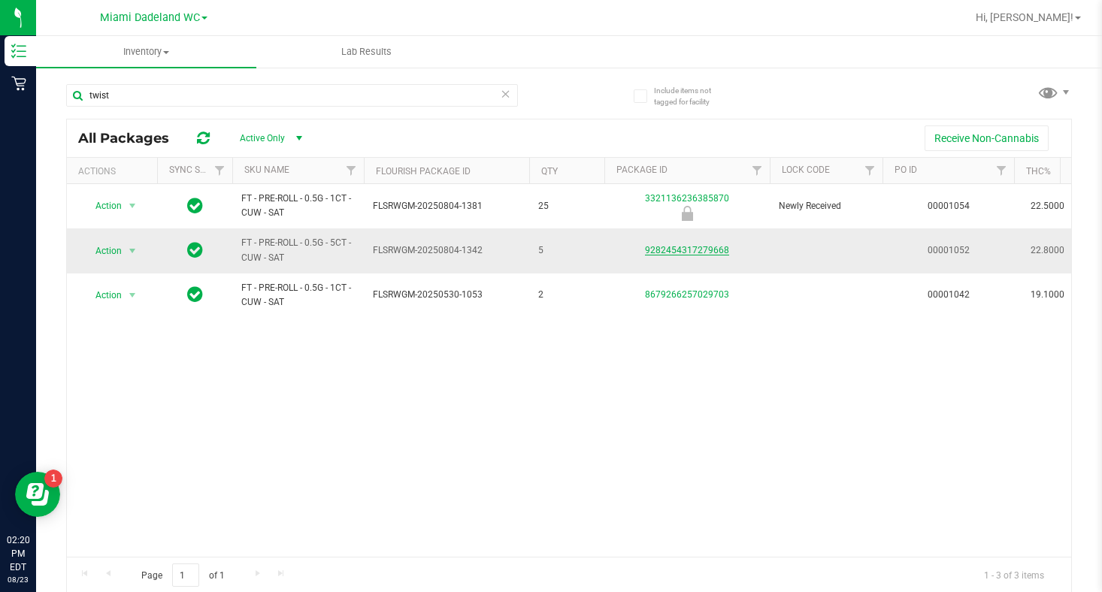
click at [696, 253] on link "9282454317279668" at bounding box center [687, 250] width 84 height 11
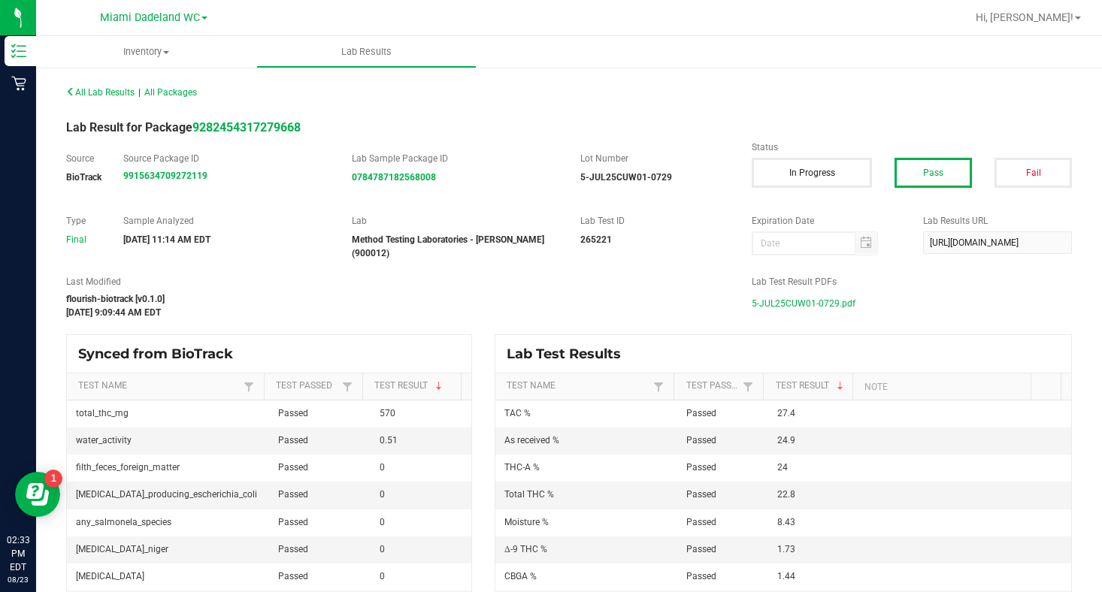
click at [205, 15] on link "Miami Dadeland WC" at bounding box center [154, 17] width 108 height 14
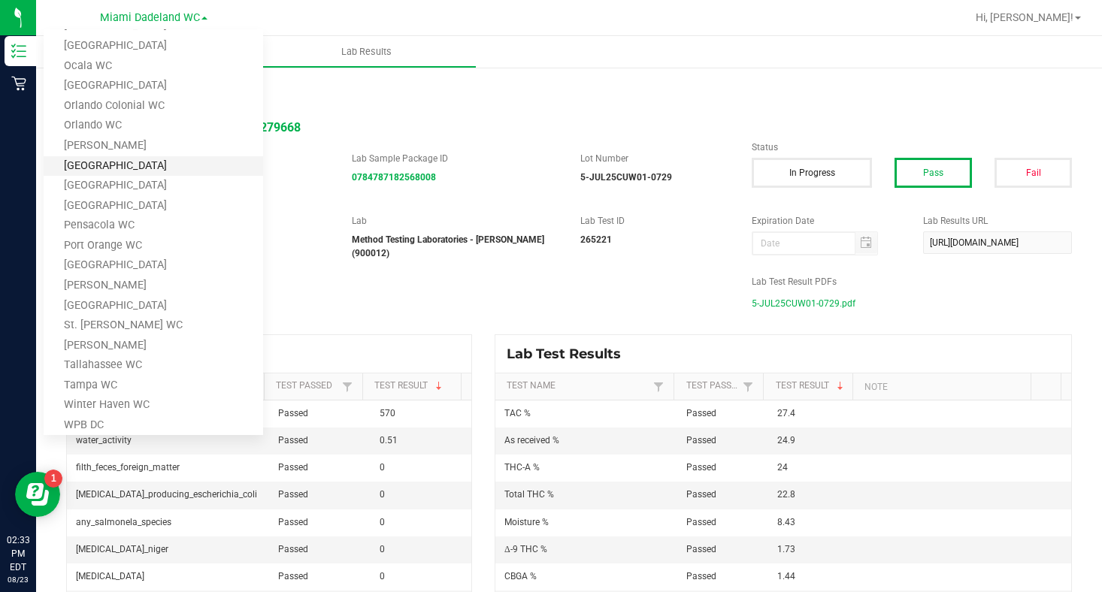
scroll to position [451, 0]
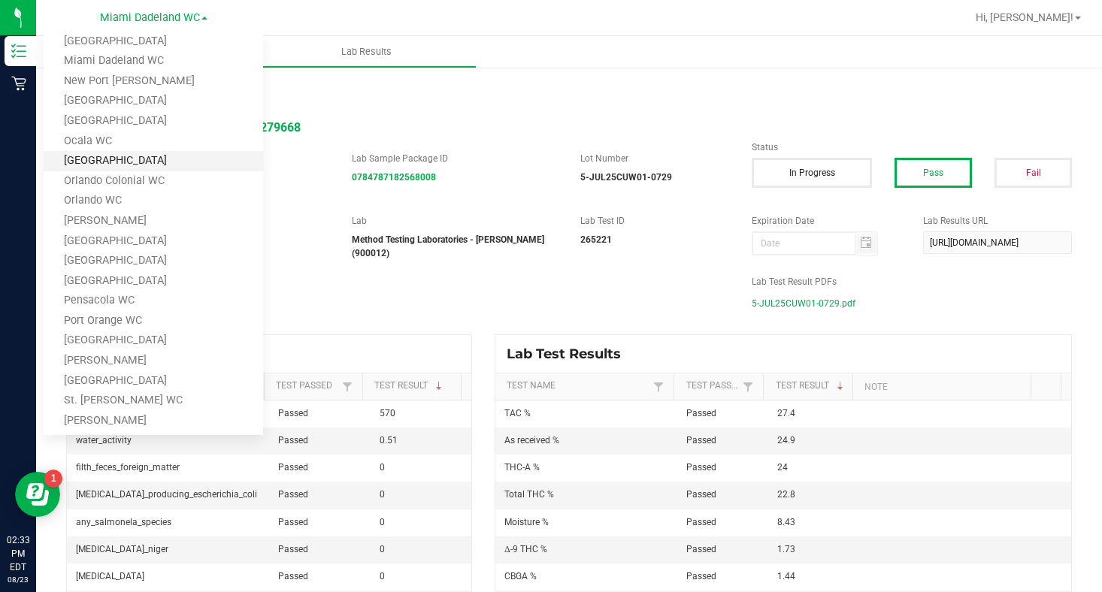
click at [114, 160] on link "Orange Park WC" at bounding box center [154, 161] width 220 height 20
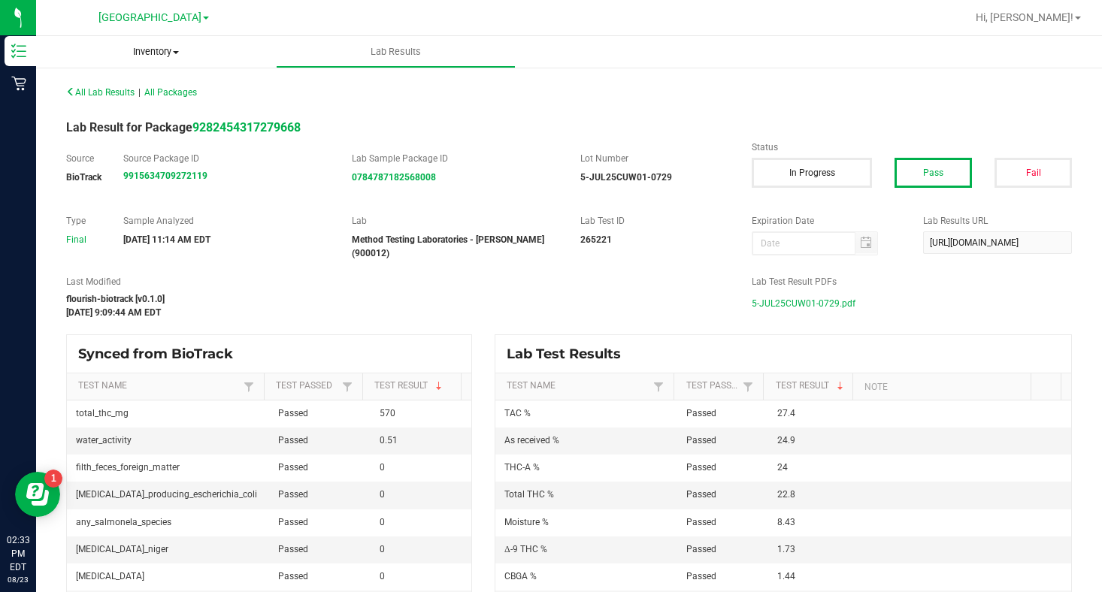
click at [159, 55] on span "Inventory" at bounding box center [156, 52] width 240 height 14
click at [87, 90] on span "All packages" at bounding box center [87, 90] width 103 height 13
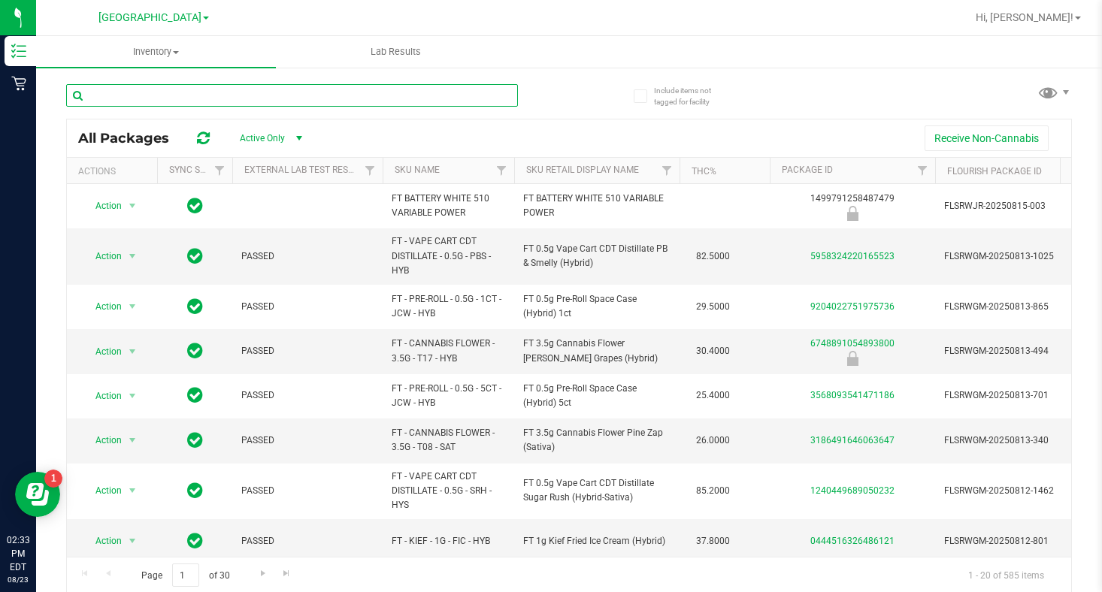
click at [154, 99] on input "text" at bounding box center [292, 95] width 452 height 23
type input "dream"
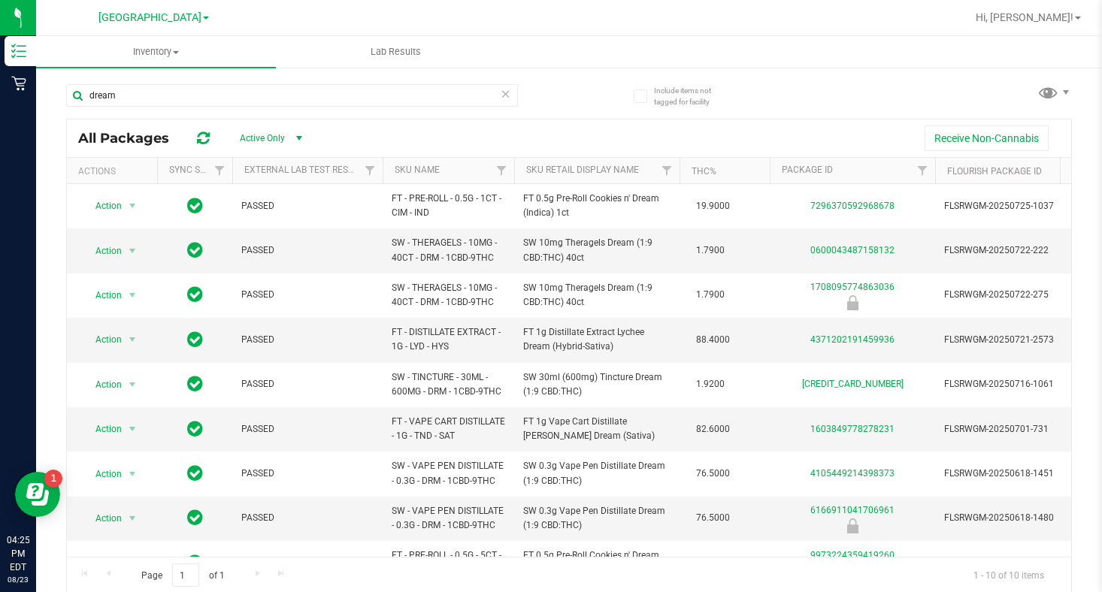
click at [195, 15] on link "Orange Park WC" at bounding box center [153, 17] width 111 height 14
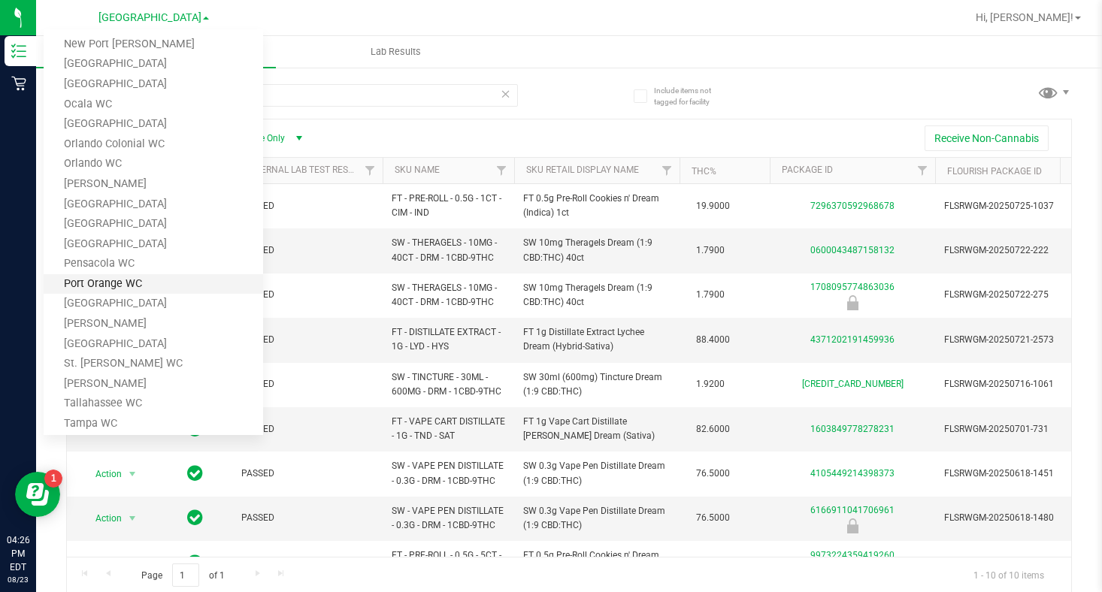
scroll to position [560, 0]
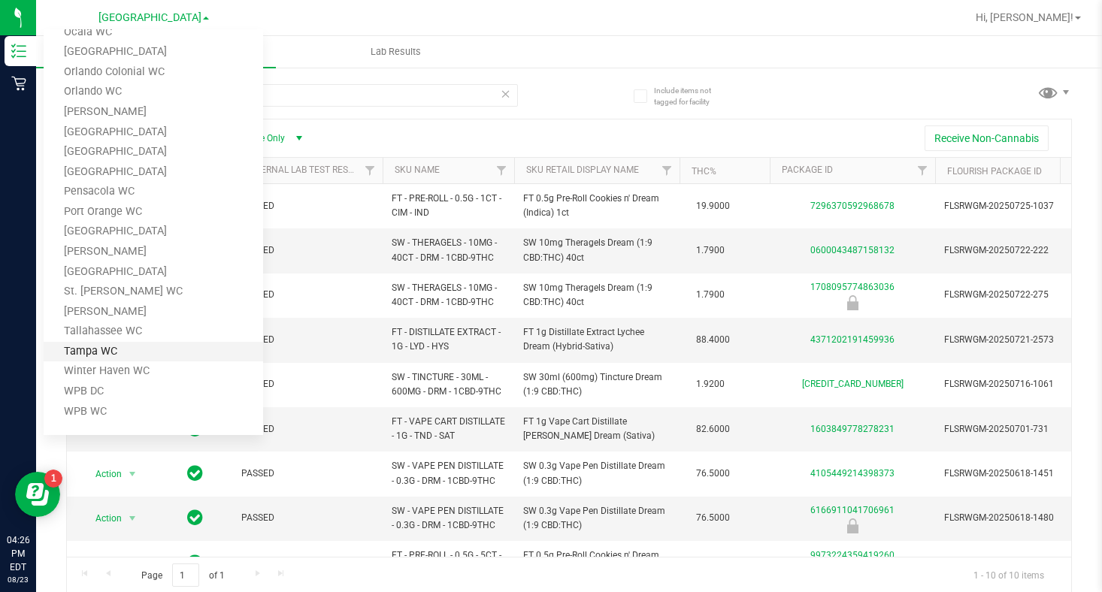
click at [85, 357] on link "Tampa WC" at bounding box center [154, 352] width 220 height 20
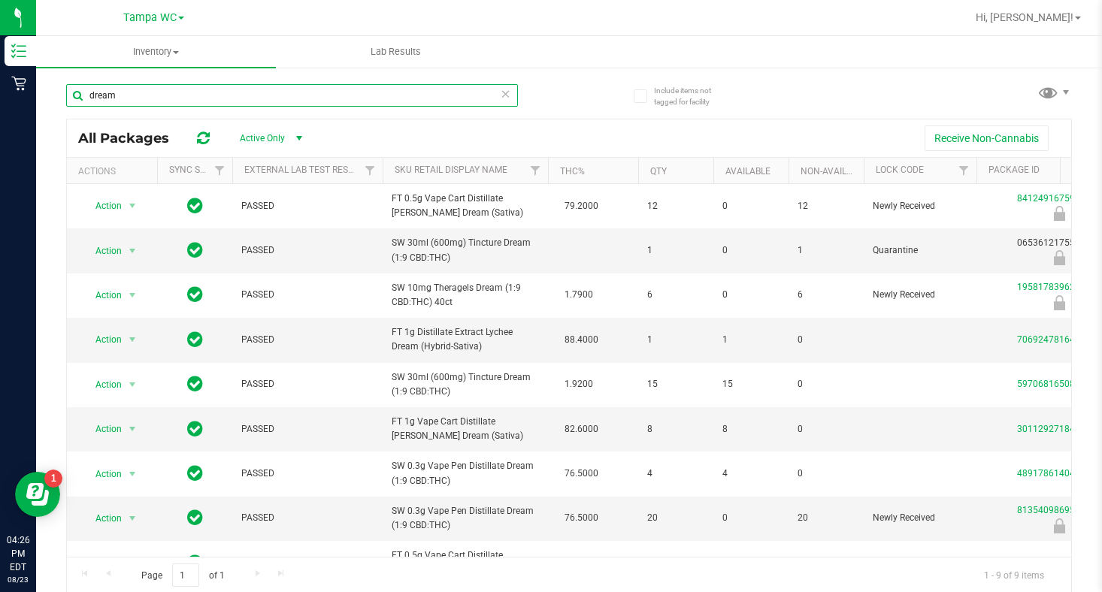
click at [161, 95] on input "dream" at bounding box center [292, 95] width 452 height 23
type input "d"
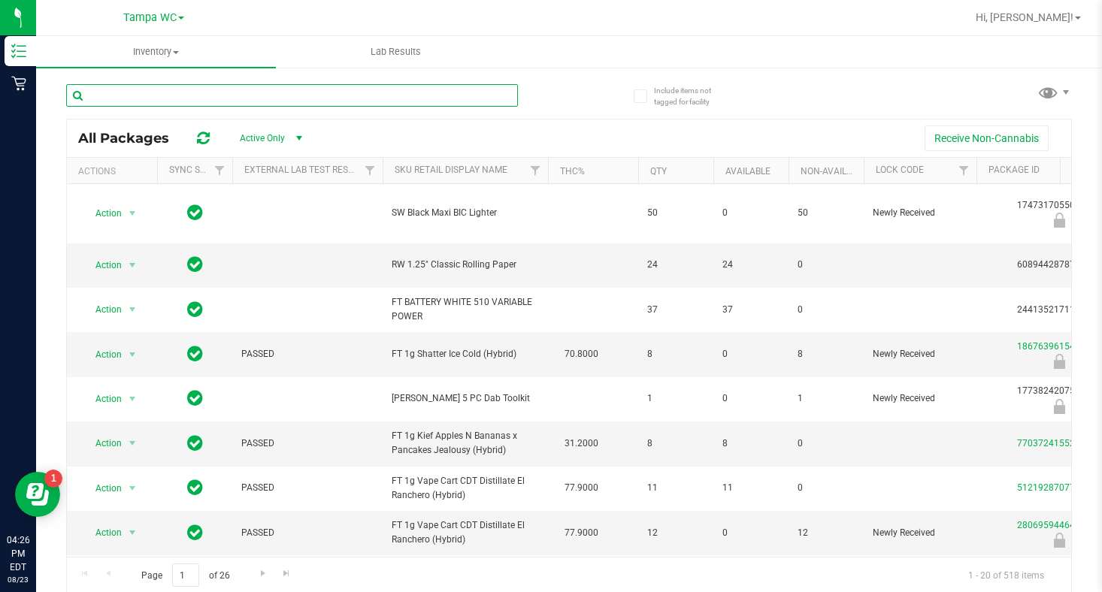
click at [142, 101] on input "text" at bounding box center [292, 95] width 452 height 23
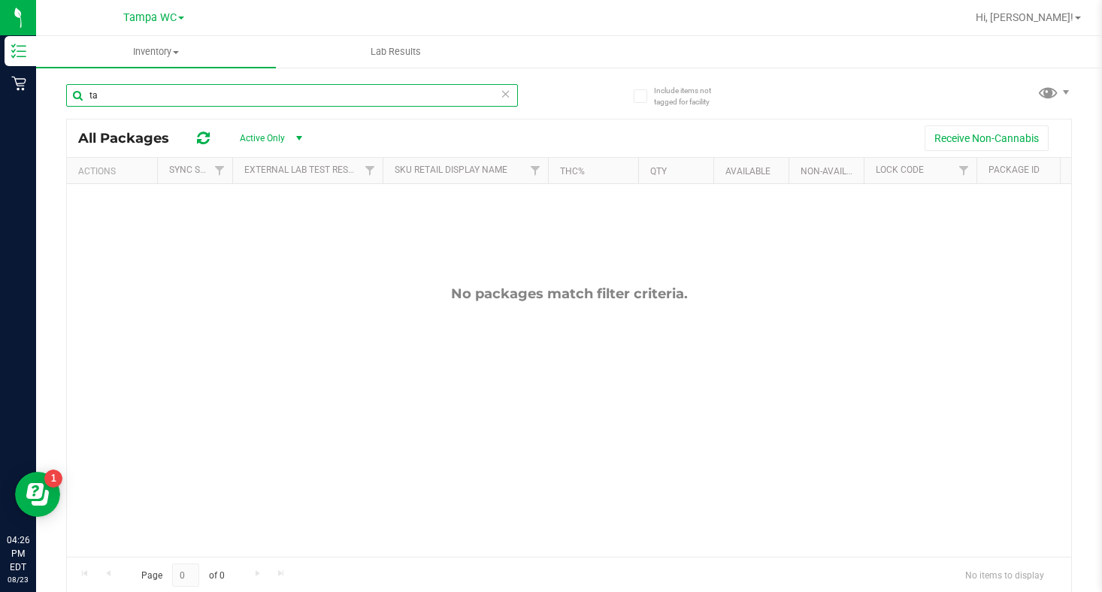
type input "t"
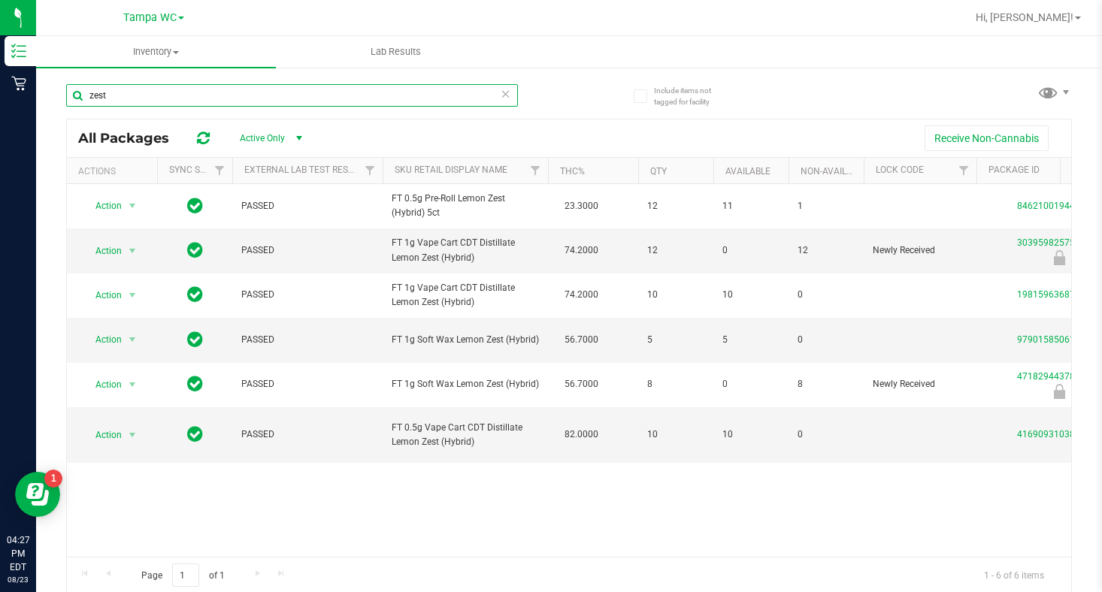
type input "zest"
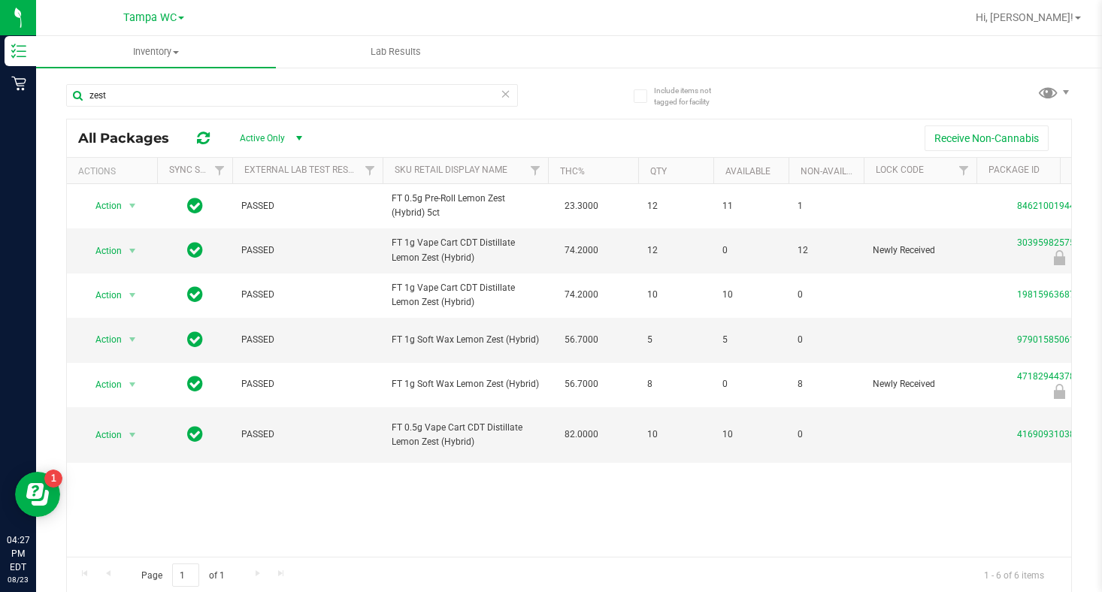
click at [180, 20] on span at bounding box center [181, 18] width 6 height 3
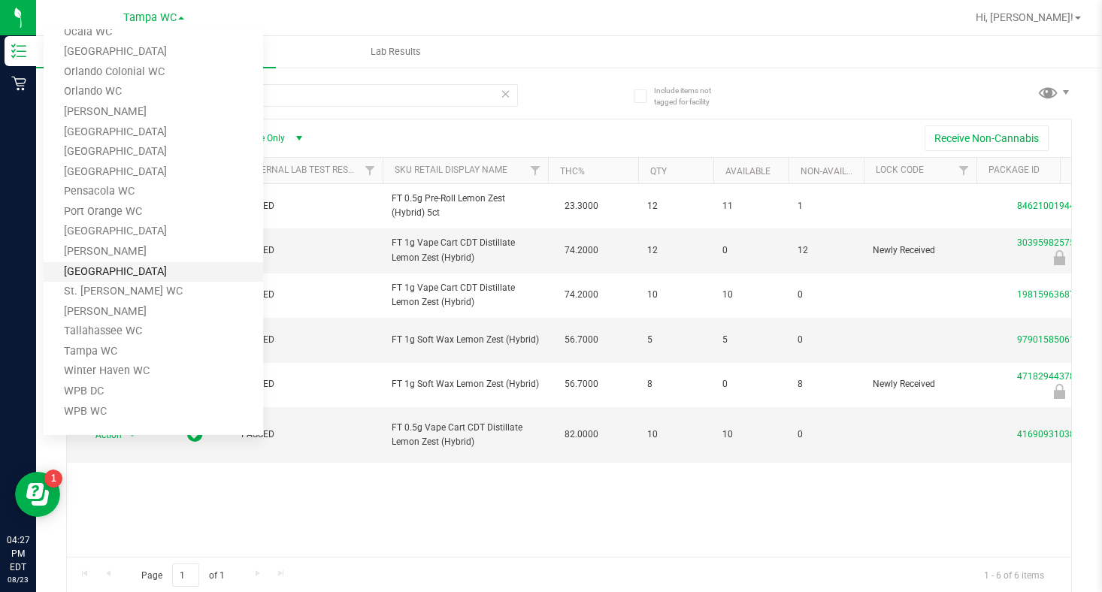
click at [120, 275] on link "[GEOGRAPHIC_DATA]" at bounding box center [154, 272] width 220 height 20
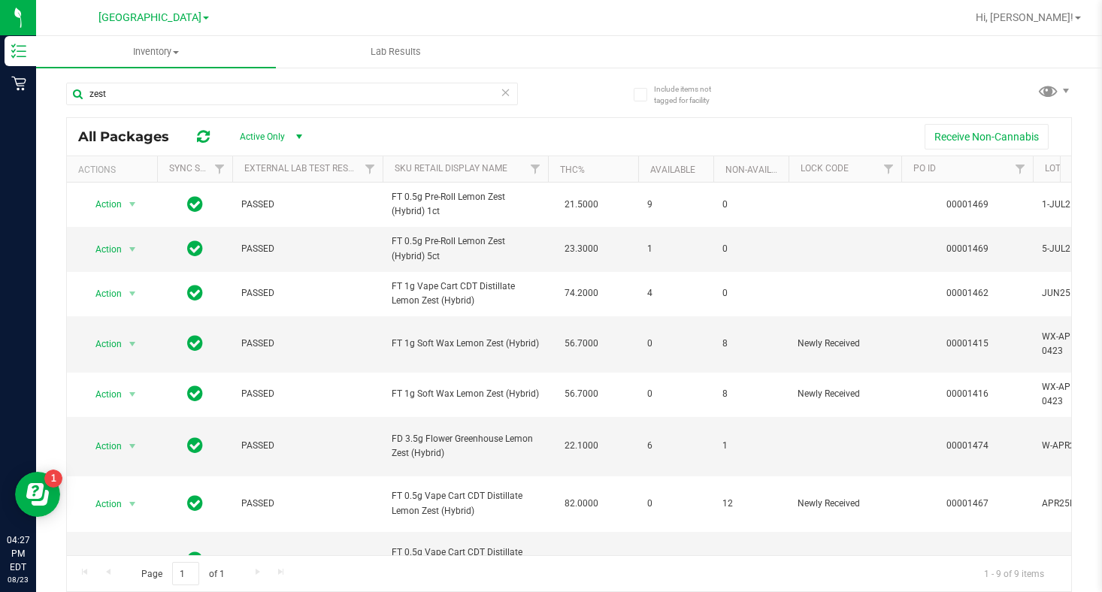
click at [203, 19] on span at bounding box center [206, 18] width 6 height 3
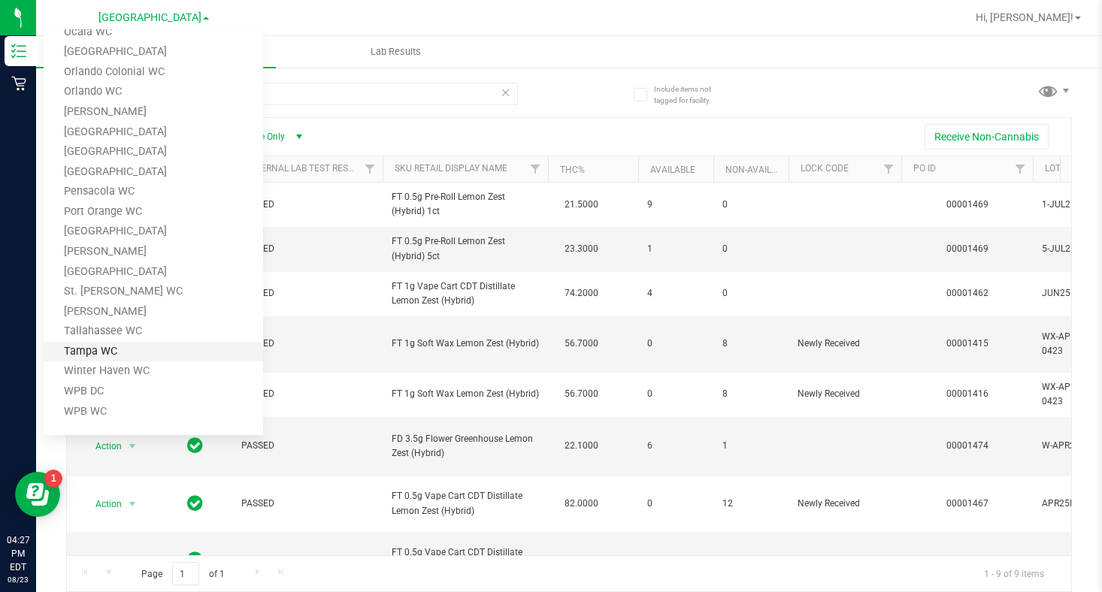
click at [92, 359] on link "Tampa WC" at bounding box center [154, 352] width 220 height 20
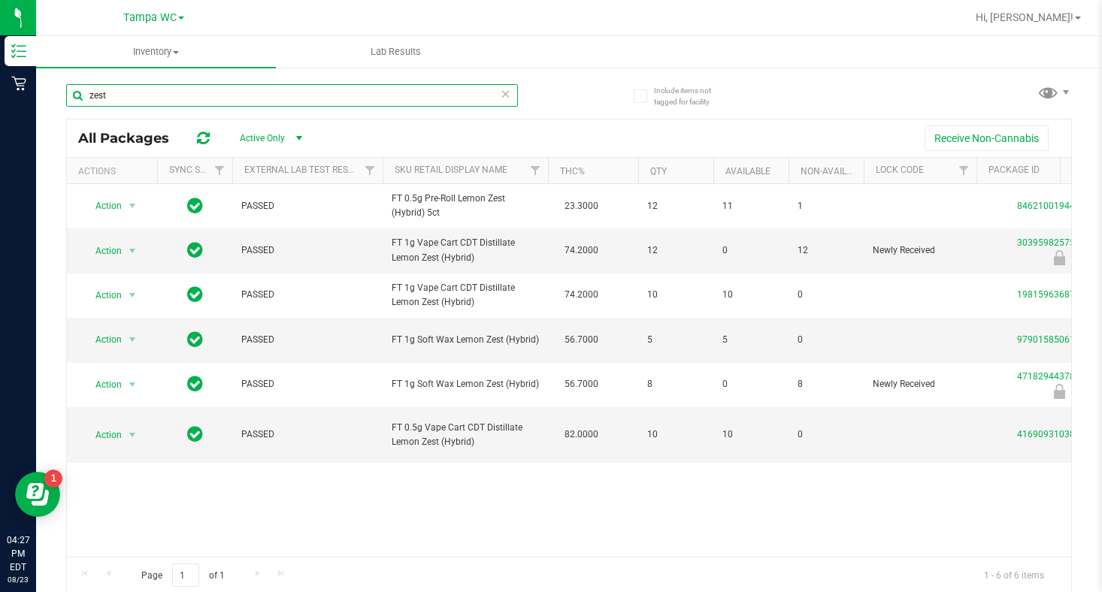
click at [144, 98] on input "zest" at bounding box center [292, 95] width 452 height 23
type input "z"
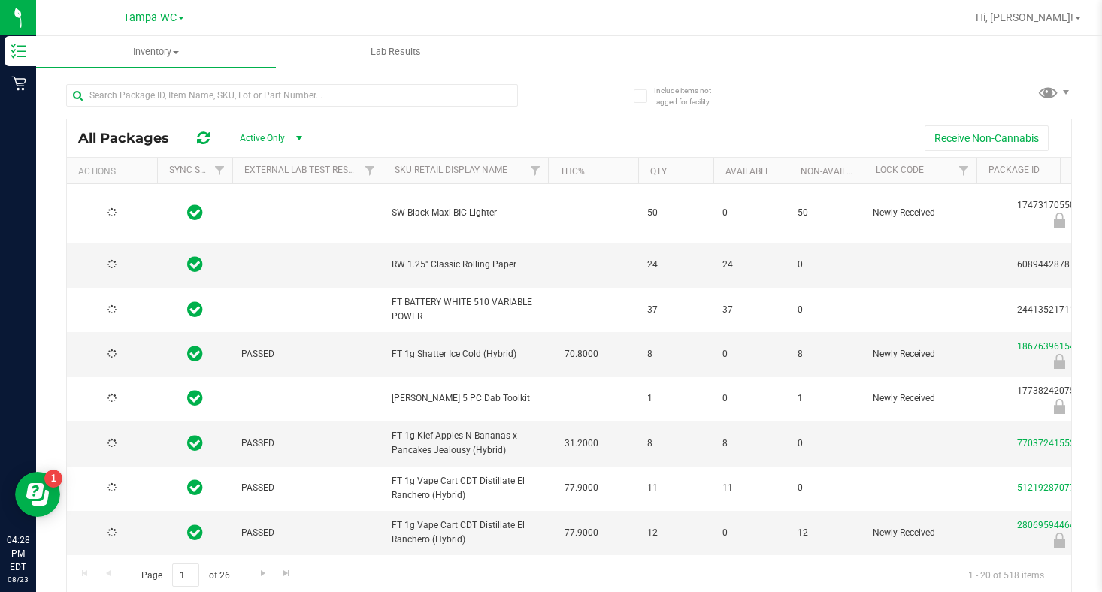
type input "2026-02-15"
click at [292, 262] on td at bounding box center [307, 266] width 150 height 44
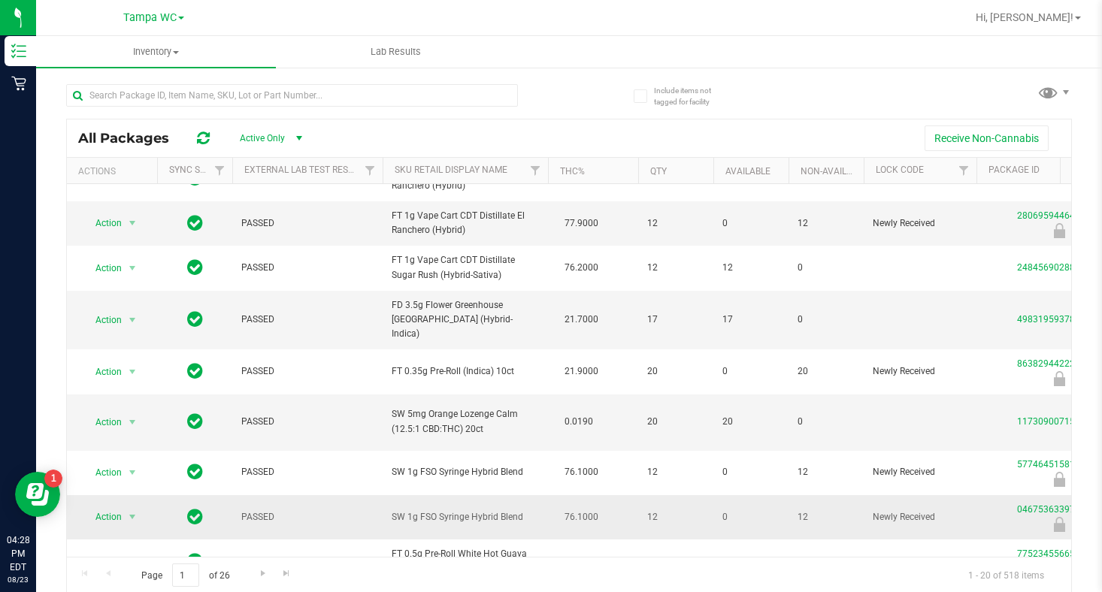
scroll to position [376, 0]
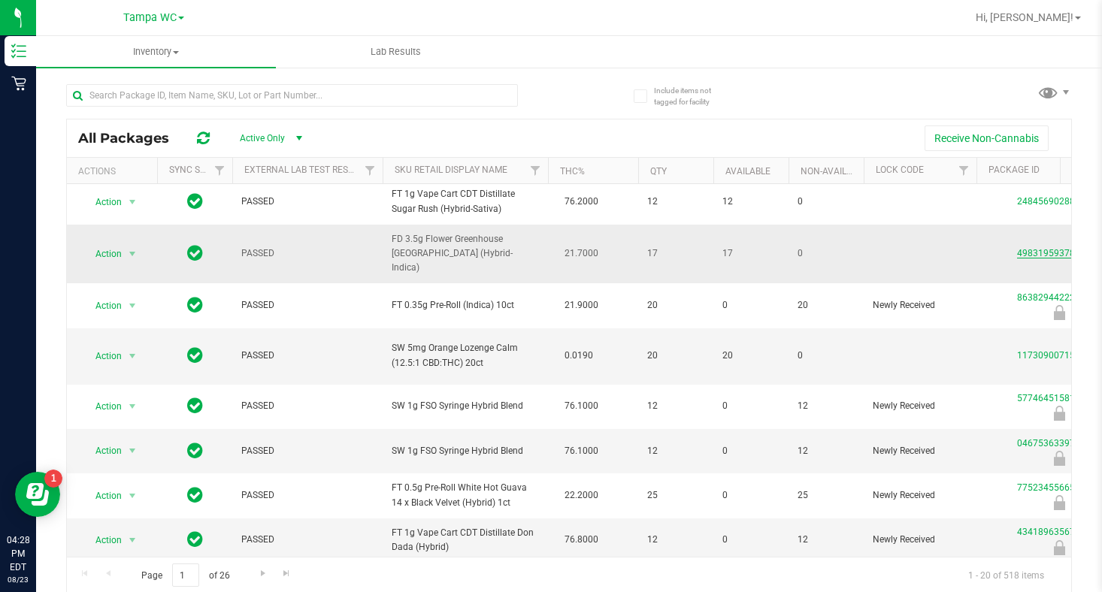
click at [1020, 257] on link "4983195937809630" at bounding box center [1059, 253] width 84 height 11
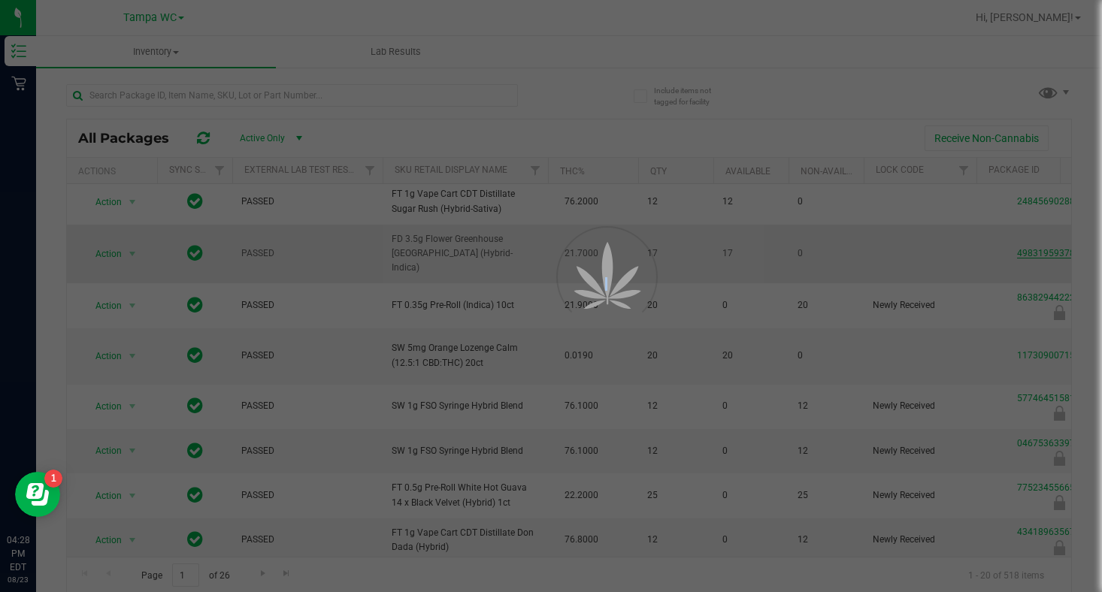
click at [1020, 257] on div at bounding box center [551, 296] width 1102 height 592
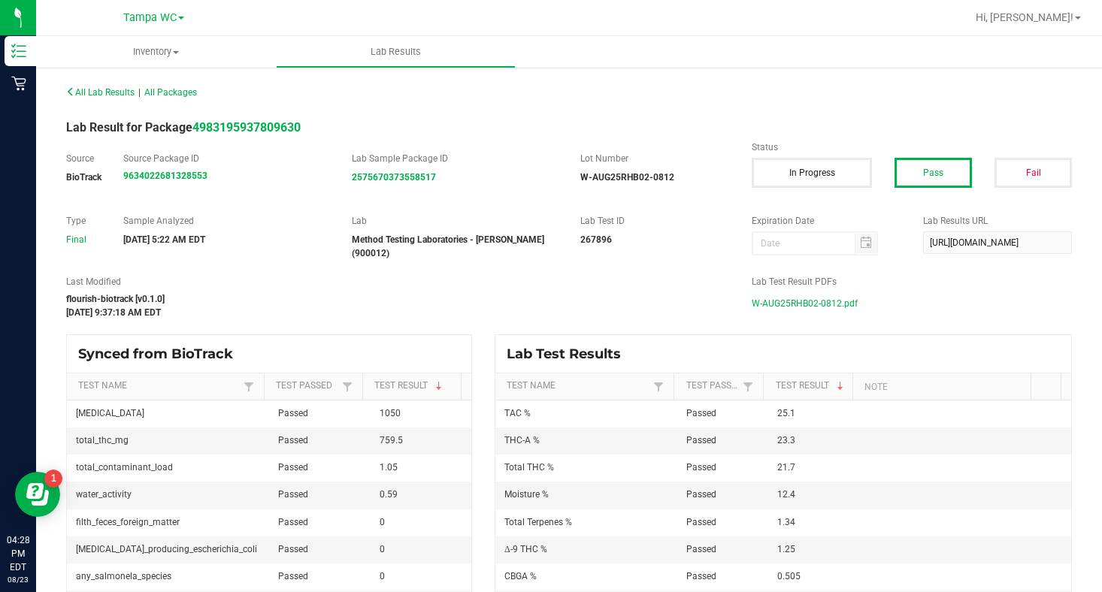
click at [797, 298] on span "W-AUG25RHB02-0812.pdf" at bounding box center [805, 303] width 106 height 23
click at [795, 301] on span "W-AUG25RHB02-0812.pdf" at bounding box center [805, 303] width 106 height 23
